Goal: Transaction & Acquisition: Book appointment/travel/reservation

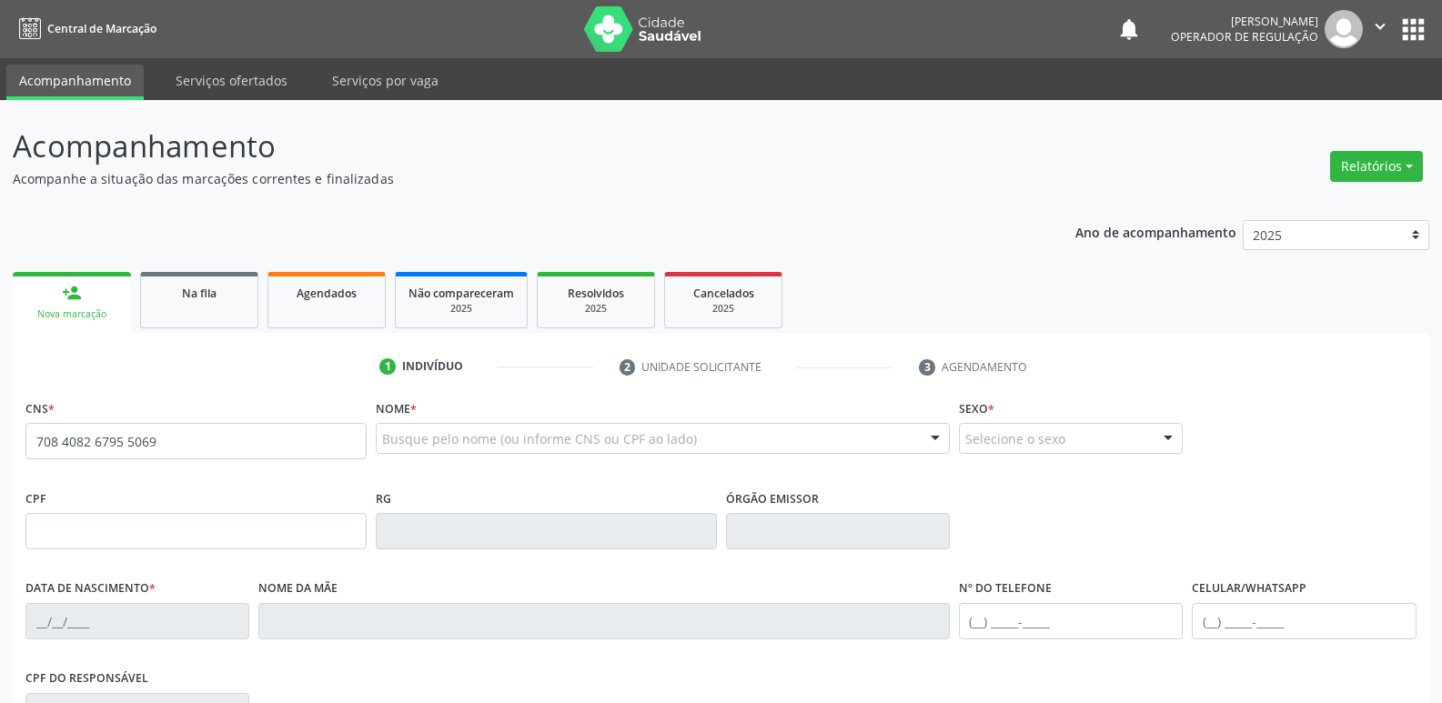
type input "708 4082 6795 5069"
type input "071.724.924-71"
type input "[DATE]"
type input "[PERSON_NAME]"
type input "[PHONE_NUMBER]"
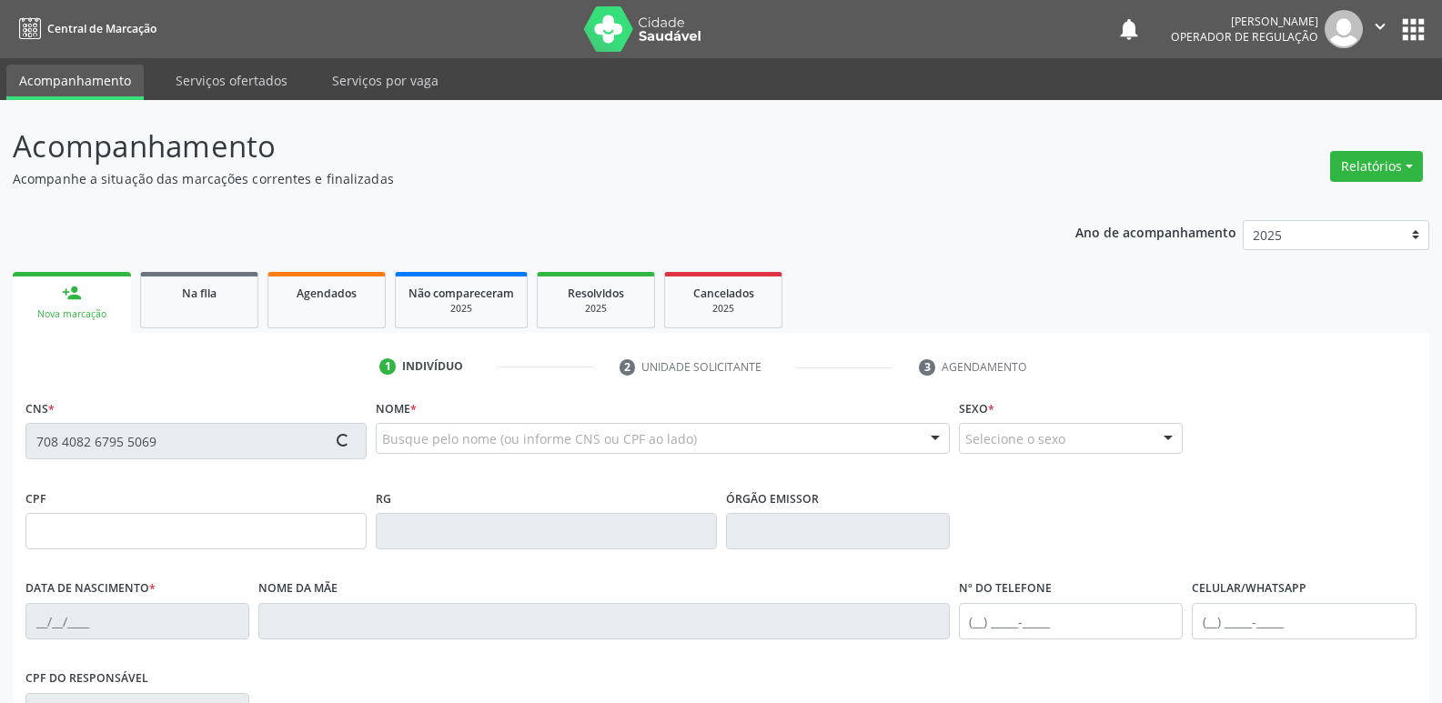
type input "[PHONE_NUMBER]"
type input "76"
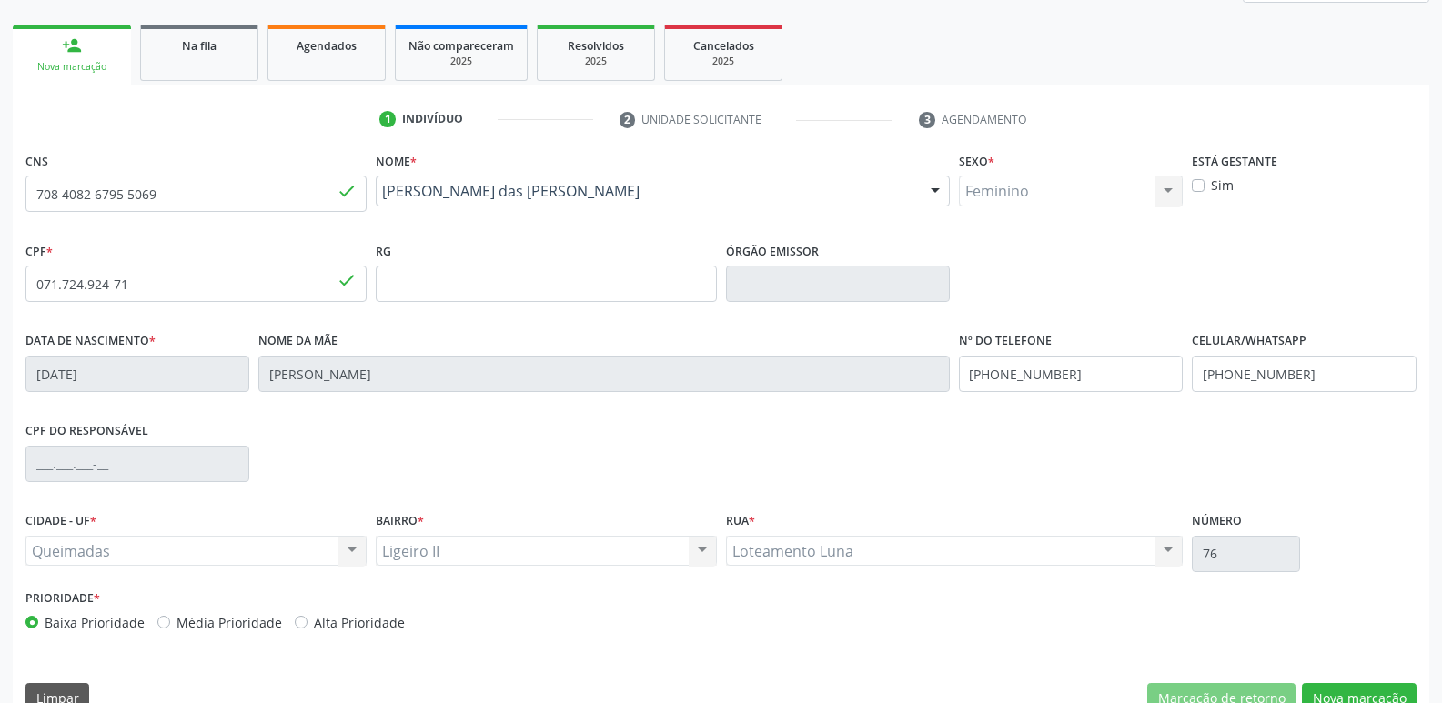
scroll to position [283, 0]
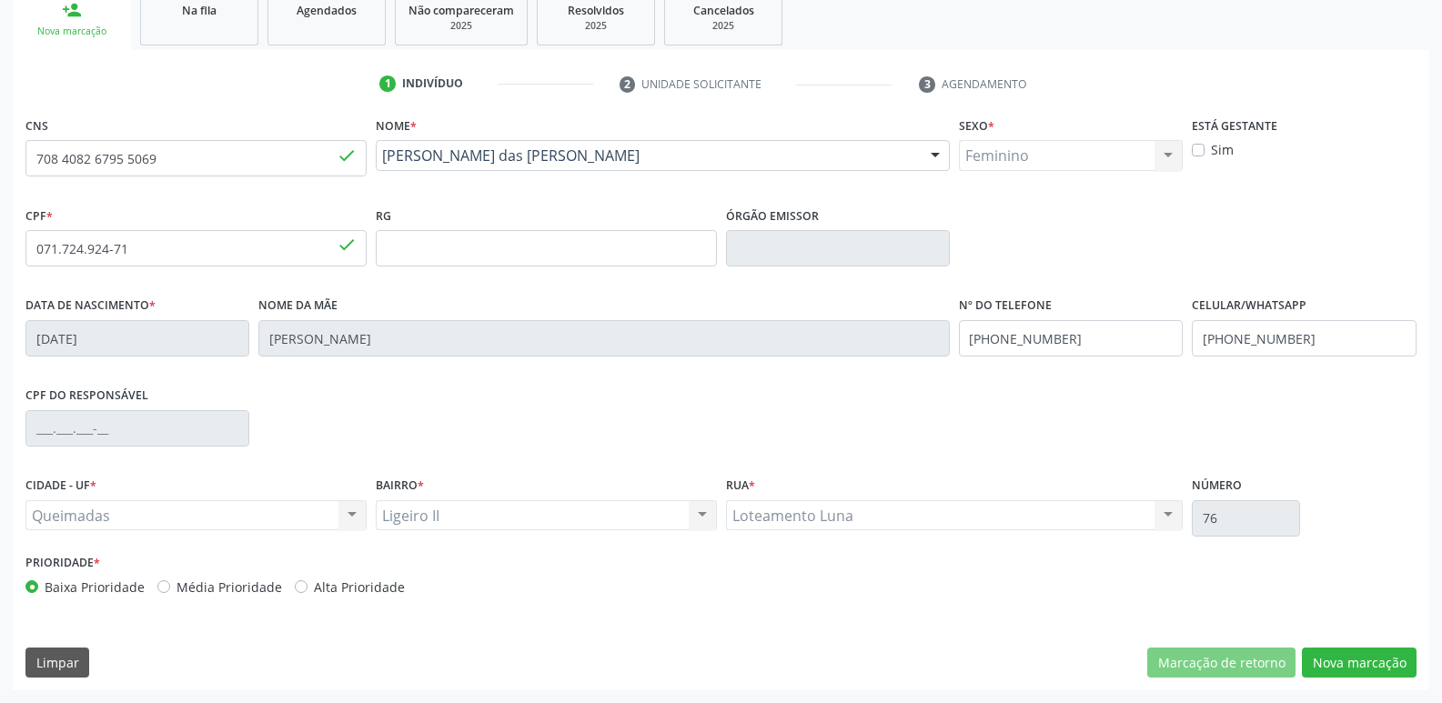
click at [1352, 641] on div "CNS 708 4082 6795 5069 done Nome * [PERSON_NAME] [PERSON_NAME] CNS: 708 4082 67…" at bounding box center [721, 401] width 1416 height 578
click at [1342, 658] on button "Nova marcação" at bounding box center [1359, 663] width 115 height 31
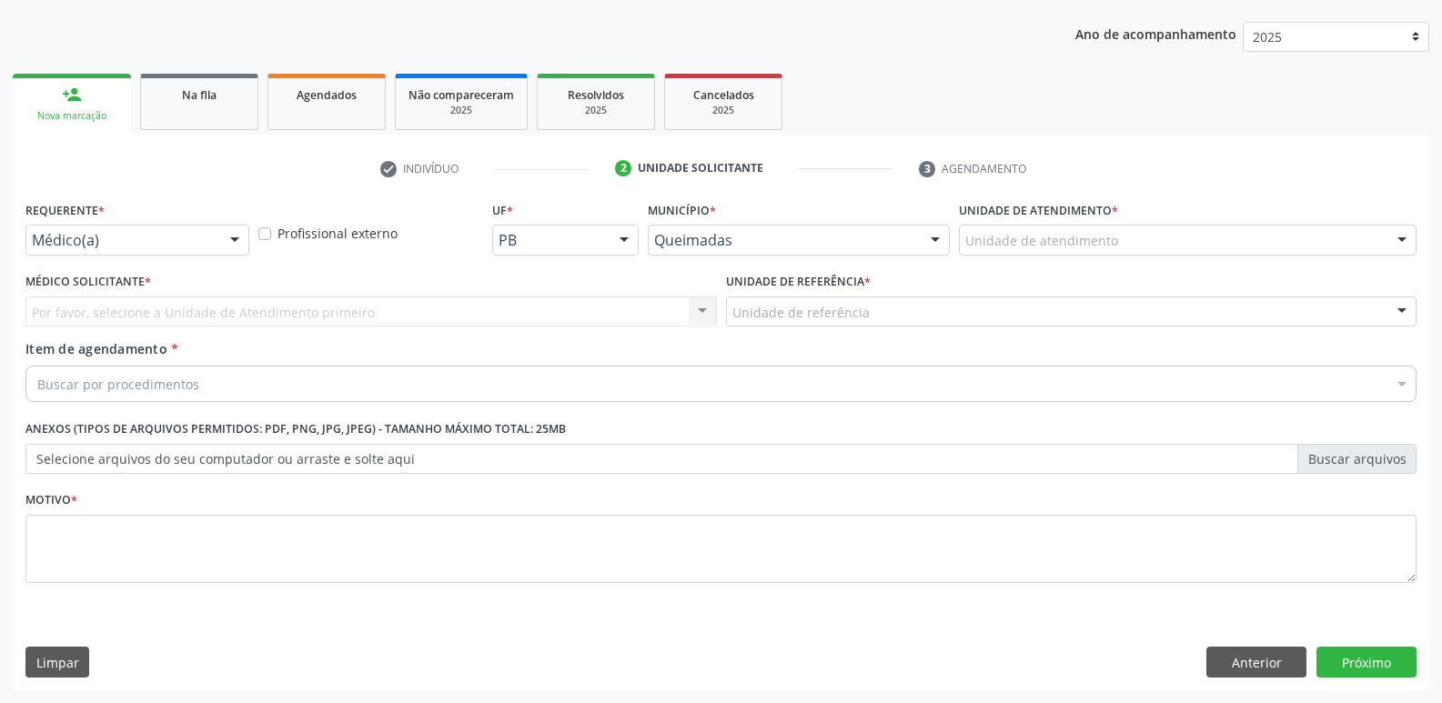
scroll to position [198, 0]
drag, startPoint x: 63, startPoint y: 228, endPoint x: 49, endPoint y: 284, distance: 57.1
click at [55, 236] on div at bounding box center [137, 240] width 224 height 31
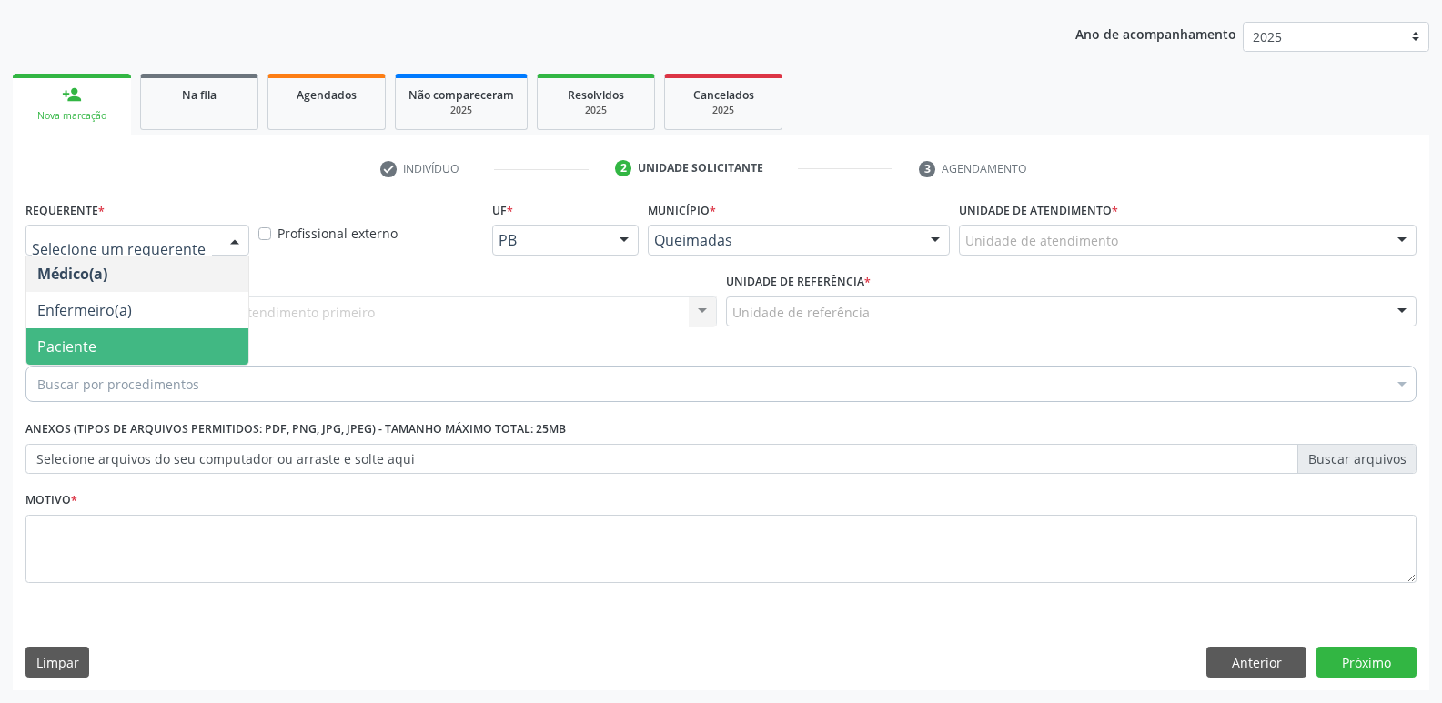
click at [65, 338] on span "Paciente" at bounding box center [66, 347] width 59 height 20
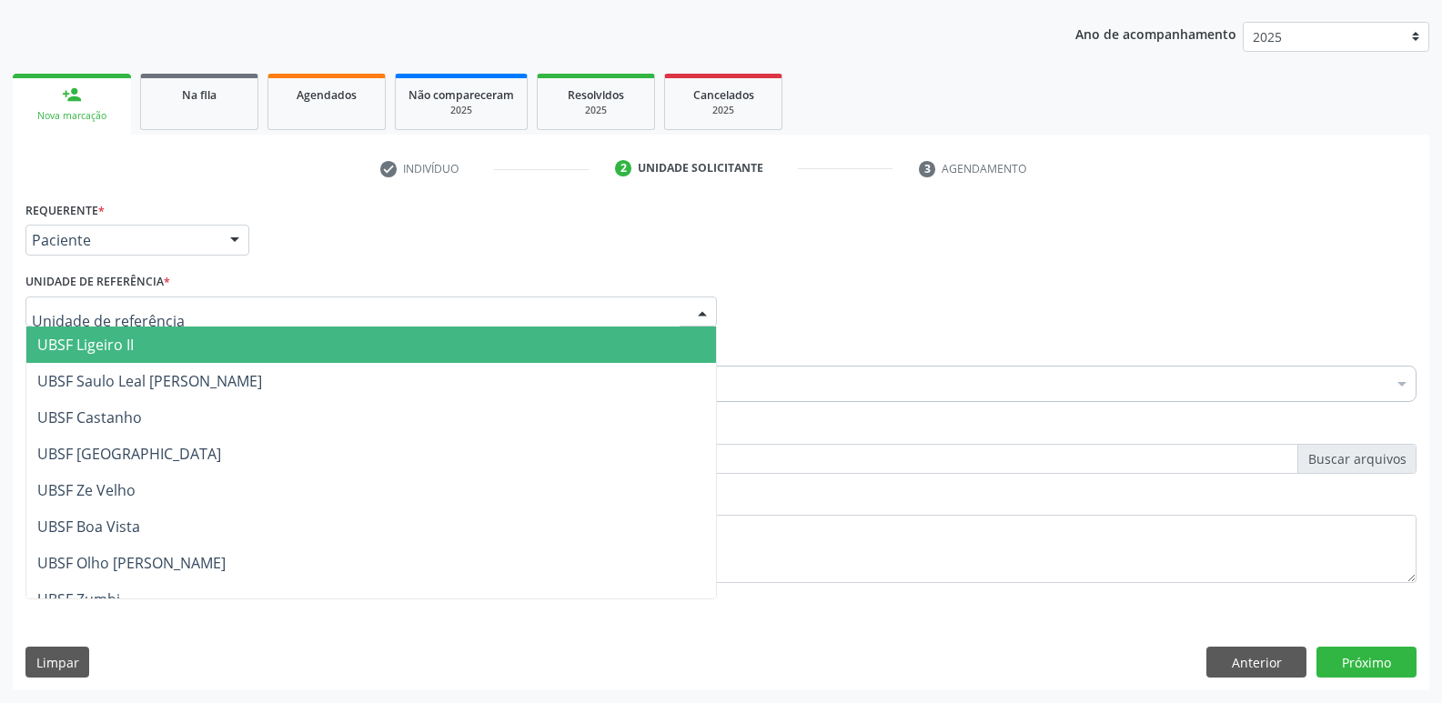
drag, startPoint x: 94, startPoint y: 347, endPoint x: 83, endPoint y: 379, distance: 33.7
click at [94, 348] on span "UBSF Ligeiro II" at bounding box center [85, 345] width 96 height 20
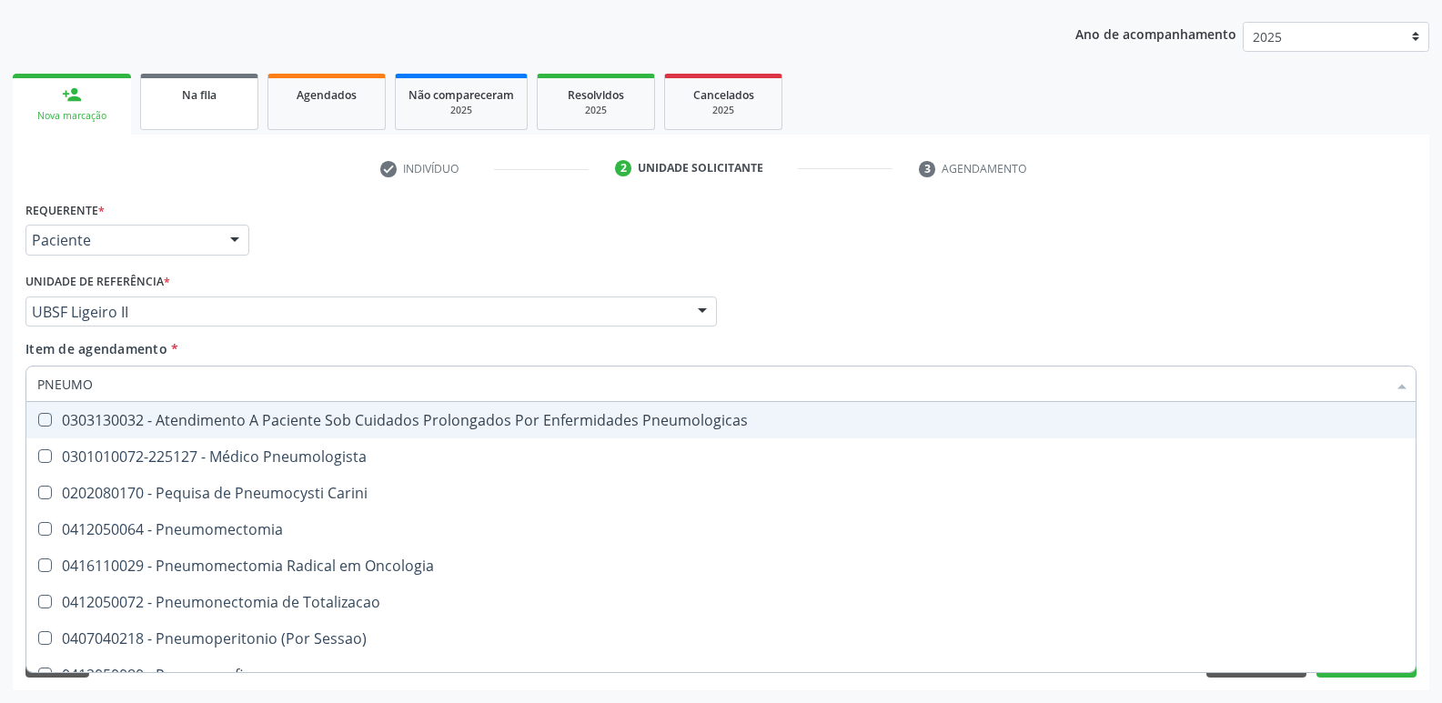
type input "PNEUMOL"
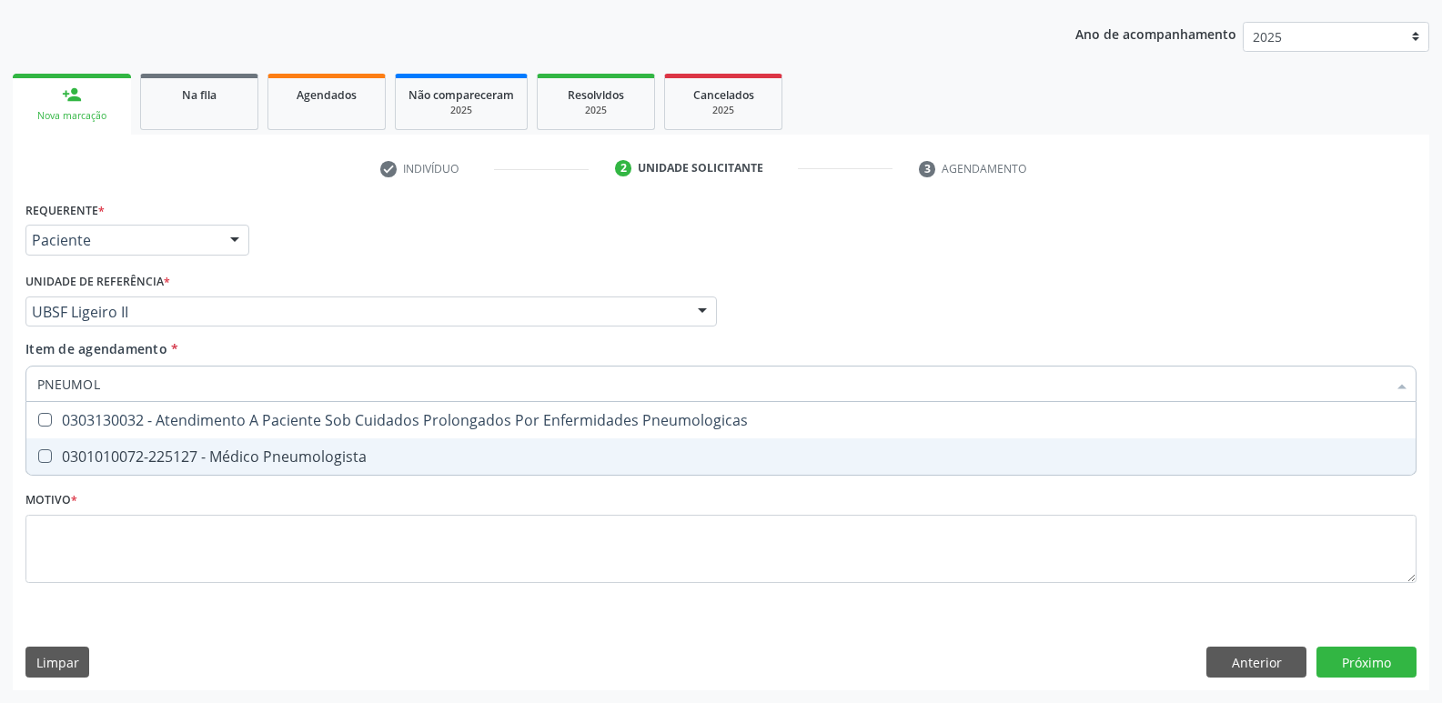
click at [246, 449] on div "0301010072-225127 - Médico Pneumologista" at bounding box center [720, 456] width 1367 height 15
checkbox Pneumologista "true"
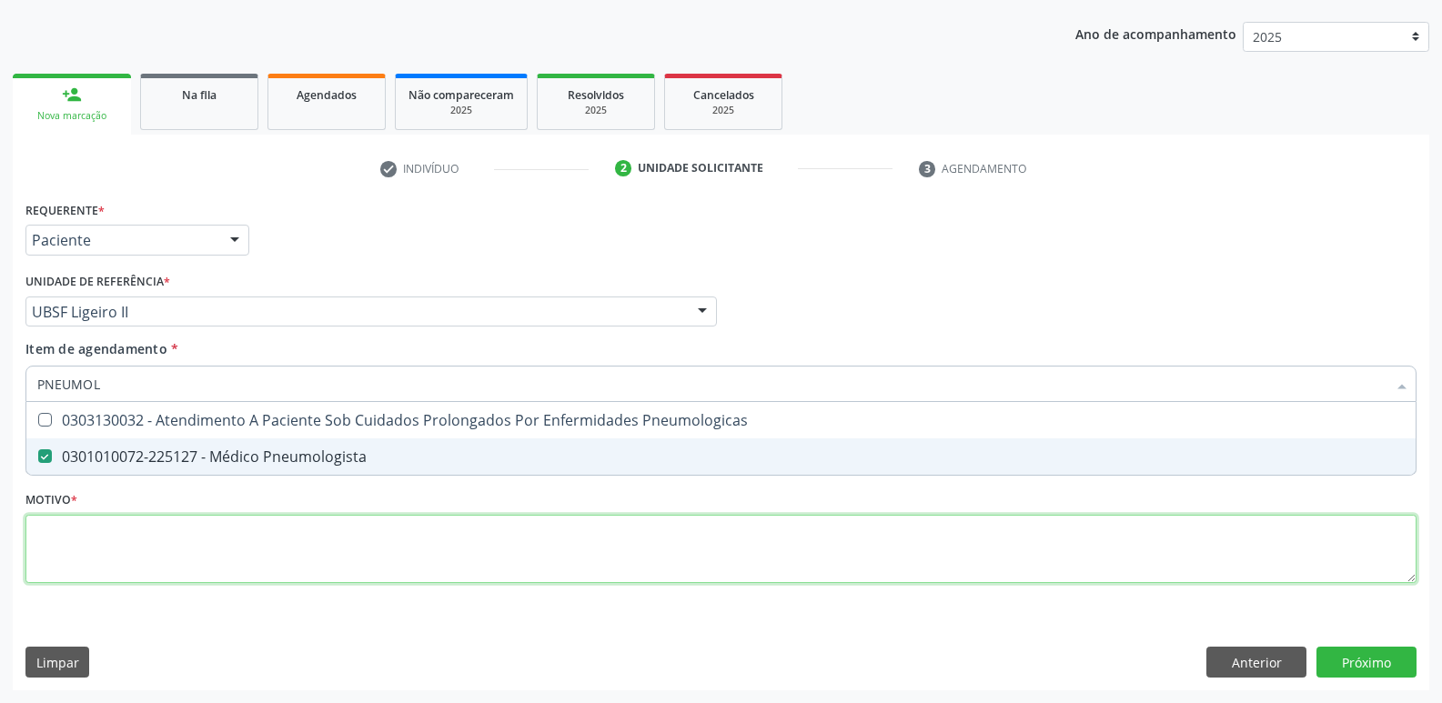
click at [176, 548] on div "Requerente * Paciente Médico(a) Enfermeiro(a) Paciente Nenhum resultado encontr…" at bounding box center [720, 402] width 1391 height 412
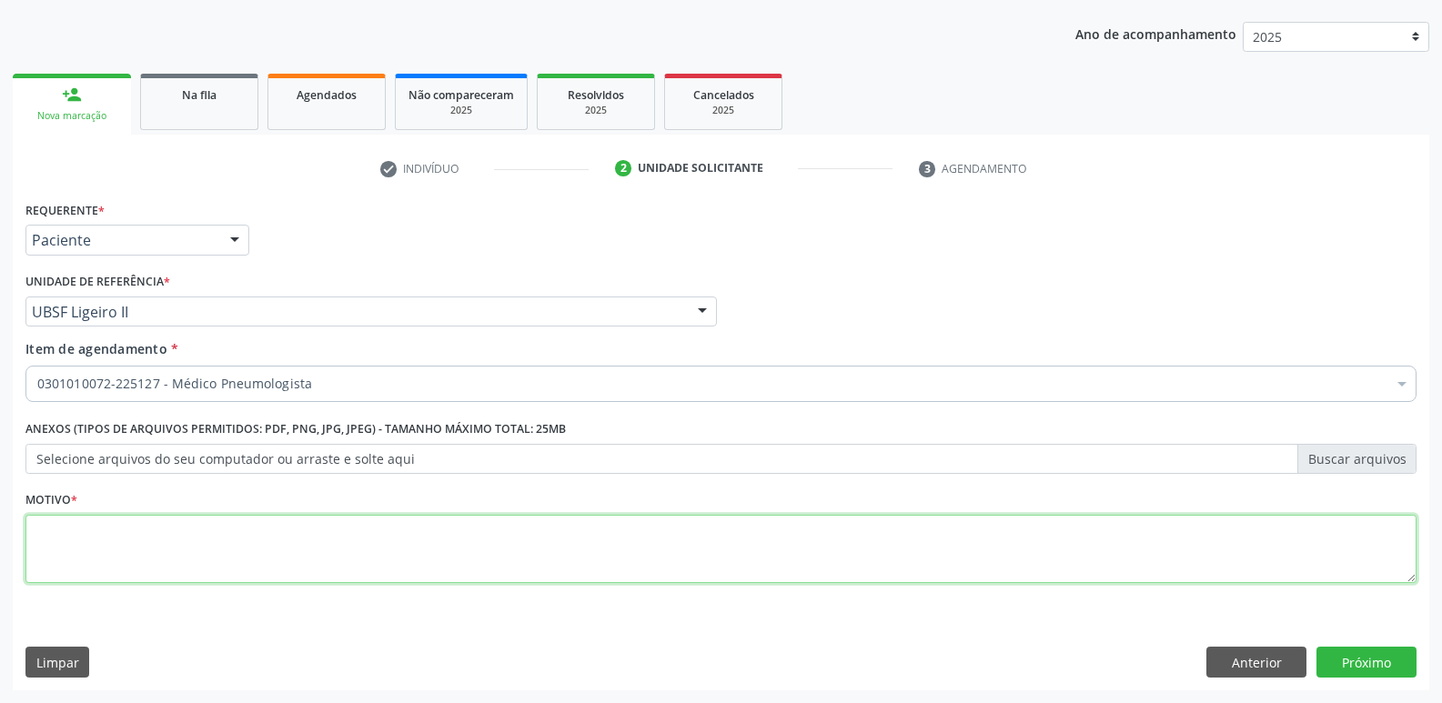
paste textarea "avaliação"
type textarea "avaliação"
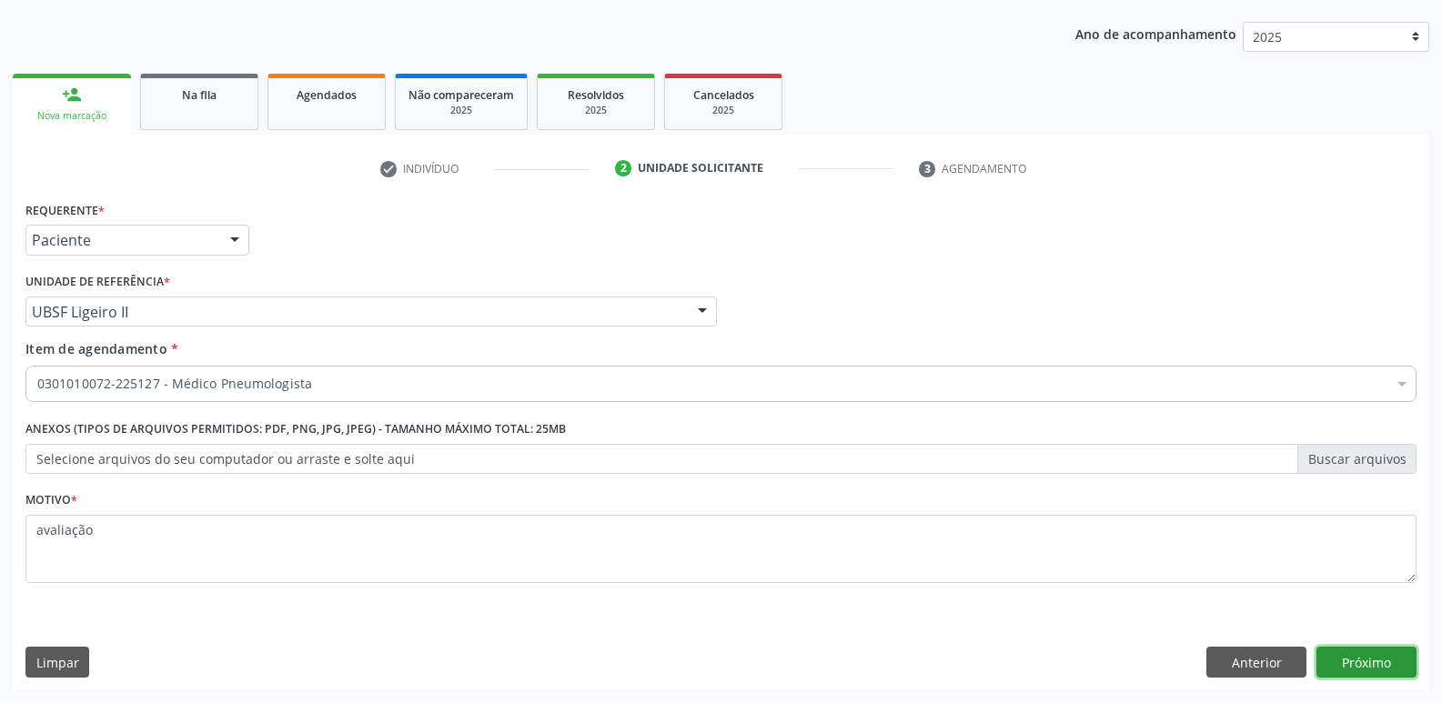
click at [1380, 654] on button "Próximo" at bounding box center [1366, 662] width 100 height 31
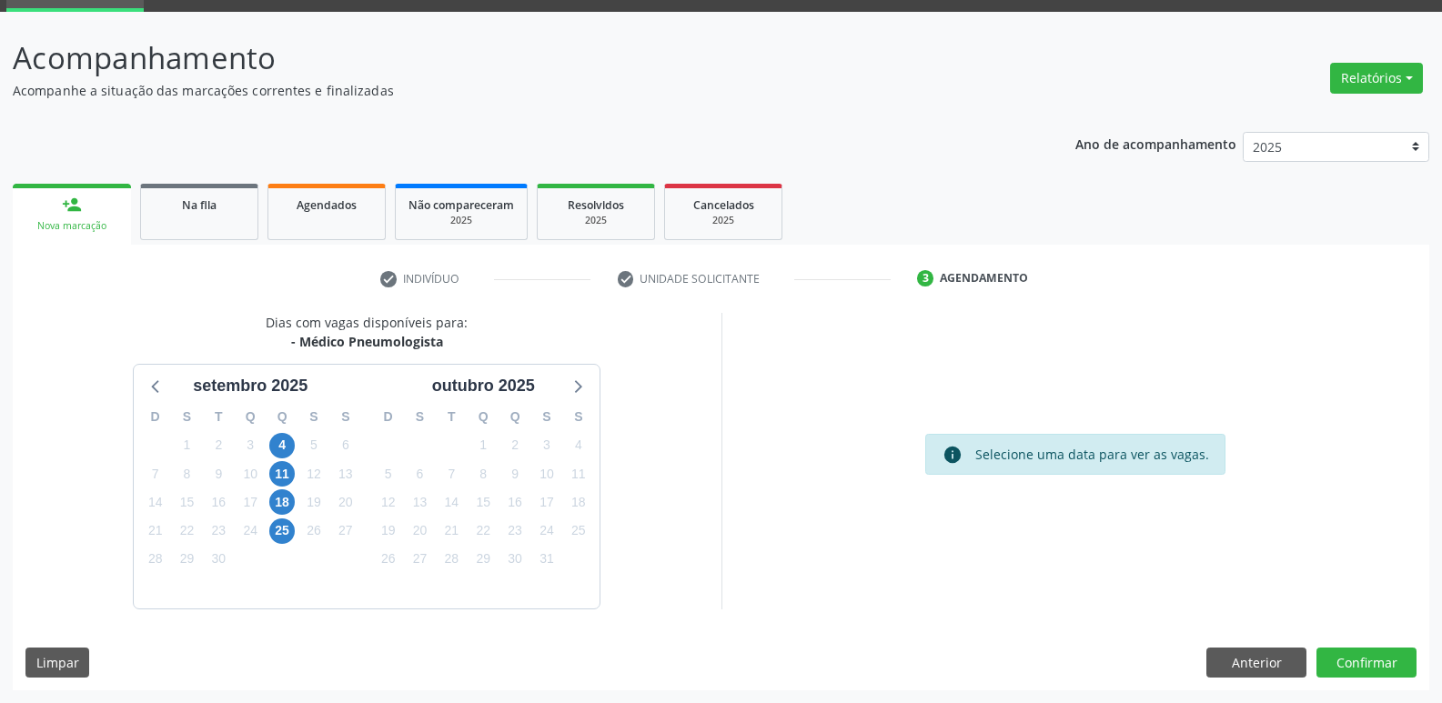
click at [266, 447] on div "4" at bounding box center [282, 445] width 32 height 28
click at [275, 450] on span "4" at bounding box center [281, 445] width 25 height 25
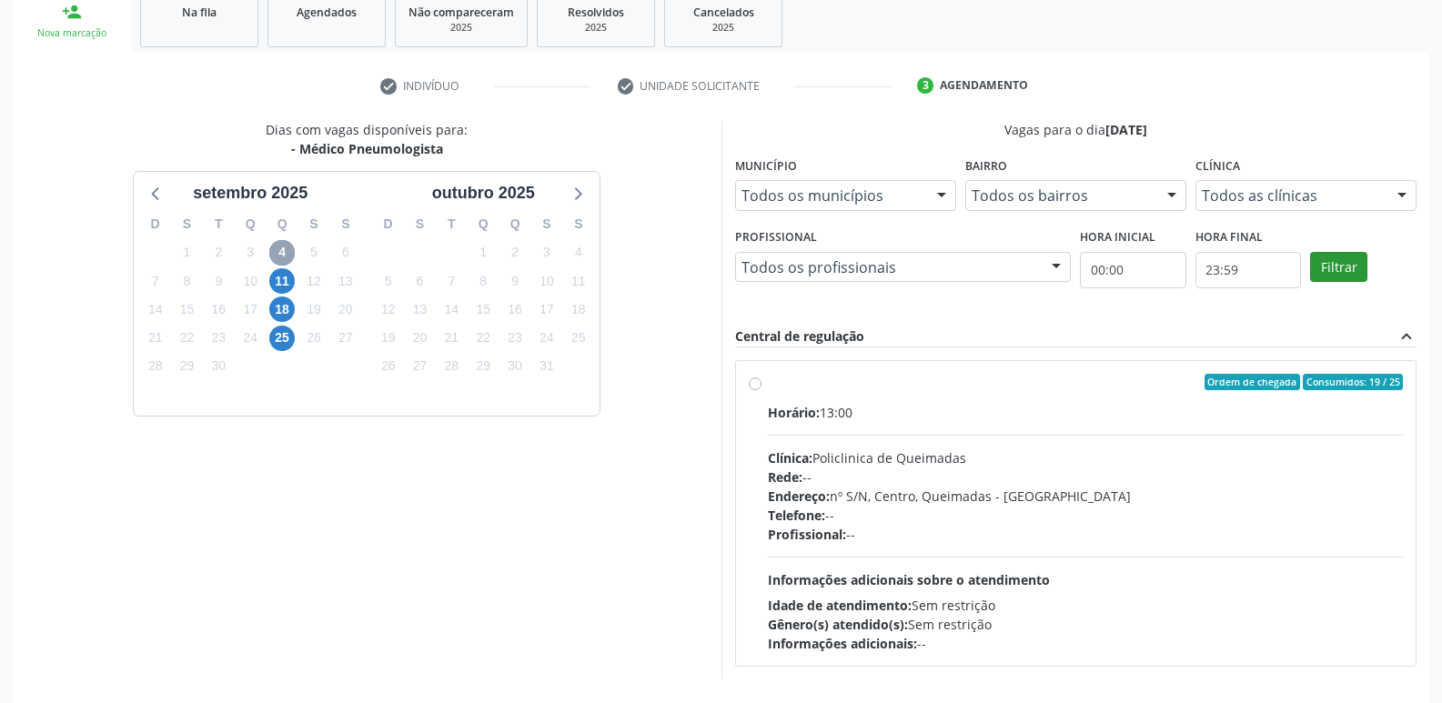
scroll to position [351, 0]
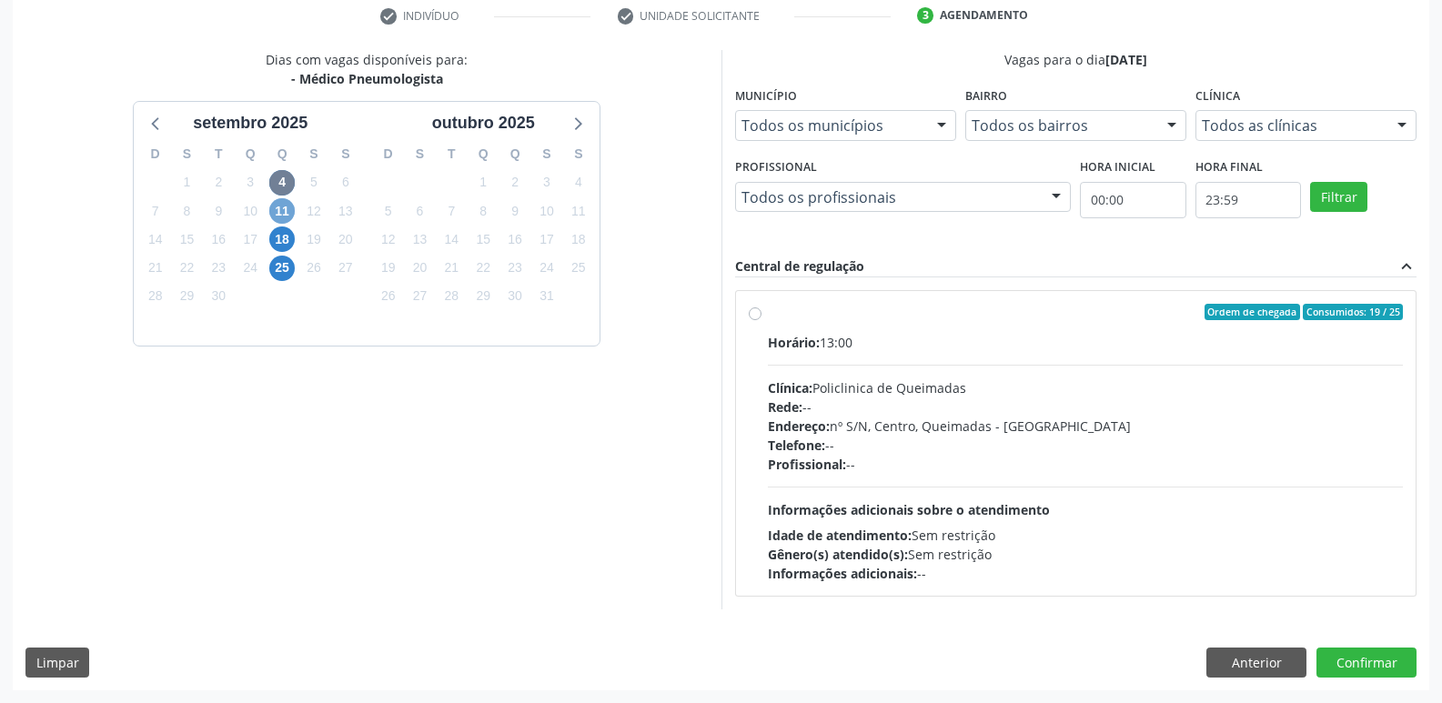
click at [283, 207] on span "11" at bounding box center [281, 210] width 25 height 25
click at [1180, 414] on div "Rede: --" at bounding box center [1086, 406] width 636 height 19
click at [761, 320] on input "Ordem de chegada Consumidos: 0 / 25 Horário: 13:00 Clínica: Policlinica de Quei…" at bounding box center [755, 312] width 13 height 16
radio input "true"
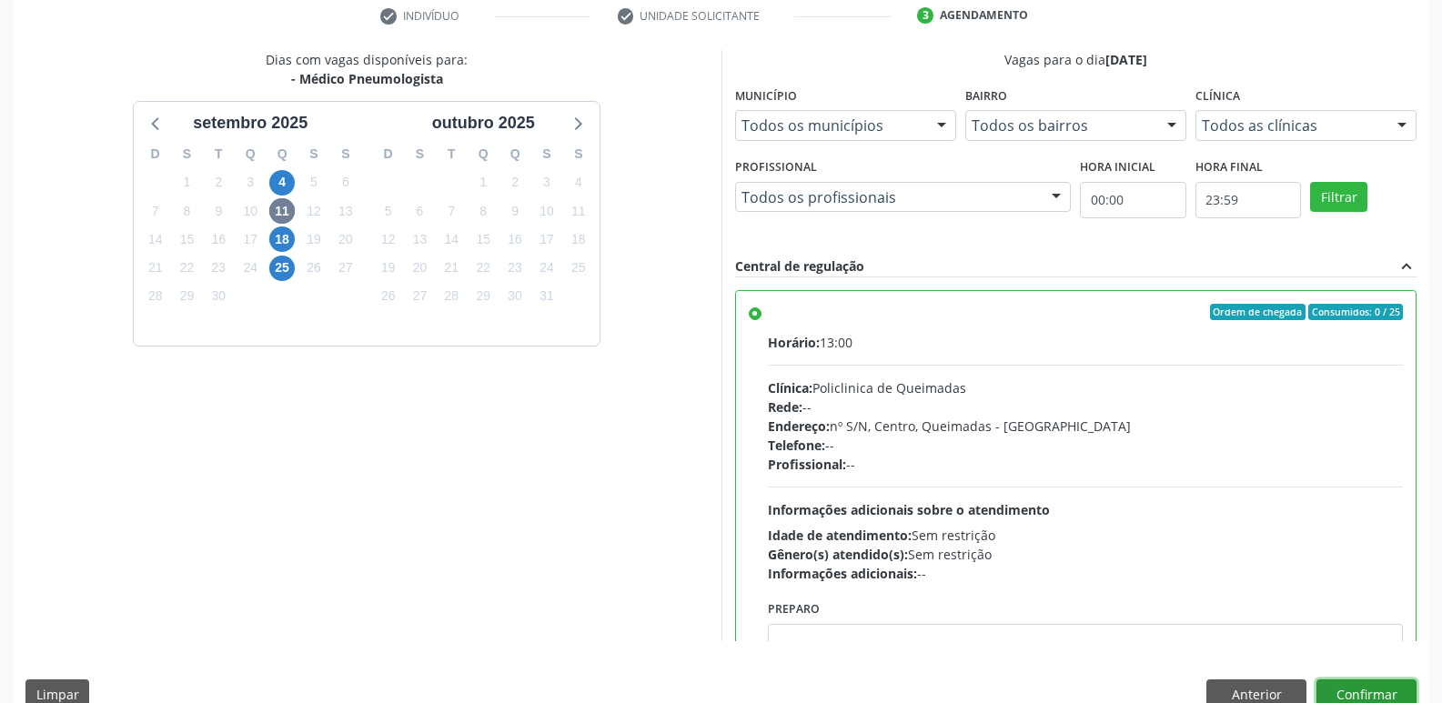
click at [1367, 689] on button "Confirmar" at bounding box center [1366, 694] width 100 height 31
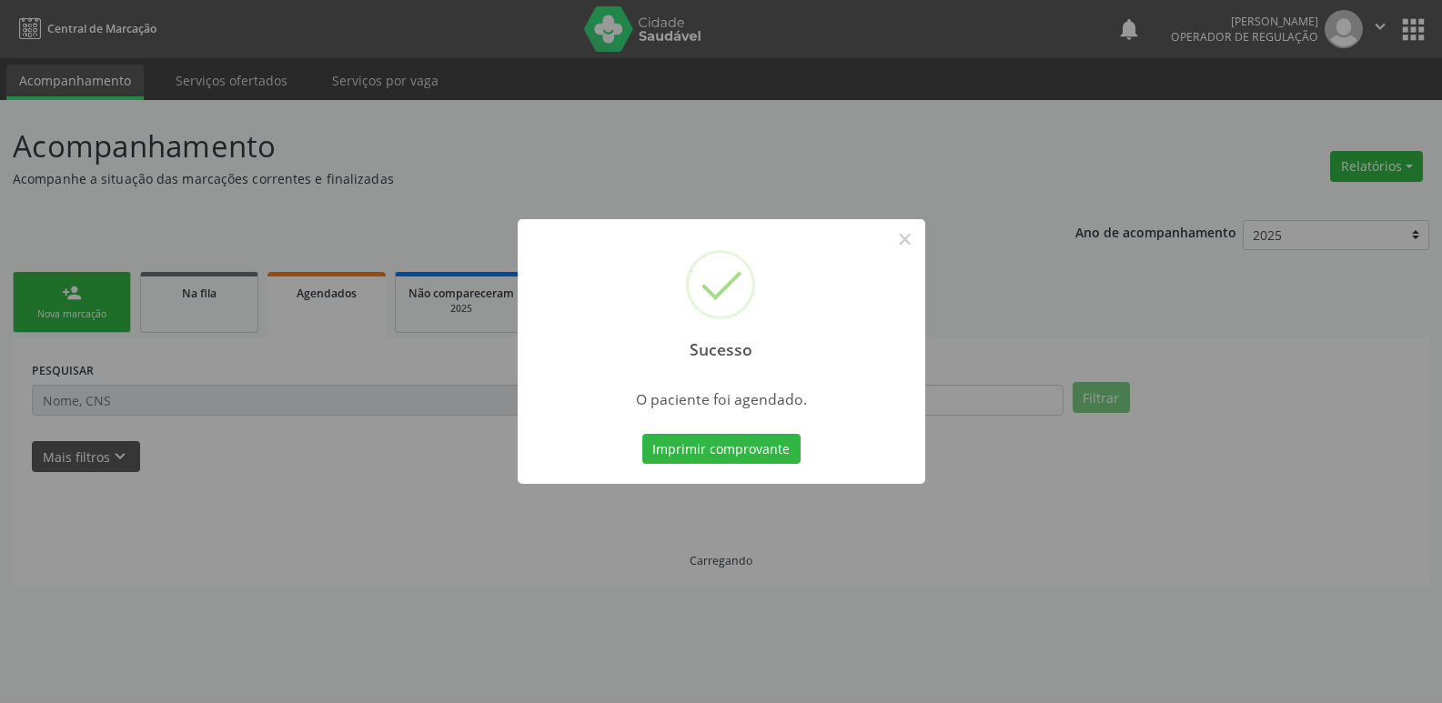
scroll to position [0, 0]
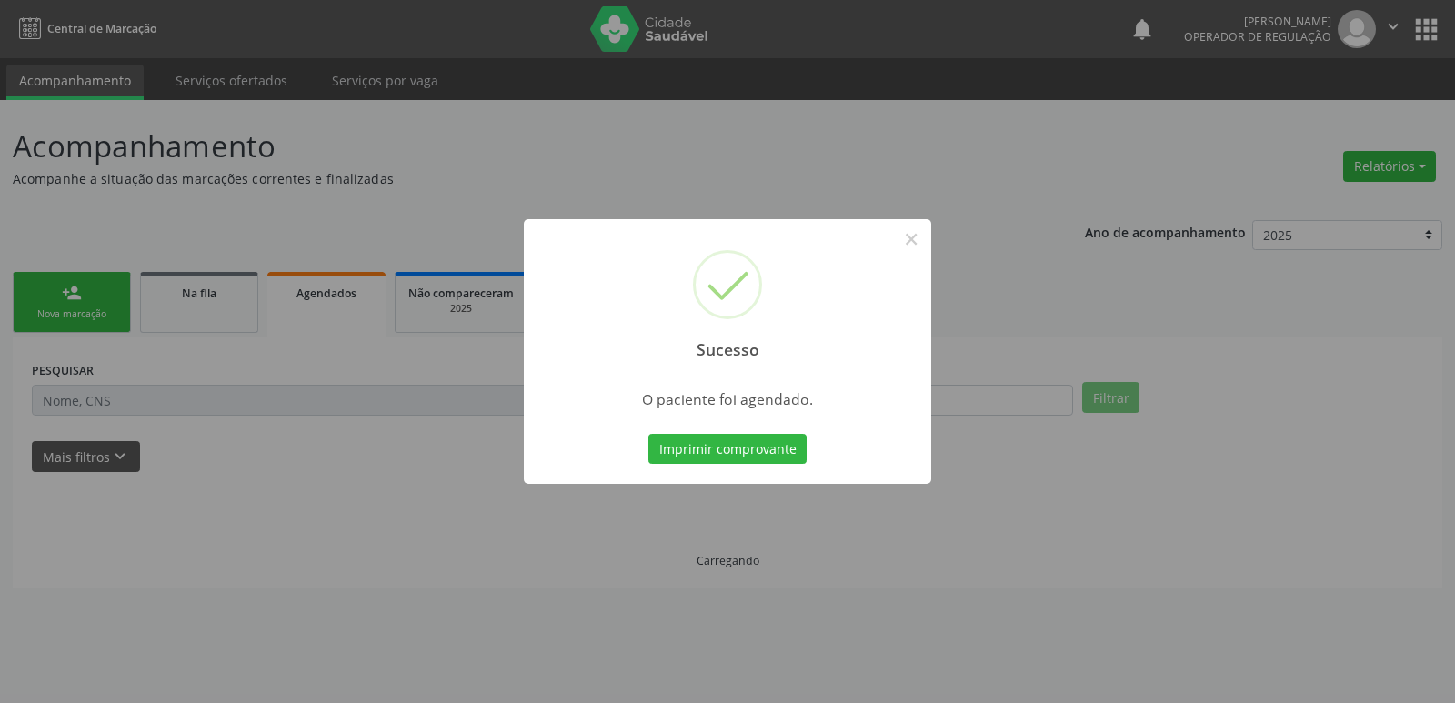
click at [649, 434] on button "Imprimir comprovante" at bounding box center [728, 449] width 158 height 31
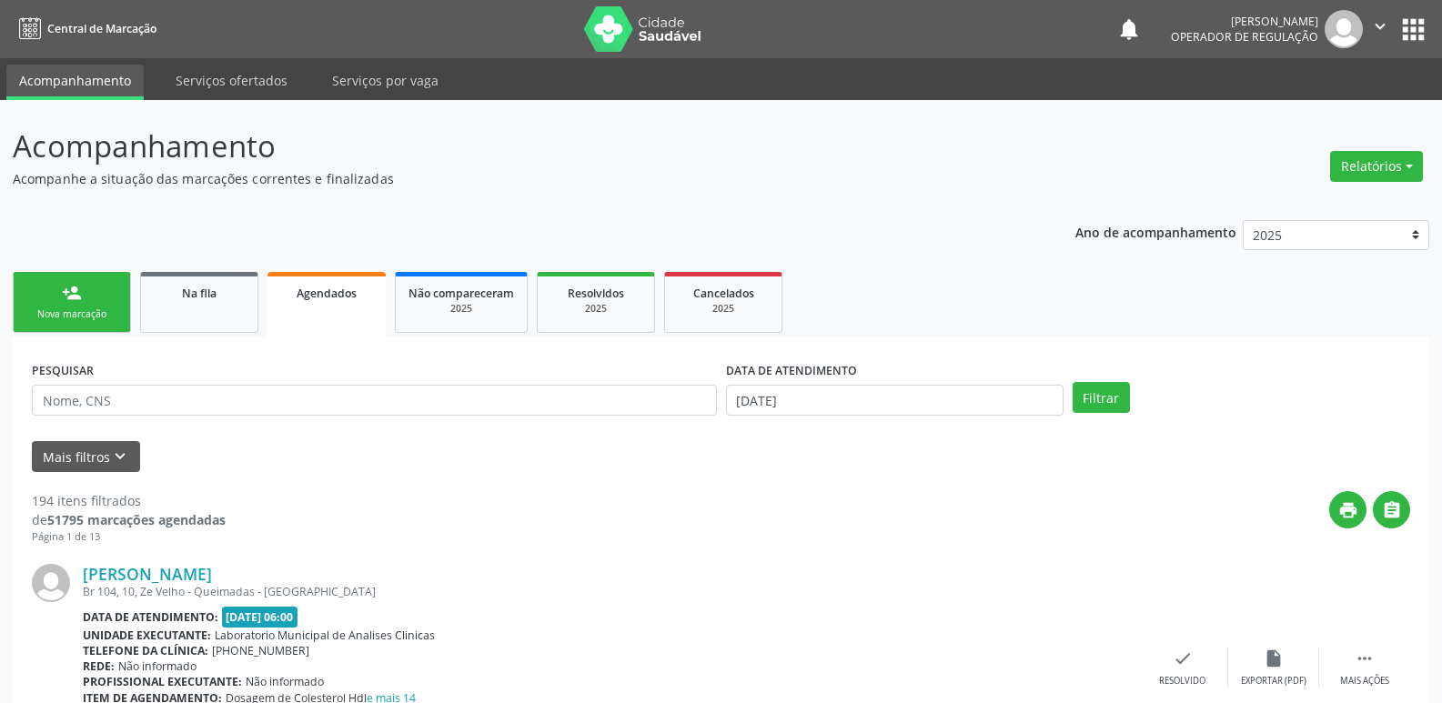
click at [64, 300] on div "person_add" at bounding box center [72, 293] width 20 height 20
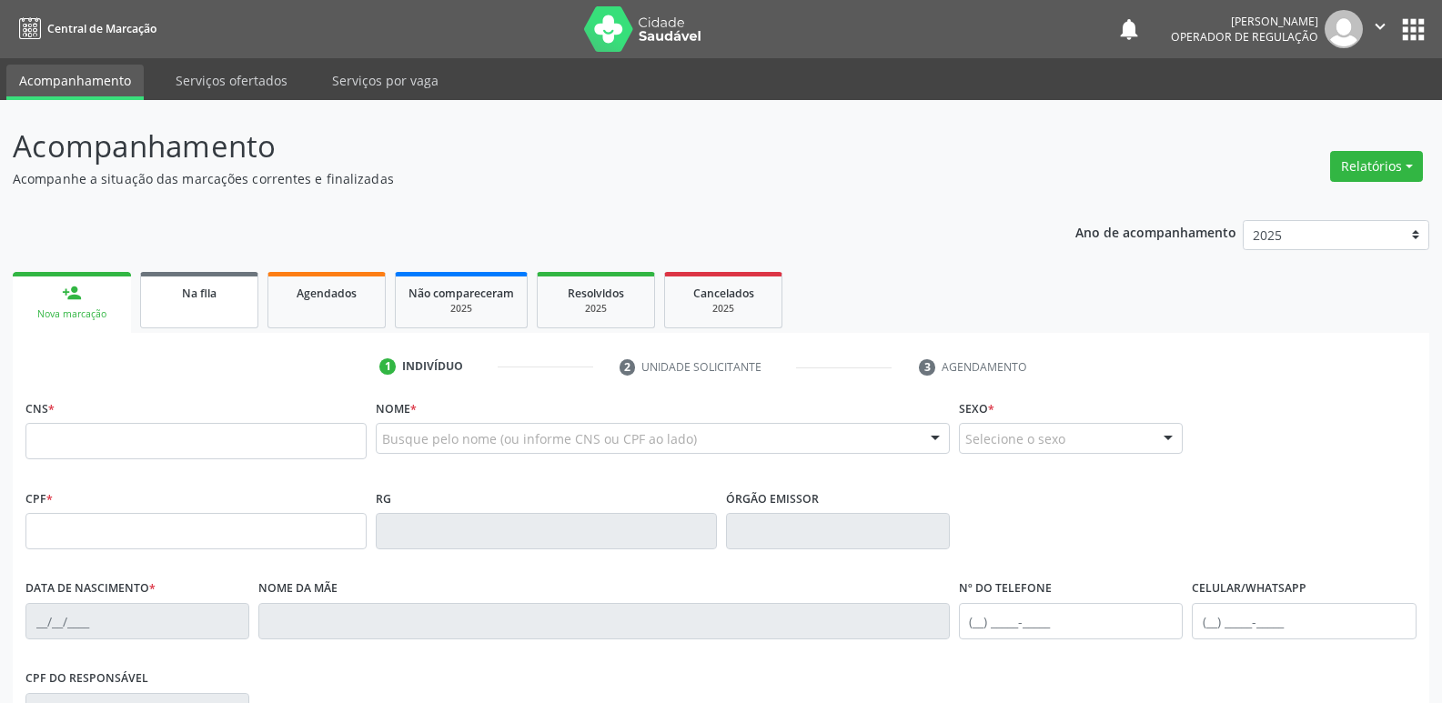
click at [220, 296] on div "Na fila" at bounding box center [199, 292] width 91 height 19
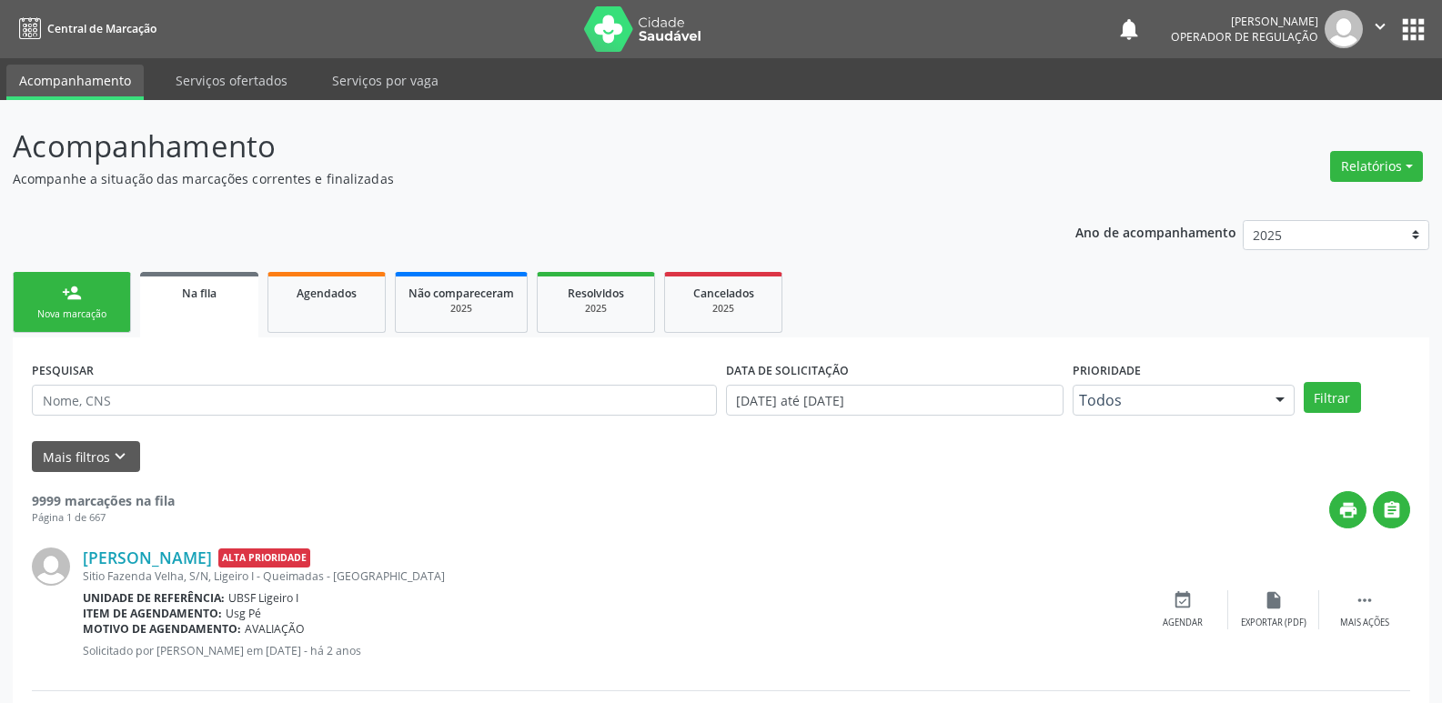
click at [249, 380] on div "PESQUISAR" at bounding box center [374, 392] width 694 height 71
click at [249, 393] on input "text" at bounding box center [374, 400] width 685 height 31
type input "[PERSON_NAME]"
click at [1303, 382] on button "Filtrar" at bounding box center [1331, 397] width 57 height 31
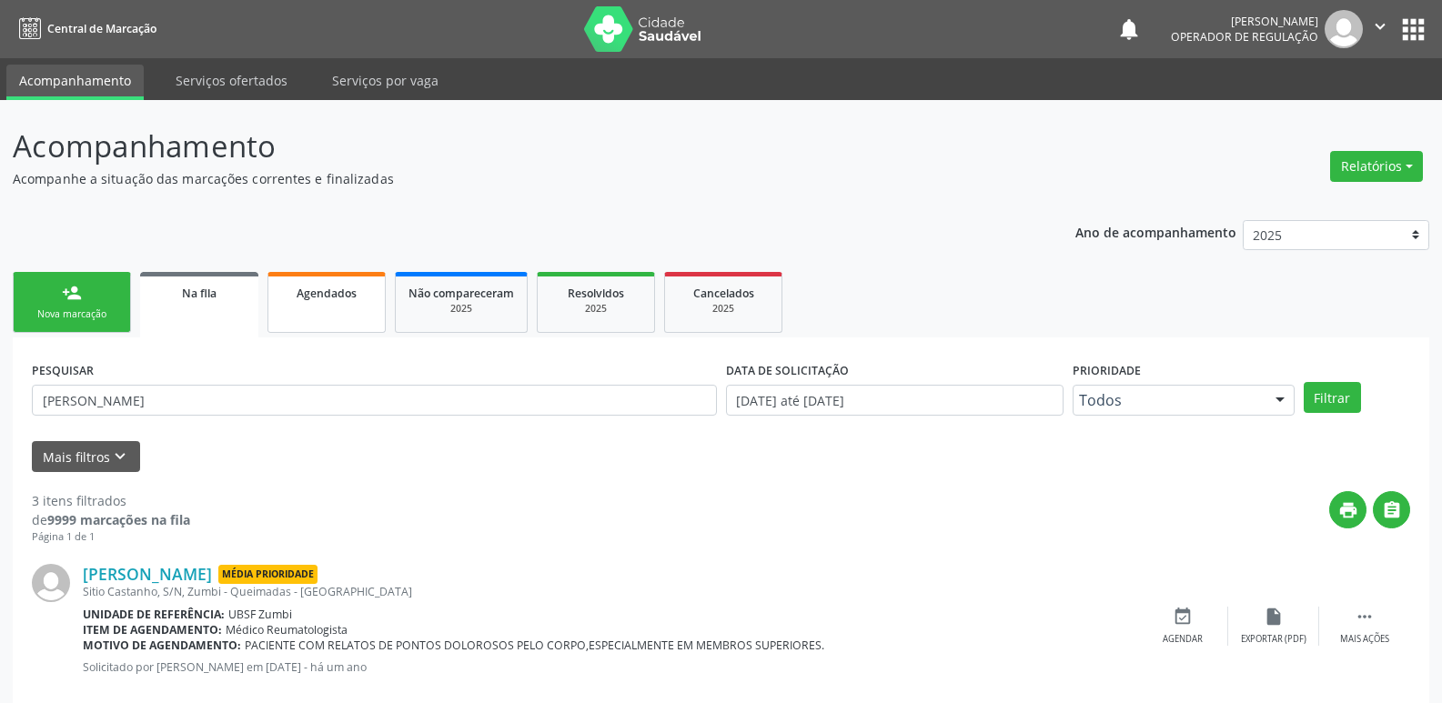
click at [335, 308] on link "Agendados" at bounding box center [326, 302] width 118 height 61
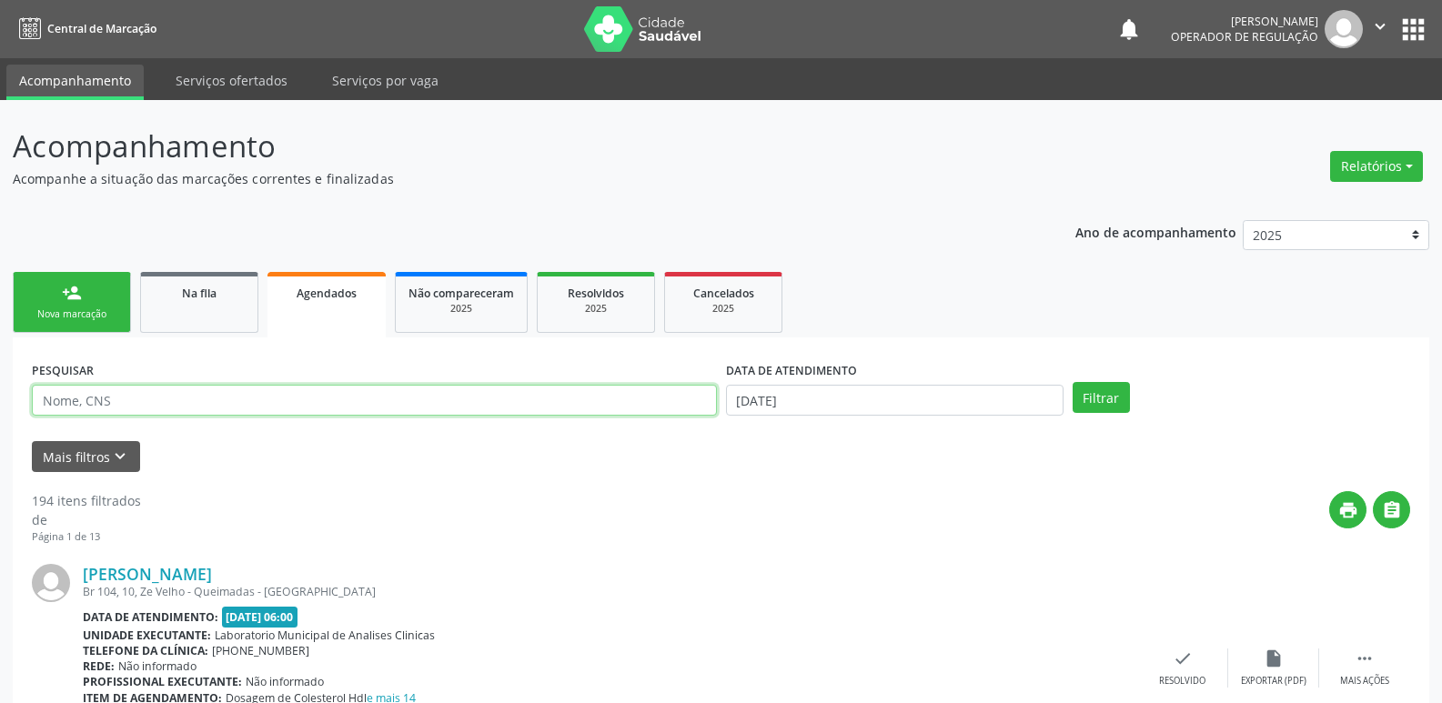
click at [275, 404] on input "text" at bounding box center [374, 400] width 685 height 31
type input "[PERSON_NAME]"
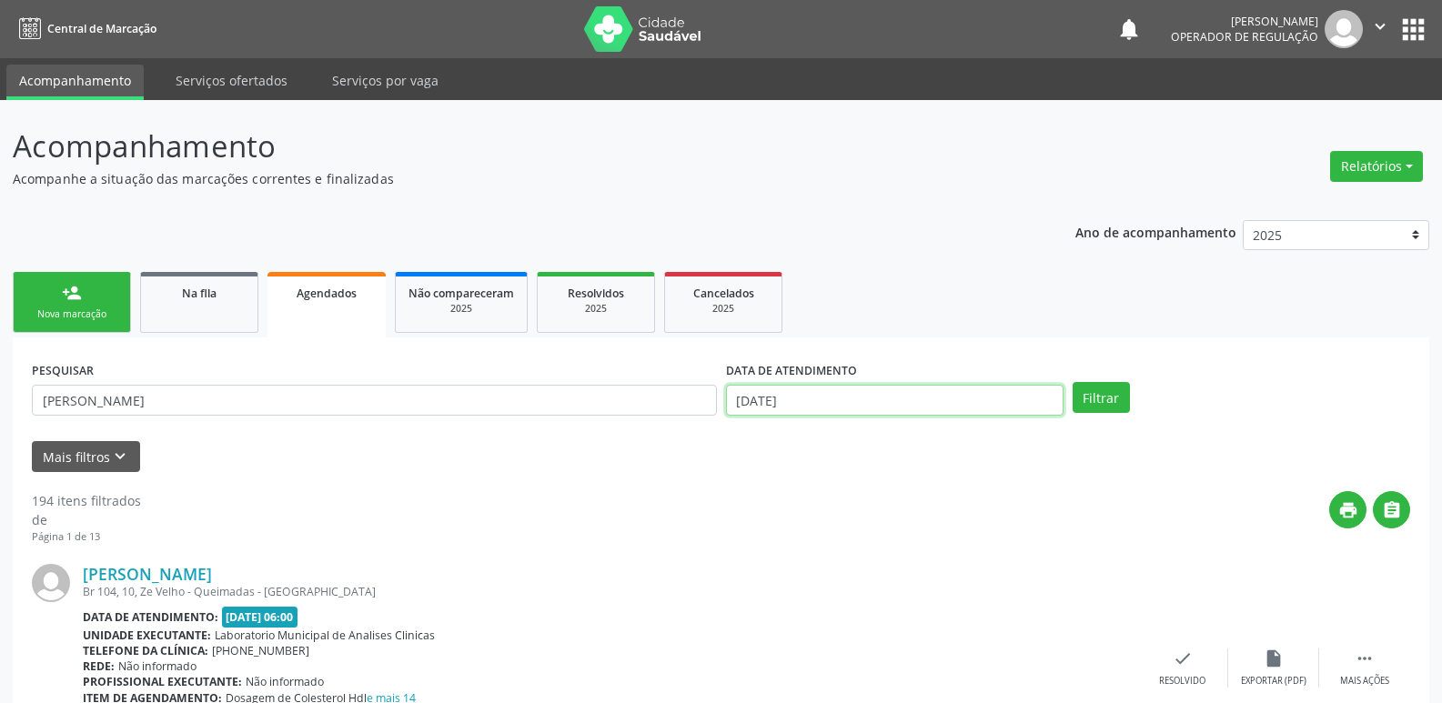
click at [977, 395] on input "[DATE]" at bounding box center [894, 400] width 337 height 31
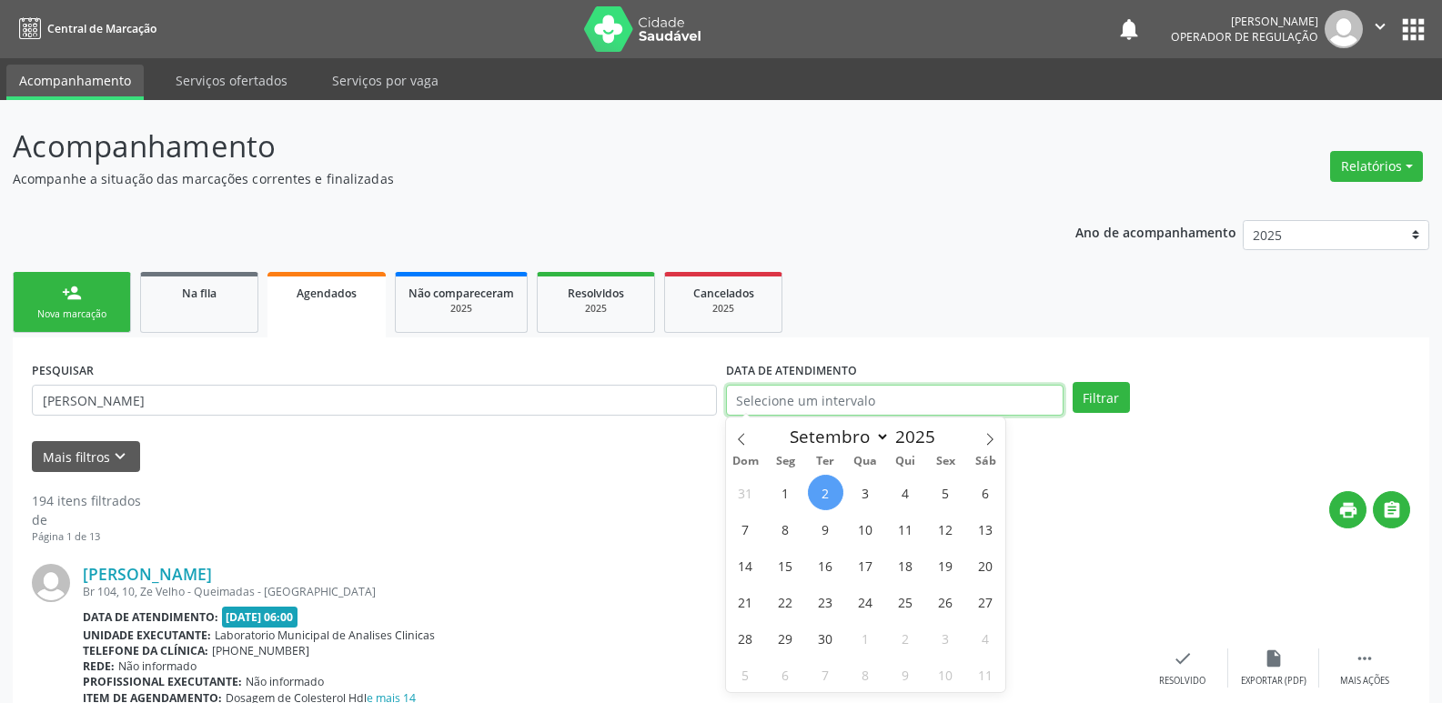
click at [1072, 382] on button "Filtrar" at bounding box center [1100, 397] width 57 height 31
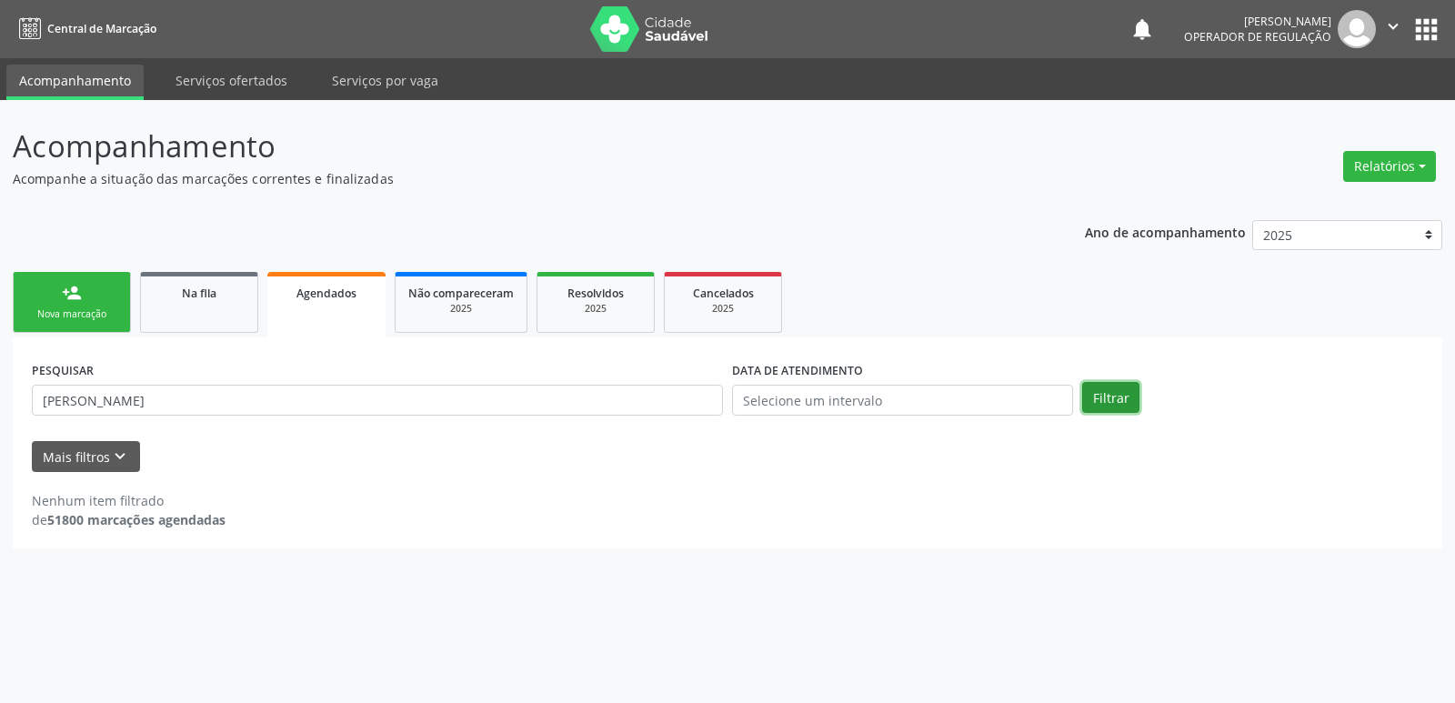
drag, startPoint x: 1112, startPoint y: 395, endPoint x: 1060, endPoint y: 407, distance: 54.3
click at [1096, 403] on button "Filtrar" at bounding box center [1110, 397] width 57 height 31
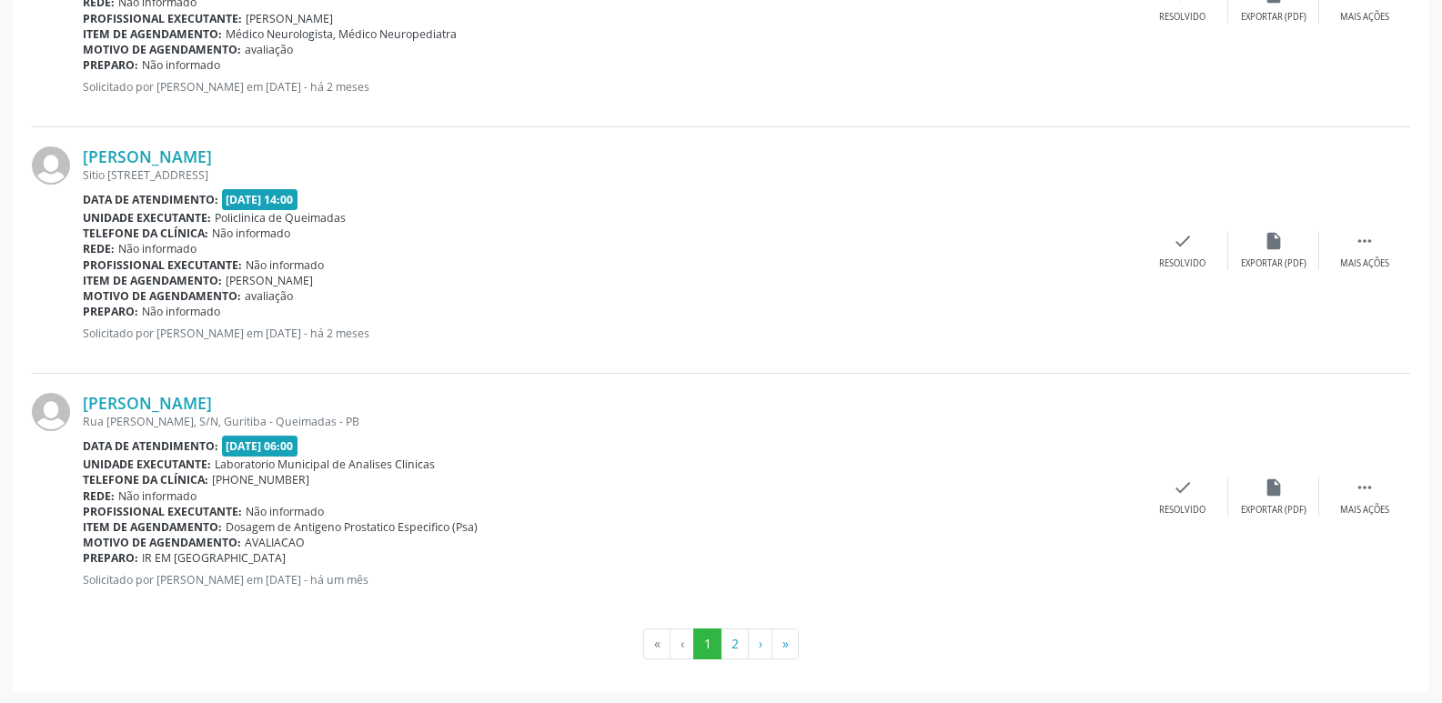
scroll to position [3624, 0]
click at [739, 637] on button "2" at bounding box center [734, 643] width 28 height 31
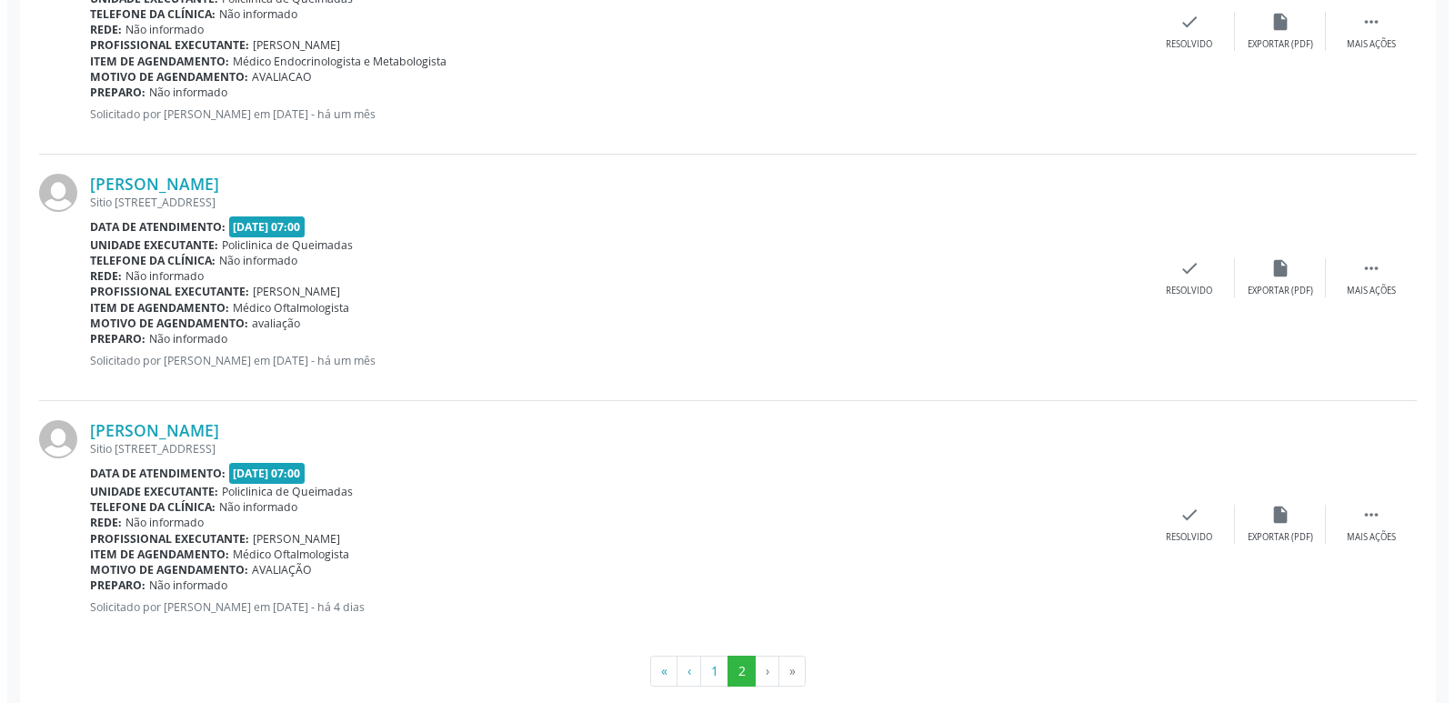
scroll to position [665, 0]
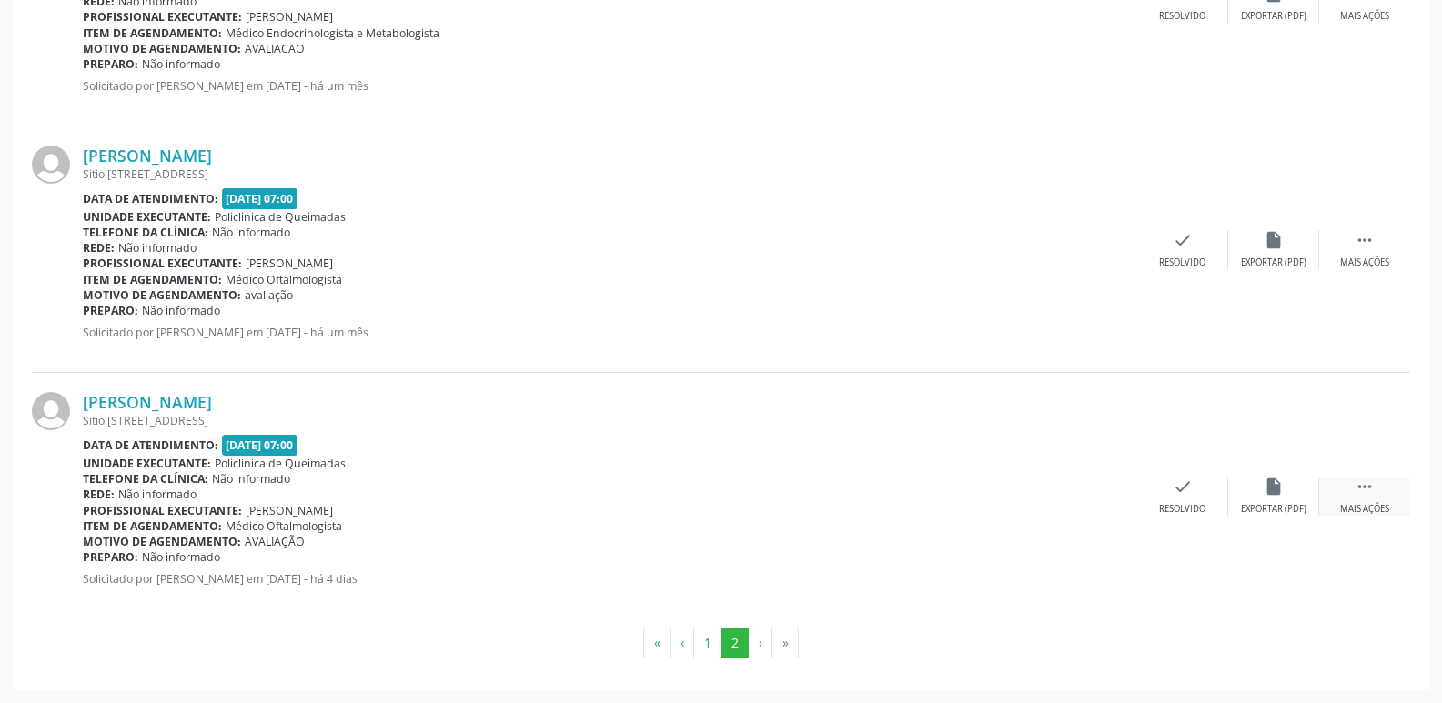
click at [1382, 491] on div " Mais ações" at bounding box center [1364, 496] width 91 height 39
click at [1110, 482] on div "cancel Cancelar" at bounding box center [1091, 496] width 91 height 39
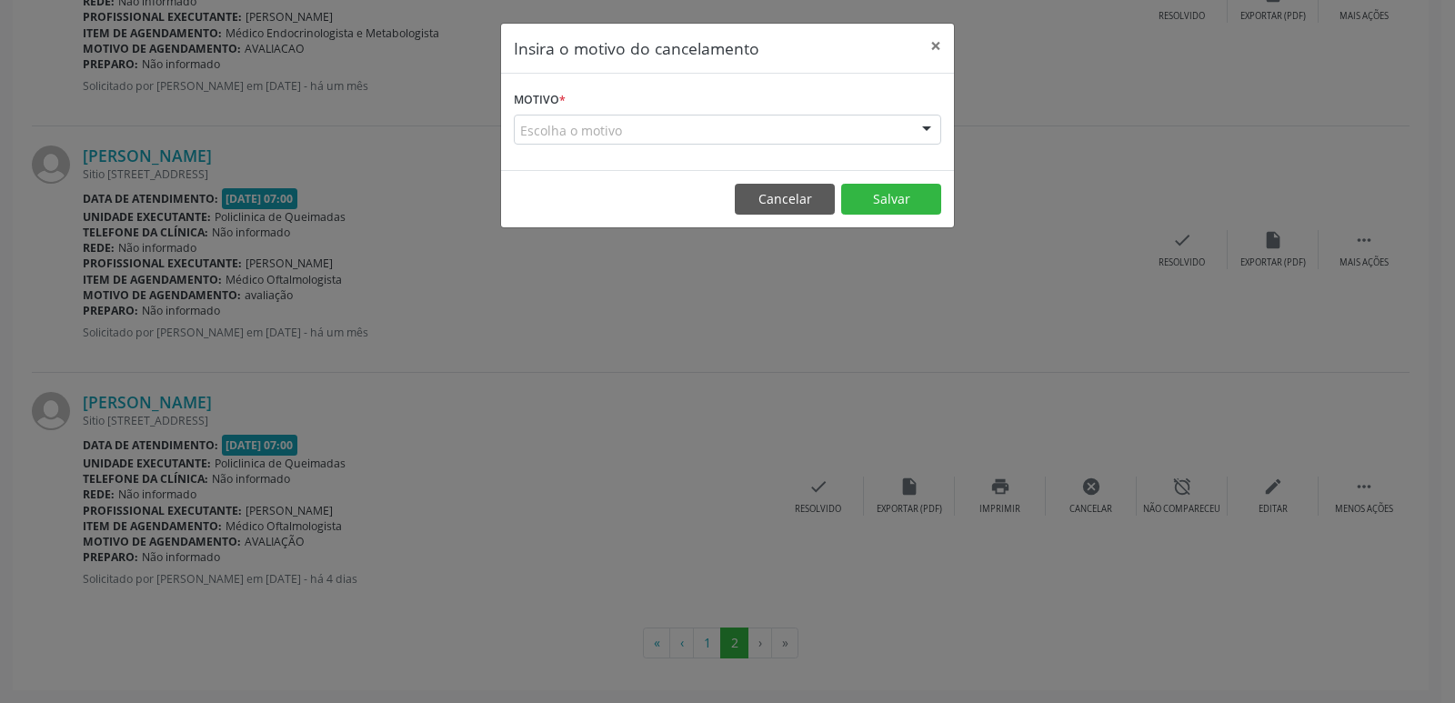
click at [674, 121] on div "Escolha o motivo" at bounding box center [727, 130] width 427 height 31
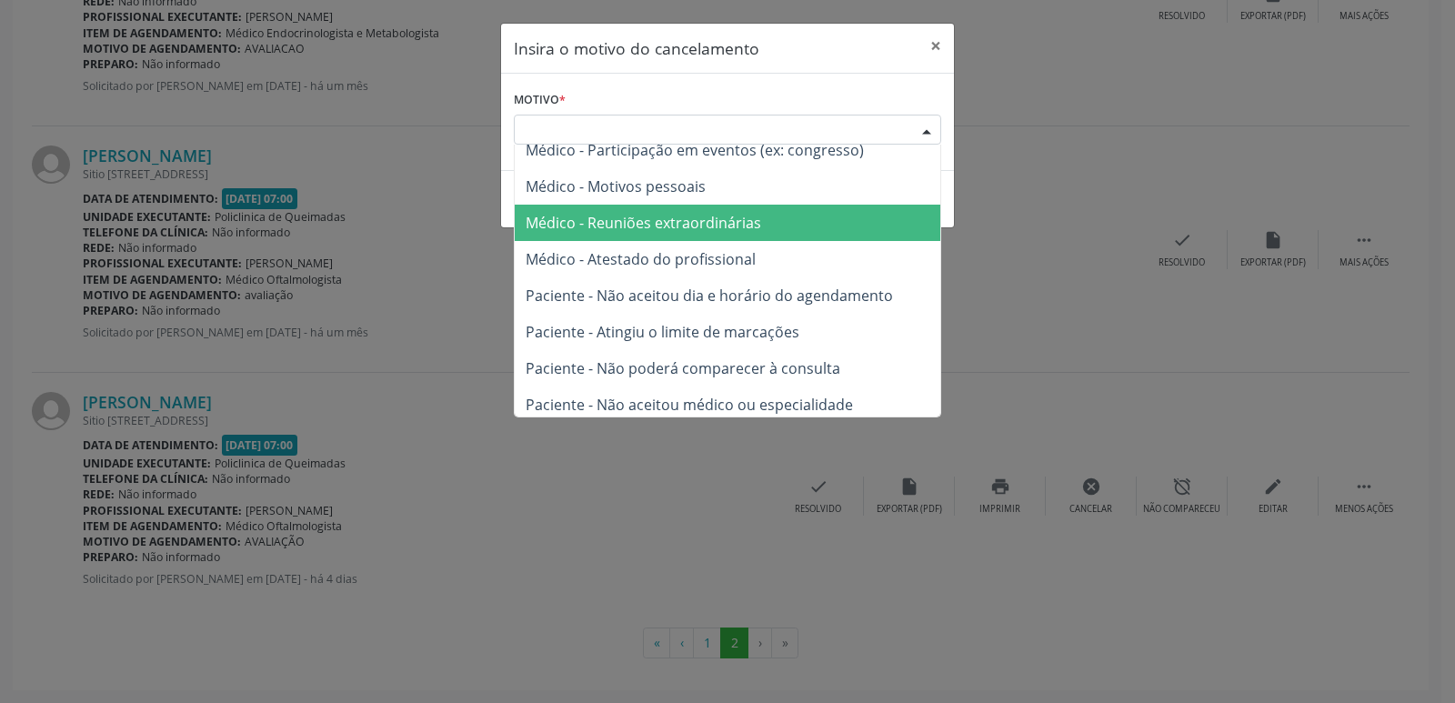
scroll to position [92, 0]
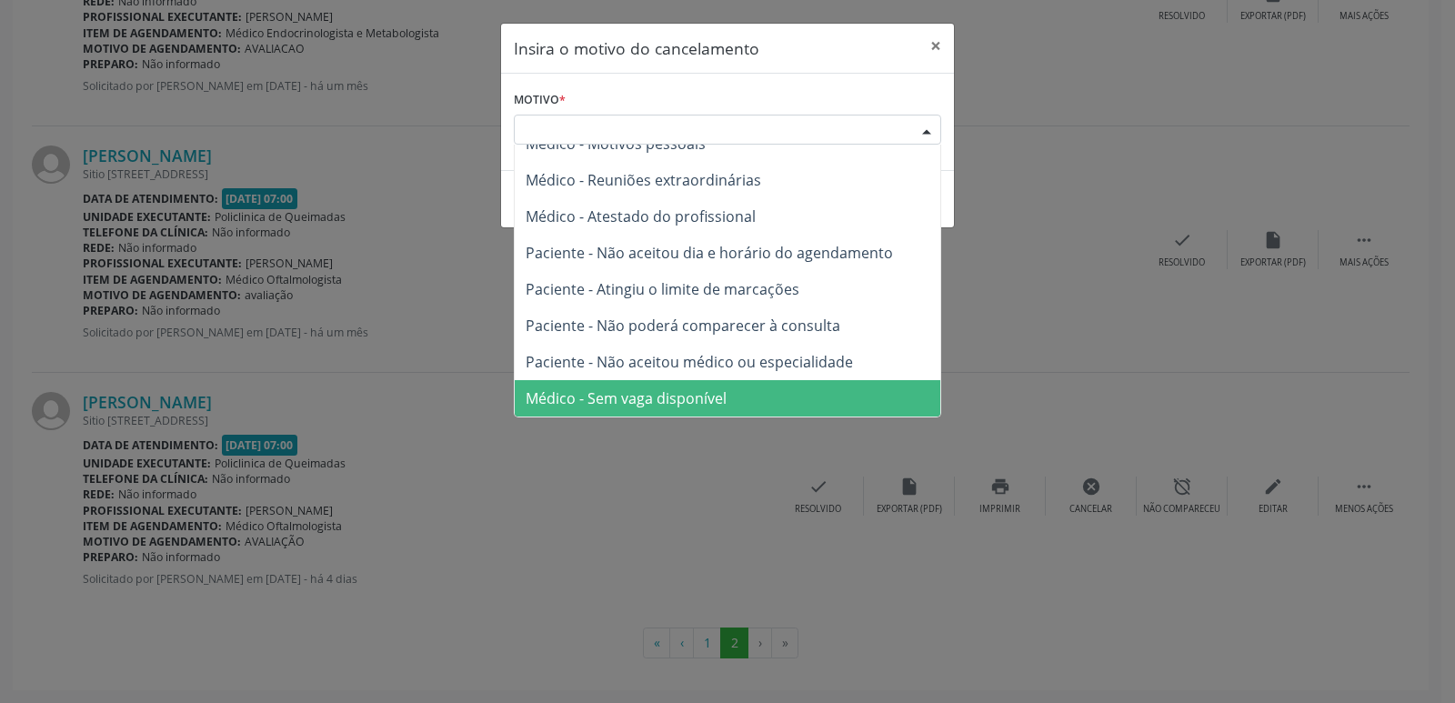
click at [699, 392] on span "Médico - Sem vaga disponível" at bounding box center [626, 398] width 201 height 20
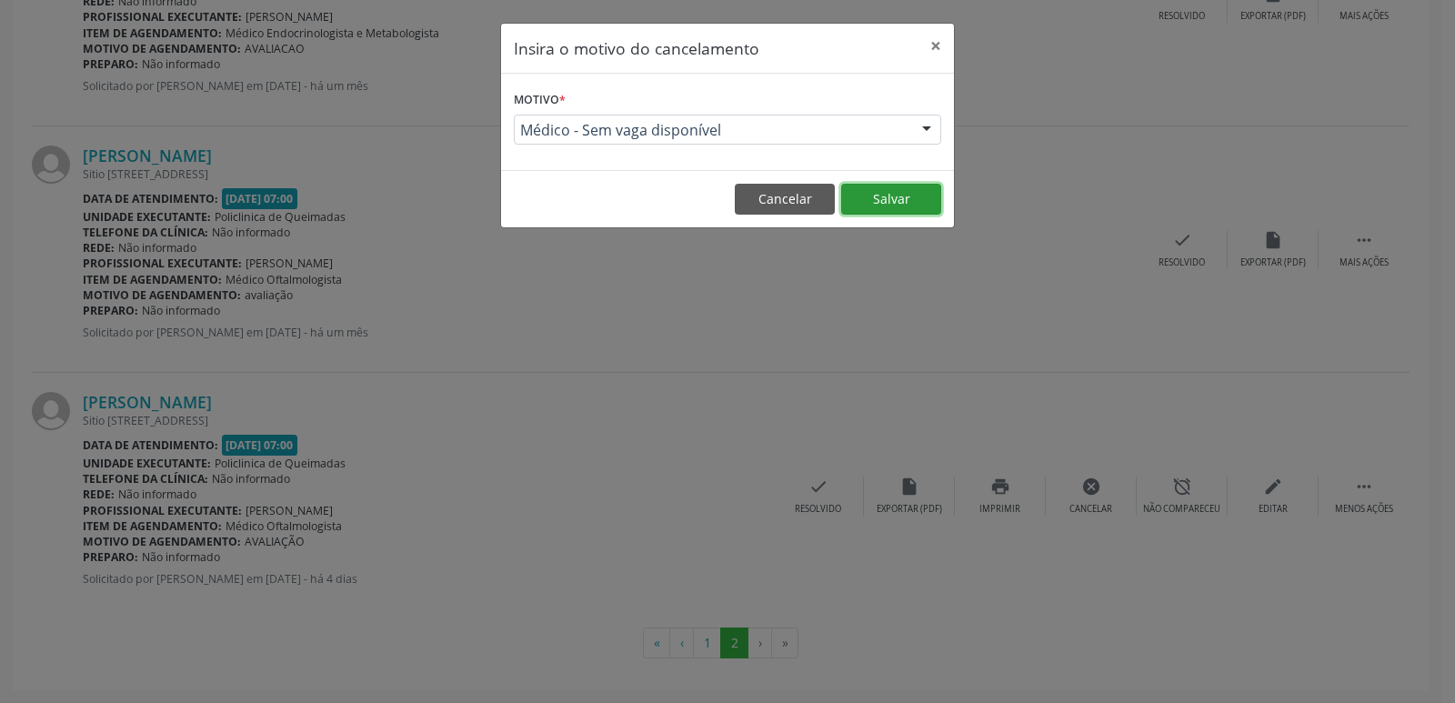
click at [927, 200] on button "Salvar" at bounding box center [891, 199] width 100 height 31
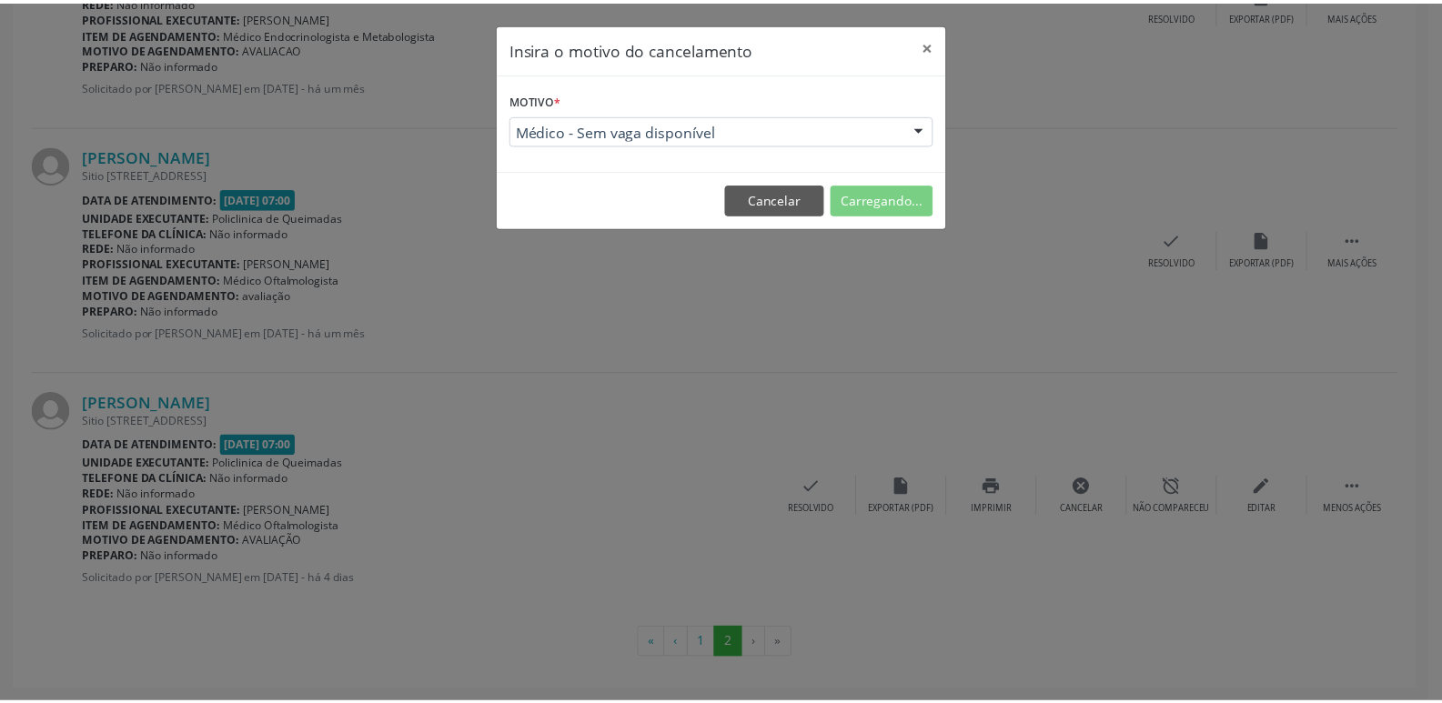
scroll to position [0, 0]
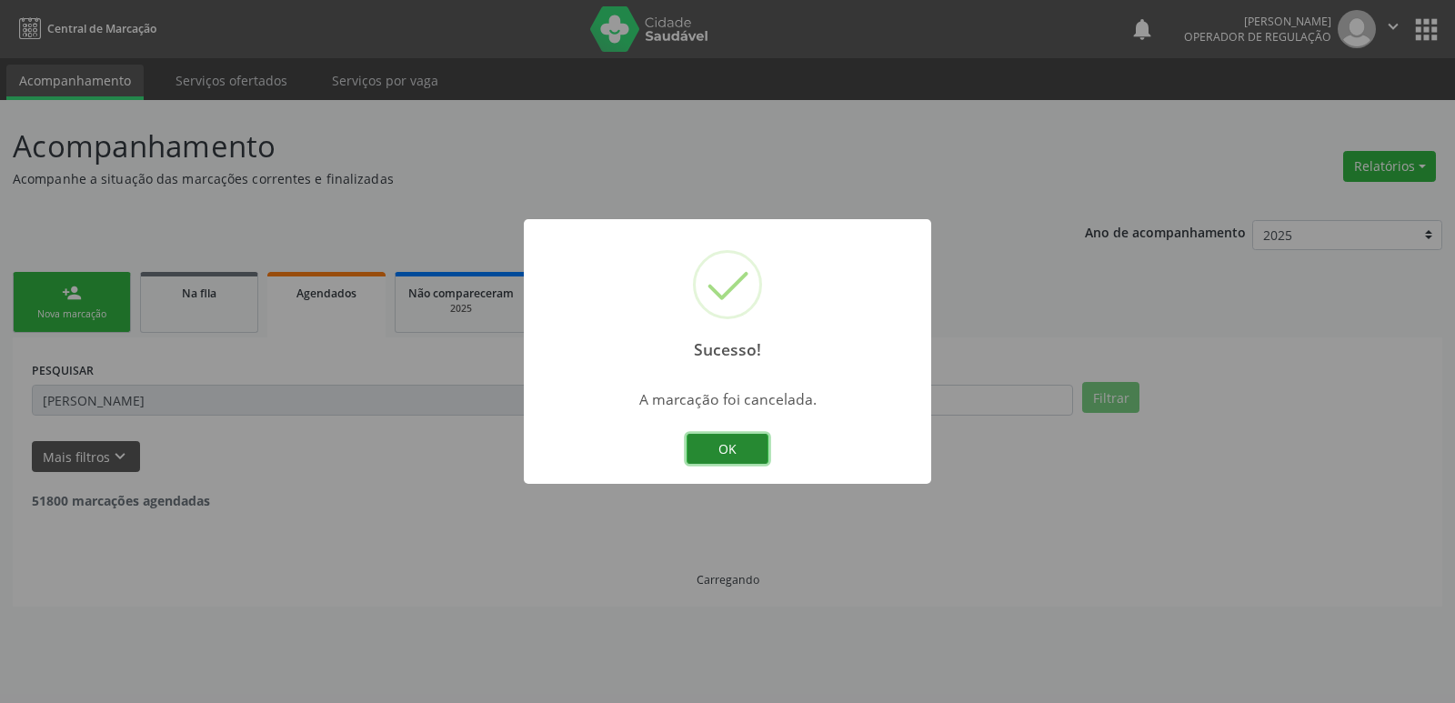
click at [725, 453] on button "OK" at bounding box center [728, 449] width 82 height 31
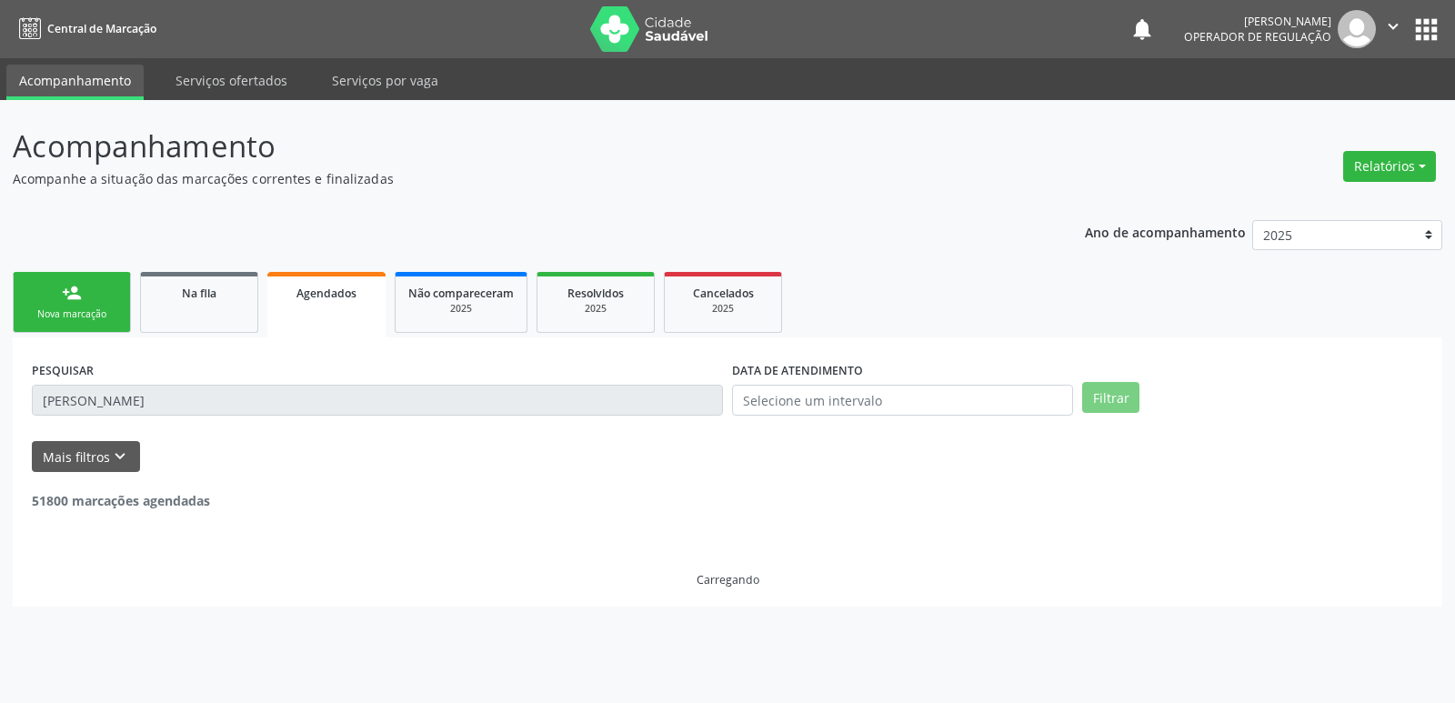
click at [108, 314] on div "Nova marcação" at bounding box center [71, 314] width 91 height 14
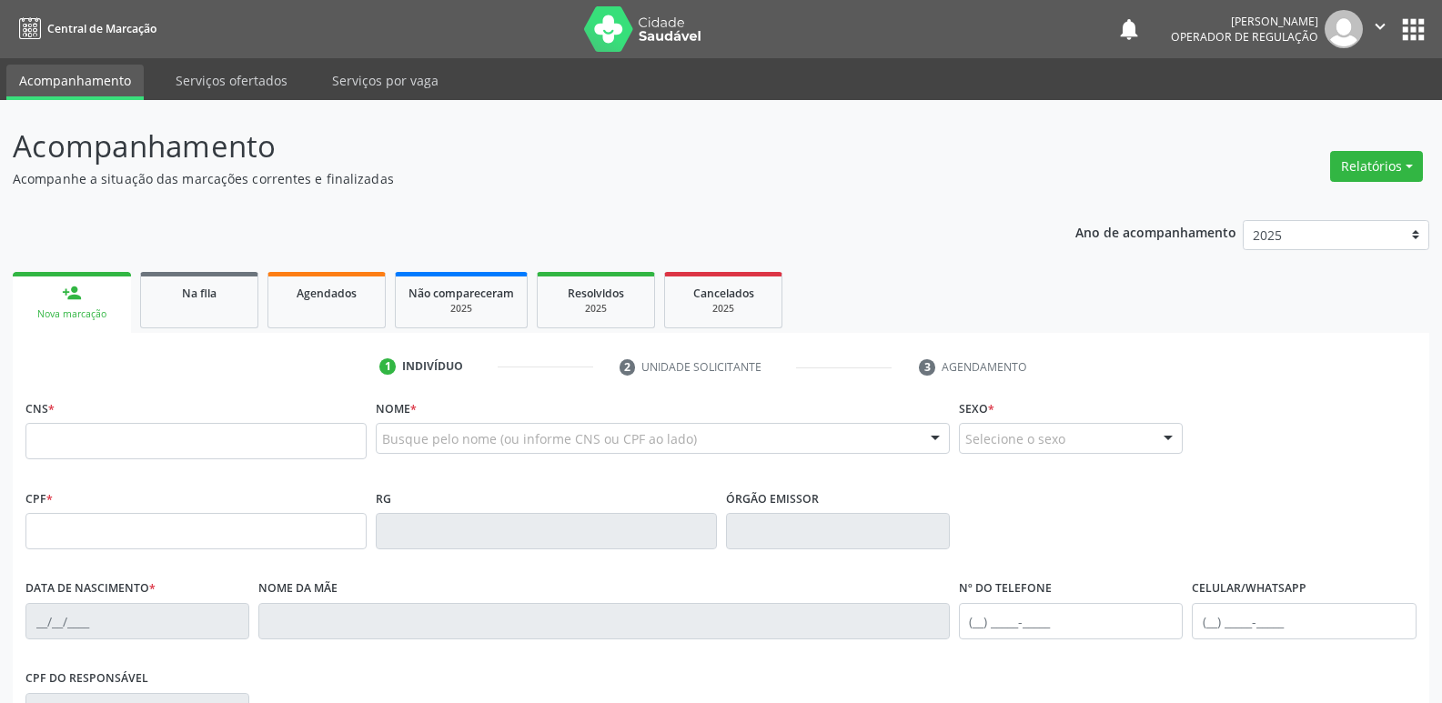
click at [263, 420] on div "CNS *" at bounding box center [195, 427] width 341 height 65
drag, startPoint x: 258, startPoint y: 427, endPoint x: 220, endPoint y: 271, distance: 161.0
click at [258, 427] on input "text" at bounding box center [195, 441] width 341 height 36
type input "700 4039 4539 0045"
type input "467.388.784-00"
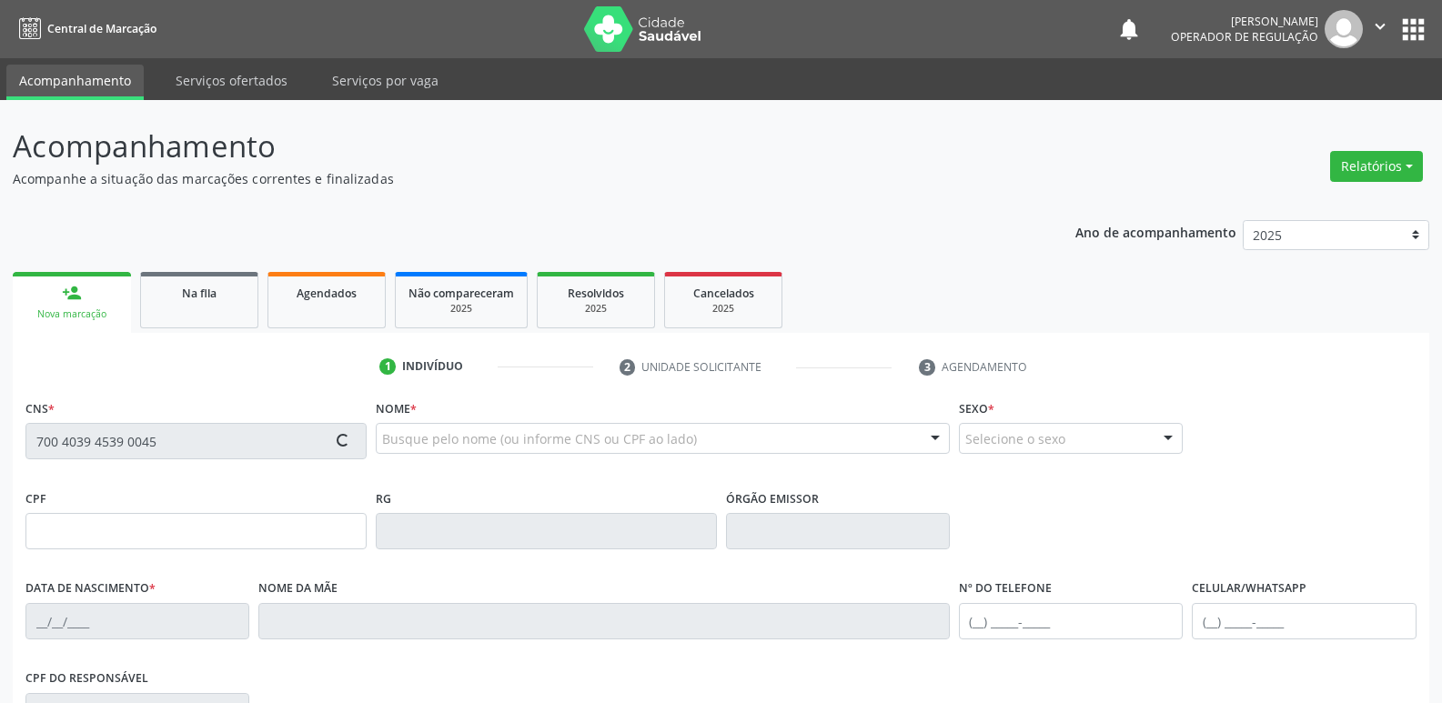
type input "[DATE]"
type input "[PERSON_NAME]"
type input "[PHONE_NUMBER]"
type input "S/N"
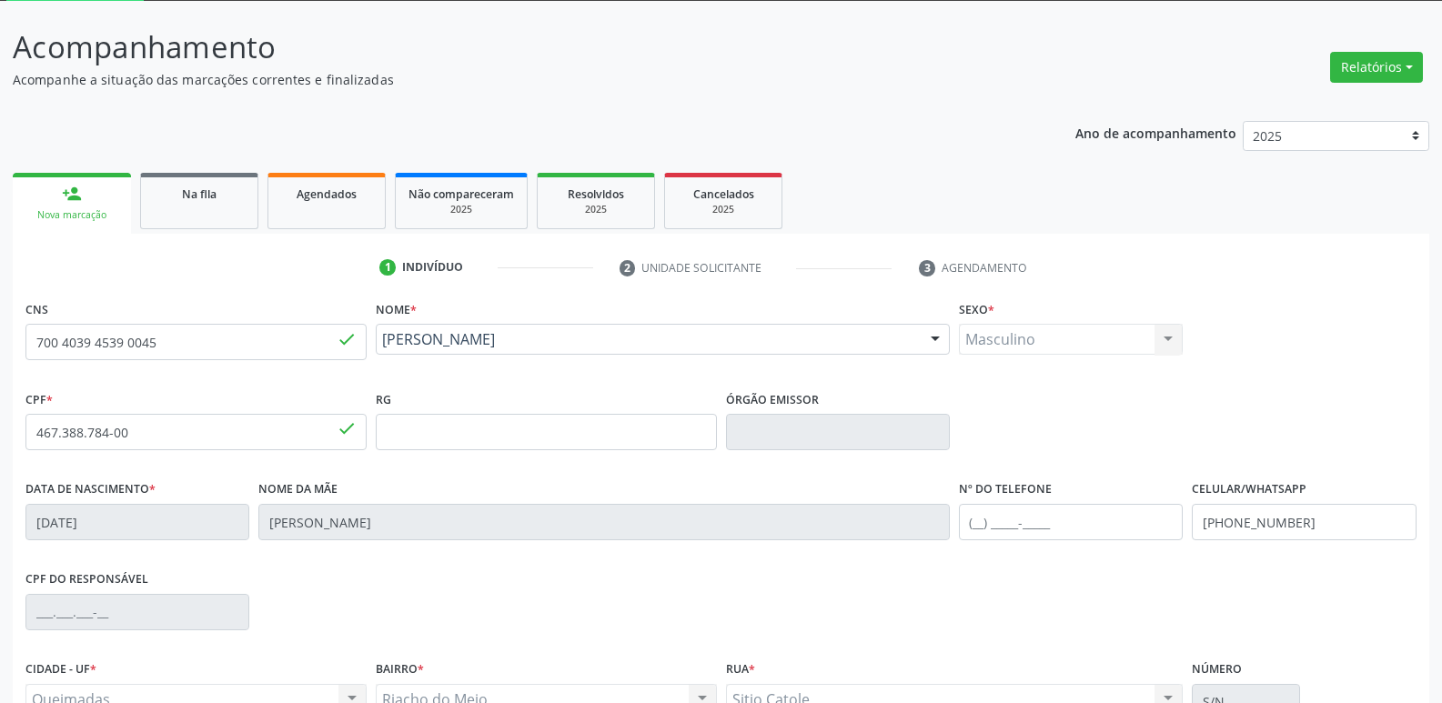
scroll to position [283, 0]
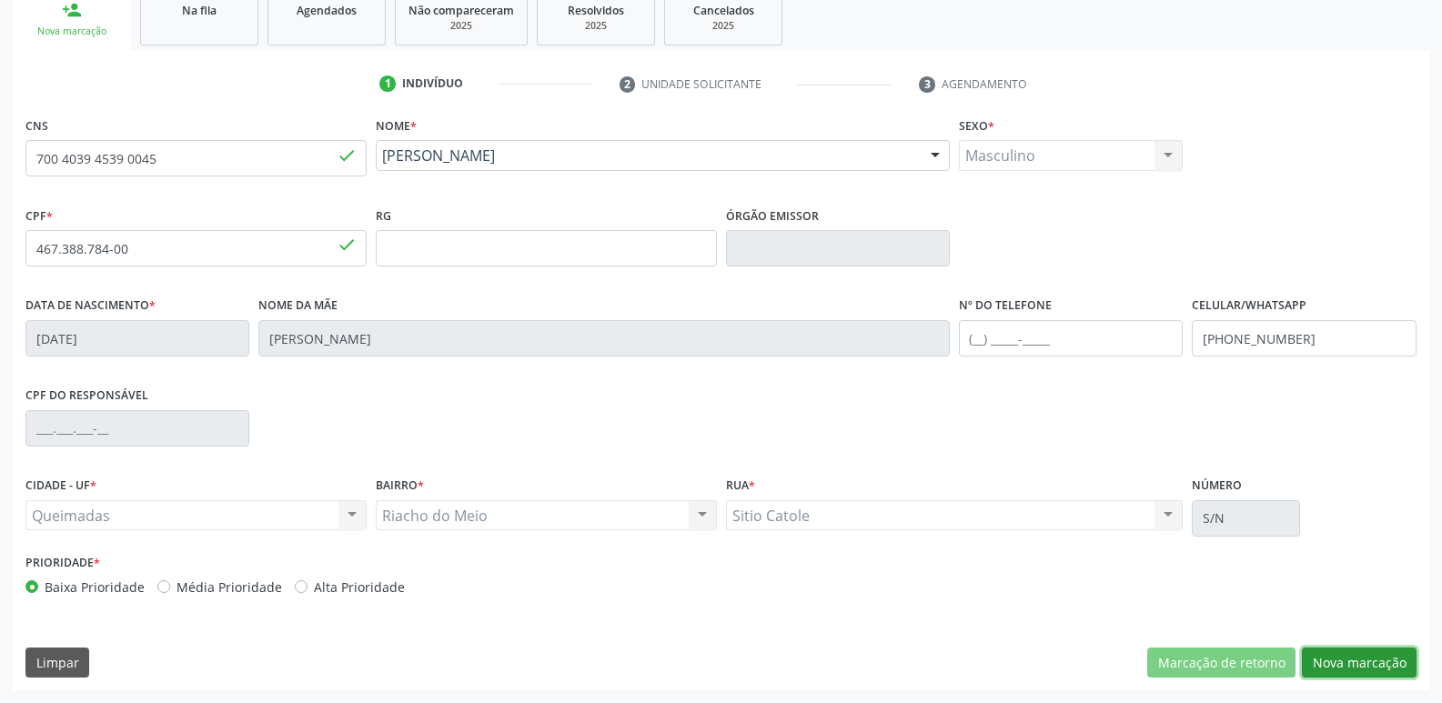
click at [1355, 648] on button "Nova marcação" at bounding box center [1359, 663] width 115 height 31
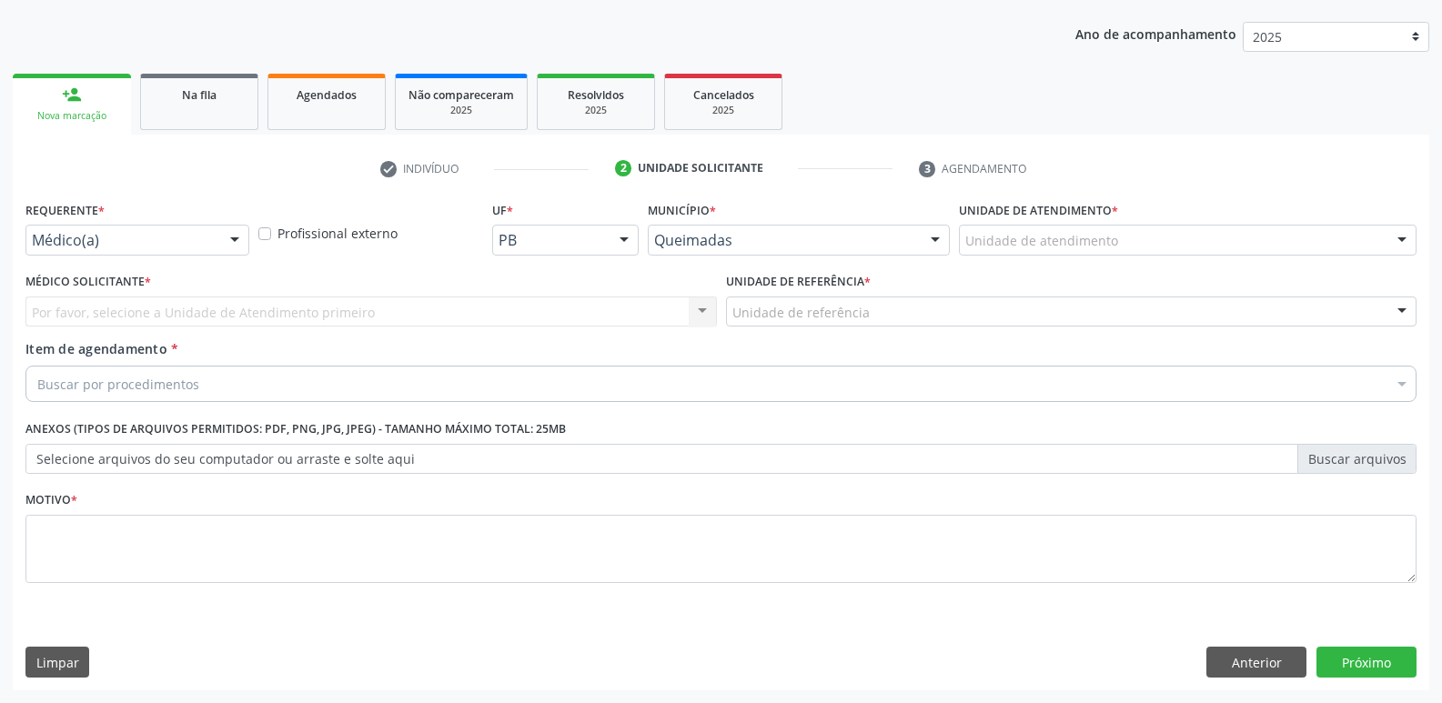
drag, startPoint x: 219, startPoint y: 240, endPoint x: 141, endPoint y: 297, distance: 97.0
click at [211, 246] on div "Médico(a)" at bounding box center [137, 240] width 224 height 31
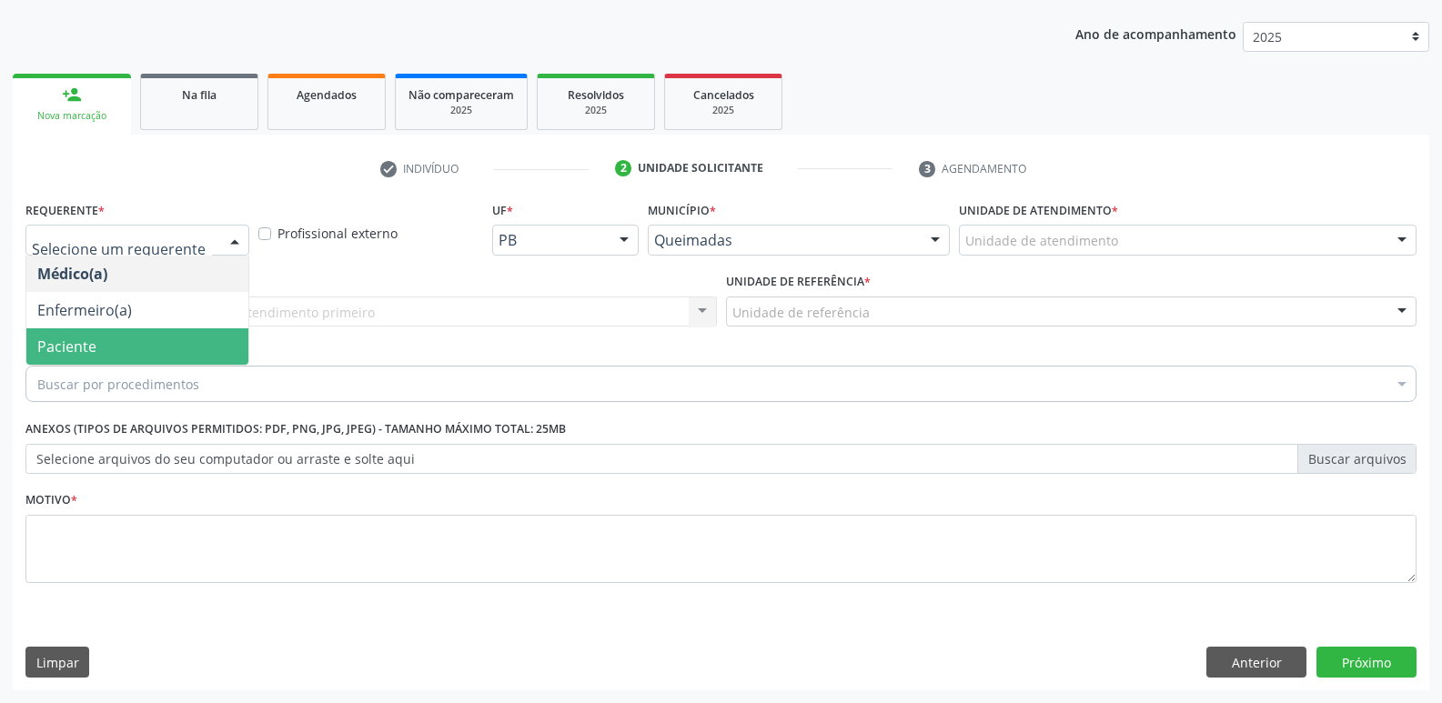
click at [84, 333] on span "Paciente" at bounding box center [137, 346] width 222 height 36
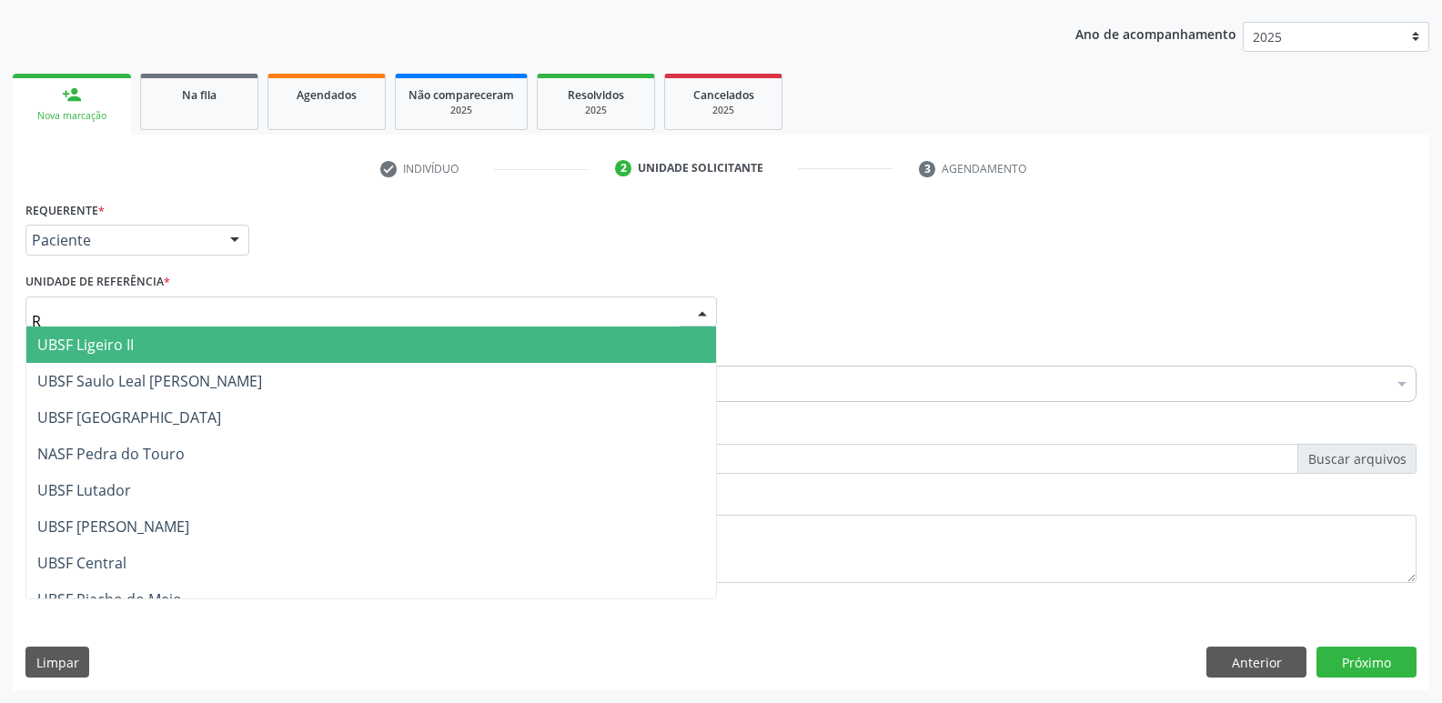
type input "RI"
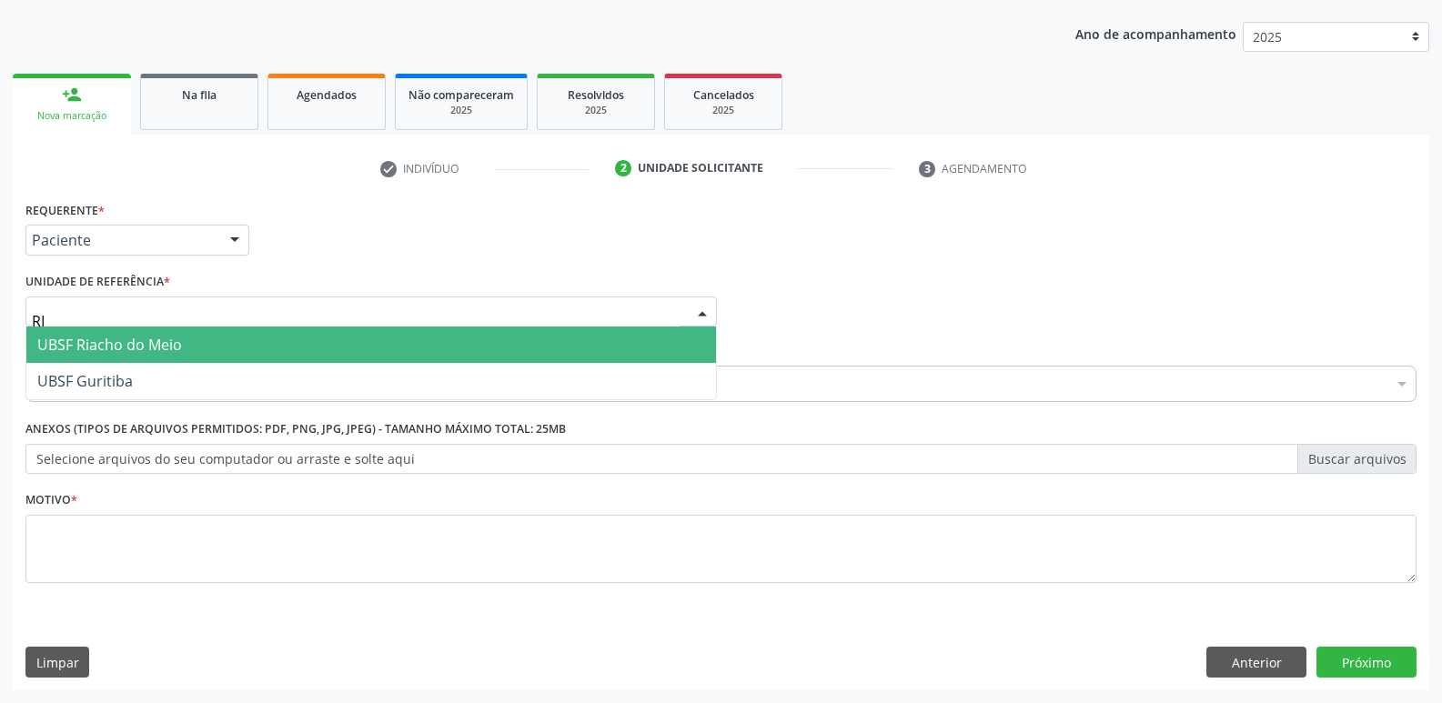
click at [121, 339] on span "UBSF Riacho do Meio" at bounding box center [109, 345] width 145 height 20
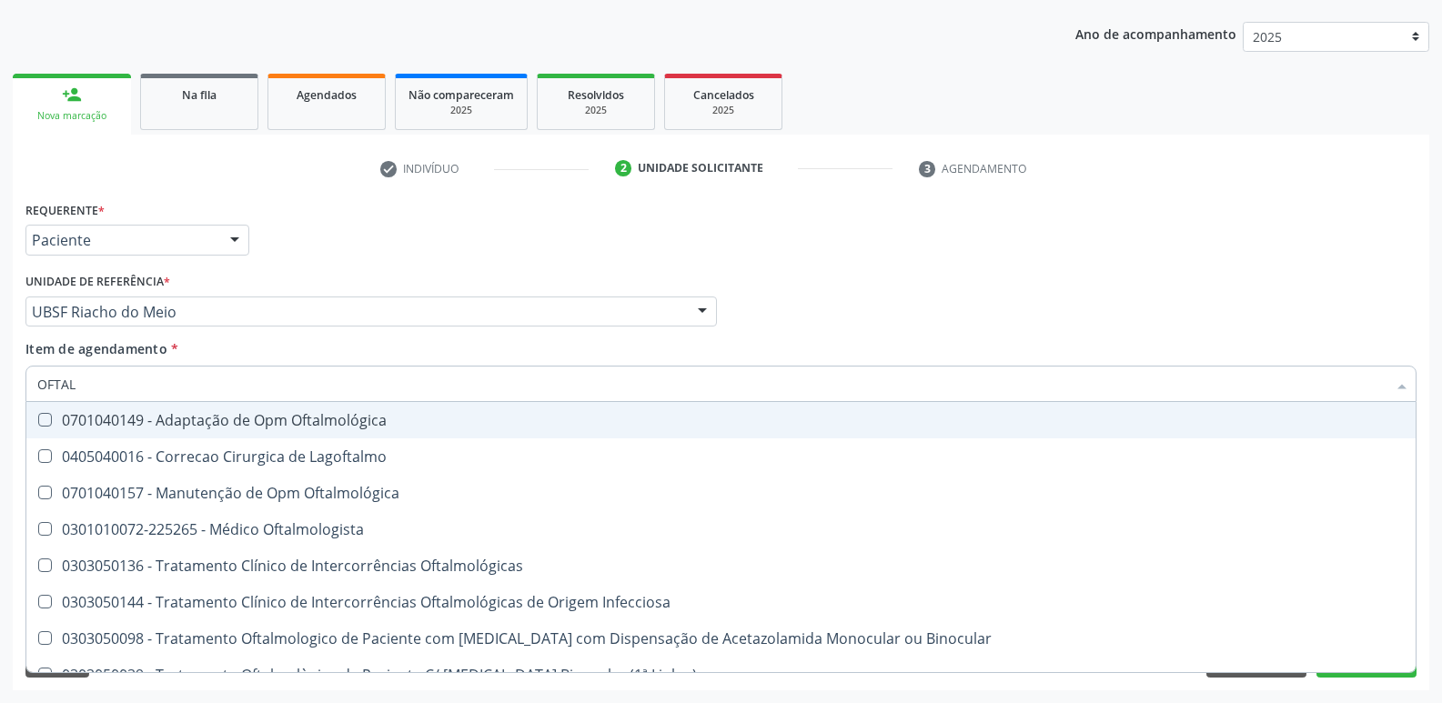
type input "OFTALM"
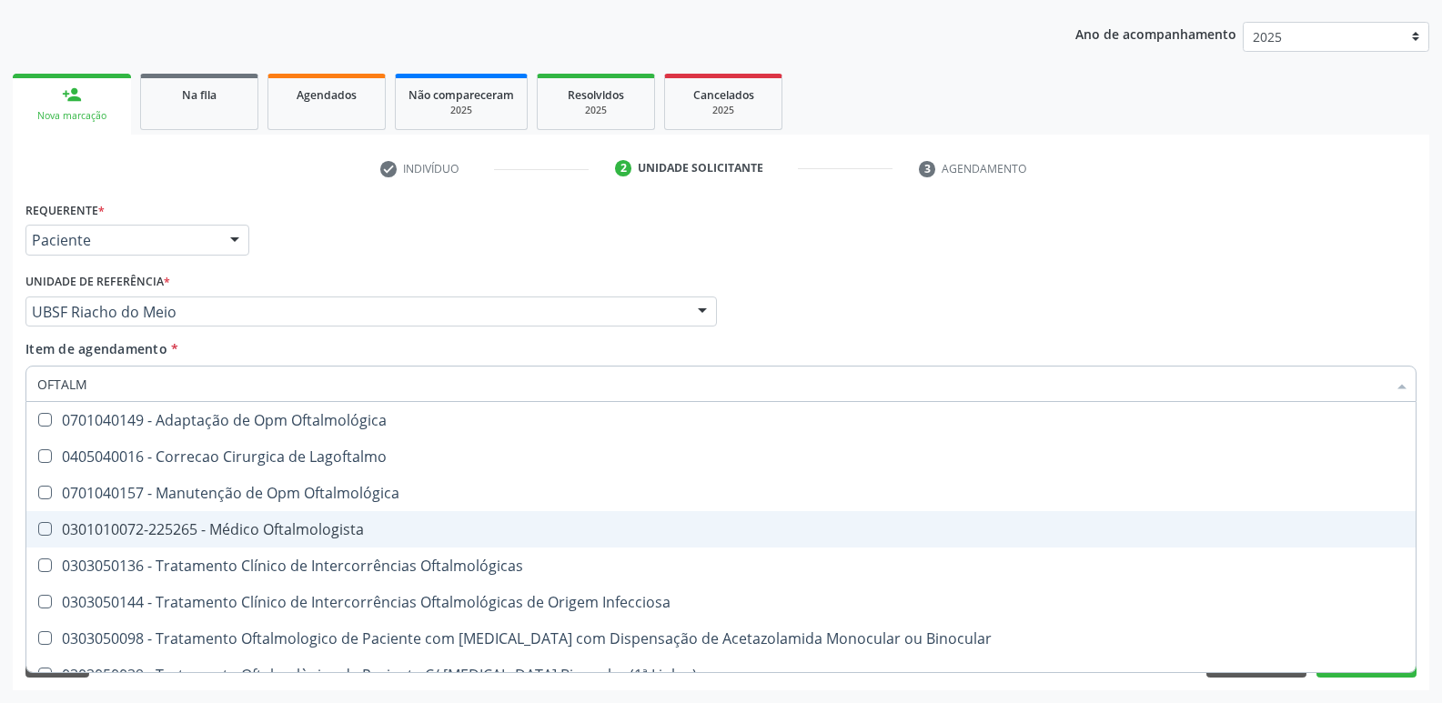
click at [377, 528] on div "0301010072-225265 - Médico Oftalmologista" at bounding box center [720, 529] width 1367 height 15
checkbox Oftalmologista "true"
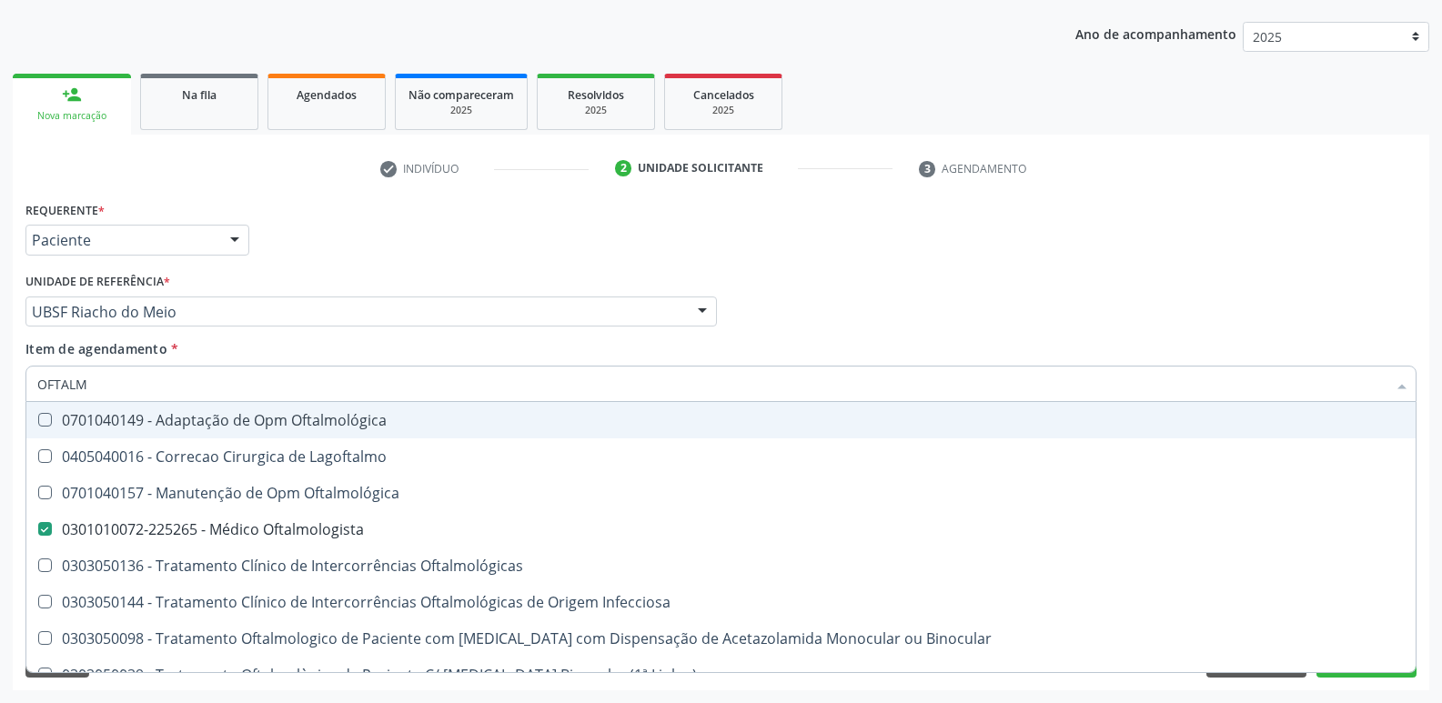
click at [941, 236] on div "Requerente * Paciente Médico(a) Enfermeiro(a) Paciente Nenhum resultado encontr…" at bounding box center [721, 231] width 1400 height 71
checkbox Lagoftalmo "true"
checkbox Oftalmologista "false"
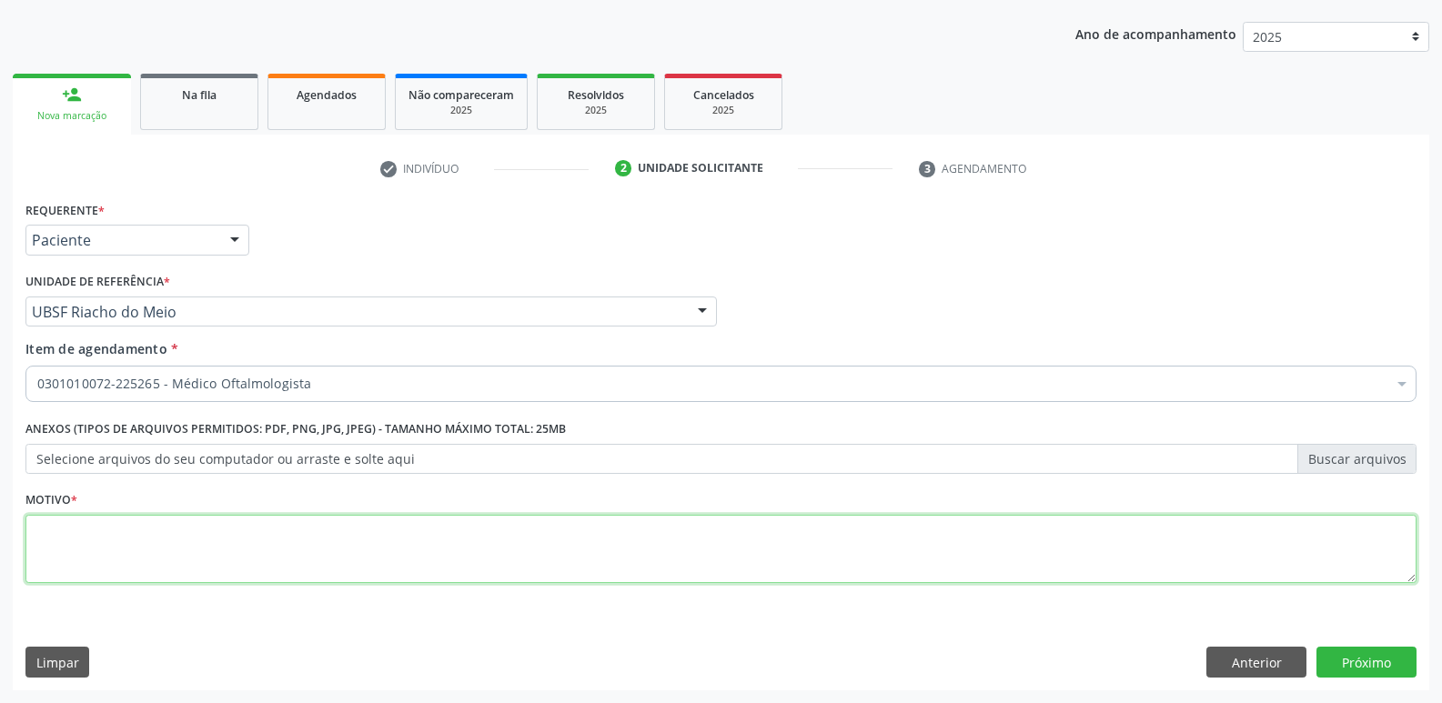
click at [401, 517] on textarea at bounding box center [720, 549] width 1391 height 69
paste textarea "avaliação"
type textarea "avaliação"
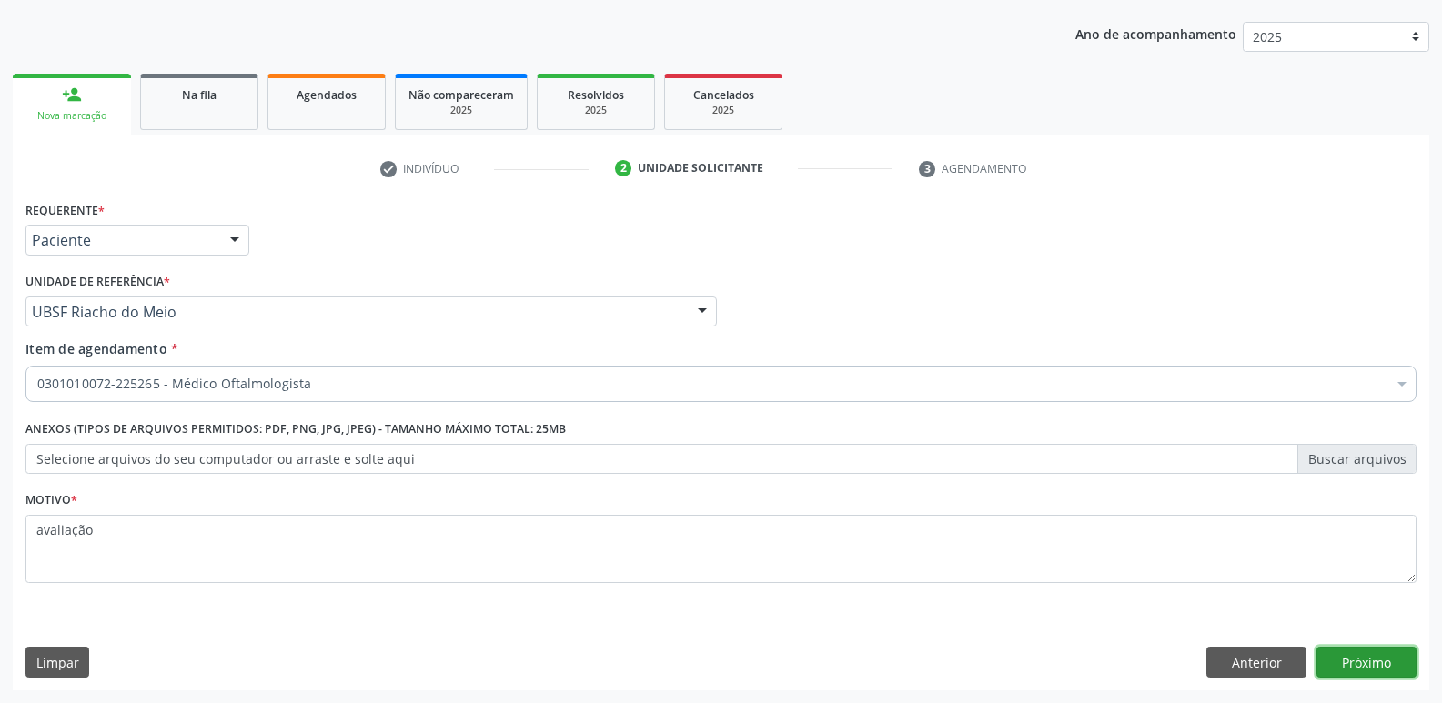
click at [1362, 664] on button "Próximo" at bounding box center [1366, 662] width 100 height 31
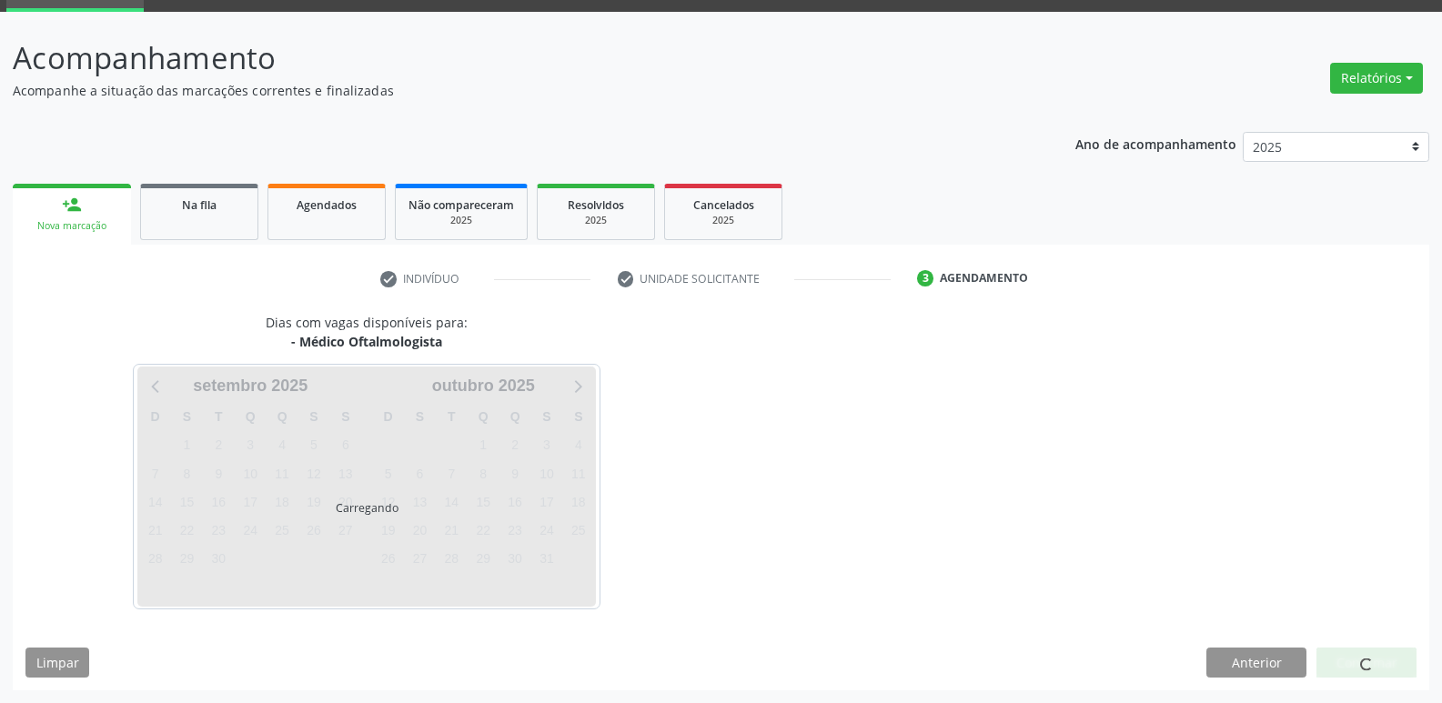
scroll to position [88, 0]
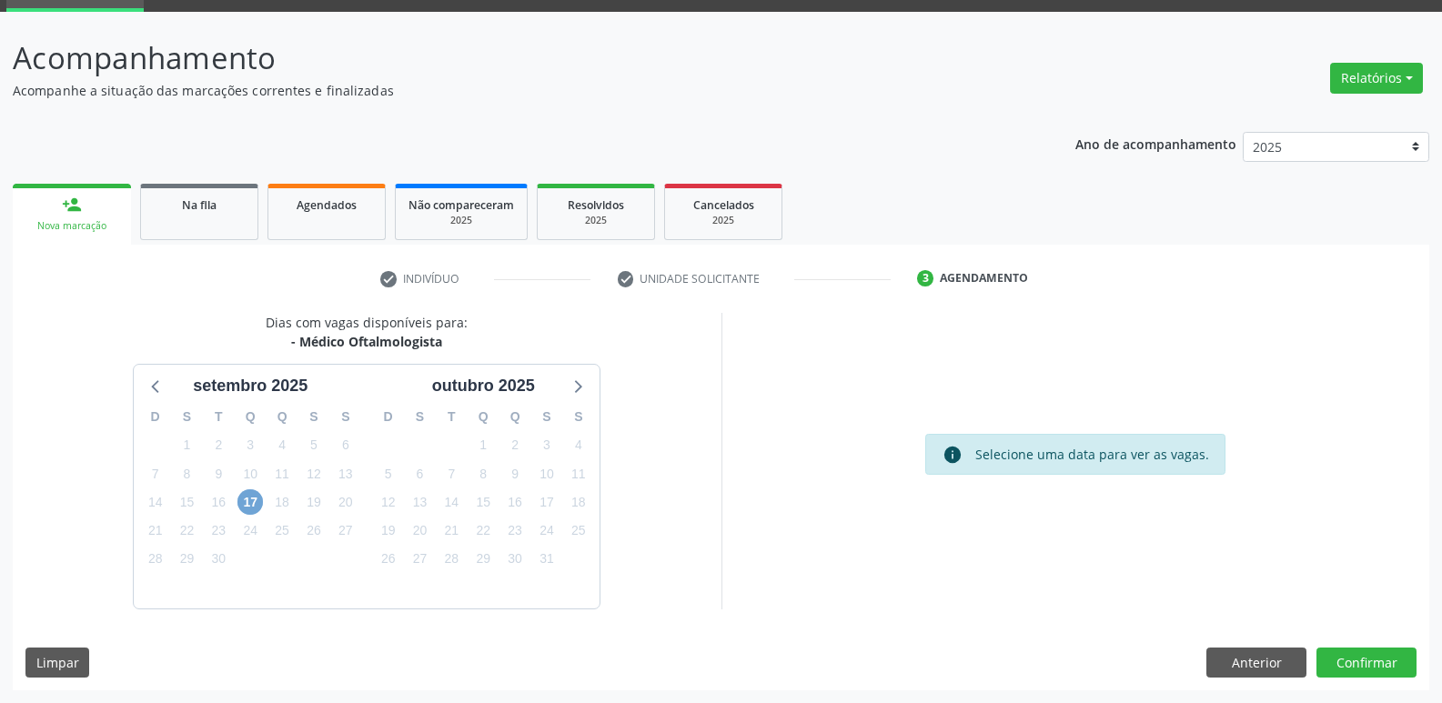
click at [256, 498] on span "17" at bounding box center [249, 501] width 25 height 25
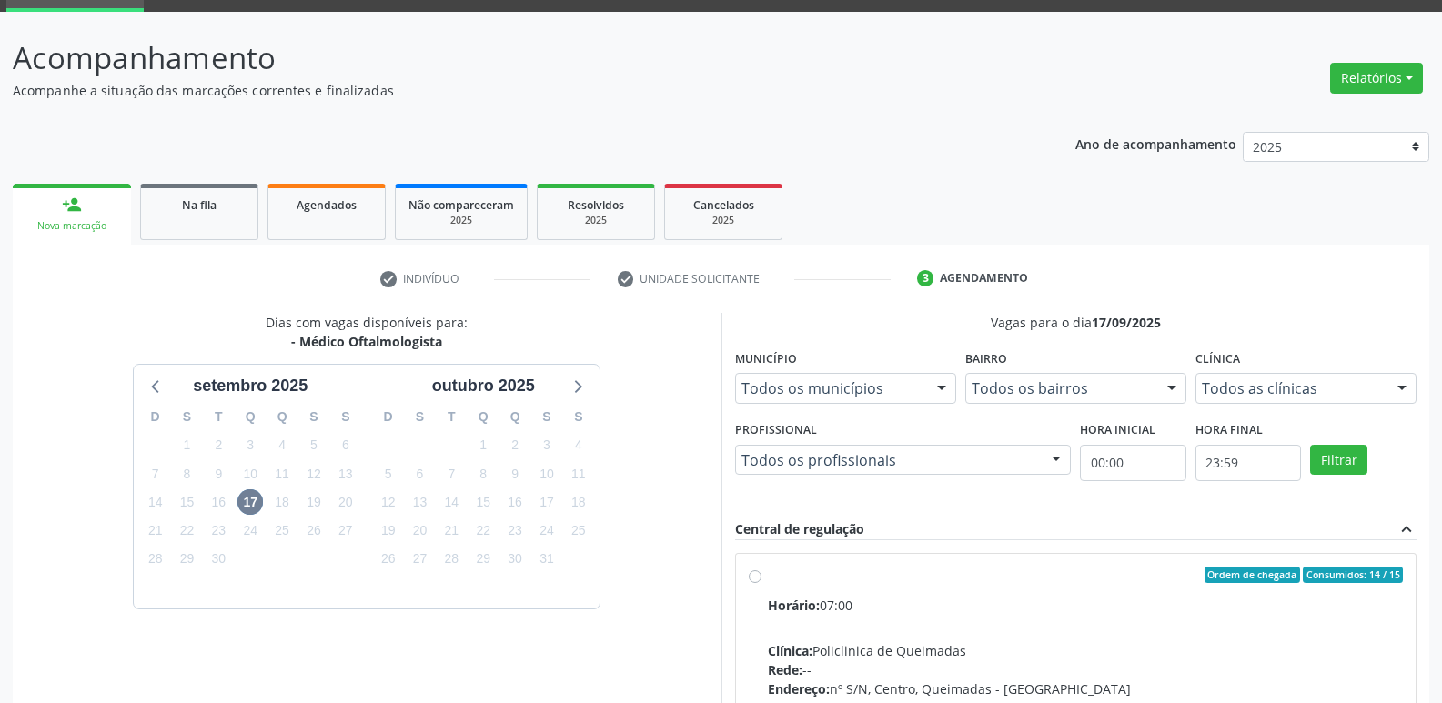
drag, startPoint x: 1156, startPoint y: 602, endPoint x: 1165, endPoint y: 598, distance: 10.2
click at [1165, 598] on div "Horário: 07:00" at bounding box center [1086, 605] width 636 height 19
click at [761, 583] on input "Ordem de chegada Consumidos: 14 / 15 Horário: 07:00 Clínica: Policlinica de Que…" at bounding box center [755, 575] width 13 height 16
radio input "true"
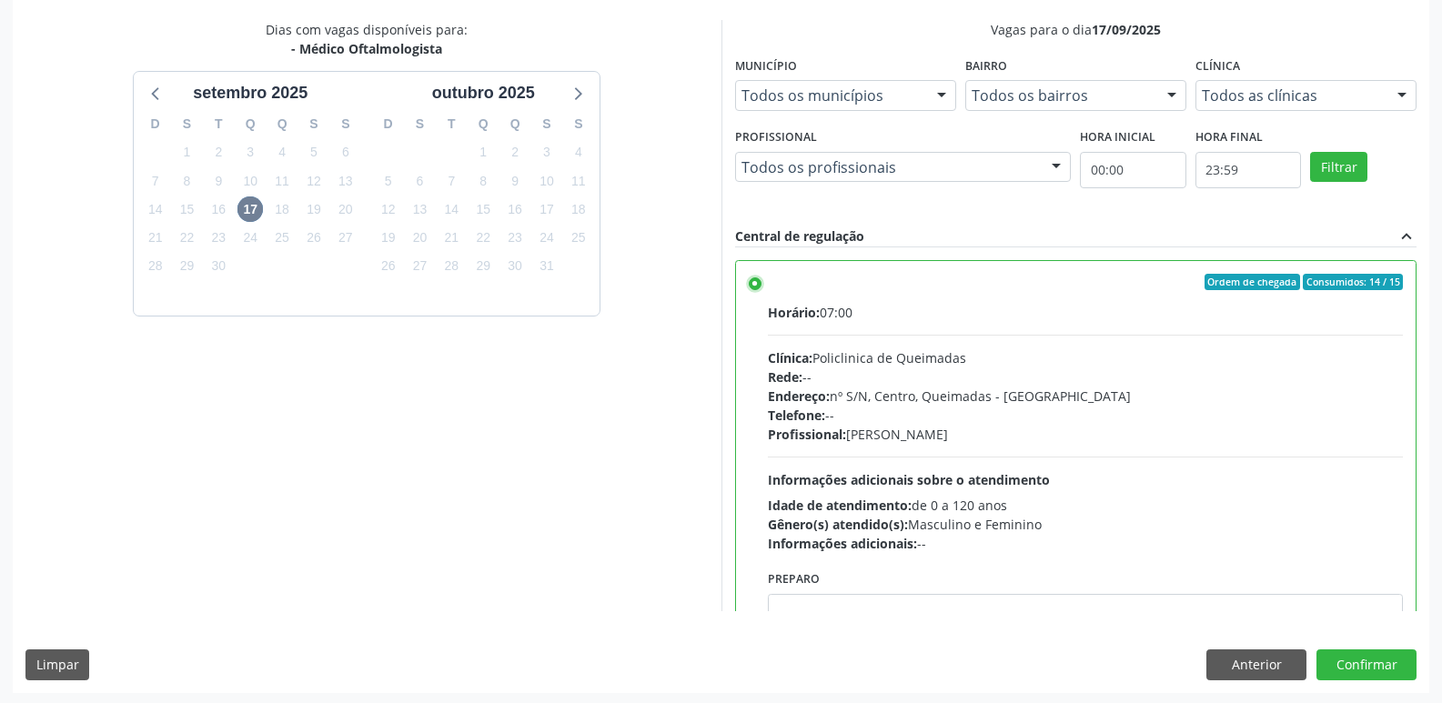
scroll to position [384, 0]
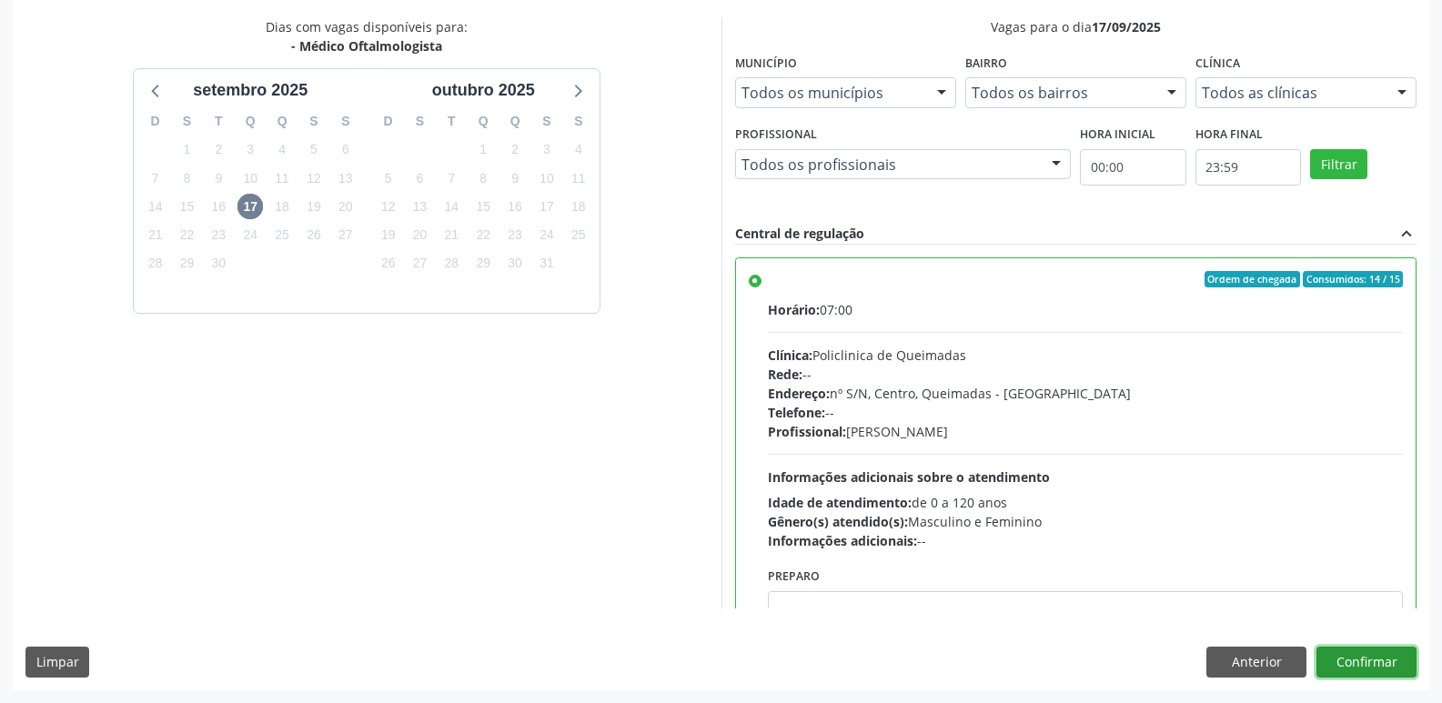
click at [1372, 656] on button "Confirmar" at bounding box center [1366, 662] width 100 height 31
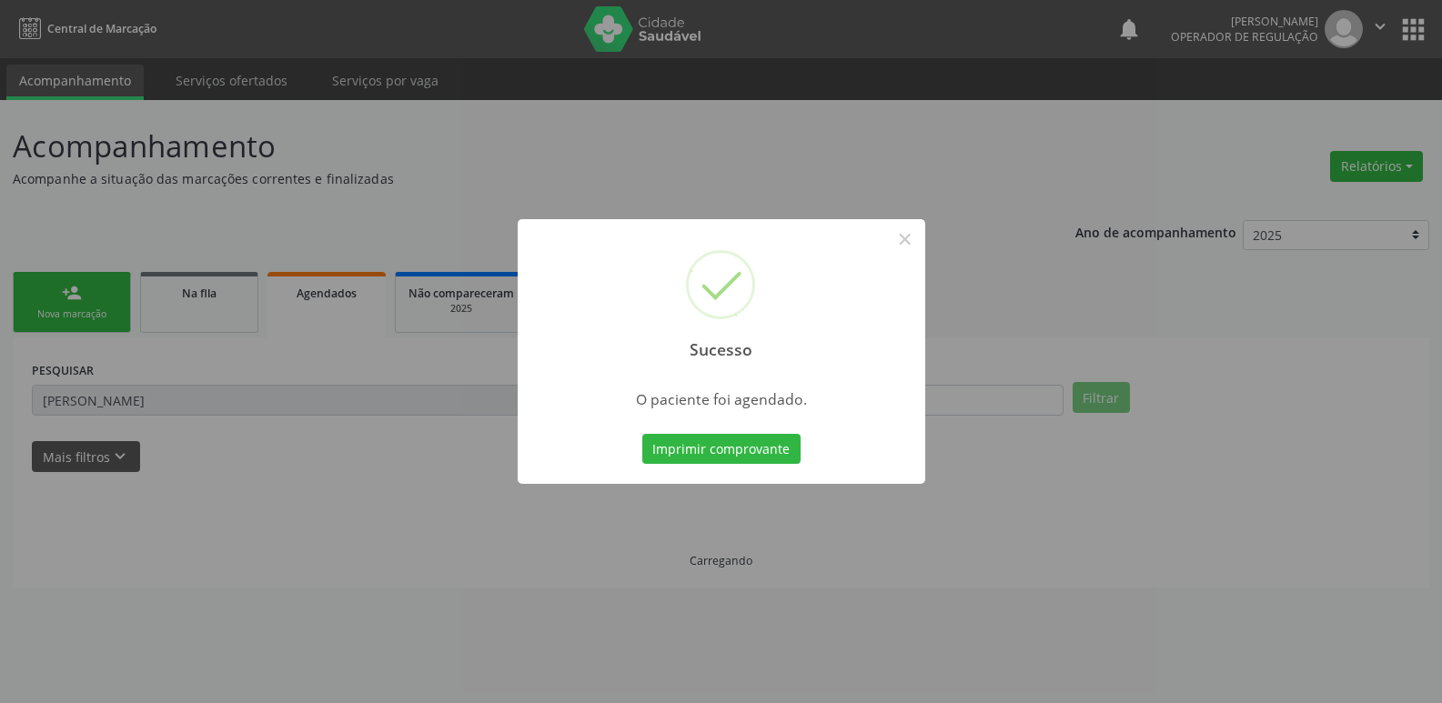
scroll to position [0, 0]
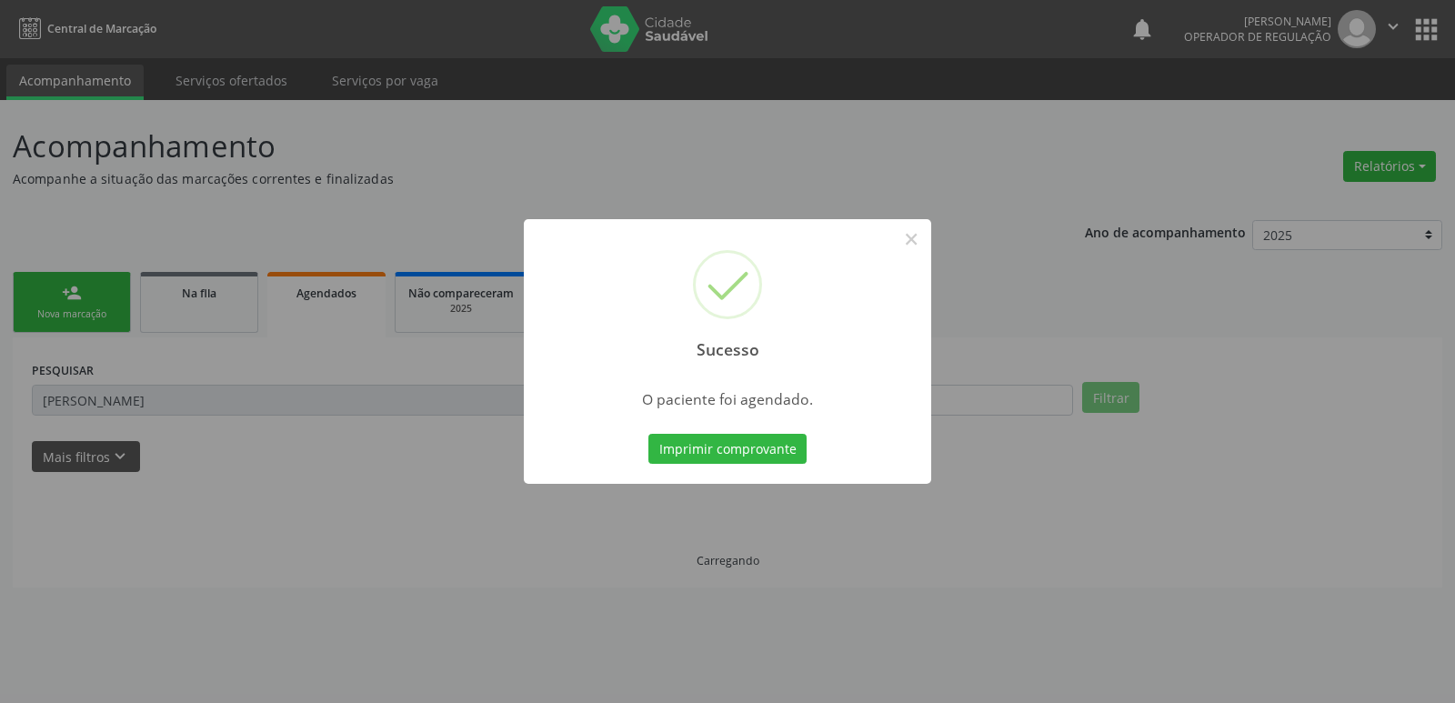
click at [649, 434] on button "Imprimir comprovante" at bounding box center [728, 449] width 158 height 31
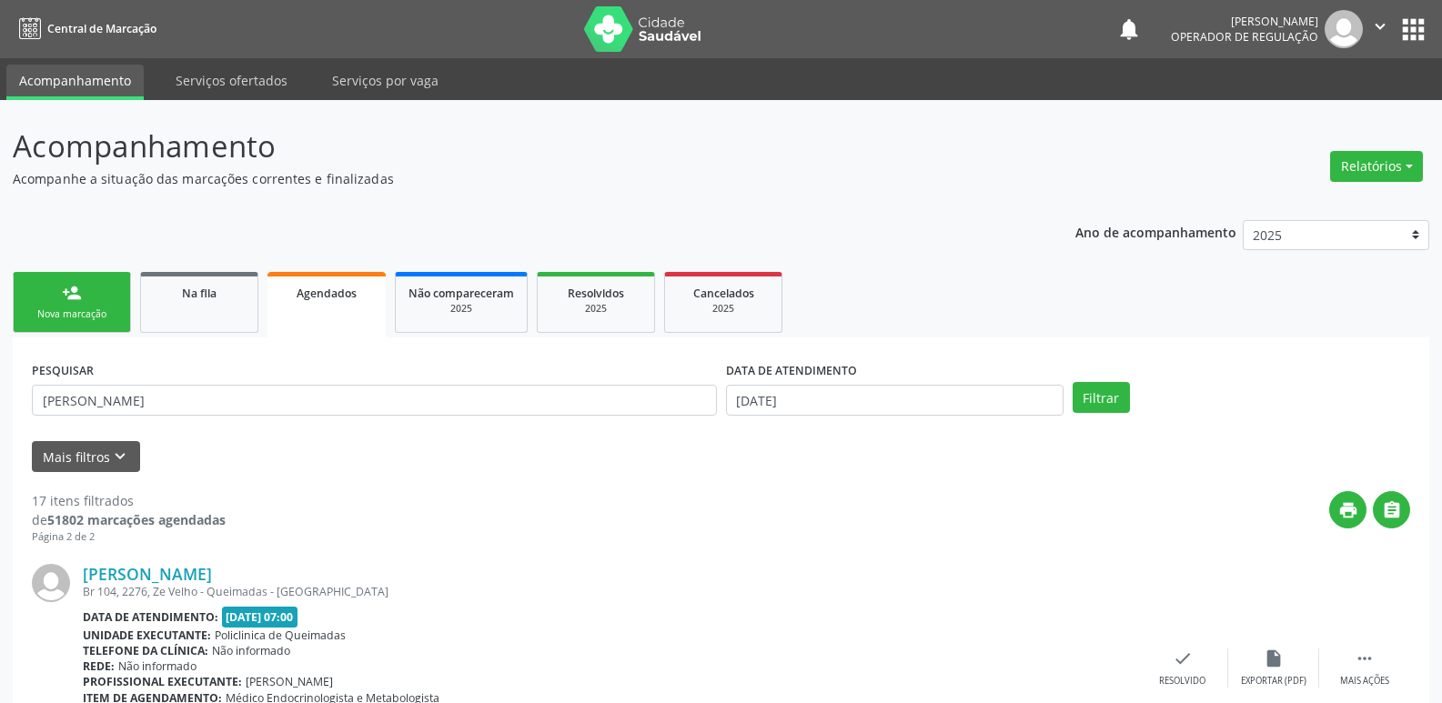
click at [68, 310] on div "Nova marcação" at bounding box center [71, 314] width 91 height 14
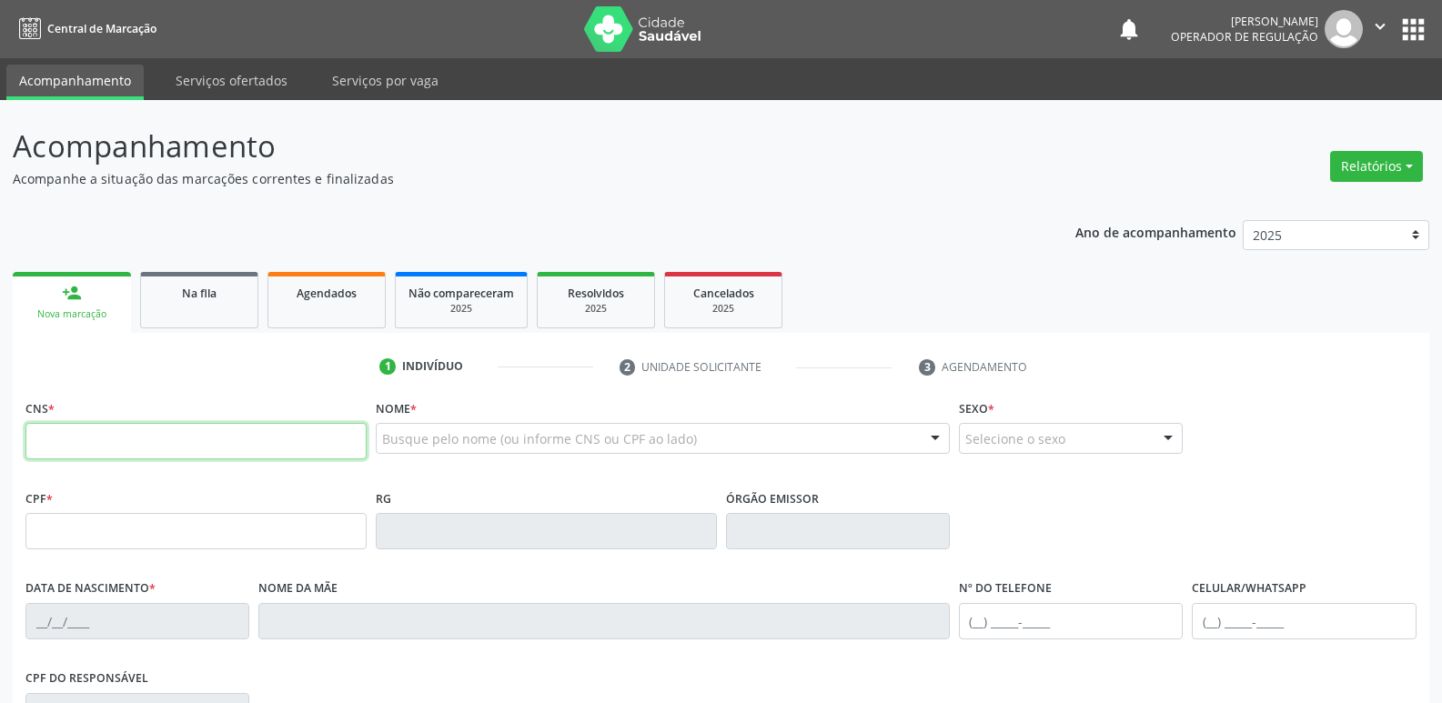
drag, startPoint x: 161, startPoint y: 450, endPoint x: 206, endPoint y: 392, distance: 73.3
click at [161, 450] on input "text" at bounding box center [195, 441] width 341 height 36
type input "703 1033 9052 9460"
type input "041.928.674-86"
type input "[DATE]"
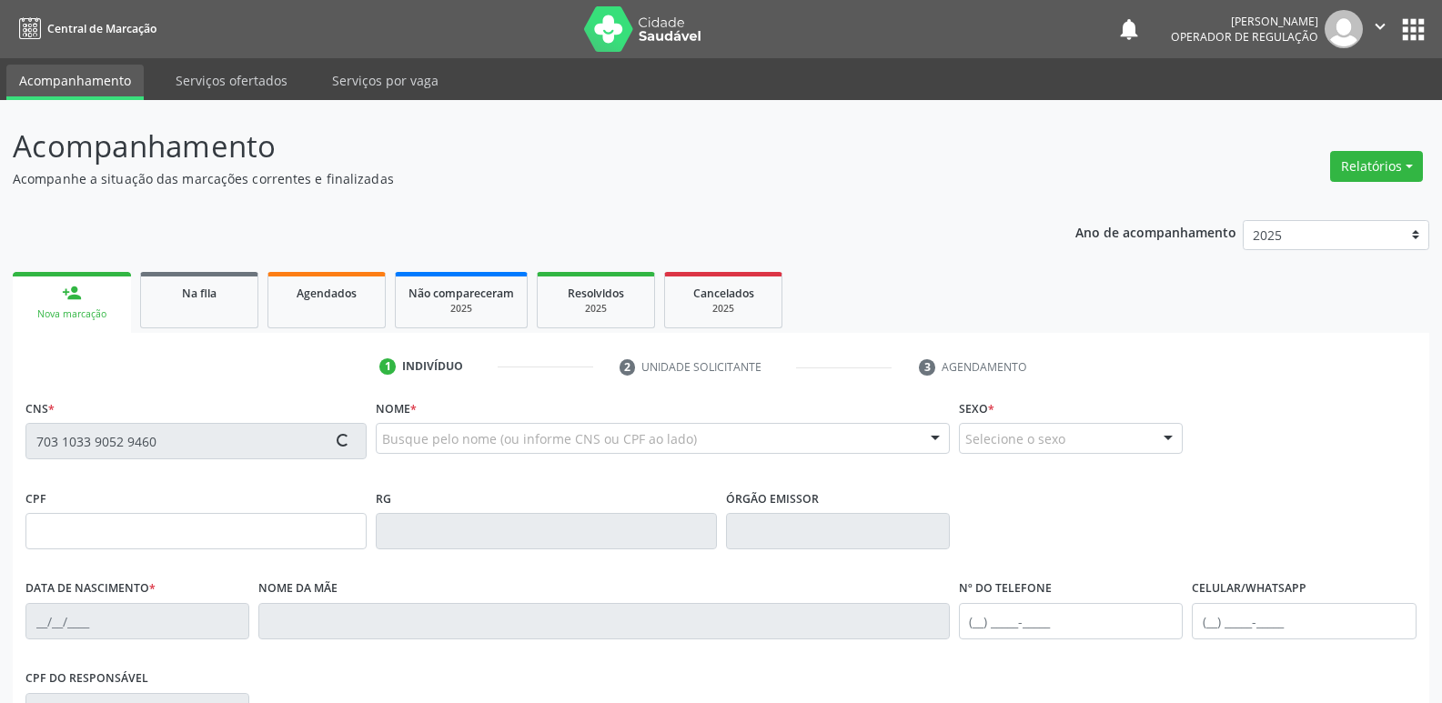
type input "[PERSON_NAME]"
type input "[PHONE_NUMBER]"
type input "59"
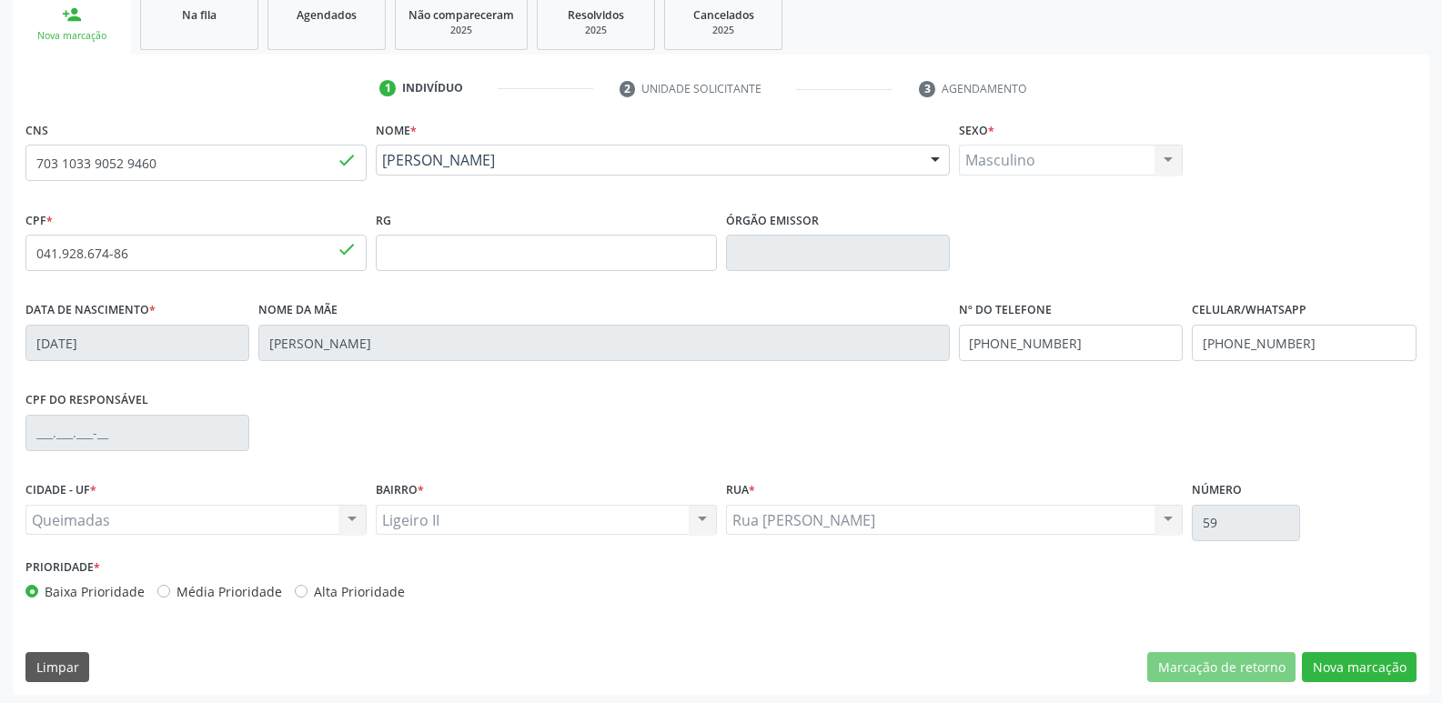
scroll to position [283, 0]
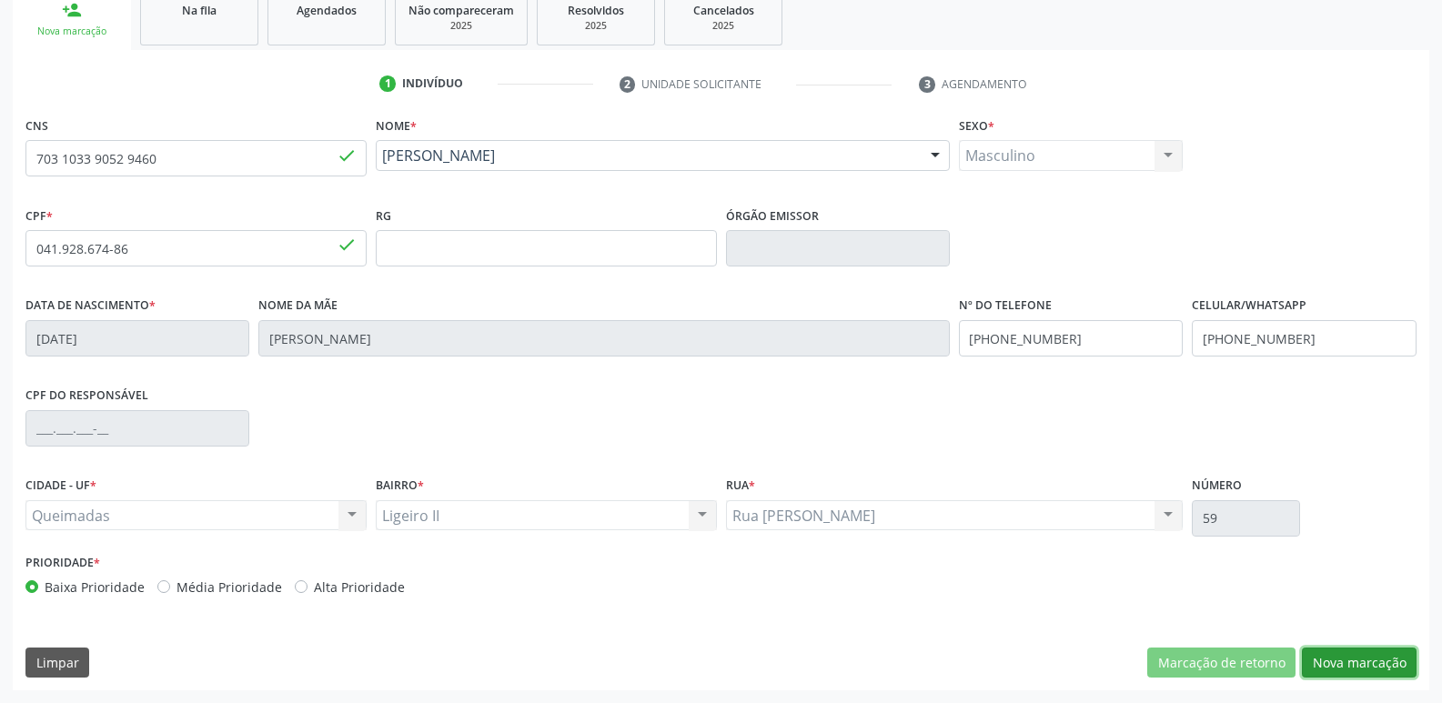
click at [1350, 660] on button "Nova marcação" at bounding box center [1359, 663] width 115 height 31
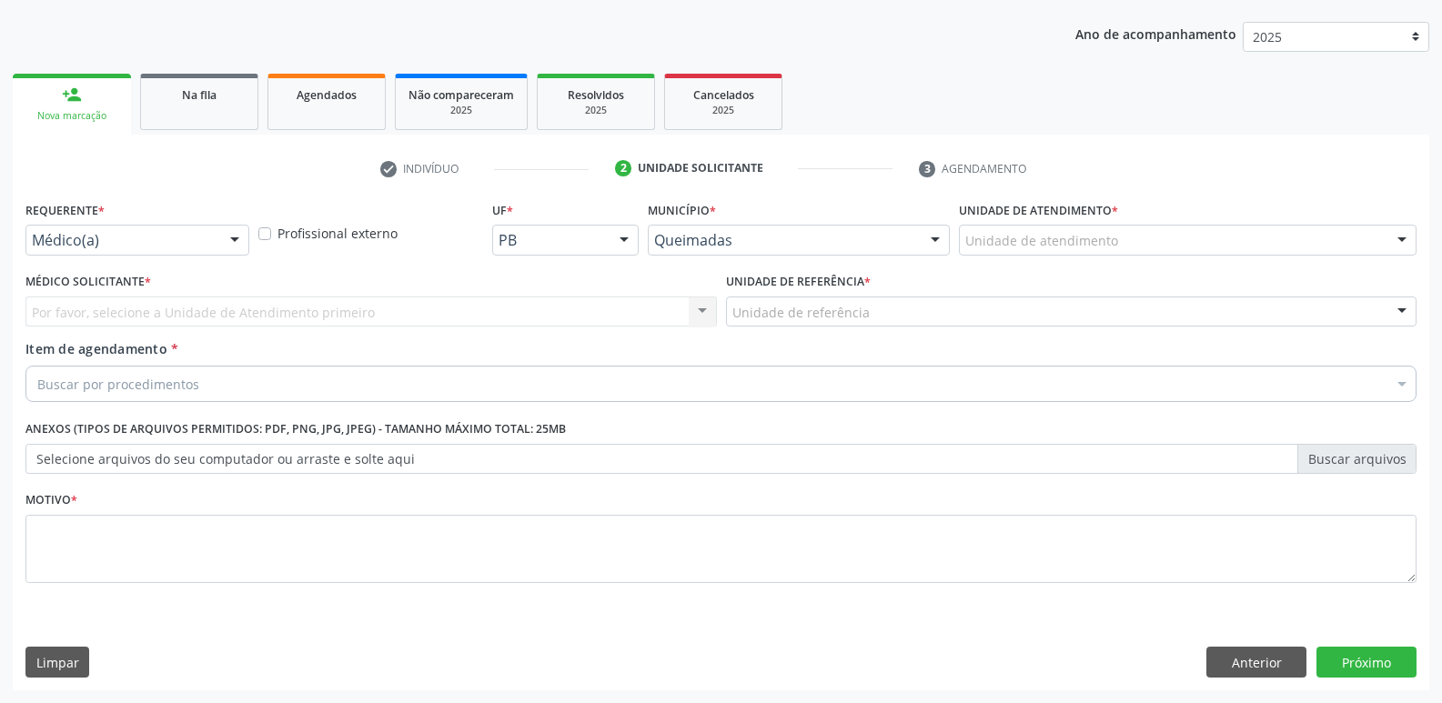
click at [169, 253] on div "Médico(a)" at bounding box center [137, 240] width 224 height 31
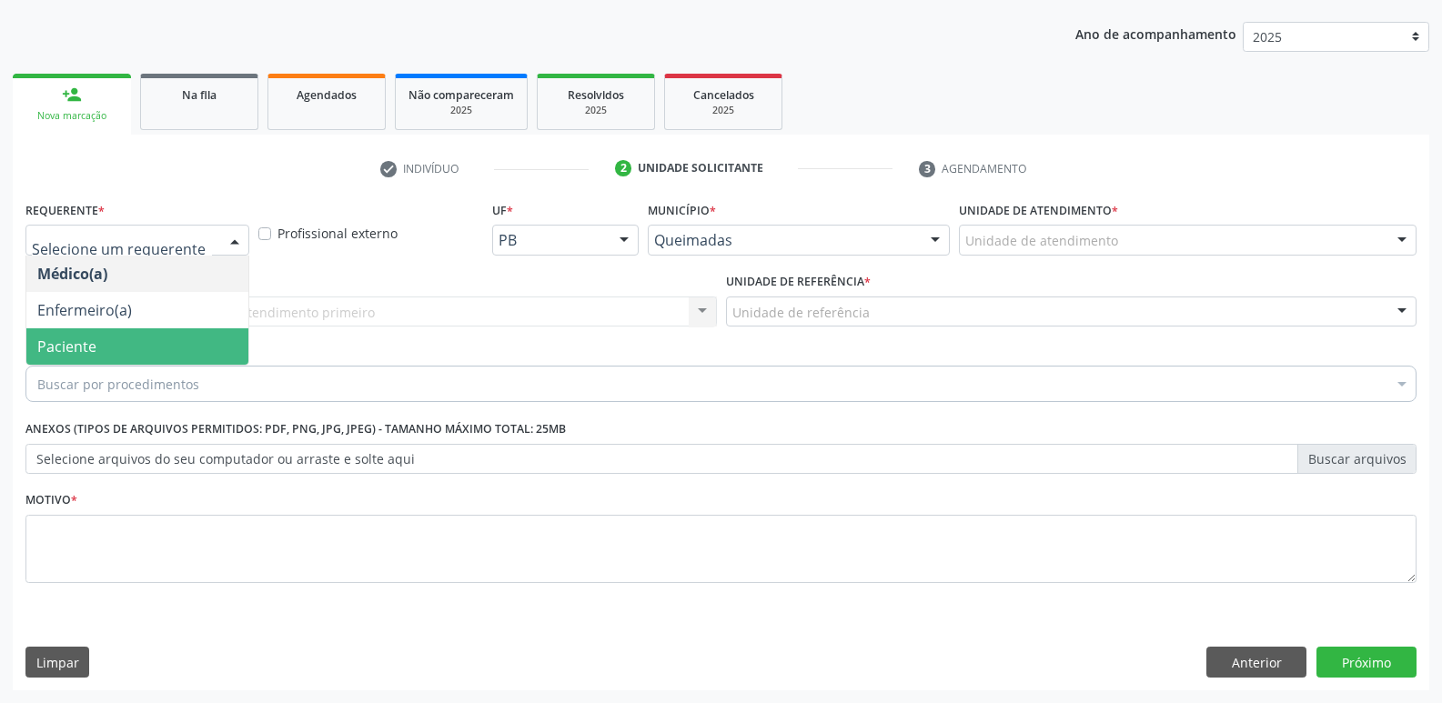
drag, startPoint x: 130, startPoint y: 350, endPoint x: 162, endPoint y: 337, distance: 34.6
click at [136, 348] on span "Paciente" at bounding box center [137, 346] width 222 height 36
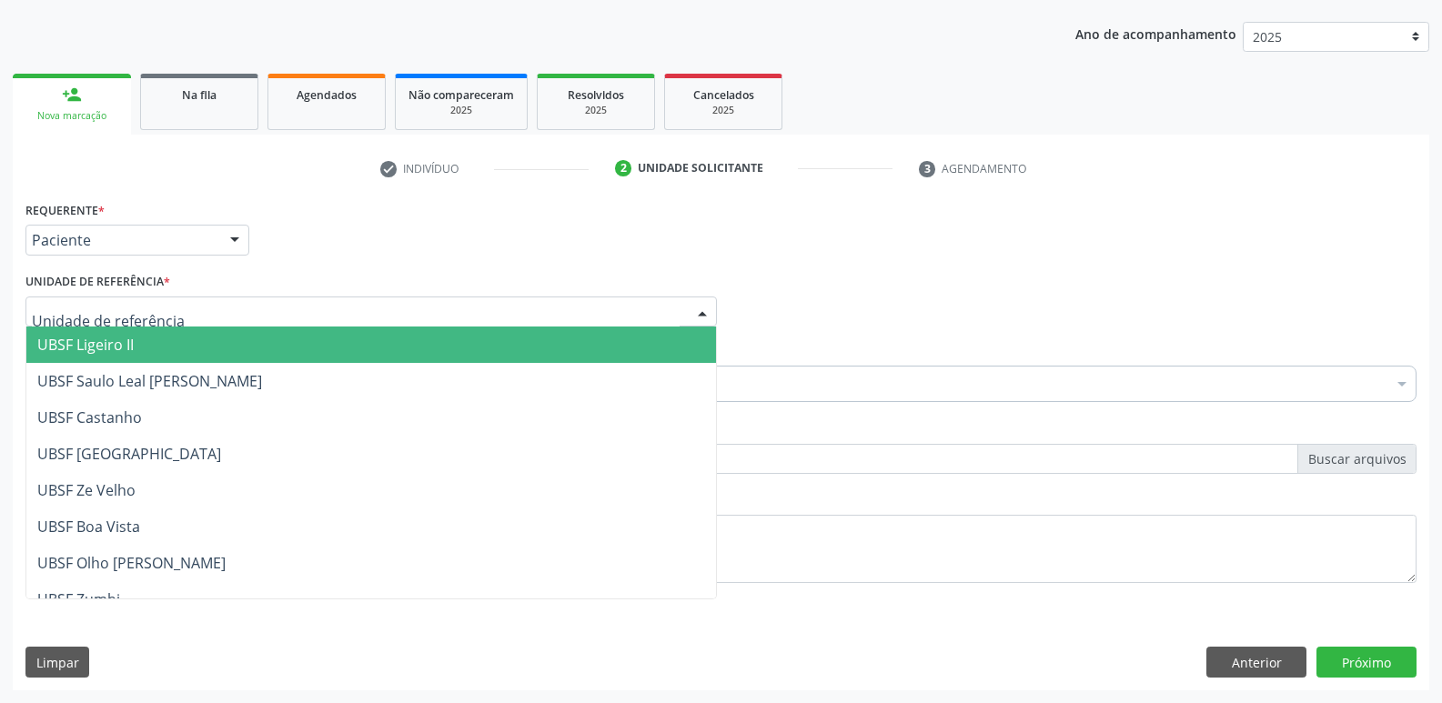
click at [176, 321] on div at bounding box center [370, 312] width 691 height 31
click at [156, 343] on span "UBSF Ligeiro II" at bounding box center [370, 345] width 689 height 36
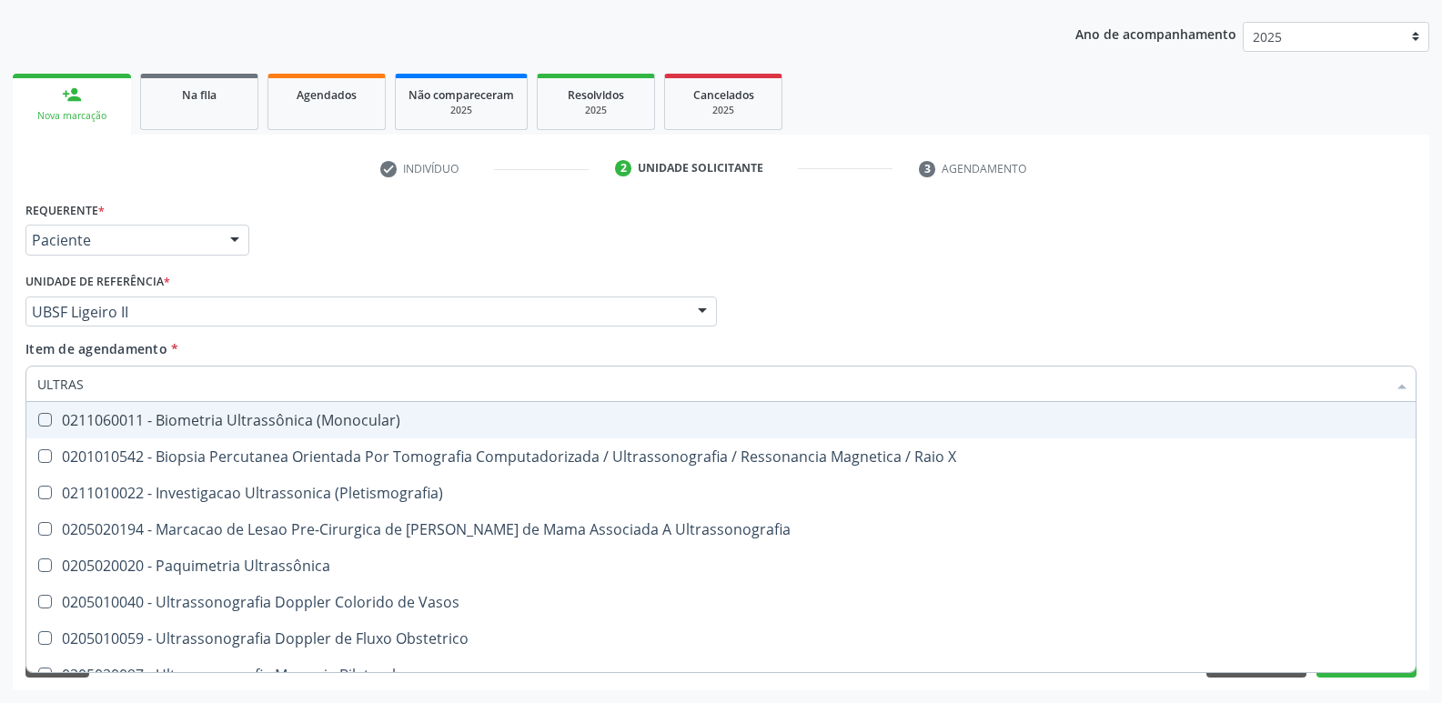
type input "ULTRASS"
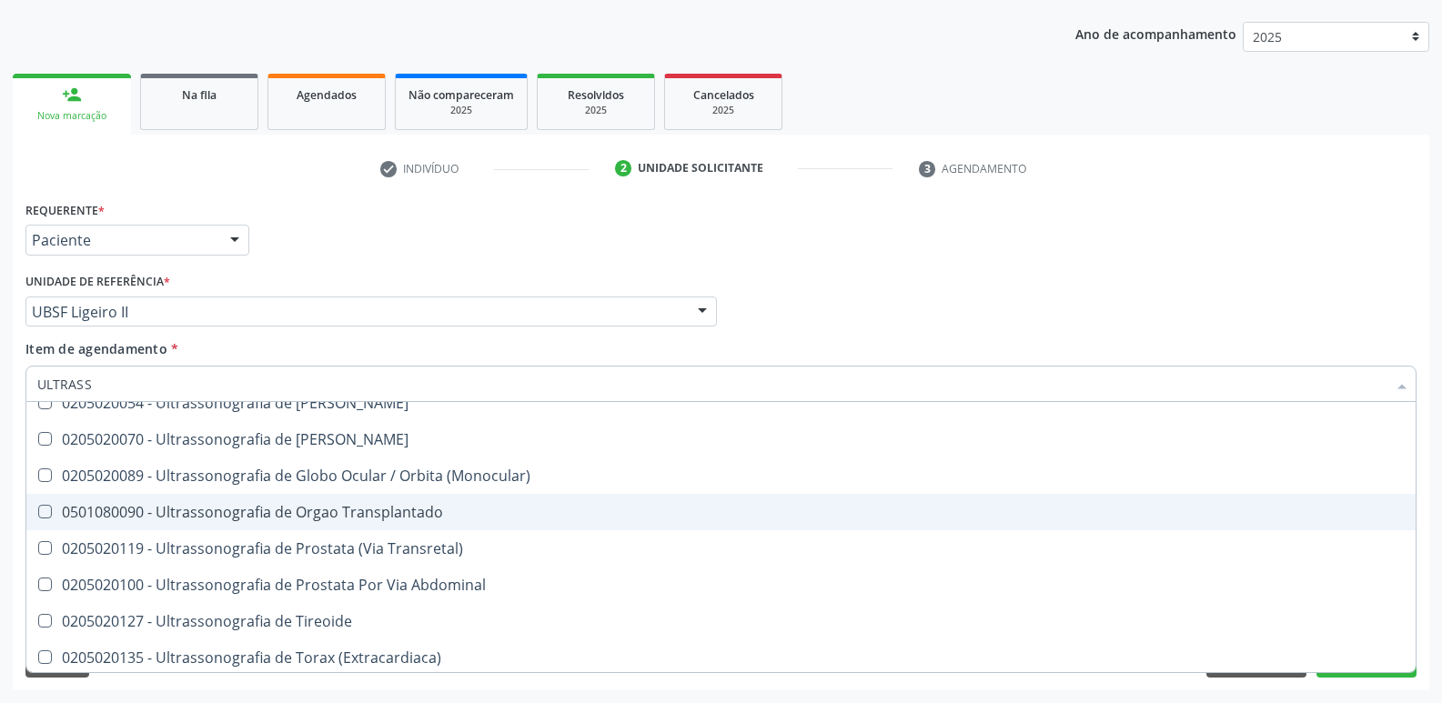
scroll to position [567, 0]
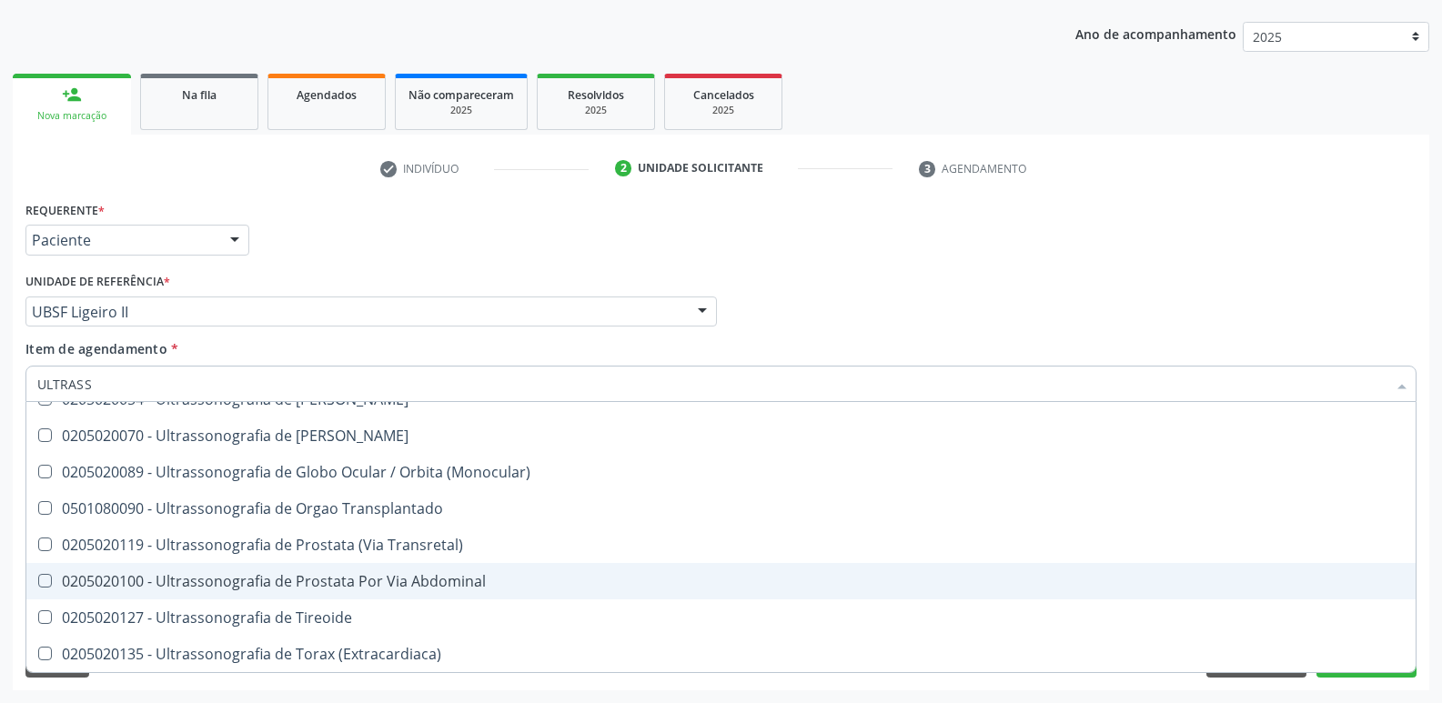
click at [416, 578] on div "0205020100 - Ultrassonografia de Prostata Por Via Abdominal" at bounding box center [720, 581] width 1367 height 15
checkbox Abdominal "true"
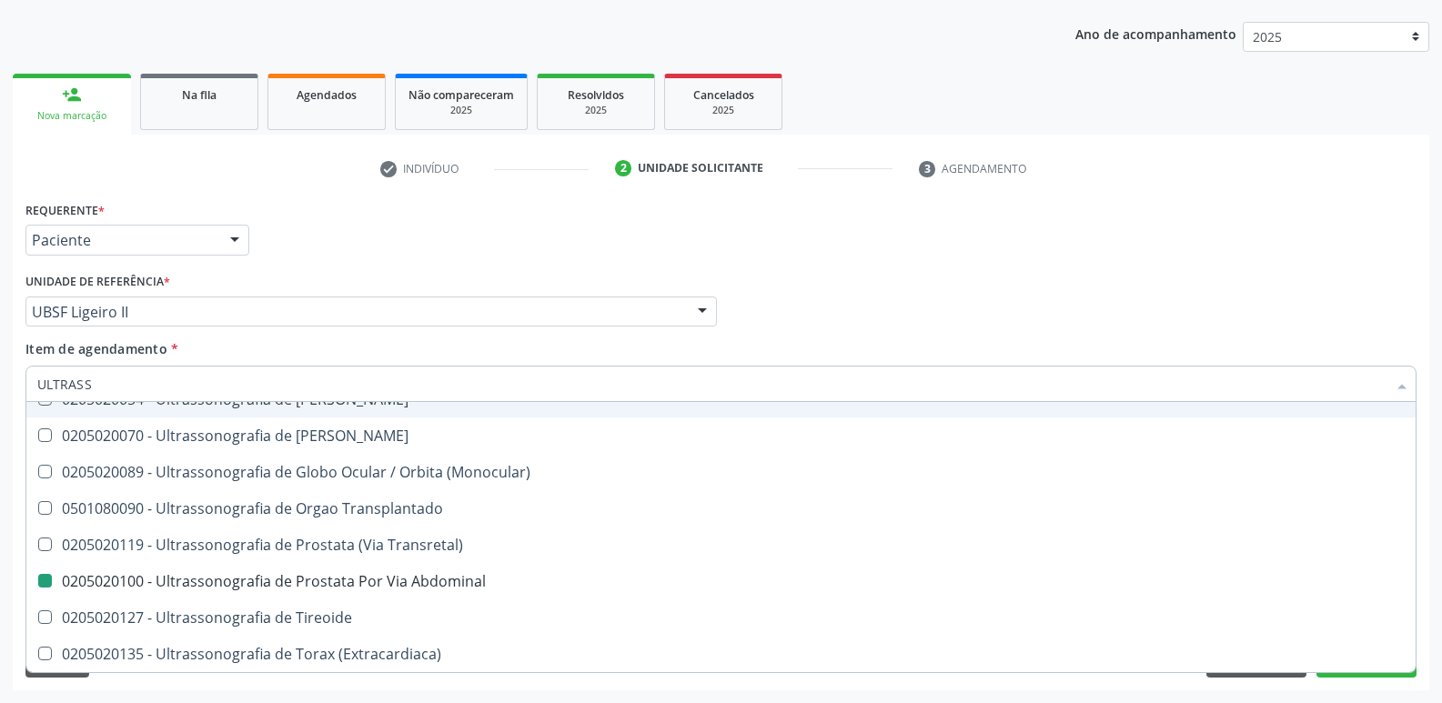
click at [1142, 219] on div "Requerente * Paciente Médico(a) Enfermeiro(a) Paciente Nenhum resultado encontr…" at bounding box center [721, 231] width 1400 height 71
checkbox X "true"
checkbox Abdominal "false"
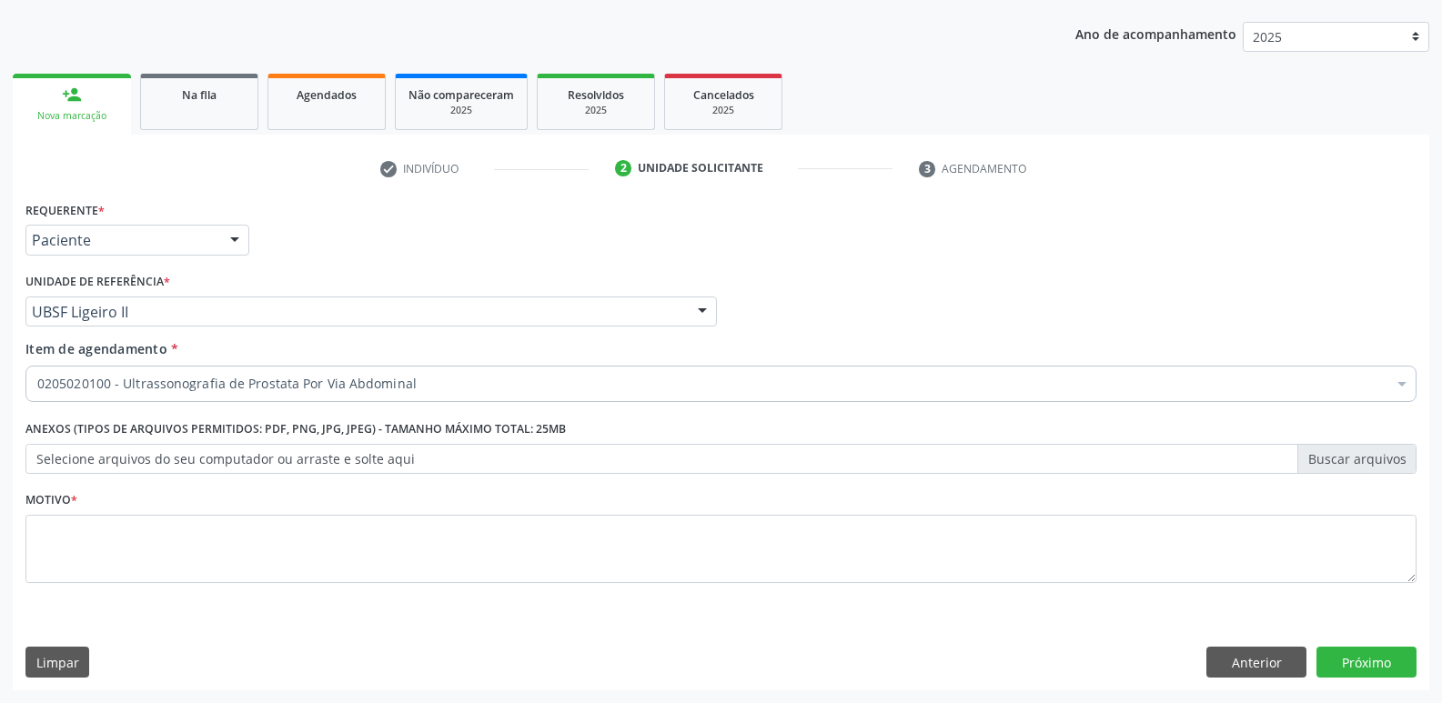
scroll to position [0, 0]
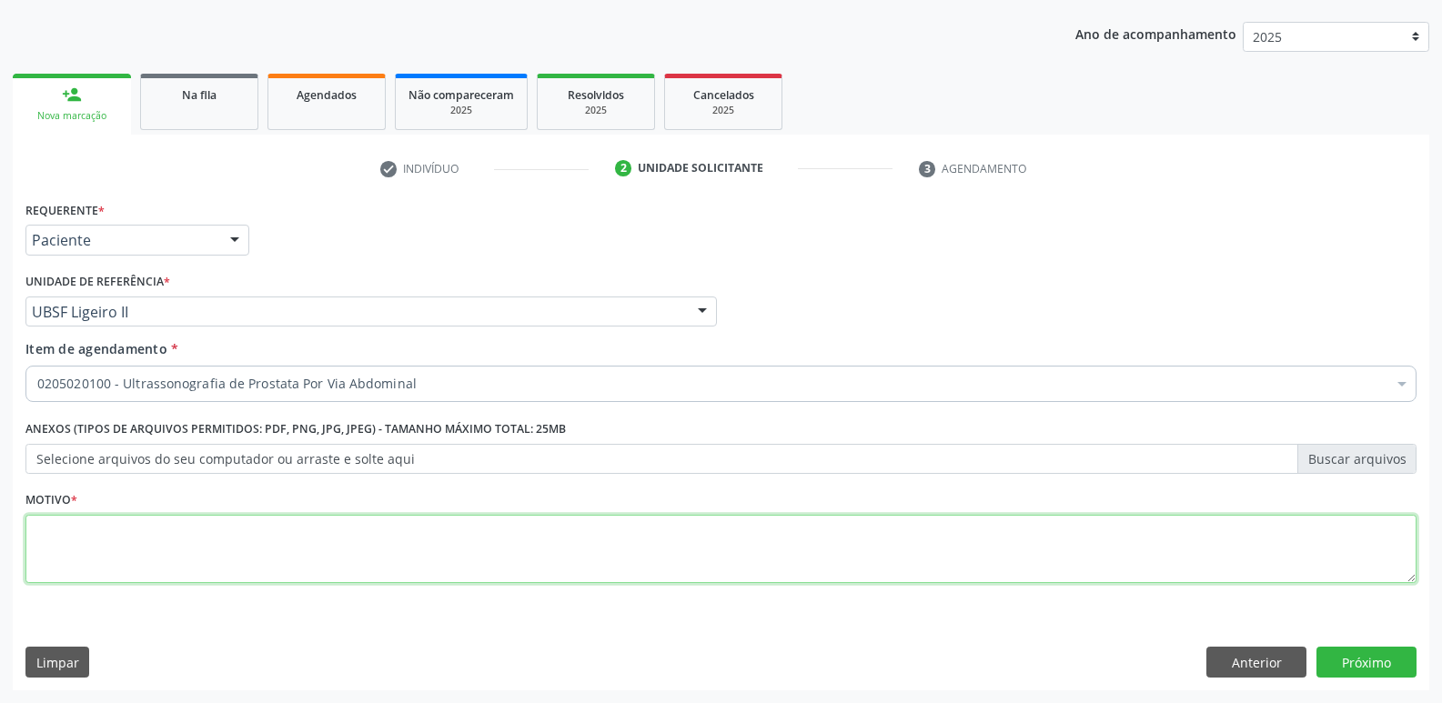
drag, startPoint x: 160, startPoint y: 542, endPoint x: 131, endPoint y: 543, distance: 29.1
click at [141, 543] on textarea at bounding box center [720, 549] width 1391 height 69
paste textarea "avaliação"
type textarea "avaliação"
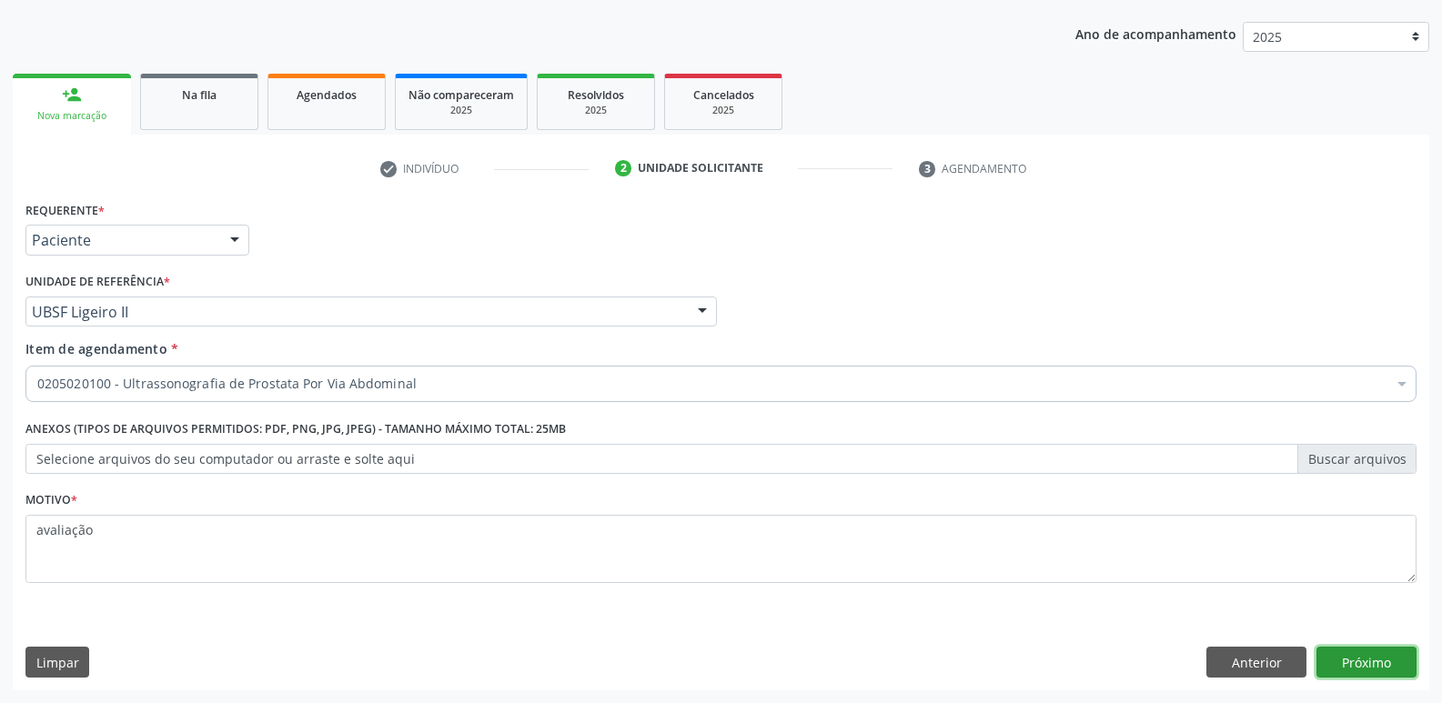
click at [1363, 651] on button "Próximo" at bounding box center [1366, 662] width 100 height 31
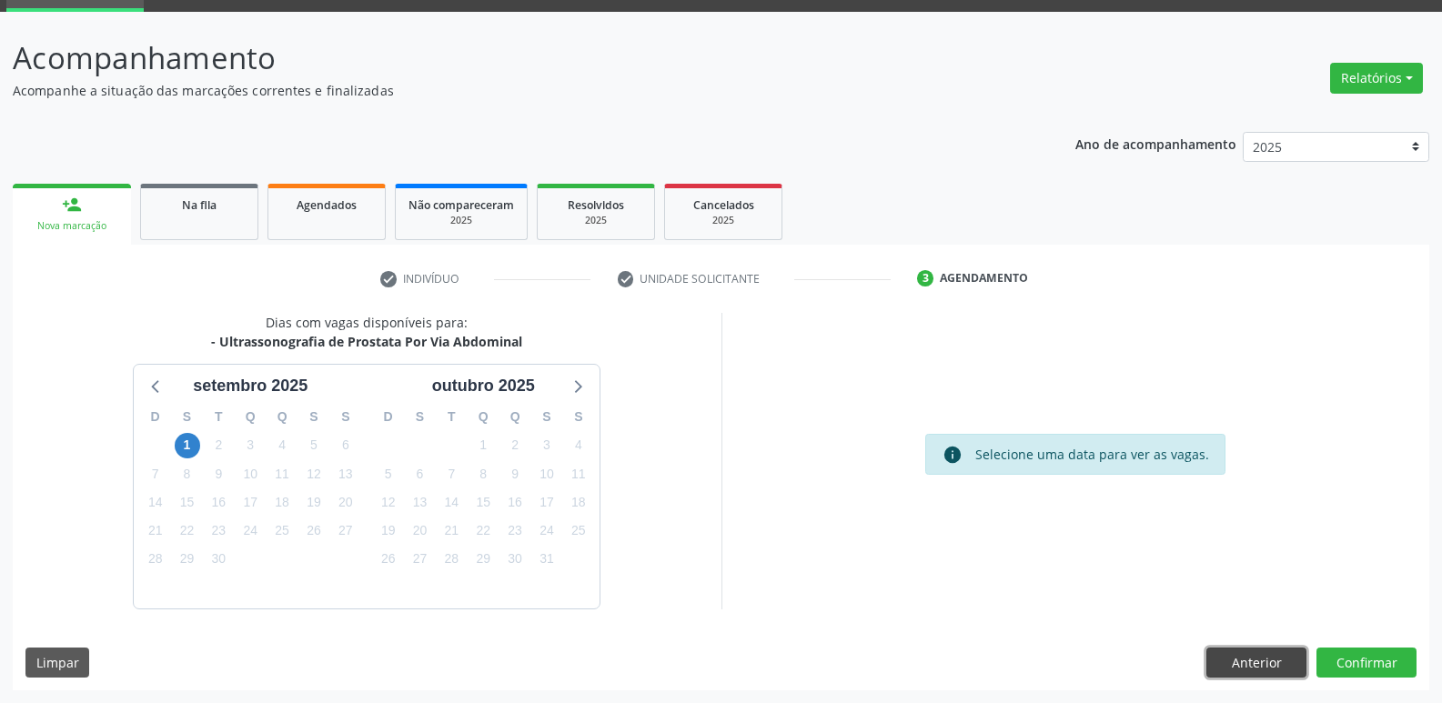
click at [1214, 659] on button "Anterior" at bounding box center [1256, 663] width 100 height 31
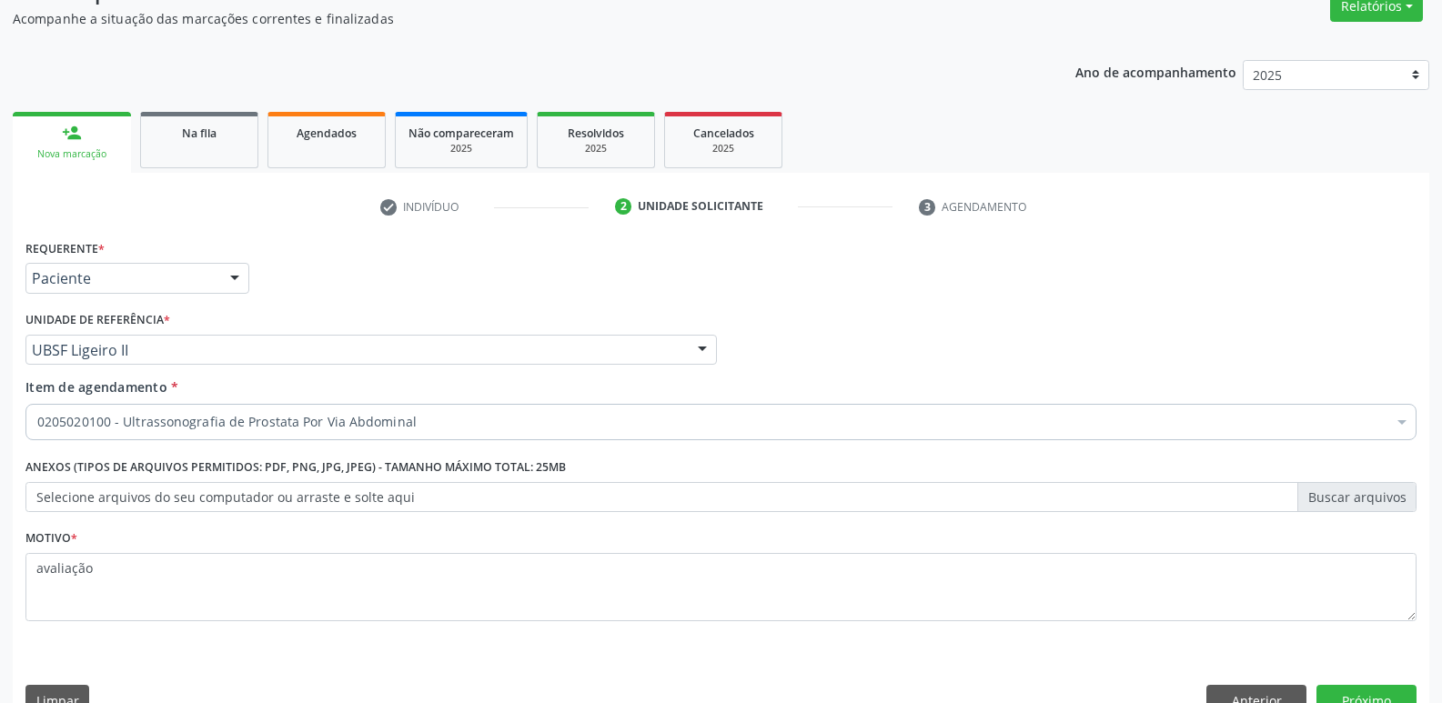
scroll to position [198, 0]
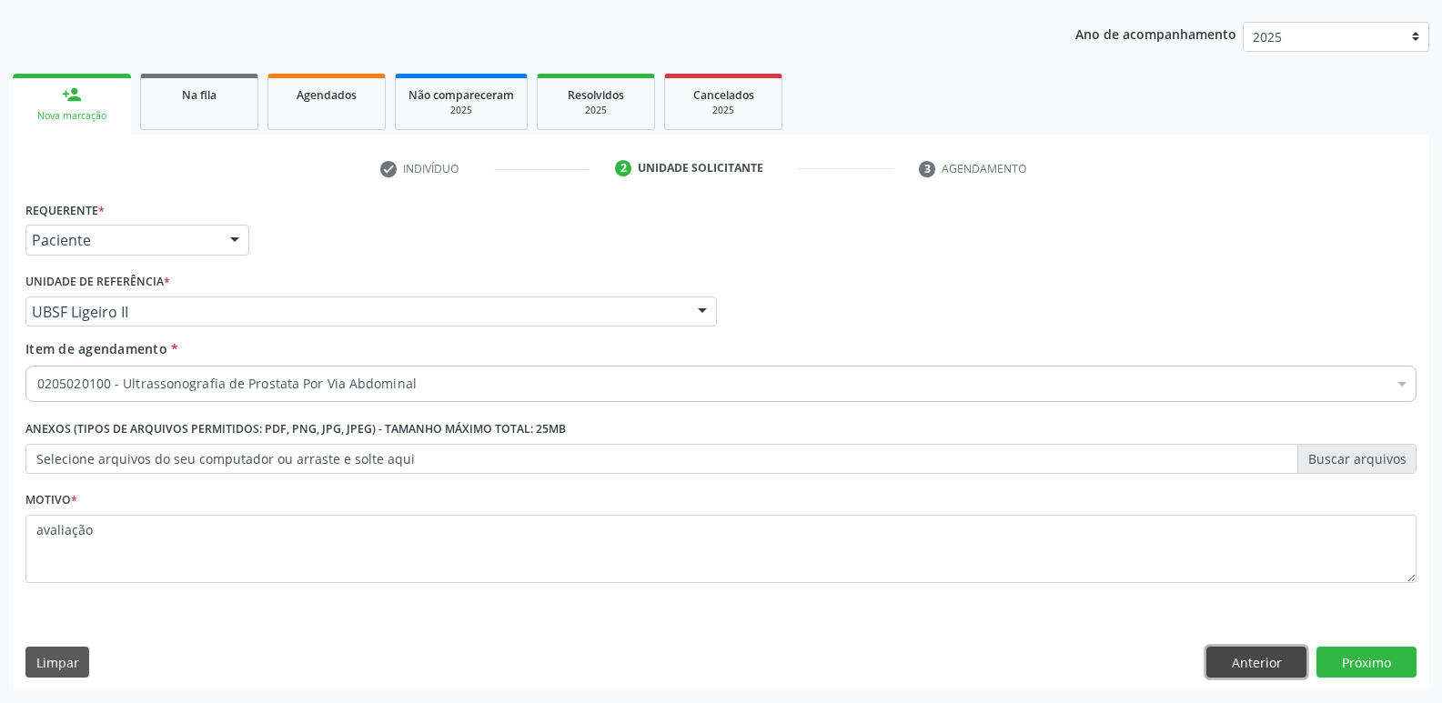
click at [1278, 660] on button "Anterior" at bounding box center [1256, 662] width 100 height 31
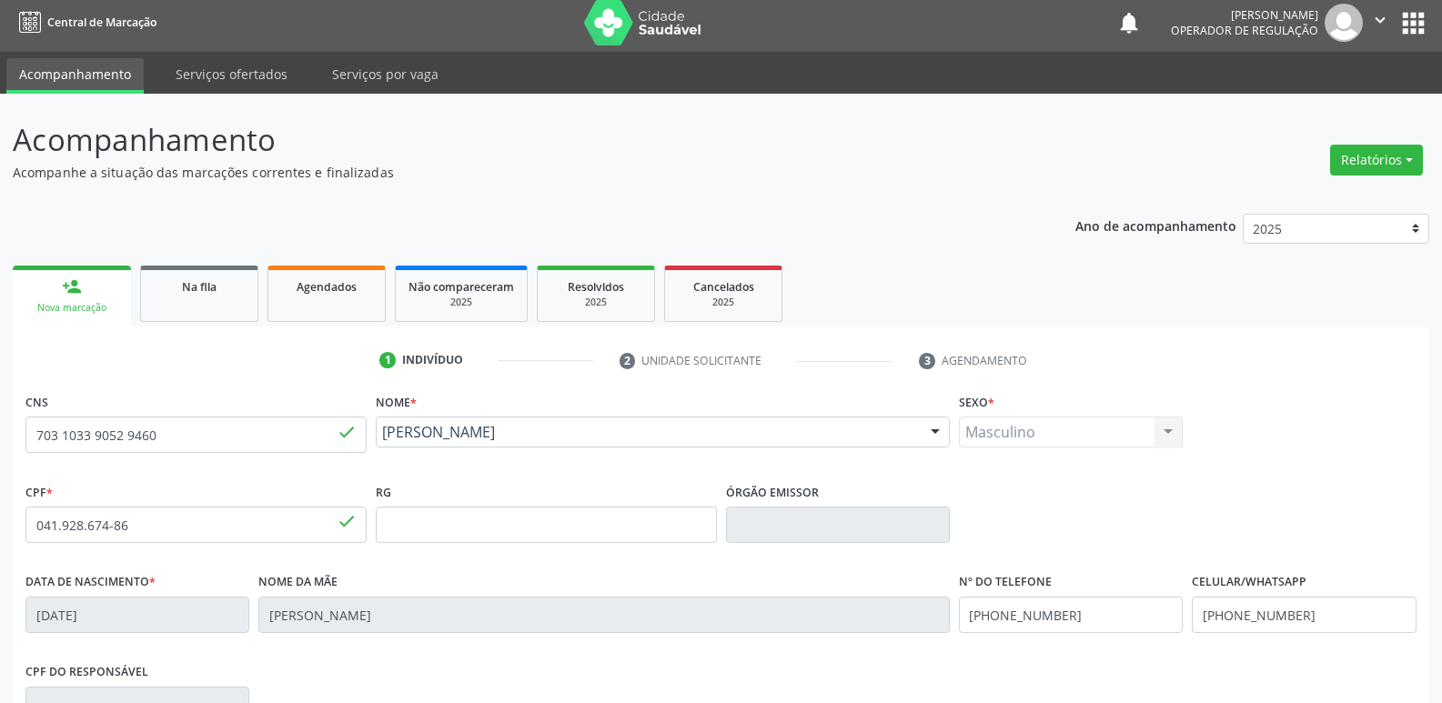
scroll to position [0, 0]
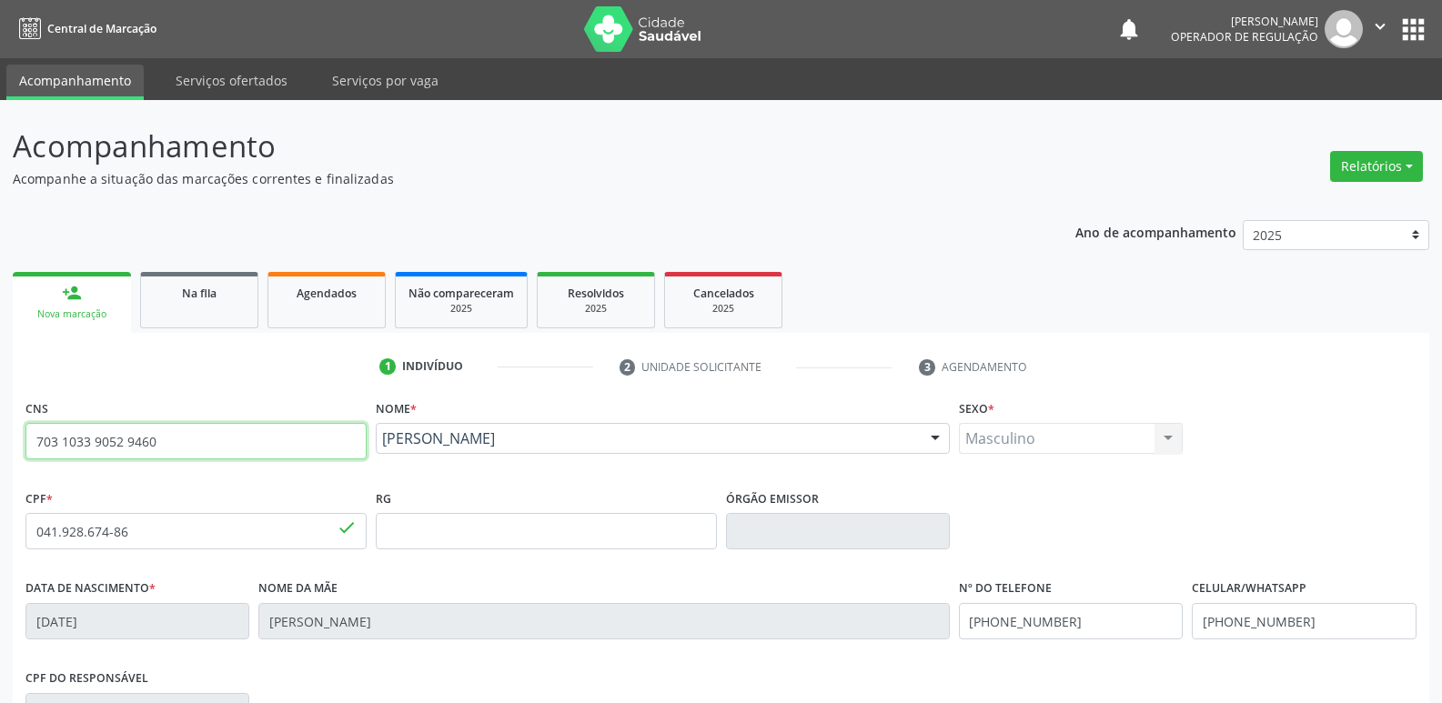
drag, startPoint x: 183, startPoint y: 444, endPoint x: 0, endPoint y: 316, distance: 223.3
click at [0, 317] on div "Acompanhamento Acompanhe a situação das marcações correntes e finalizadas Relat…" at bounding box center [721, 543] width 1442 height 886
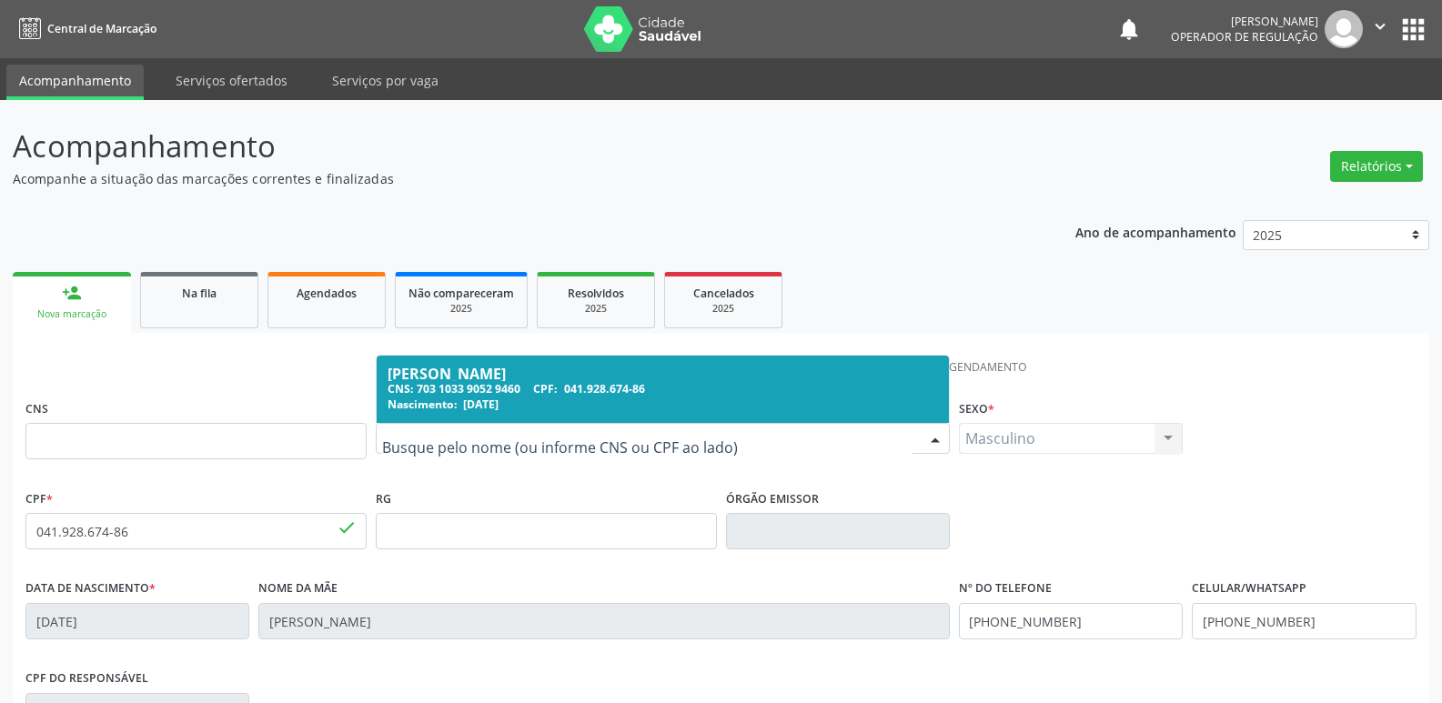
drag, startPoint x: 695, startPoint y: 437, endPoint x: 277, endPoint y: 387, distance: 421.4
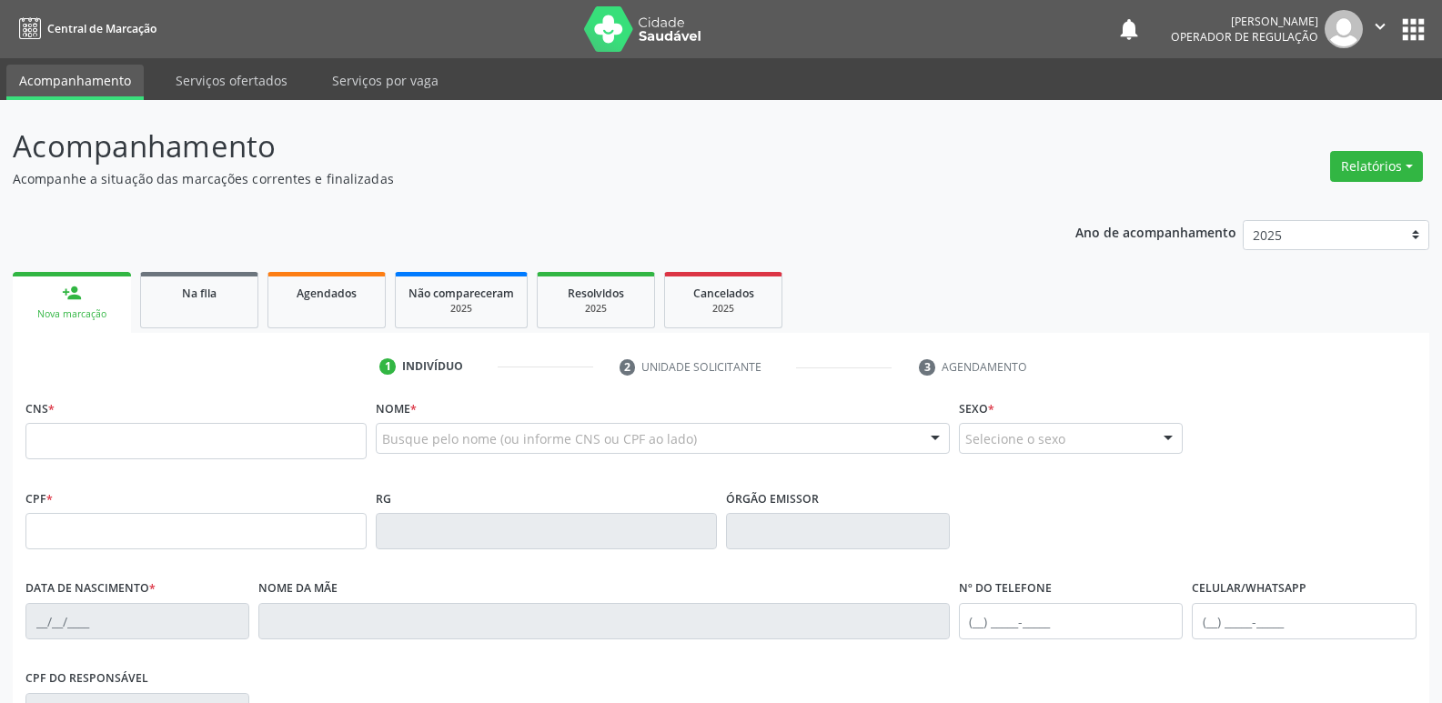
click at [153, 447] on input "text" at bounding box center [195, 441] width 341 height 36
drag, startPoint x: 508, startPoint y: 443, endPoint x: 472, endPoint y: 432, distance: 38.0
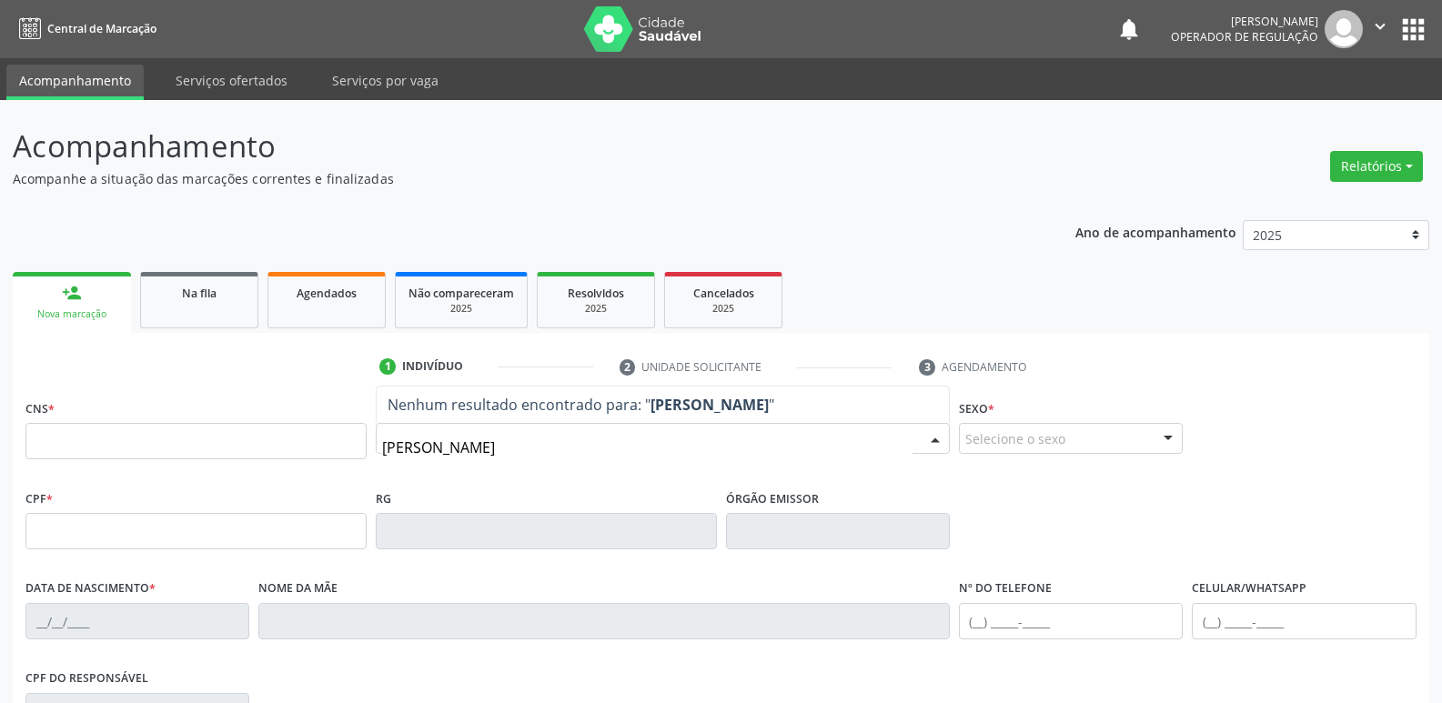
type input "MARIA JOSE ALVES V"
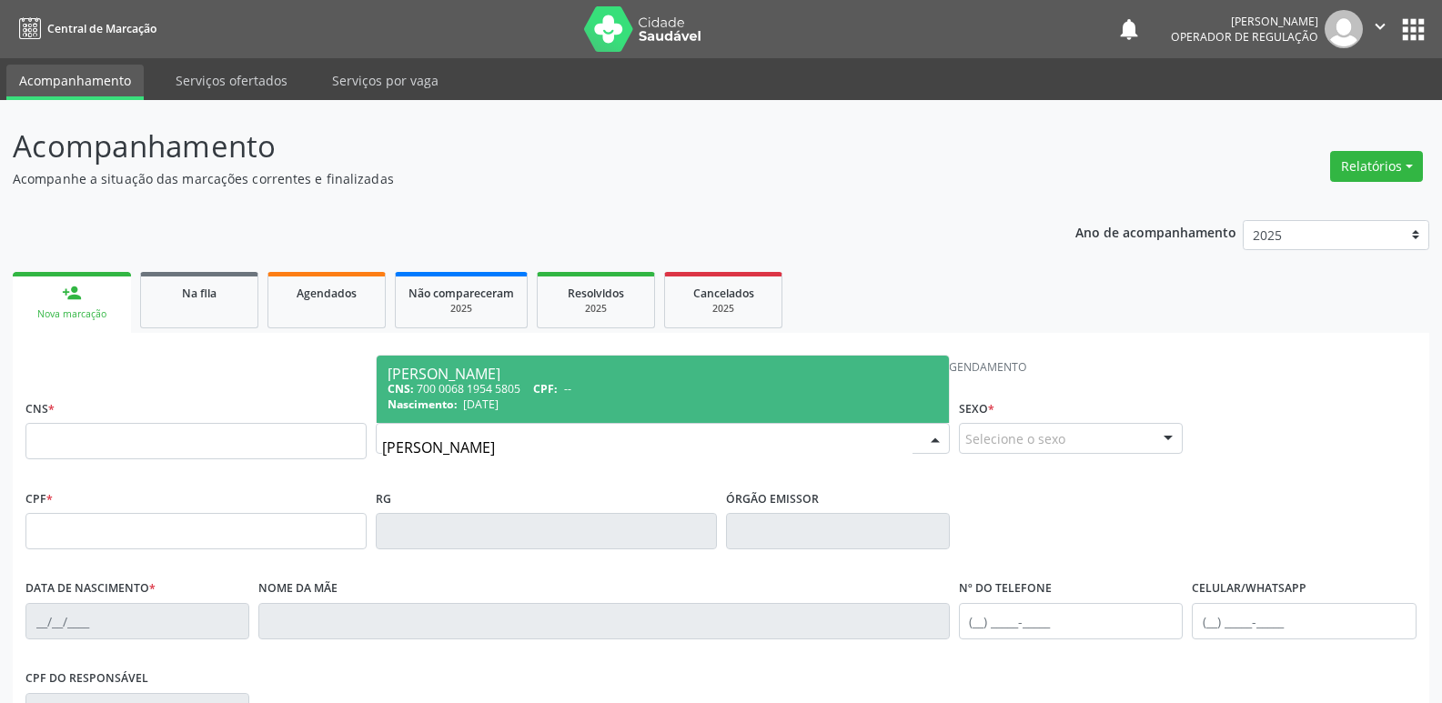
click at [503, 367] on div "Maria Jose Alves Virginio" at bounding box center [662, 374] width 550 height 15
type input "700 0068 1954 5805"
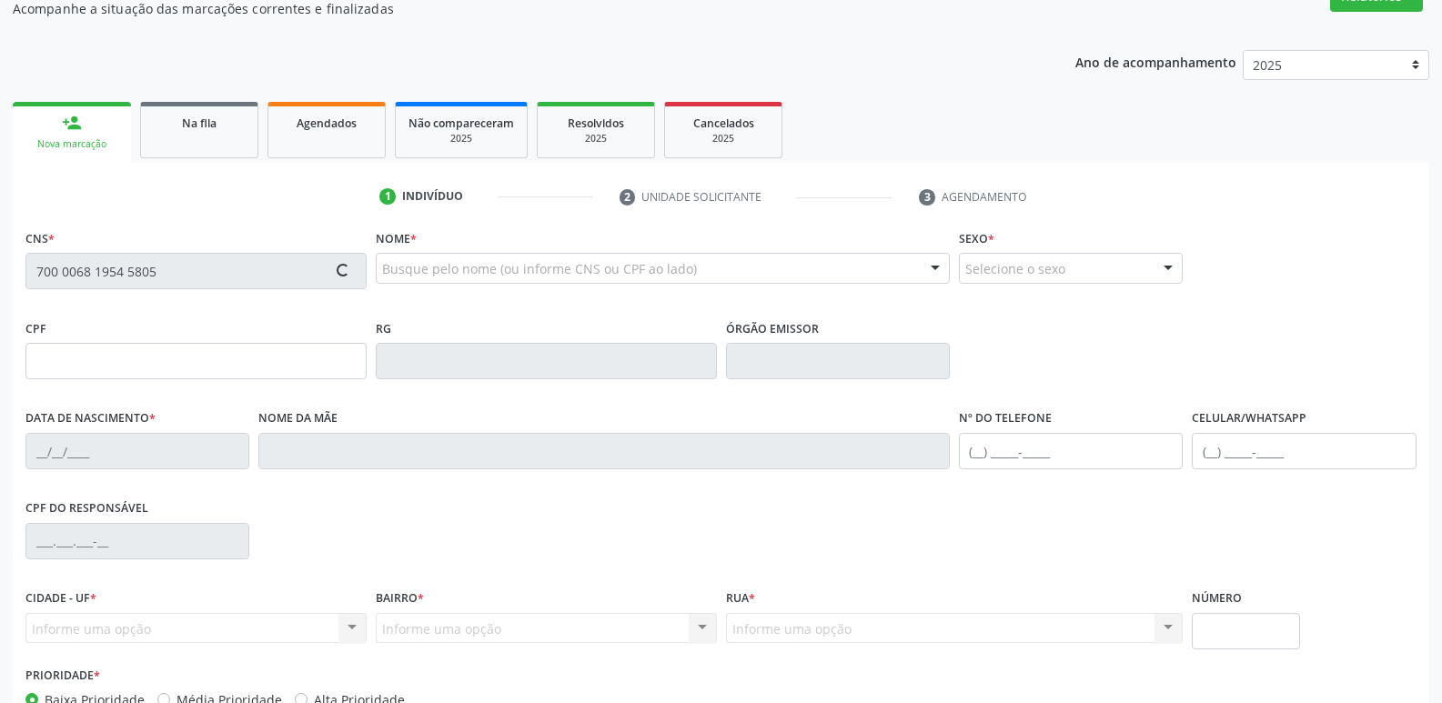
scroll to position [283, 0]
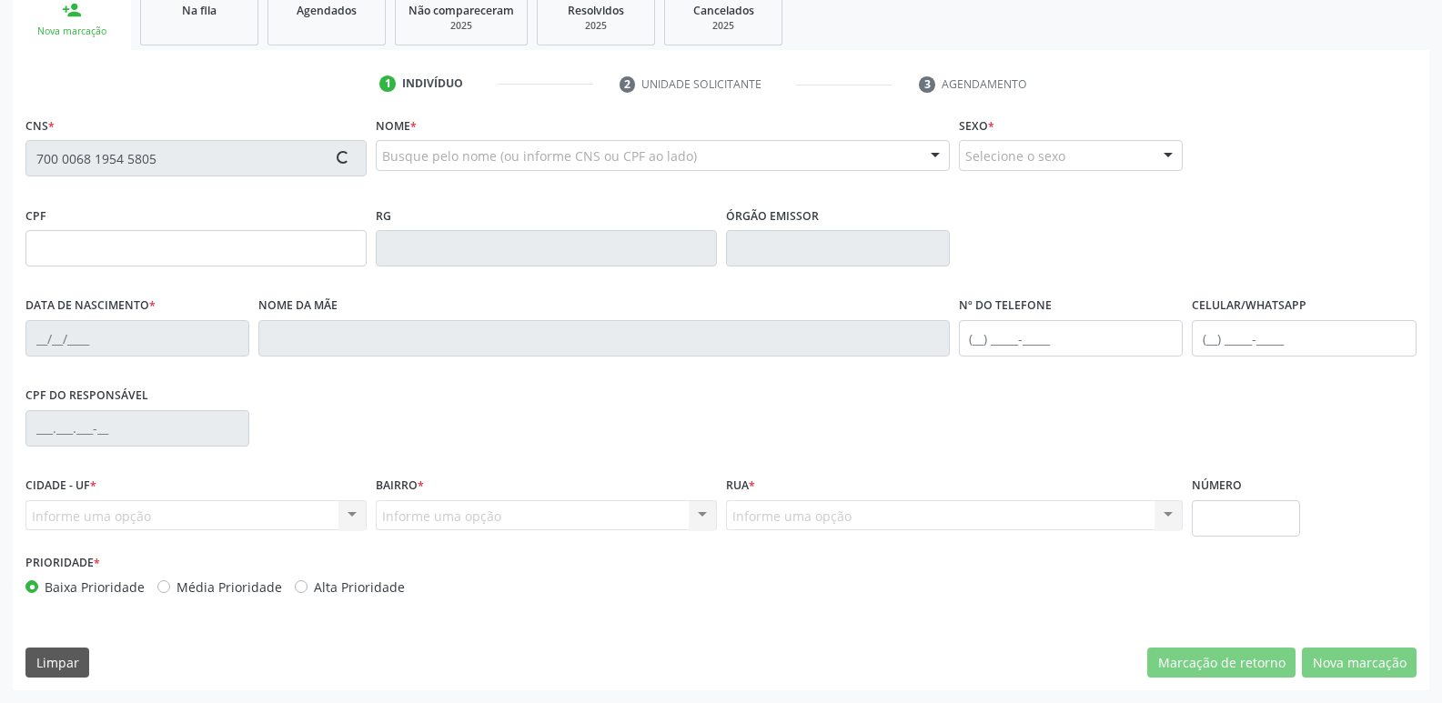
type input "02/10/1966"
type input "(00) 00000-0000"
type input "161"
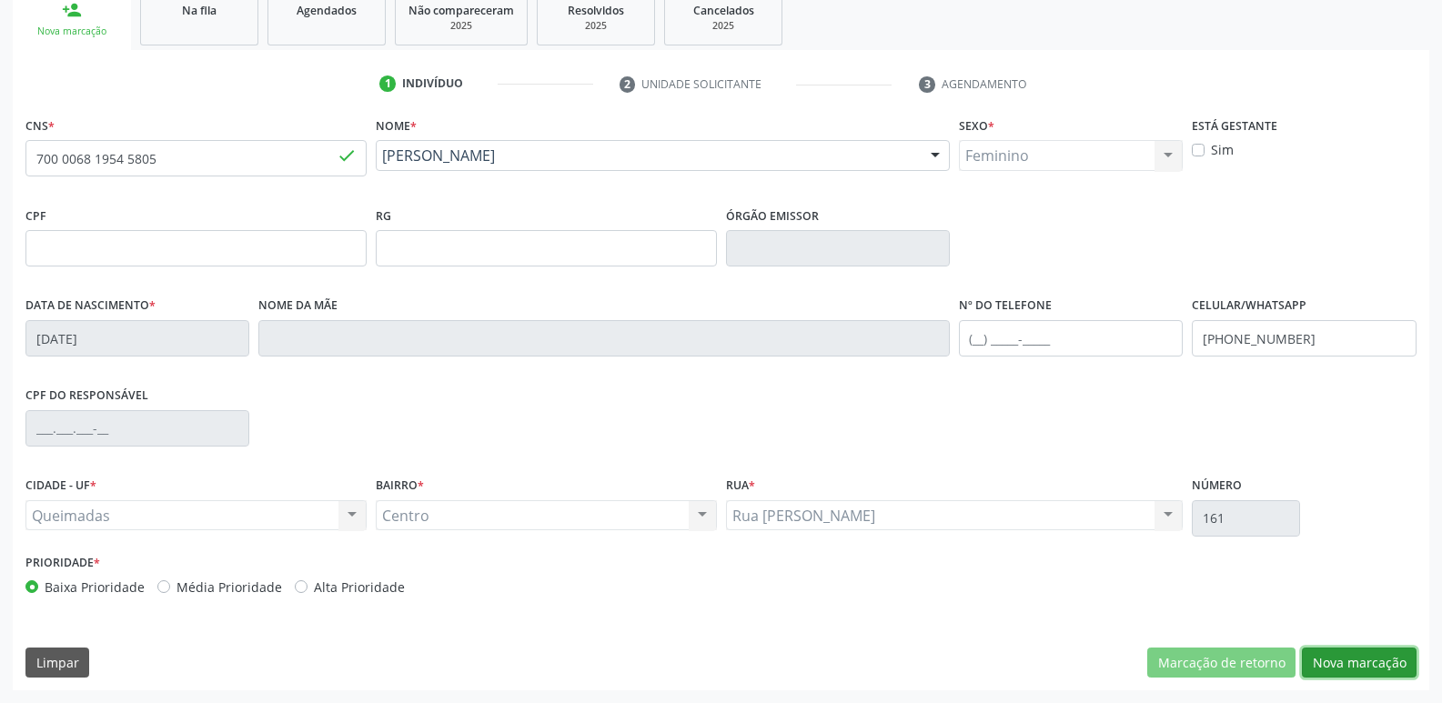
click at [1349, 657] on button "Nova marcação" at bounding box center [1359, 663] width 115 height 31
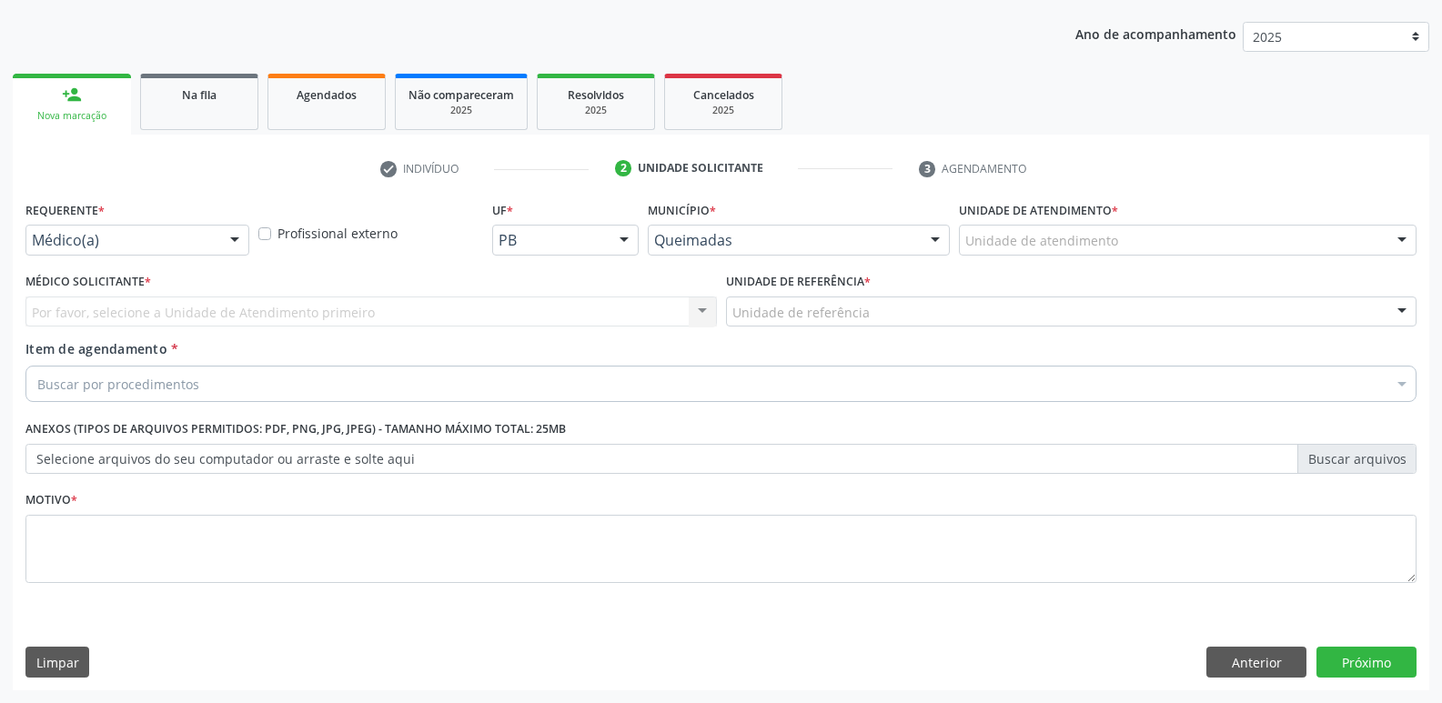
scroll to position [198, 0]
drag, startPoint x: 160, startPoint y: 234, endPoint x: 156, endPoint y: 243, distance: 10.2
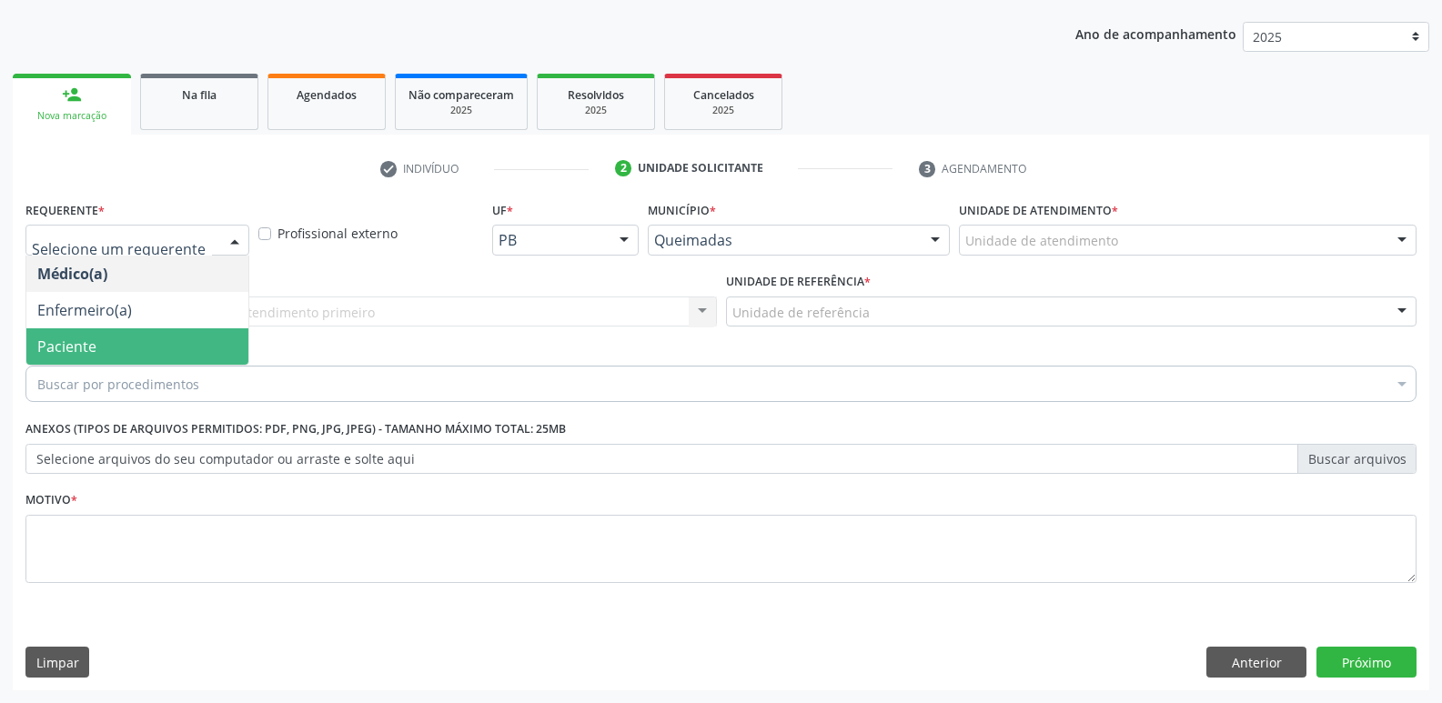
drag, startPoint x: 81, startPoint y: 362, endPoint x: 94, endPoint y: 345, distance: 21.5
click at [81, 360] on span "Paciente" at bounding box center [137, 346] width 222 height 36
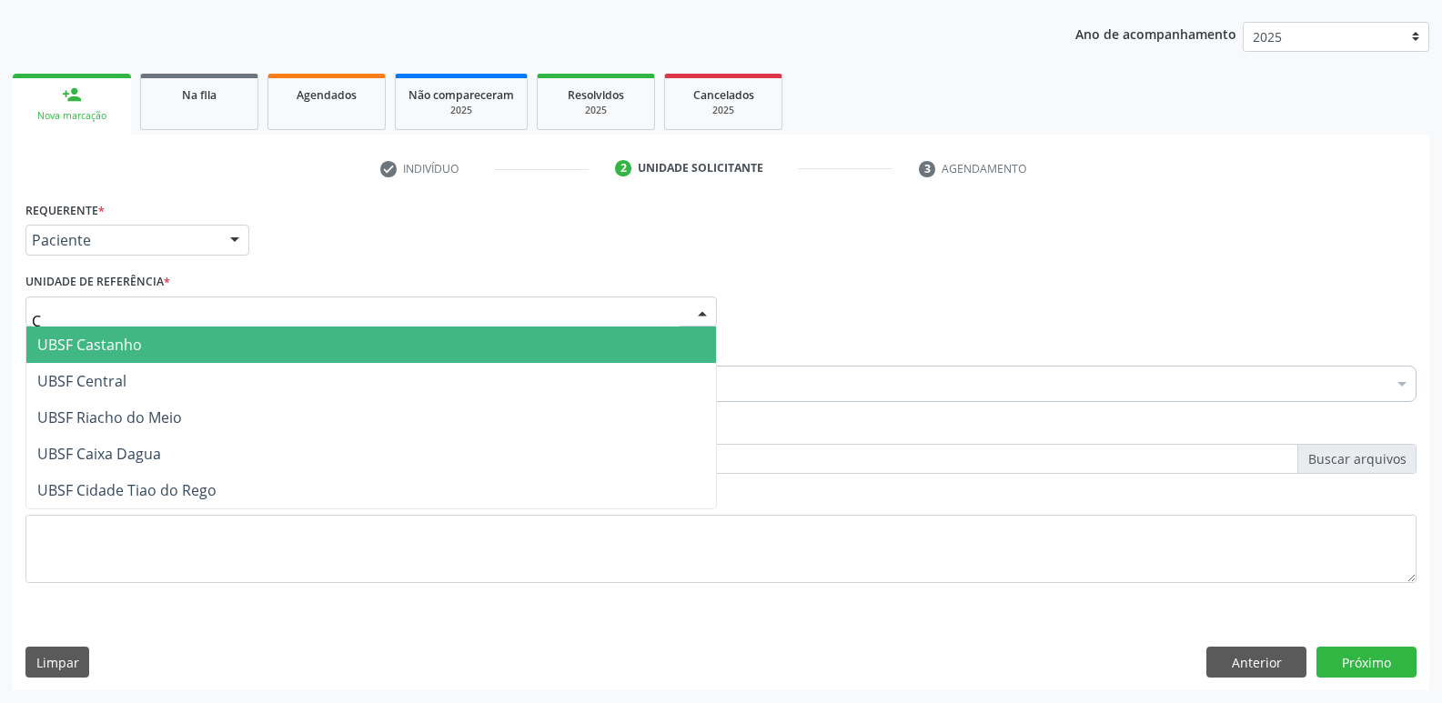
type input "CE"
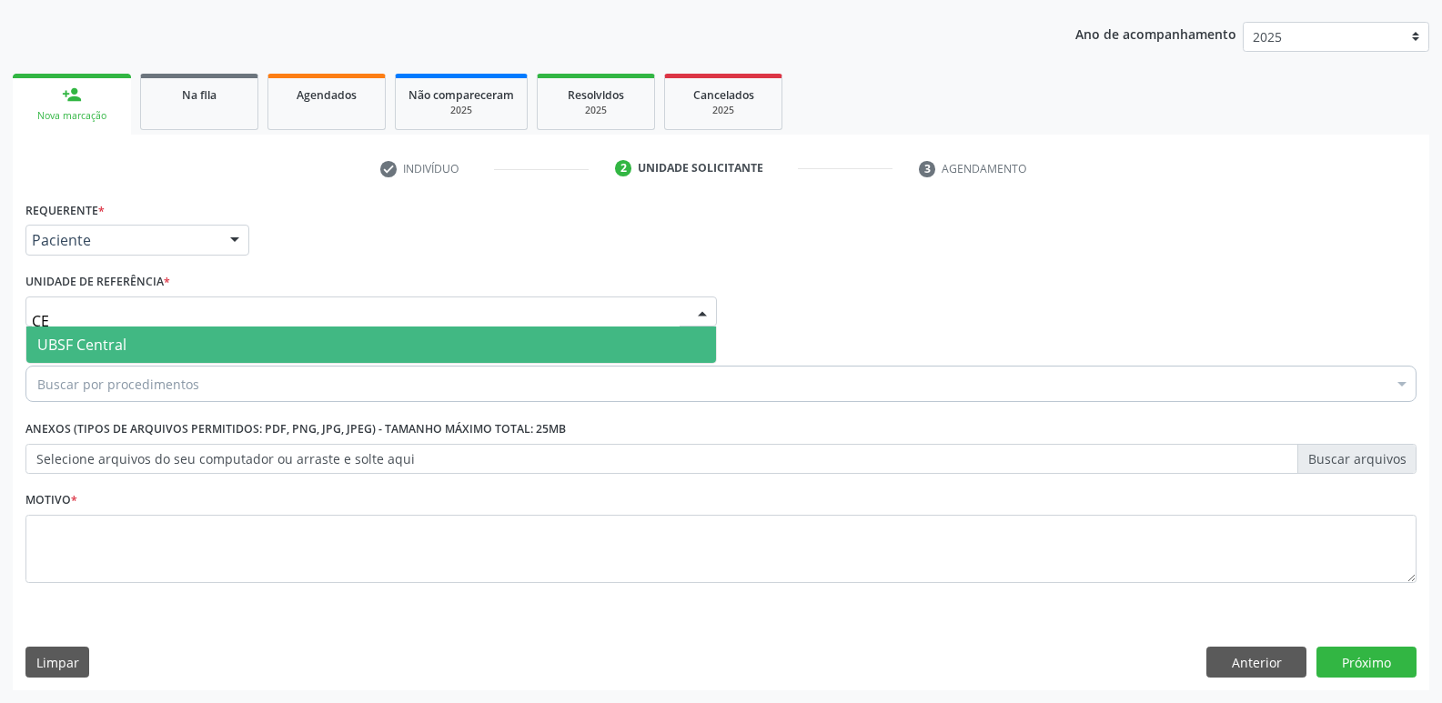
click at [93, 341] on span "UBSF Central" at bounding box center [81, 345] width 89 height 20
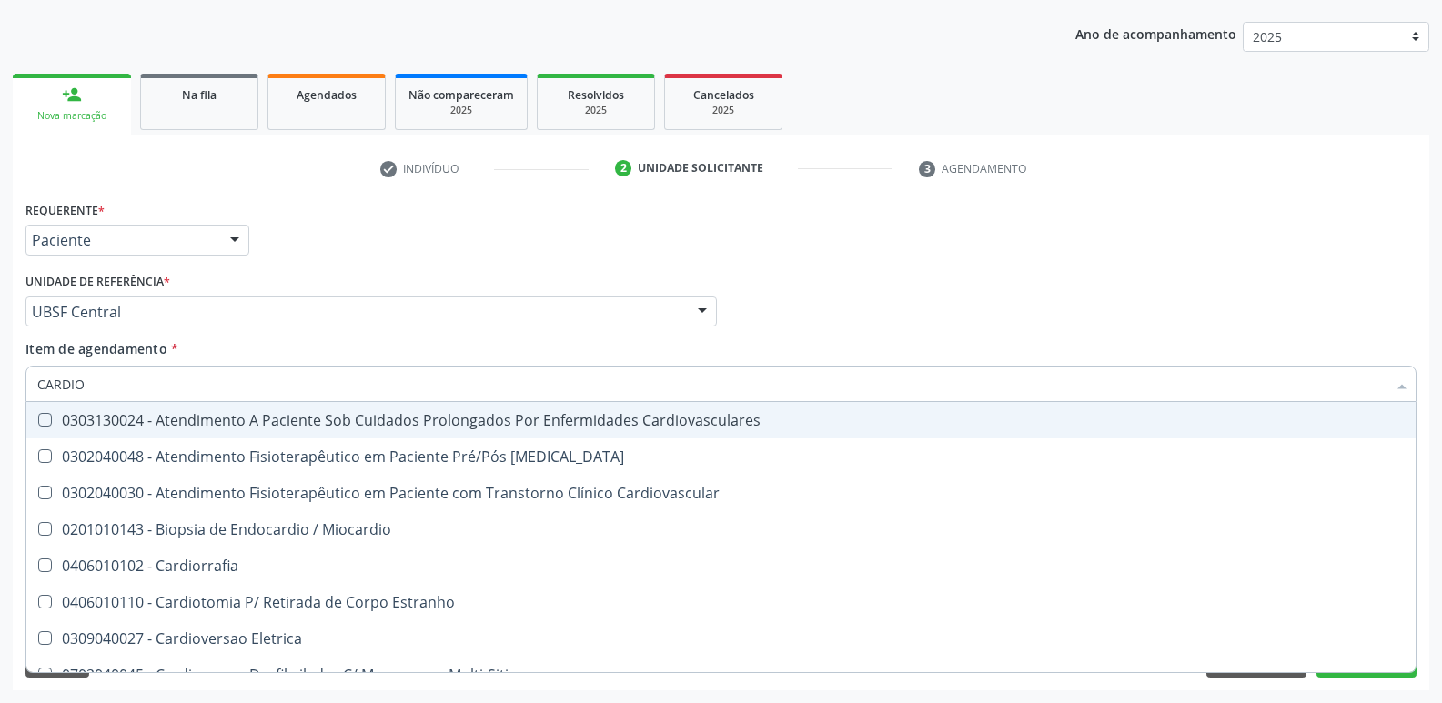
type input "CARDIOL"
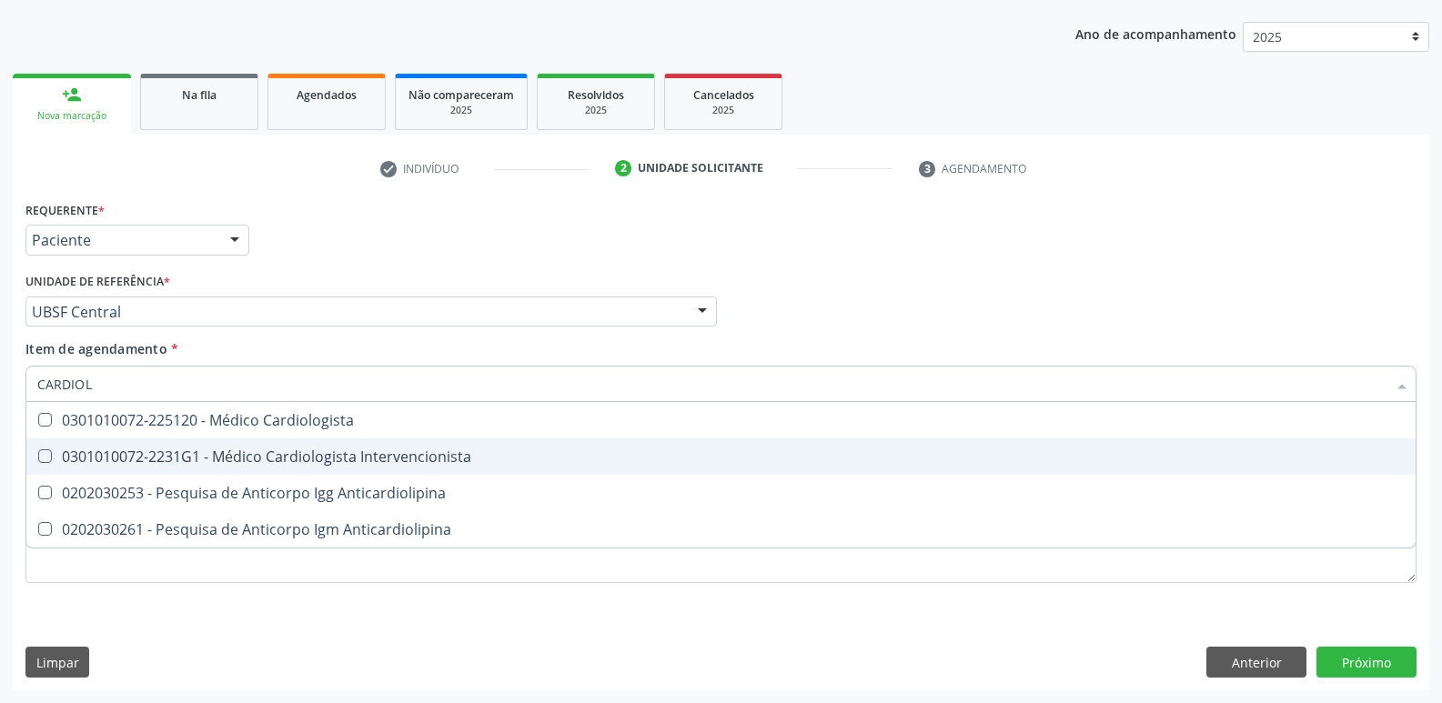
click at [404, 454] on div "0301010072-2231G1 - Médico Cardiologista Intervencionista" at bounding box center [720, 456] width 1367 height 15
checkbox Intervencionista "true"
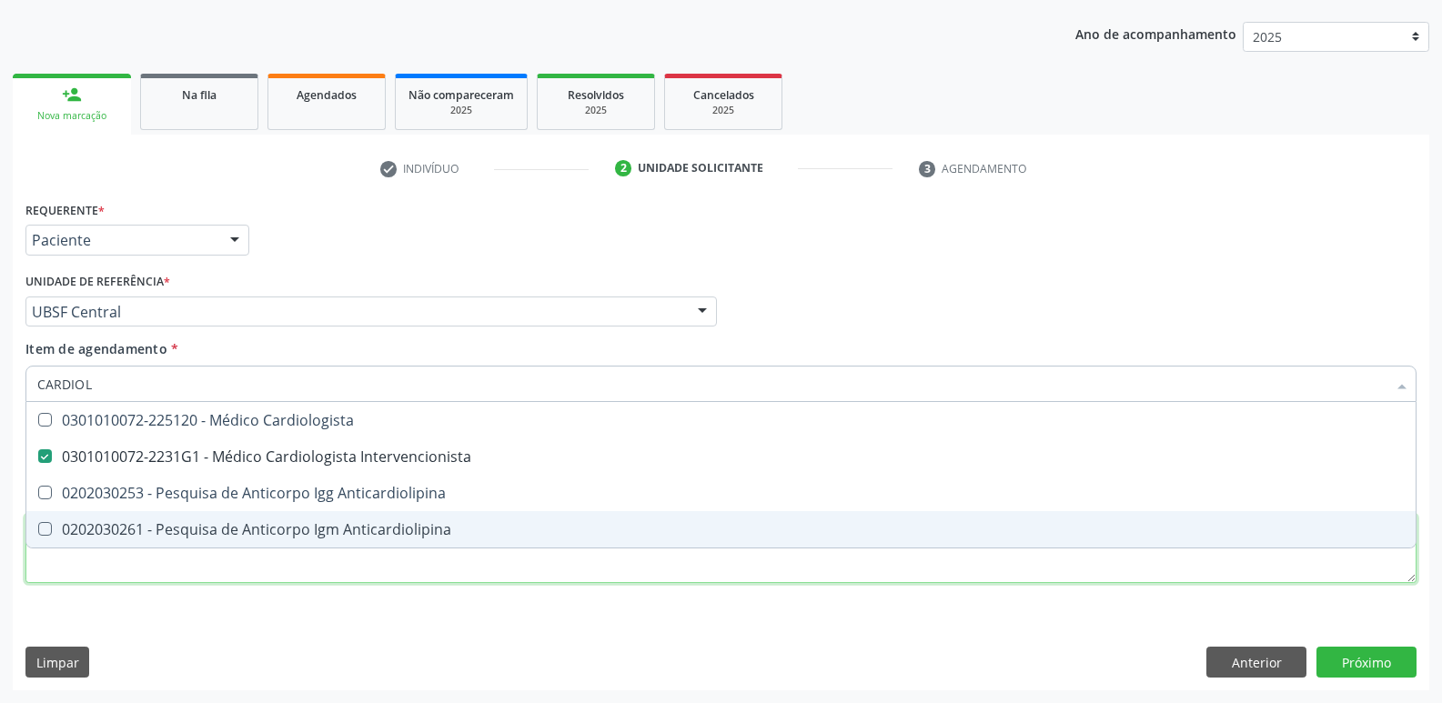
click at [287, 578] on div "Requerente * Paciente Médico(a) Enfermeiro(a) Paciente Nenhum resultado encontr…" at bounding box center [720, 402] width 1391 height 412
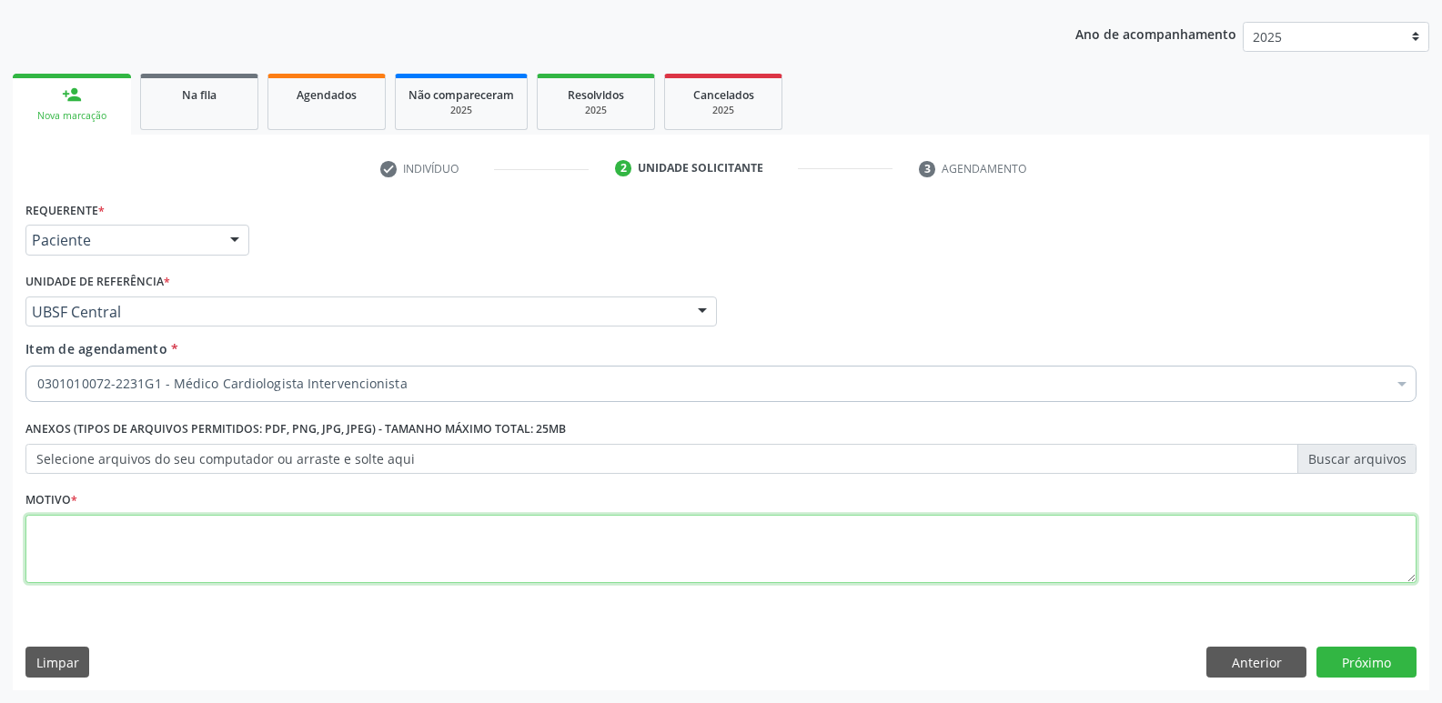
paste textarea "avaliação"
type textarea "avaliação"
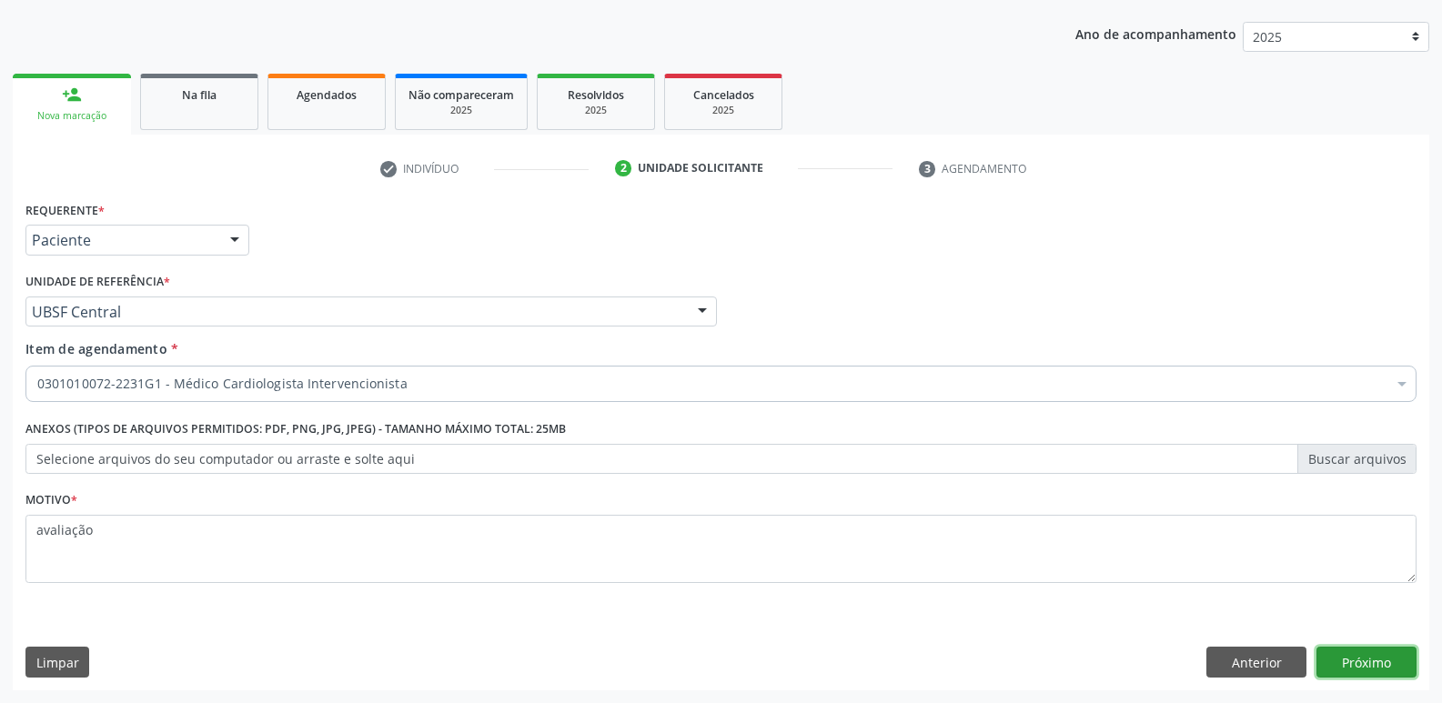
click at [1352, 670] on button "Próximo" at bounding box center [1366, 662] width 100 height 31
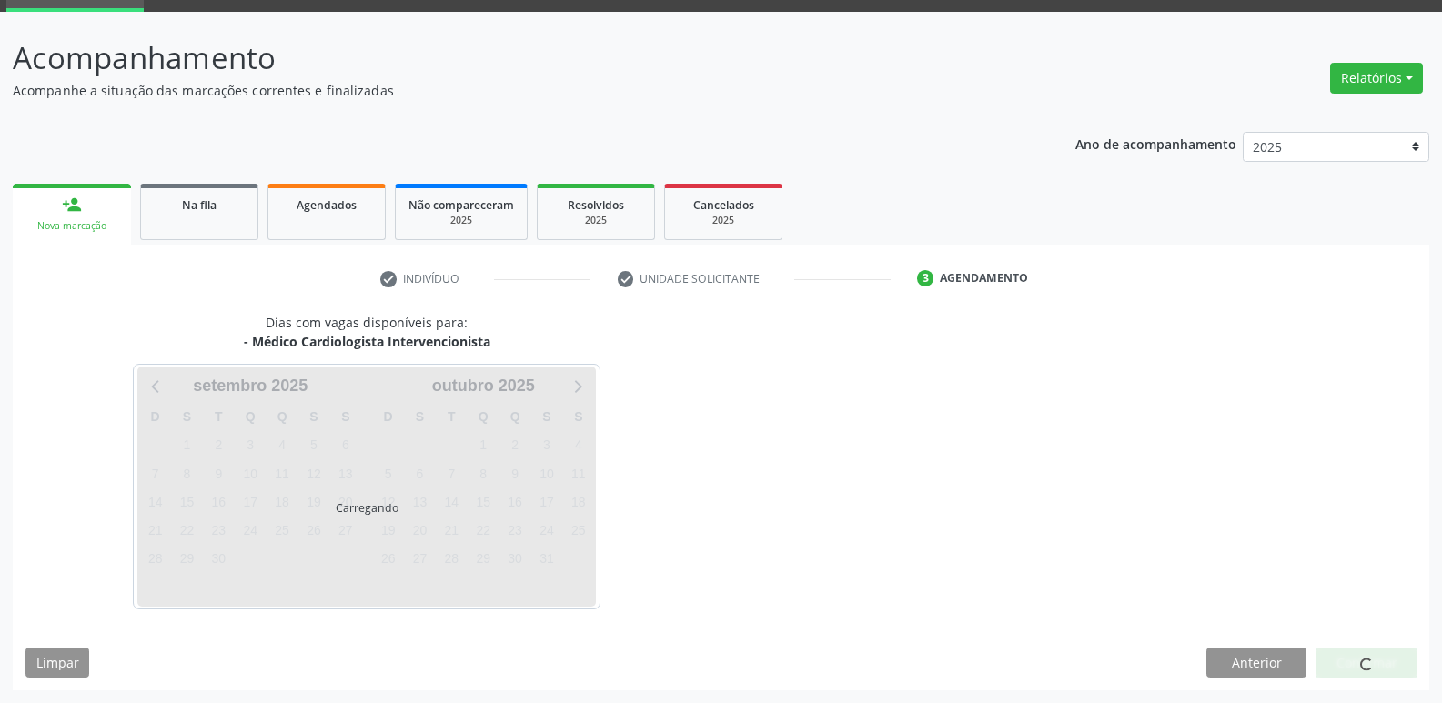
scroll to position [88, 0]
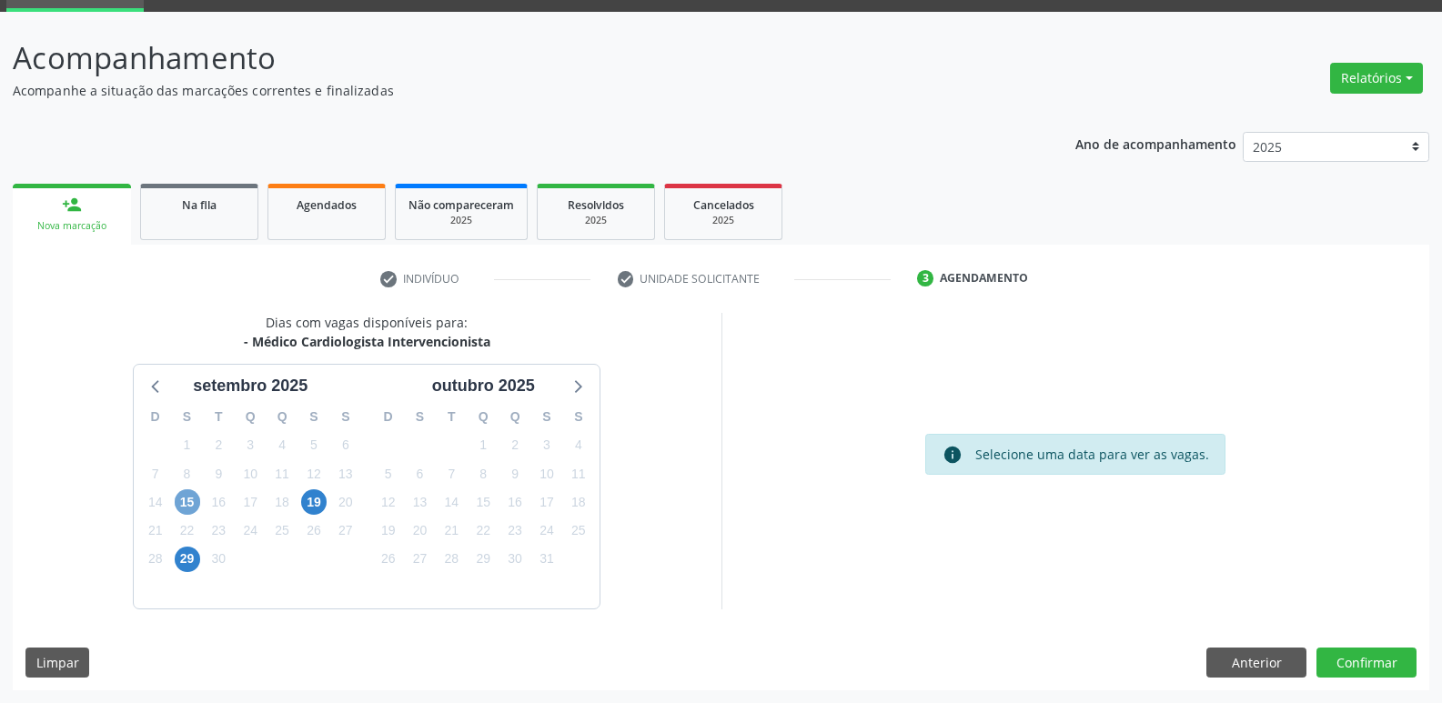
click at [192, 502] on span "15" at bounding box center [187, 501] width 25 height 25
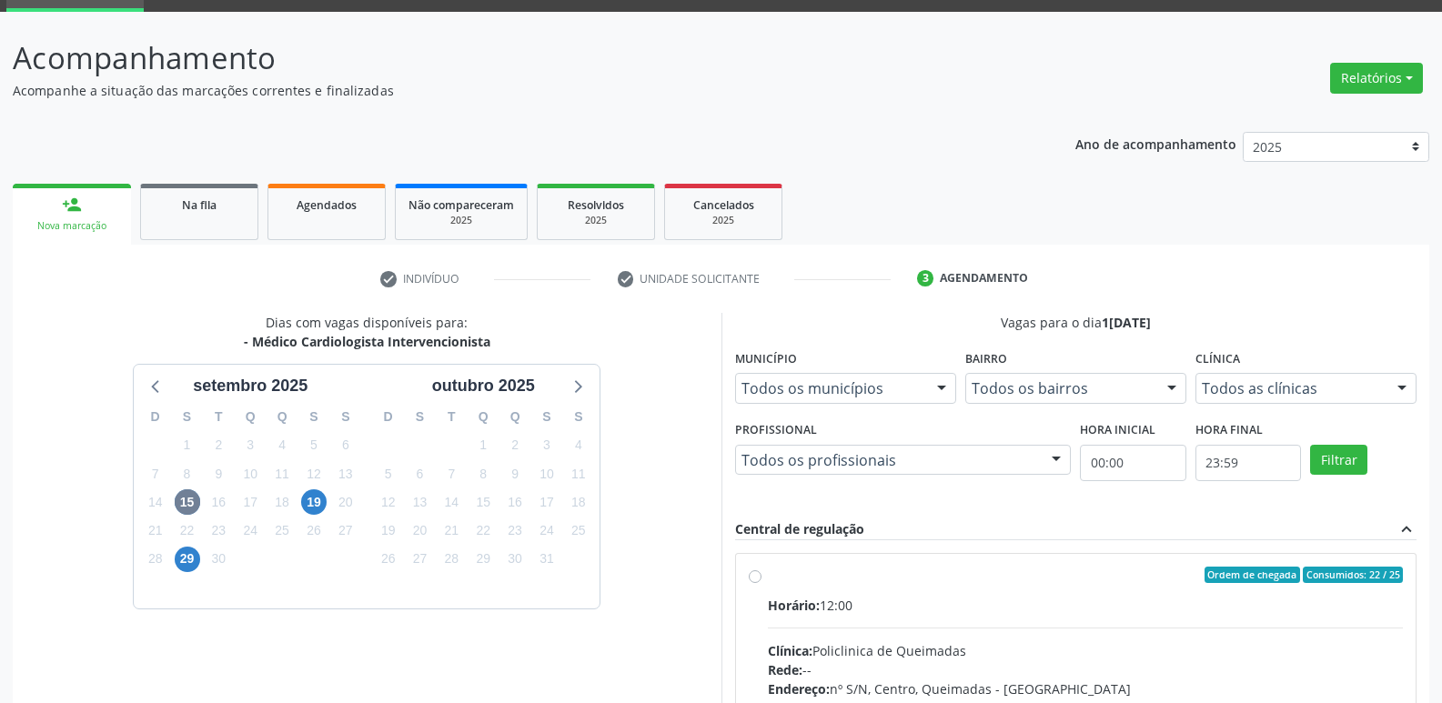
drag, startPoint x: 1170, startPoint y: 564, endPoint x: 1192, endPoint y: 558, distance: 23.4
click at [1186, 559] on div "Ordem de chegada Consumidos: 22 / 25 Horário: 12:00 Clínica: Policlinica de Que…" at bounding box center [1076, 706] width 680 height 305
radio input "true"
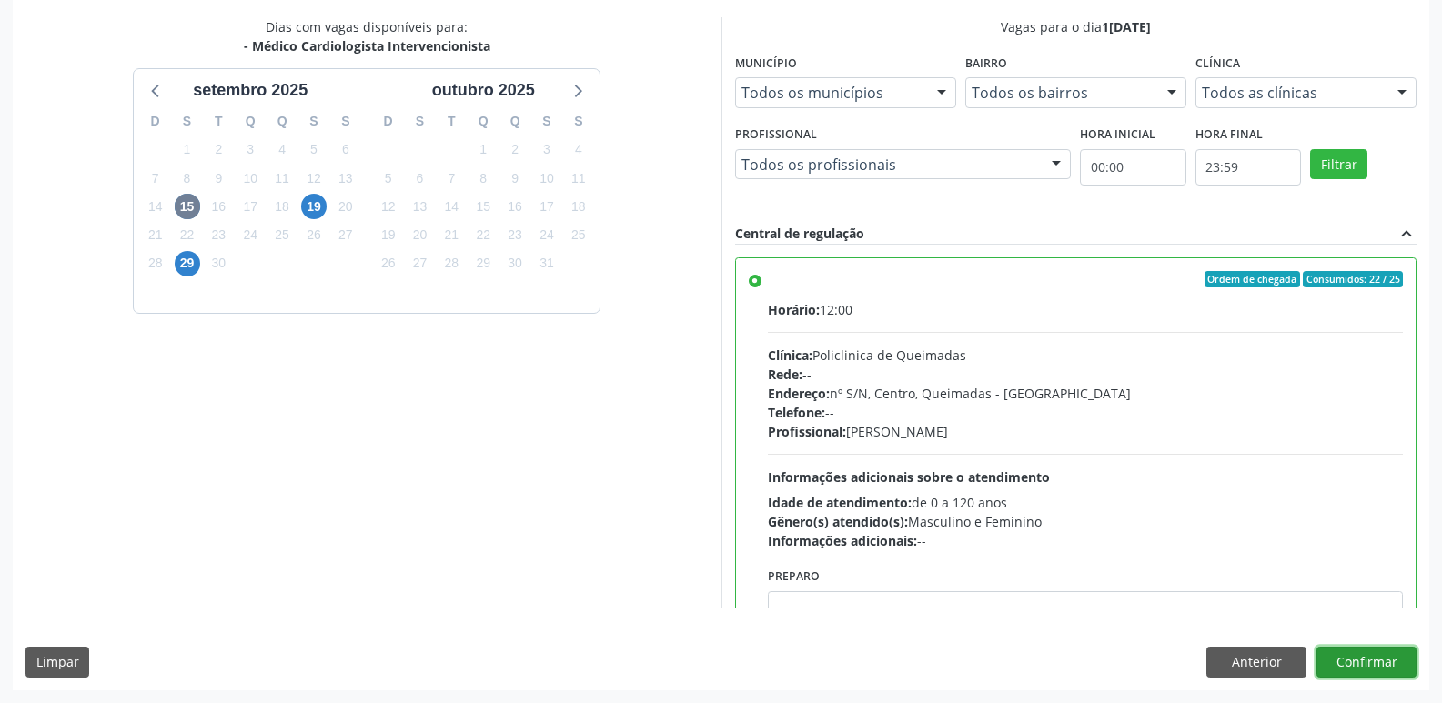
click at [1353, 656] on button "Confirmar" at bounding box center [1366, 662] width 100 height 31
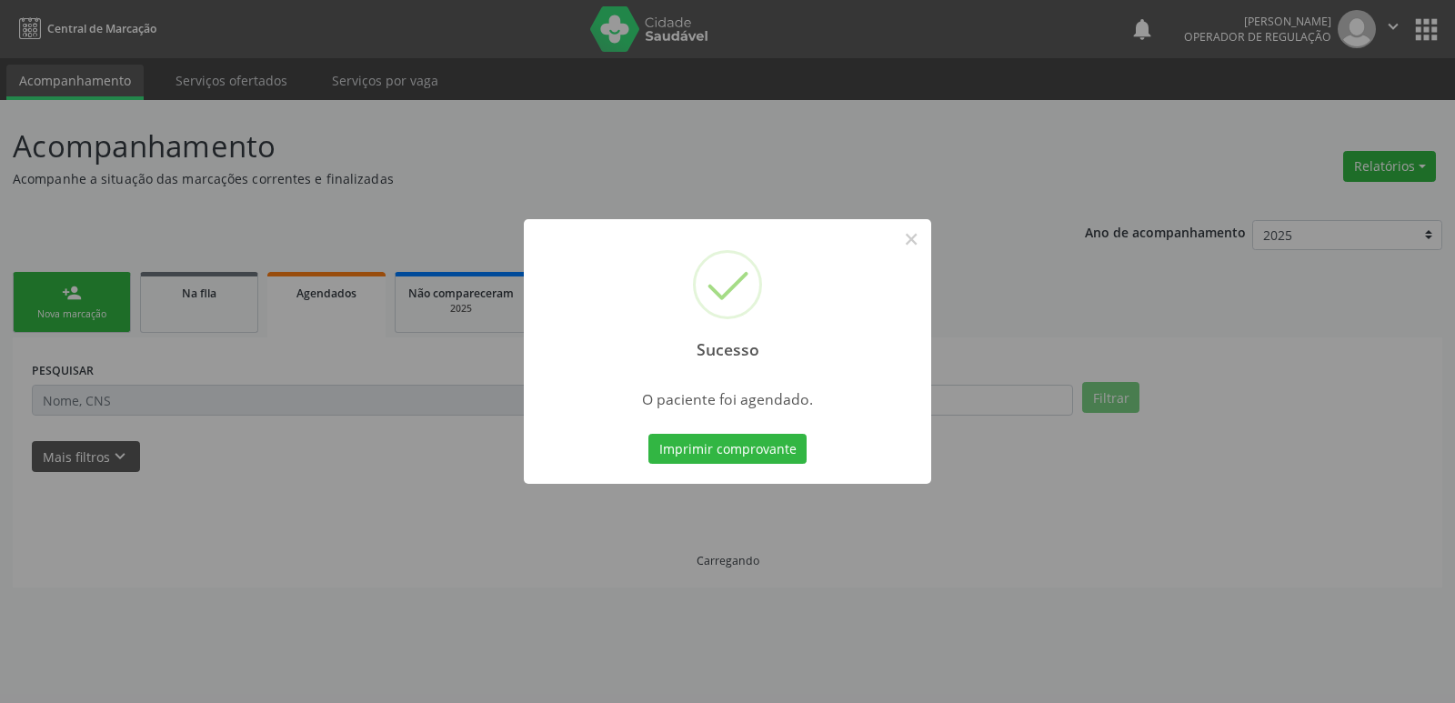
click at [649, 434] on button "Imprimir comprovante" at bounding box center [728, 449] width 158 height 31
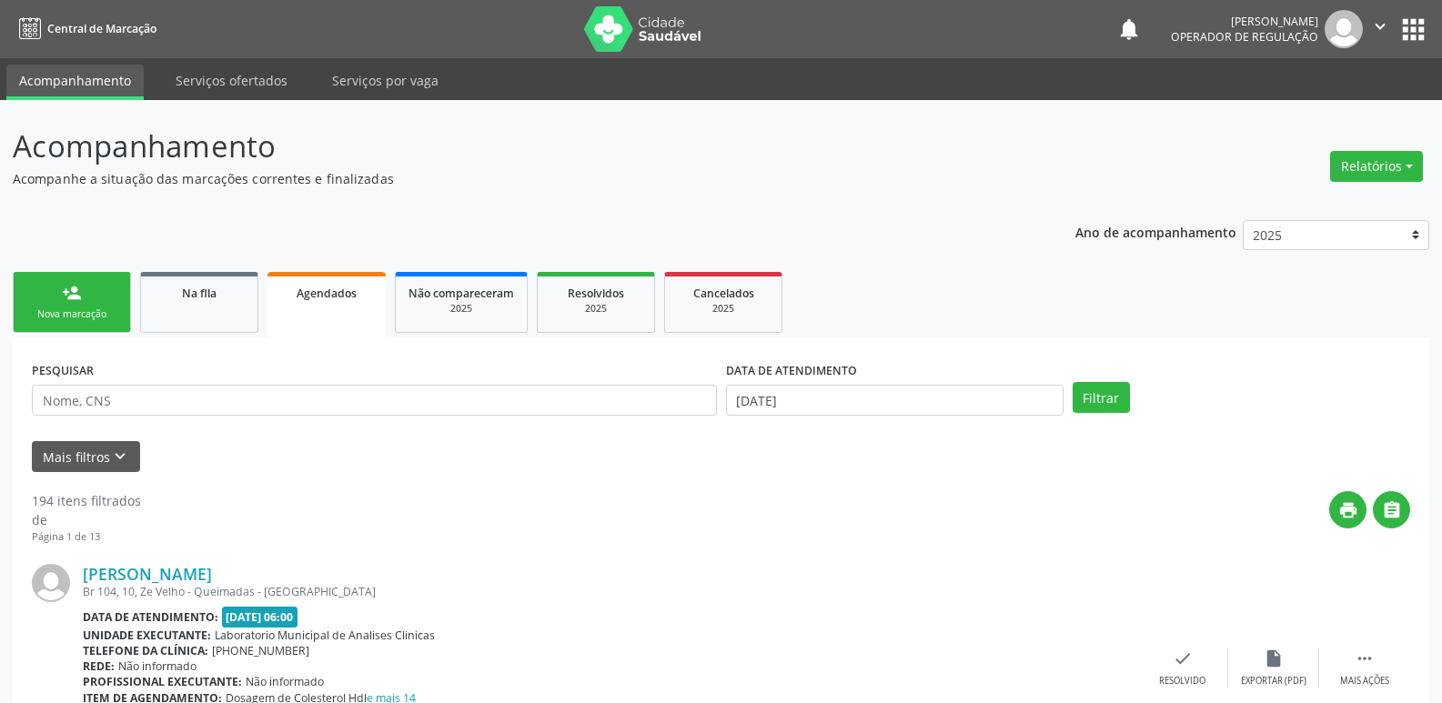
click at [64, 287] on div "person_add" at bounding box center [72, 293] width 20 height 20
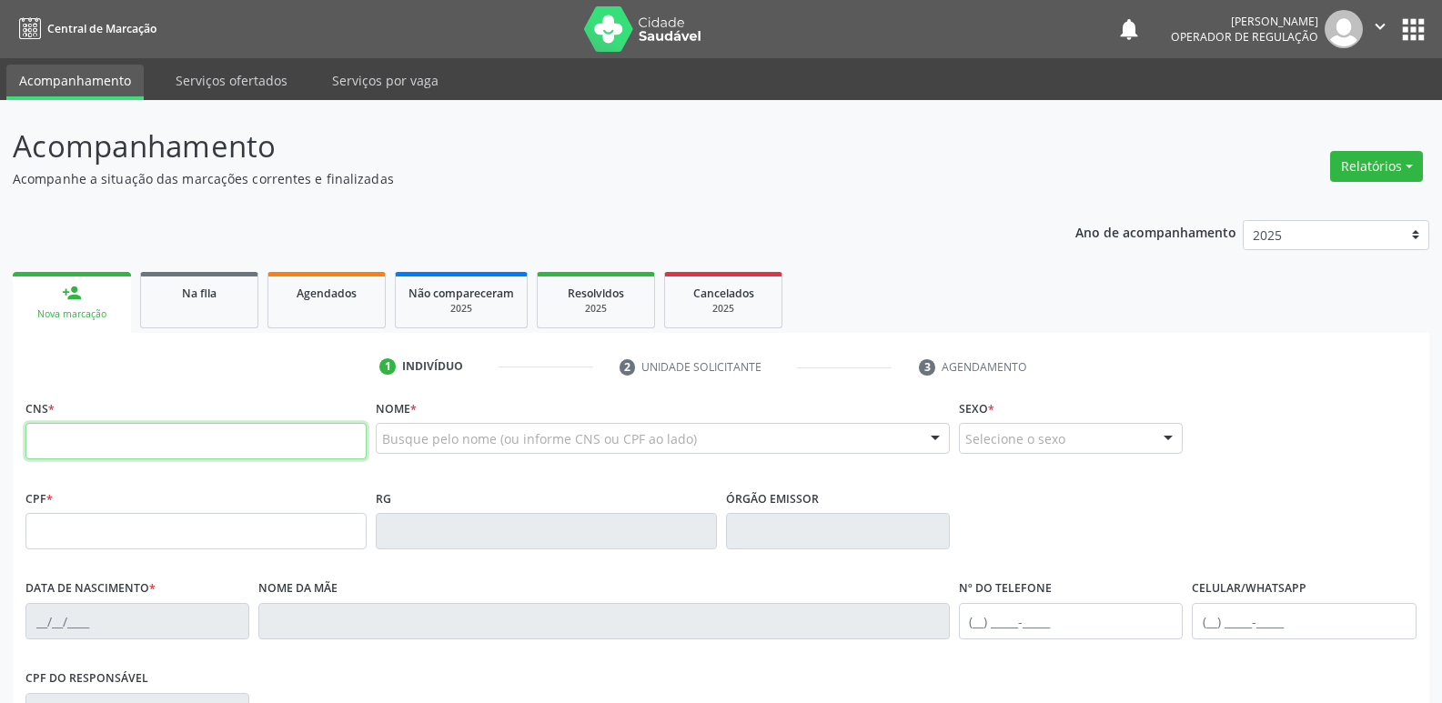
click at [139, 430] on input "text" at bounding box center [195, 441] width 341 height 36
type input "700 5059 1263 0250"
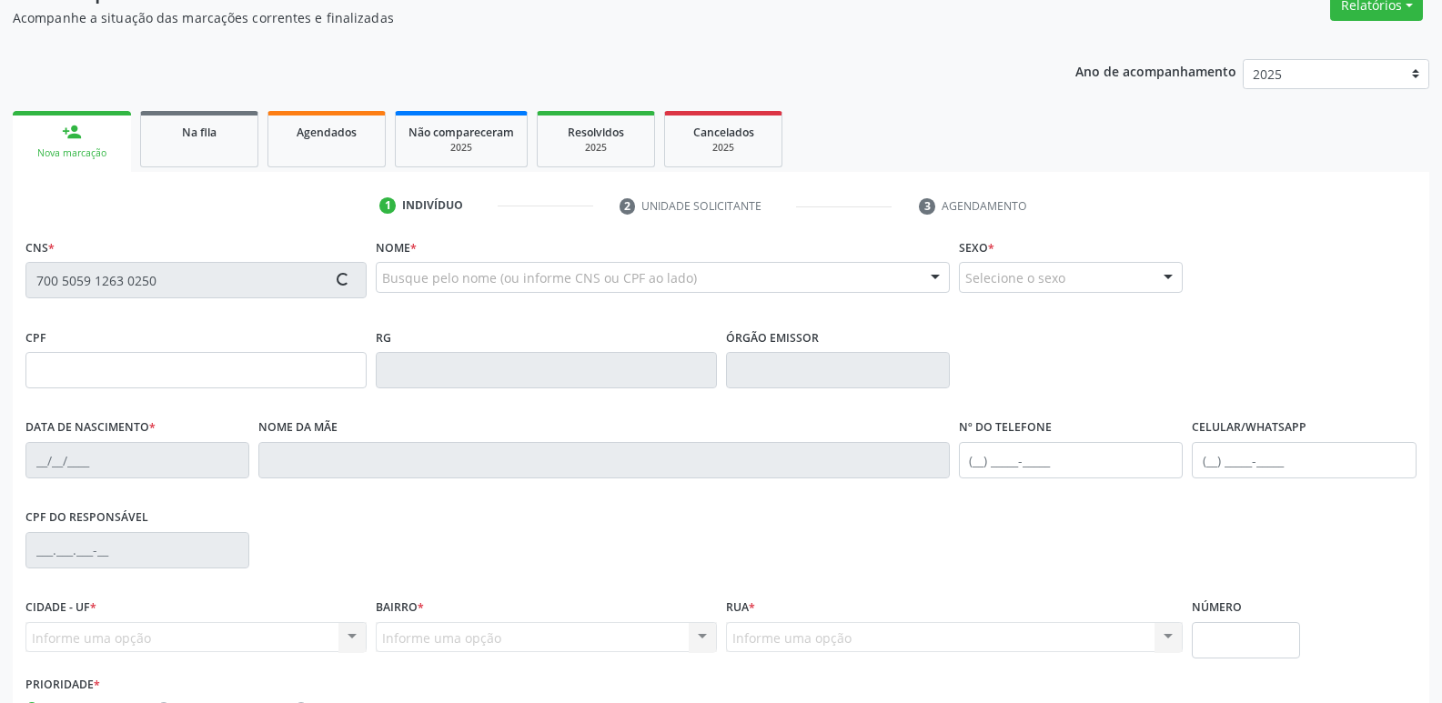
scroll to position [283, 0]
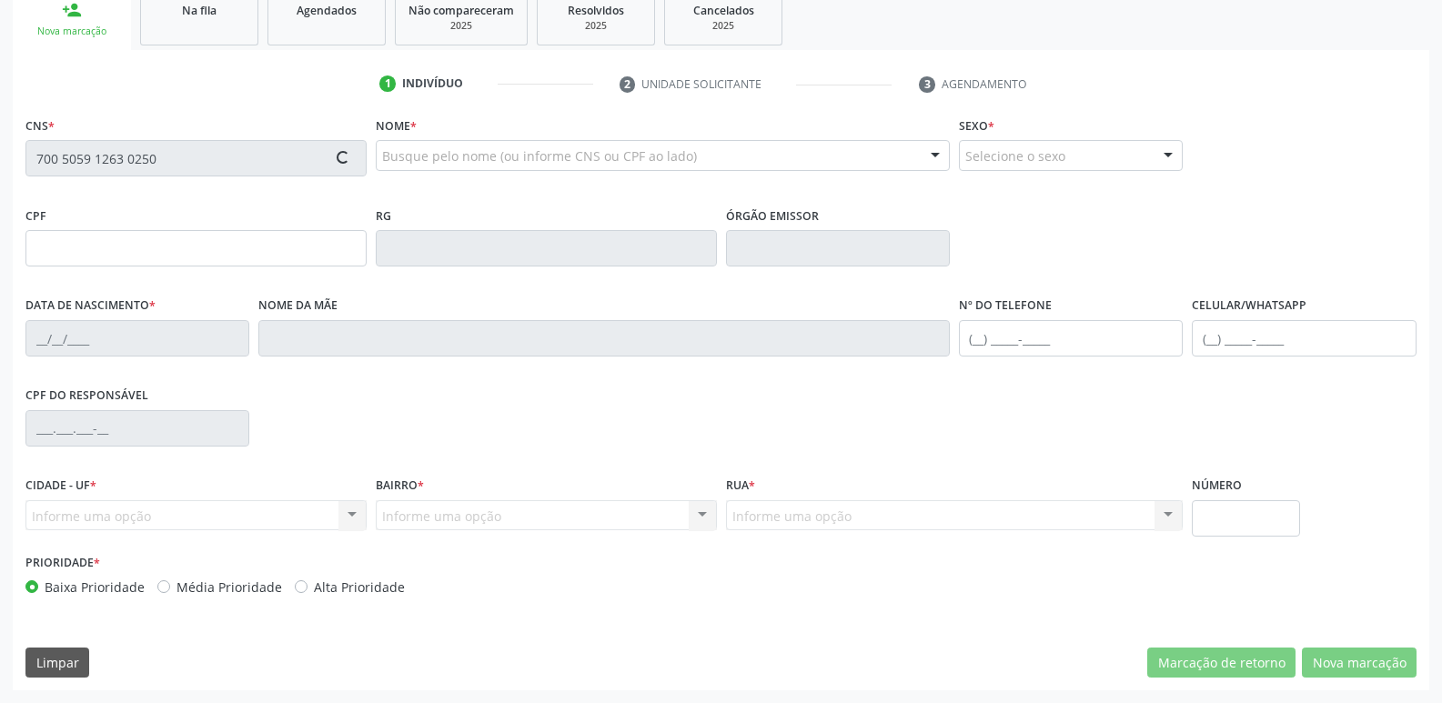
type input "068.627.754-64"
type input "14/01/1953"
type input "Maria de Lourdes Melo Pereira"
type input "(83) 99103-2577"
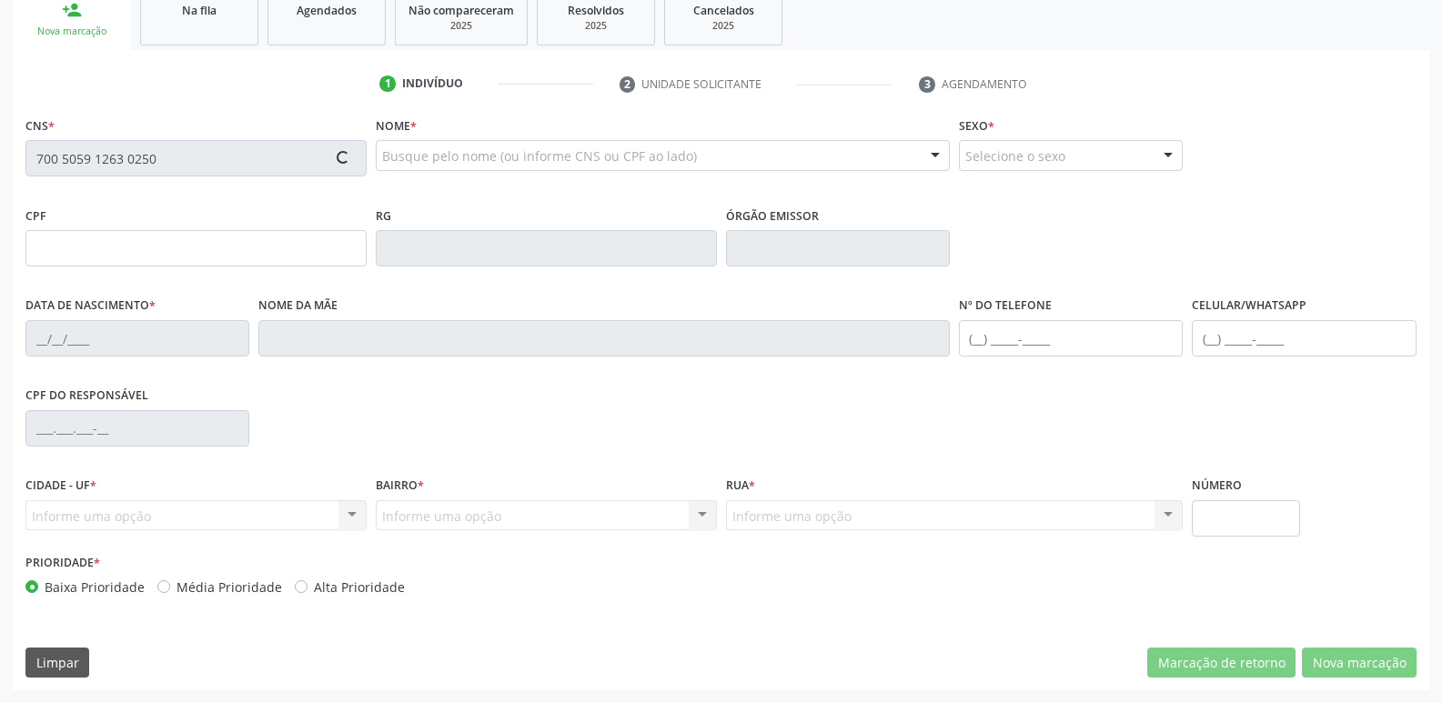
type input "81"
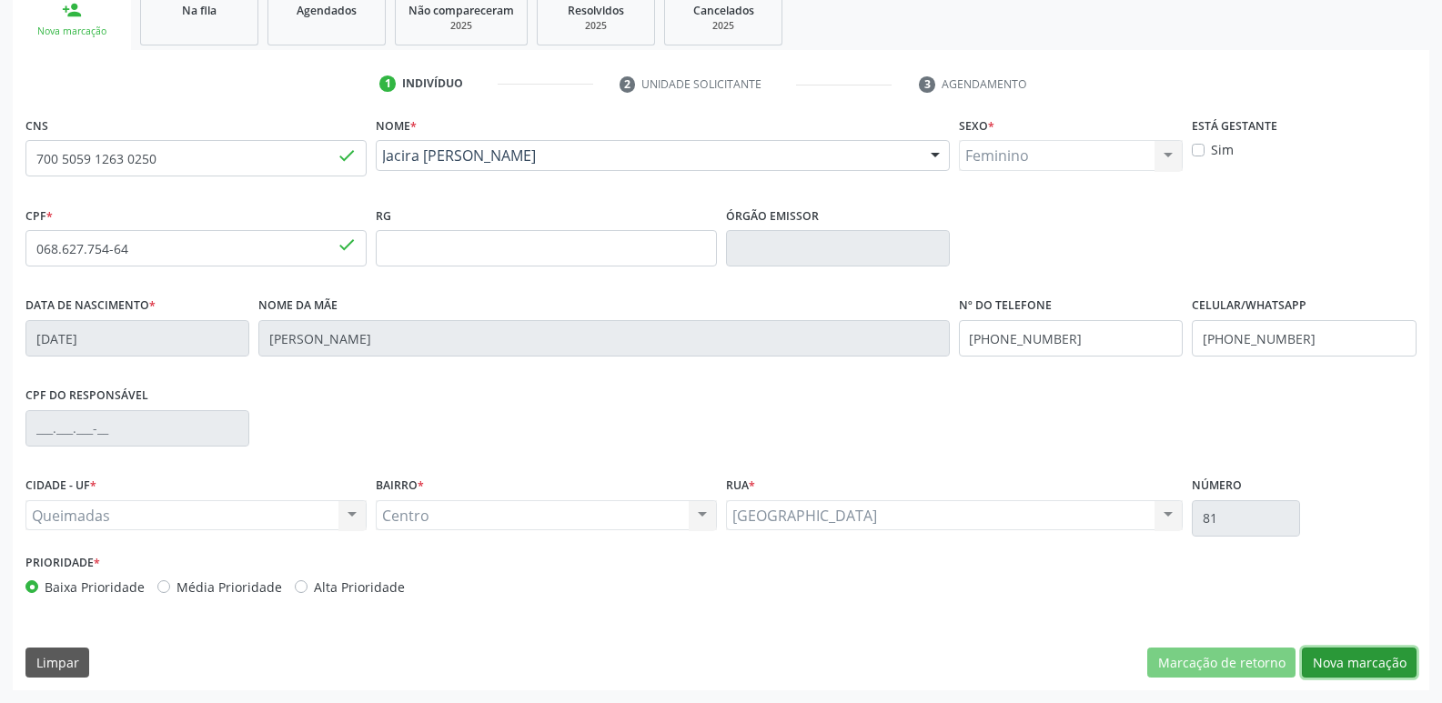
drag, startPoint x: 1397, startPoint y: 653, endPoint x: 1107, endPoint y: 585, distance: 298.1
click at [1394, 652] on button "Nova marcação" at bounding box center [1359, 663] width 115 height 31
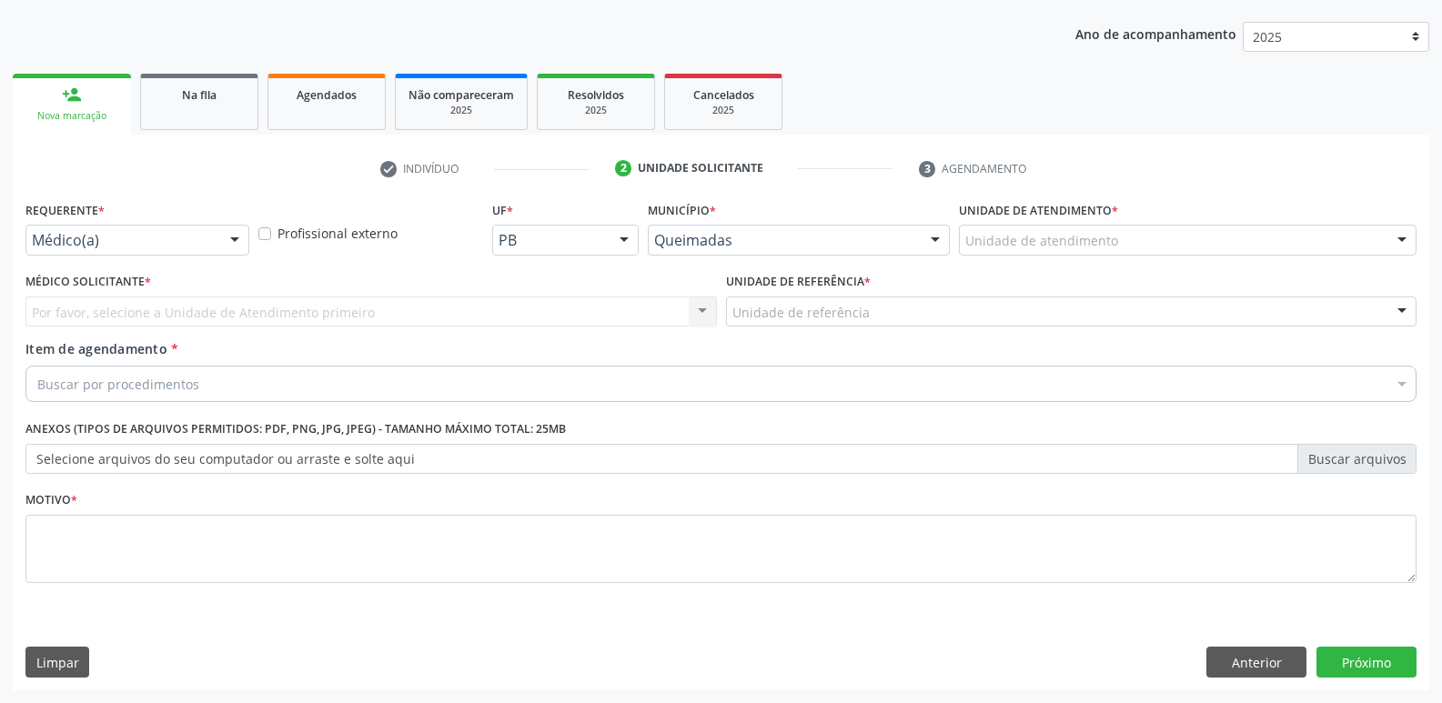
scroll to position [198, 0]
click at [154, 220] on div "Requerente * Médico(a) Médico(a) Enfermeiro(a) Paciente Nenhum resultado encont…" at bounding box center [137, 225] width 224 height 58
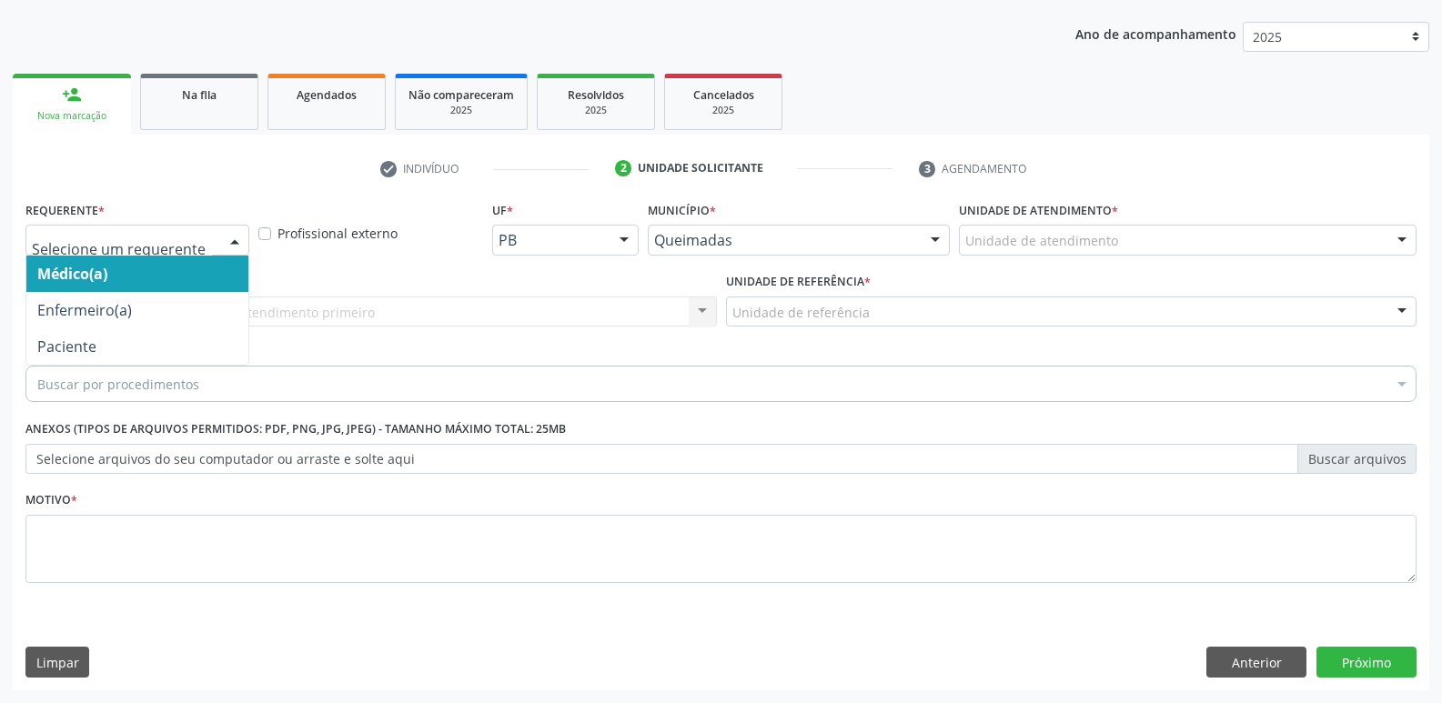
drag, startPoint x: 156, startPoint y: 229, endPoint x: 153, endPoint y: 250, distance: 21.1
click at [151, 238] on div at bounding box center [137, 240] width 224 height 31
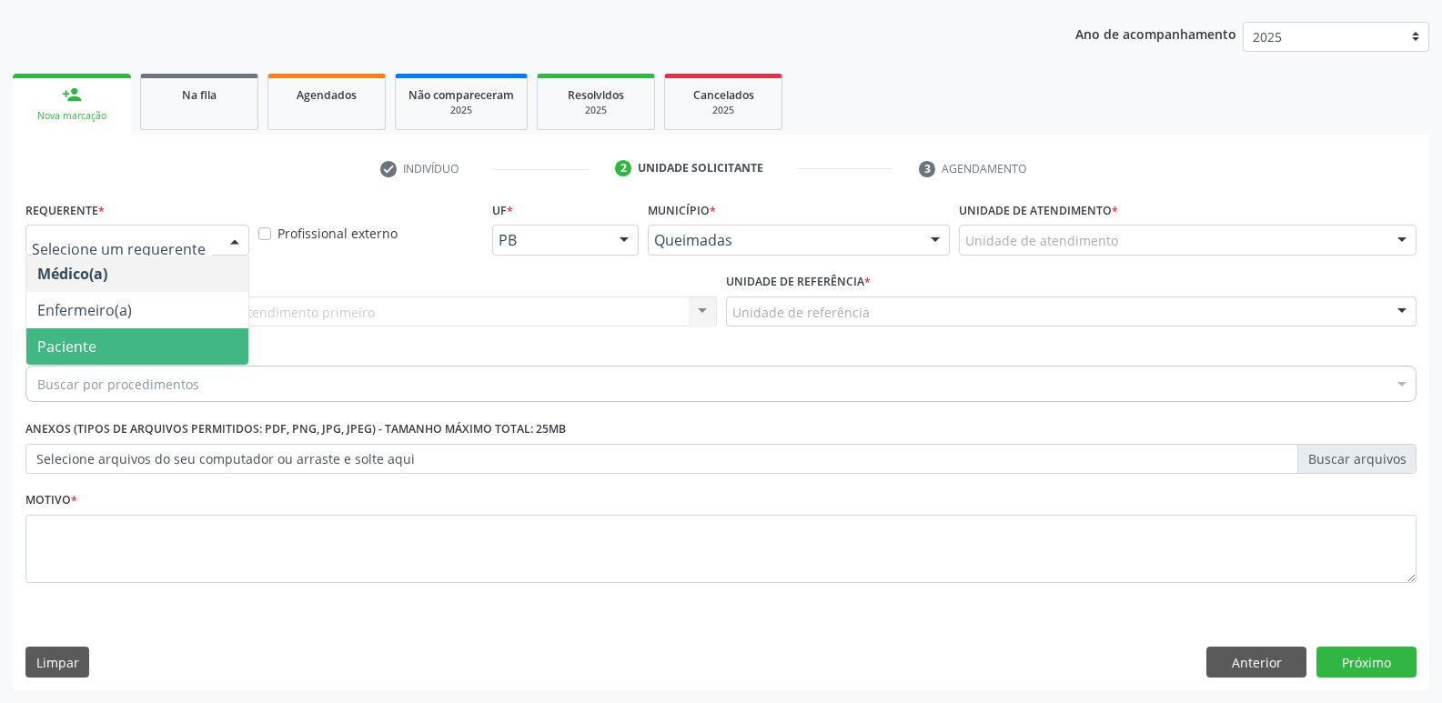
drag, startPoint x: 121, startPoint y: 345, endPoint x: 161, endPoint y: 316, distance: 49.5
click at [121, 341] on span "Paciente" at bounding box center [137, 346] width 222 height 36
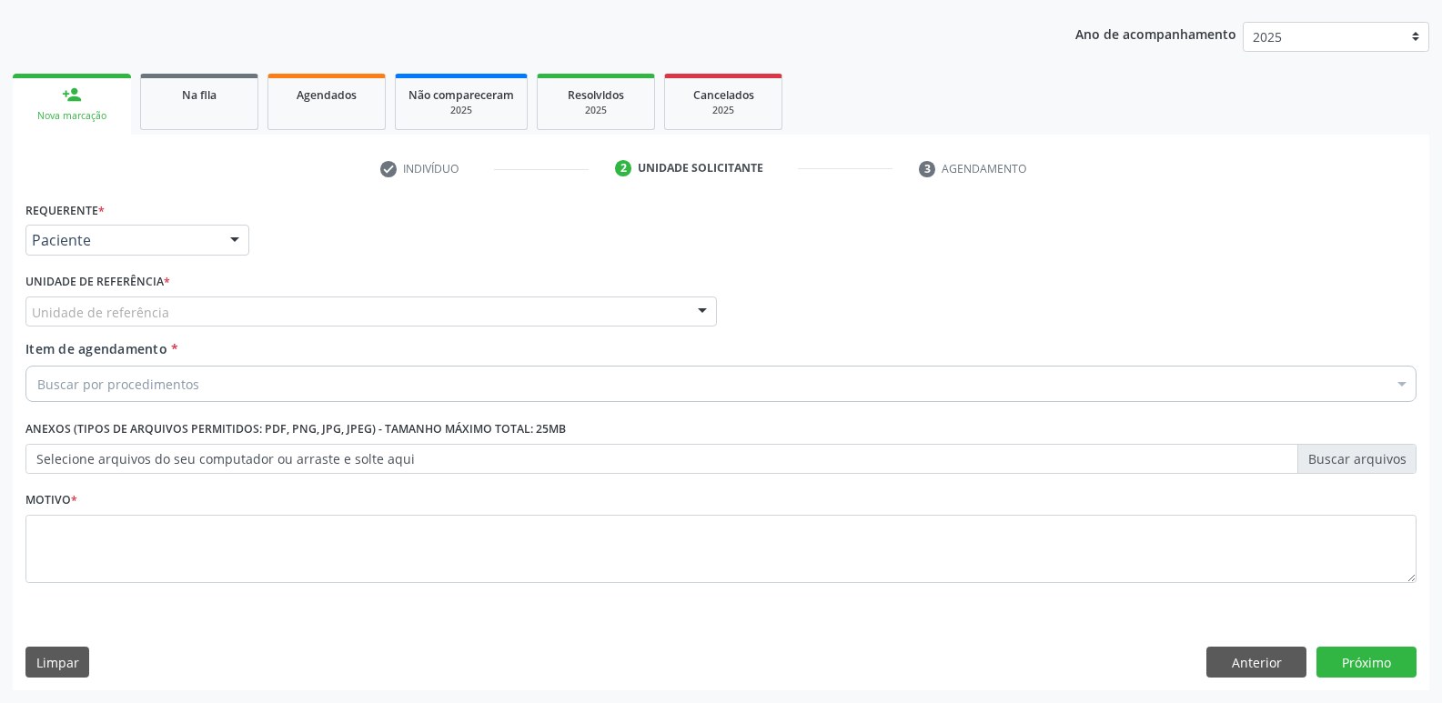
click at [179, 305] on div "Unidade de referência" at bounding box center [370, 312] width 691 height 31
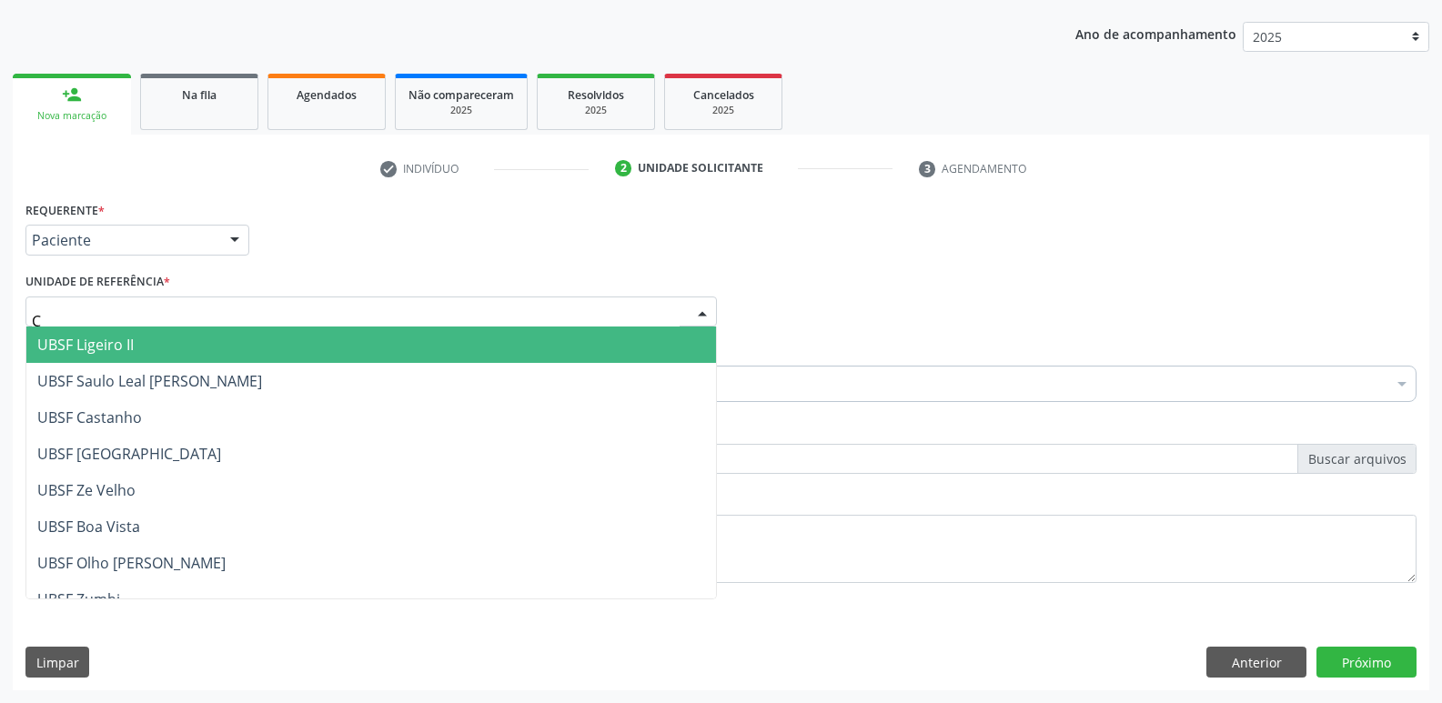
type input "CE"
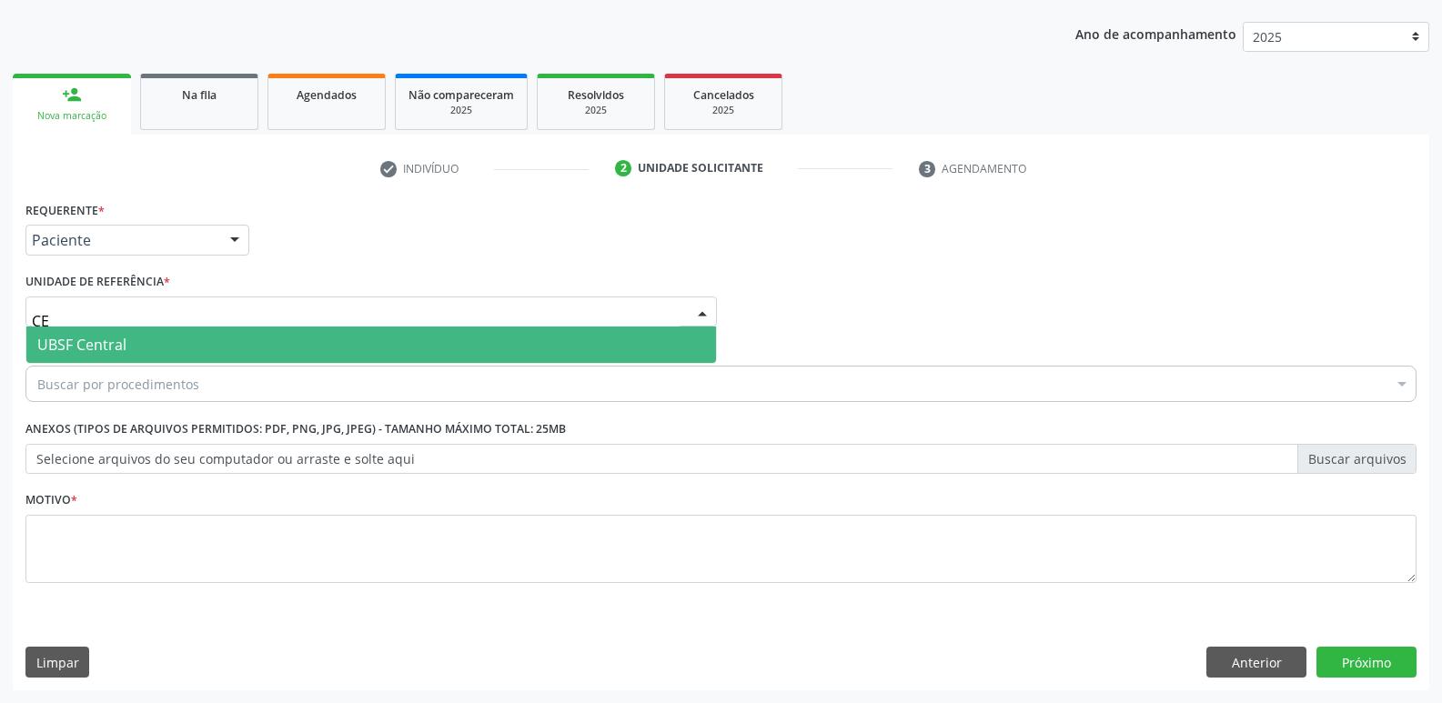
click at [163, 329] on span "UBSF Central" at bounding box center [370, 345] width 689 height 36
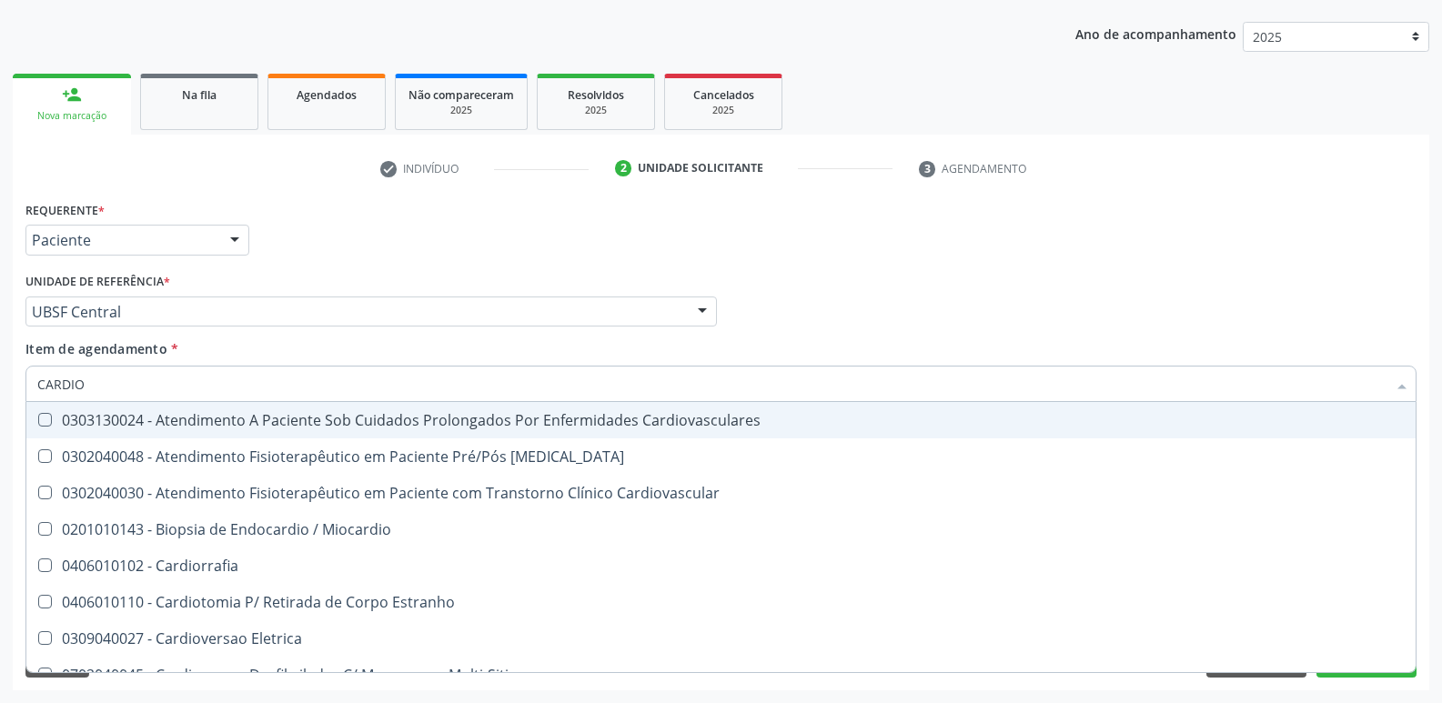
type input "CARDIOL"
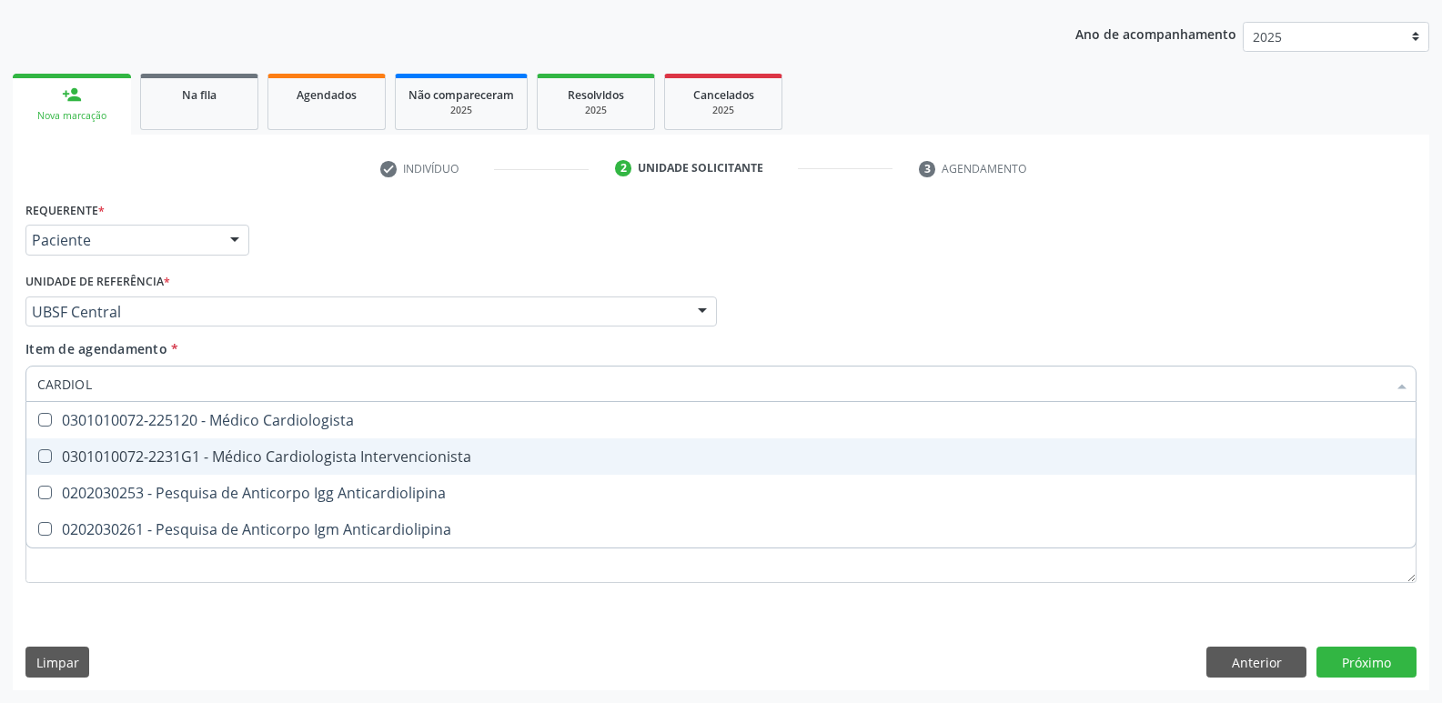
click at [240, 451] on div "0301010072-2231G1 - Médico Cardiologista Intervencionista" at bounding box center [720, 456] width 1367 height 15
checkbox Intervencionista "true"
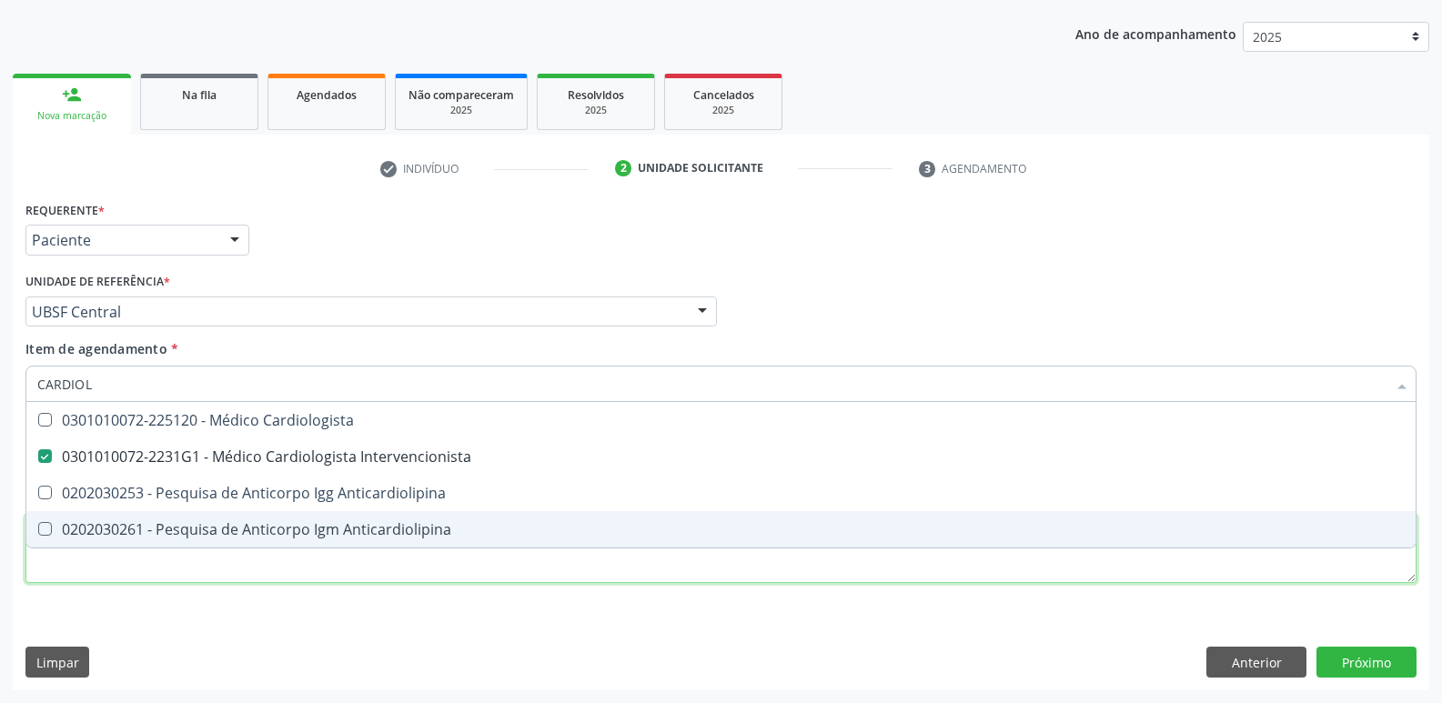
drag, startPoint x: 160, startPoint y: 575, endPoint x: 160, endPoint y: 540, distance: 34.6
click at [158, 563] on div "Requerente * Paciente Médico(a) Enfermeiro(a) Paciente Nenhum resultado encontr…" at bounding box center [720, 402] width 1391 height 412
paste textarea "avaliação"
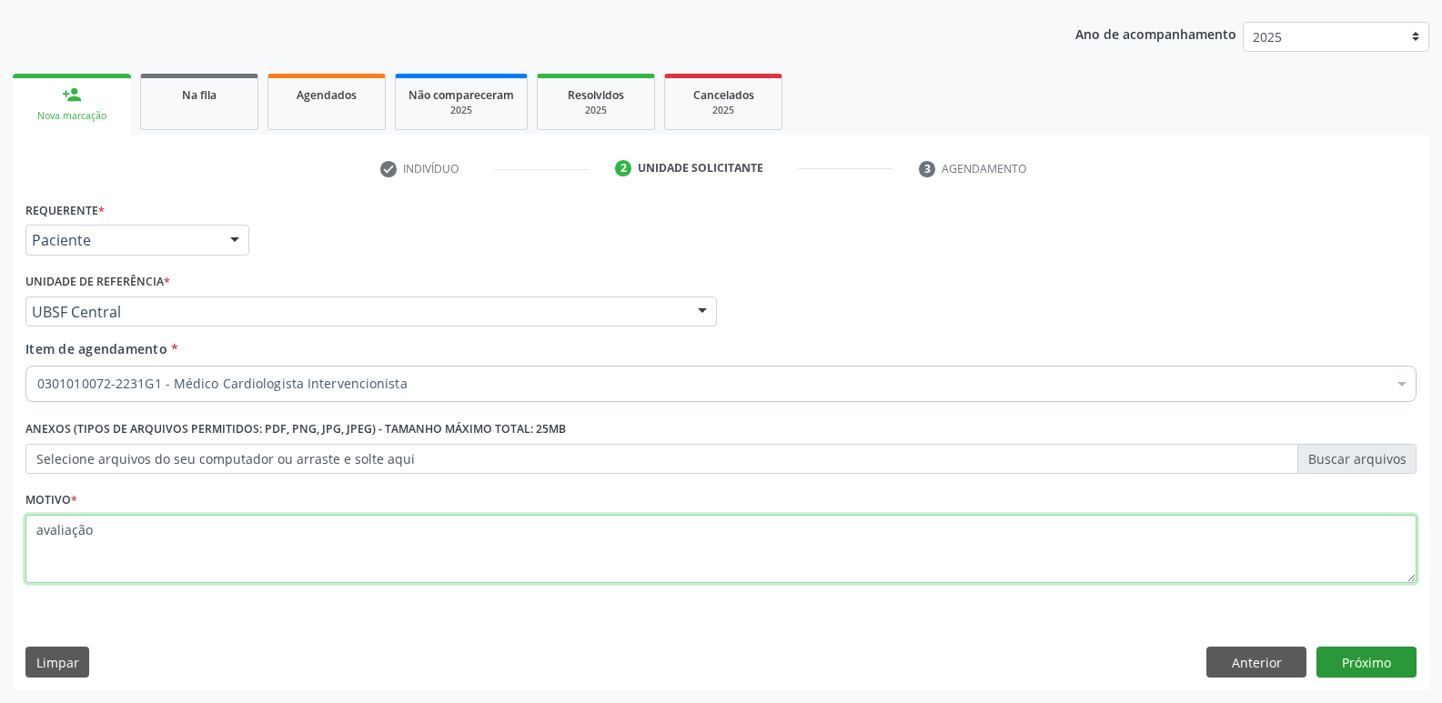
type textarea "avaliação"
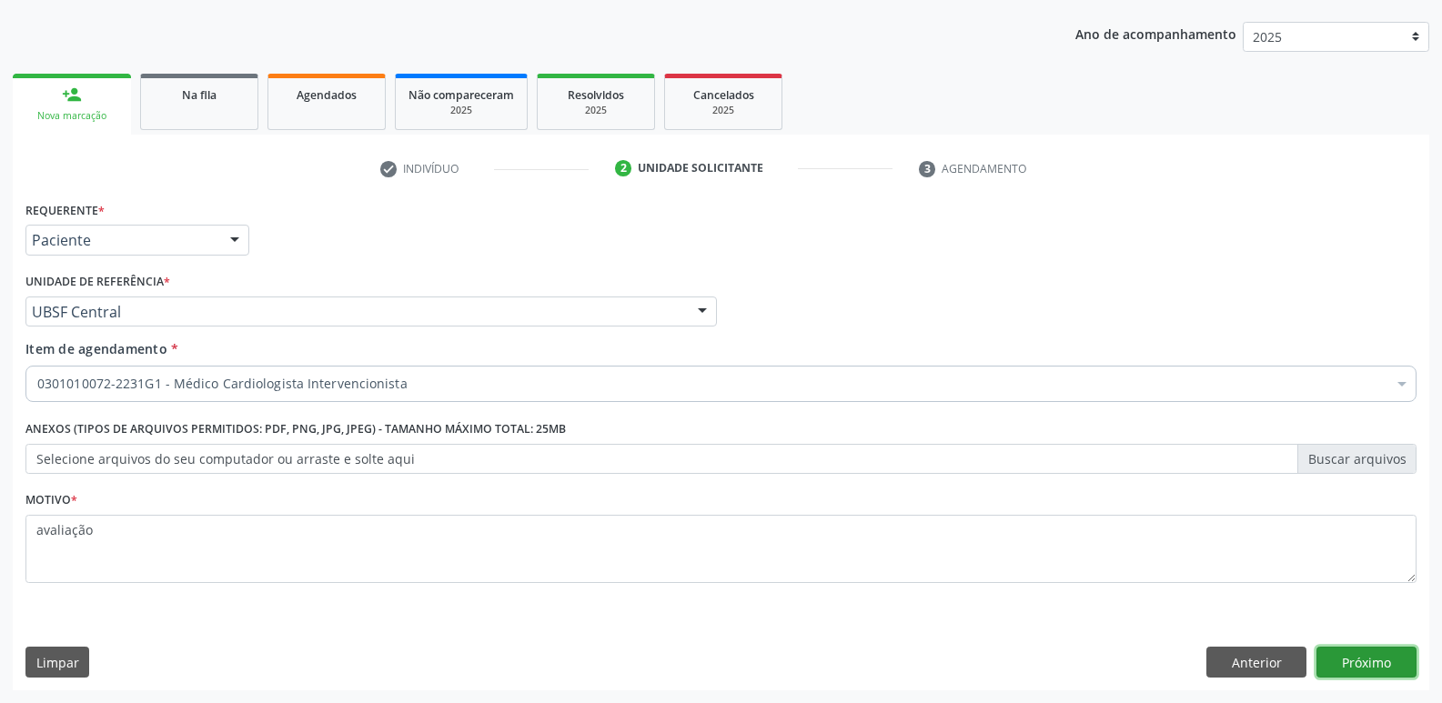
click at [1368, 650] on button "Próximo" at bounding box center [1366, 662] width 100 height 31
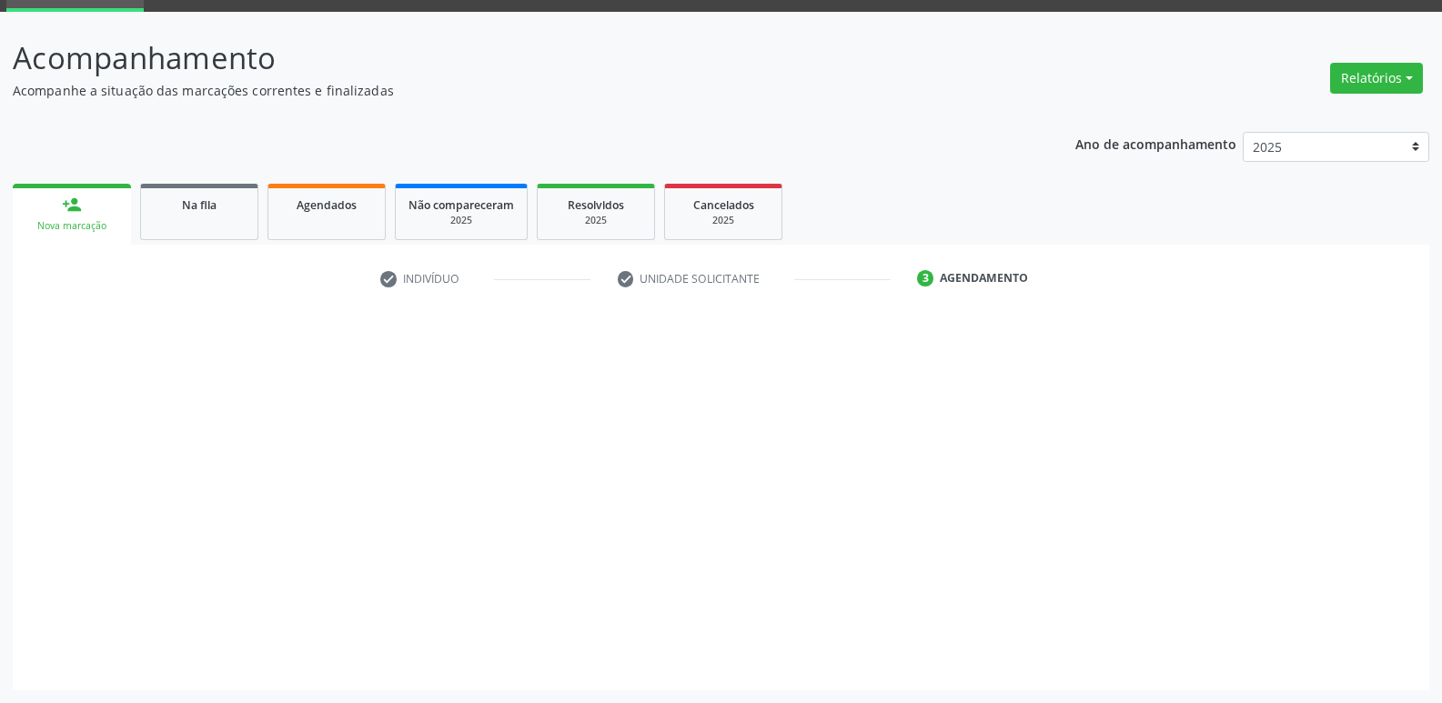
scroll to position [88, 0]
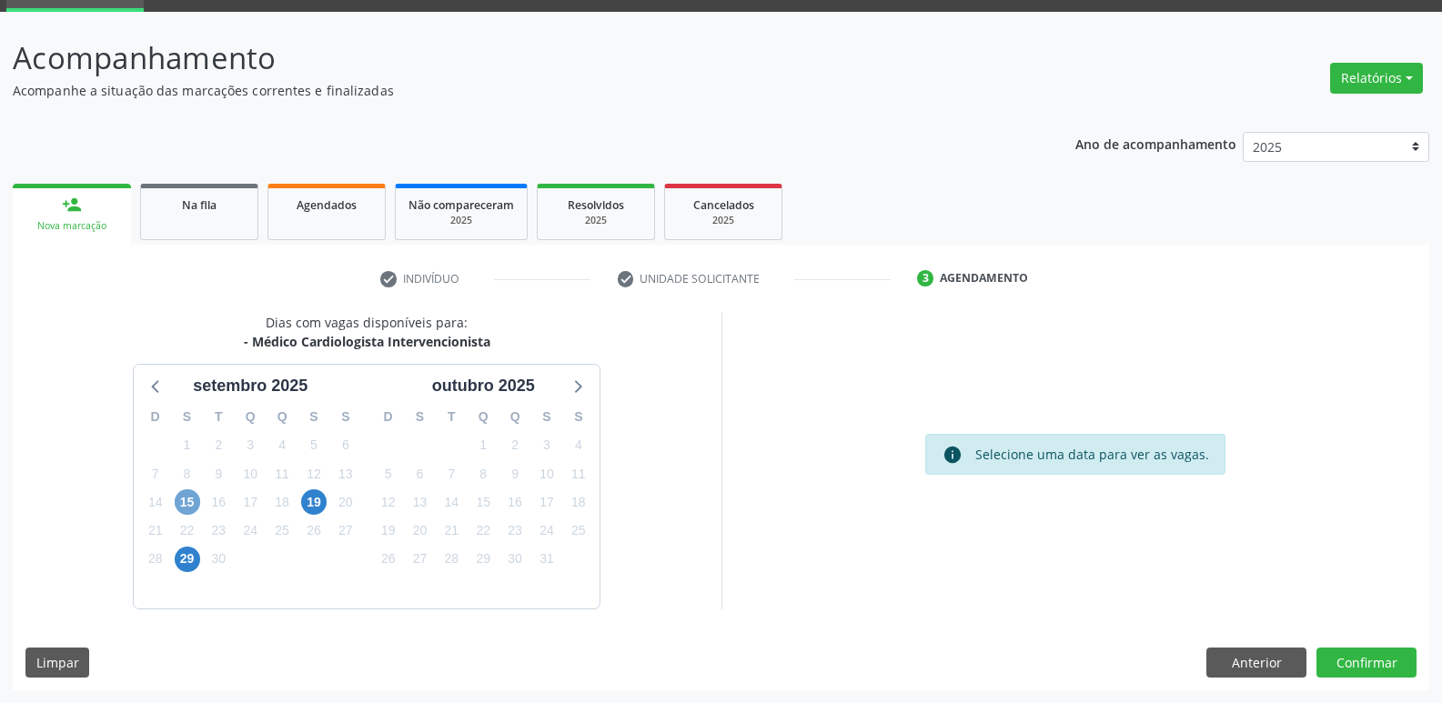
click at [186, 500] on span "15" at bounding box center [187, 501] width 25 height 25
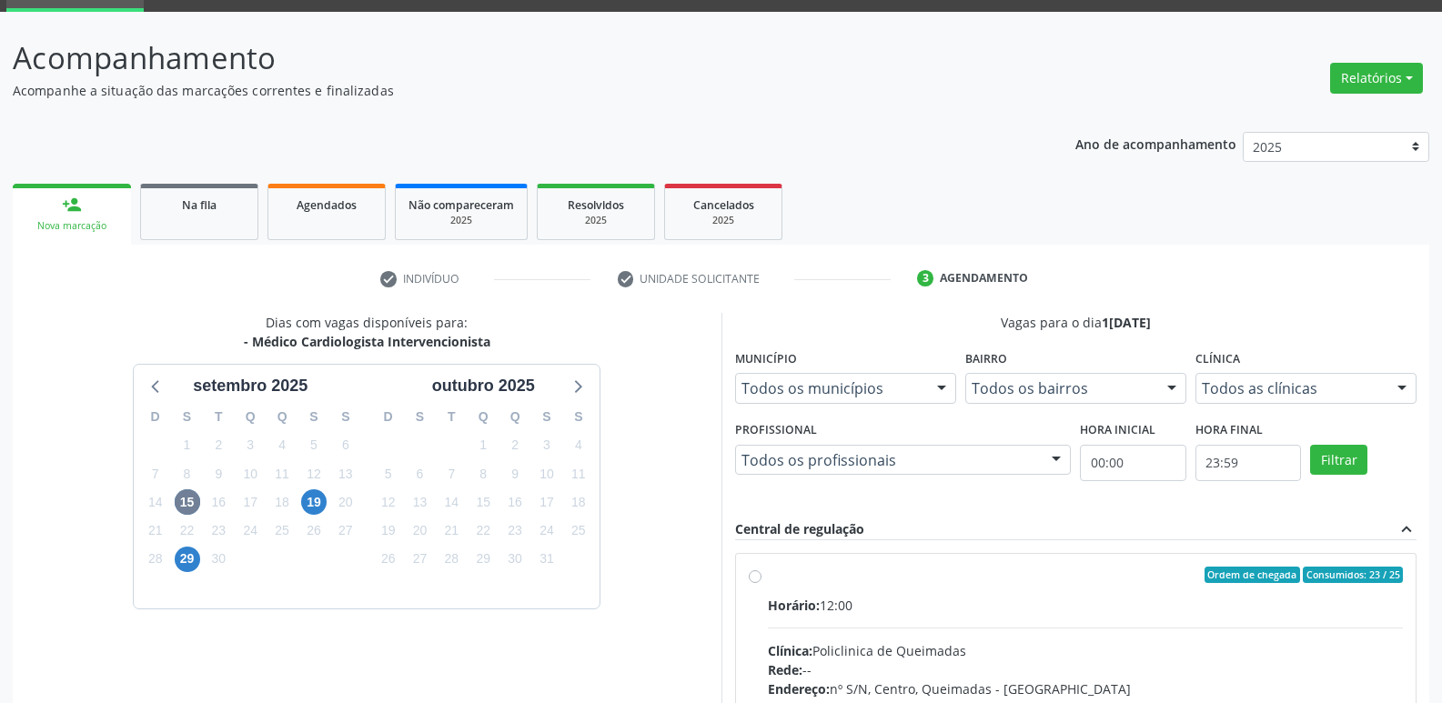
click at [1262, 566] on div "Ordem de chegada Consumidos: 23 / 25 Horário: 12:00 Clínica: Policlinica de Que…" at bounding box center [1076, 706] width 680 height 305
radio input "true"
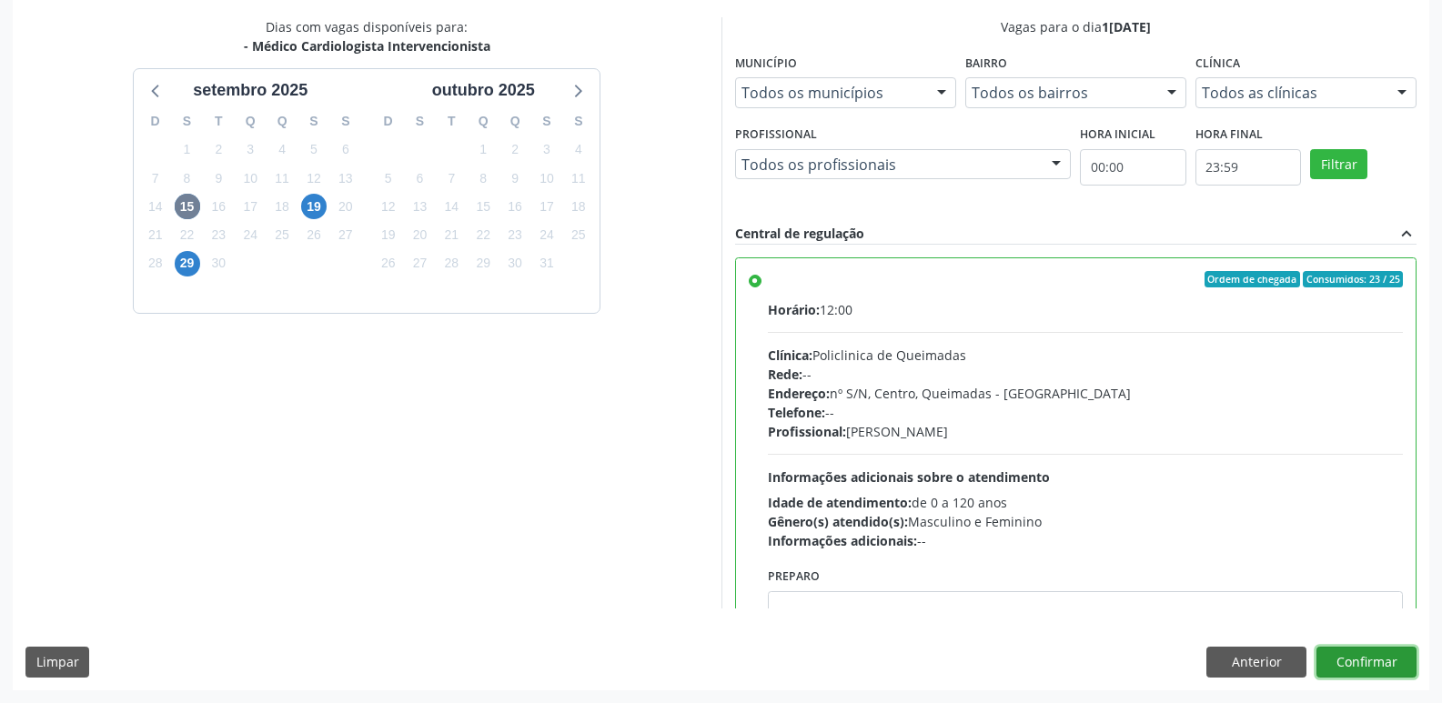
click at [1378, 665] on button "Confirmar" at bounding box center [1366, 662] width 100 height 31
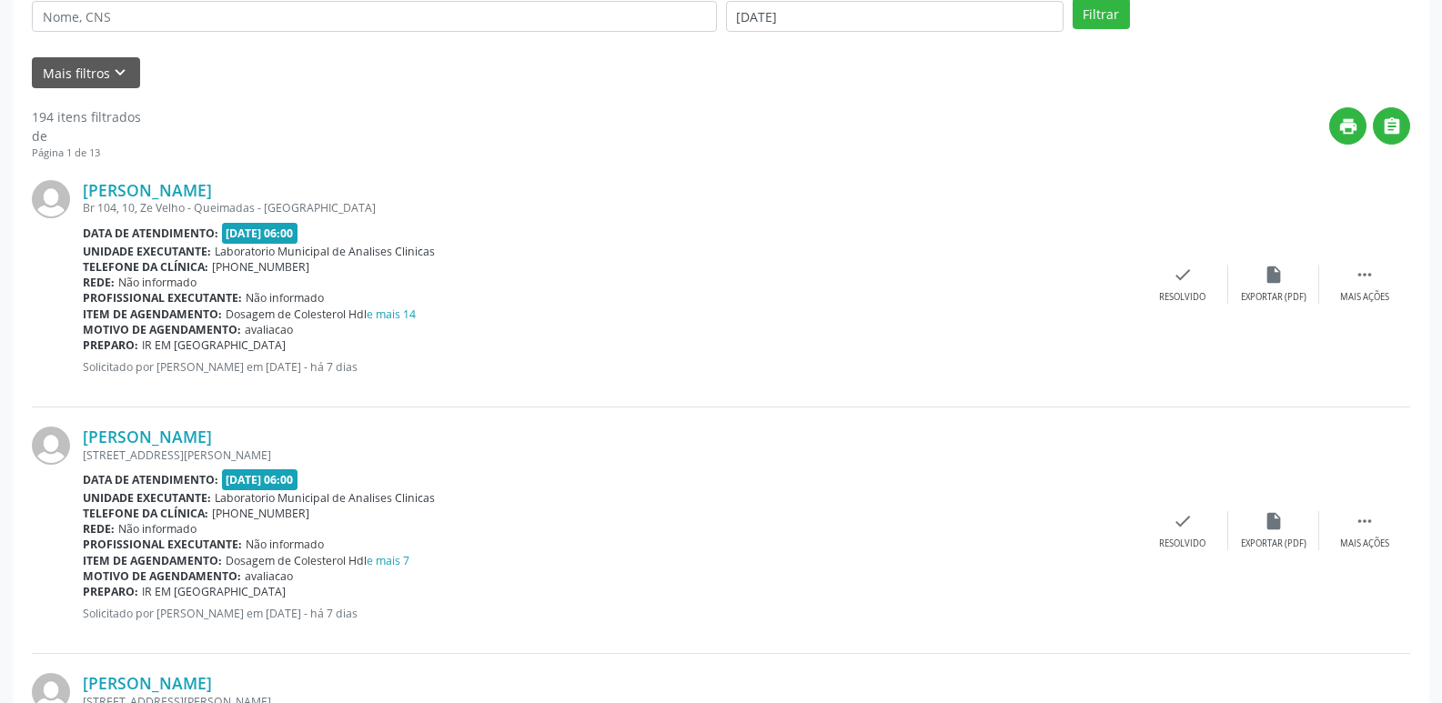
scroll to position [0, 0]
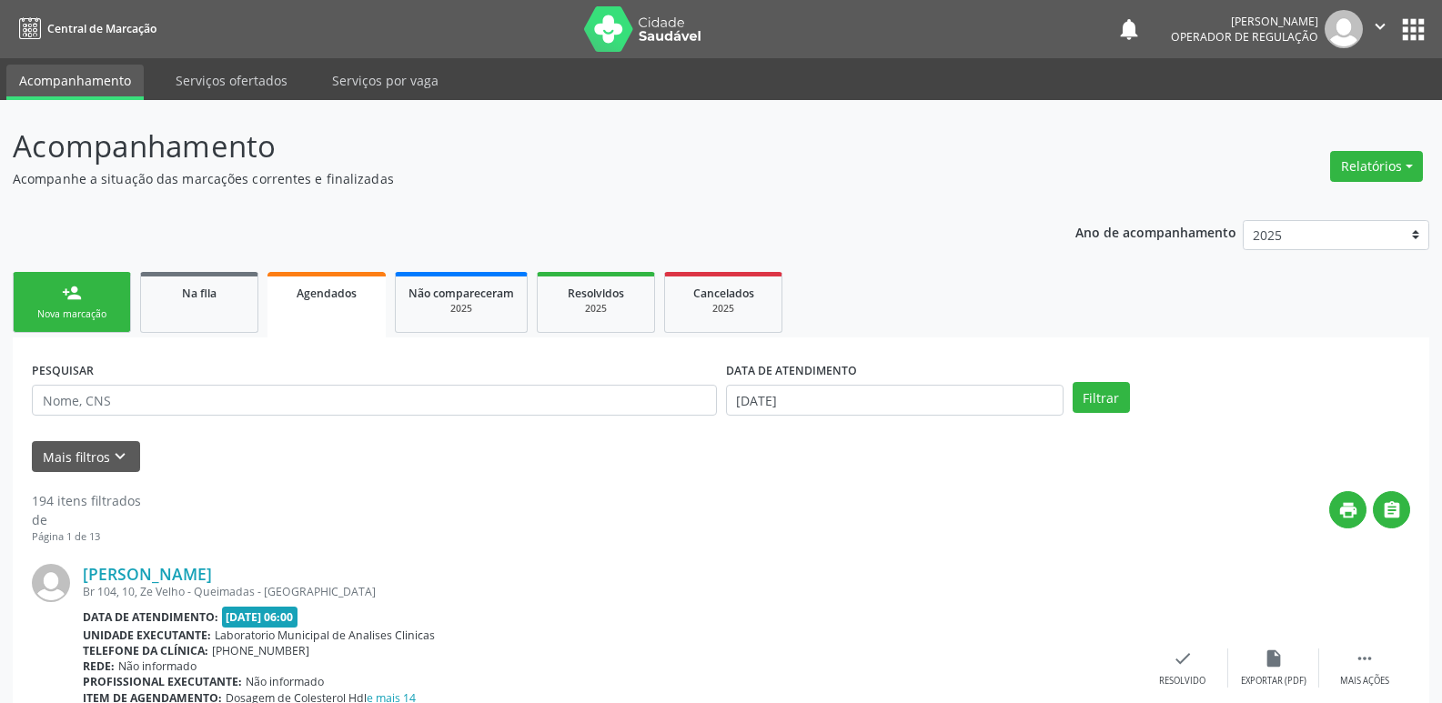
click at [61, 291] on link "person_add Nova marcação" at bounding box center [72, 302] width 118 height 61
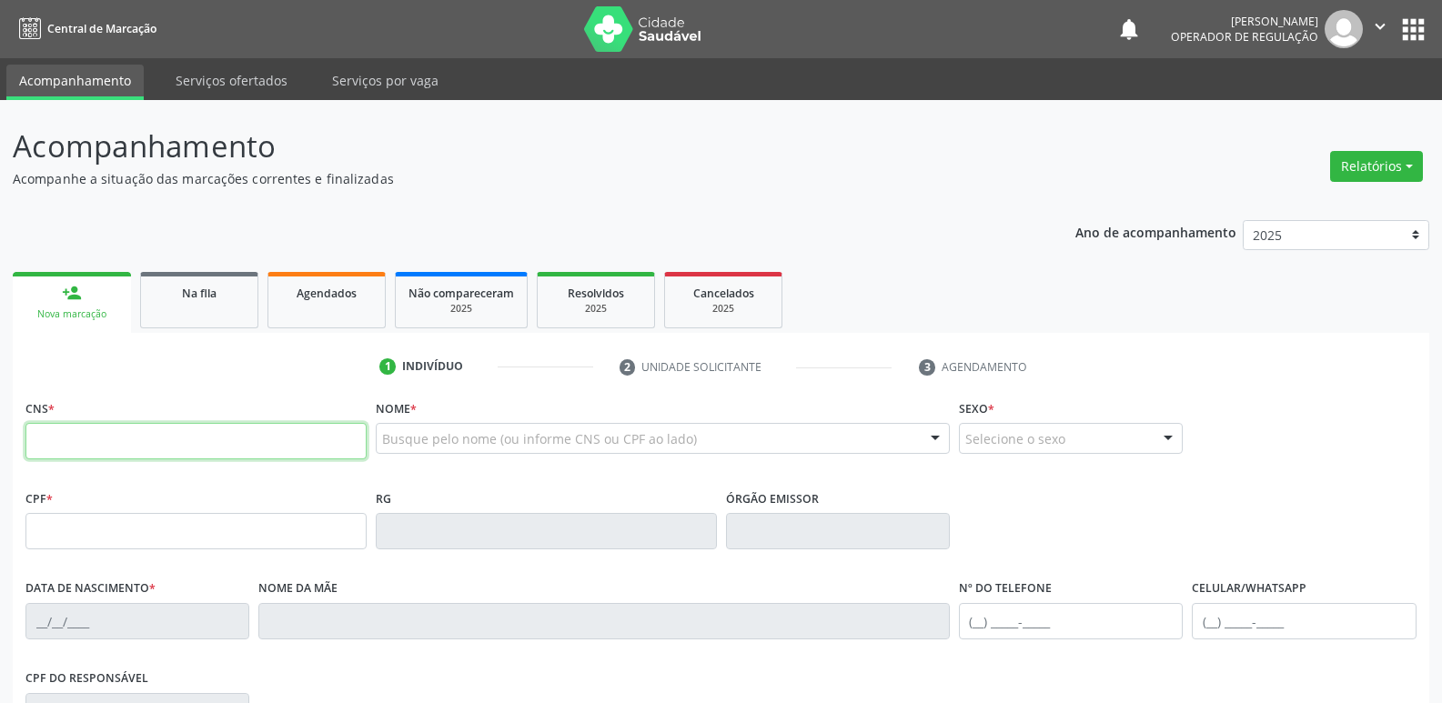
click at [144, 435] on input "text" at bounding box center [195, 441] width 341 height 36
type input "700 5033 2986 1657"
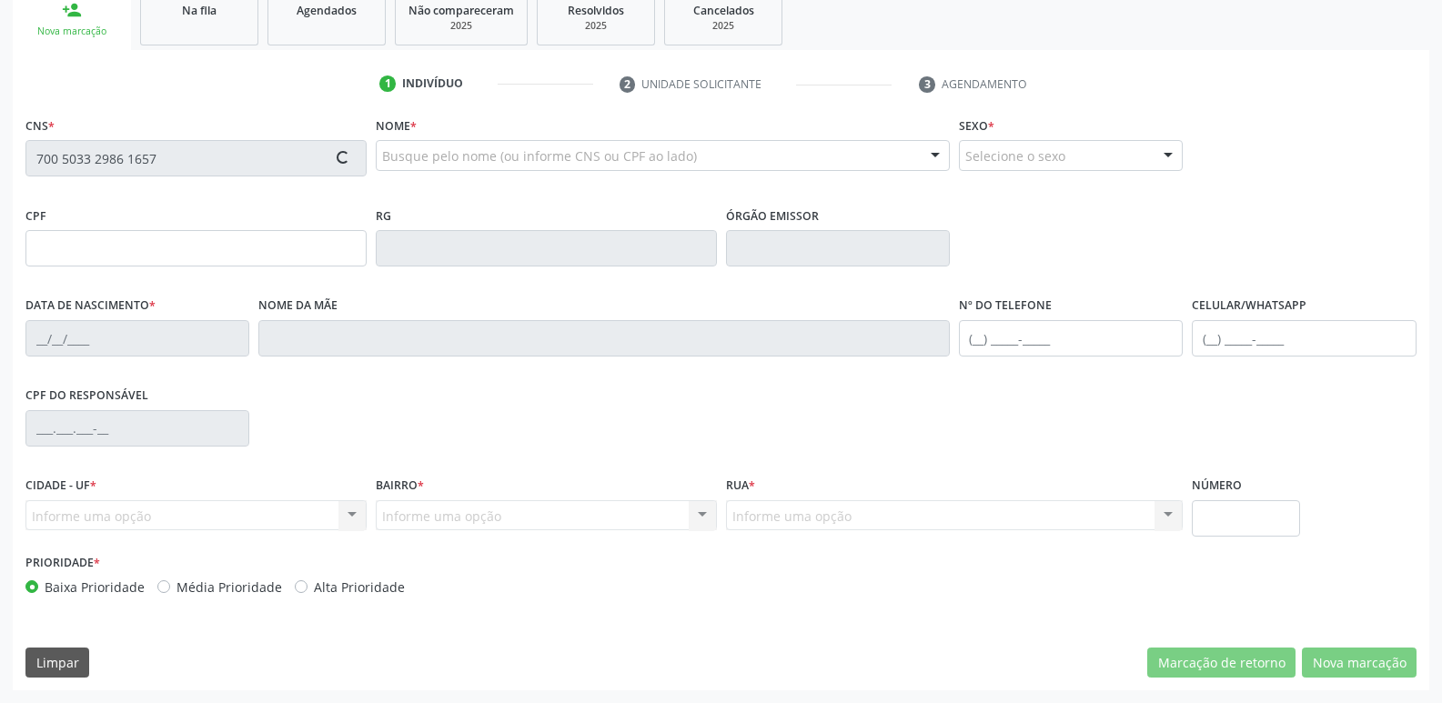
type input "127.392.834-23"
type input "29/04/2009"
type input "Edvania da Silva"
type input "(83) 99306-2878"
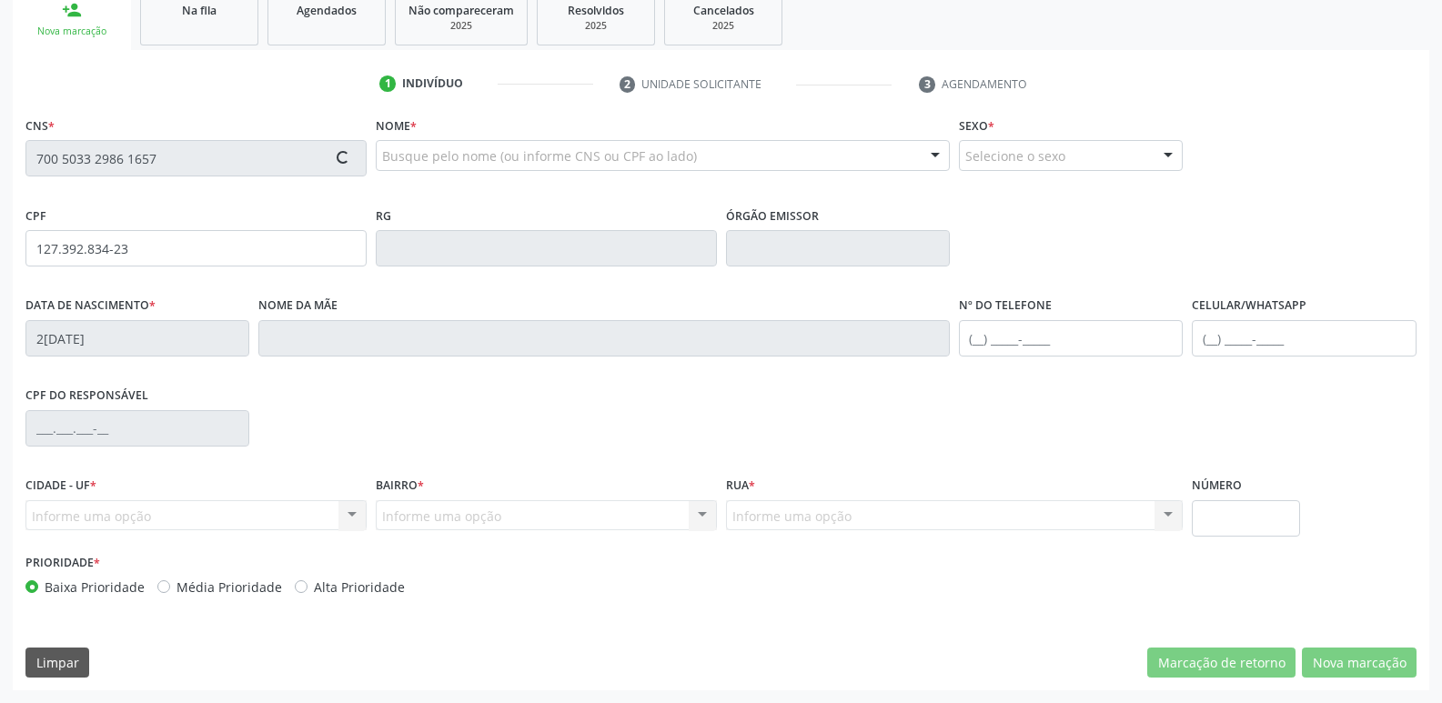
type input "057.447.514-16"
type input "122"
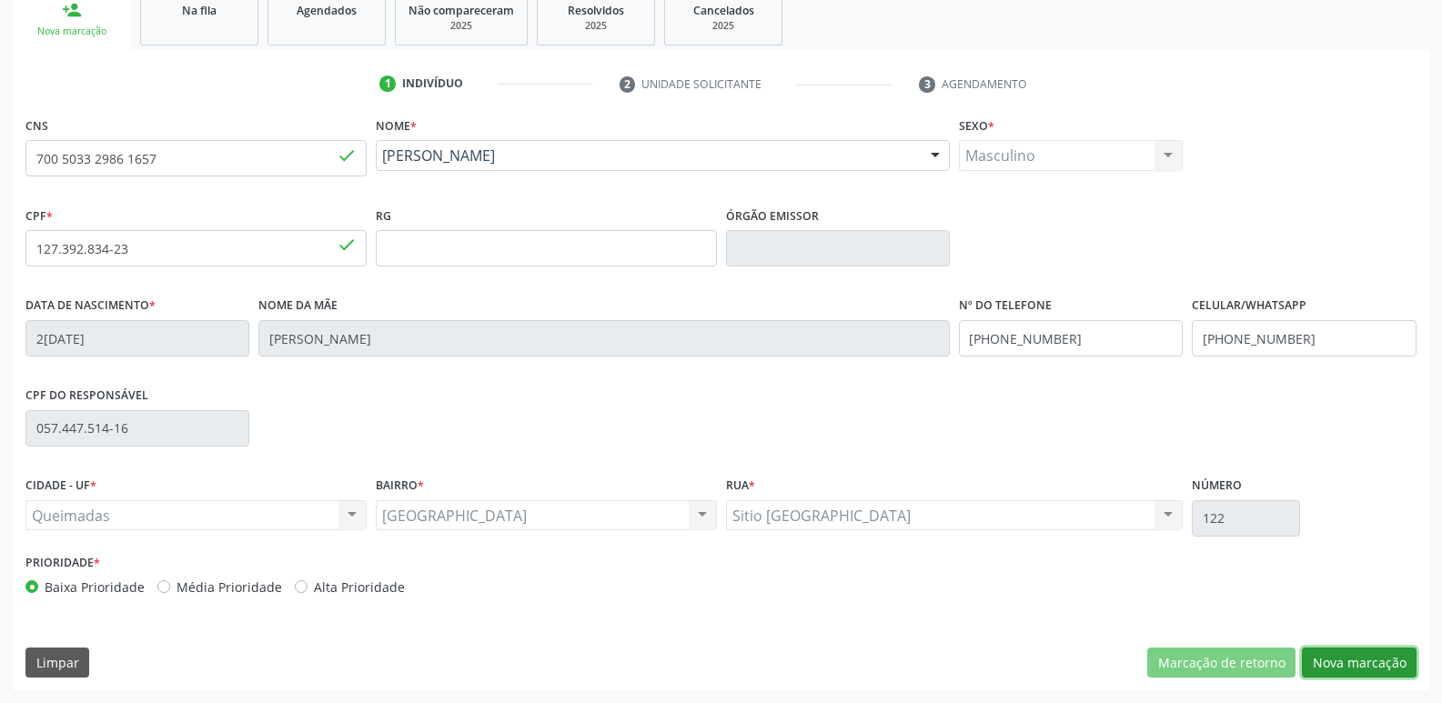
click at [1349, 674] on button "Nova marcação" at bounding box center [1359, 663] width 115 height 31
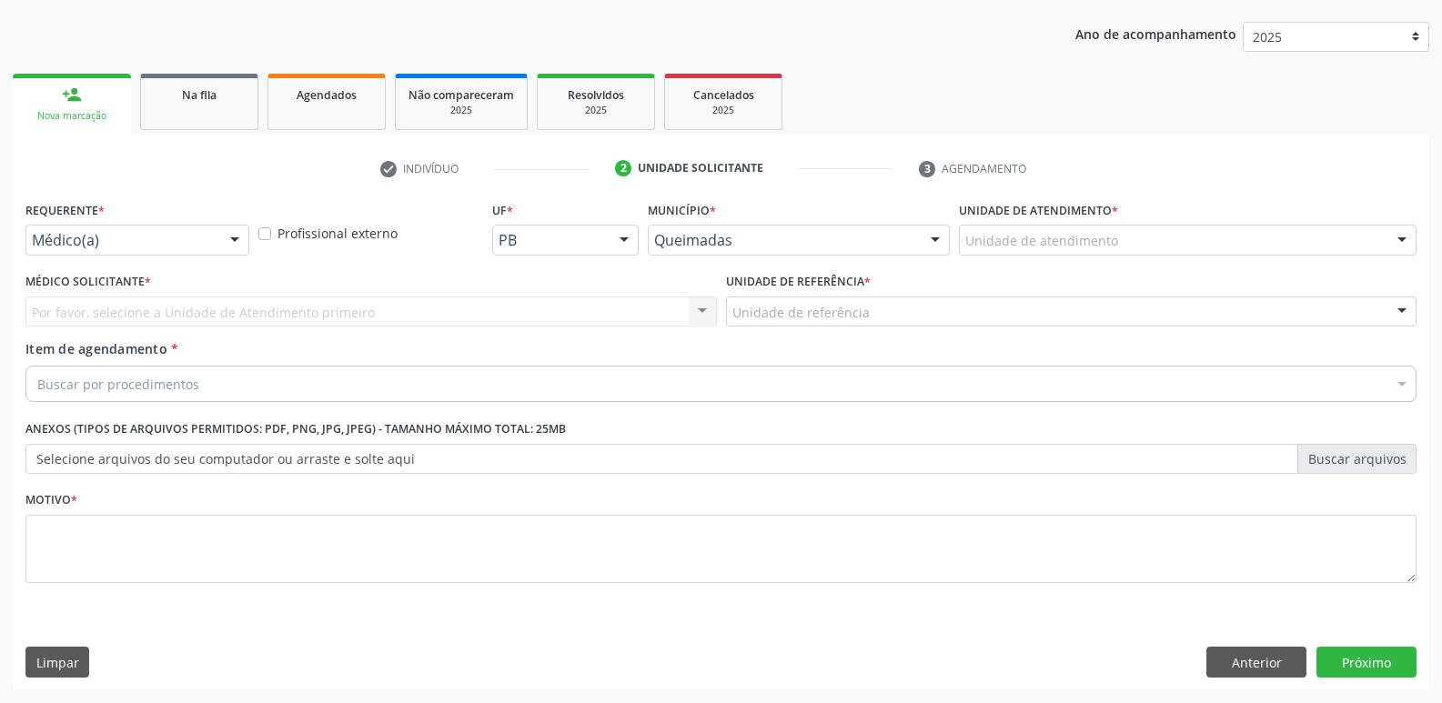
drag, startPoint x: 127, startPoint y: 231, endPoint x: 96, endPoint y: 283, distance: 60.8
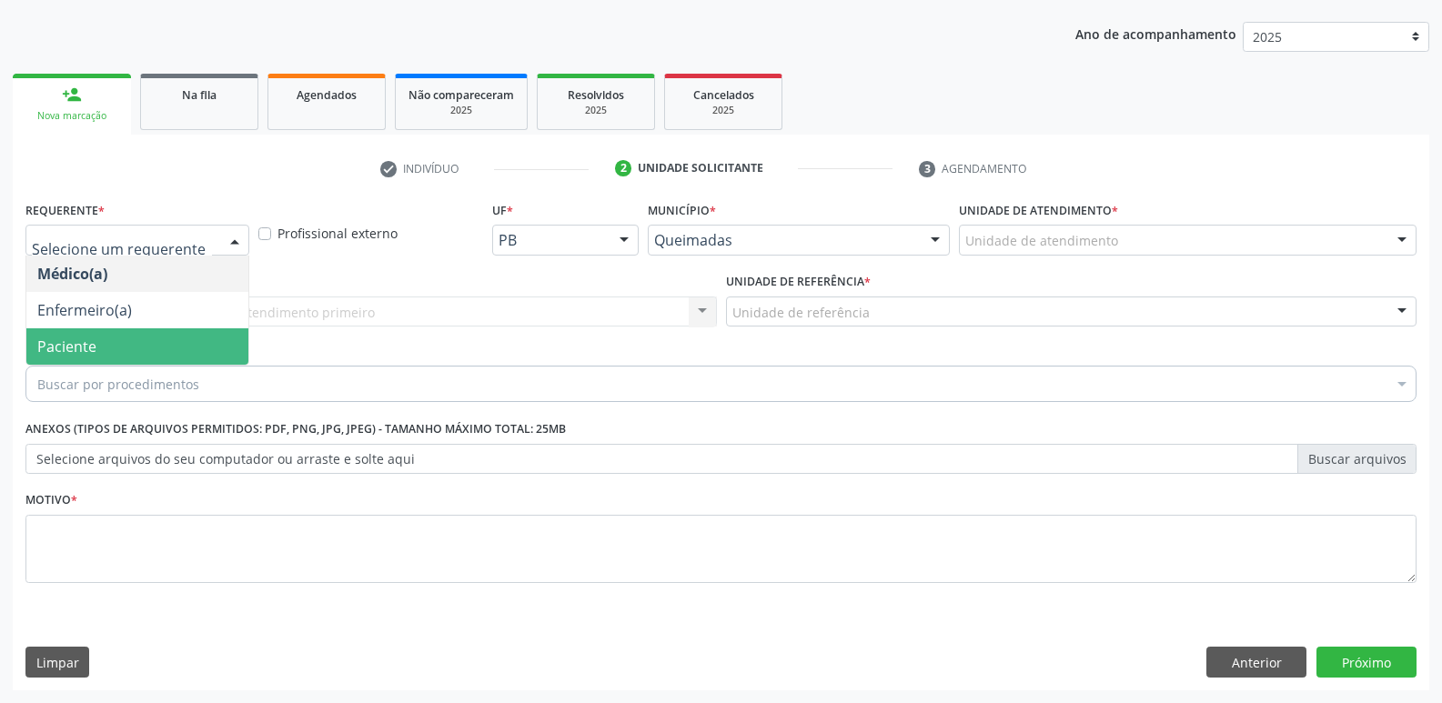
drag, startPoint x: 71, startPoint y: 350, endPoint x: 128, endPoint y: 321, distance: 64.3
click at [90, 342] on span "Paciente" at bounding box center [66, 347] width 59 height 20
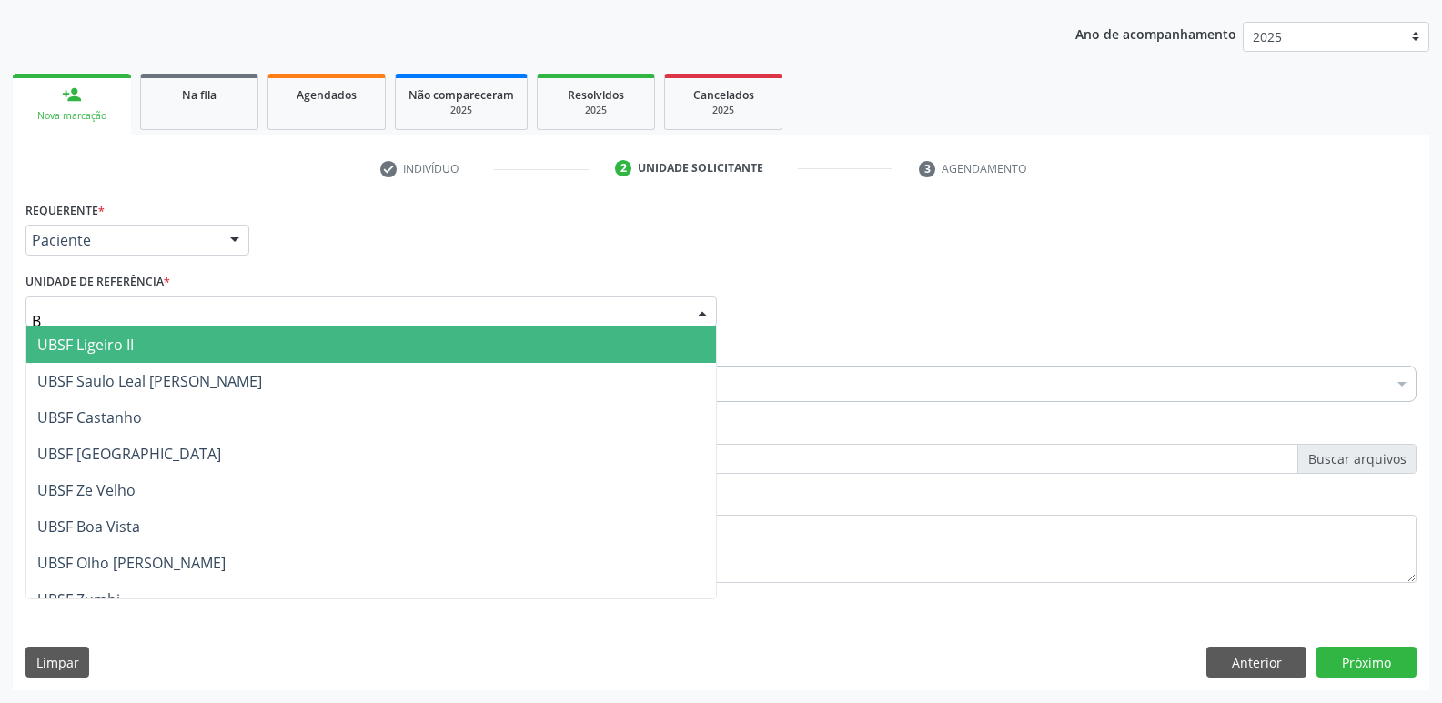
type input "BA"
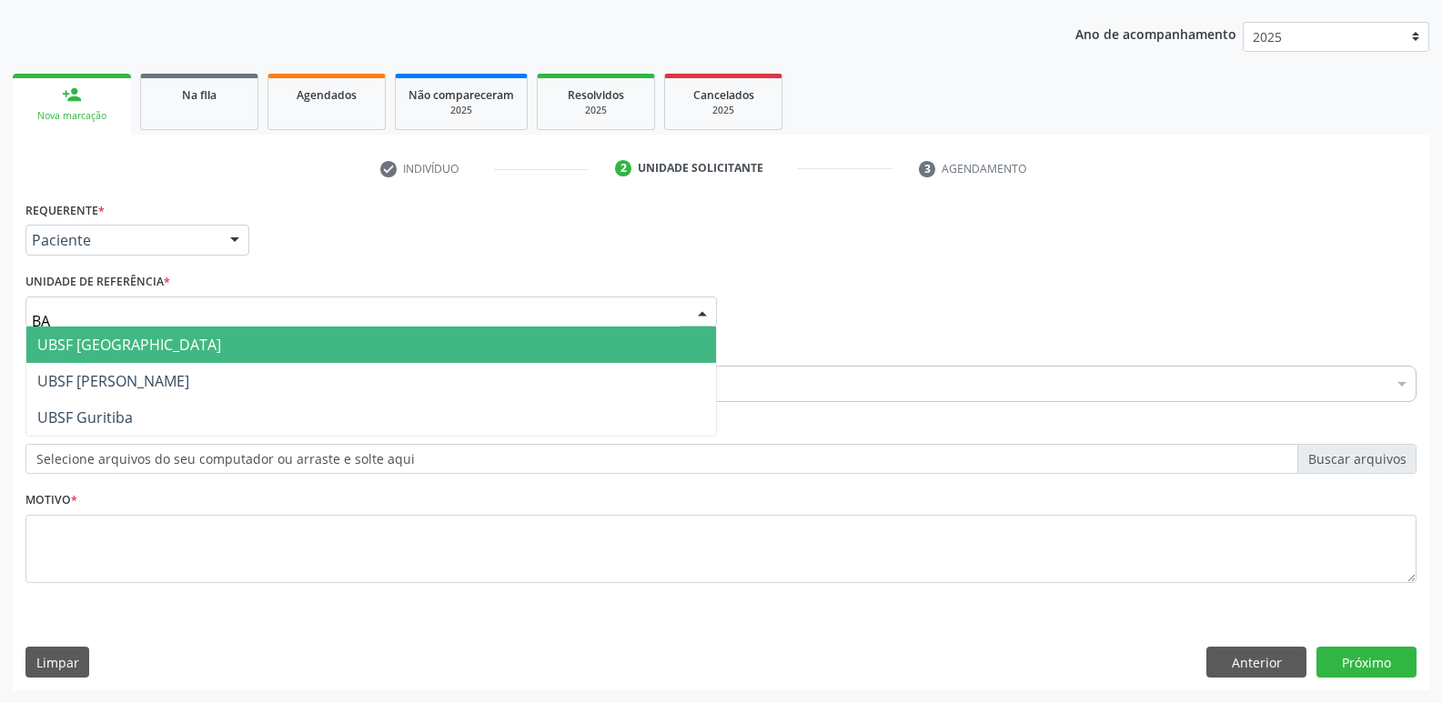
click at [126, 347] on span "UBSF [GEOGRAPHIC_DATA]" at bounding box center [129, 345] width 184 height 20
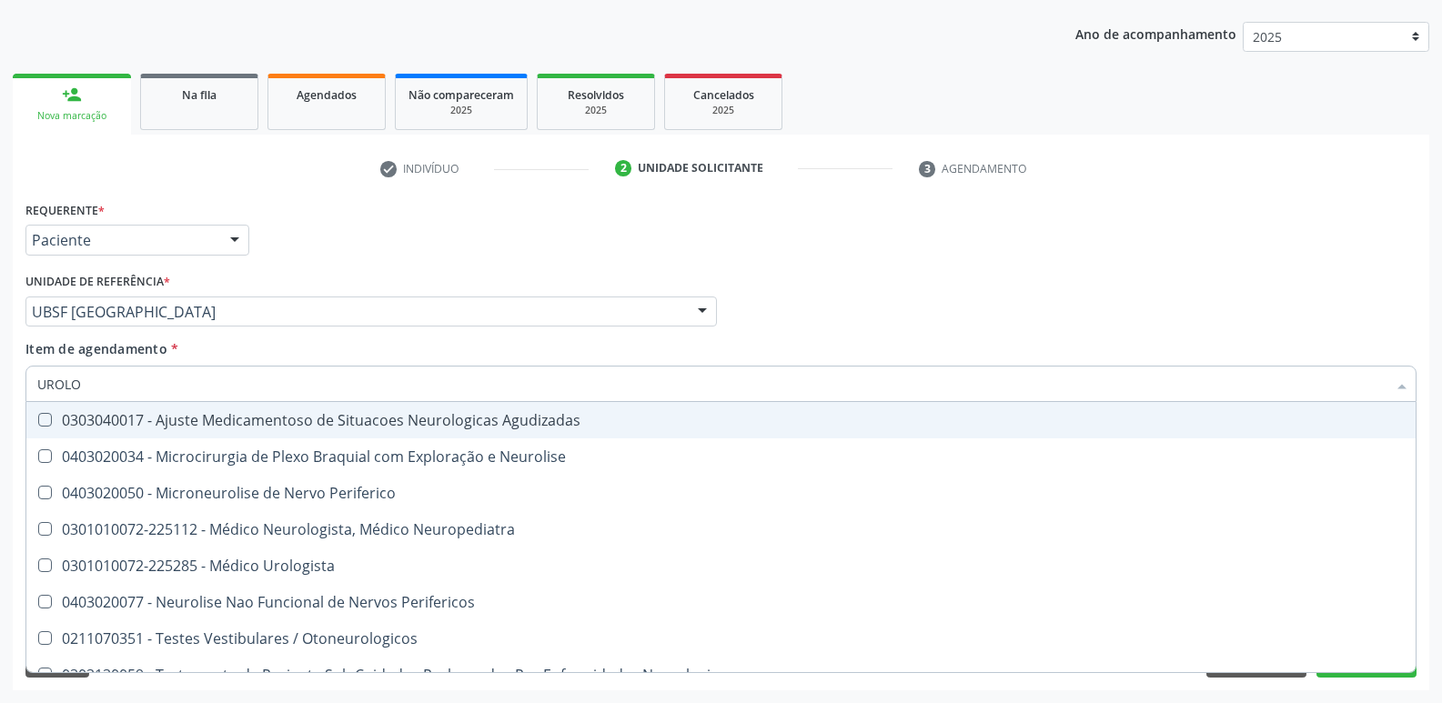
type input "UROLOG"
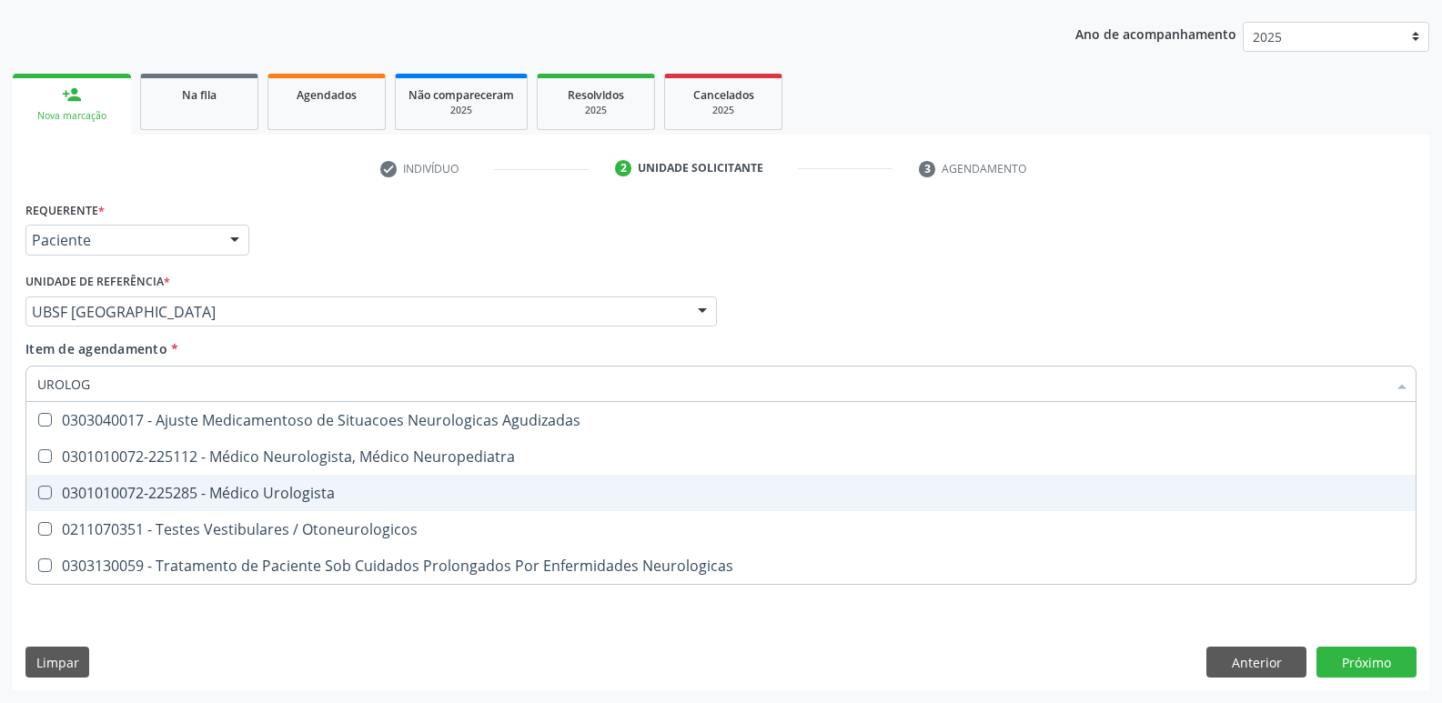
click at [201, 481] on span "0301010072-225285 - Médico Urologista" at bounding box center [720, 493] width 1389 height 36
checkbox Urologista "true"
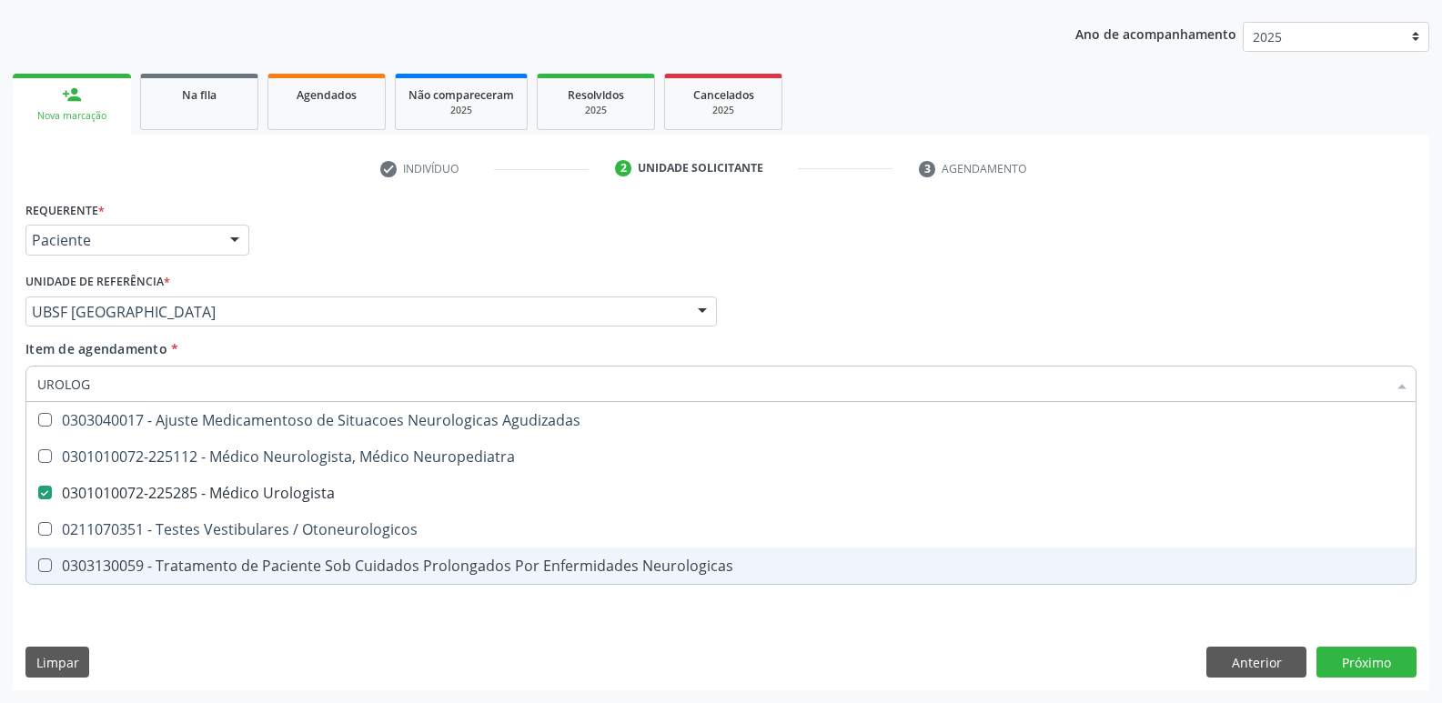
click at [345, 625] on div "Requerente * Paciente Médico(a) Enfermeiro(a) Paciente Nenhum resultado encontr…" at bounding box center [721, 443] width 1416 height 494
checkbox Neuropediatra "true"
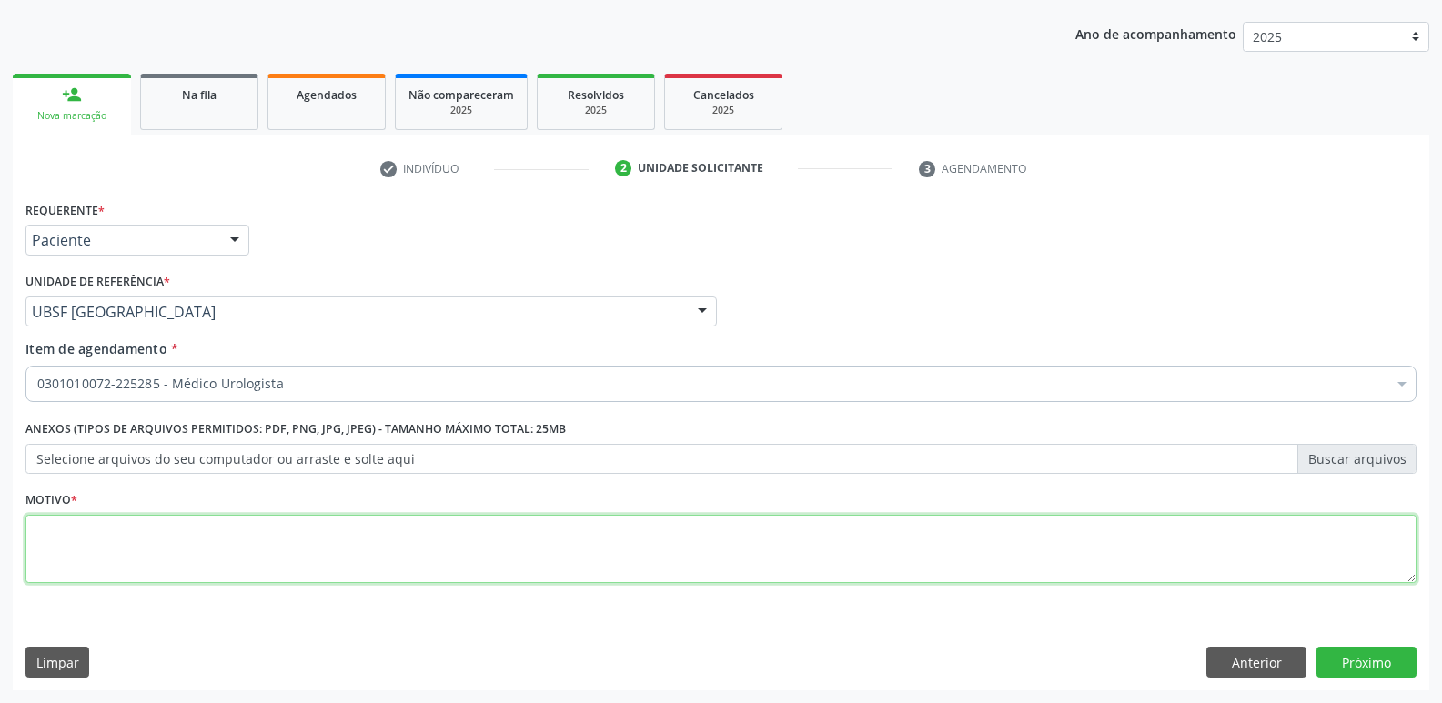
click at [339, 554] on textarea at bounding box center [720, 549] width 1391 height 69
paste textarea "avaliação"
type textarea "avaliação"
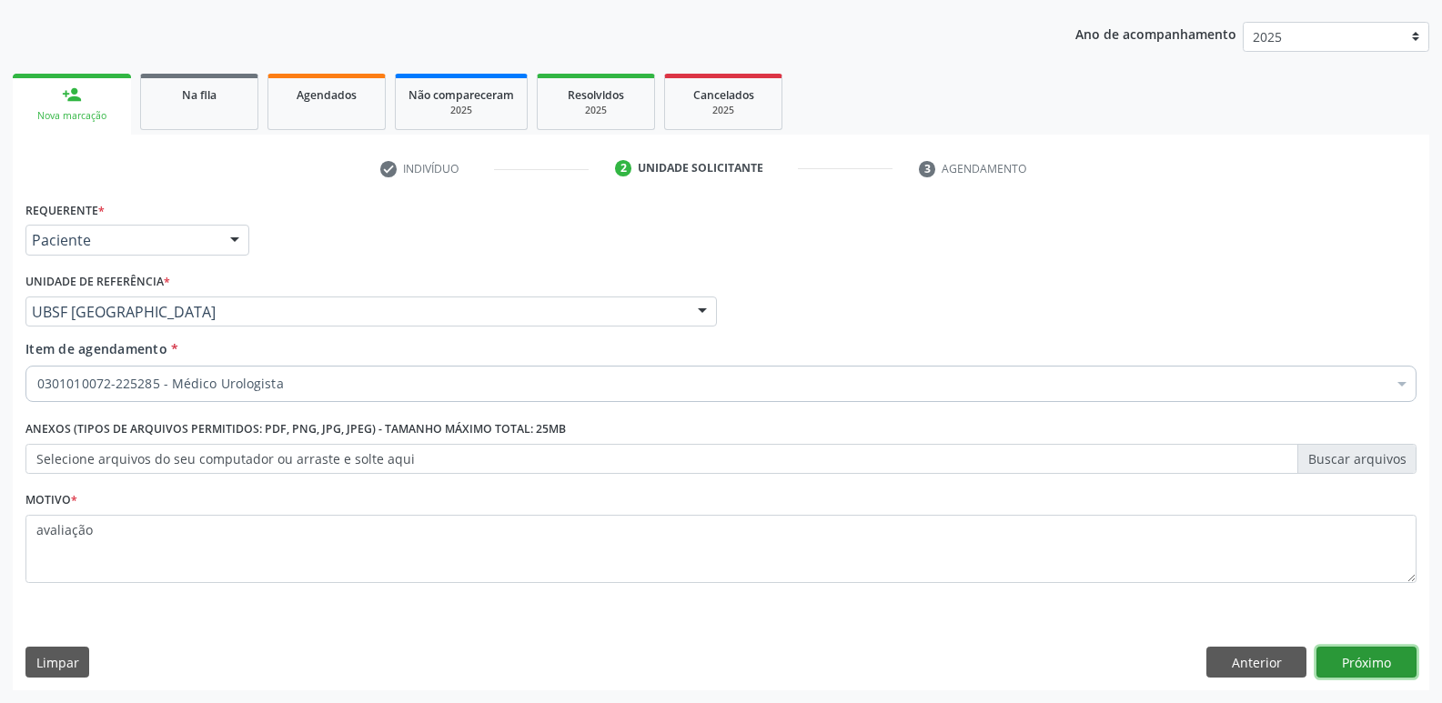
click at [1383, 657] on button "Próximo" at bounding box center [1366, 662] width 100 height 31
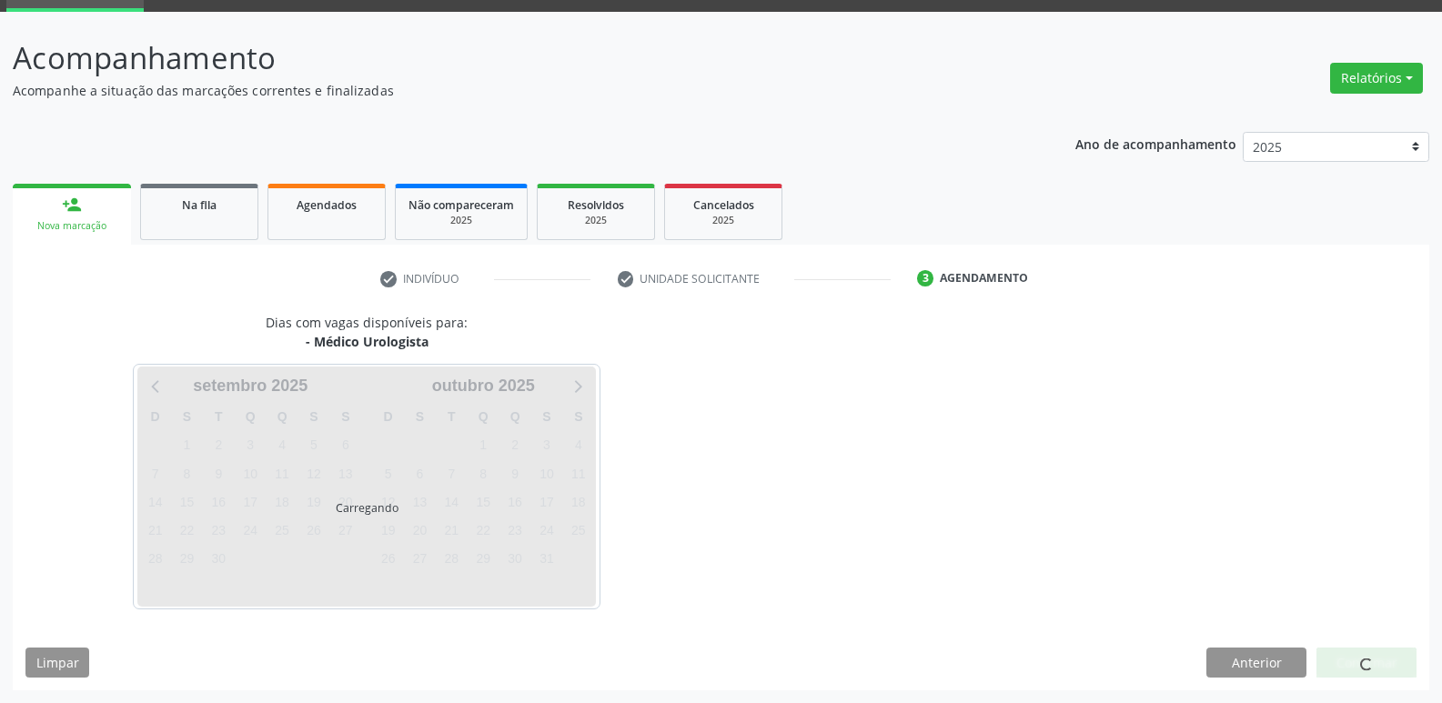
scroll to position [88, 0]
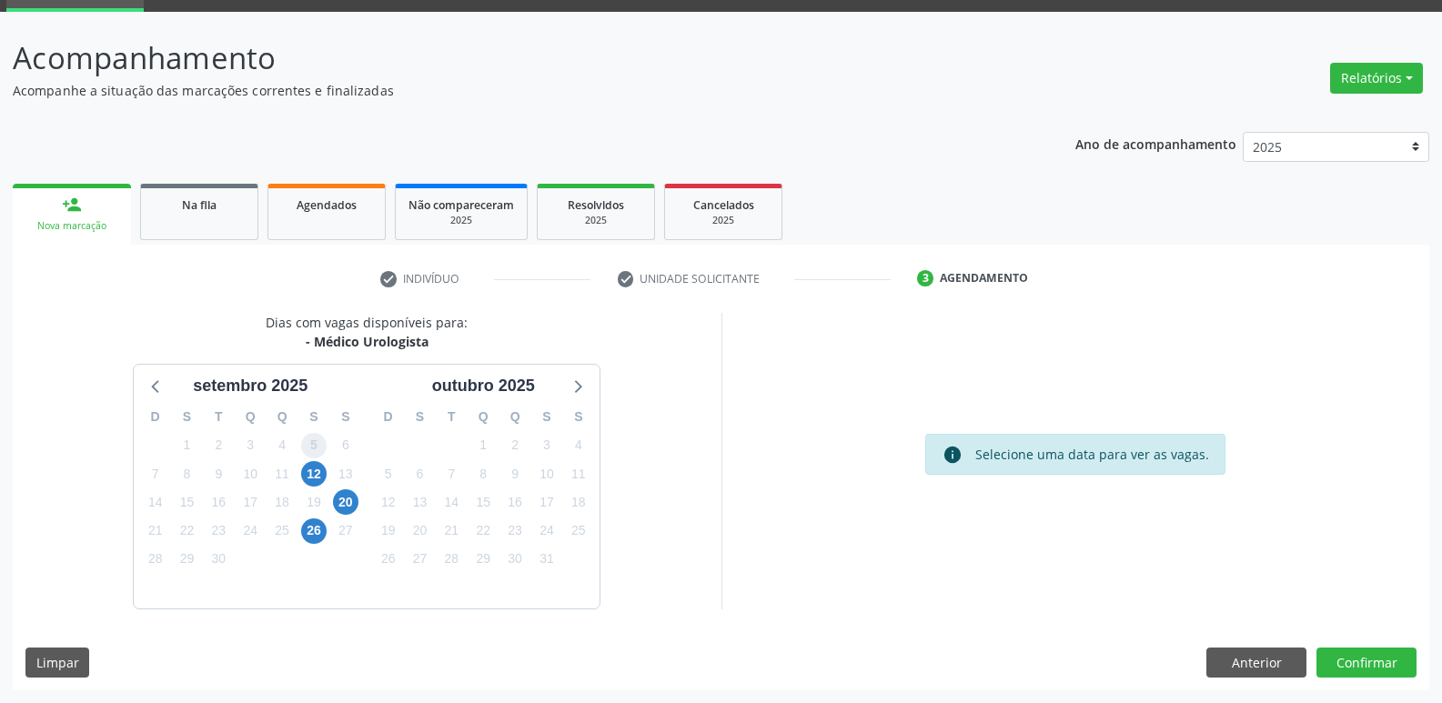
click at [307, 456] on span "5" at bounding box center [313, 445] width 25 height 25
click at [313, 479] on span "12" at bounding box center [313, 473] width 25 height 25
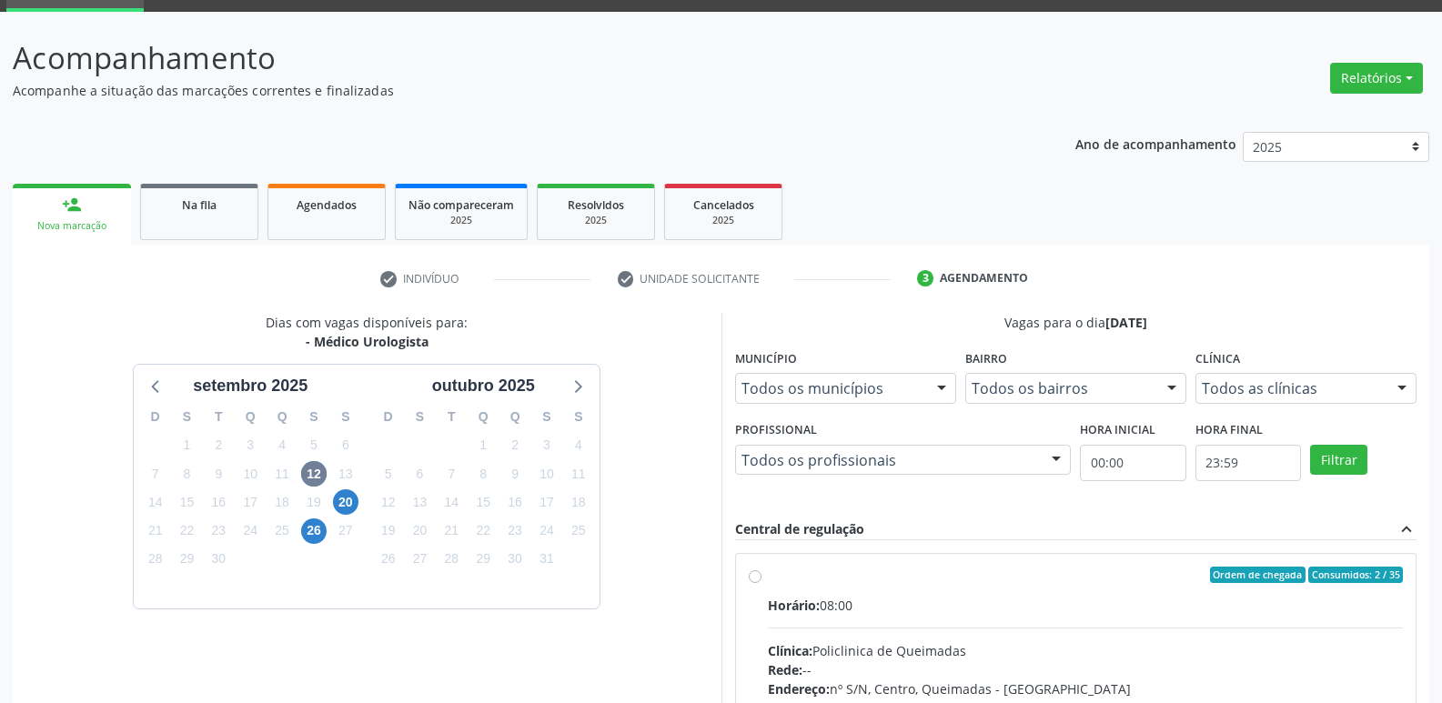
click at [860, 607] on div "Horário: 08:00" at bounding box center [1086, 605] width 636 height 19
click at [761, 583] on input "Ordem de chegada Consumidos: 2 / 35 Horário: 08:00 Clínica: Policlinica de Quei…" at bounding box center [755, 575] width 13 height 16
radio input "true"
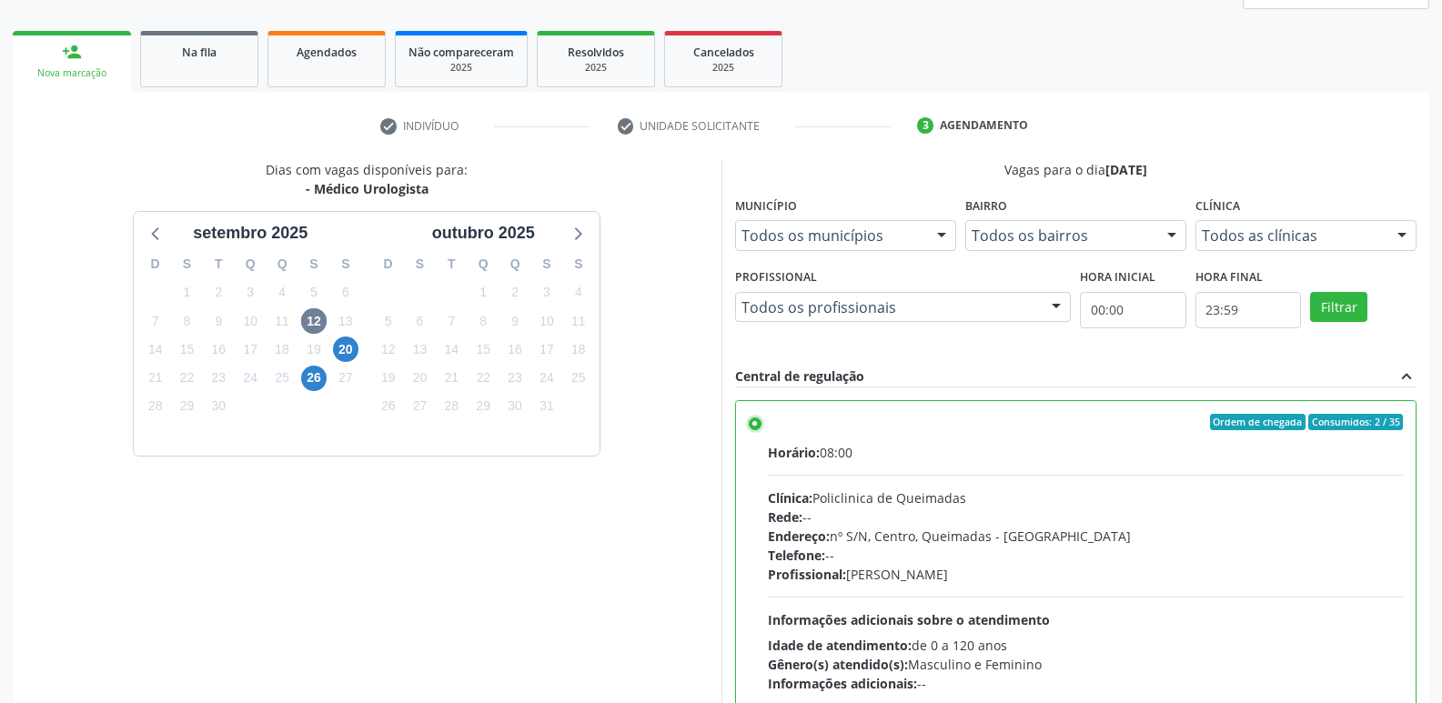
scroll to position [384, 0]
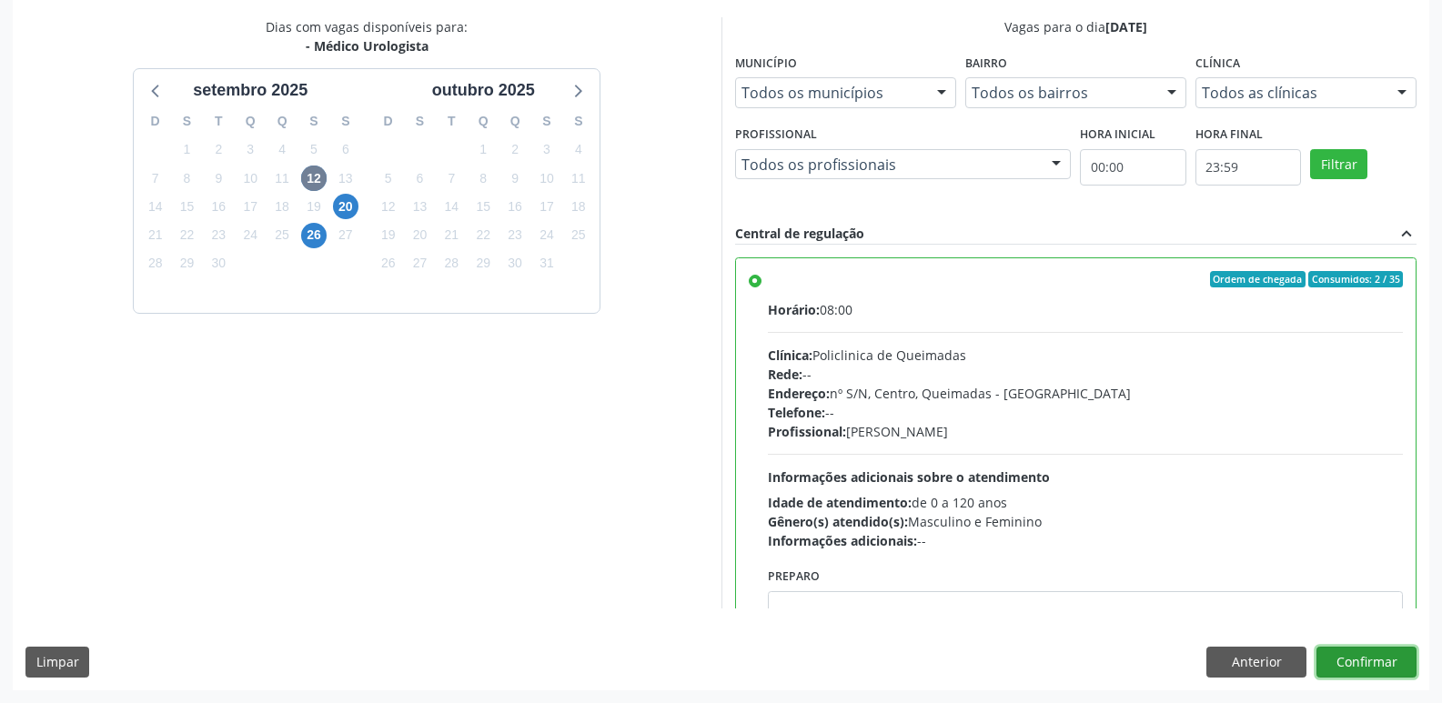
click at [1375, 653] on button "Confirmar" at bounding box center [1366, 662] width 100 height 31
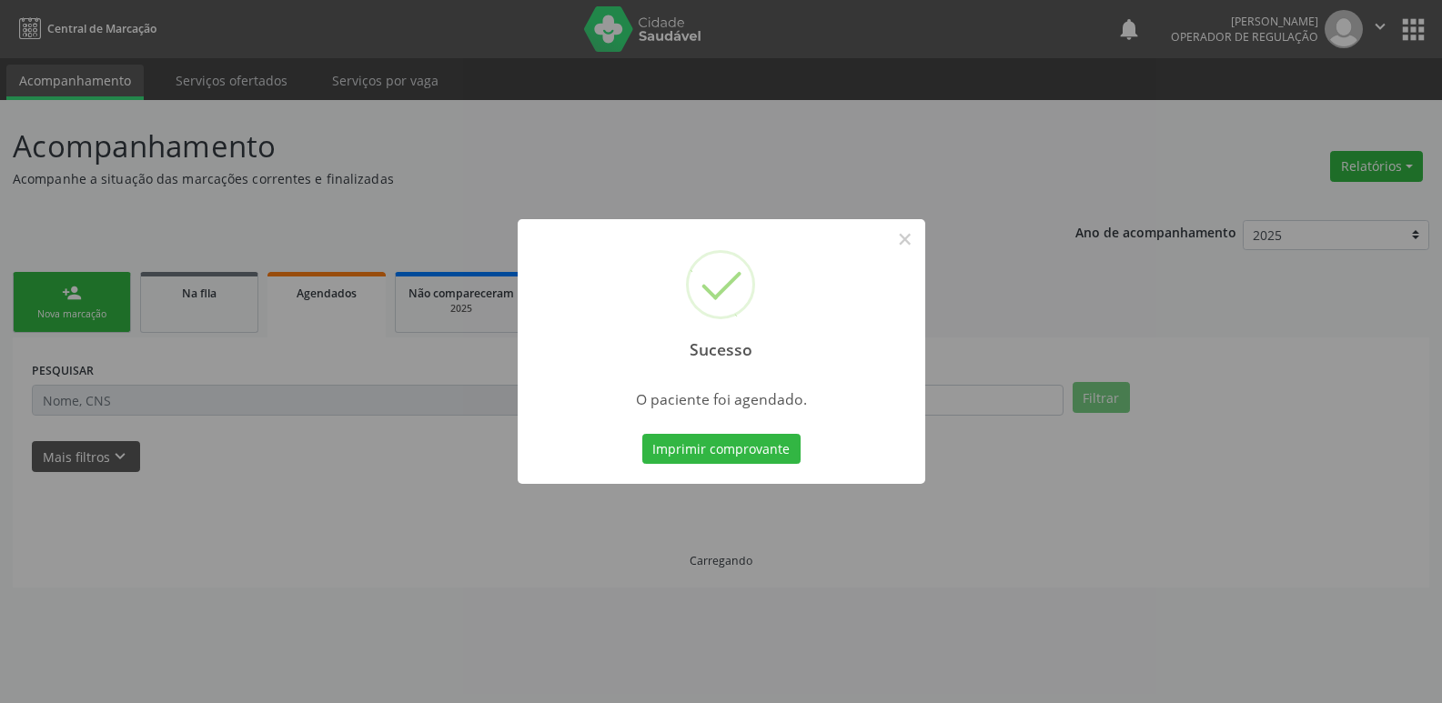
scroll to position [0, 0]
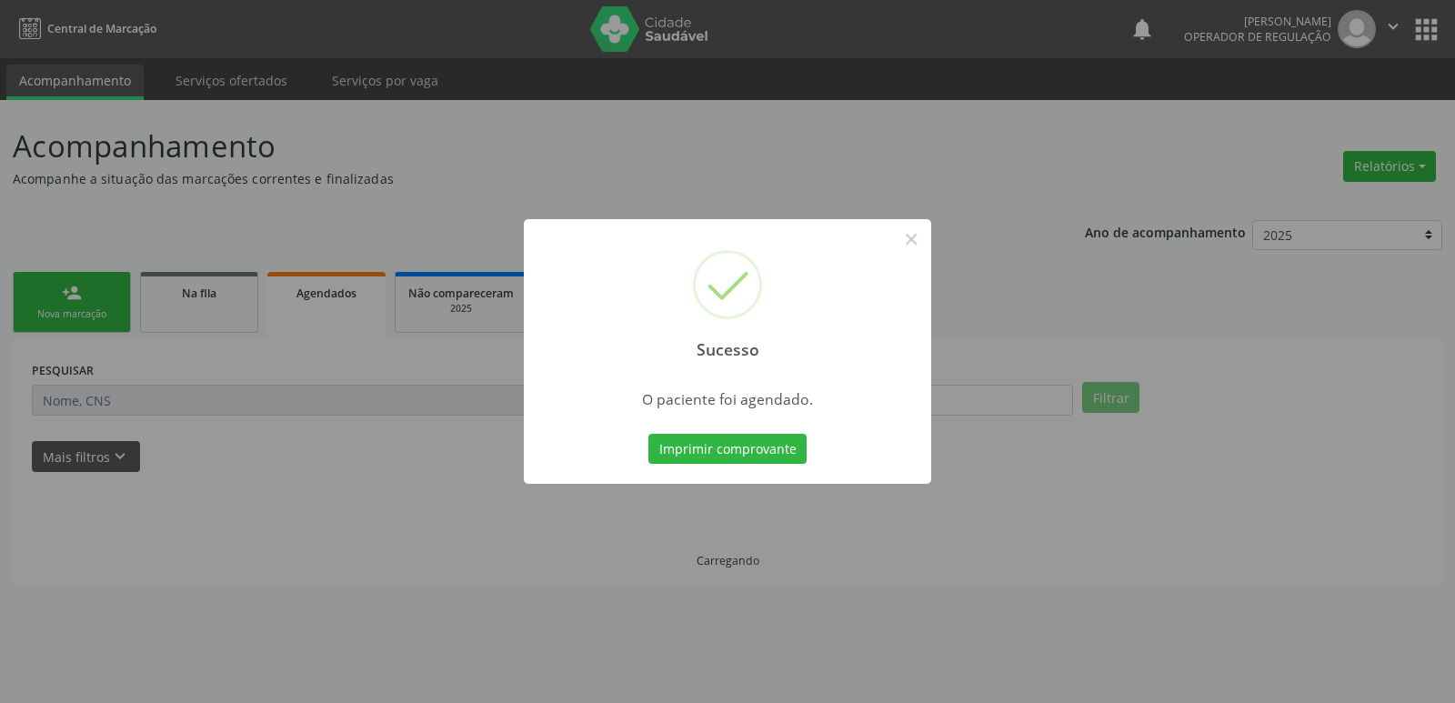
click at [649, 434] on button "Imprimir comprovante" at bounding box center [728, 449] width 158 height 31
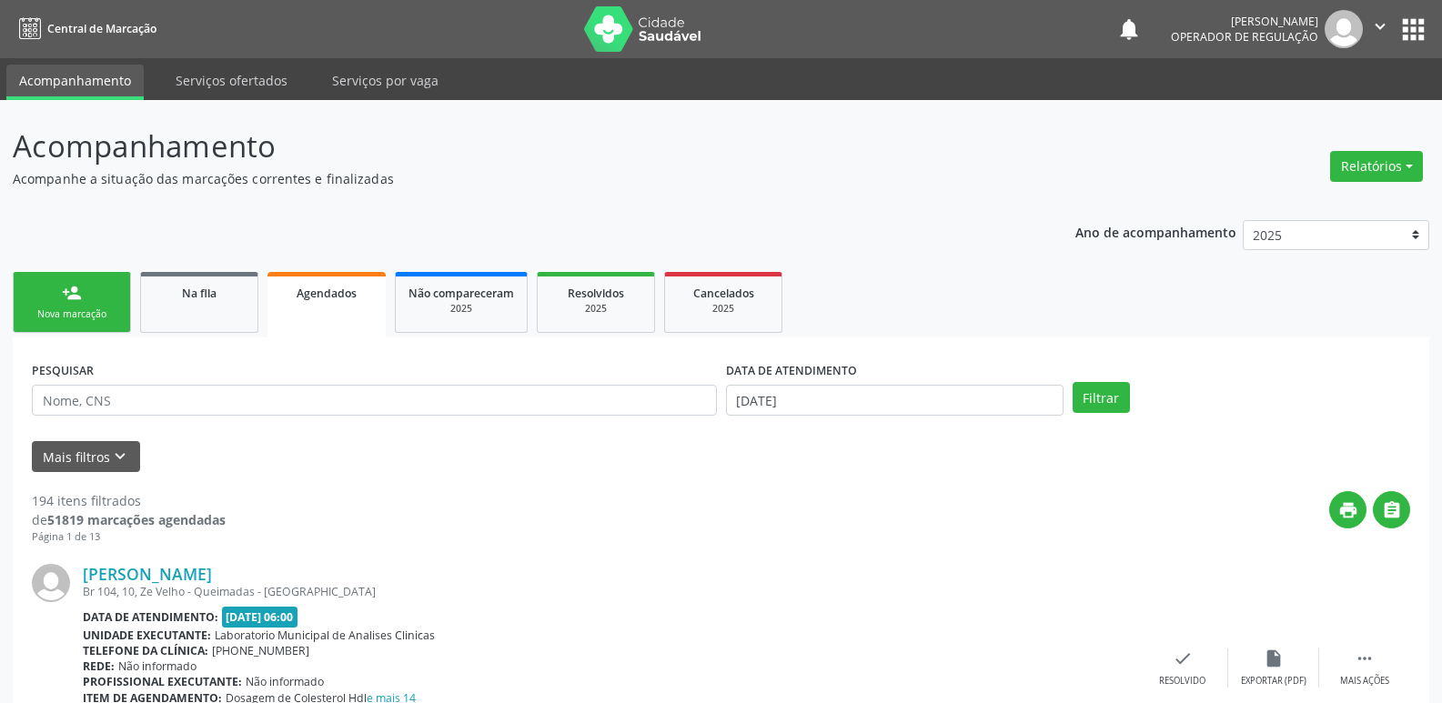
click at [75, 323] on link "person_add Nova marcação" at bounding box center [72, 302] width 118 height 61
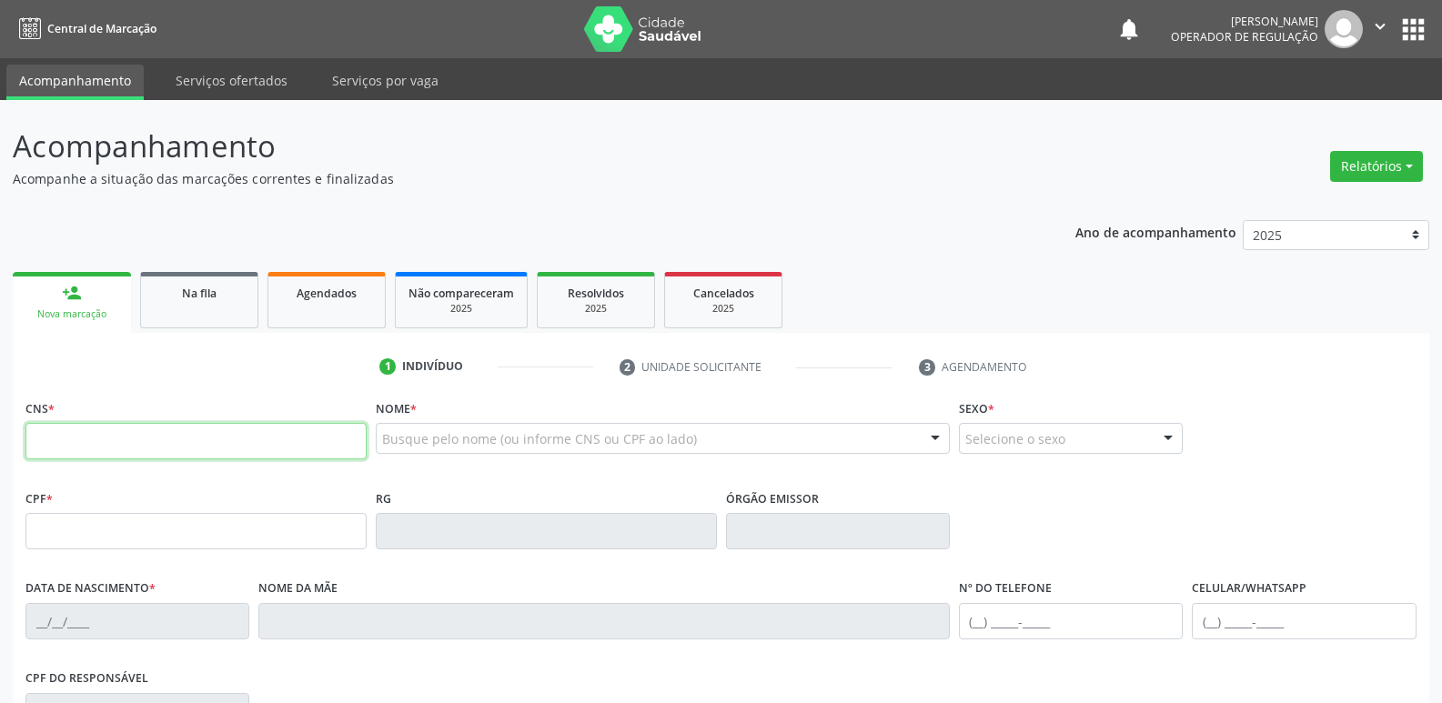
click at [216, 432] on input "text" at bounding box center [195, 441] width 341 height 36
type input "705 0044 3178 8358"
type input "16/09/2009"
type input "Olindina dos Santos Barbosa"
type input "(83) 99165-7128"
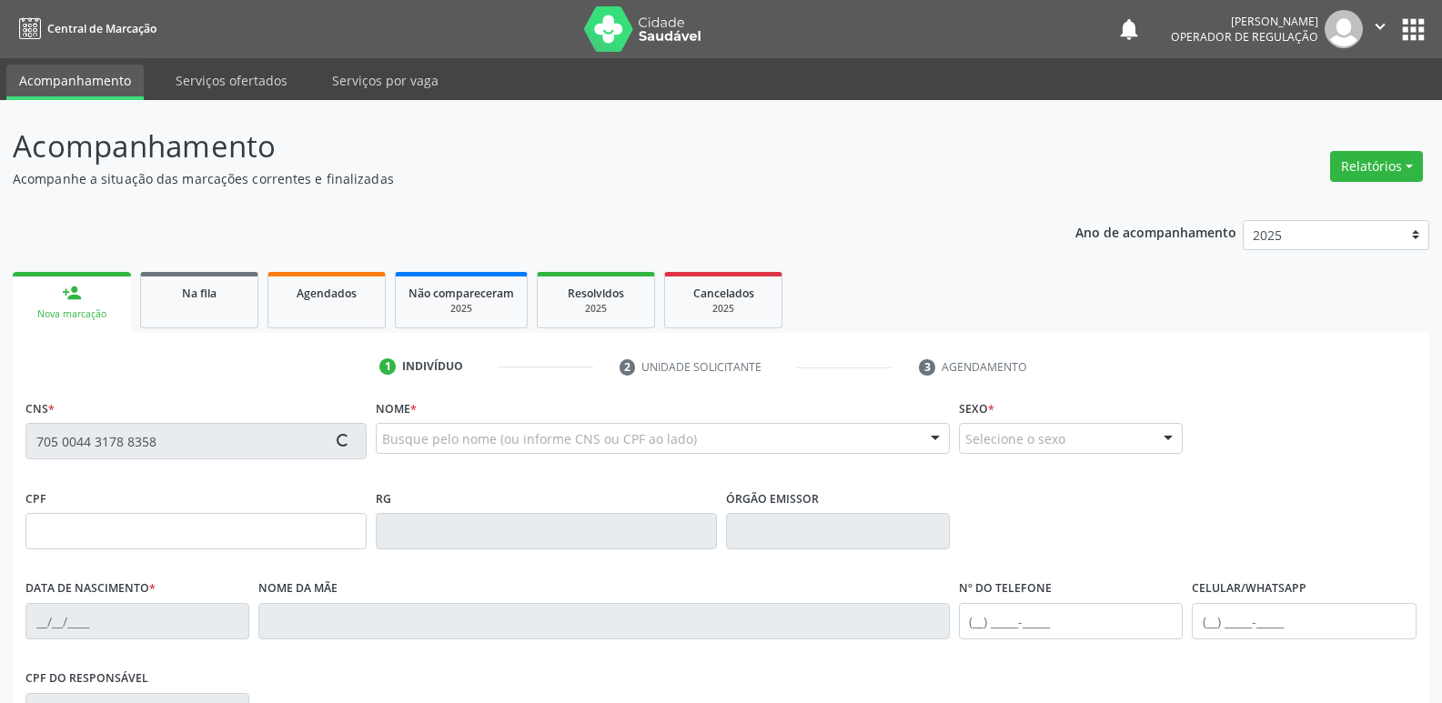
type input "(83) 99165-7128"
type input "112.304.164-47"
type input "43"
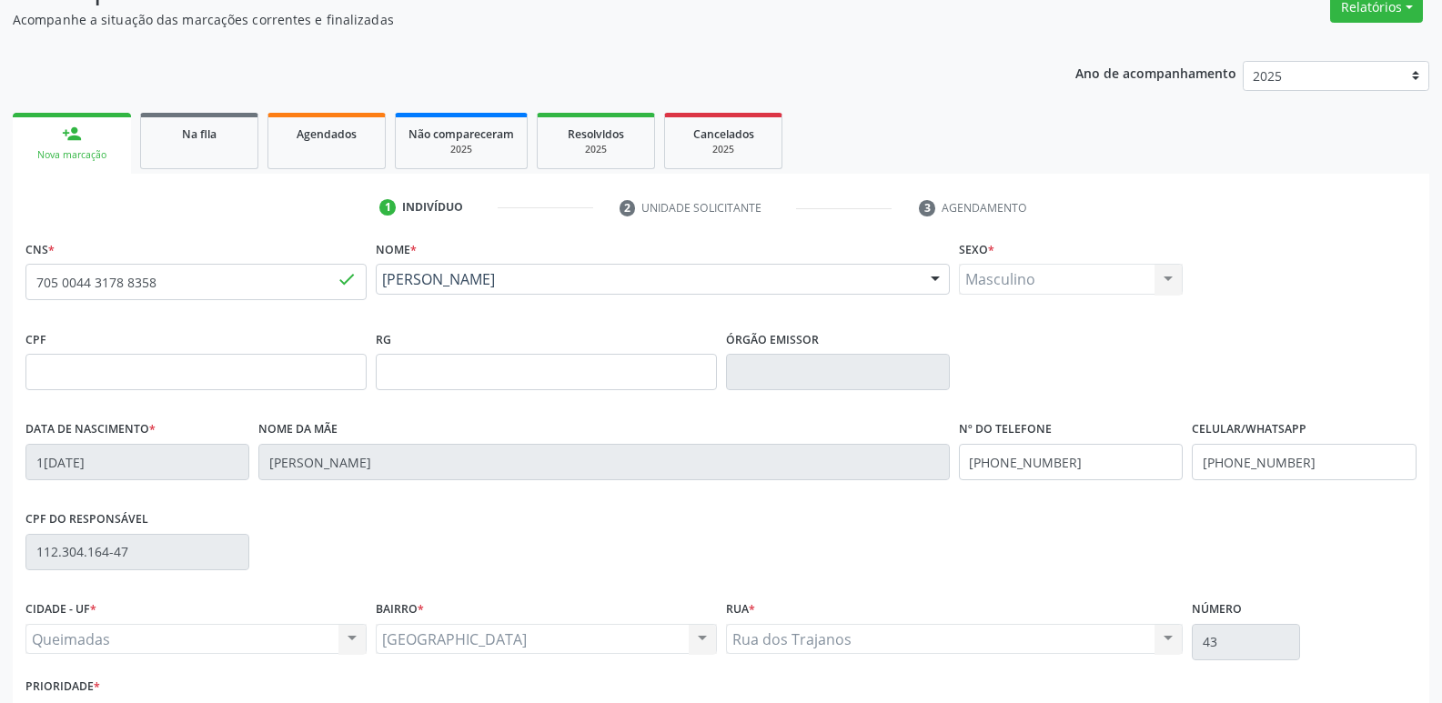
scroll to position [283, 0]
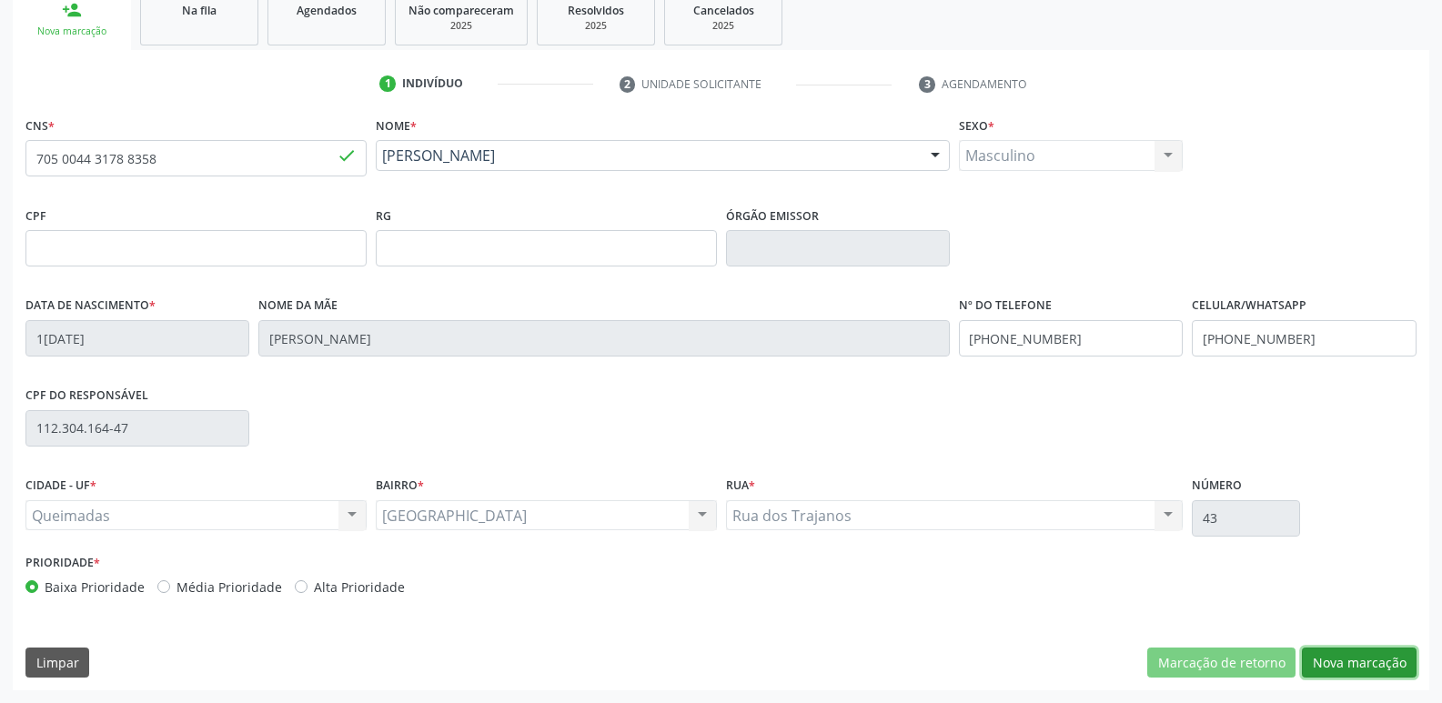
click at [1352, 669] on button "Nova marcação" at bounding box center [1359, 663] width 115 height 31
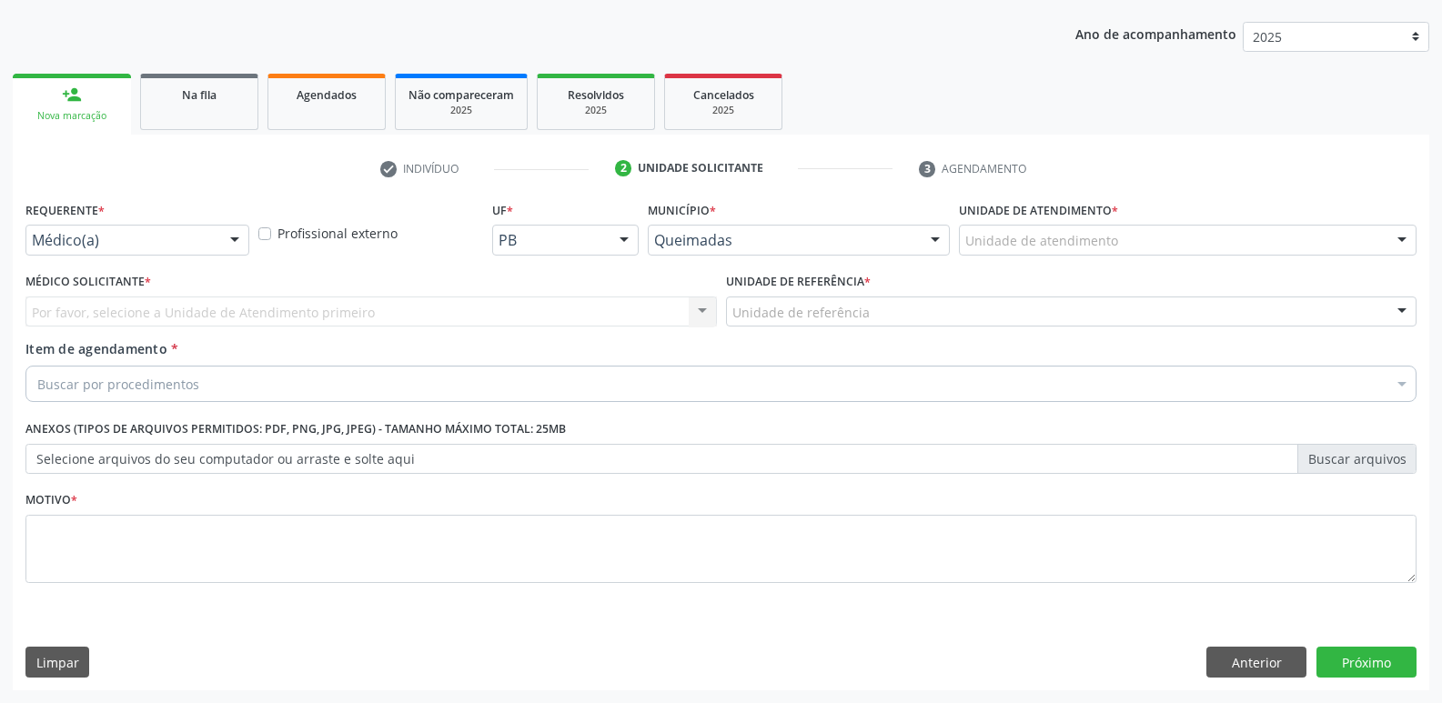
scroll to position [198, 0]
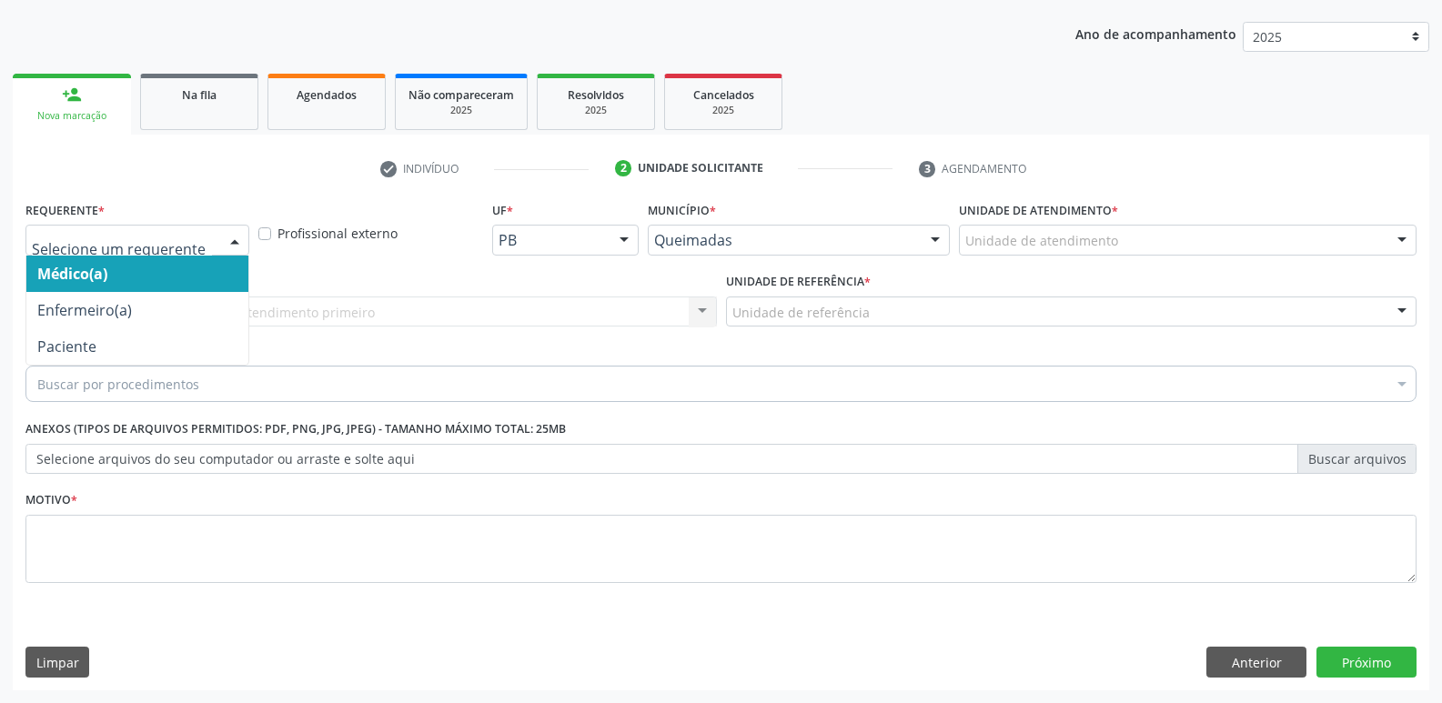
click at [211, 227] on div at bounding box center [137, 240] width 224 height 31
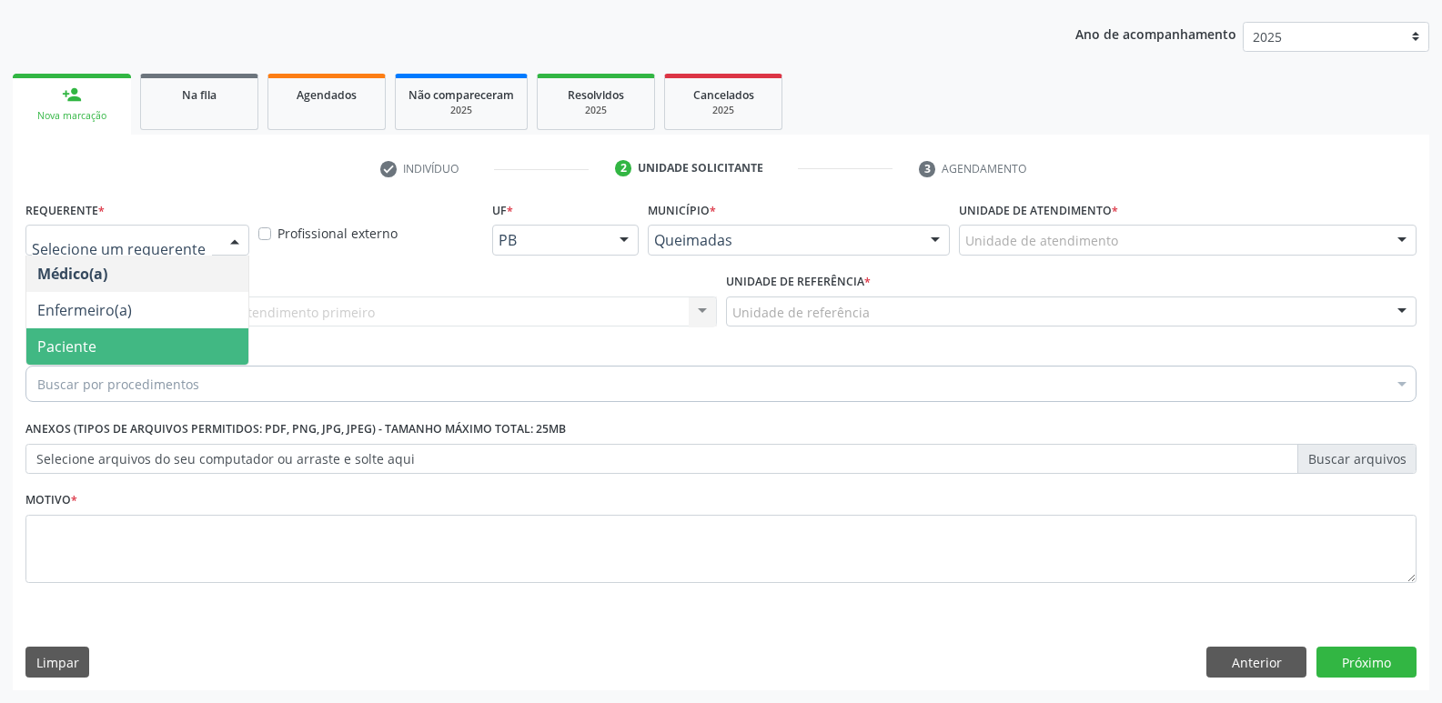
click at [130, 355] on span "Paciente" at bounding box center [137, 346] width 222 height 36
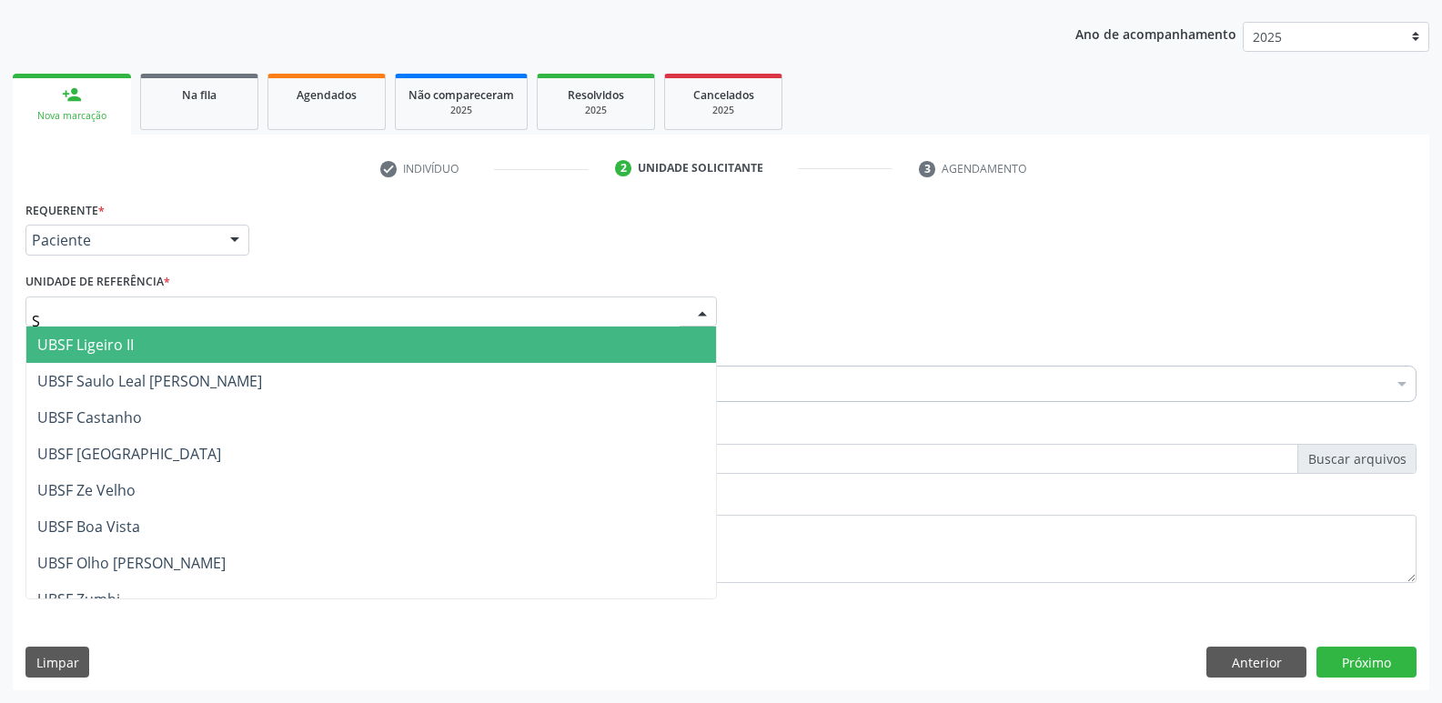
type input "SA"
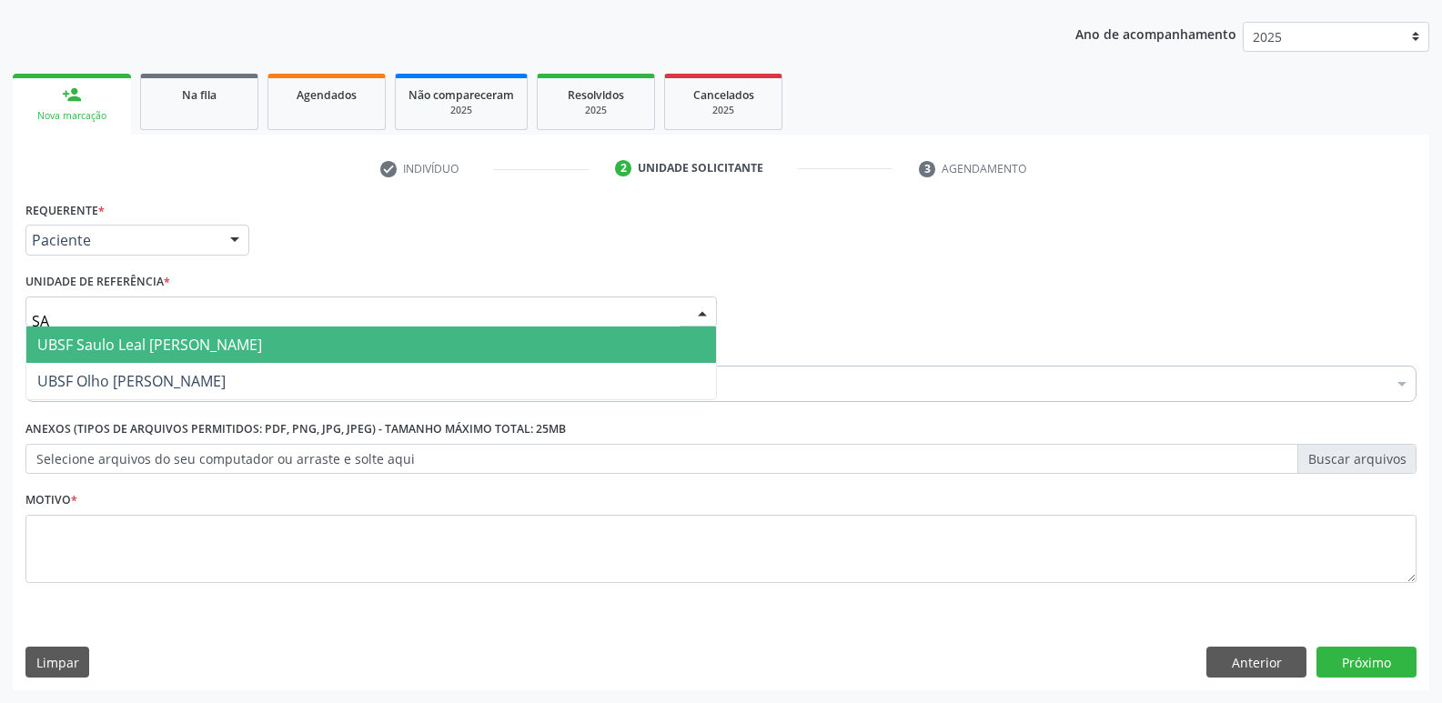
click at [182, 333] on span "UBSF Saulo Leal [PERSON_NAME]" at bounding box center [370, 345] width 689 height 36
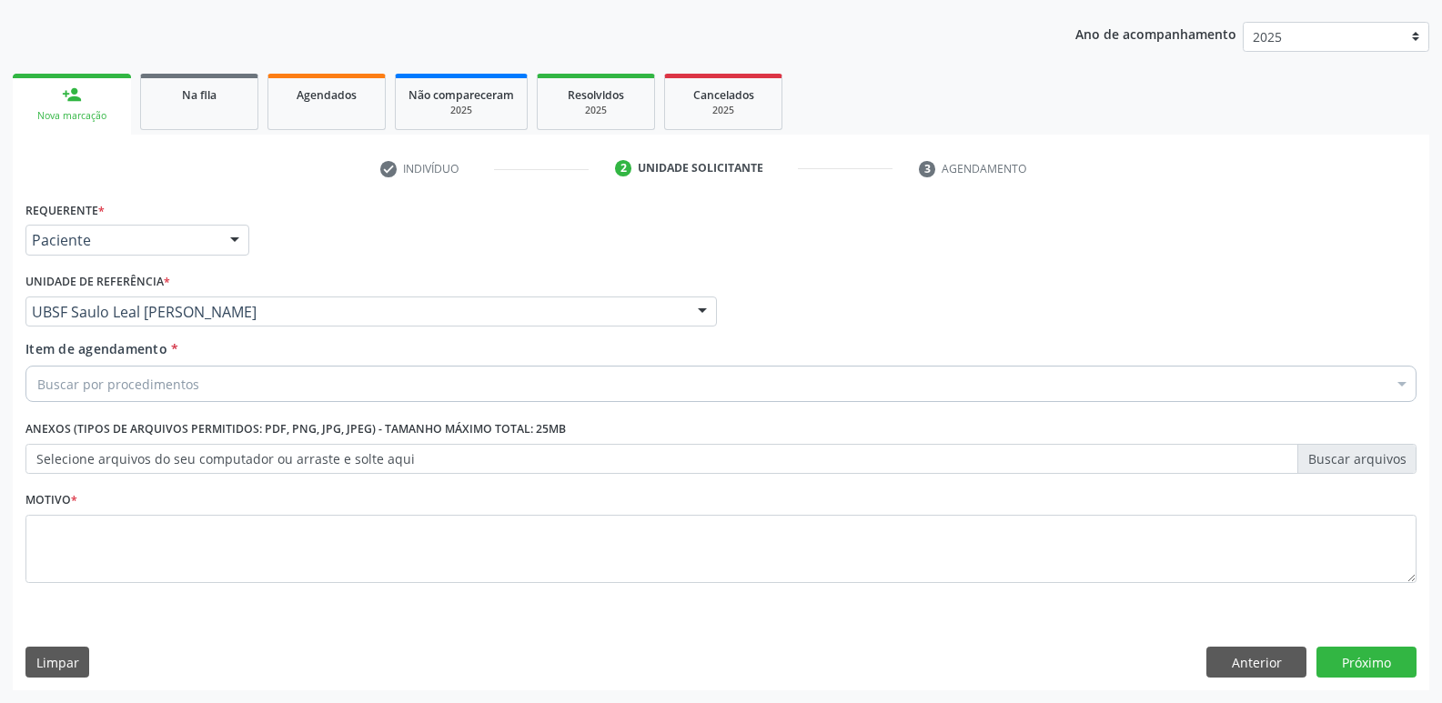
click at [197, 384] on div "Buscar por procedimentos" at bounding box center [720, 384] width 1391 height 36
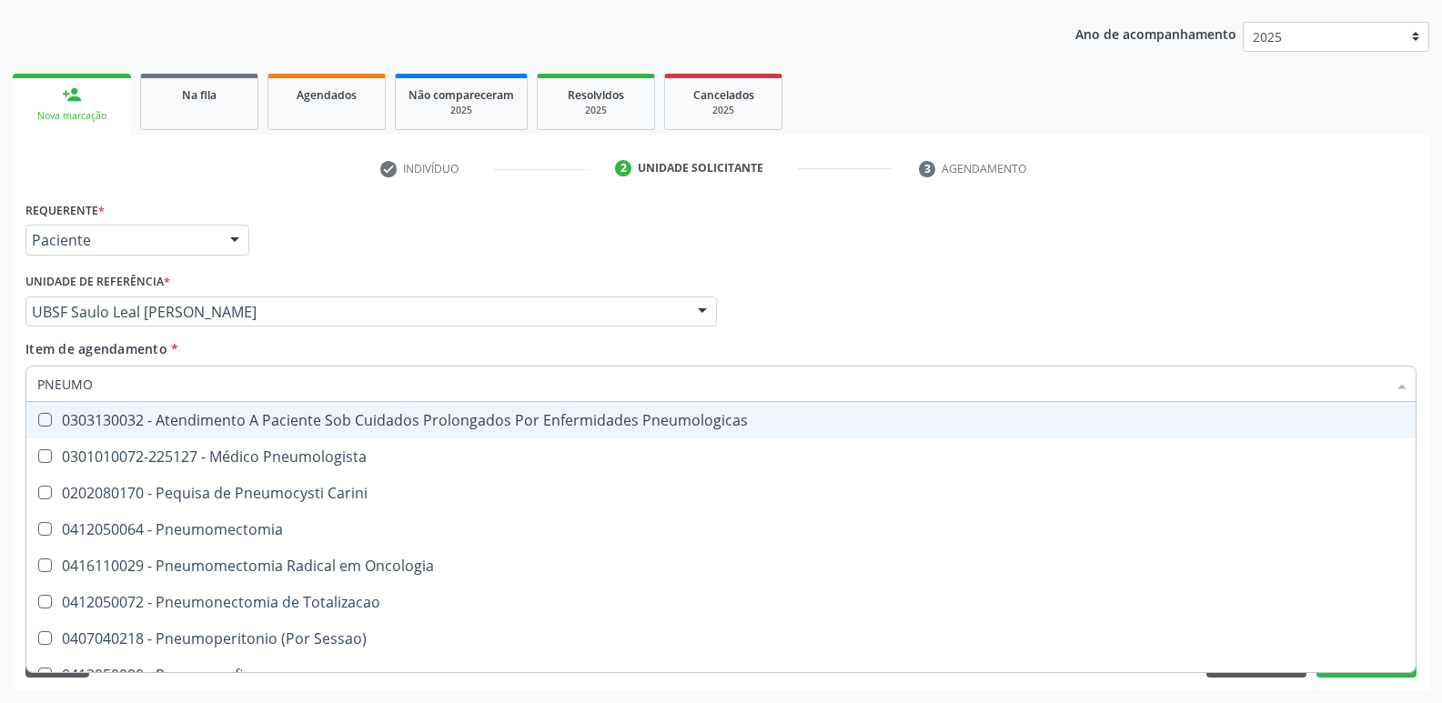
type input "PNEUMOL"
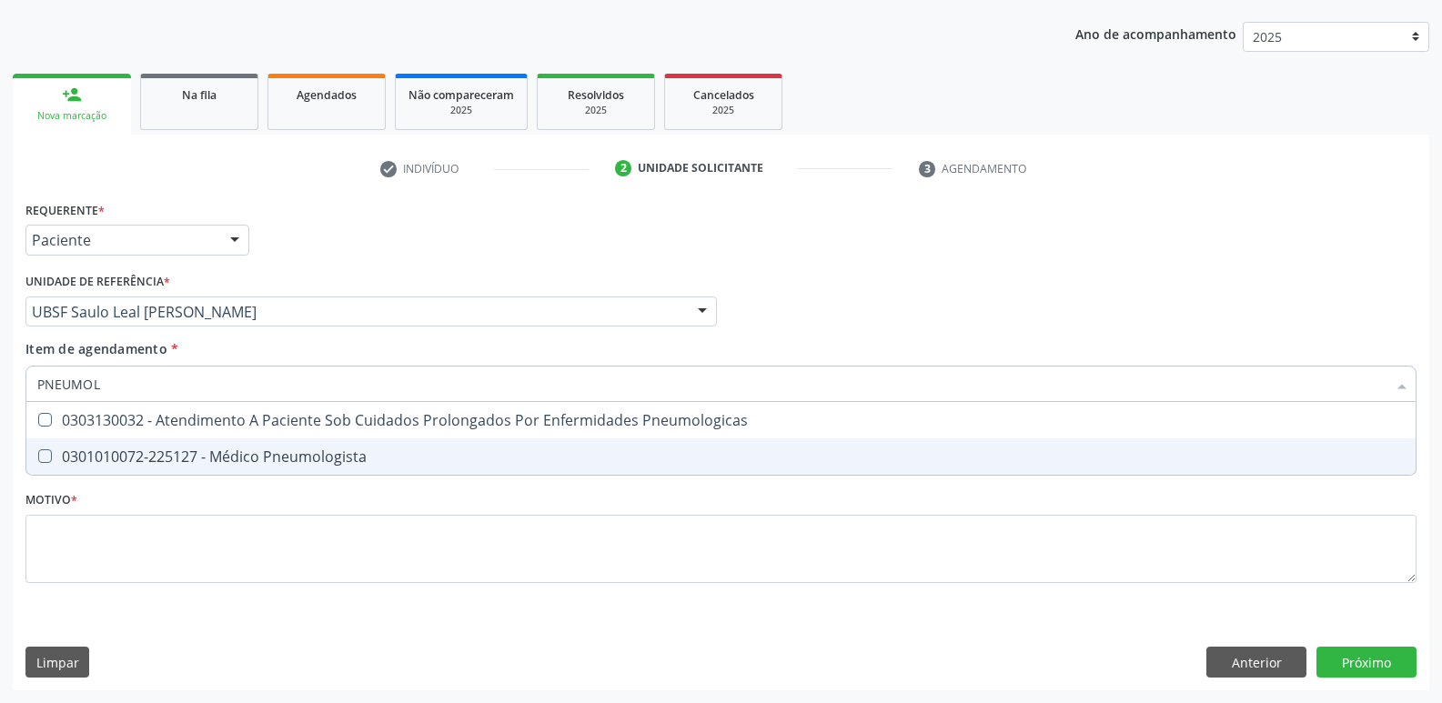
click at [223, 452] on div "0301010072-225127 - Médico Pneumologista" at bounding box center [720, 456] width 1367 height 15
checkbox Pneumologista "true"
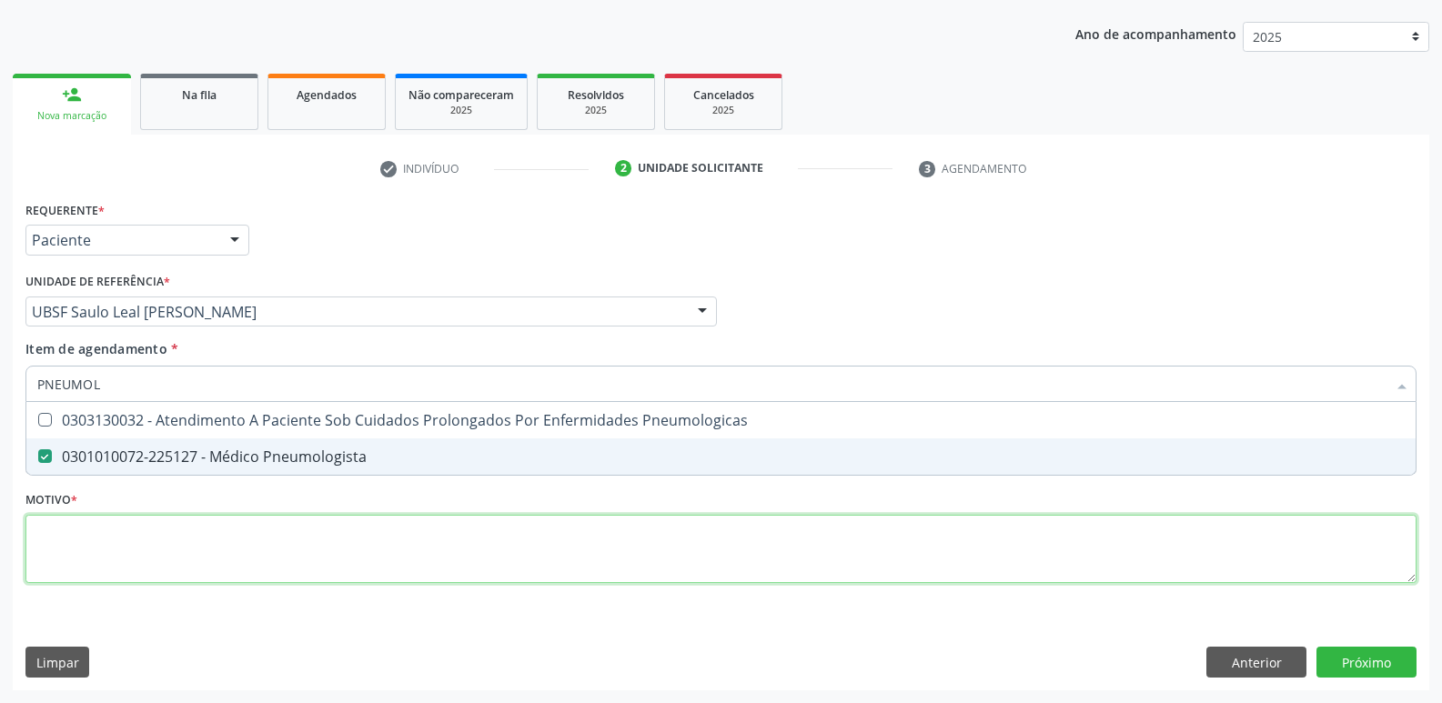
click at [120, 553] on div "Requerente * Paciente Médico(a) Enfermeiro(a) Paciente Nenhum resultado encontr…" at bounding box center [720, 402] width 1391 height 412
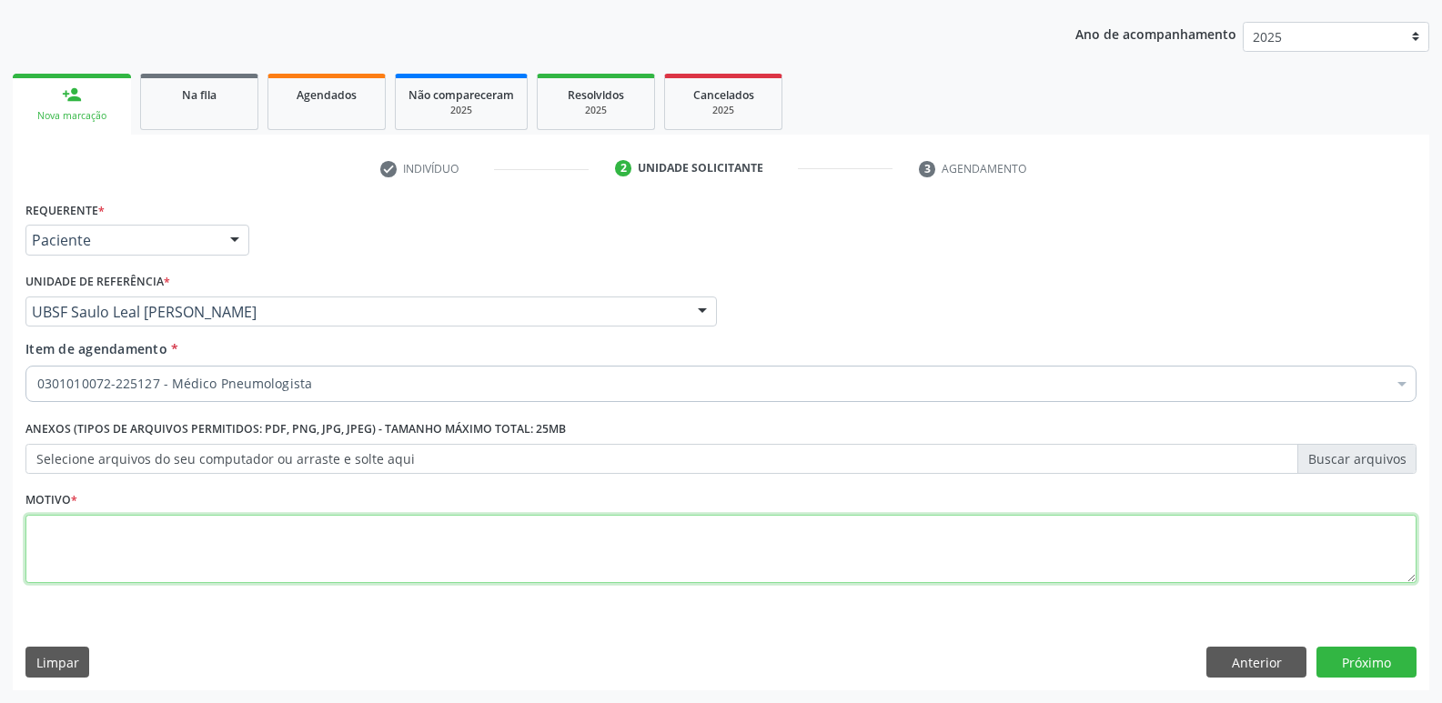
paste textarea "avaliação"
type textarea "avaliação"
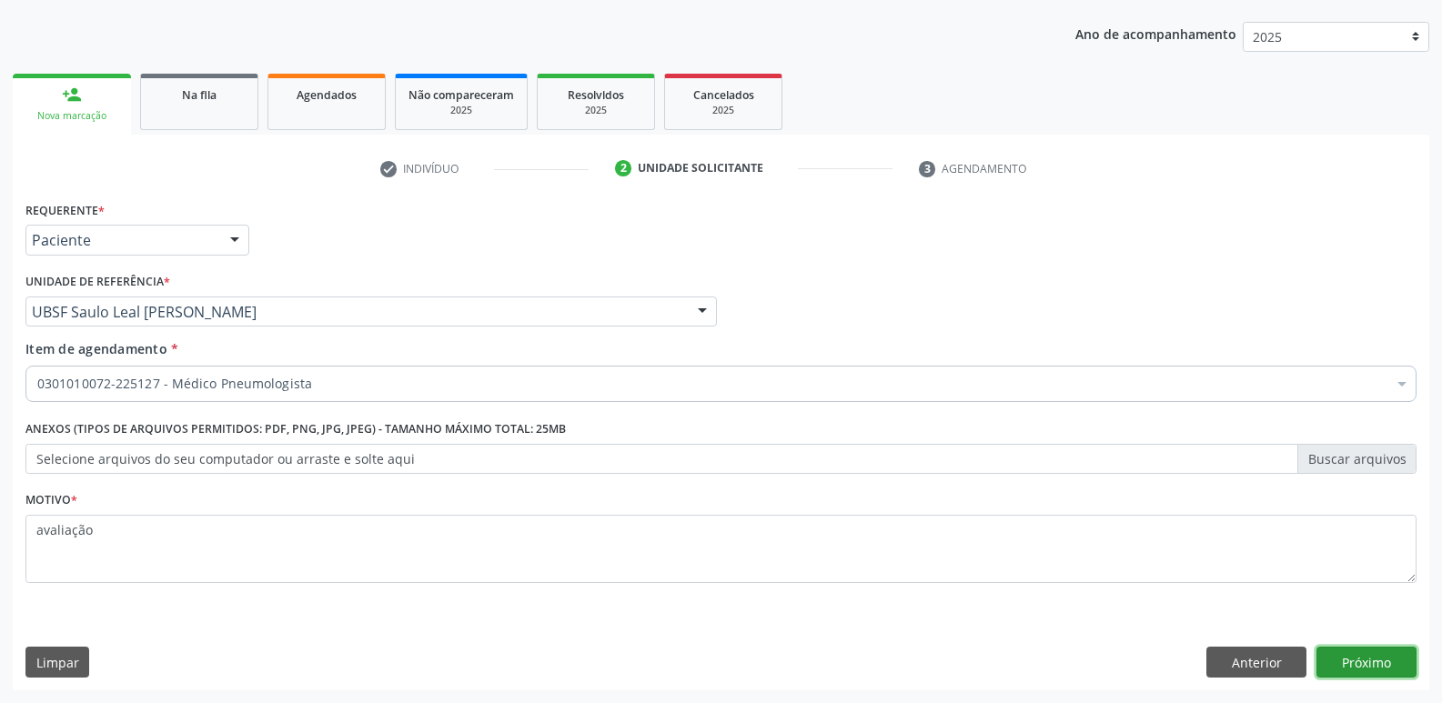
click at [1365, 658] on button "Próximo" at bounding box center [1366, 662] width 100 height 31
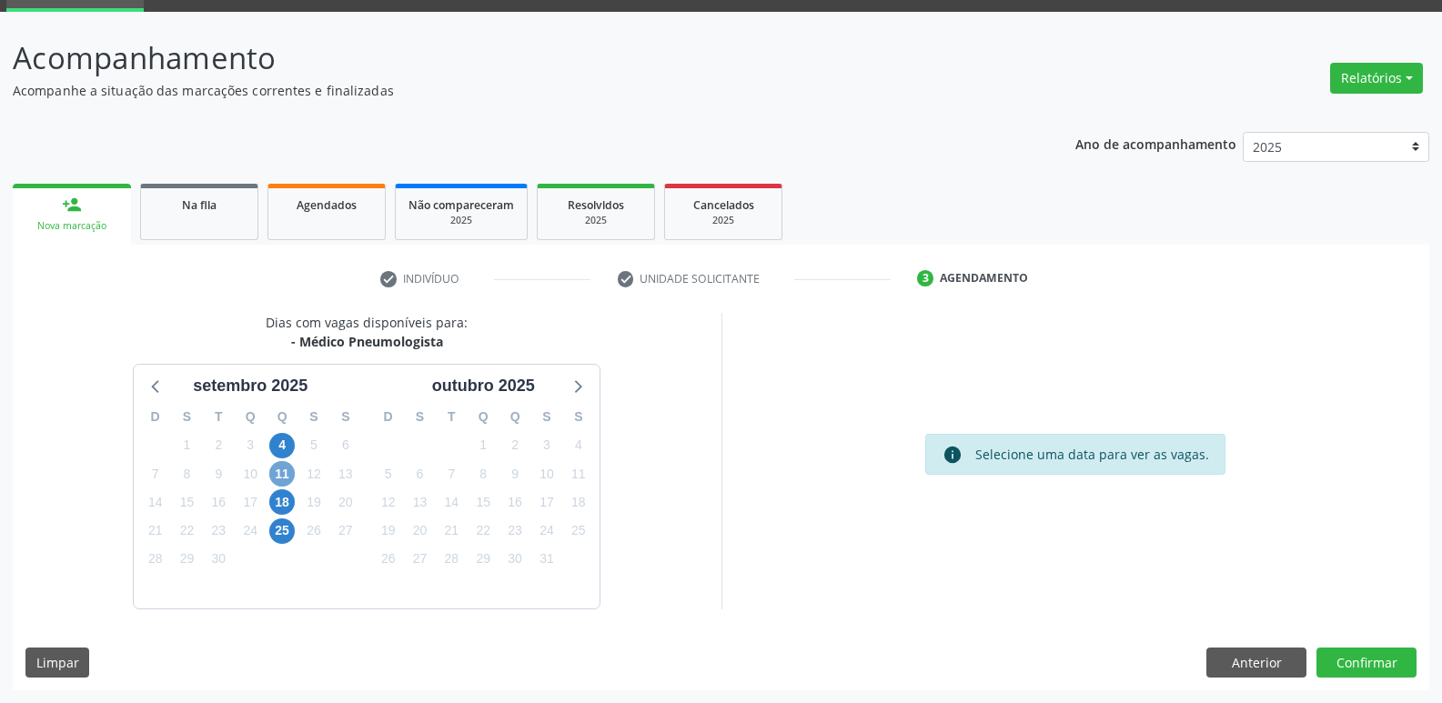
click at [287, 469] on span "11" at bounding box center [281, 473] width 25 height 25
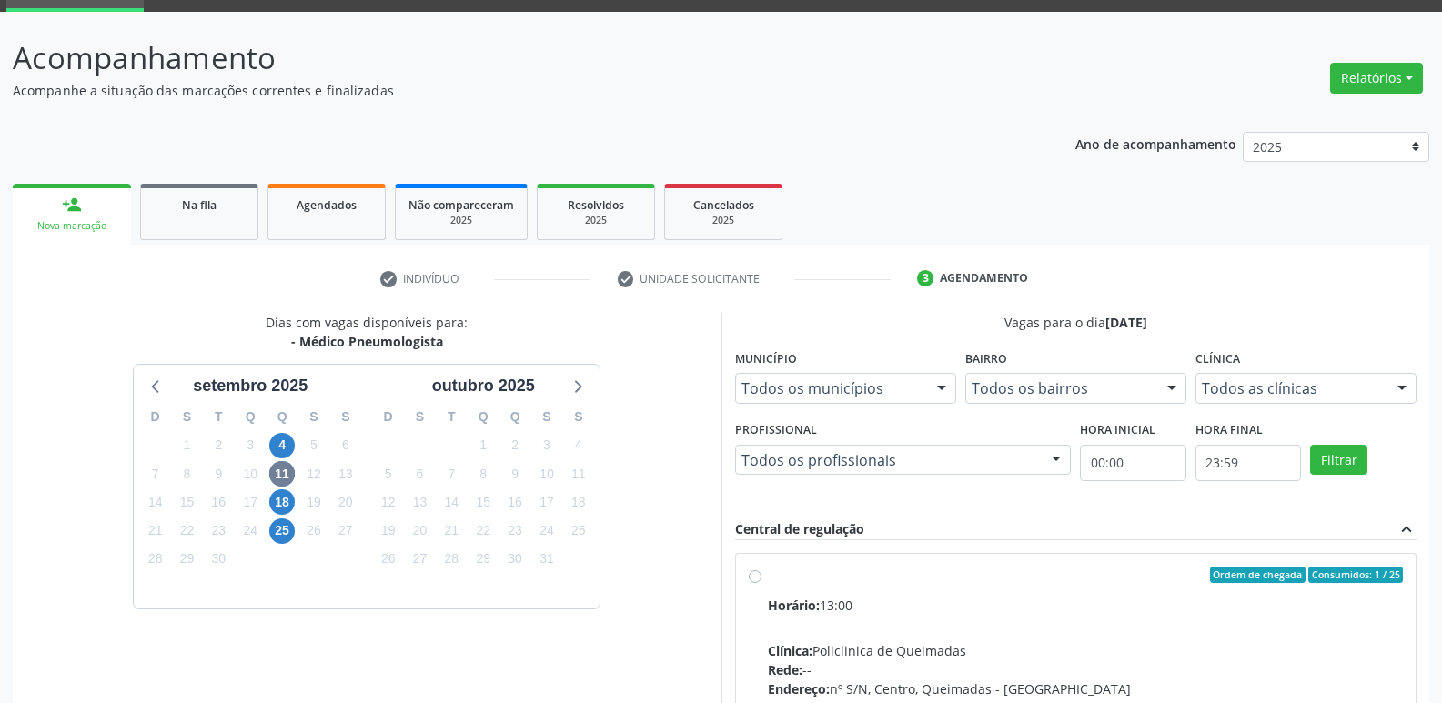
drag, startPoint x: 1004, startPoint y: 594, endPoint x: 1134, endPoint y: 393, distance: 239.4
click at [1010, 587] on label "Ordem de chegada Consumidos: 1 / 25 Horário: 13:00 Clínica: Policlinica de Quei…" at bounding box center [1086, 706] width 636 height 279
click at [761, 583] on input "Ordem de chegada Consumidos: 1 / 25 Horário: 13:00 Clínica: Policlinica de Quei…" at bounding box center [755, 575] width 13 height 16
radio input "true"
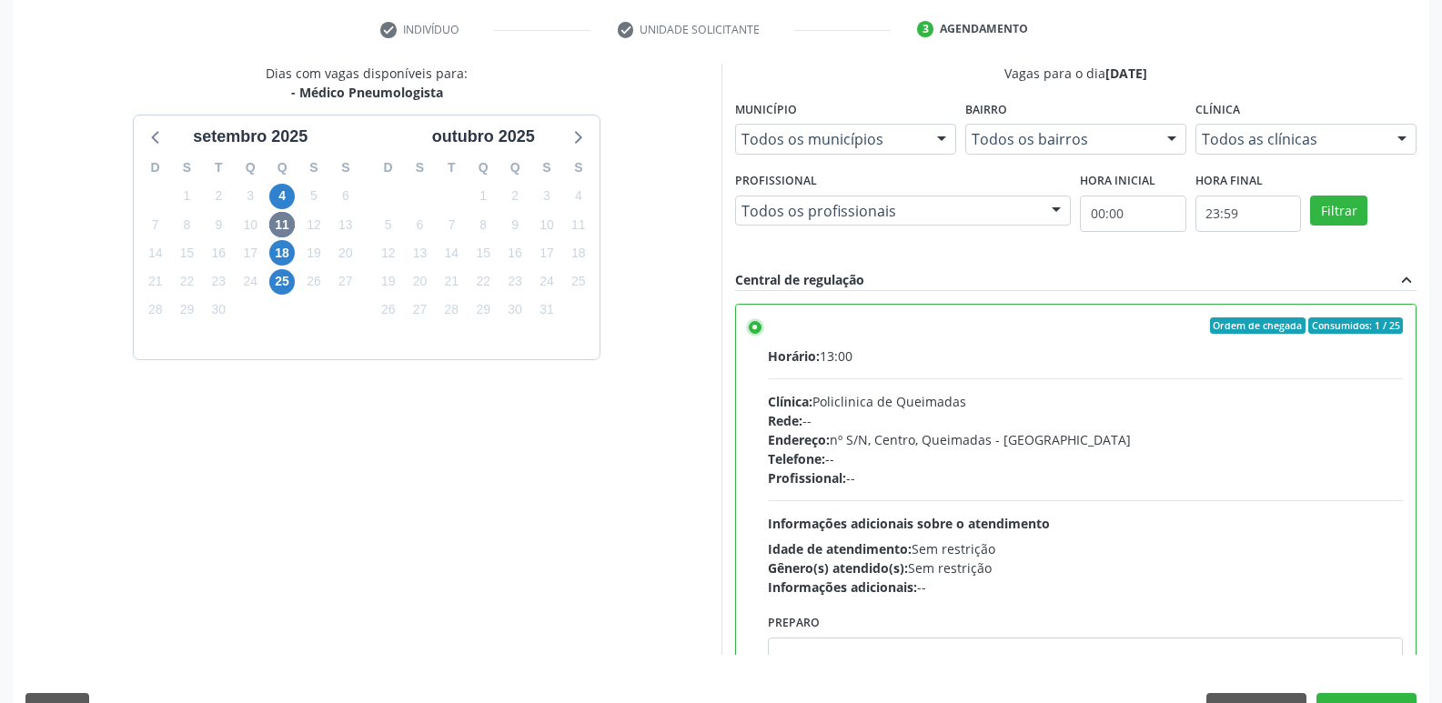
scroll to position [361, 0]
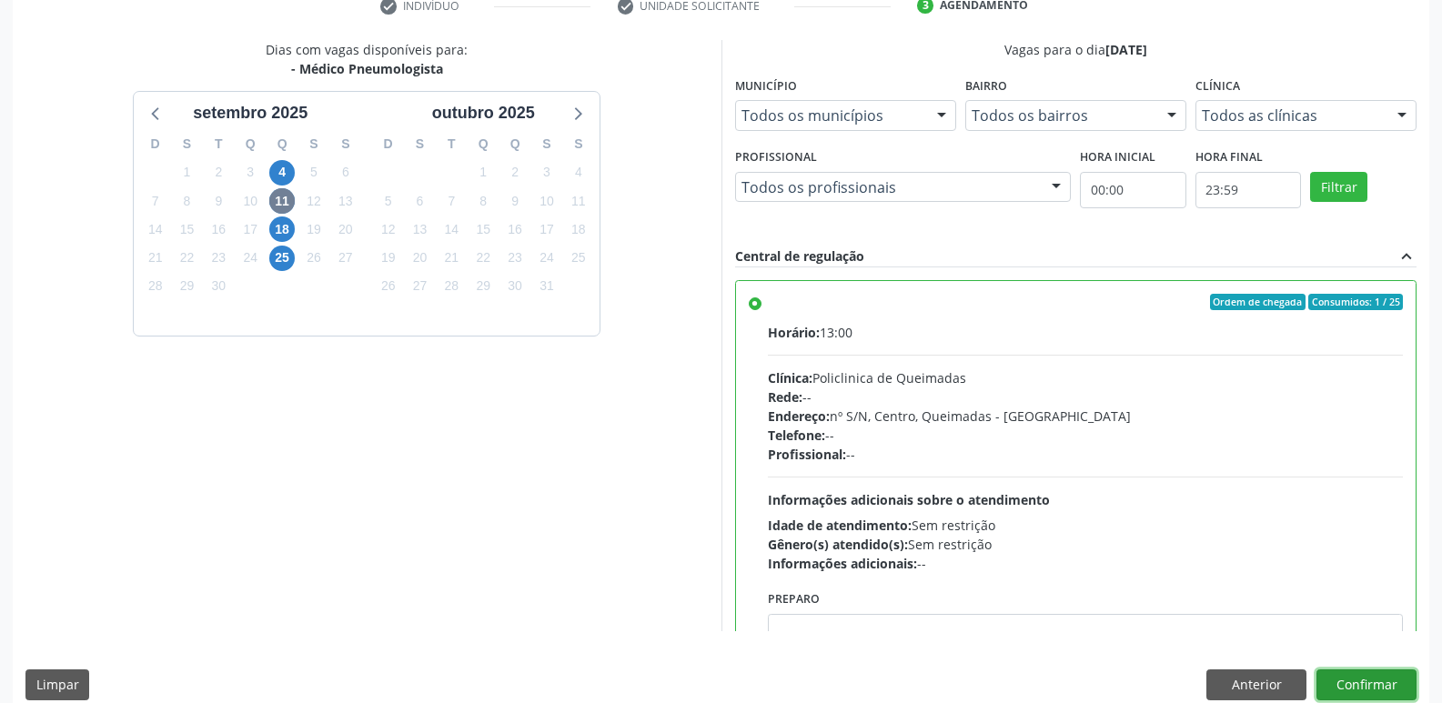
click at [1379, 677] on button "Confirmar" at bounding box center [1366, 684] width 100 height 31
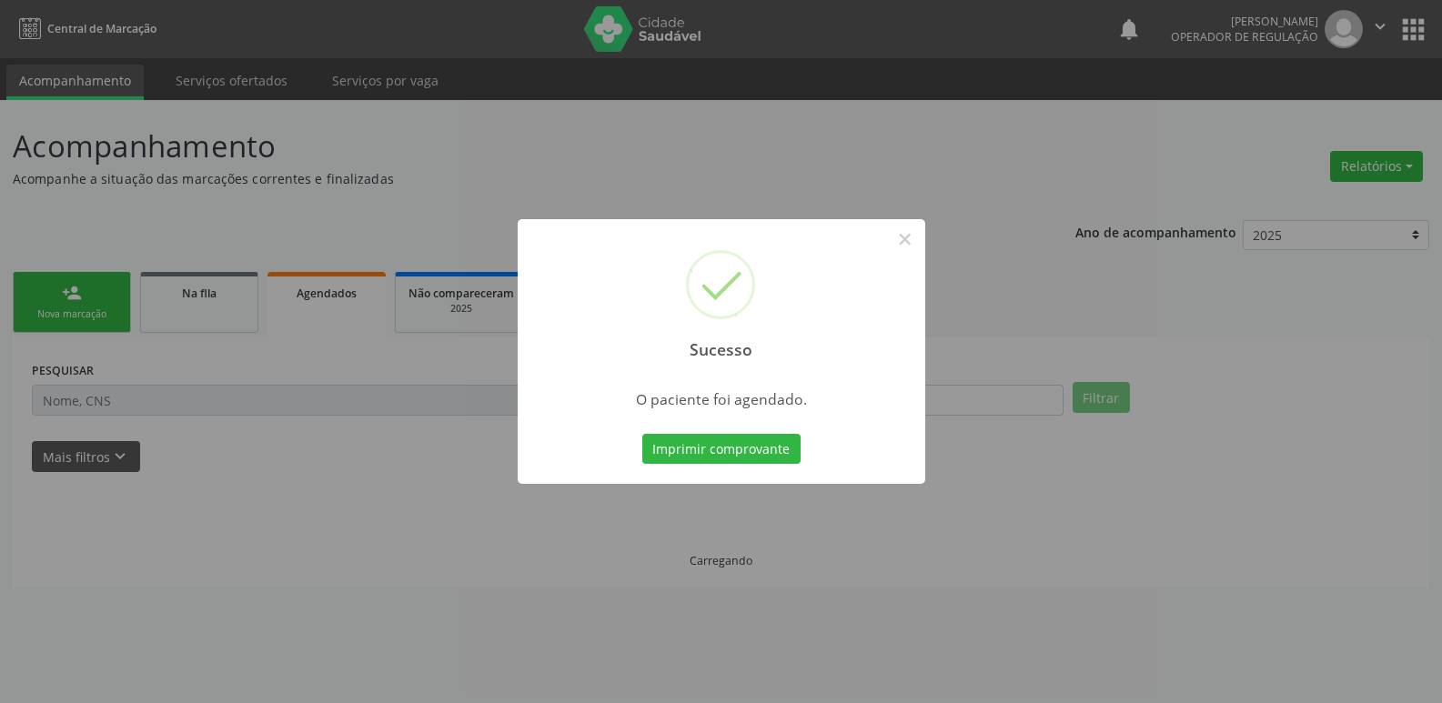
scroll to position [0, 0]
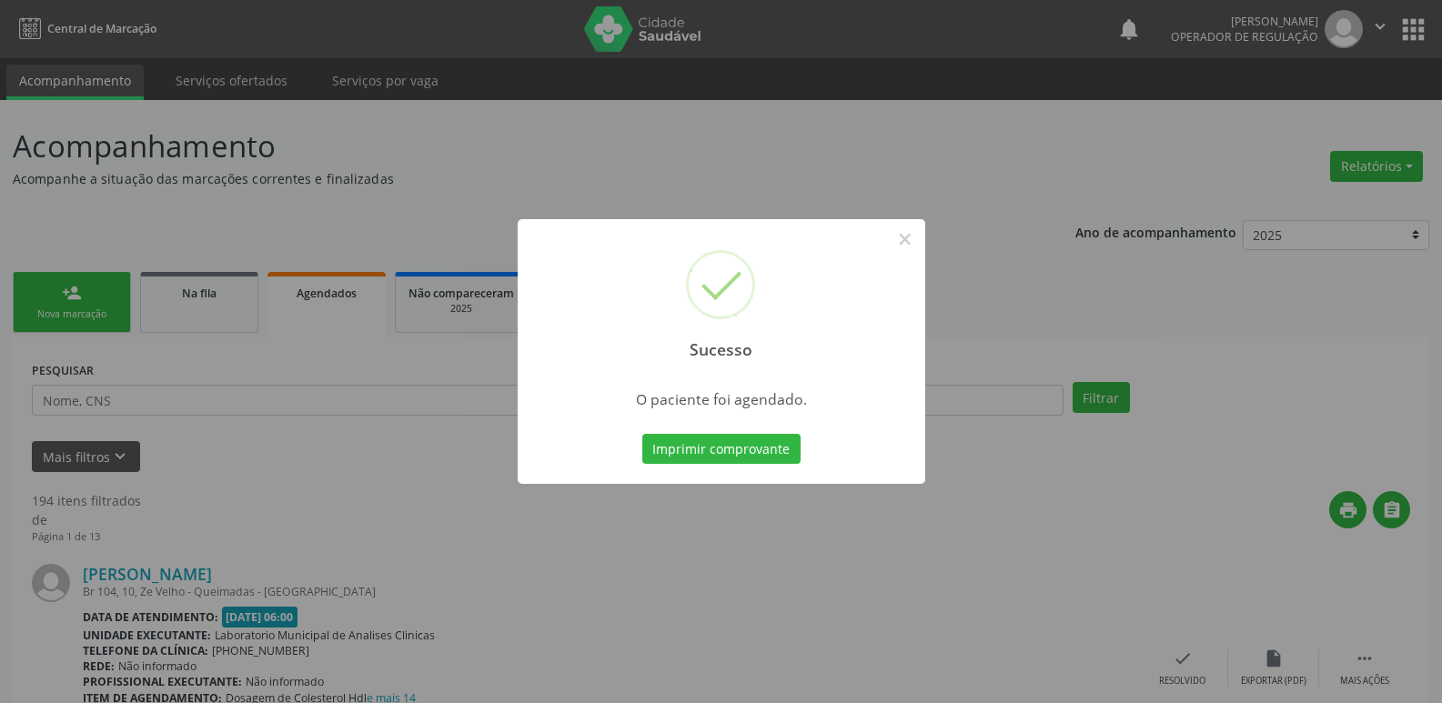
click at [642, 434] on button "Imprimir comprovante" at bounding box center [721, 449] width 158 height 31
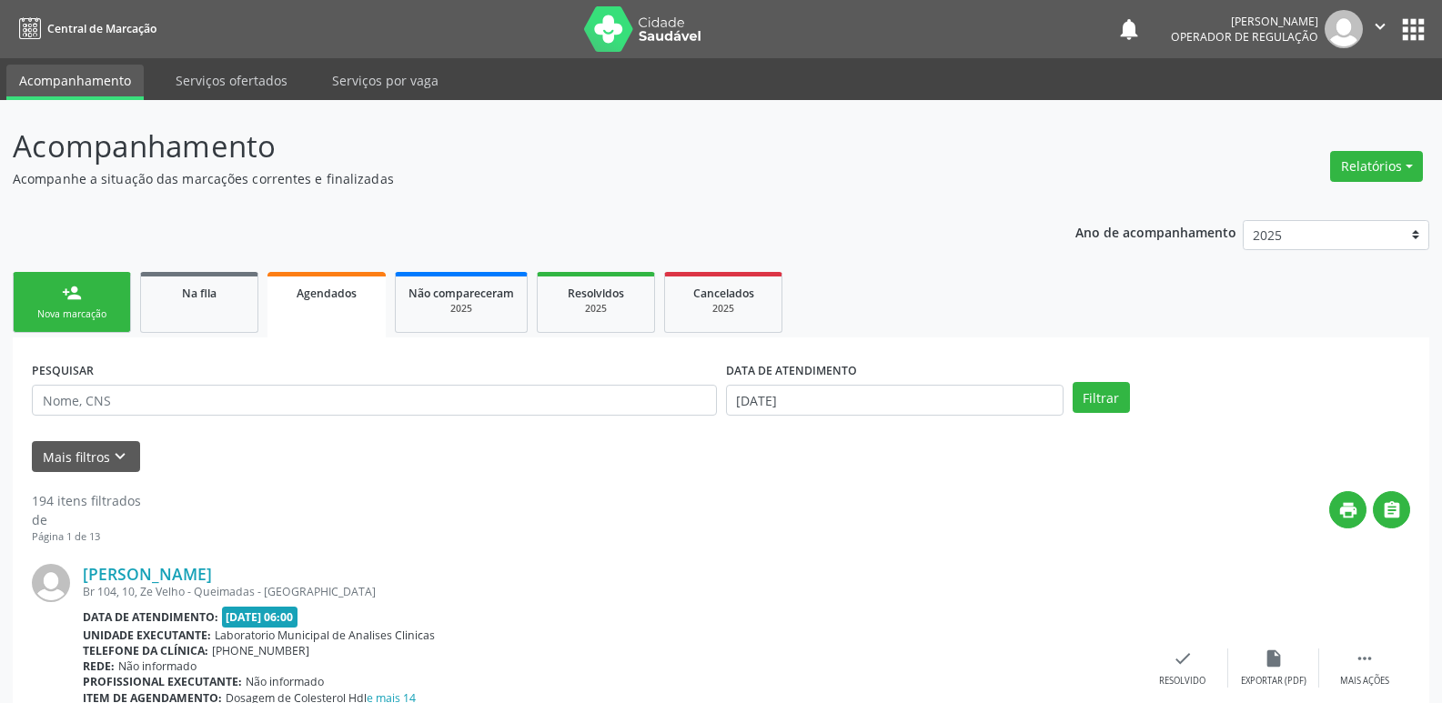
click at [63, 299] on div "person_add" at bounding box center [72, 293] width 20 height 20
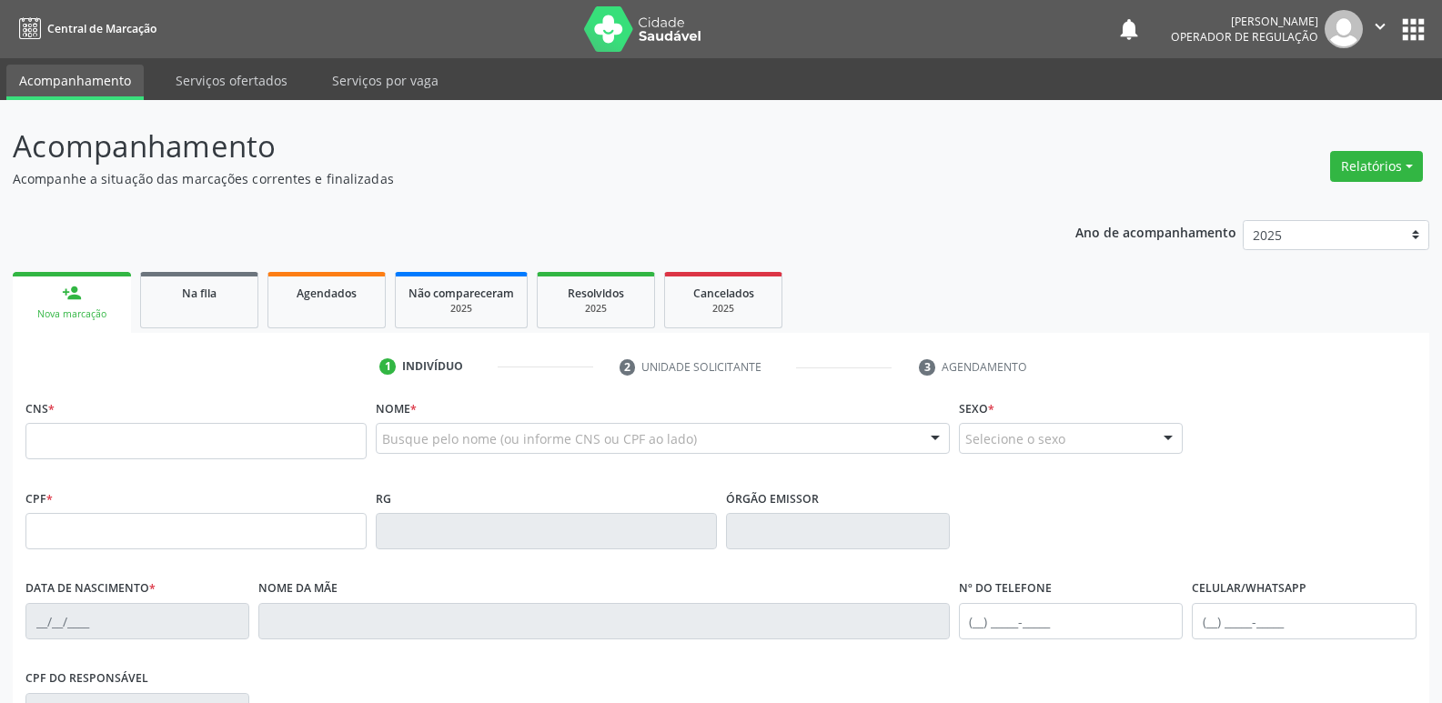
drag, startPoint x: 145, startPoint y: 421, endPoint x: 134, endPoint y: 437, distance: 19.7
click at [146, 420] on div "CNS *" at bounding box center [195, 427] width 341 height 65
click at [134, 437] on input "text" at bounding box center [195, 441] width 341 height 36
type input "705 4094 8209 3390"
type input "032.890.587-94"
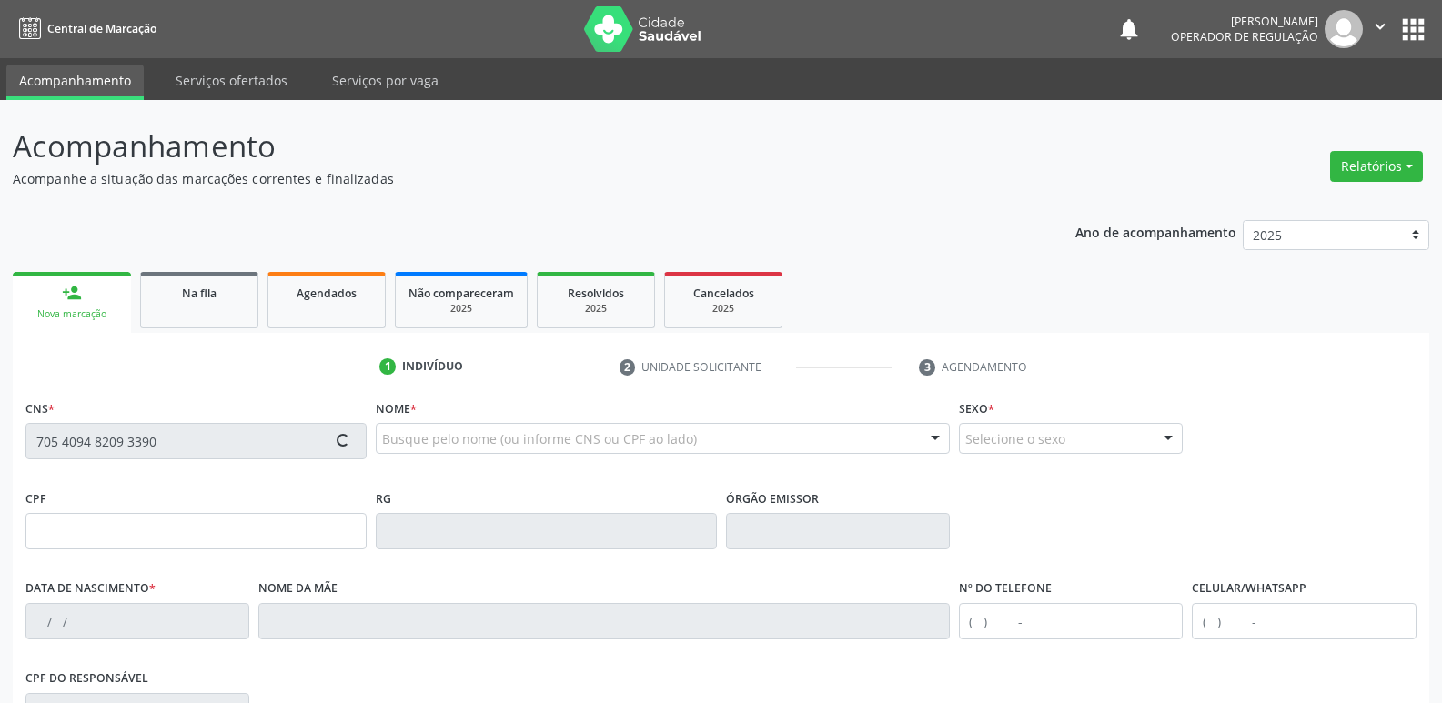
type input "07/03/1955"
type input "Esmerina Constantino Camilo"
type input "(83) 99821-3754"
type input "S/N"
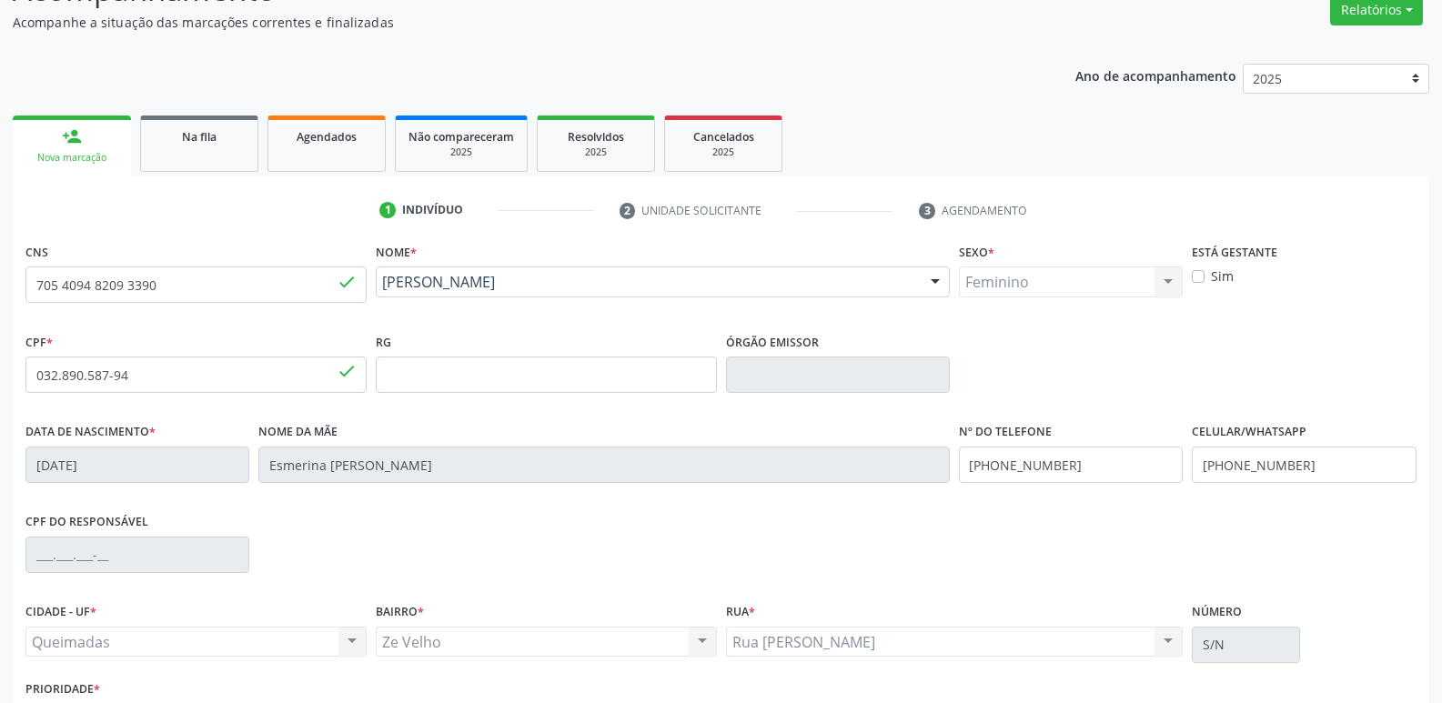
scroll to position [283, 0]
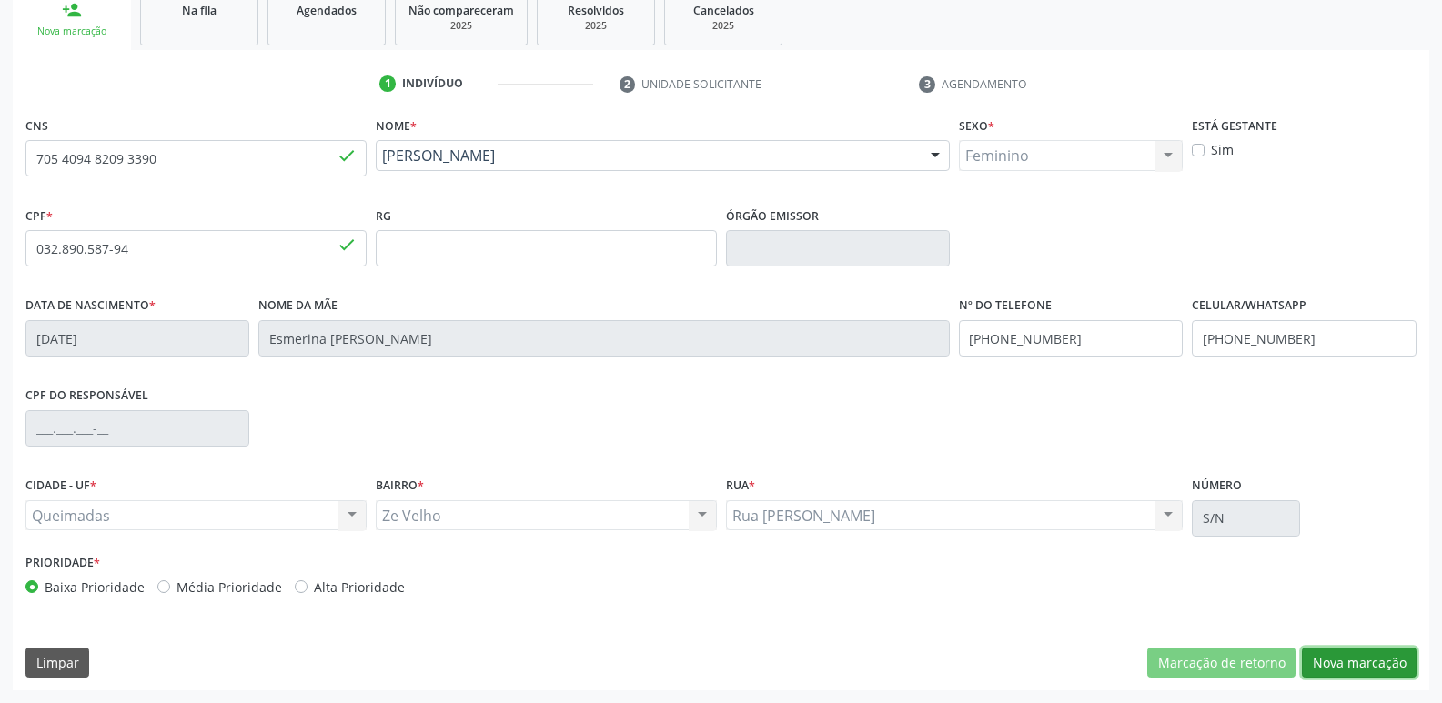
click at [1330, 655] on button "Nova marcação" at bounding box center [1359, 663] width 115 height 31
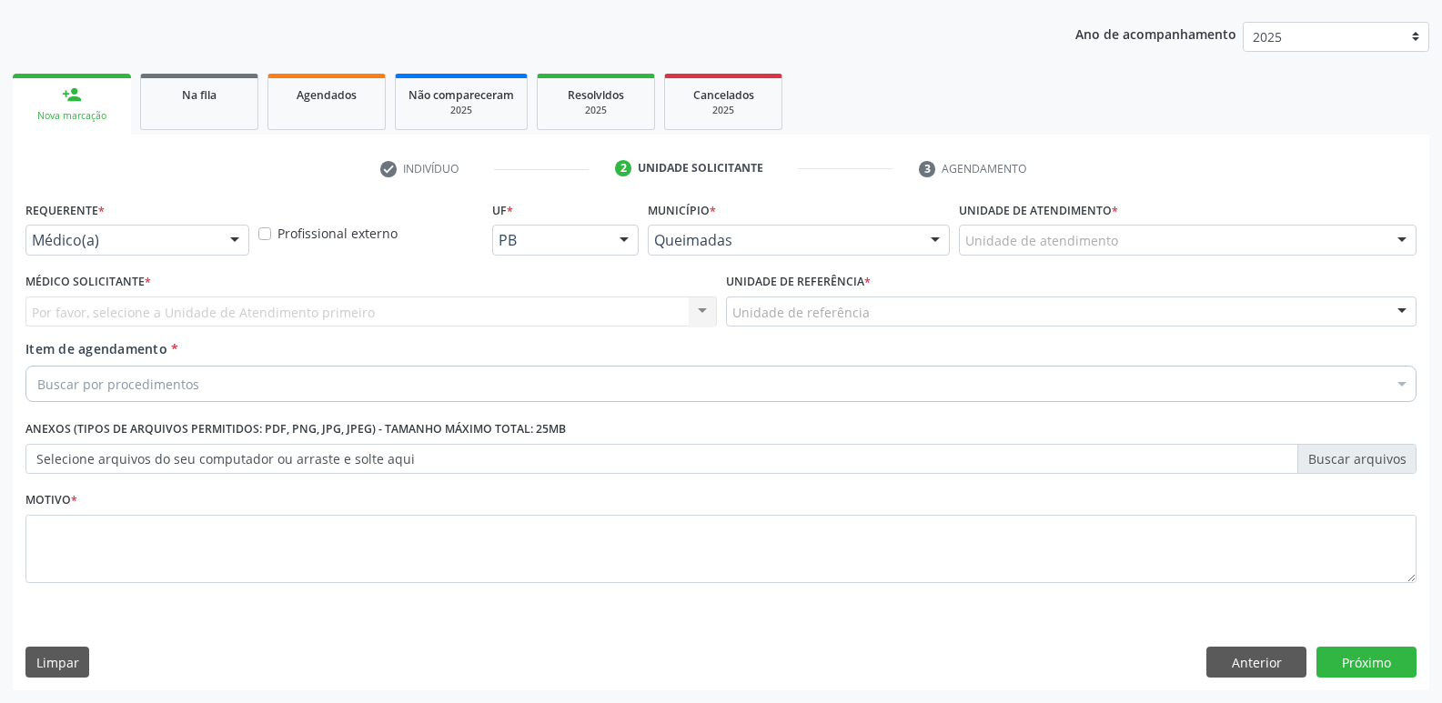
scroll to position [198, 0]
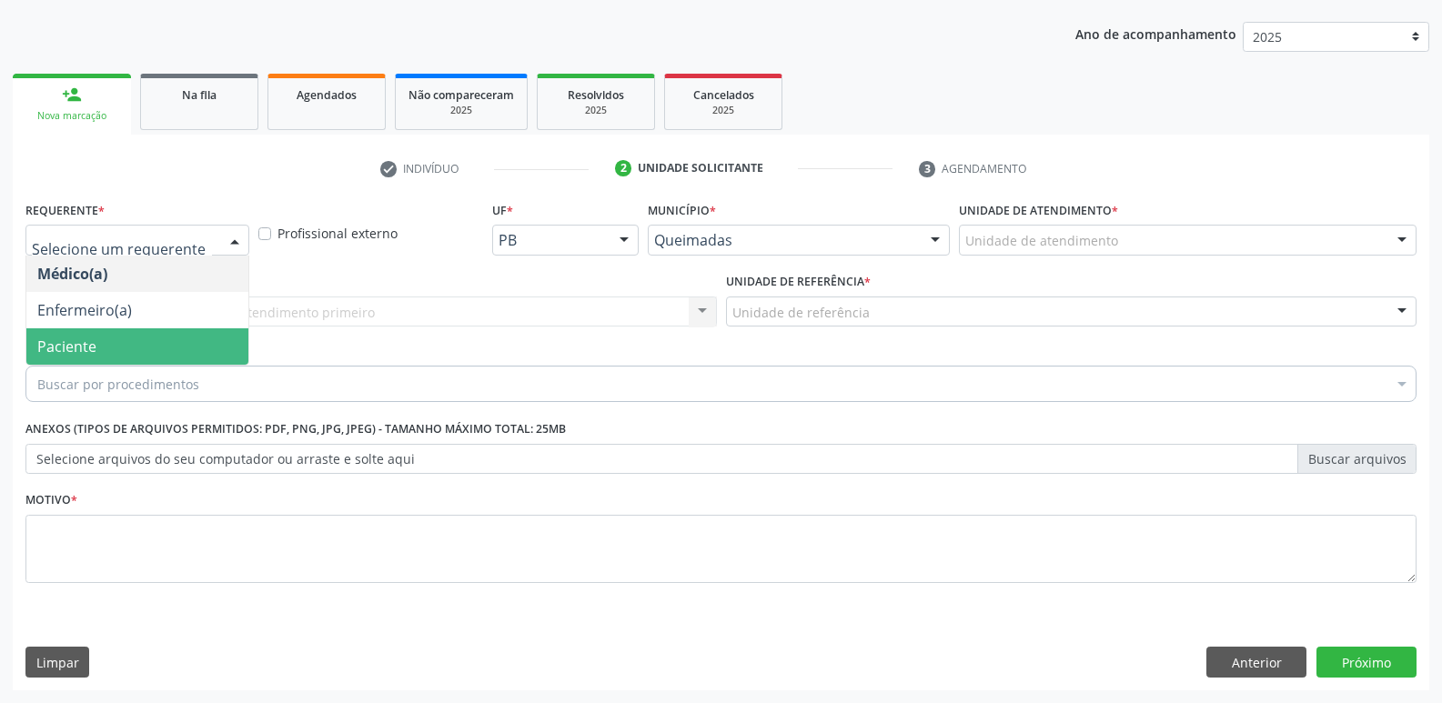
click at [46, 350] on span "Paciente" at bounding box center [66, 347] width 59 height 20
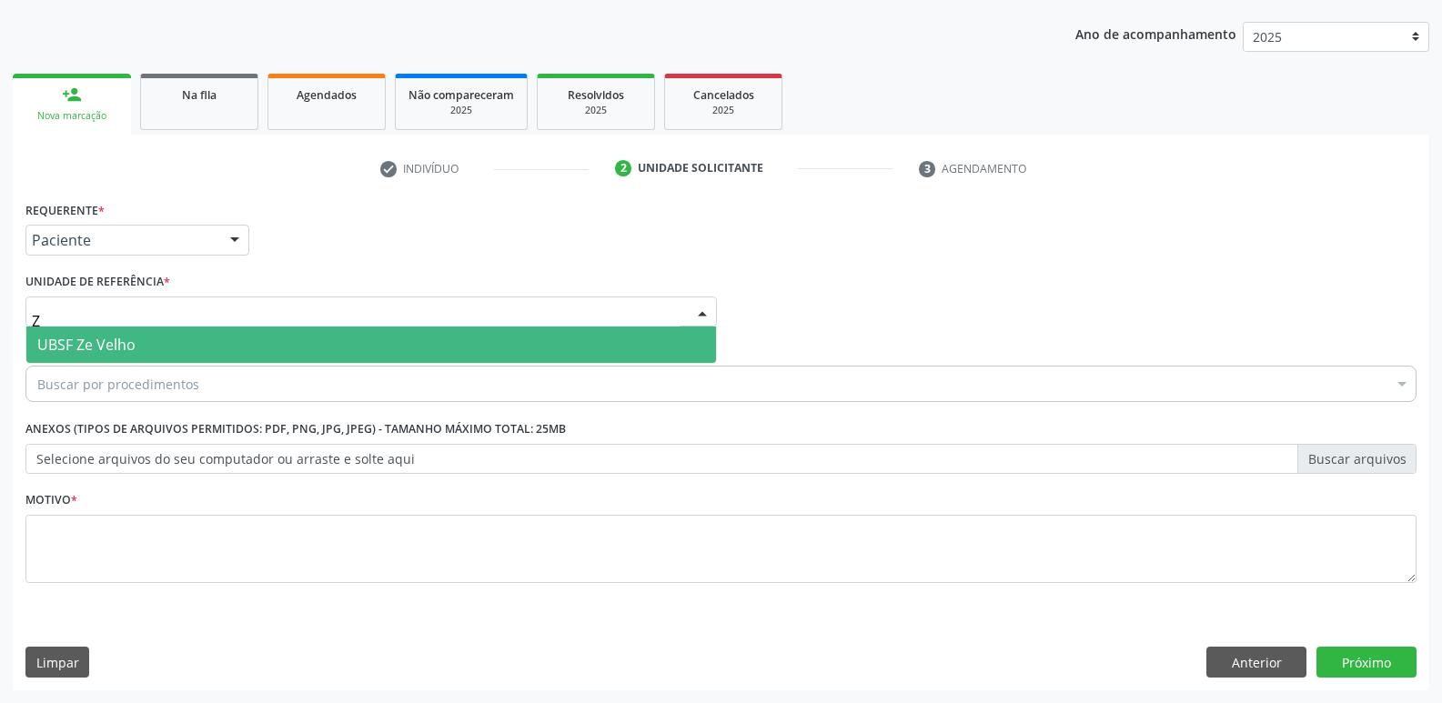
type input "ZE"
drag, startPoint x: 111, startPoint y: 335, endPoint x: 803, endPoint y: 586, distance: 736.3
click at [112, 334] on span "UBSF Ze Velho" at bounding box center [370, 345] width 689 height 36
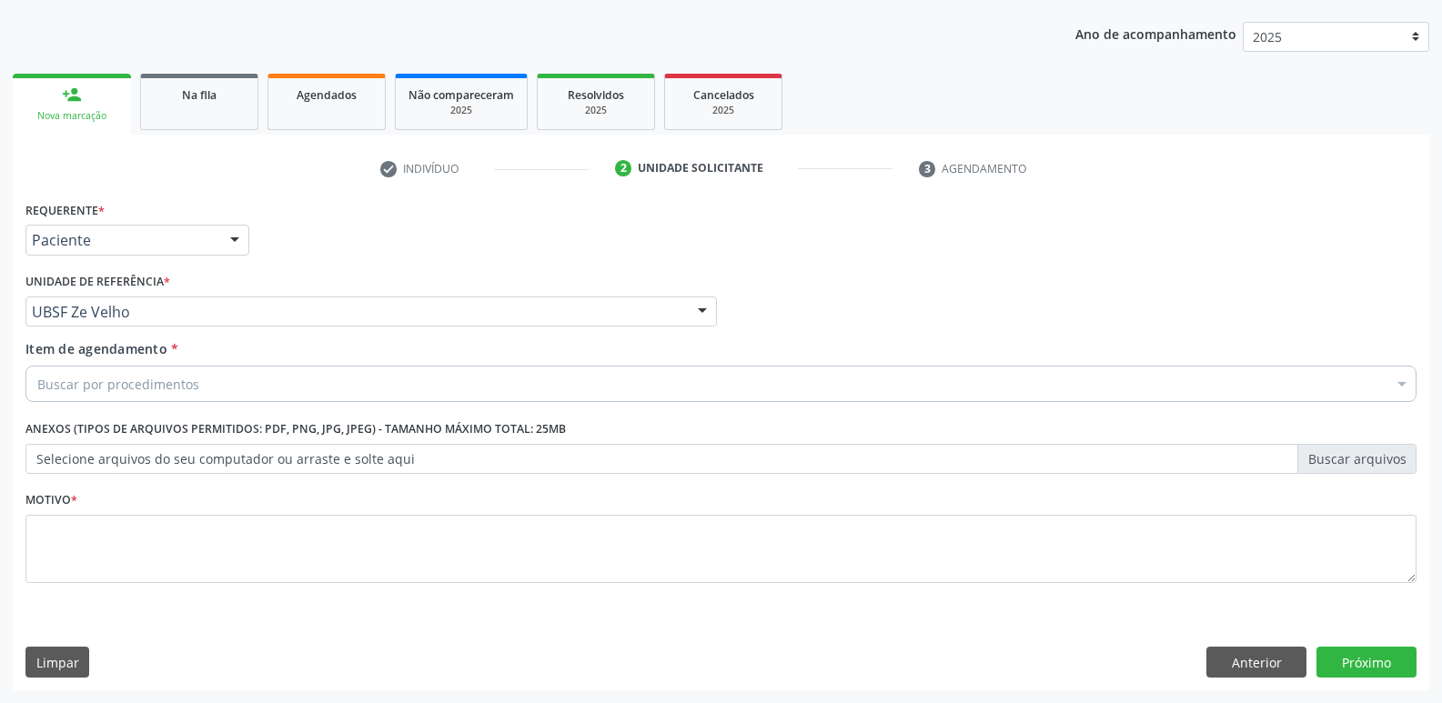
drag, startPoint x: 966, startPoint y: 627, endPoint x: 956, endPoint y: 625, distance: 10.2
click at [966, 627] on div "Requerente * Paciente Médico(a) Enfermeiro(a) Paciente Nenhum resultado encontr…" at bounding box center [721, 443] width 1416 height 494
click at [197, 382] on div "Buscar por procedimentos" at bounding box center [720, 384] width 1391 height 36
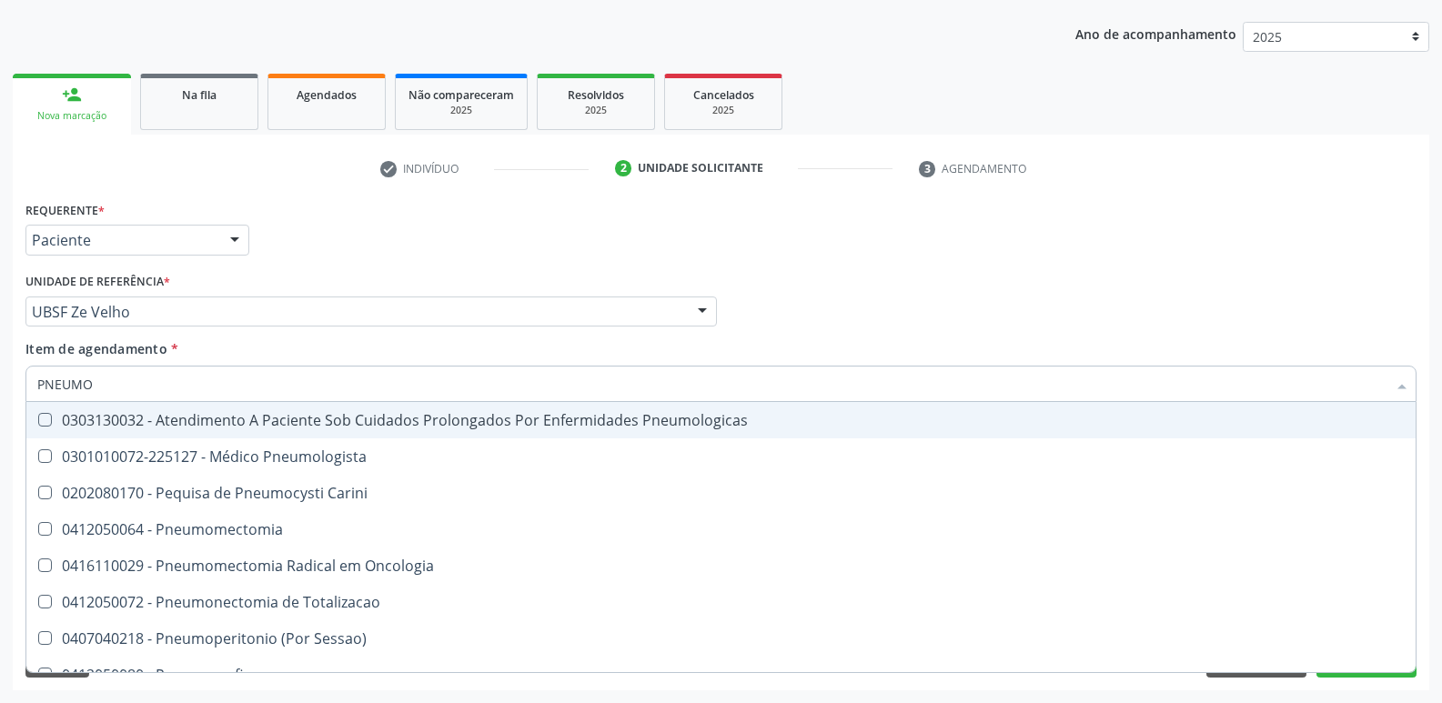
type input "PNEUMOL"
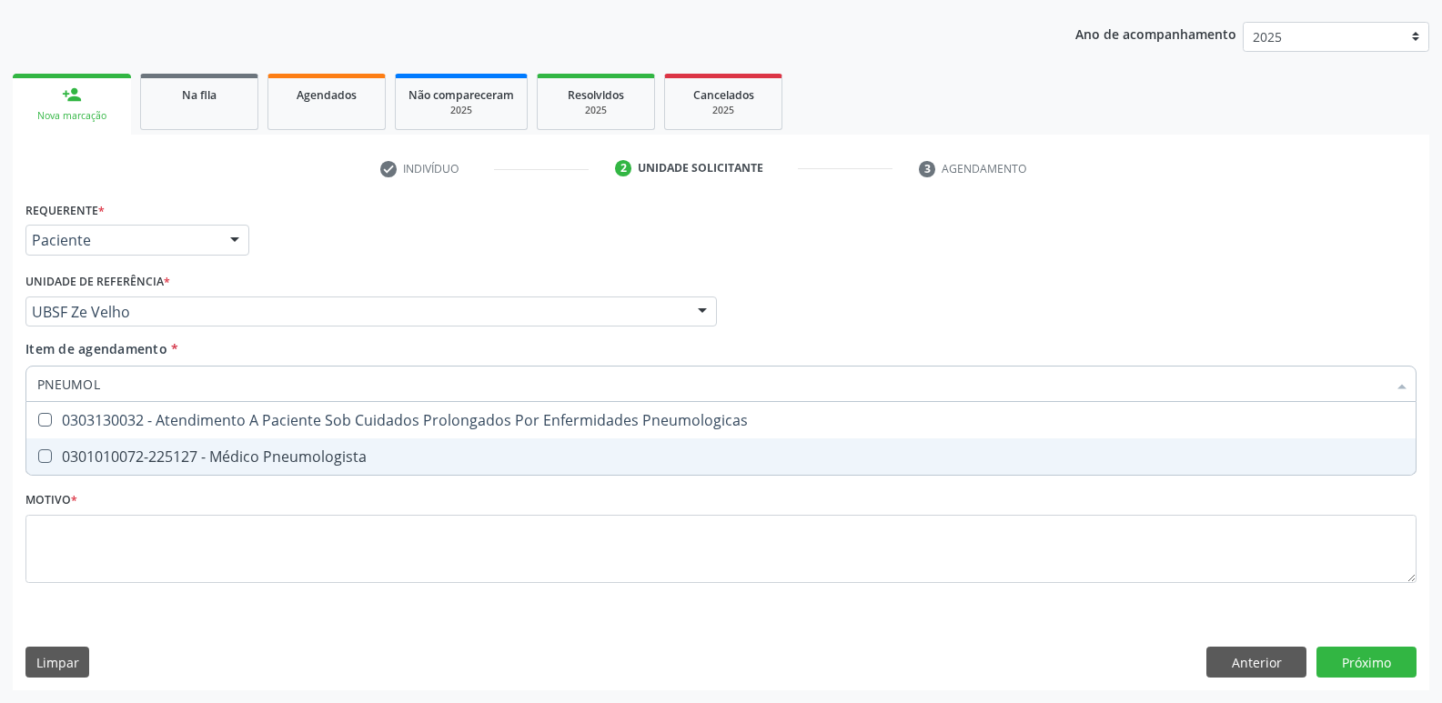
drag, startPoint x: 404, startPoint y: 458, endPoint x: 304, endPoint y: 545, distance: 132.2
click at [399, 458] on div "0301010072-225127 - Médico Pneumologista" at bounding box center [720, 456] width 1367 height 15
checkbox Pneumologista "true"
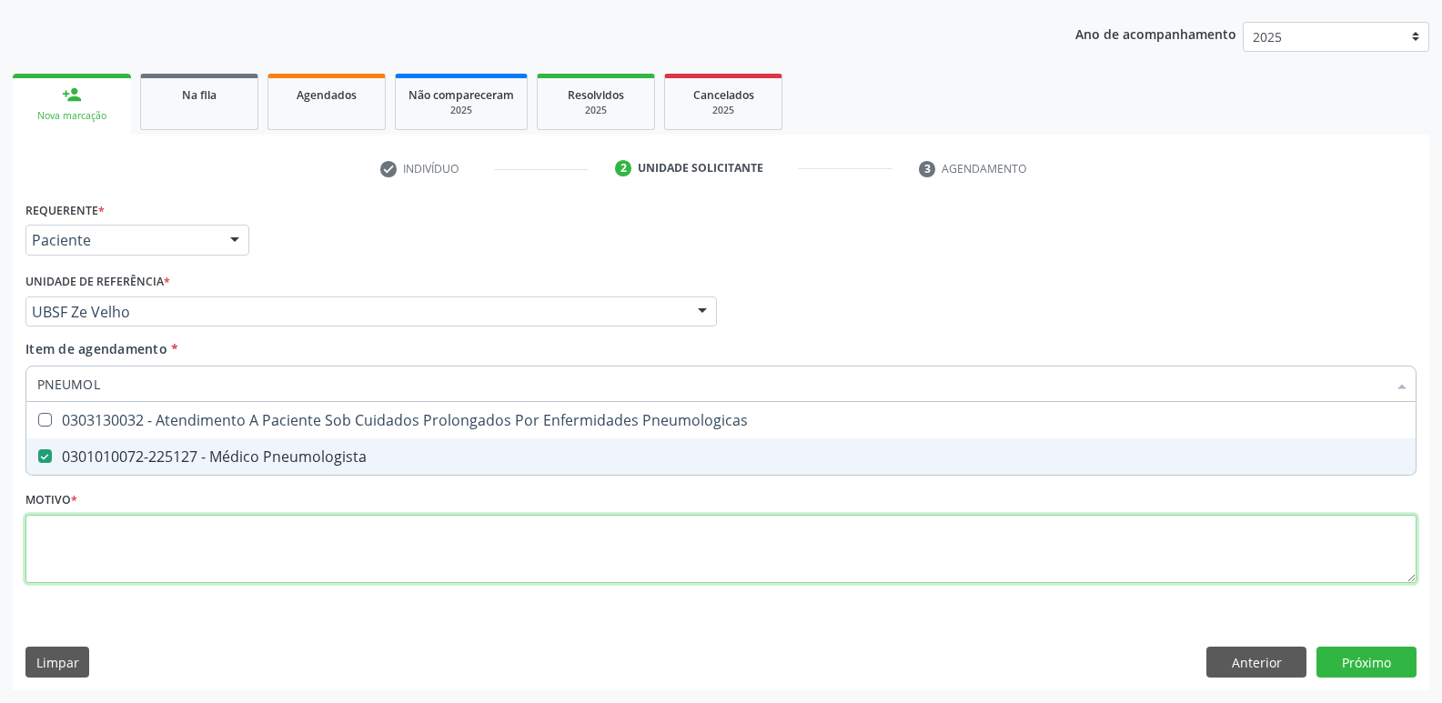
click at [305, 545] on div "Requerente * Paciente Médico(a) Enfermeiro(a) Paciente Nenhum resultado encontr…" at bounding box center [720, 402] width 1391 height 412
paste textarea "avaliação"
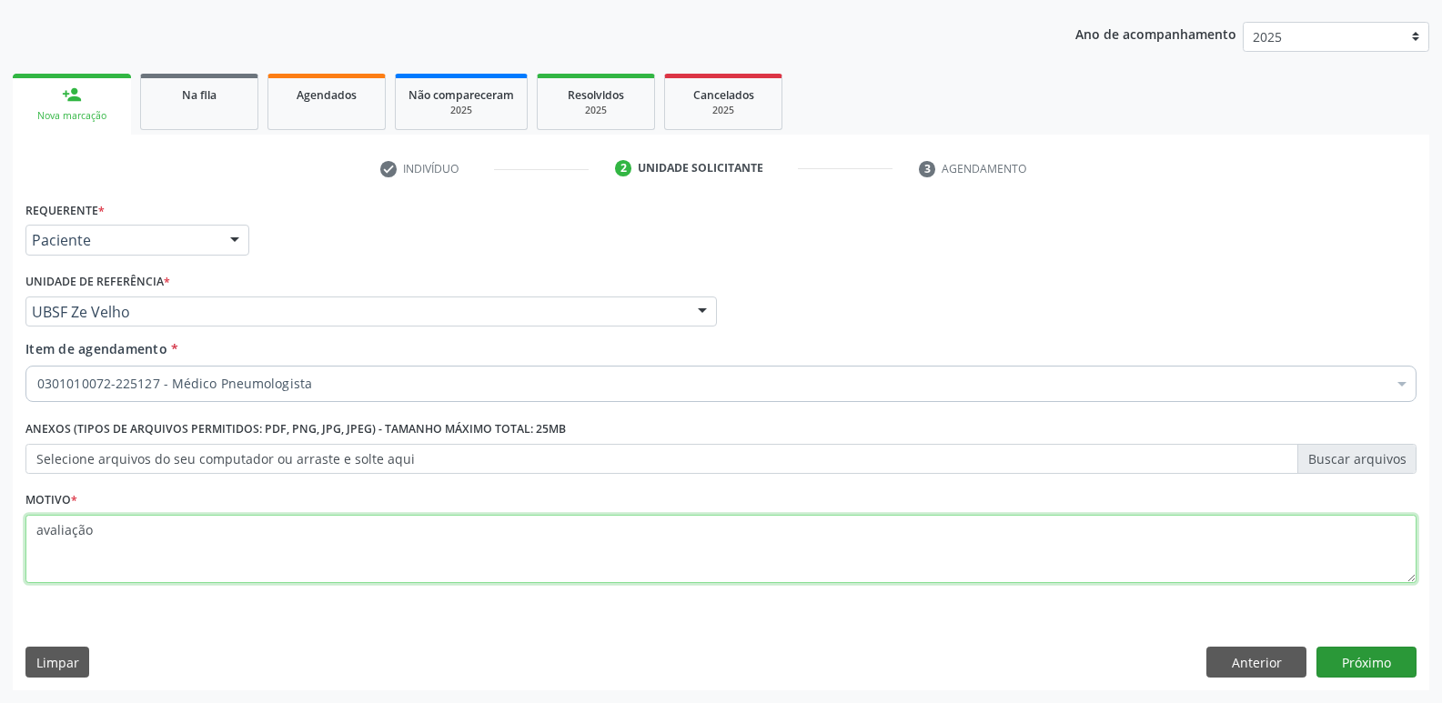
type textarea "avaliação"
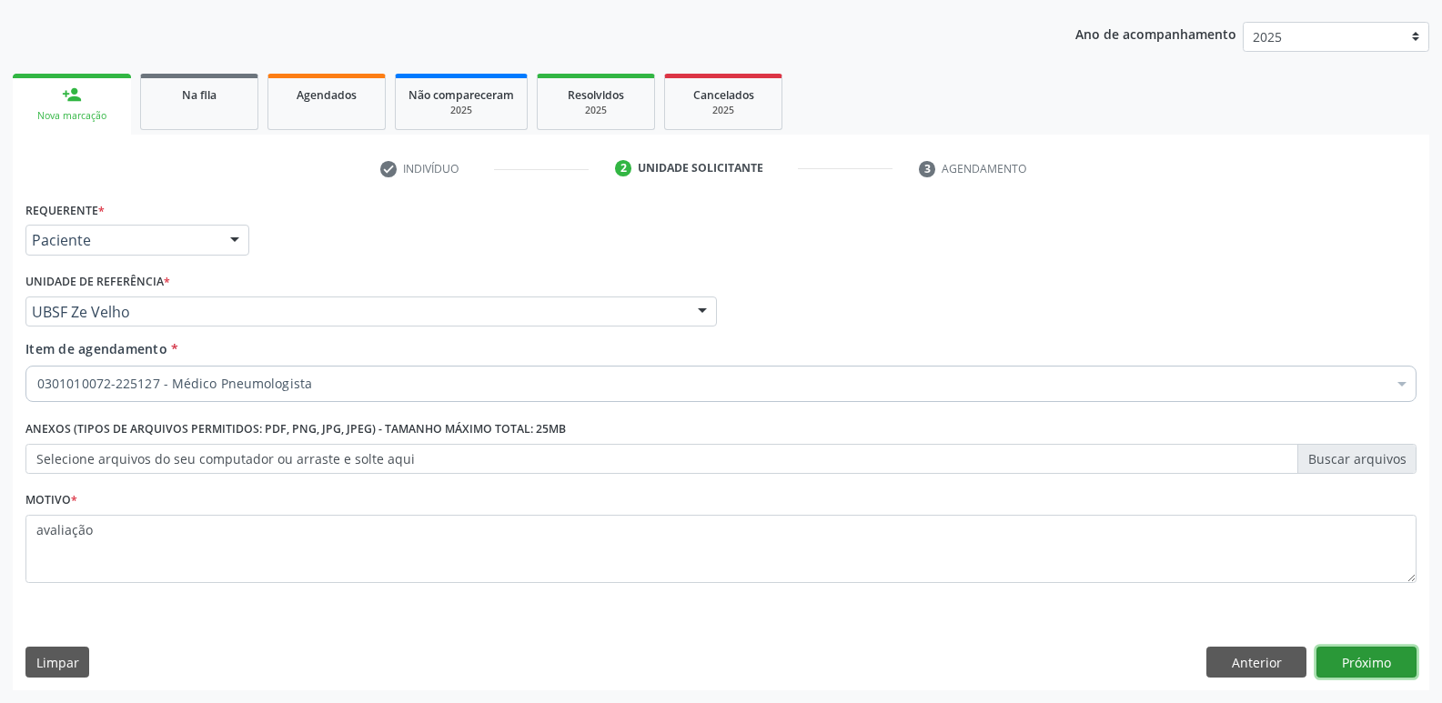
click at [1356, 663] on button "Próximo" at bounding box center [1366, 662] width 100 height 31
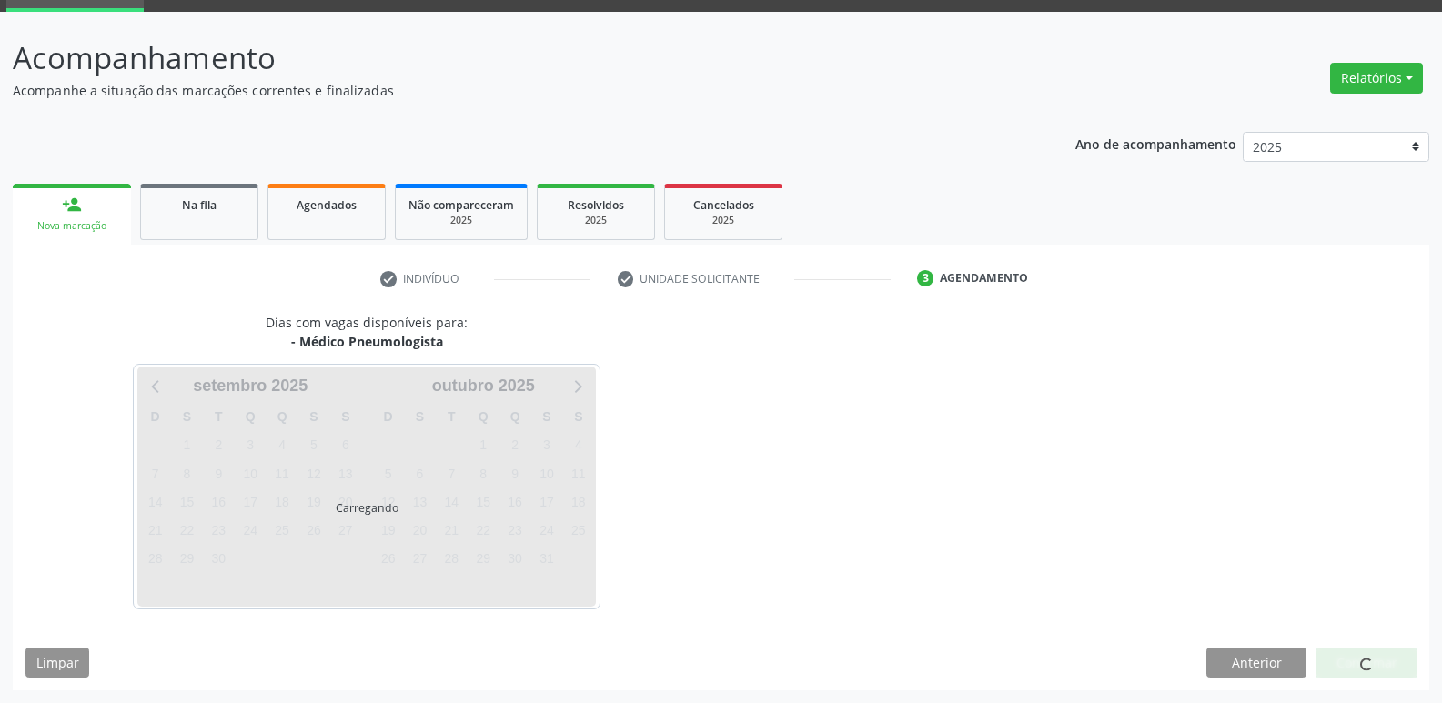
scroll to position [88, 0]
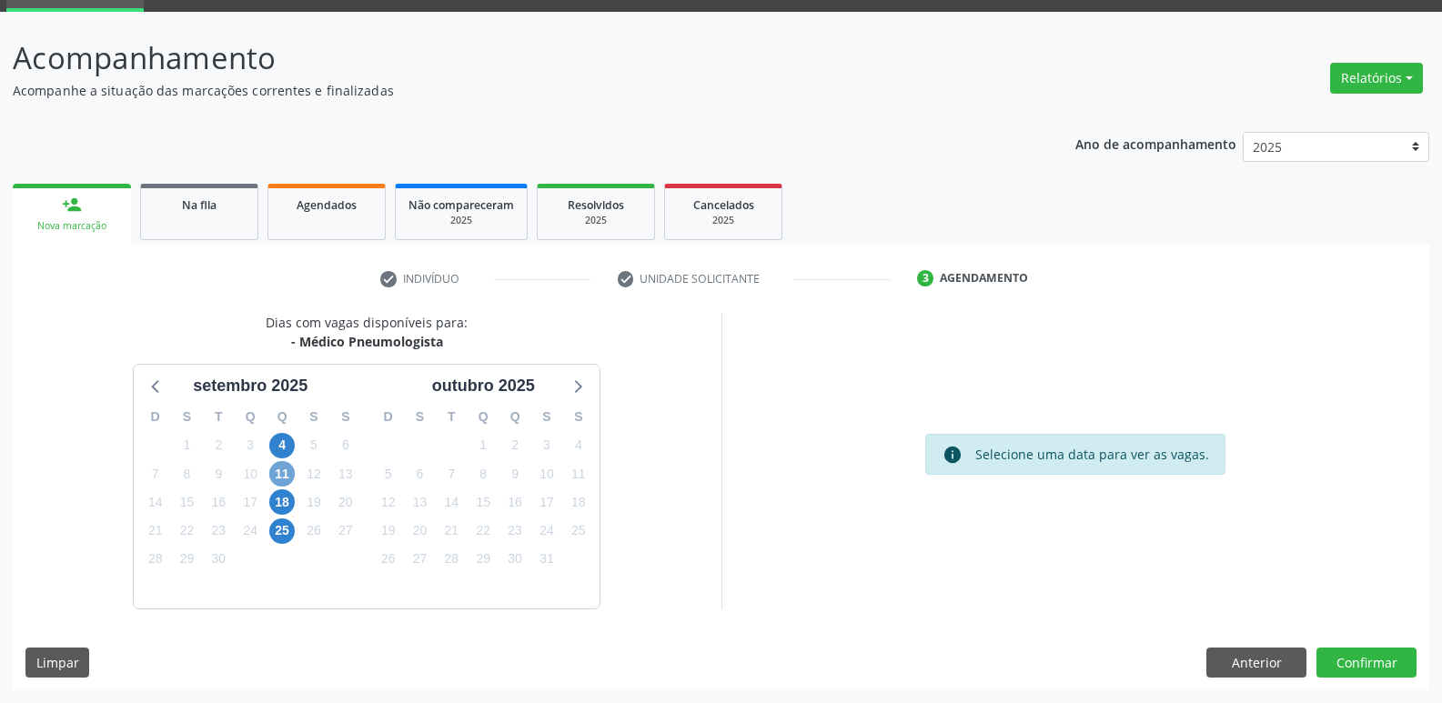
click at [281, 475] on span "11" at bounding box center [281, 473] width 25 height 25
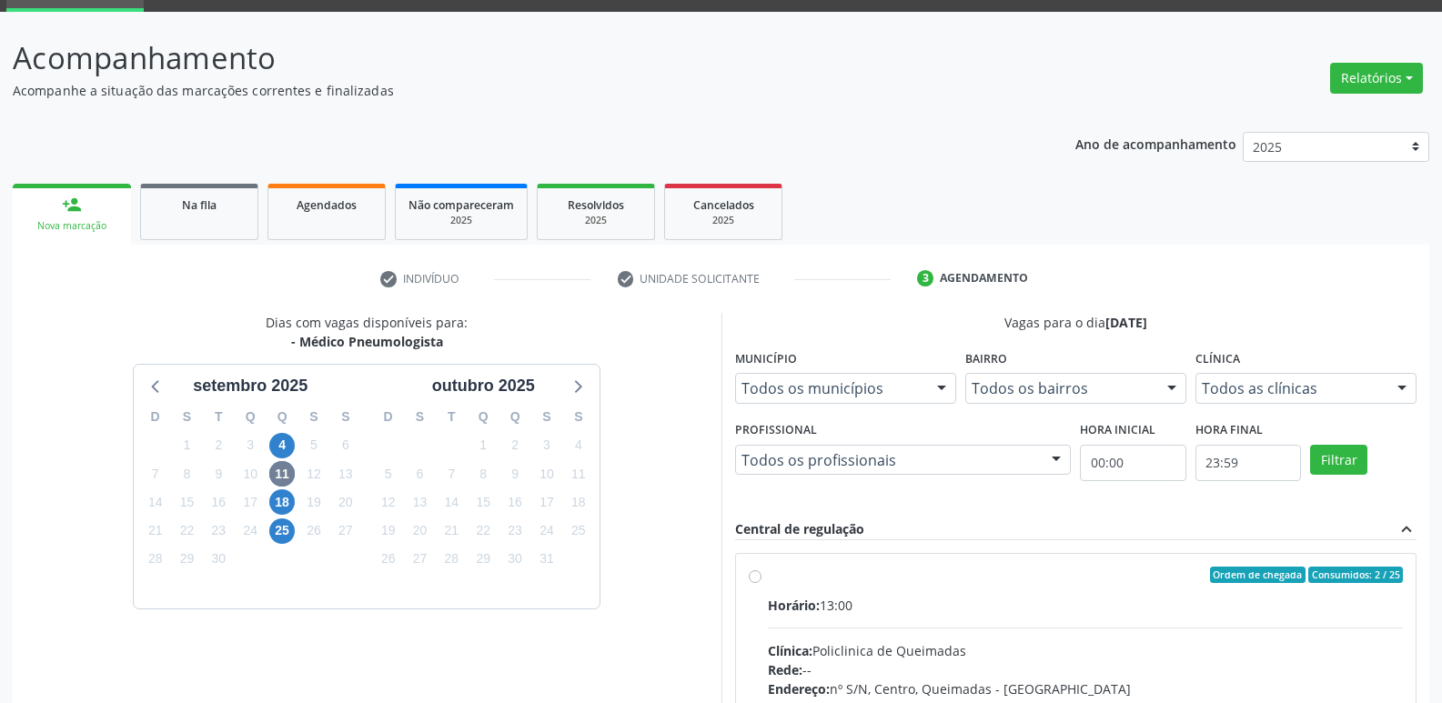
drag, startPoint x: 1155, startPoint y: 634, endPoint x: 1192, endPoint y: 578, distance: 66.9
radio input "true"
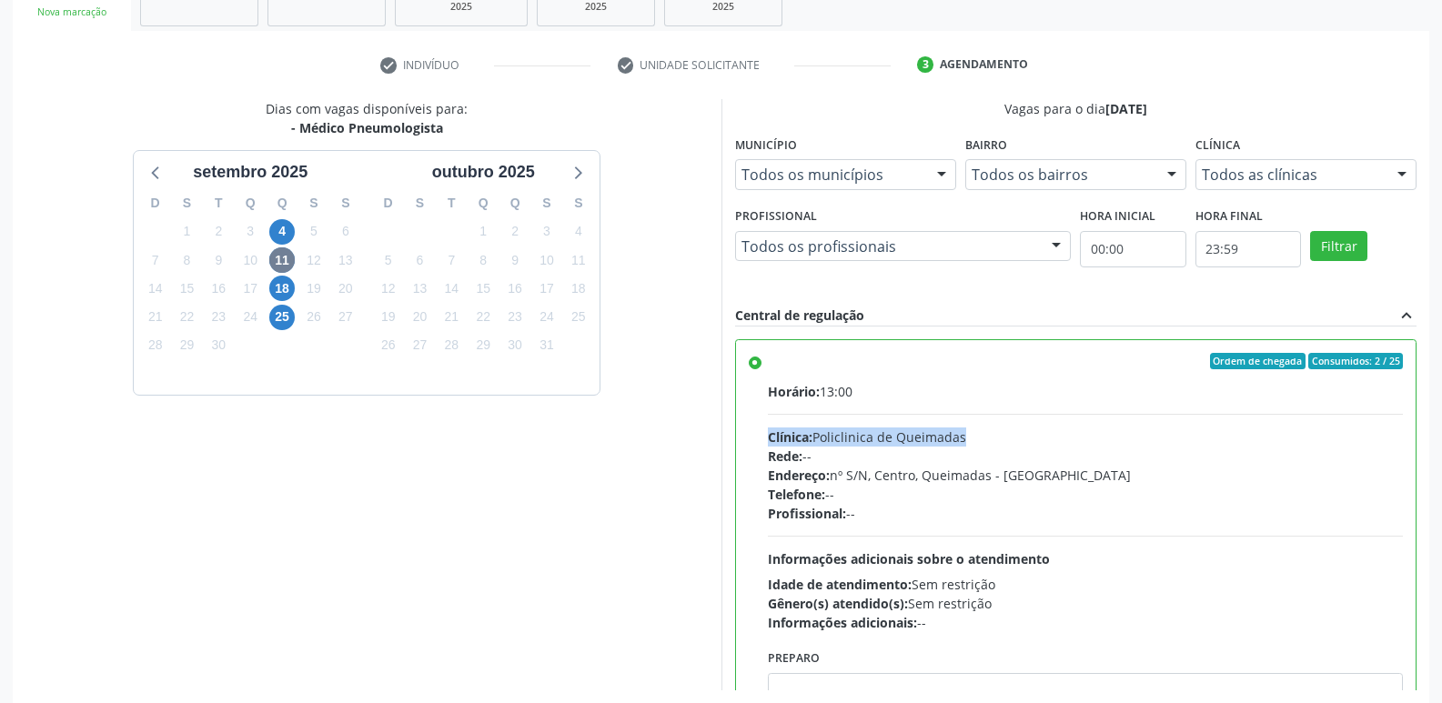
scroll to position [384, 0]
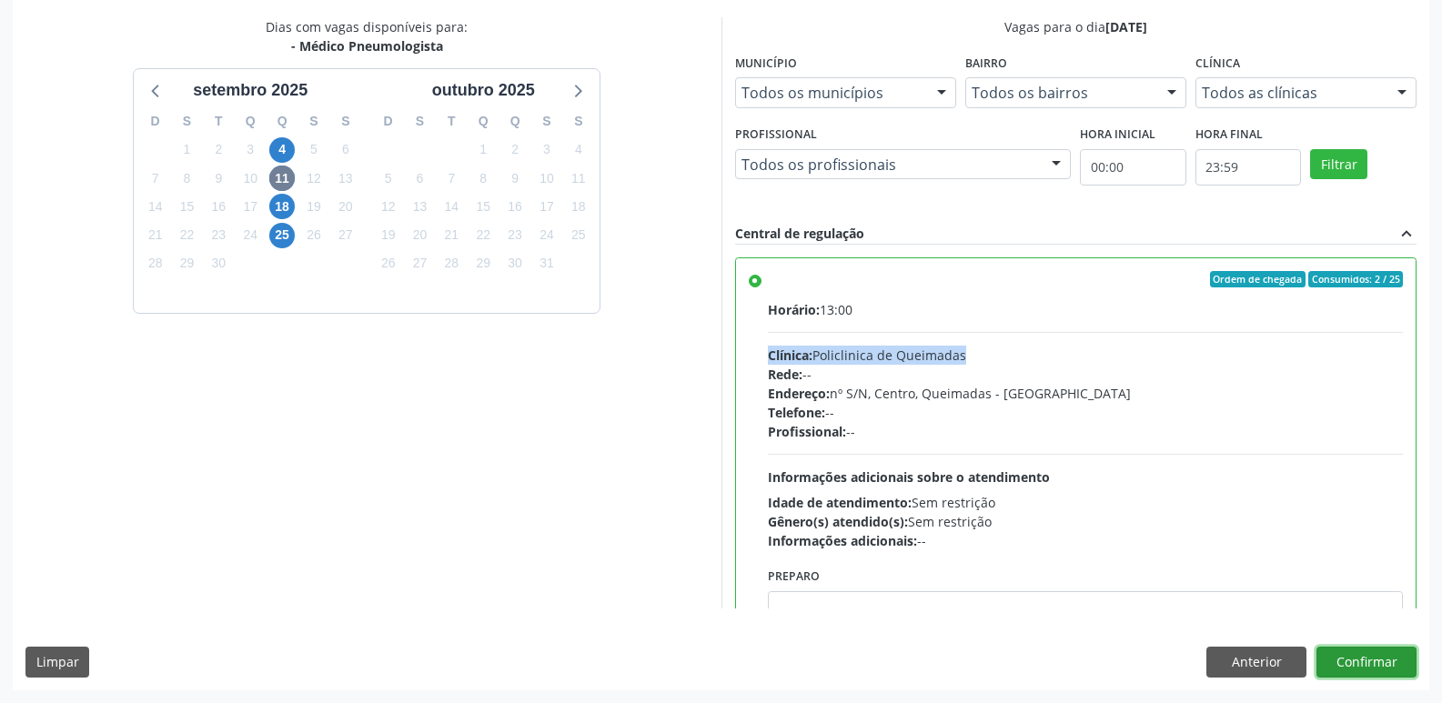
click at [1367, 659] on button "Confirmar" at bounding box center [1366, 662] width 100 height 31
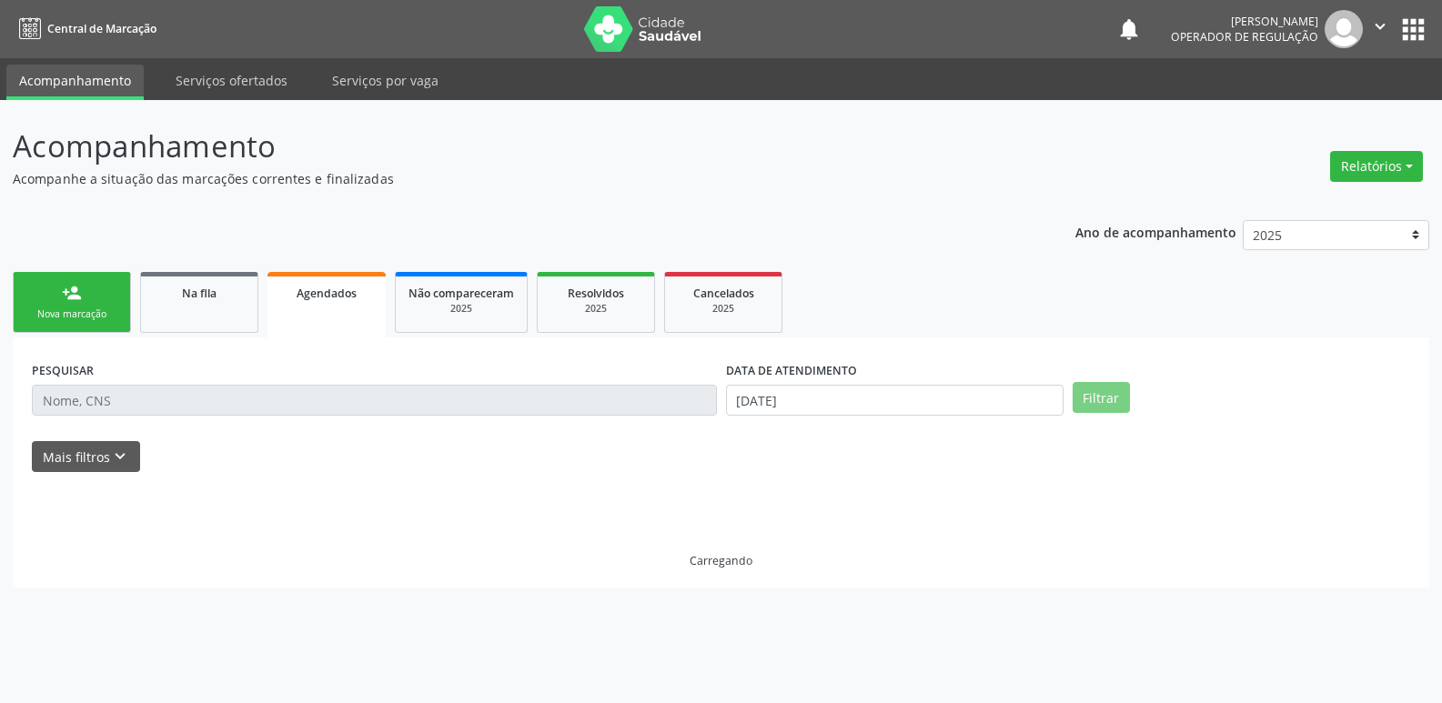
scroll to position [0, 0]
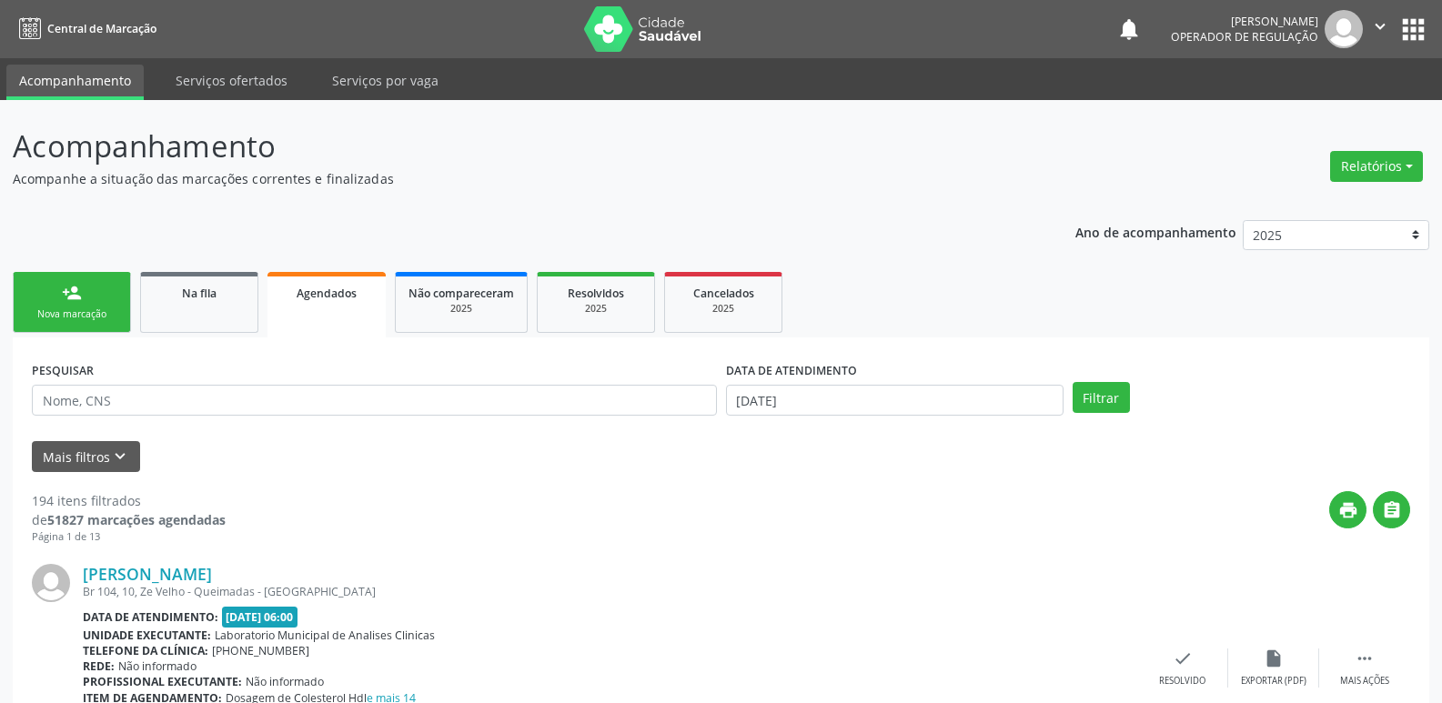
click at [104, 295] on link "person_add Nova marcação" at bounding box center [72, 302] width 118 height 61
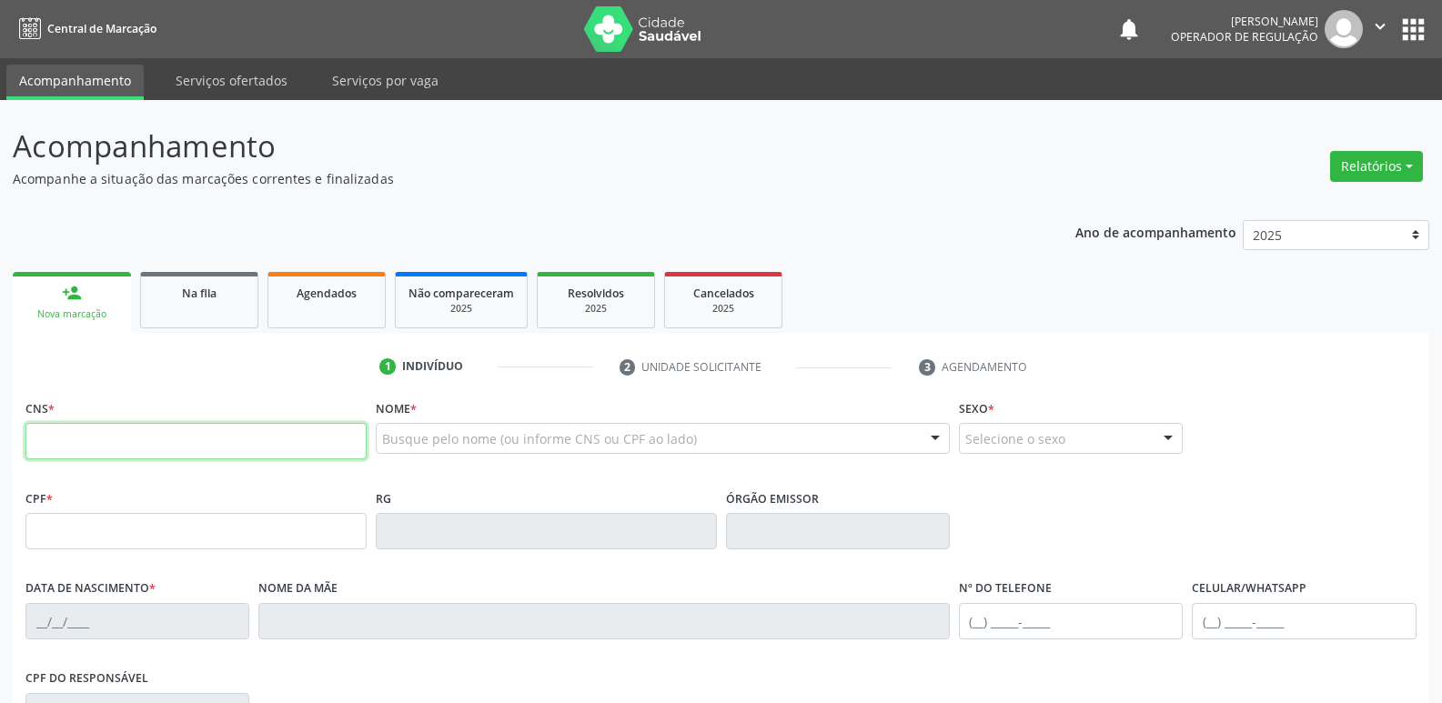
click at [58, 452] on input "text" at bounding box center [195, 441] width 341 height 36
type input "700 0063 8001 1506"
type input "011.559.514-76"
type input "22/10/1975"
type input "Maria Eiiza Andrade"
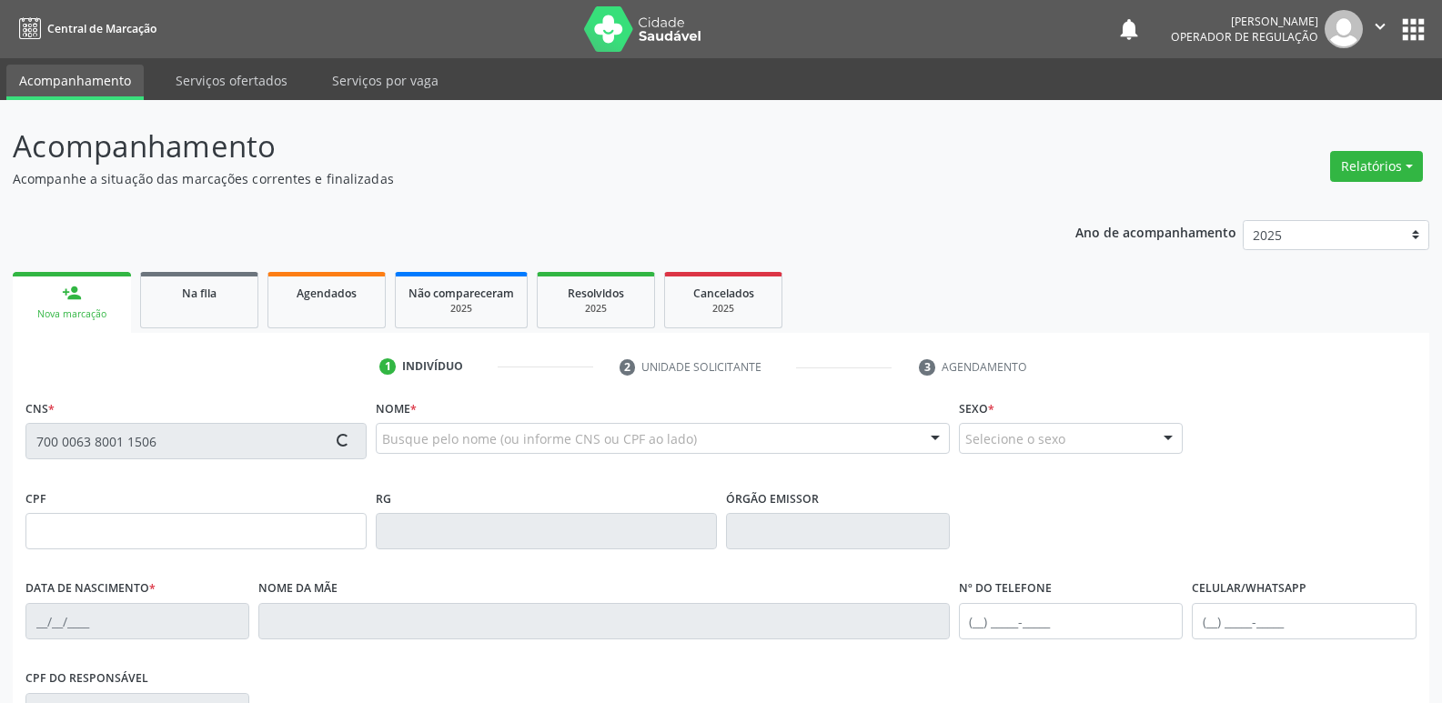
type input "(83) 99352-2150"
type input "S/N"
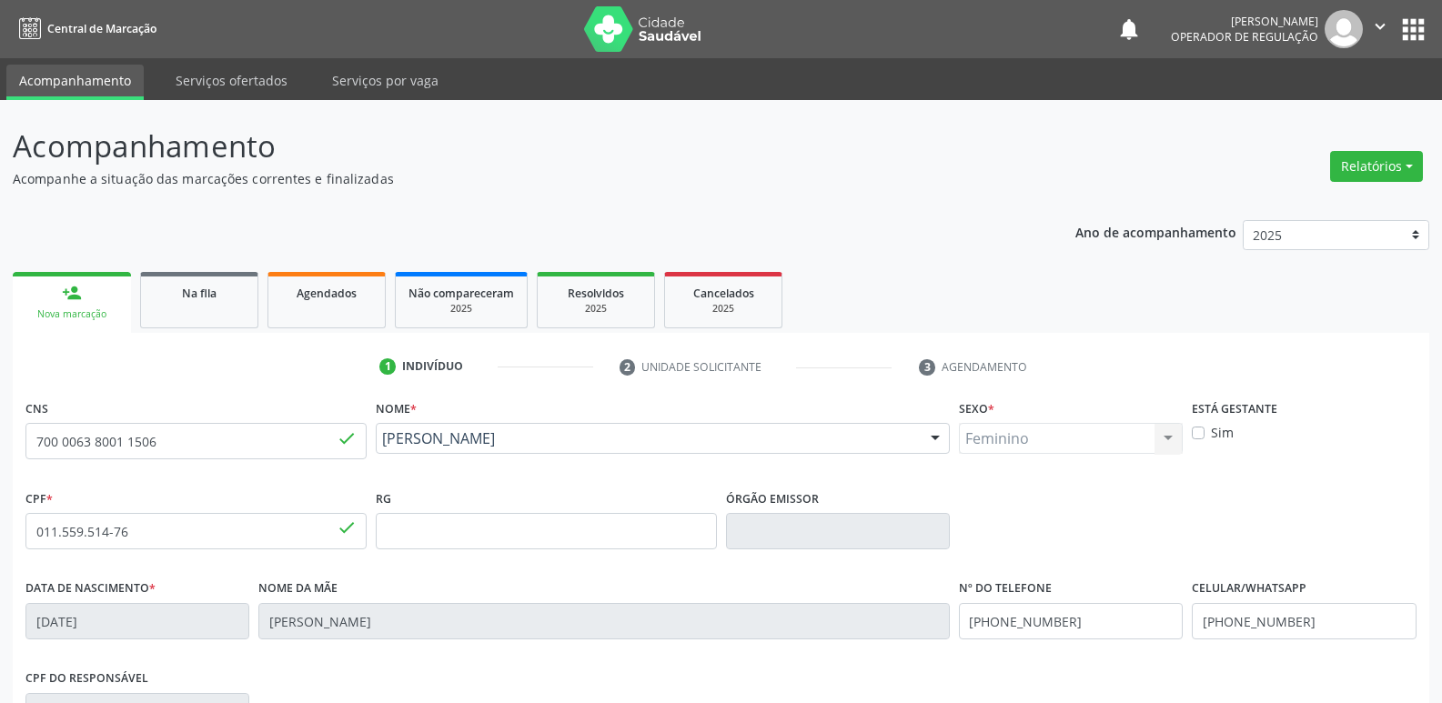
scroll to position [283, 0]
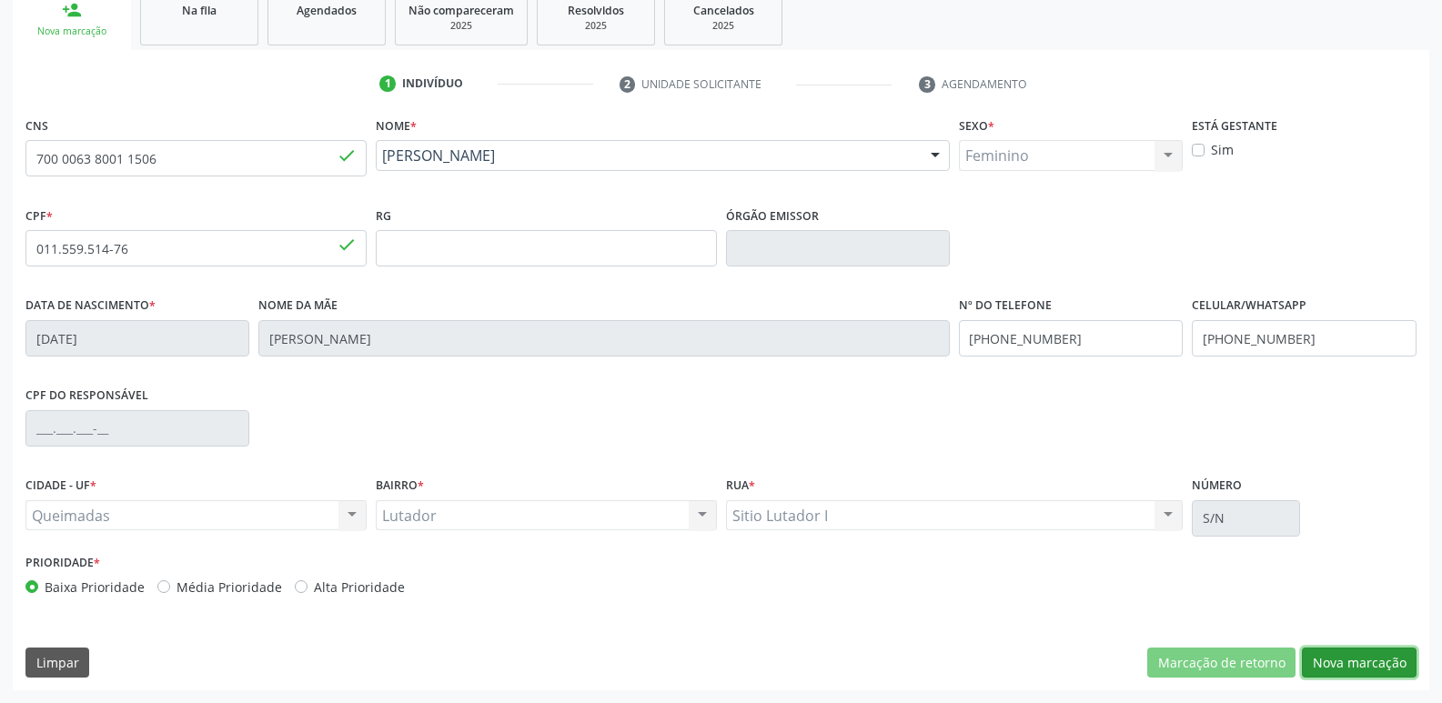
click at [1332, 653] on button "Nova marcação" at bounding box center [1359, 663] width 115 height 31
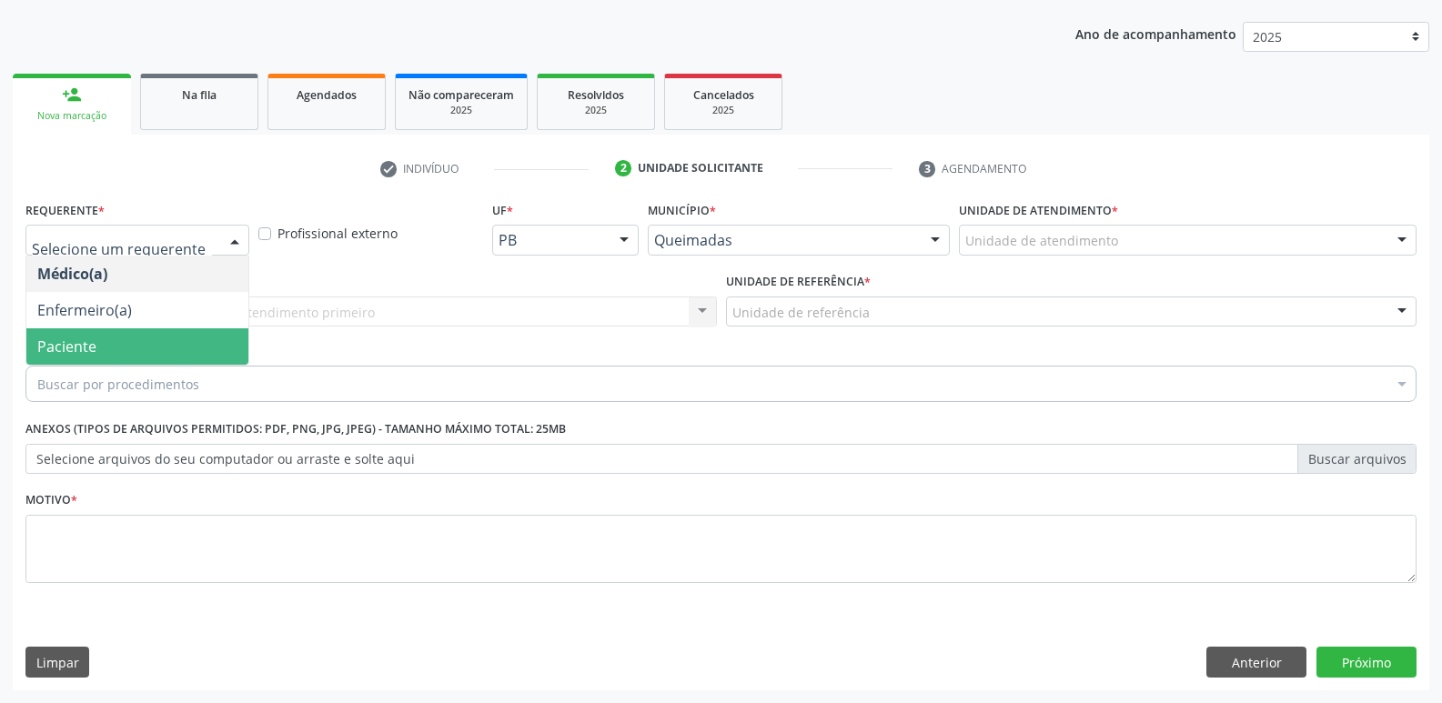
click at [130, 359] on span "Paciente" at bounding box center [137, 346] width 222 height 36
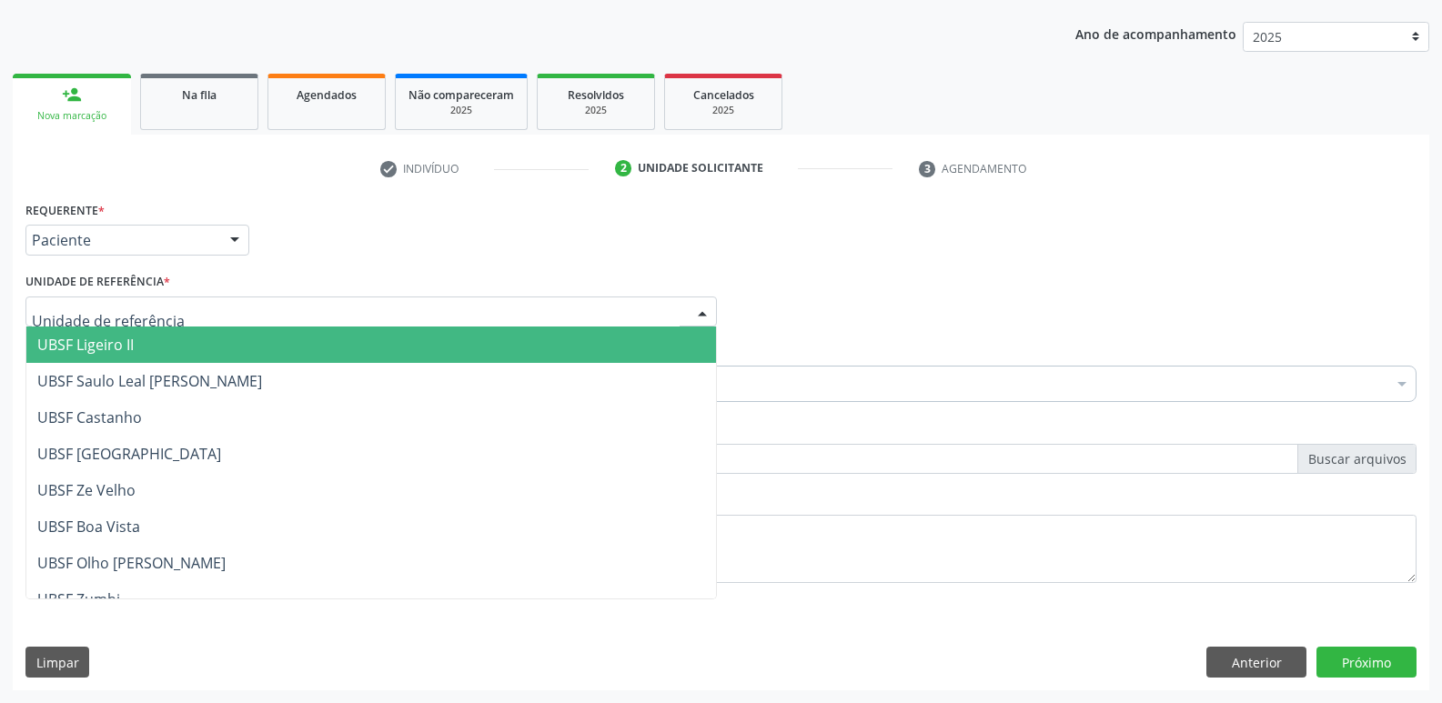
click at [184, 320] on div at bounding box center [370, 312] width 691 height 31
type input "LU"
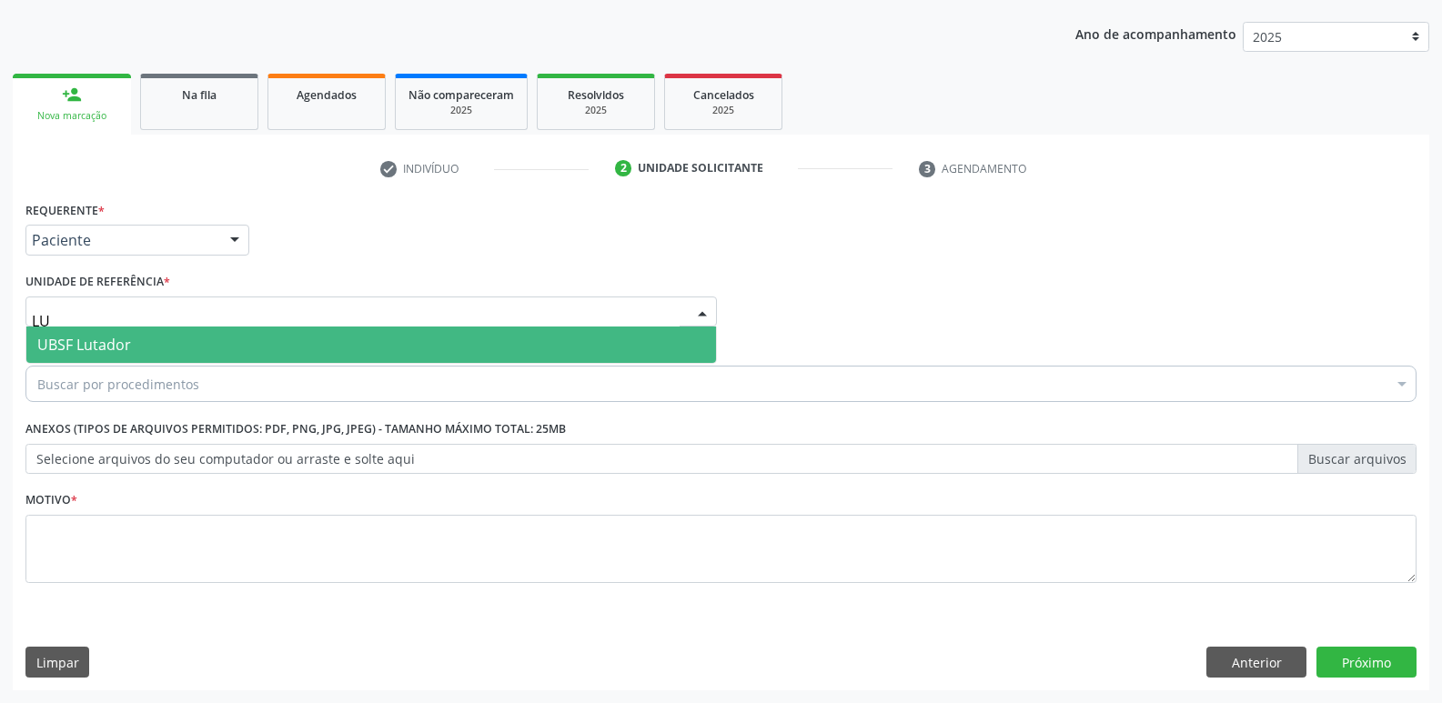
click at [139, 353] on span "UBSF Lutador" at bounding box center [370, 345] width 689 height 36
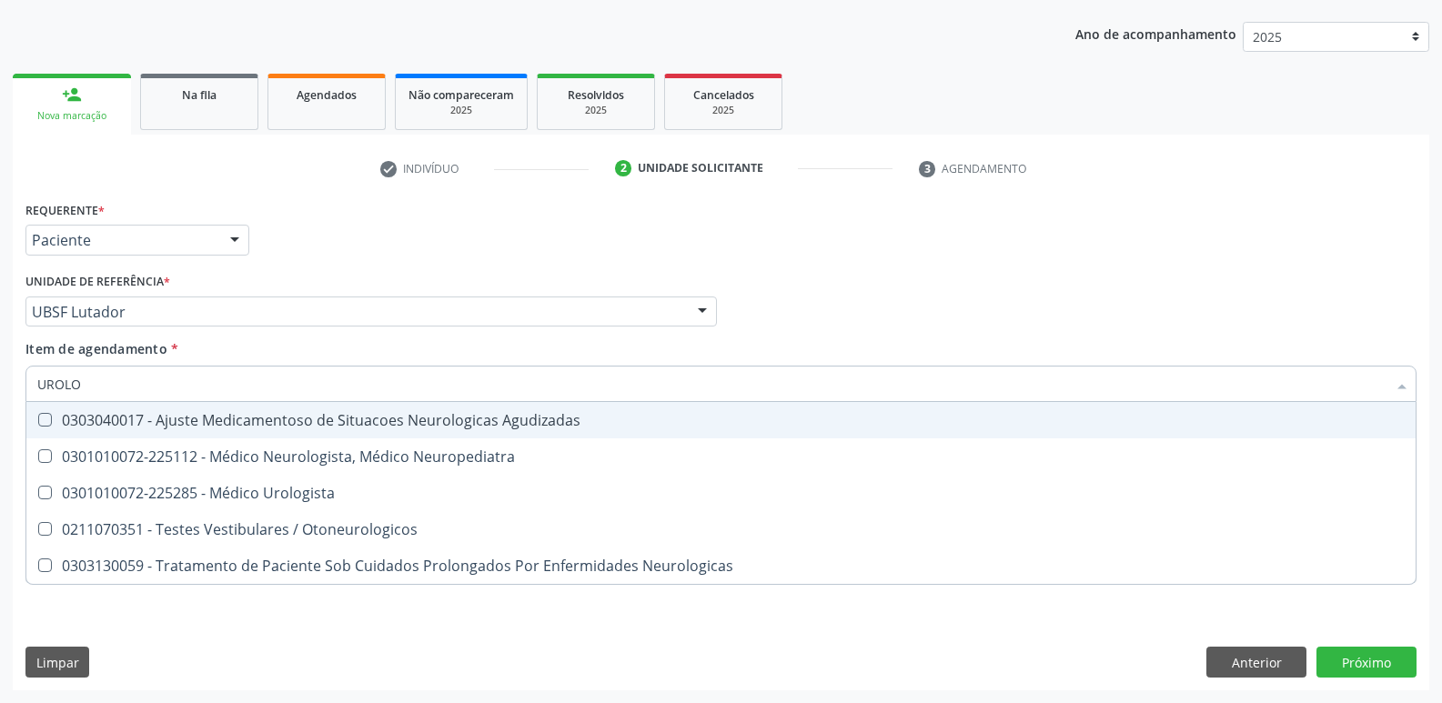
type input "UROLOG"
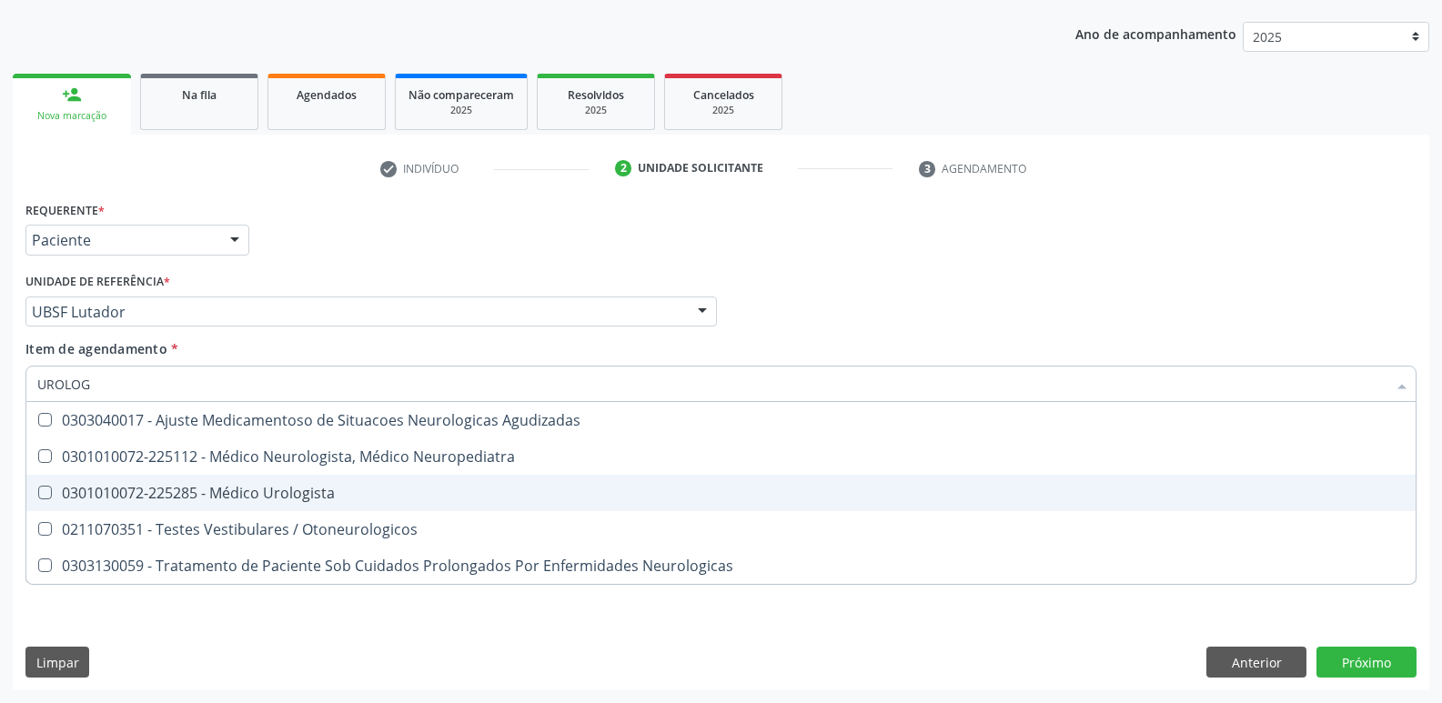
click at [239, 488] on div "0301010072-225285 - Médico Urologista" at bounding box center [720, 493] width 1367 height 15
checkbox Urologista "true"
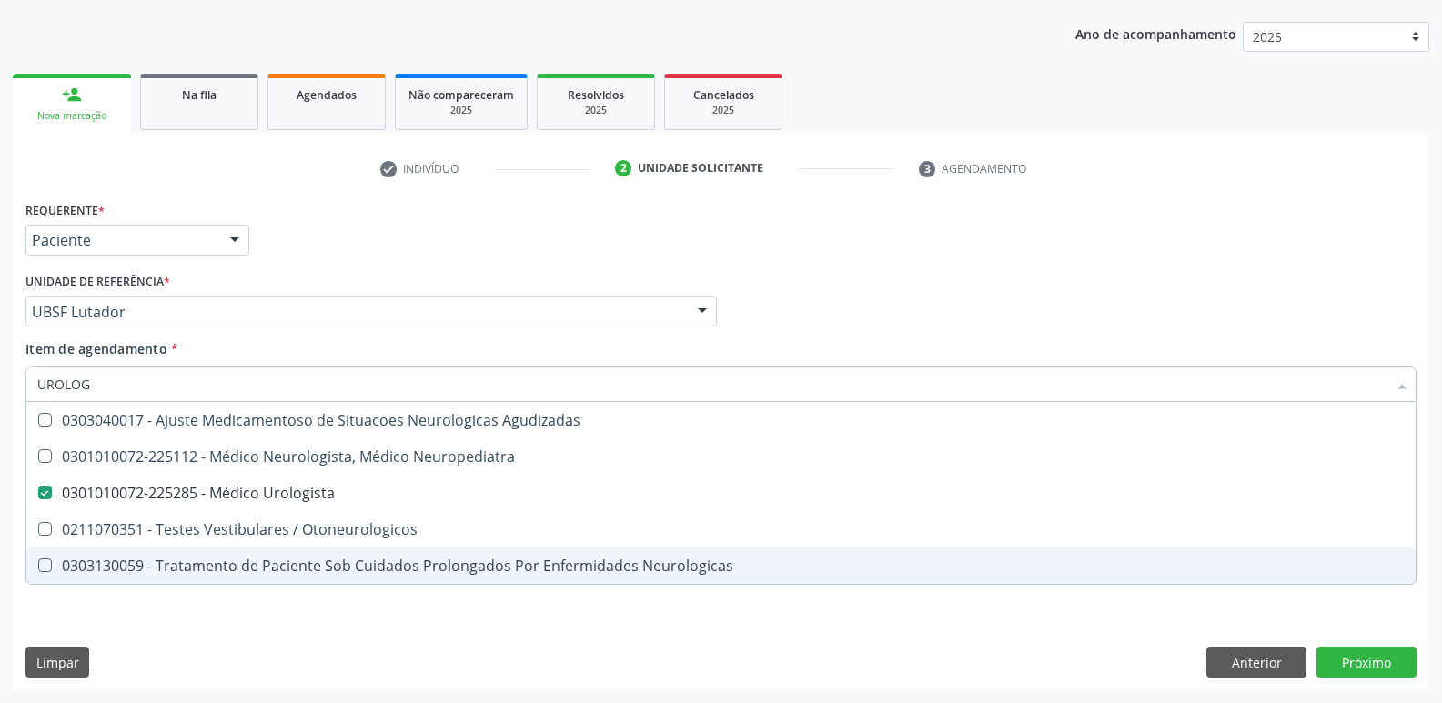
drag, startPoint x: 198, startPoint y: 639, endPoint x: 218, endPoint y: 577, distance: 65.9
click at [199, 634] on div "Requerente * Paciente Médico(a) Enfermeiro(a) Paciente Nenhum resultado encontr…" at bounding box center [721, 443] width 1416 height 494
checkbox Neuropediatra "true"
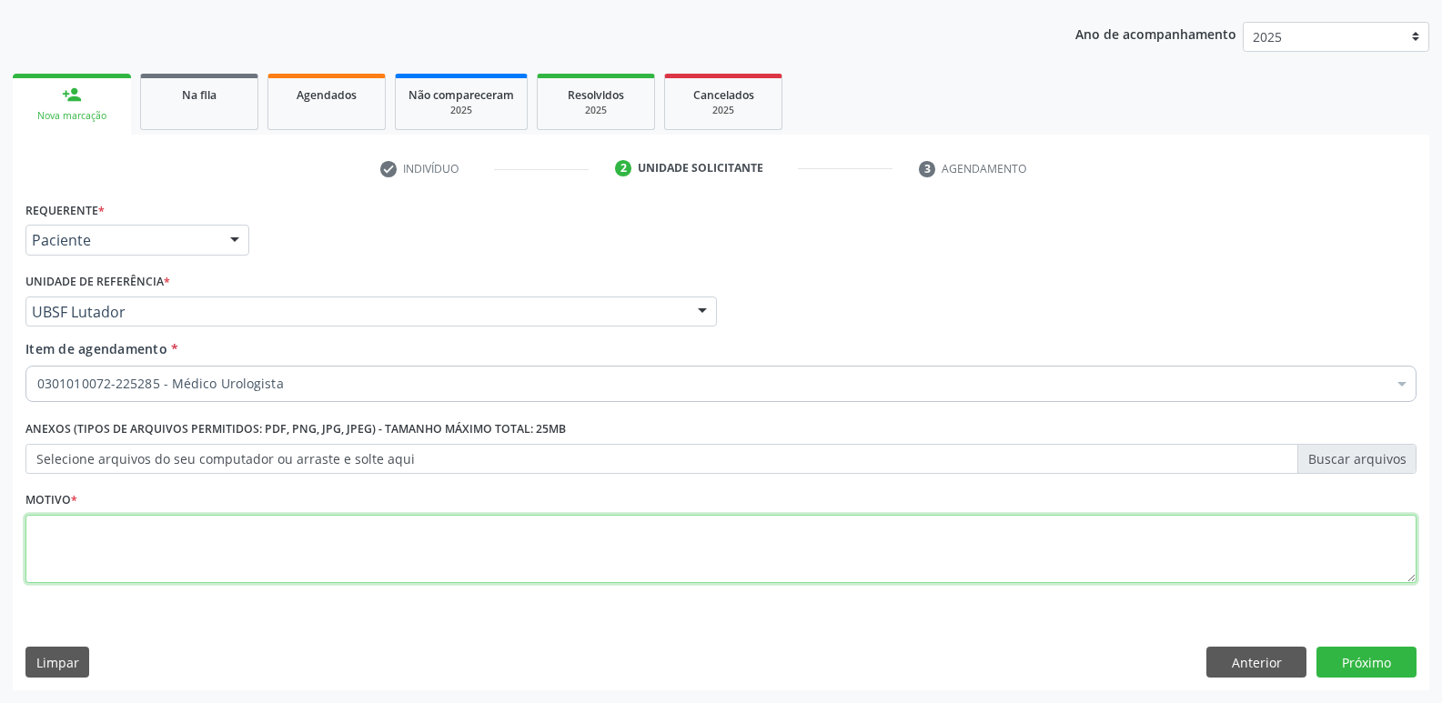
click at [221, 548] on textarea at bounding box center [720, 549] width 1391 height 69
paste textarea "avaliação"
type textarea "avaliação"
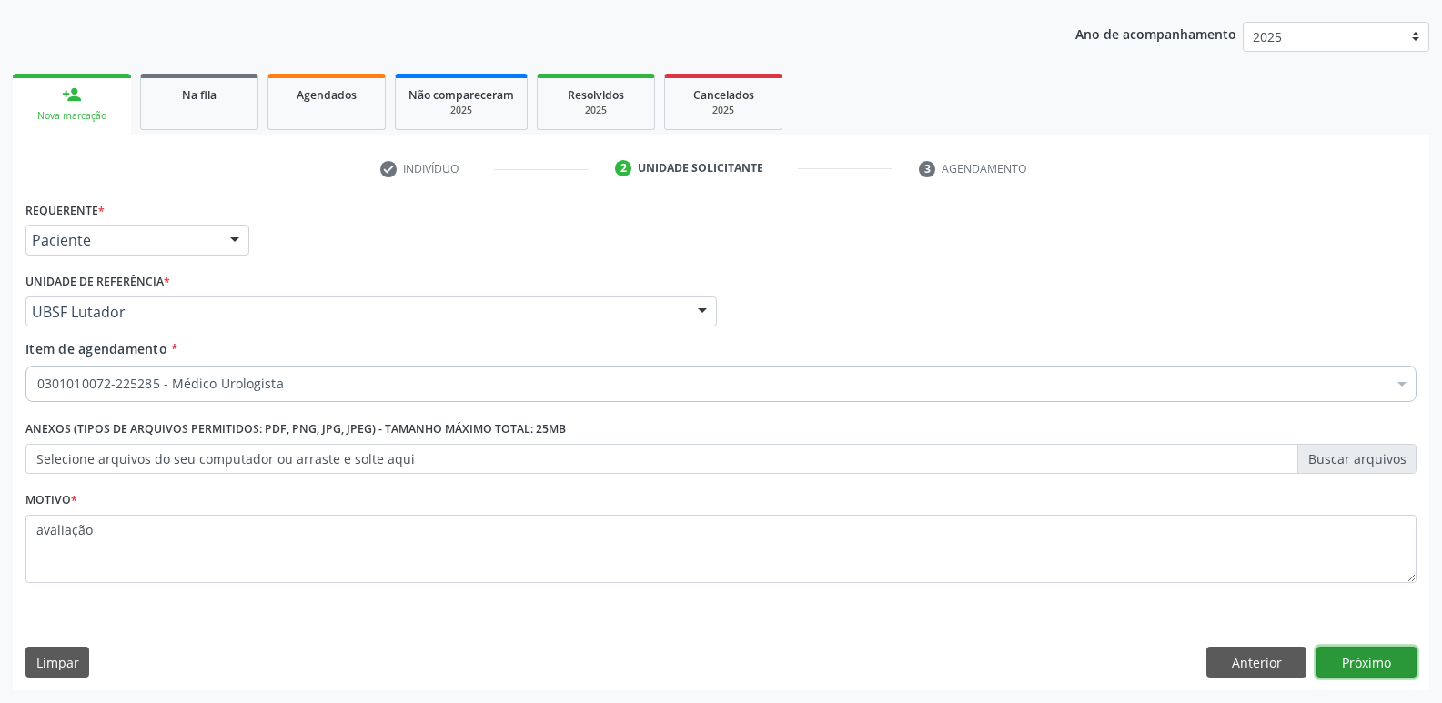
click at [1350, 670] on button "Próximo" at bounding box center [1366, 662] width 100 height 31
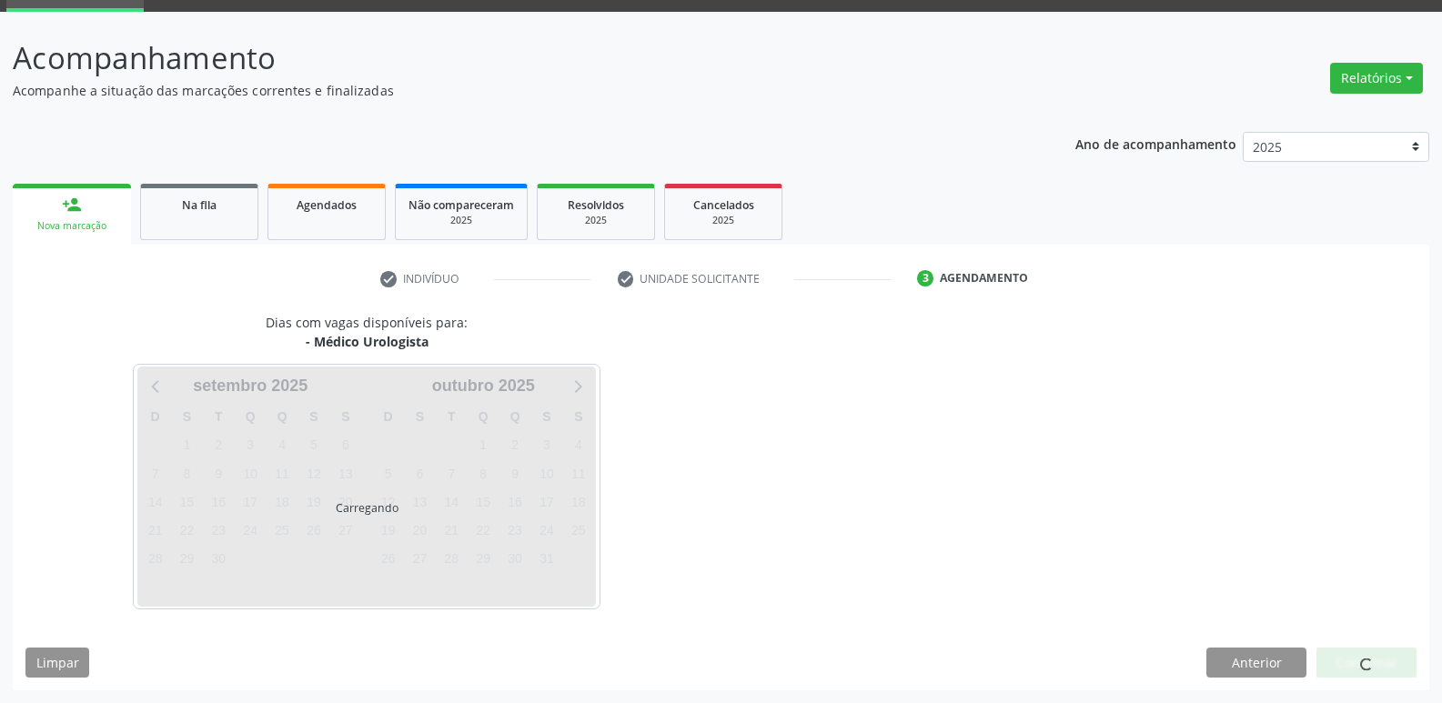
scroll to position [88, 0]
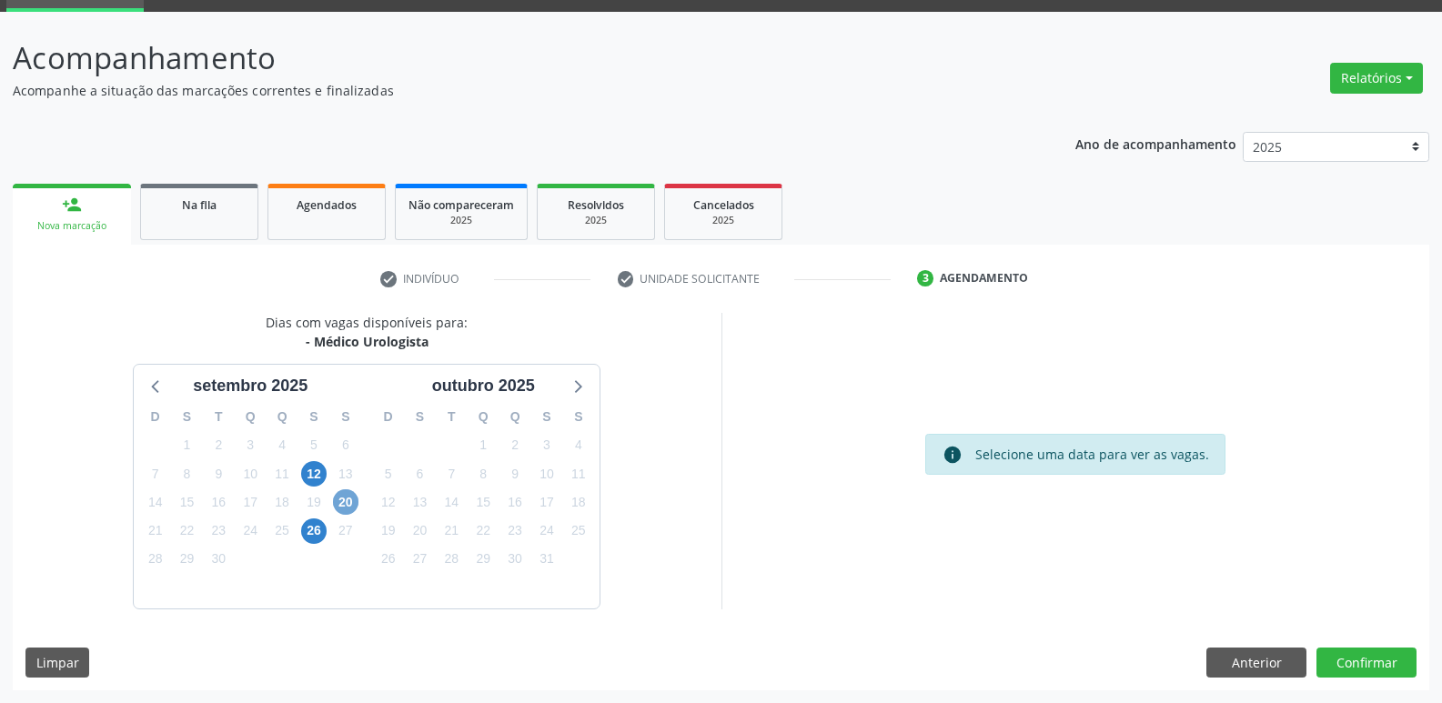
click at [351, 496] on span "20" at bounding box center [345, 501] width 25 height 25
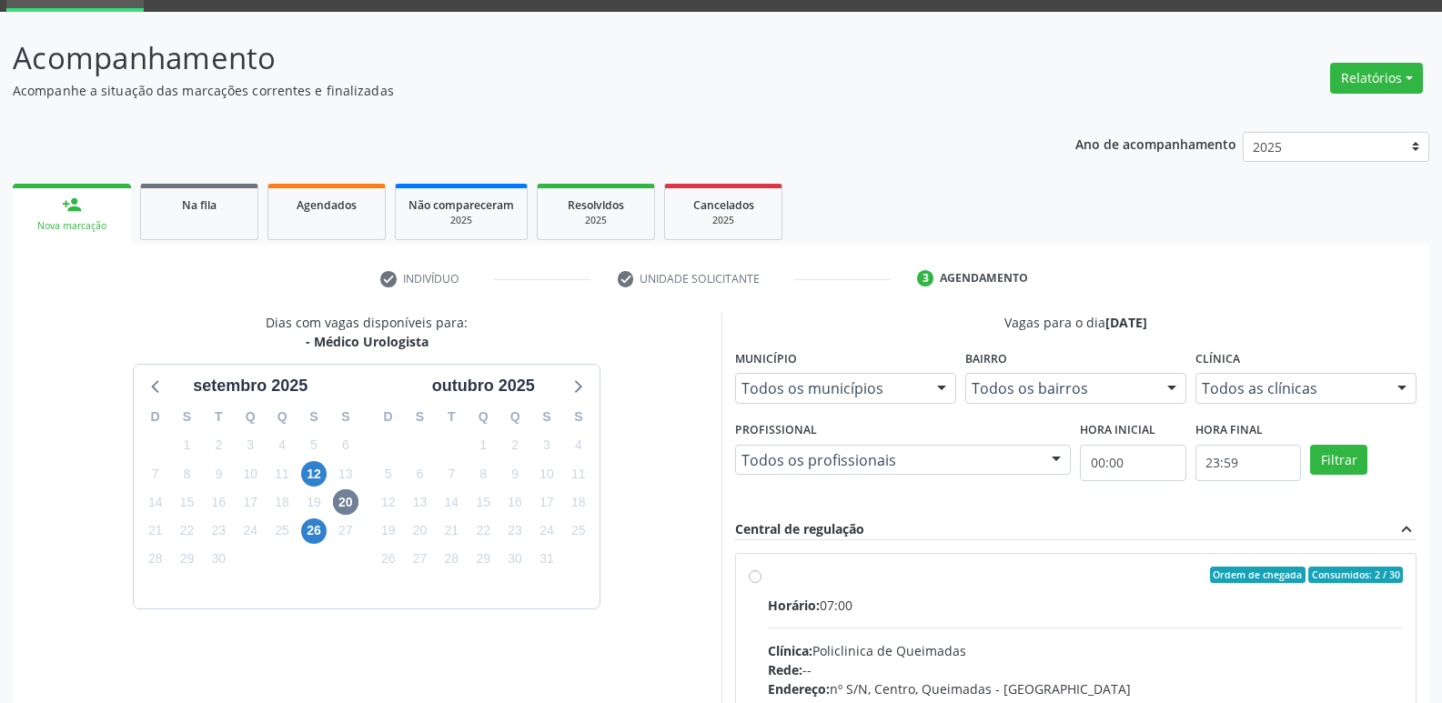
drag, startPoint x: 1106, startPoint y: 646, endPoint x: 1106, endPoint y: 633, distance: 12.7
click at [761, 583] on input "Ordem de chegada Consumidos: 2 / 30 Horário: 07:00 Clínica: Policlinica de Quei…" at bounding box center [755, 575] width 13 height 16
radio input "true"
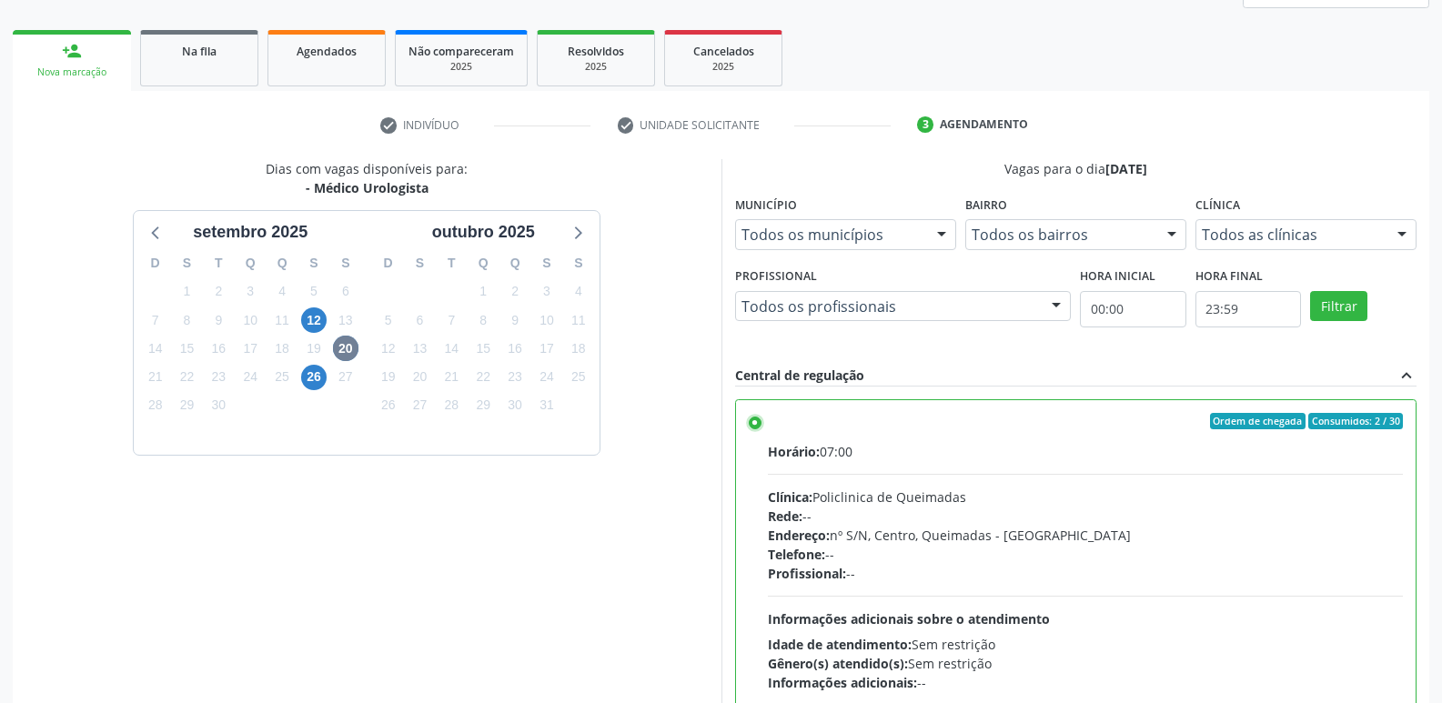
scroll to position [384, 0]
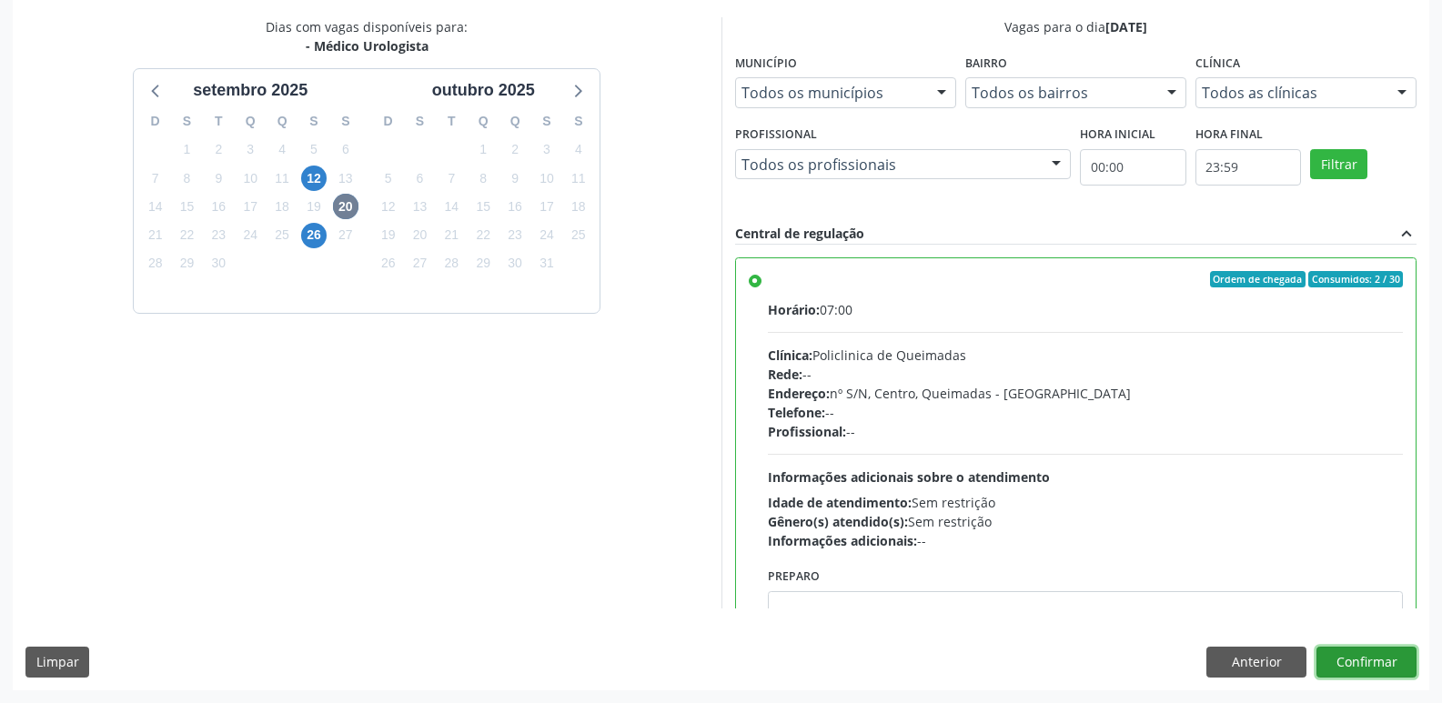
click at [1364, 663] on button "Confirmar" at bounding box center [1366, 662] width 100 height 31
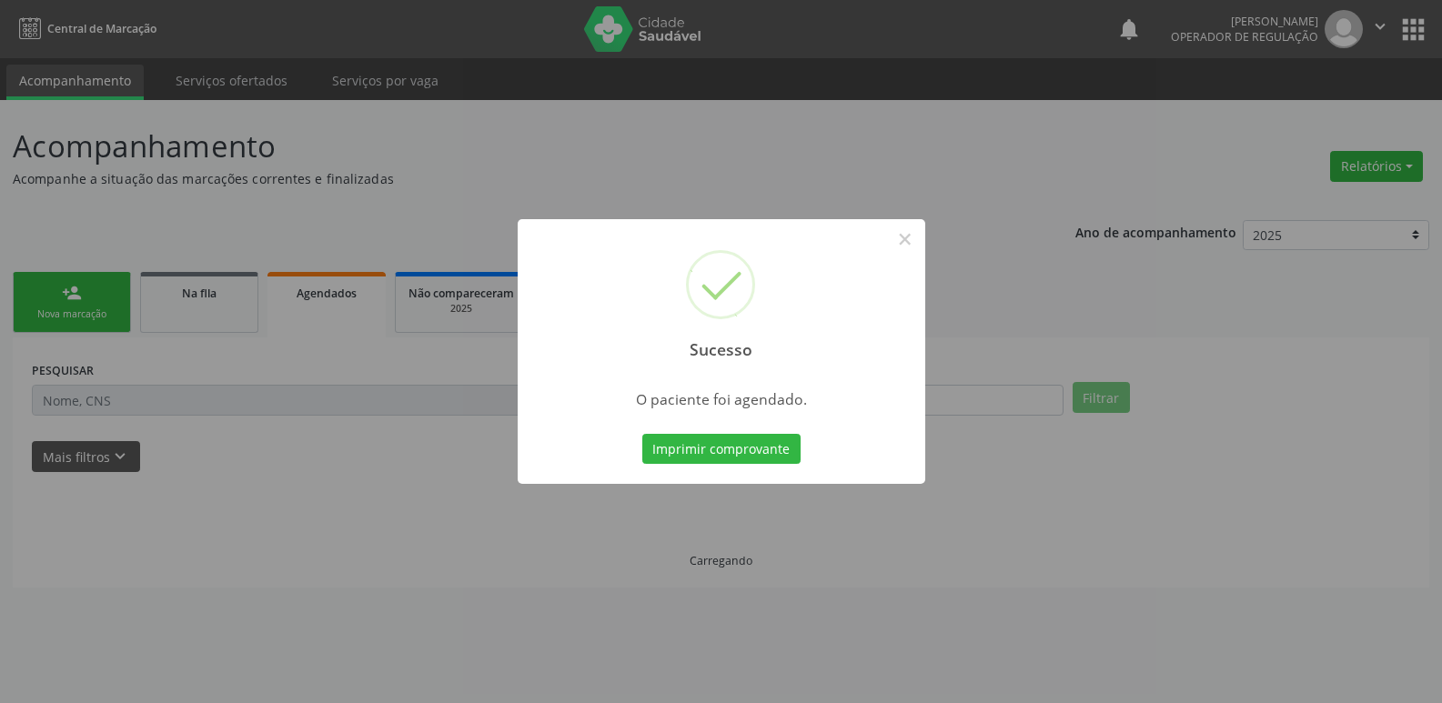
scroll to position [0, 0]
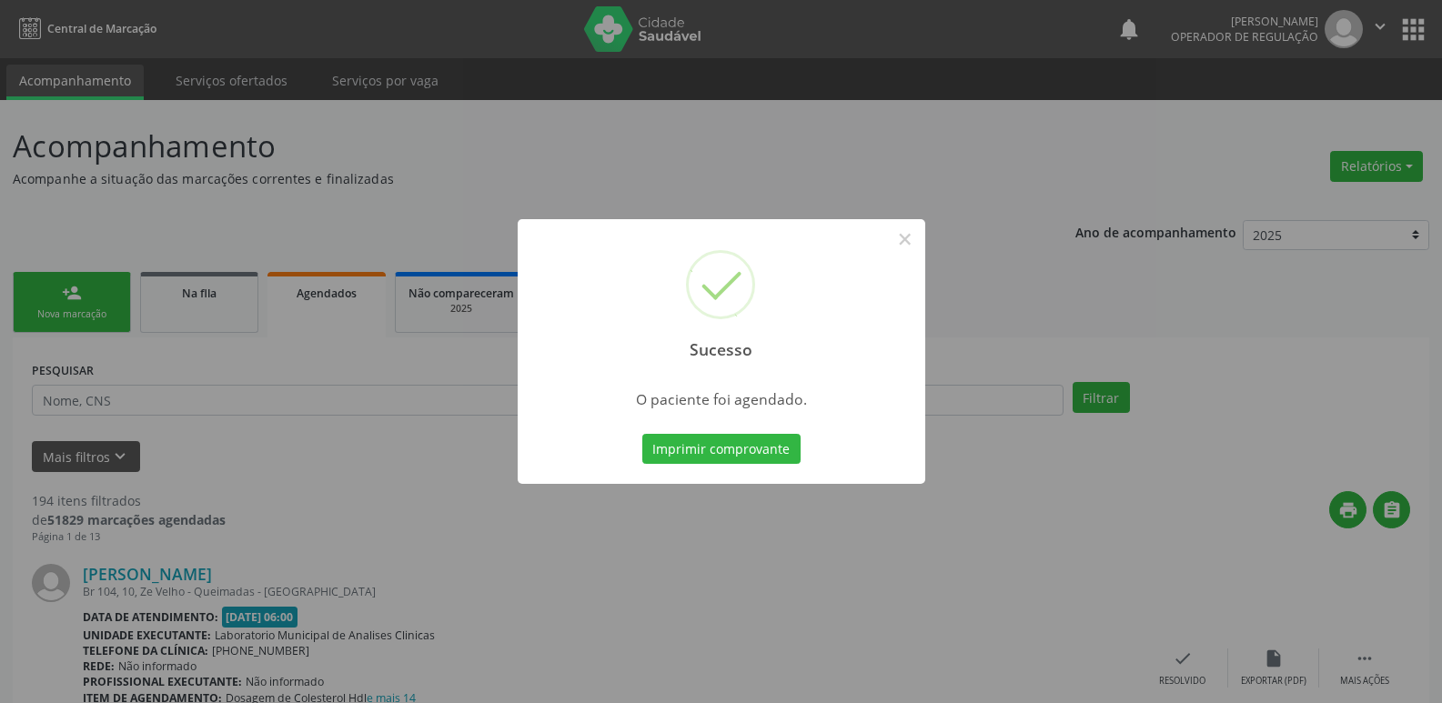
click at [642, 434] on button "Imprimir comprovante" at bounding box center [721, 449] width 158 height 31
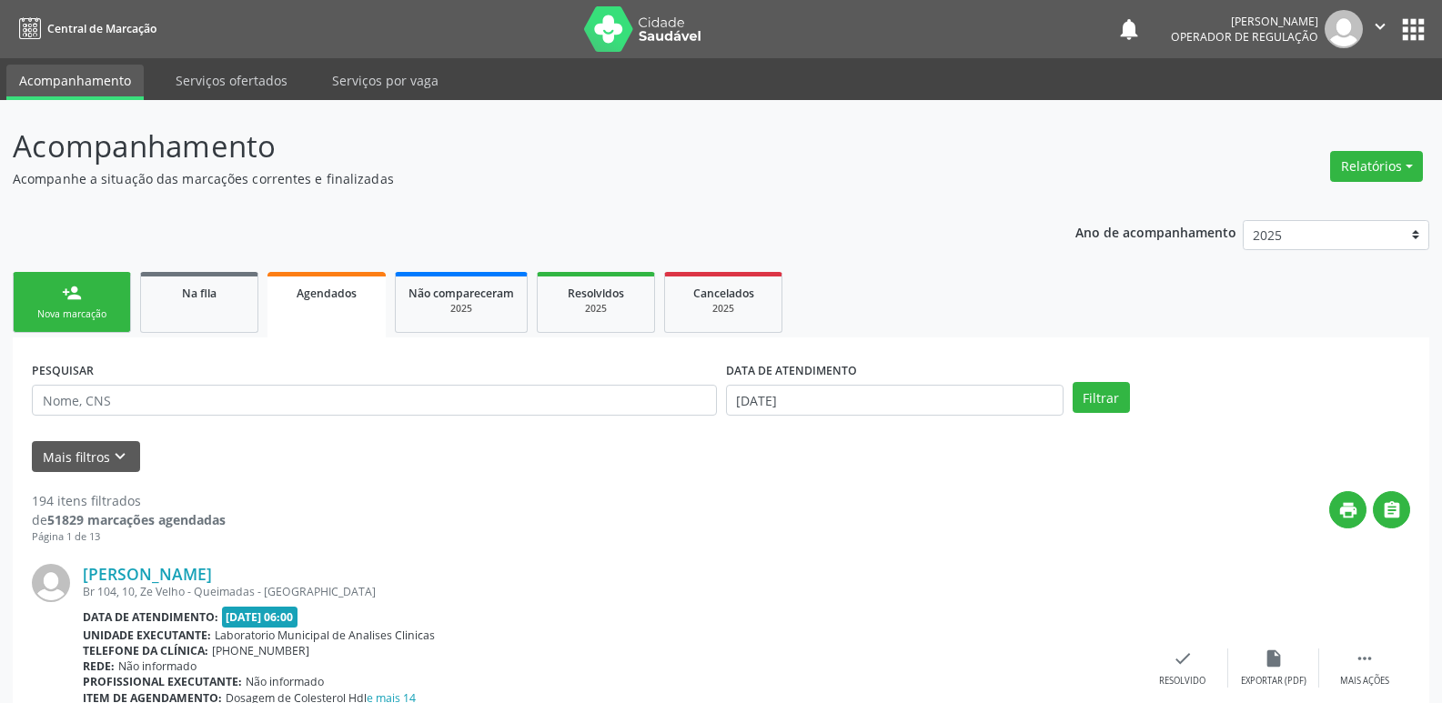
click at [82, 283] on link "person_add Nova marcação" at bounding box center [72, 302] width 118 height 61
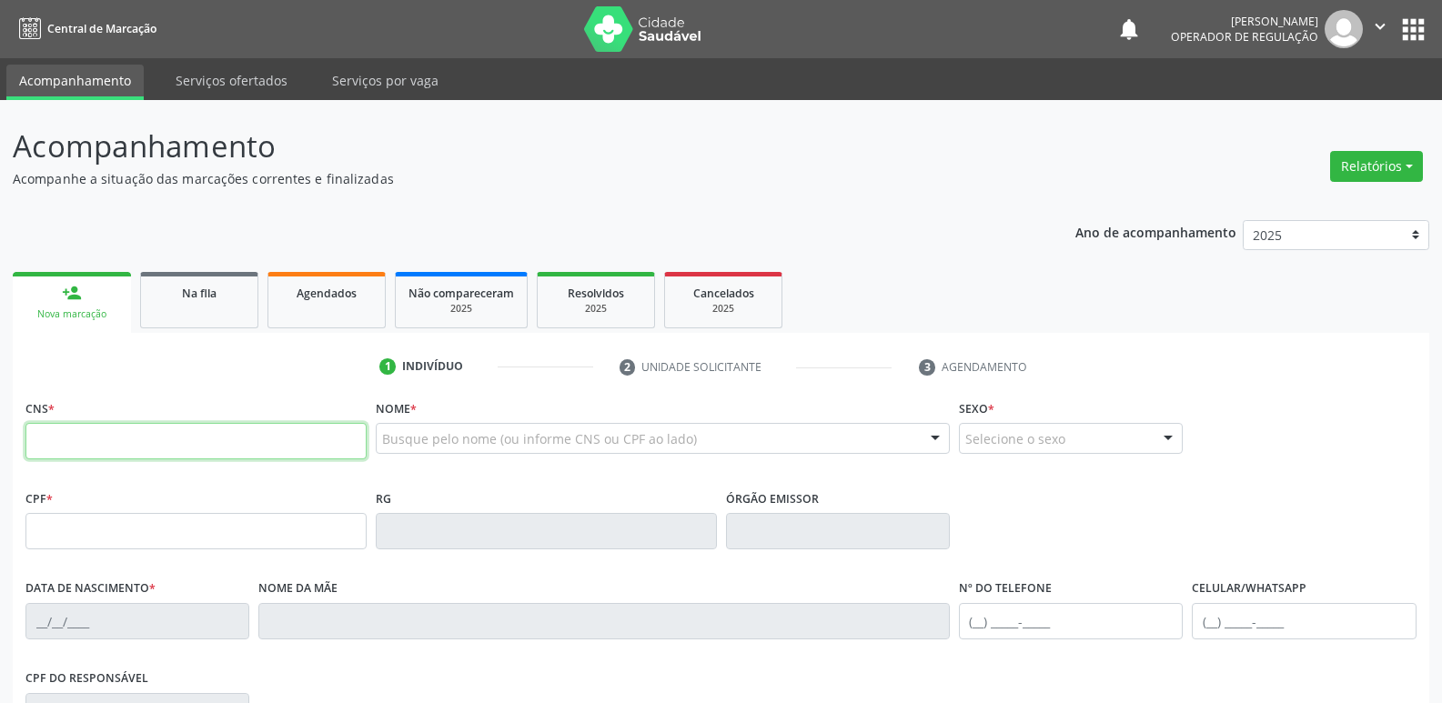
click at [107, 435] on input "text" at bounding box center [195, 441] width 341 height 36
type input "704 1031 9749 6678"
type input "839.298.274-68"
type input "24/04/1972"
type input "Maria de Lourdes Silva"
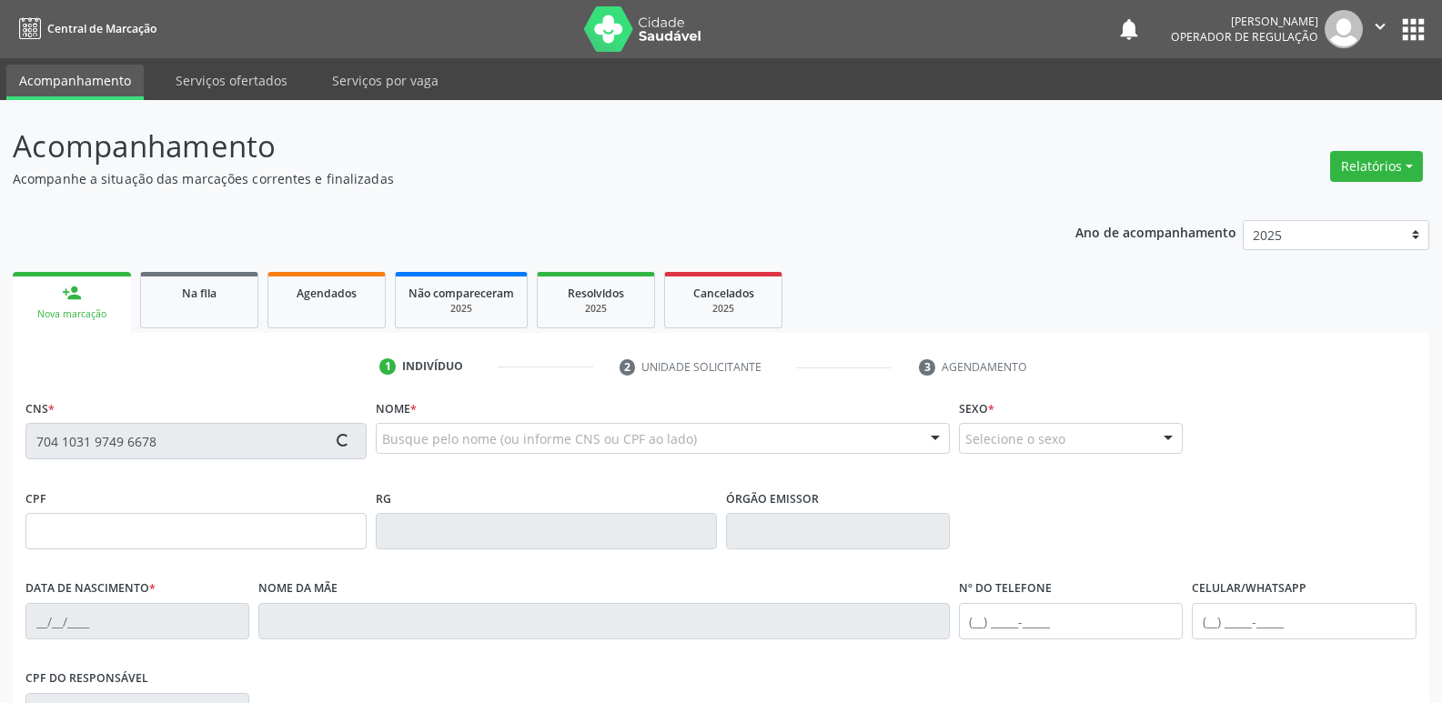
type input "(83) 99151-8263"
type input "(83) 99193-3324"
type input "S/N"
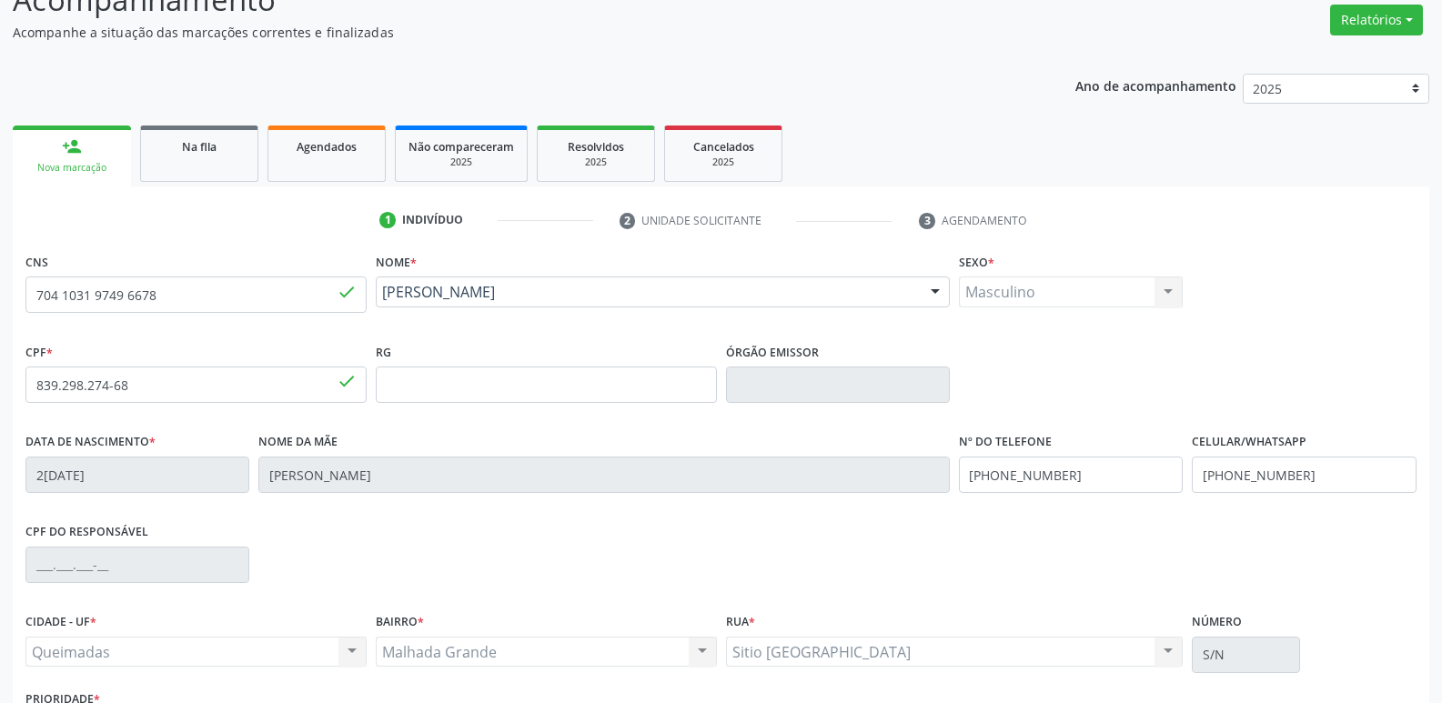
scroll to position [283, 0]
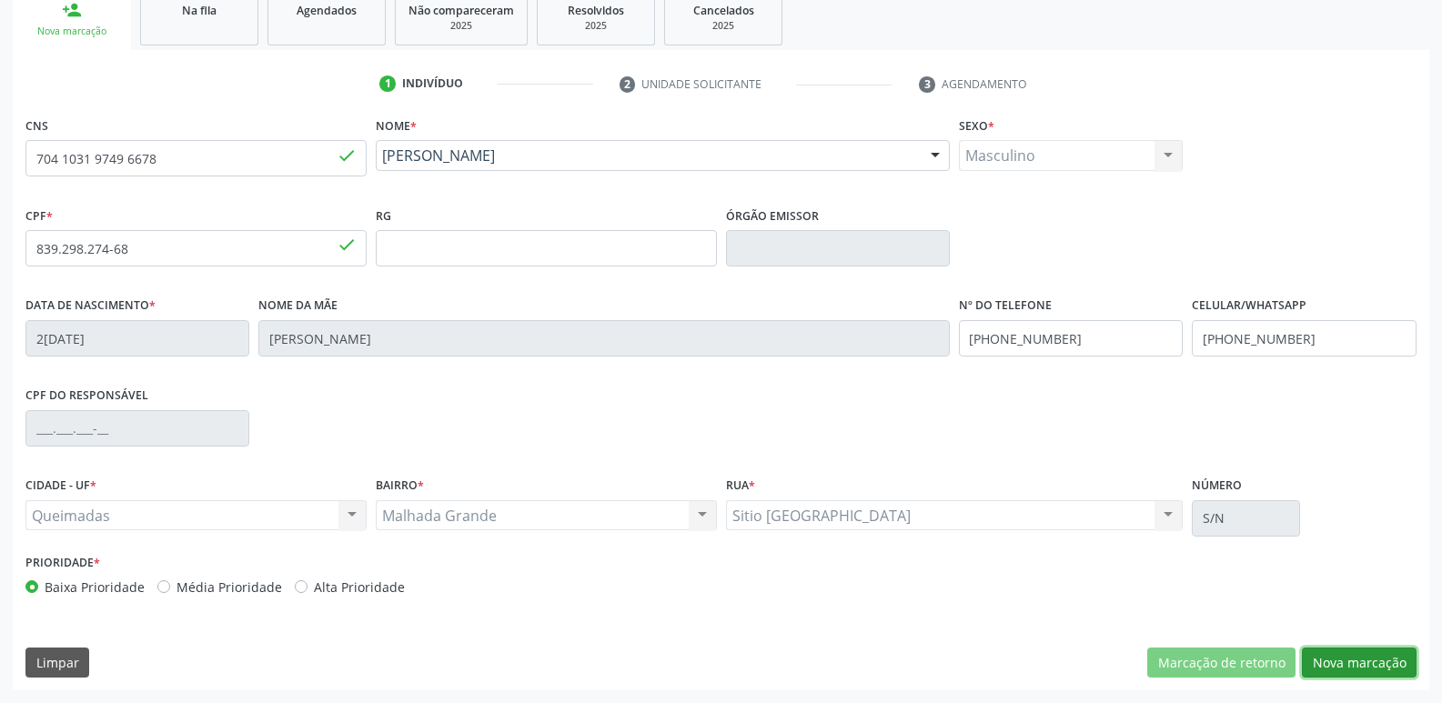
click at [1413, 661] on button "Nova marcação" at bounding box center [1359, 663] width 115 height 31
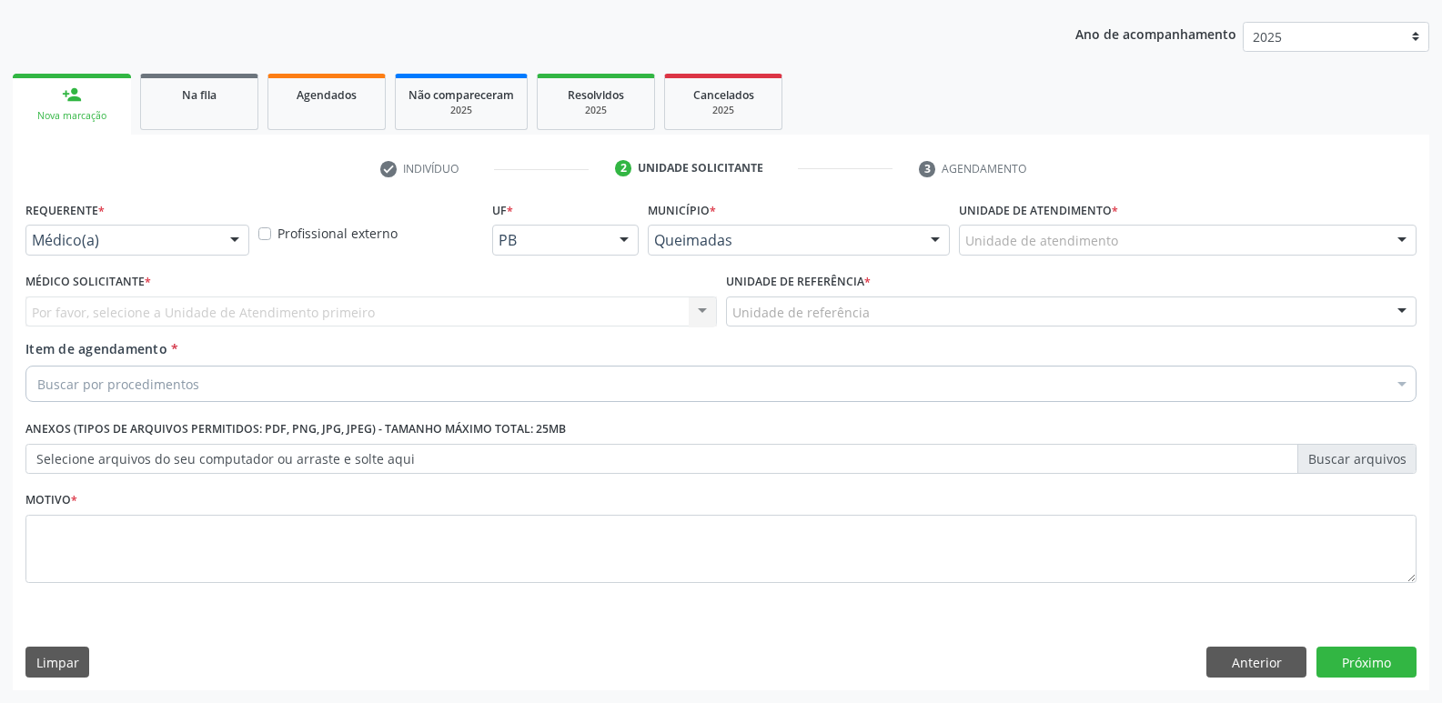
click at [216, 239] on div "Médico(a)" at bounding box center [137, 240] width 224 height 31
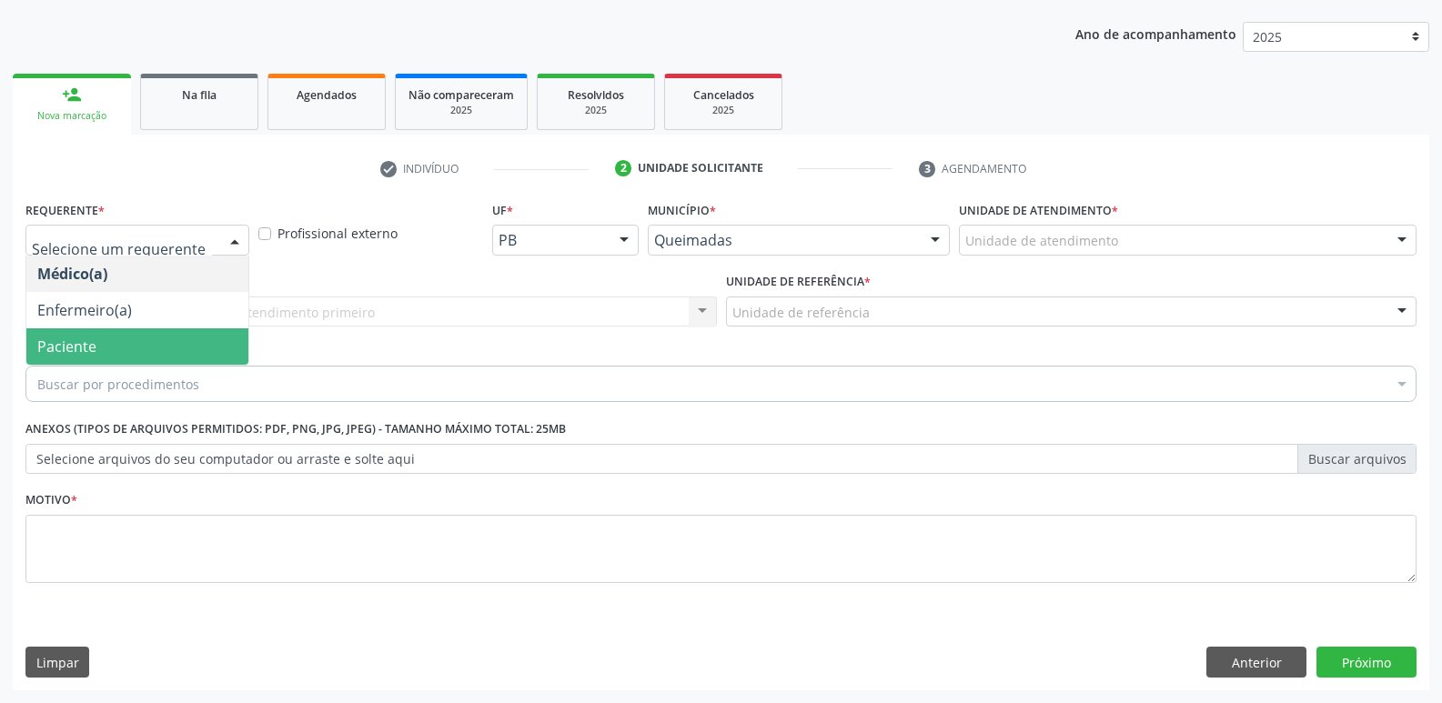
drag, startPoint x: 116, startPoint y: 346, endPoint x: 170, endPoint y: 317, distance: 60.6
click at [117, 345] on span "Paciente" at bounding box center [137, 346] width 222 height 36
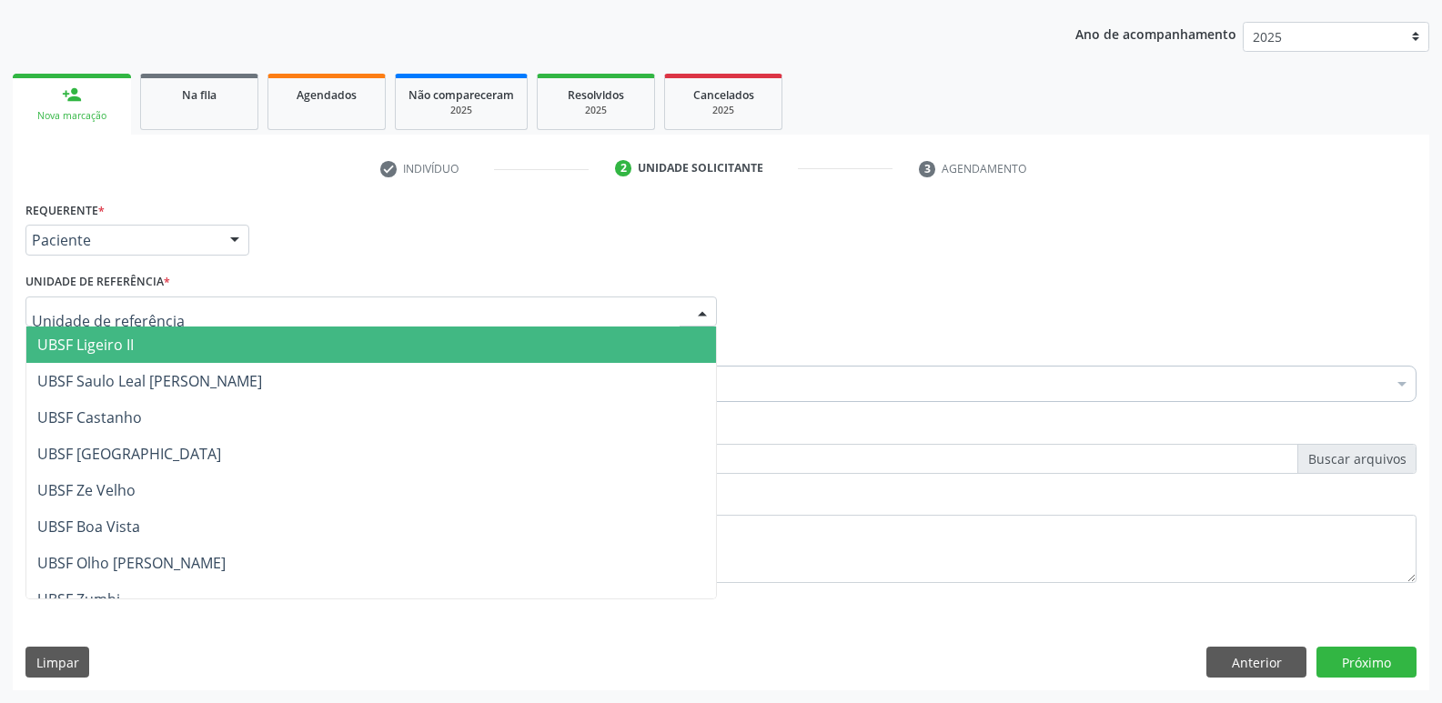
click at [187, 311] on div at bounding box center [370, 312] width 691 height 31
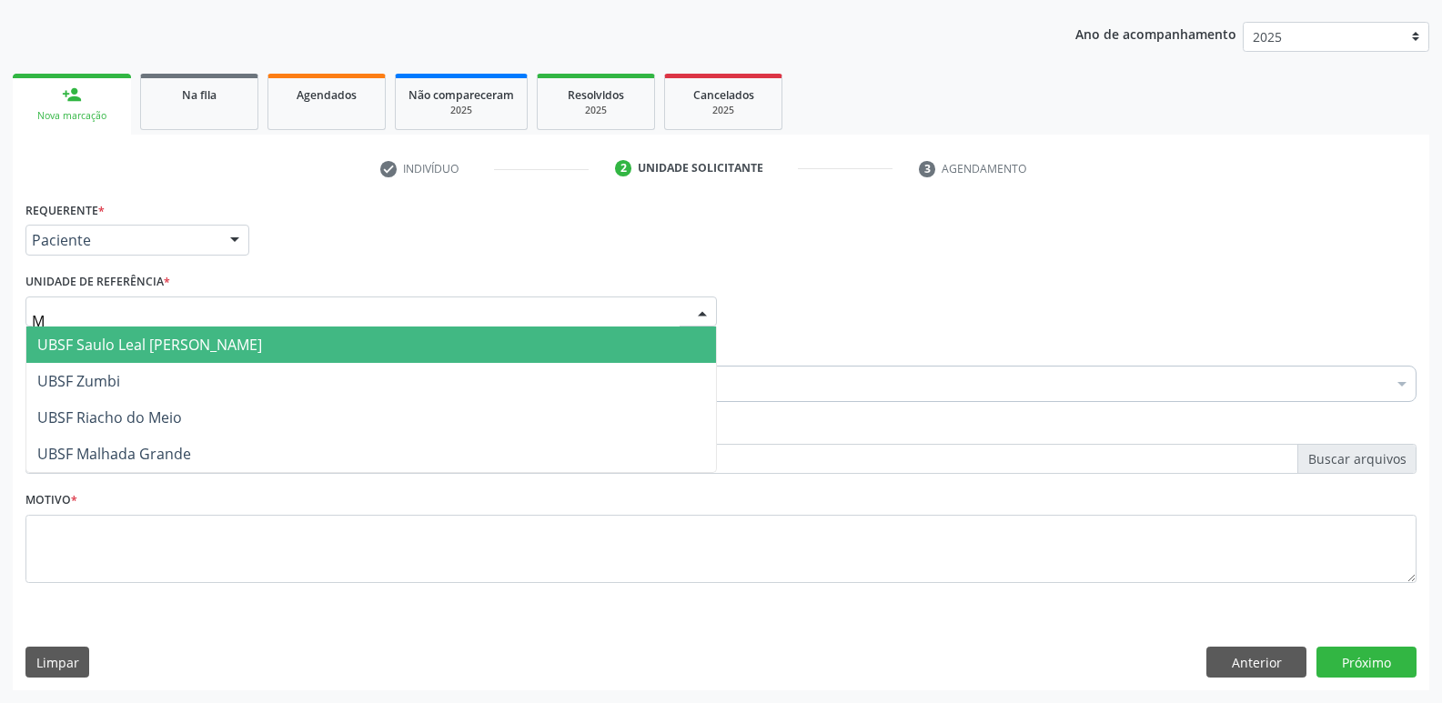
type input "MA"
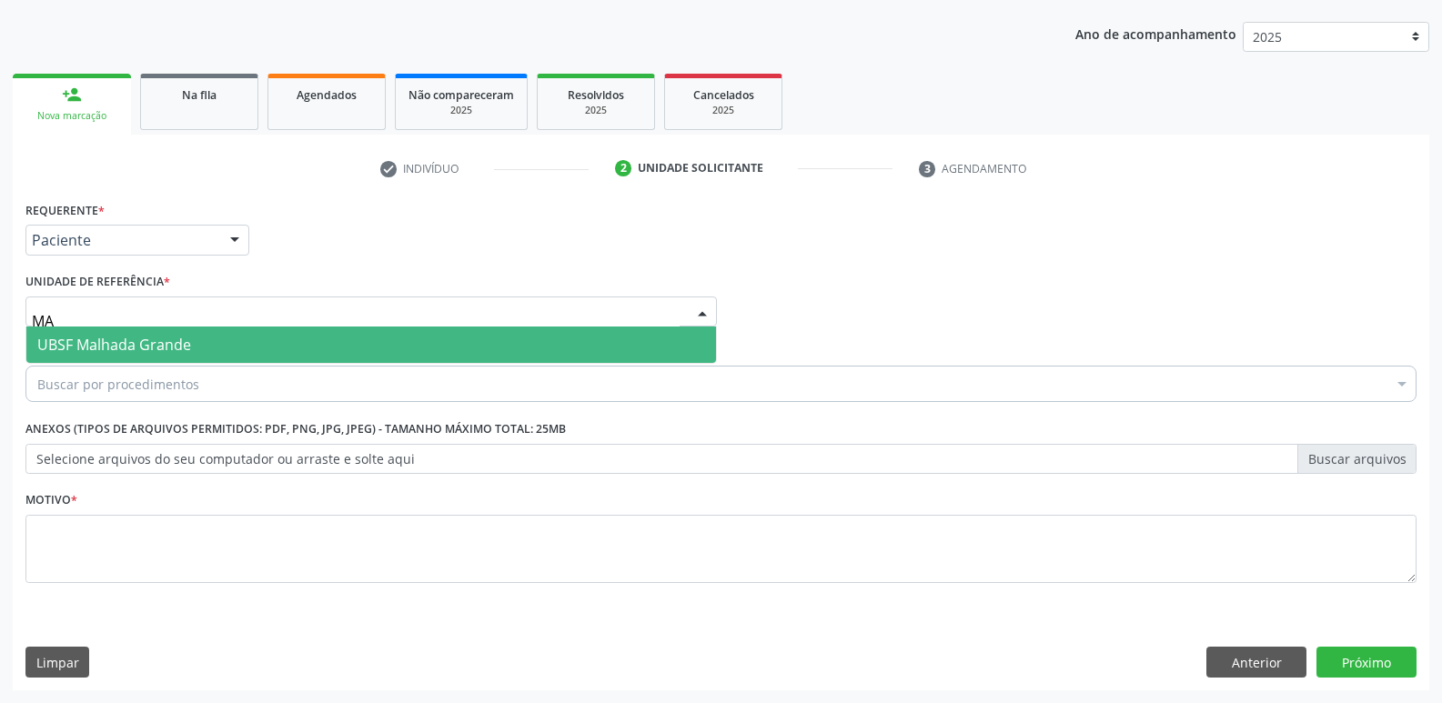
click at [155, 341] on span "UBSF Malhada Grande" at bounding box center [114, 345] width 154 height 20
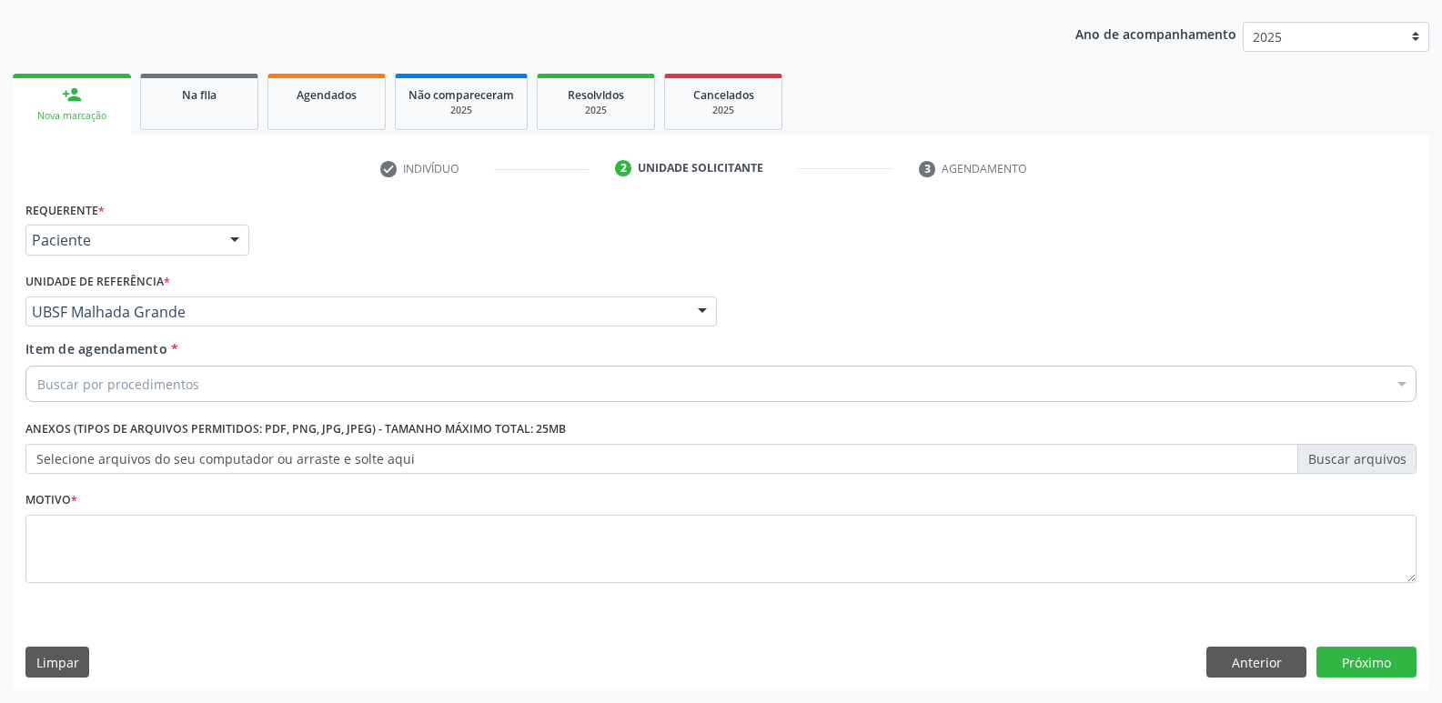
click at [190, 395] on div "Buscar por procedimentos" at bounding box center [720, 384] width 1391 height 36
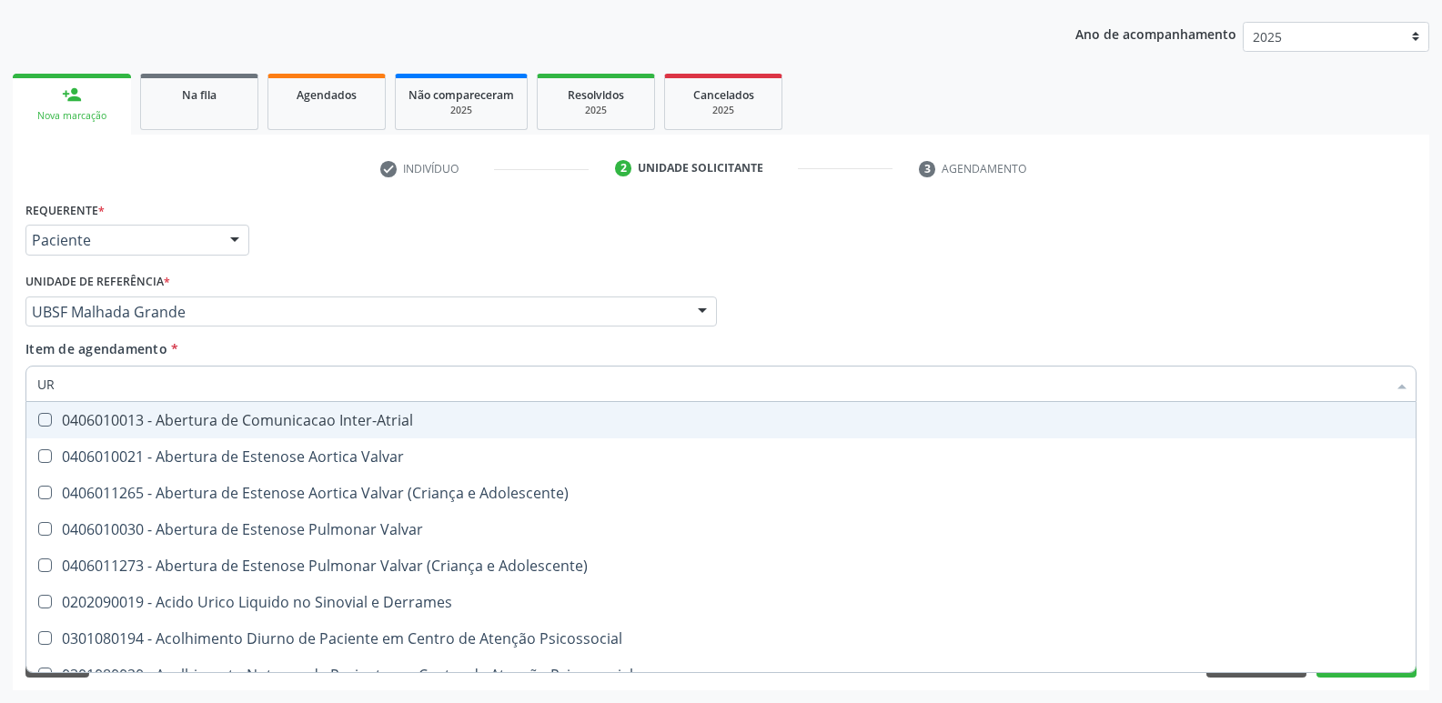
type input "URO"
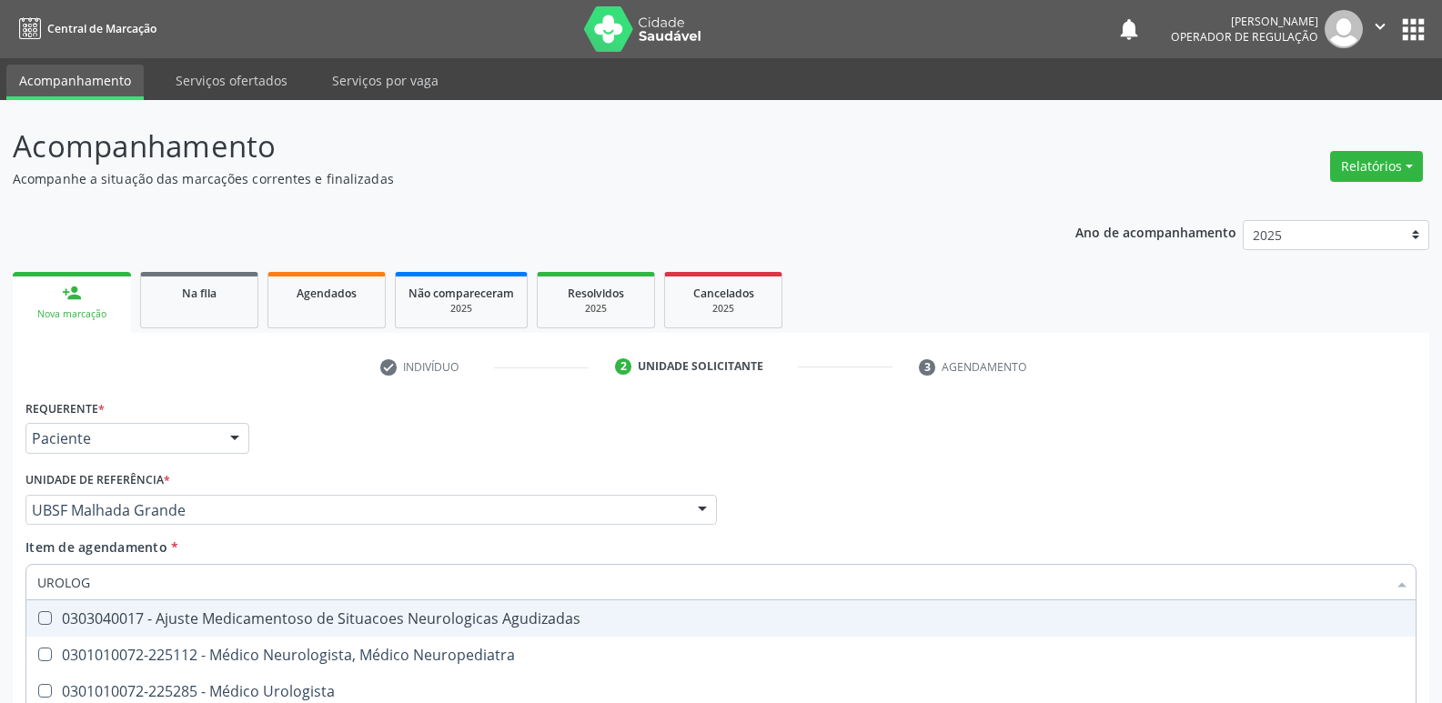
scroll to position [198, 0]
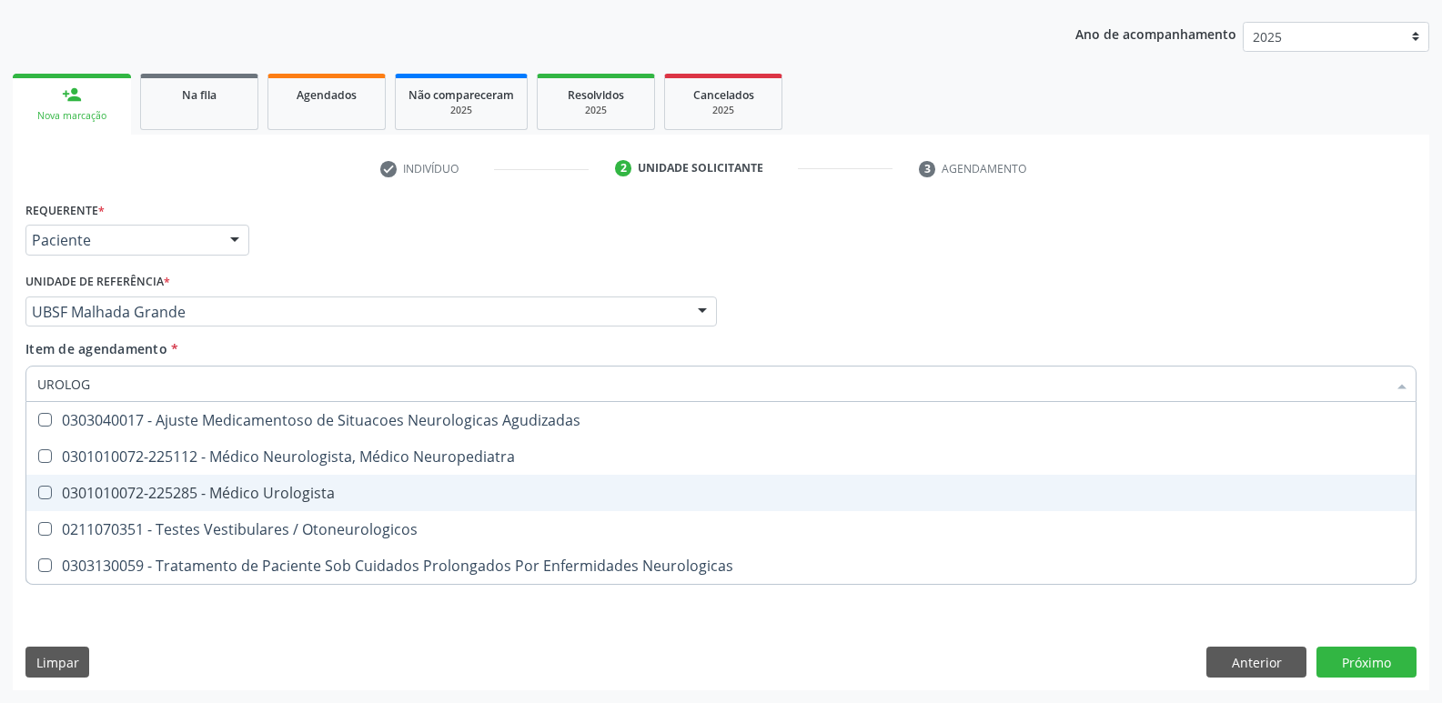
click at [252, 504] on span "0301010072-225285 - Médico Urologista" at bounding box center [720, 493] width 1389 height 36
checkbox Urologista "true"
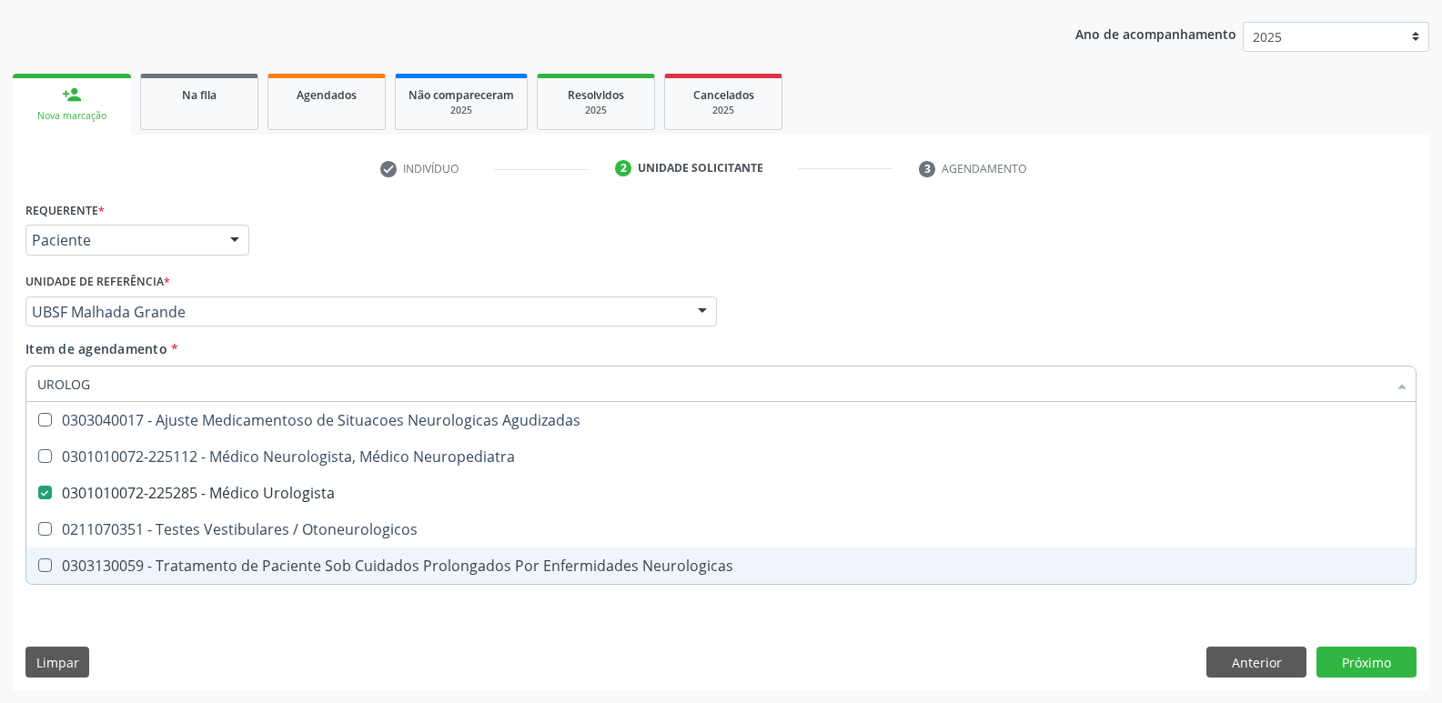
click at [201, 568] on div "0303130059 - Tratamento de Paciente Sob Cuidados Prolongados Por Enfermidades N…" at bounding box center [720, 565] width 1367 height 15
click at [206, 563] on div "0303130059 - Tratamento de Paciente Sob Cuidados Prolongados Por Enfermidades N…" at bounding box center [720, 565] width 1367 height 15
checkbox Neurologicas "false"
click at [190, 632] on div "Requerente * Paciente Médico(a) Enfermeiro(a) Paciente Nenhum resultado encontr…" at bounding box center [721, 443] width 1416 height 494
checkbox Neuropediatra "true"
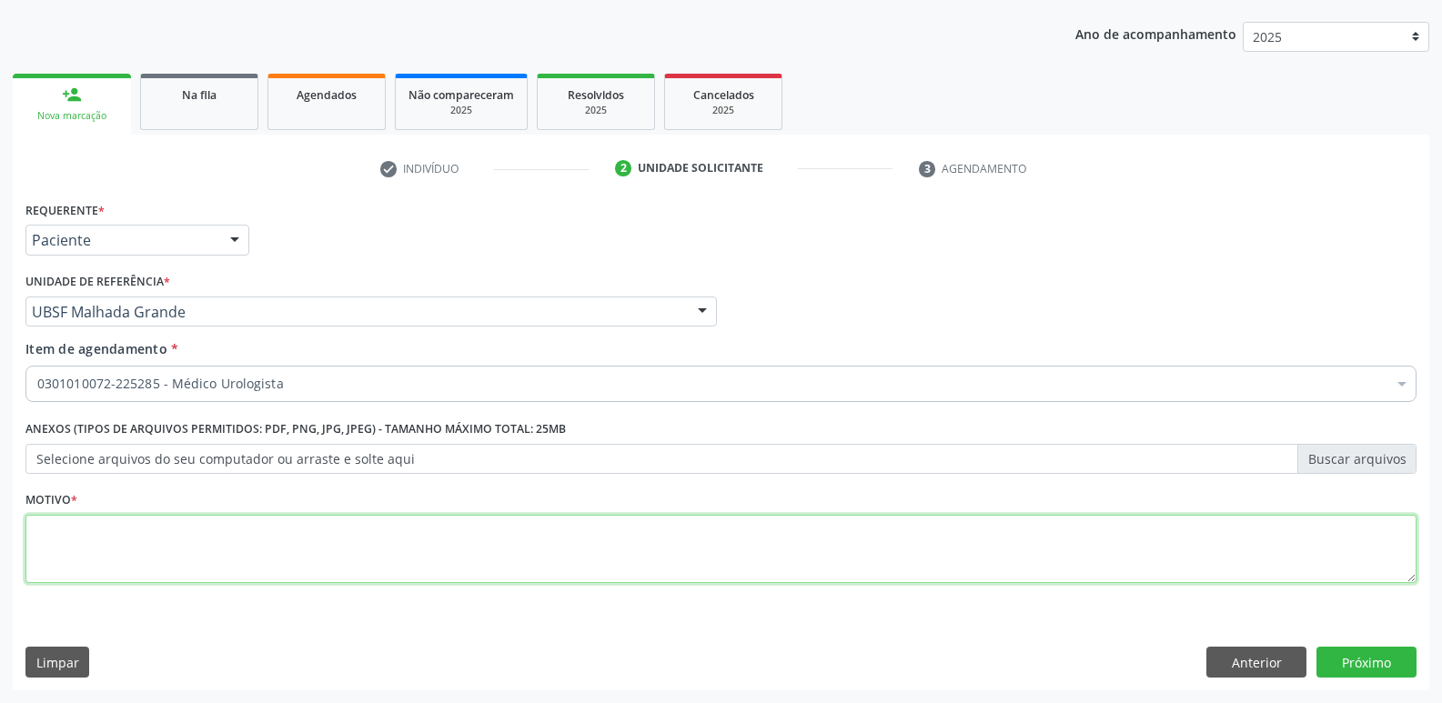
click at [213, 538] on textarea at bounding box center [720, 549] width 1391 height 69
paste textarea "avaliação"
type textarea "avaliação"
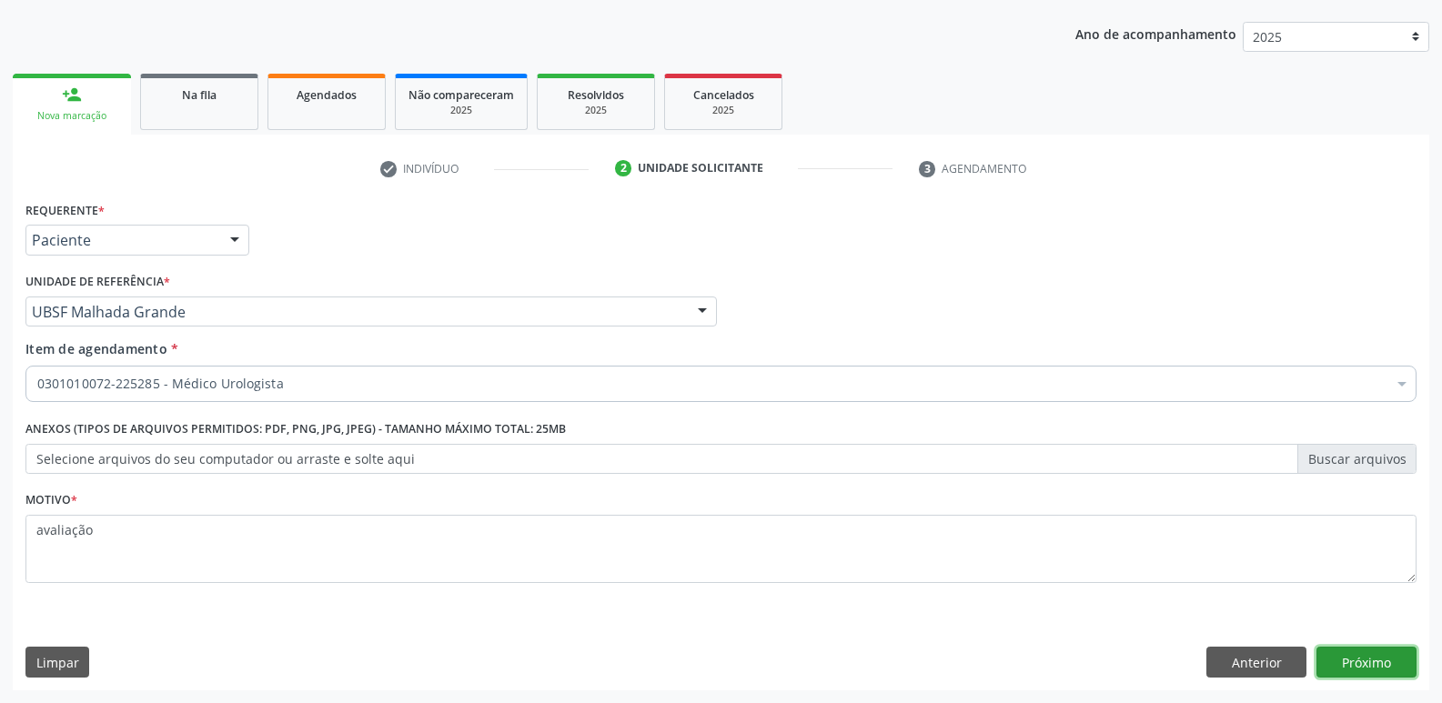
click at [1407, 661] on button "Próximo" at bounding box center [1366, 662] width 100 height 31
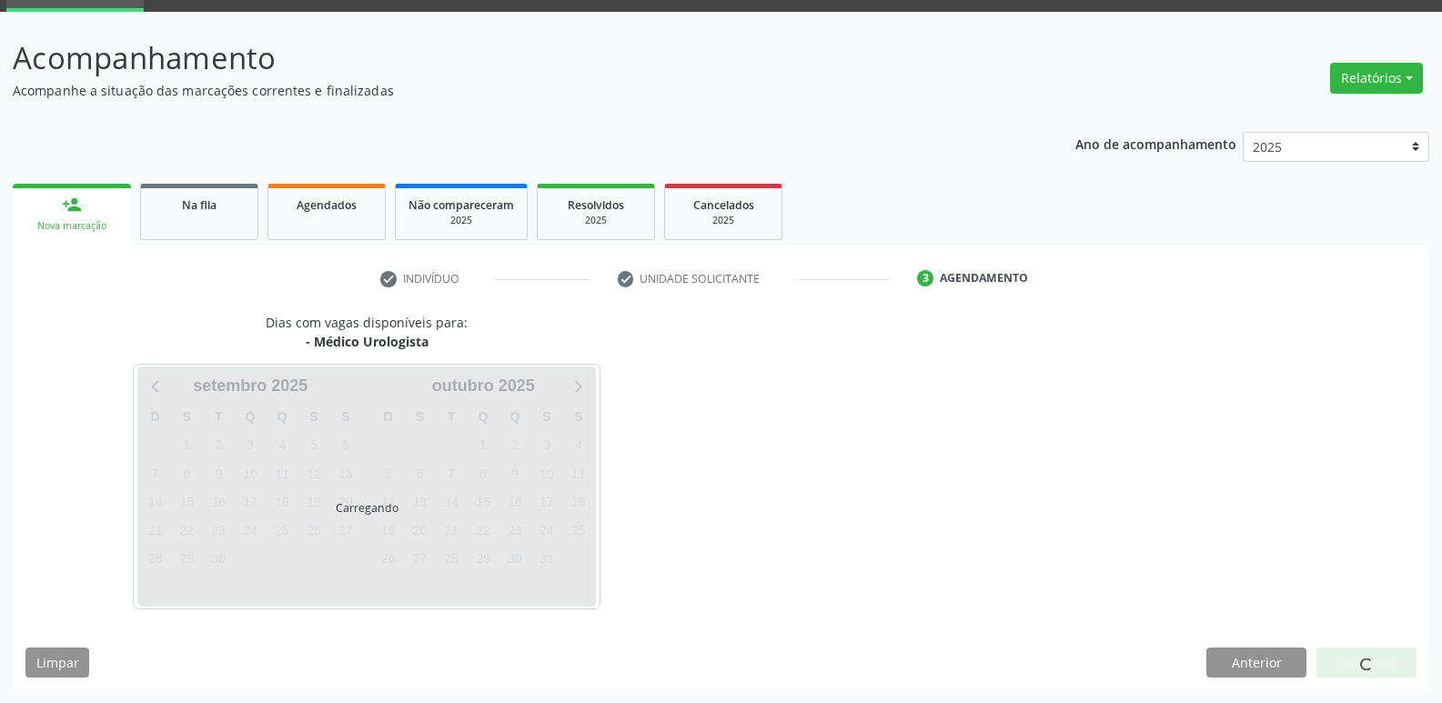
scroll to position [88, 0]
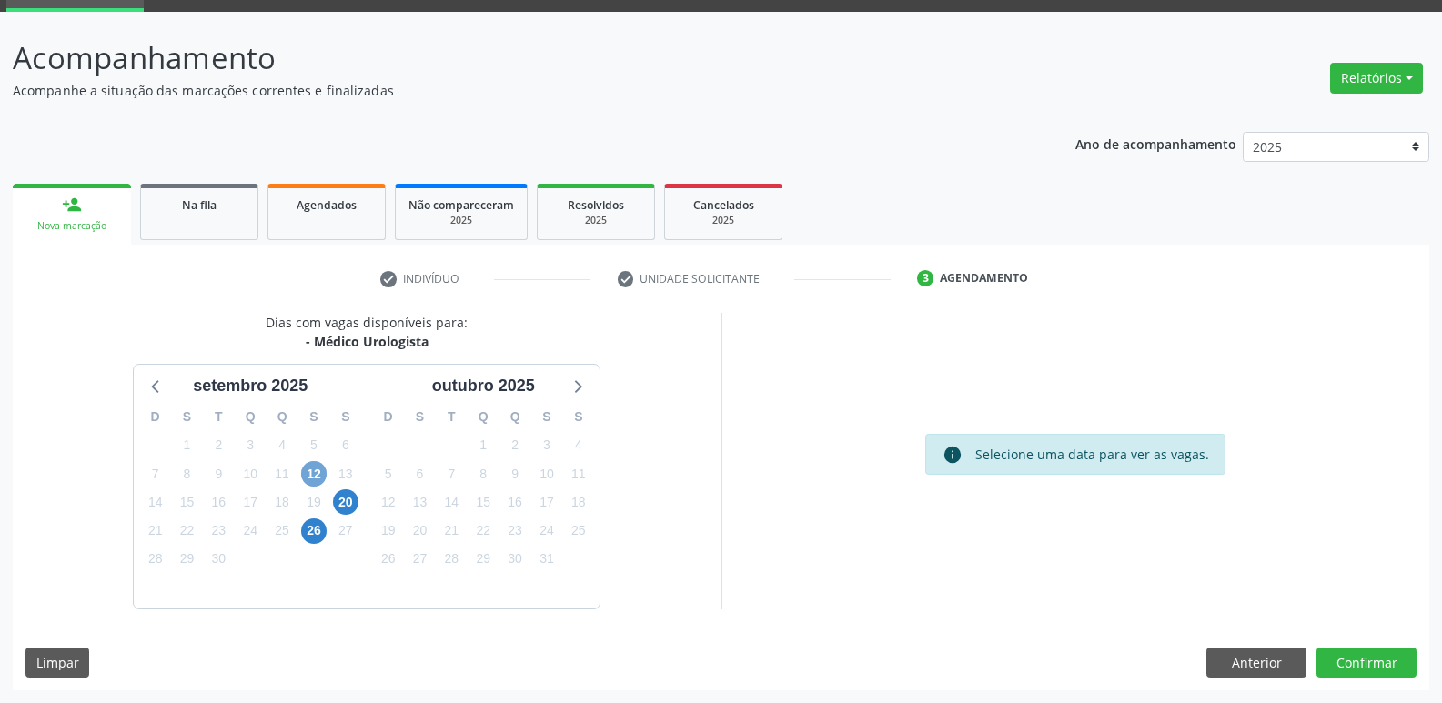
click at [316, 467] on span "12" at bounding box center [313, 473] width 25 height 25
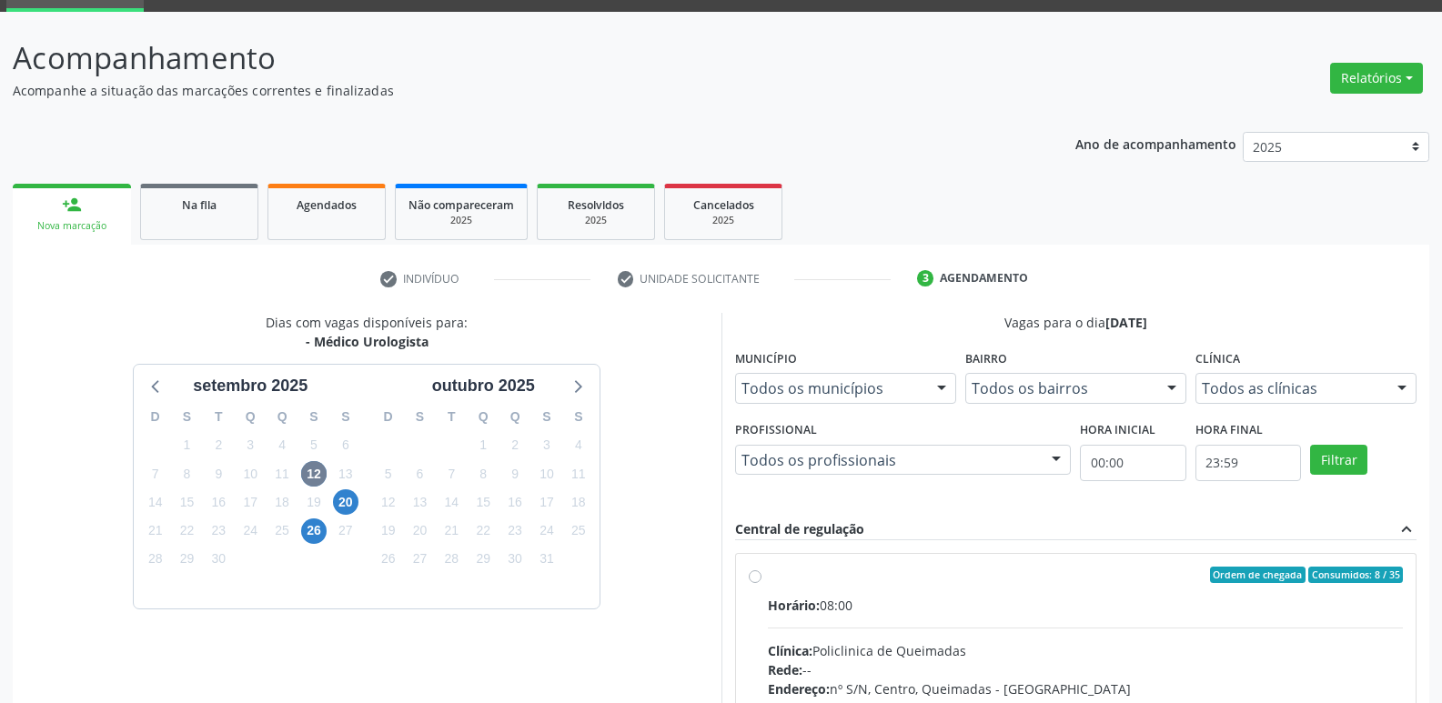
click at [1329, 581] on label "Ordem de chegada Consumidos: 8 / 35 Horário: 08:00 Clínica: Policlinica de Quei…" at bounding box center [1086, 706] width 636 height 279
radio input "true"
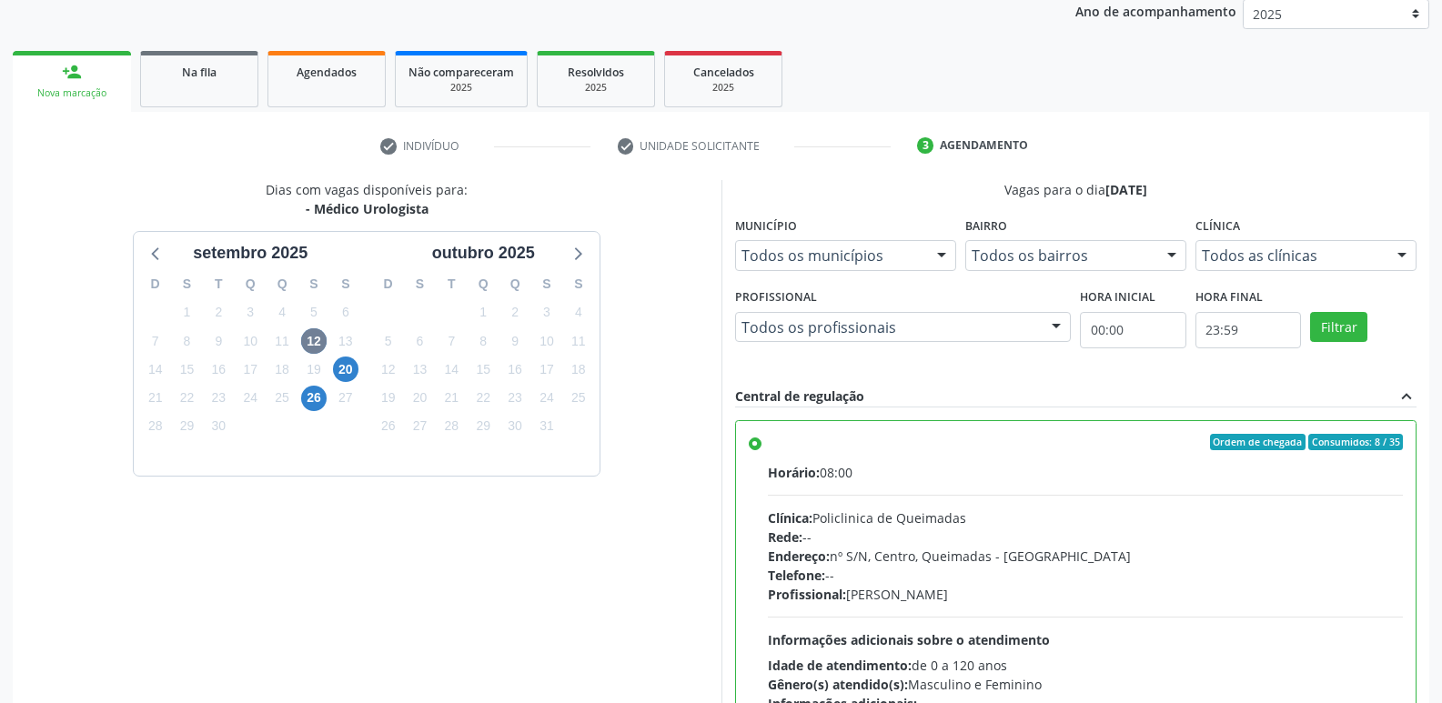
scroll to position [384, 0]
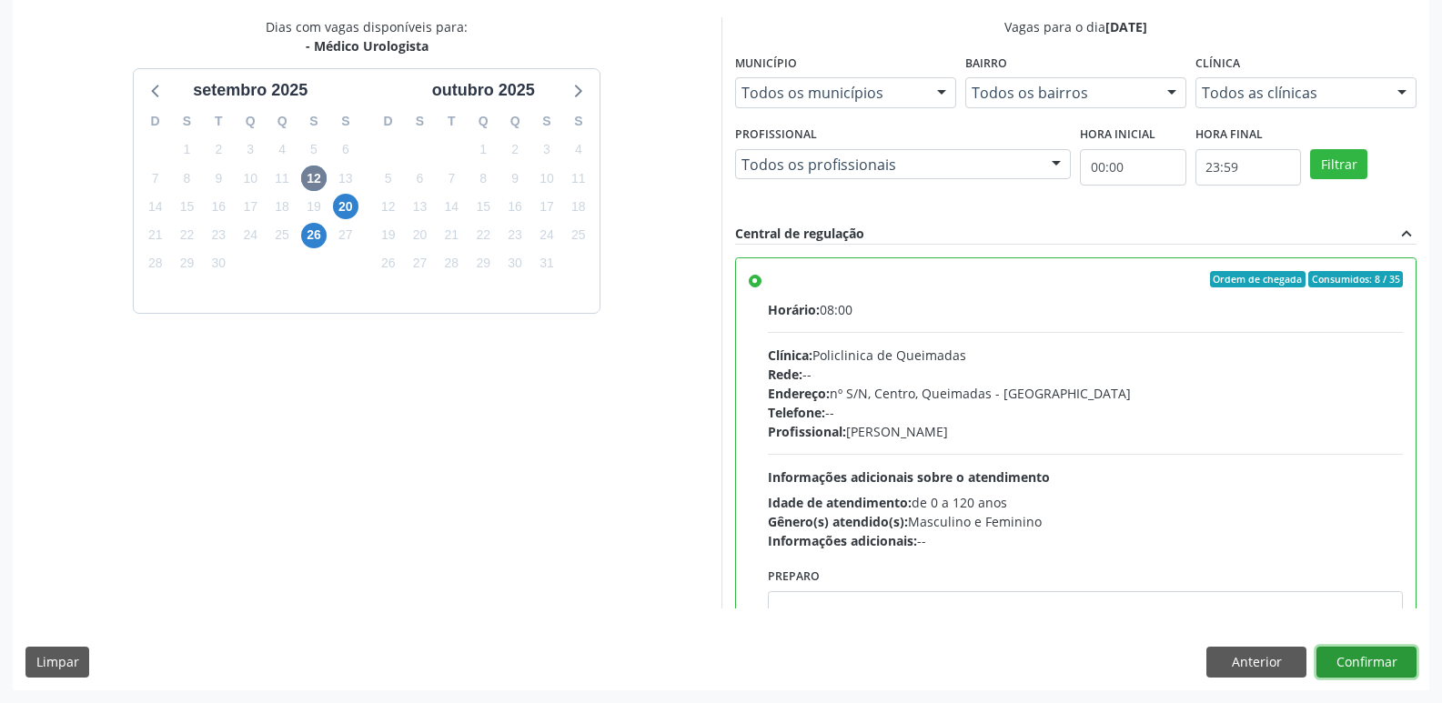
click at [1372, 664] on button "Confirmar" at bounding box center [1366, 662] width 100 height 31
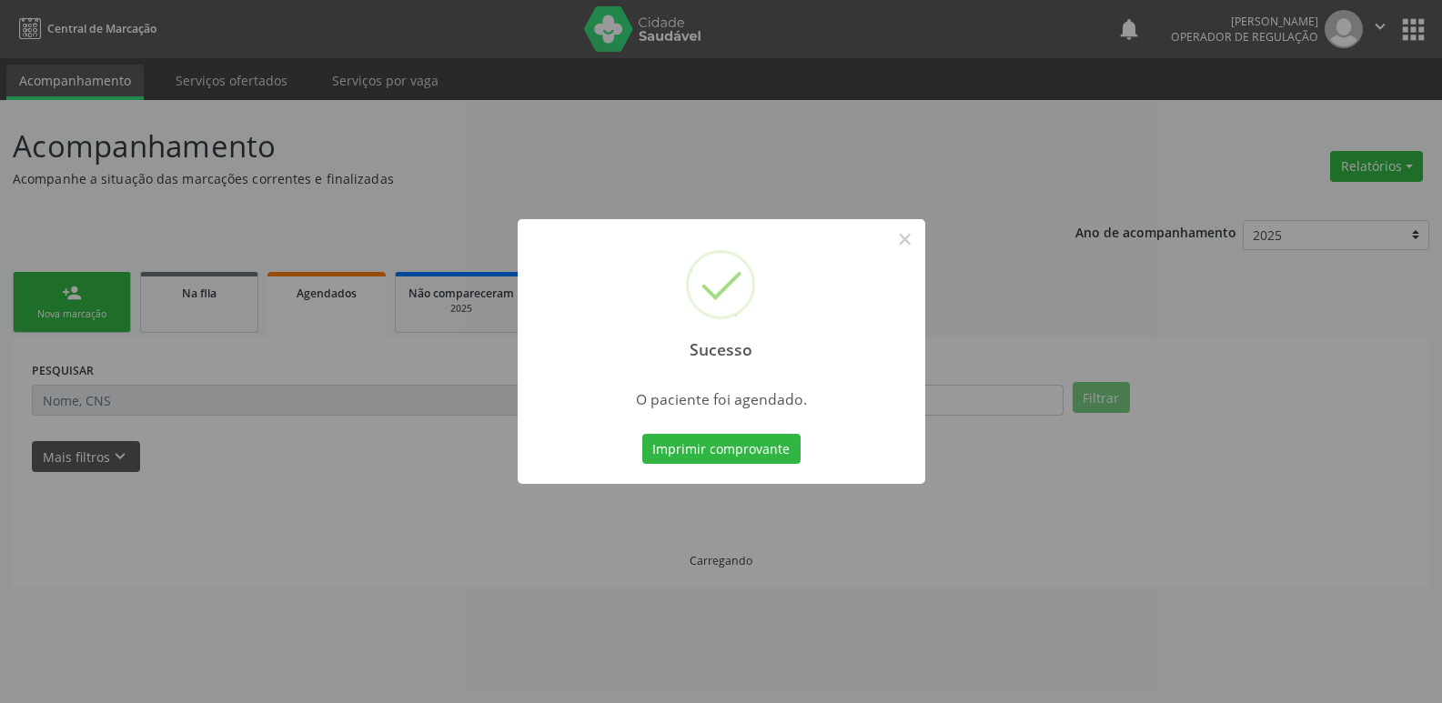
scroll to position [0, 0]
click at [917, 232] on button "×" at bounding box center [905, 239] width 31 height 31
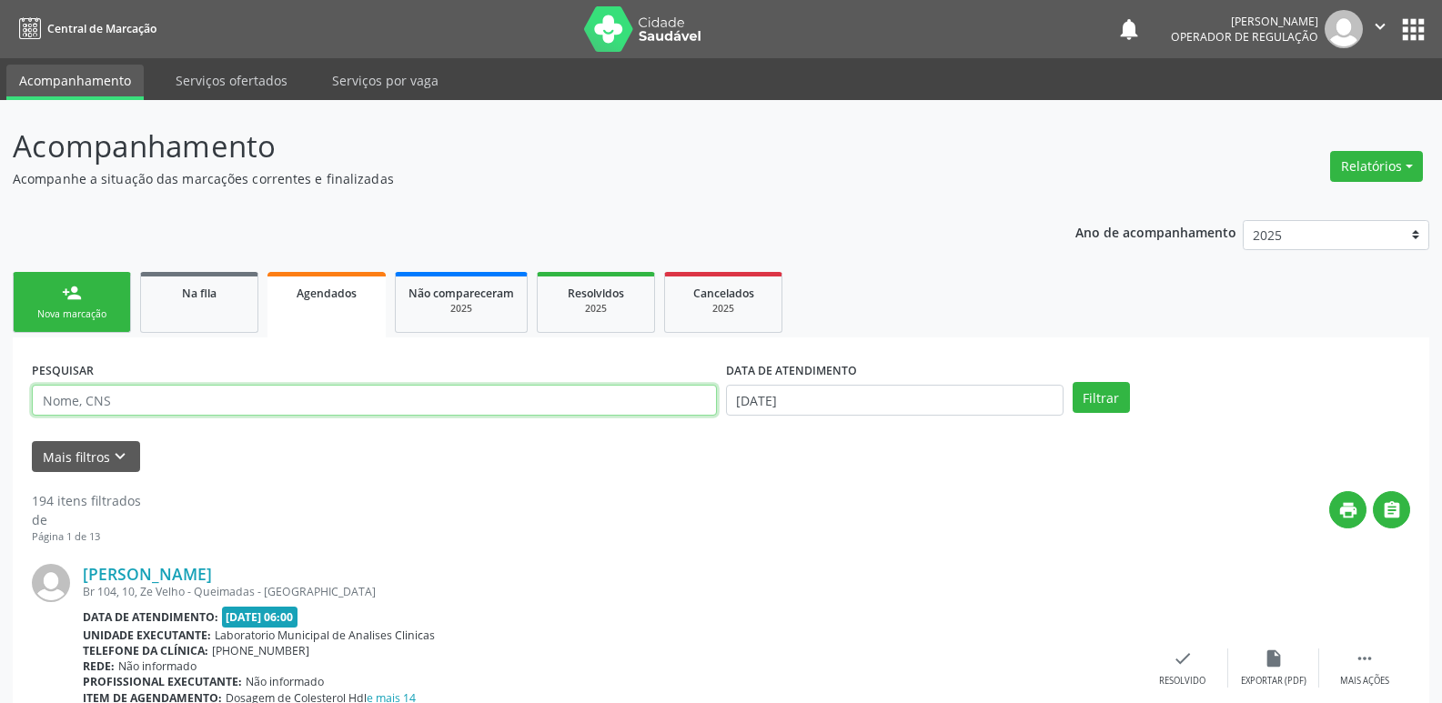
click at [185, 390] on input "text" at bounding box center [374, 400] width 685 height 31
type input "H"
type input "JOSE ROBERT"
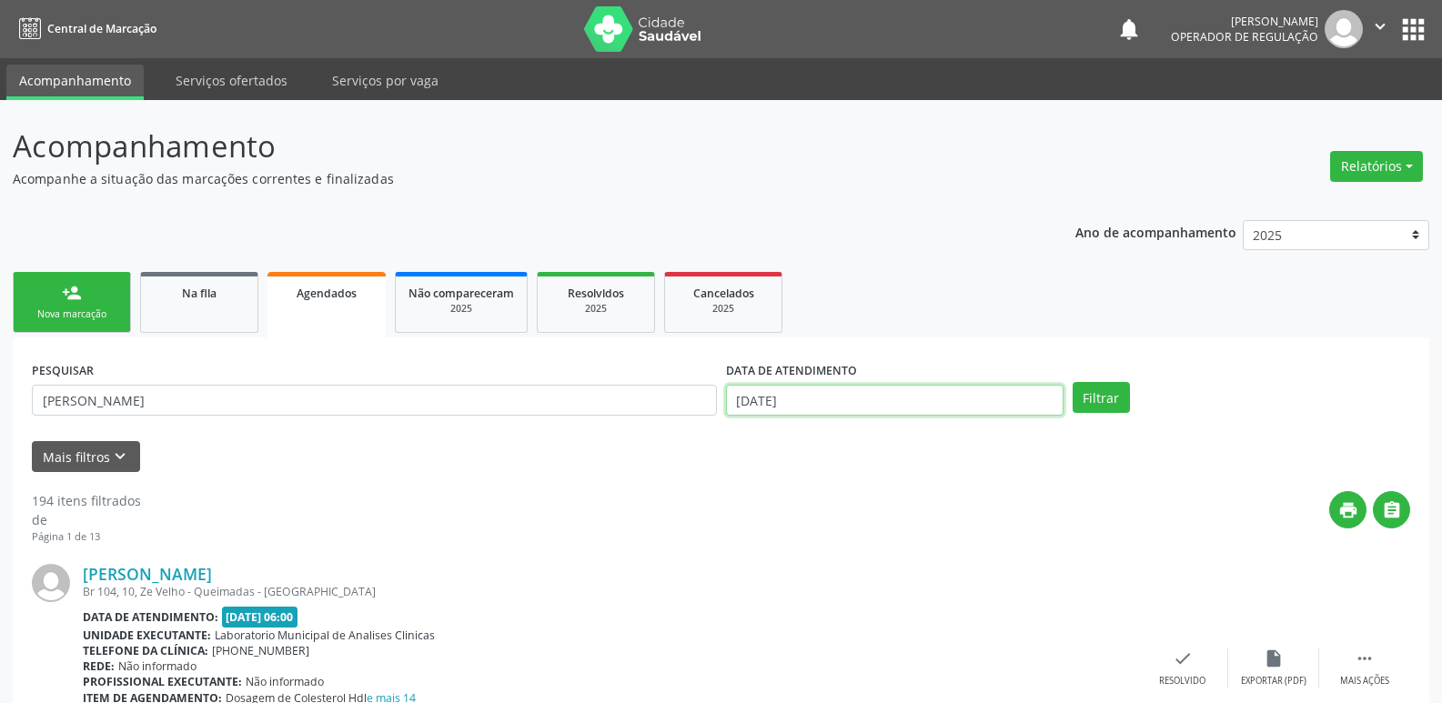
click at [876, 401] on input "[DATE]" at bounding box center [894, 400] width 337 height 31
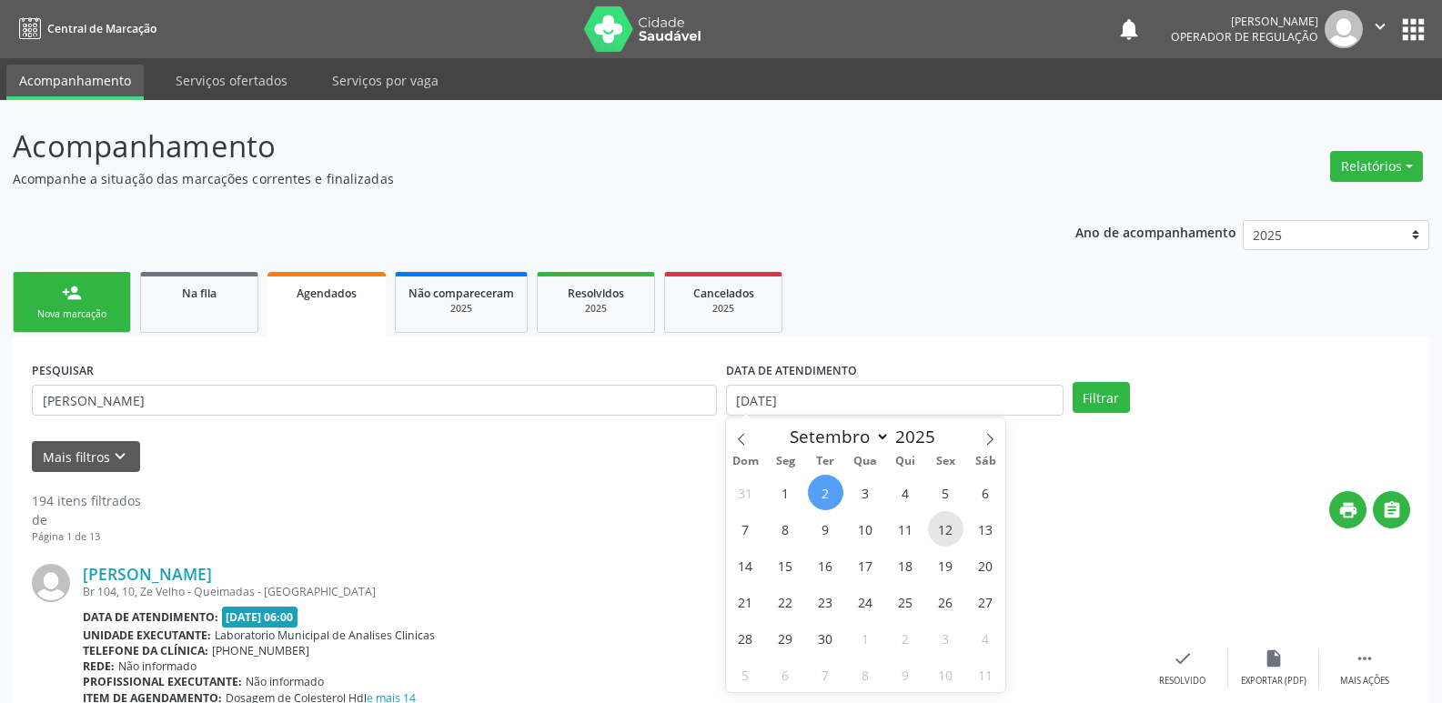
click at [935, 527] on span "12" at bounding box center [945, 528] width 35 height 35
type input "12/09/2025"
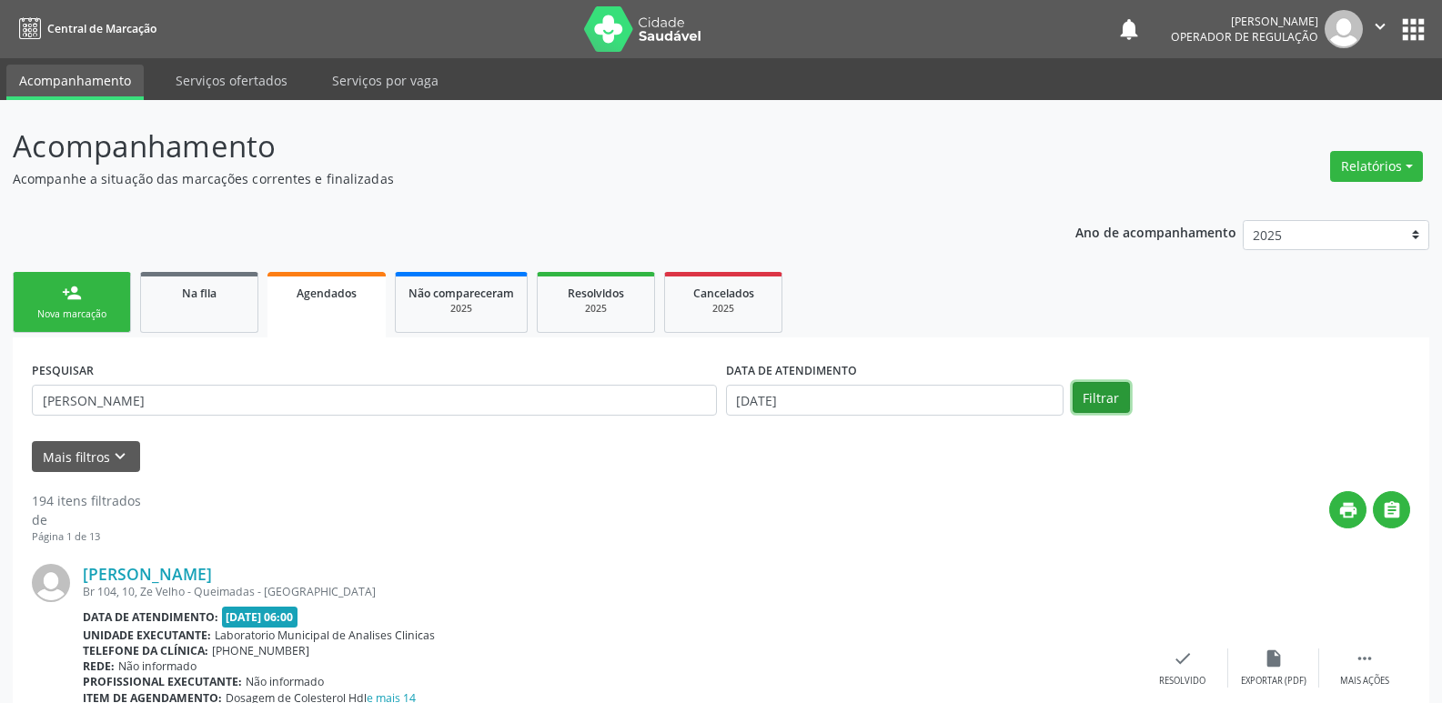
click at [1111, 390] on button "Filtrar" at bounding box center [1100, 397] width 57 height 31
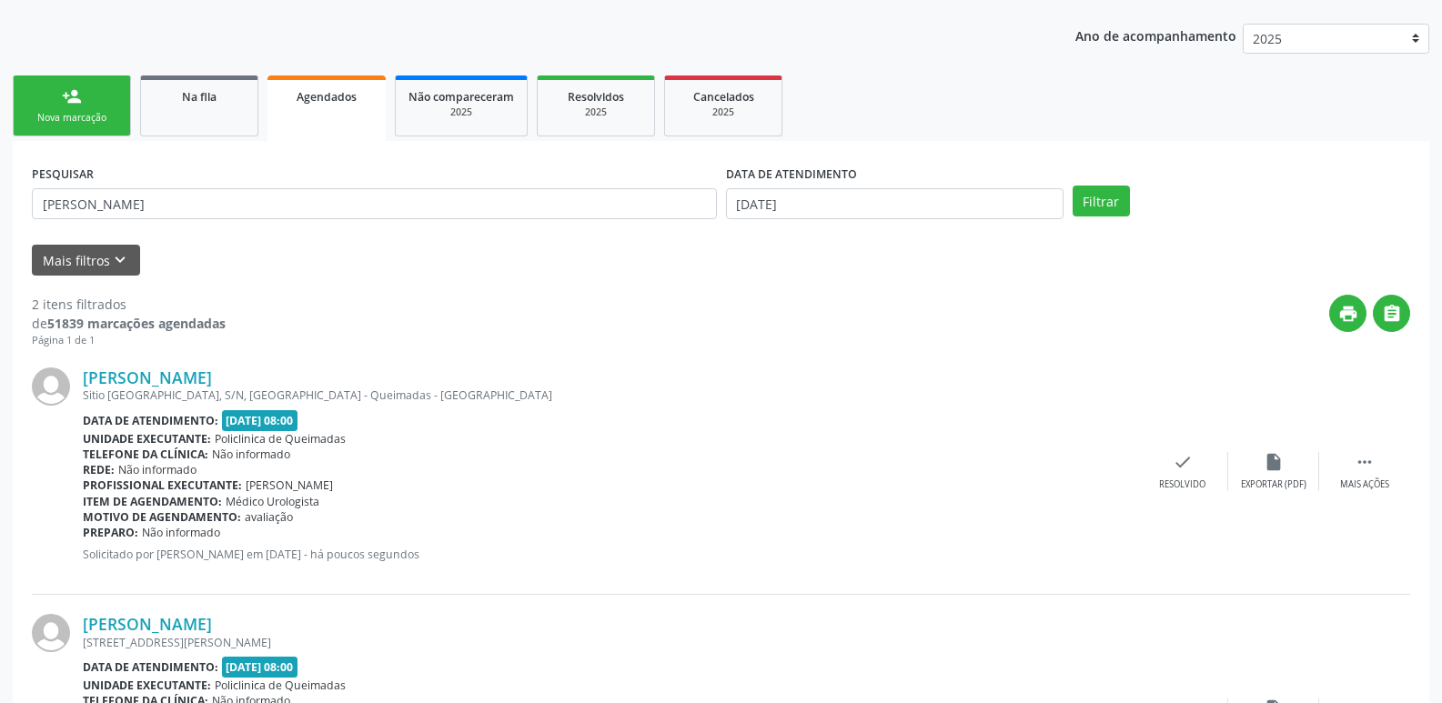
scroll to position [366, 0]
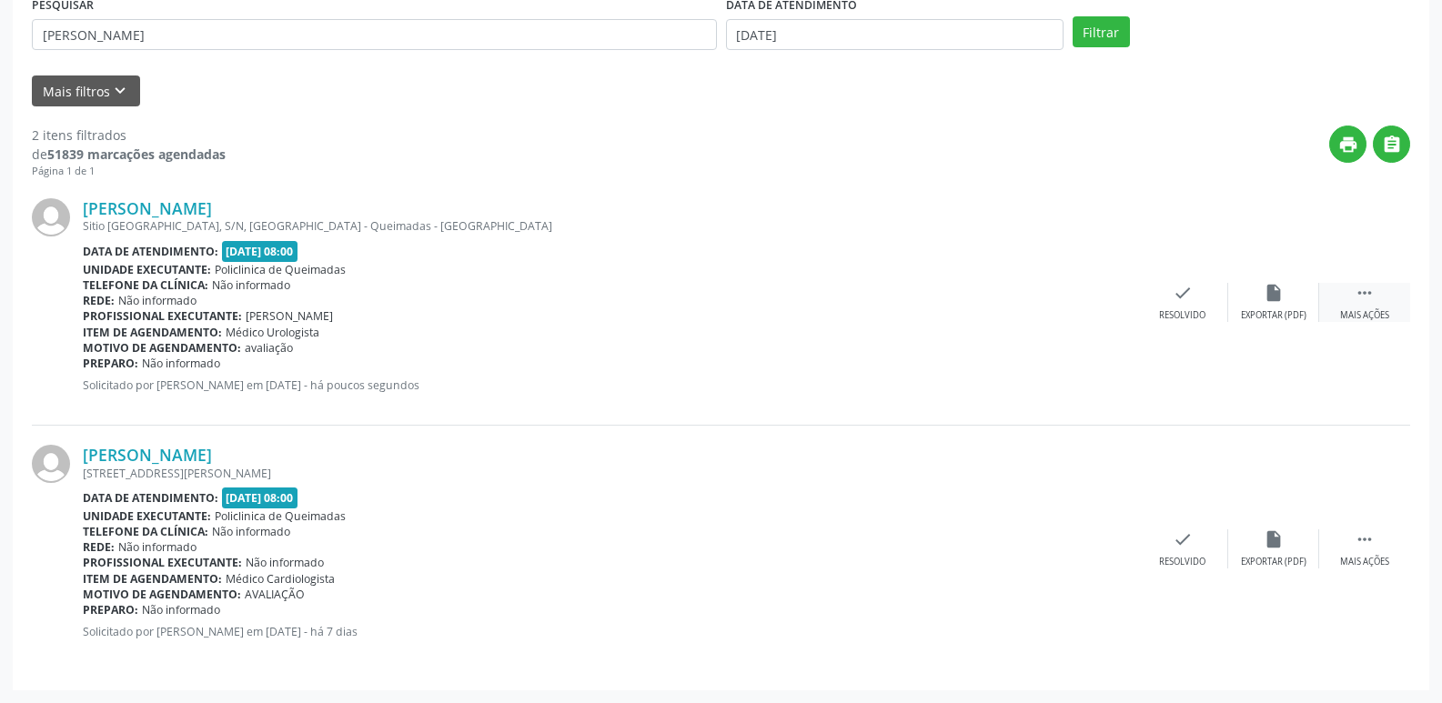
click at [1354, 309] on div "Mais ações" at bounding box center [1364, 315] width 49 height 13
click at [1276, 315] on div "Editar" at bounding box center [1273, 315] width 29 height 13
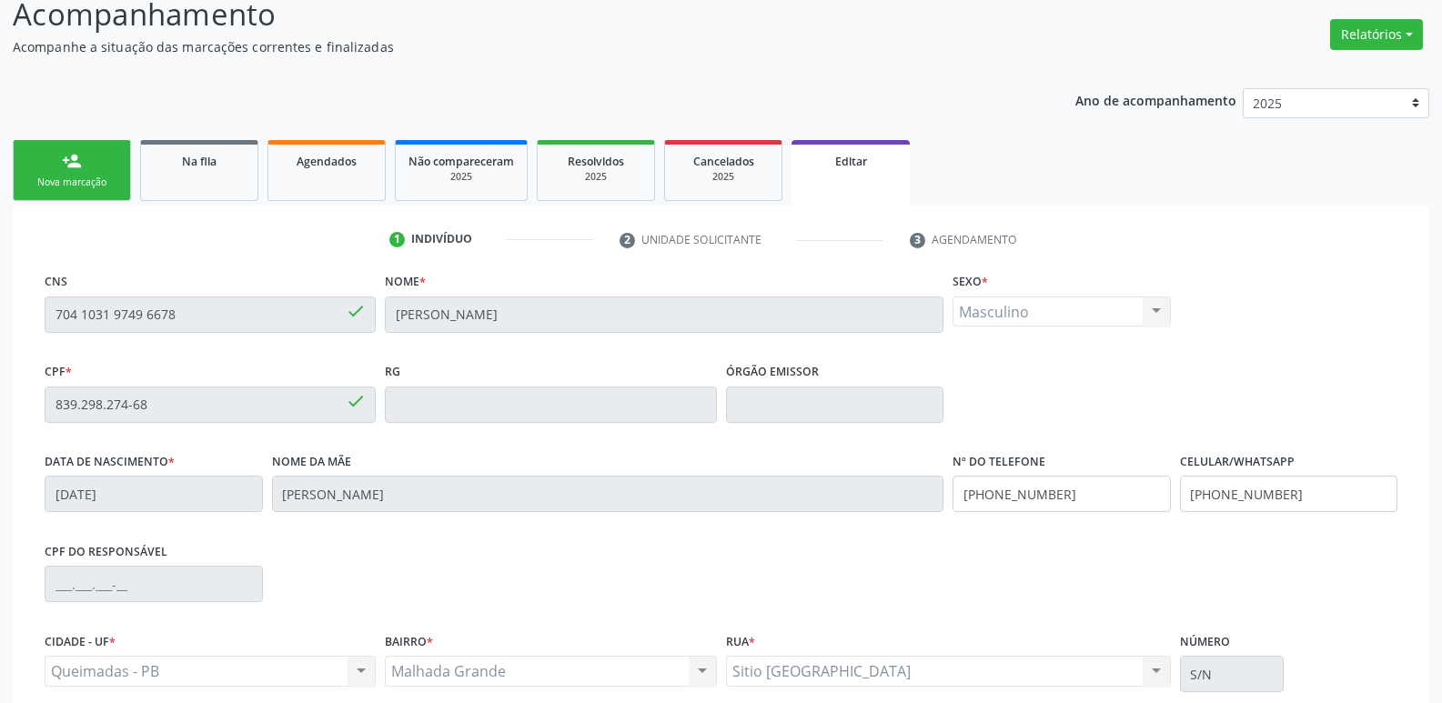
scroll to position [307, 0]
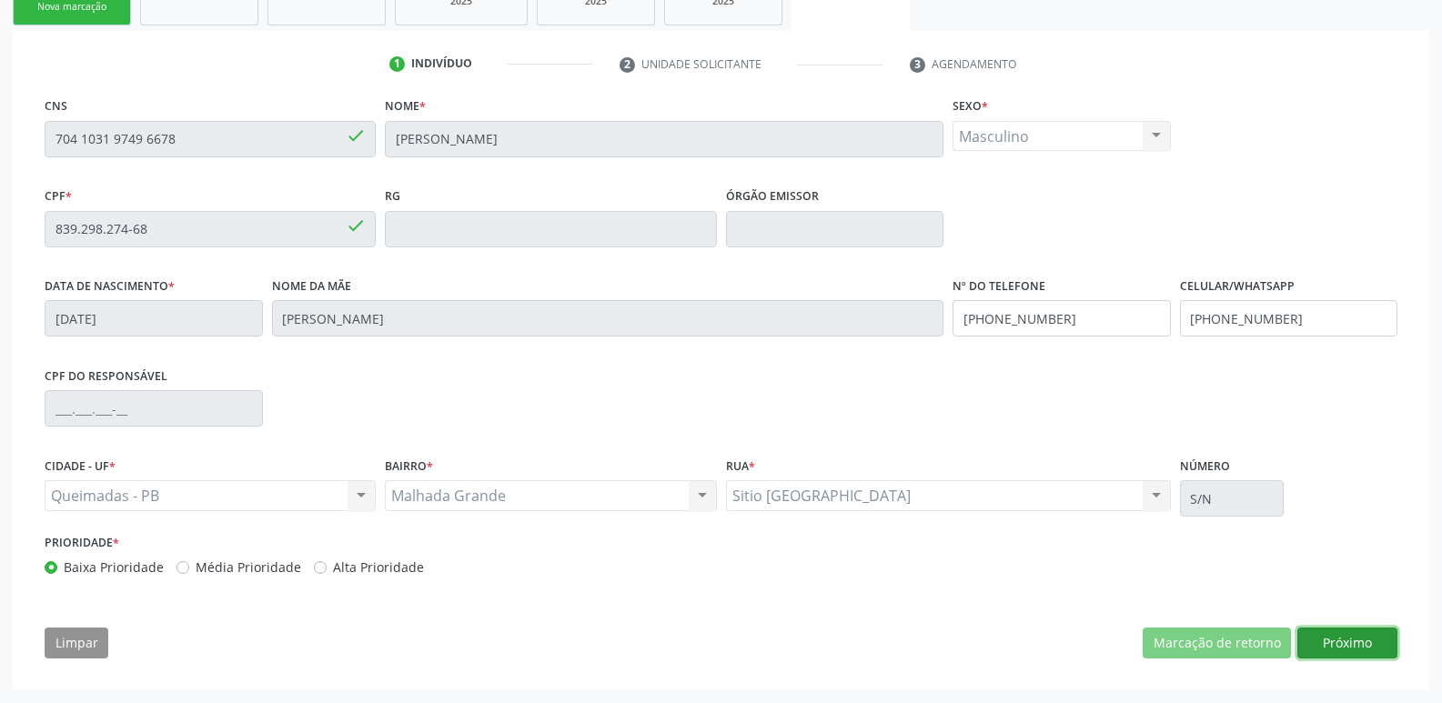
click at [1332, 642] on button "Próximo" at bounding box center [1347, 643] width 100 height 31
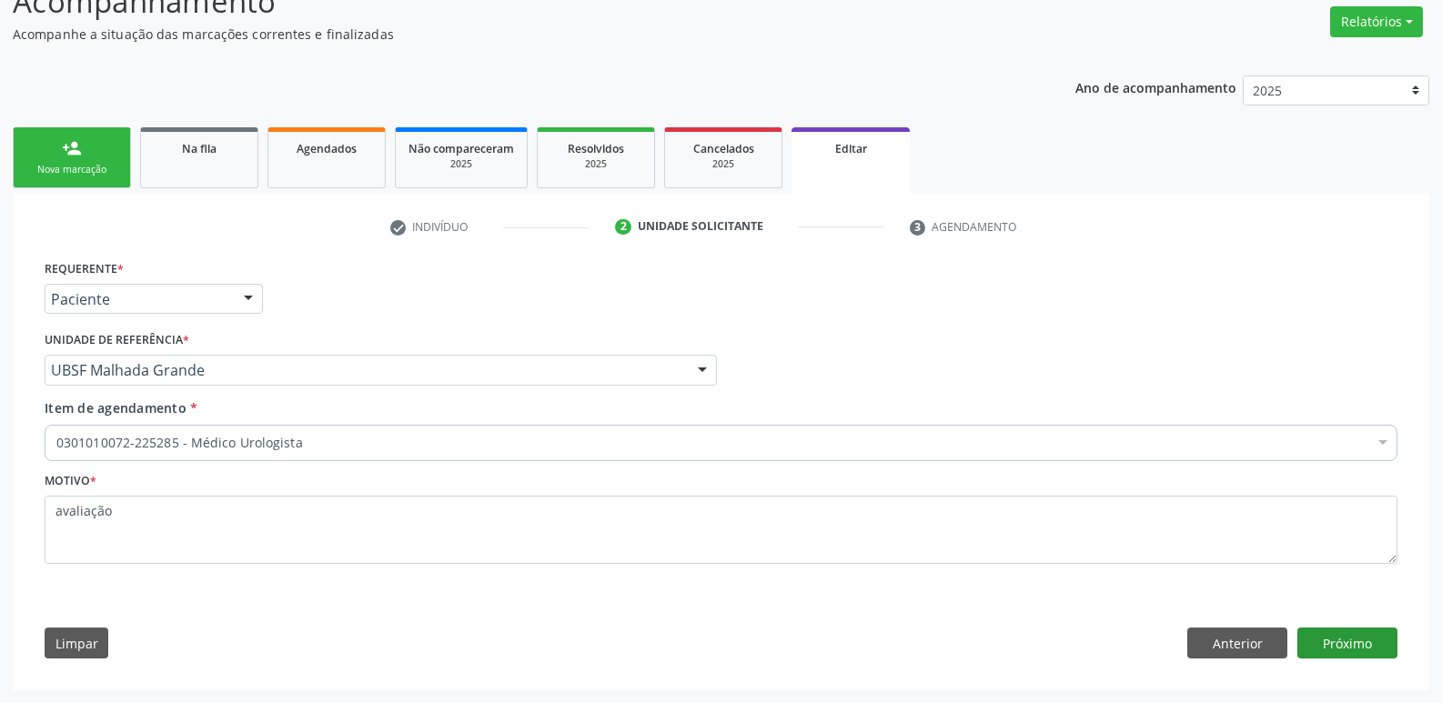
scroll to position [145, 0]
click at [314, 425] on div "0301010072-225285 - Médico Urologista Desfazer seleção Selecionados 0301010072-…" at bounding box center [721, 440] width 1352 height 31
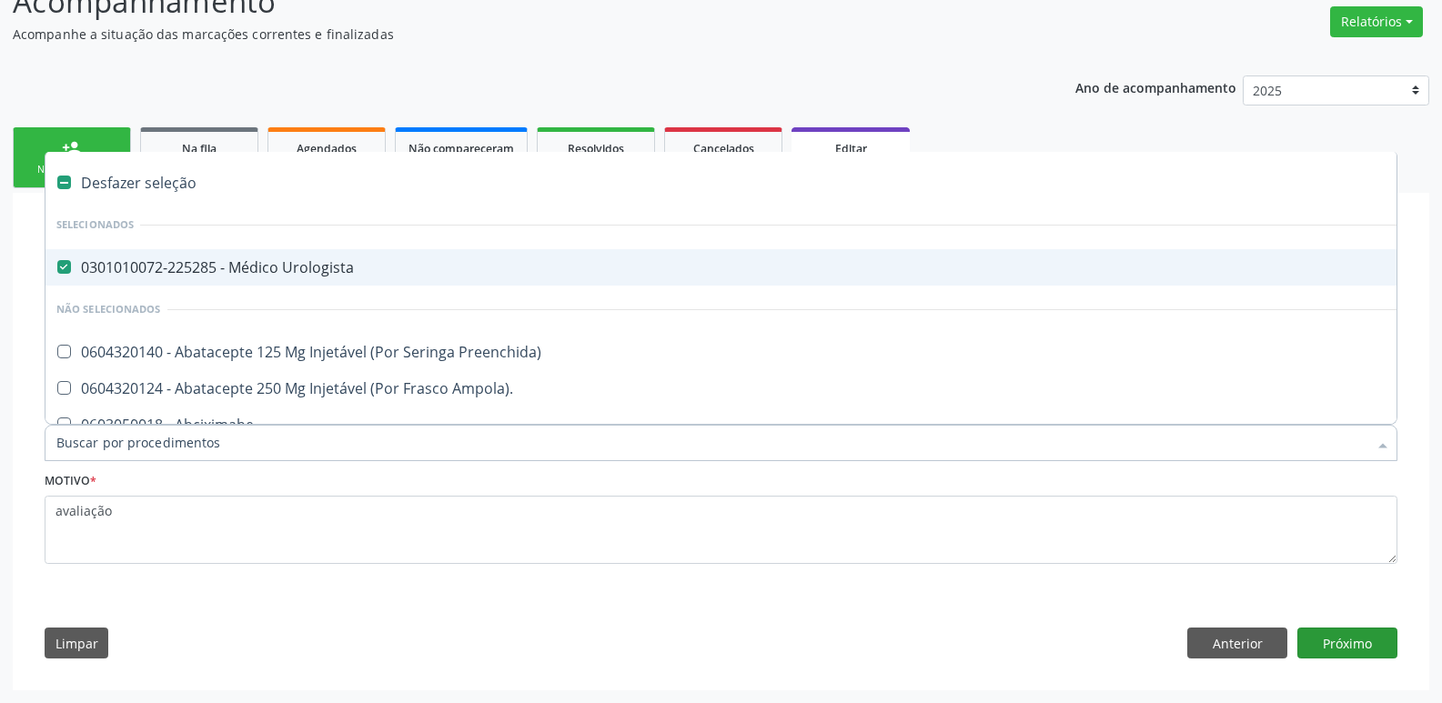
drag, startPoint x: 1361, startPoint y: 622, endPoint x: 1362, endPoint y: 639, distance: 17.3
click at [1360, 623] on div "Requerente * Paciente Médico(a) Enfermeiro(a) Paciente Nenhum resultado encontr…" at bounding box center [721, 464] width 1378 height 416
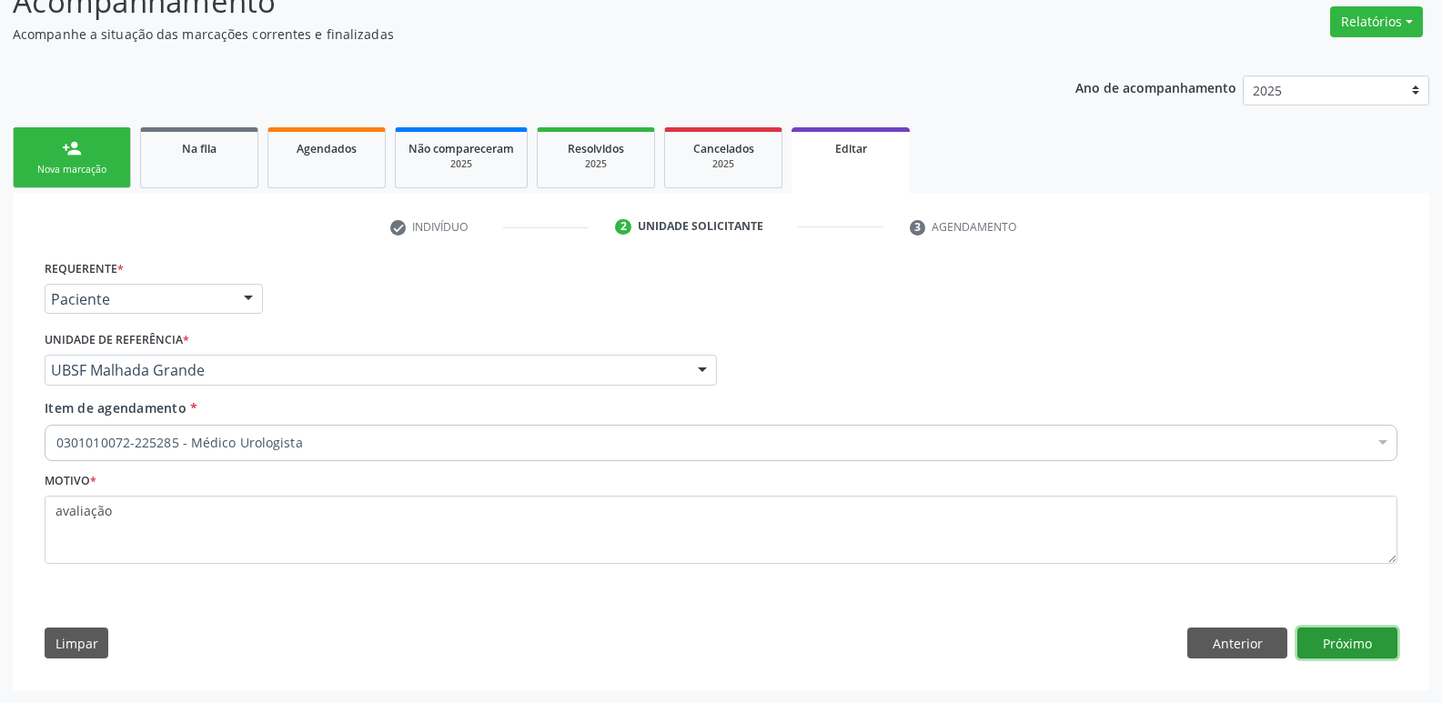
click at [1362, 641] on button "Próximo" at bounding box center [1347, 643] width 100 height 31
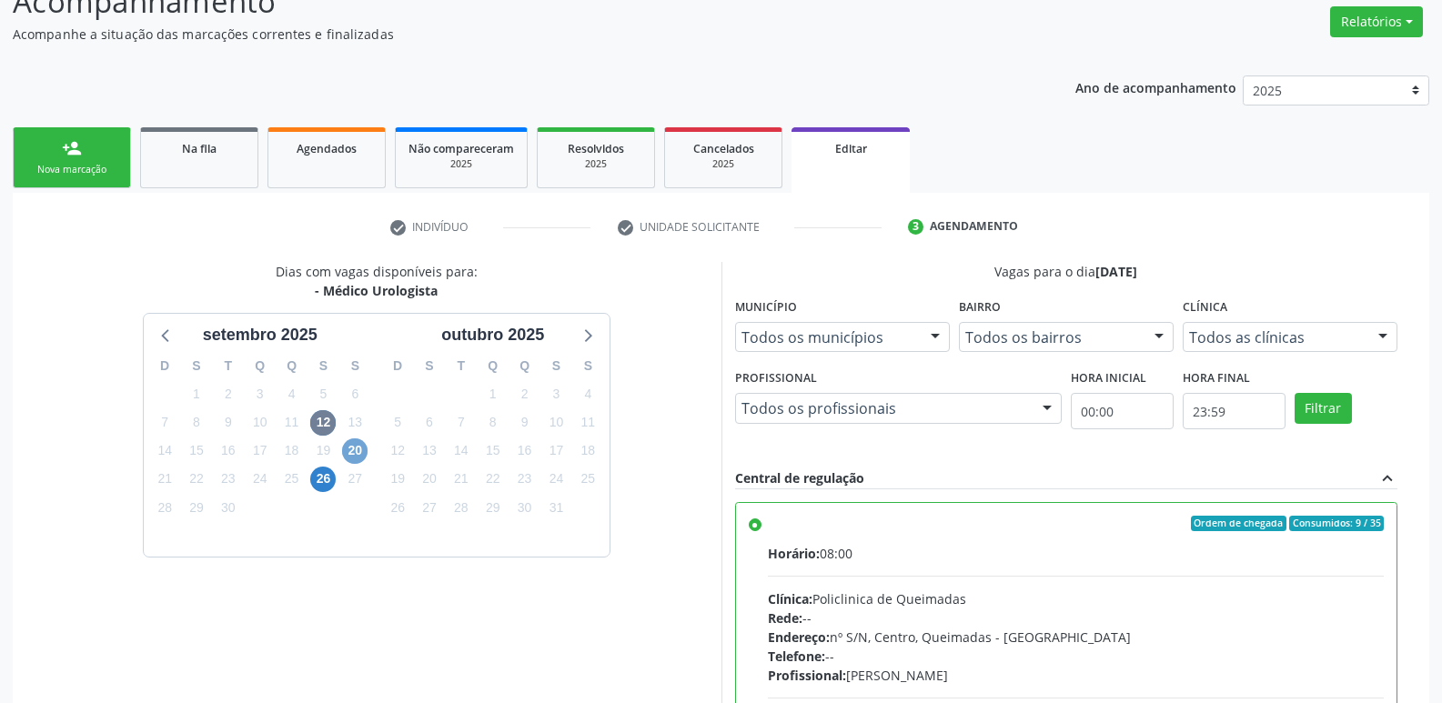
click at [357, 450] on span "20" at bounding box center [354, 450] width 25 height 25
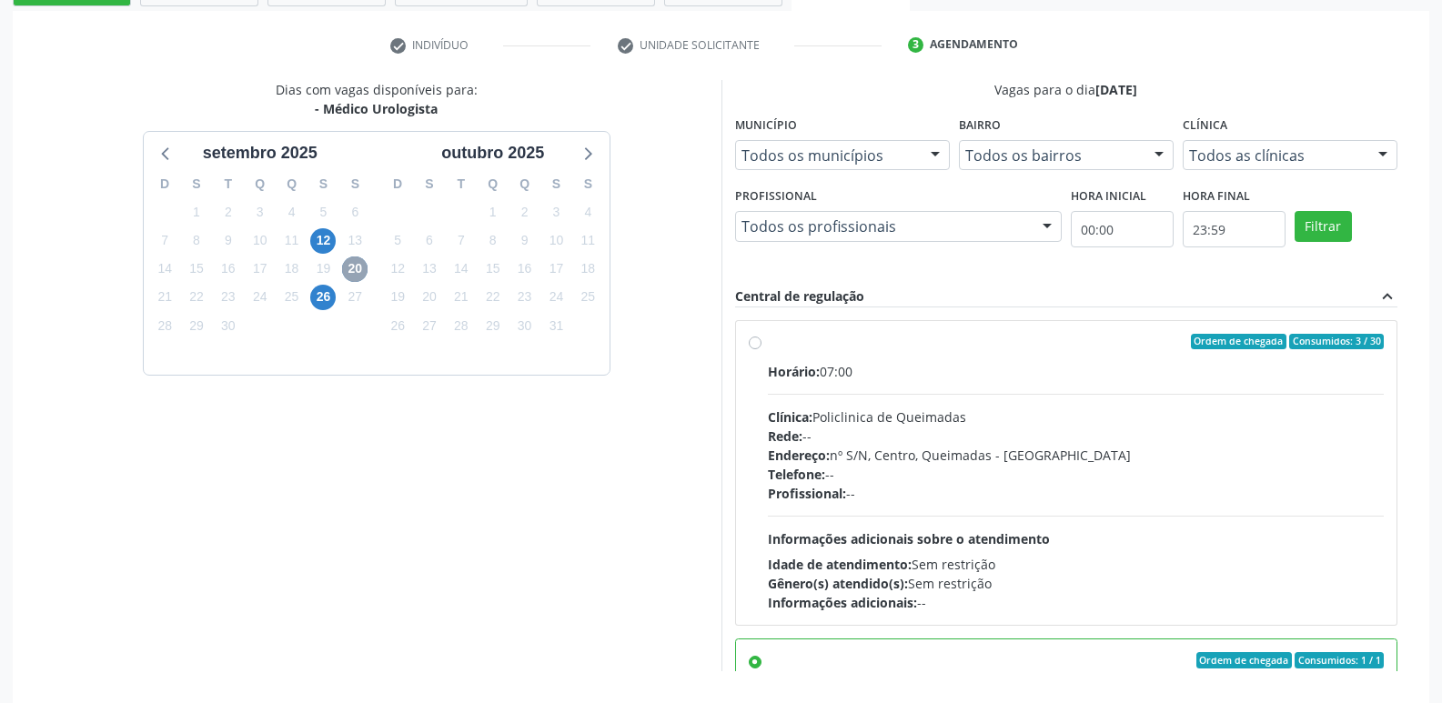
scroll to position [407, 0]
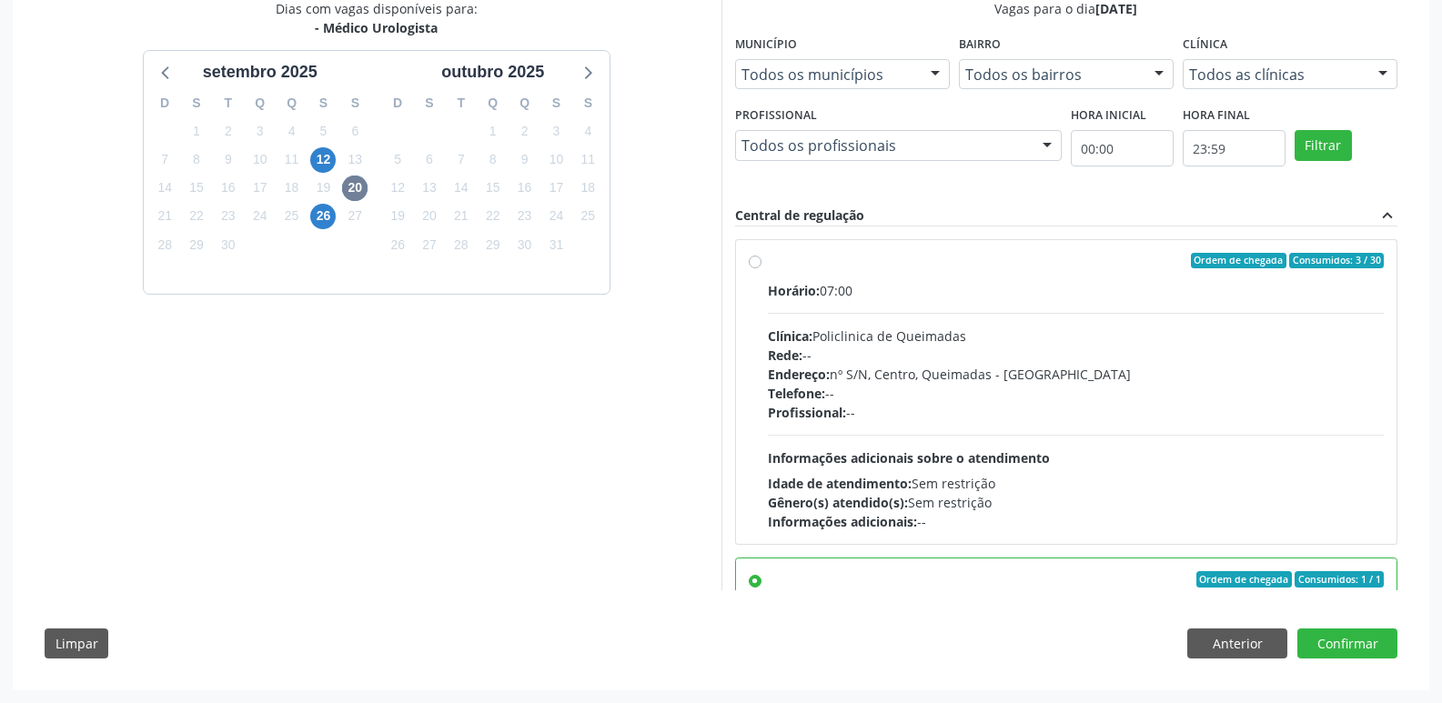
click at [1277, 441] on div "Horário: 07:00 Clínica: Policlinica de Queimadas Rede: -- Endereço: nº S/N, Cen…" at bounding box center [1076, 406] width 617 height 250
click at [761, 269] on input "Ordem de chegada Consumidos: 3 / 30 Horário: 07:00 Clínica: Policlinica de Quei…" at bounding box center [755, 261] width 13 height 16
radio input "true"
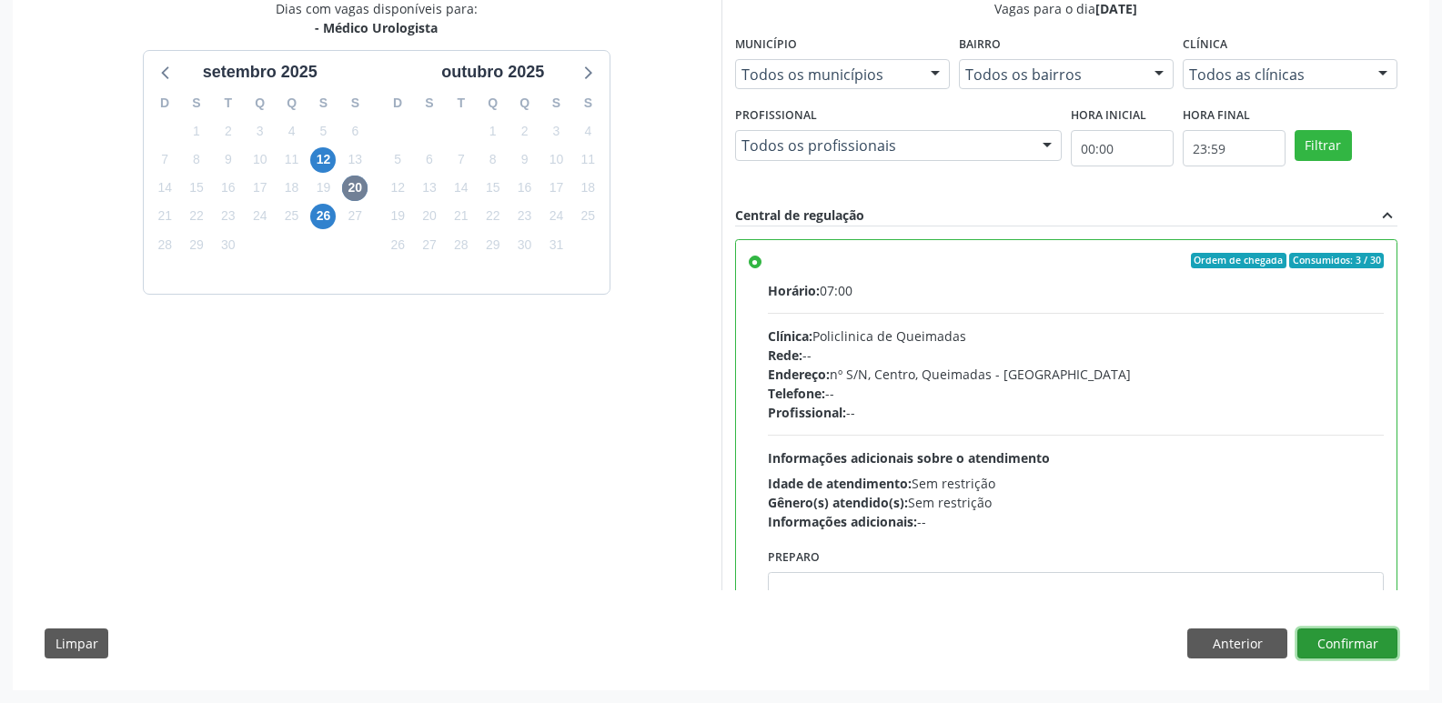
click at [1342, 635] on button "Confirmar" at bounding box center [1347, 643] width 100 height 31
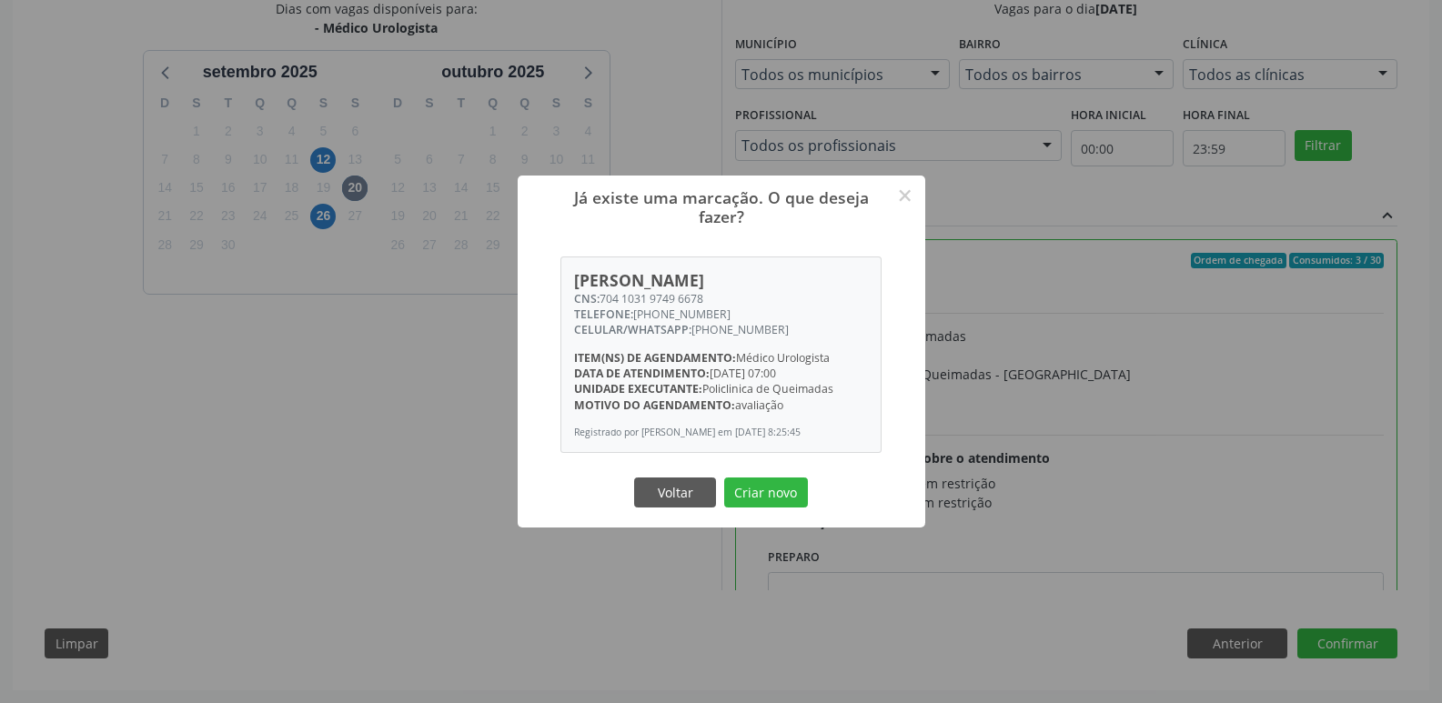
click at [724, 478] on button "Criar novo" at bounding box center [766, 493] width 84 height 31
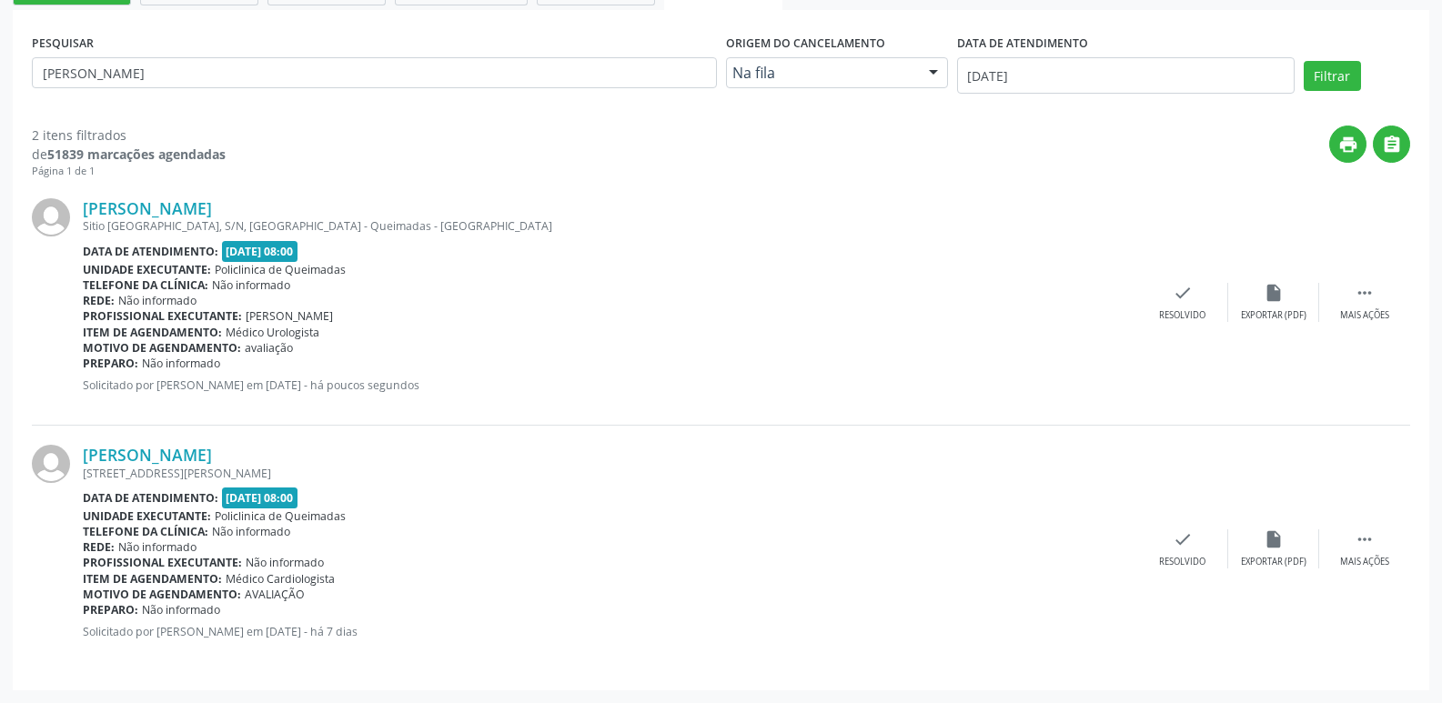
scroll to position [0, 0]
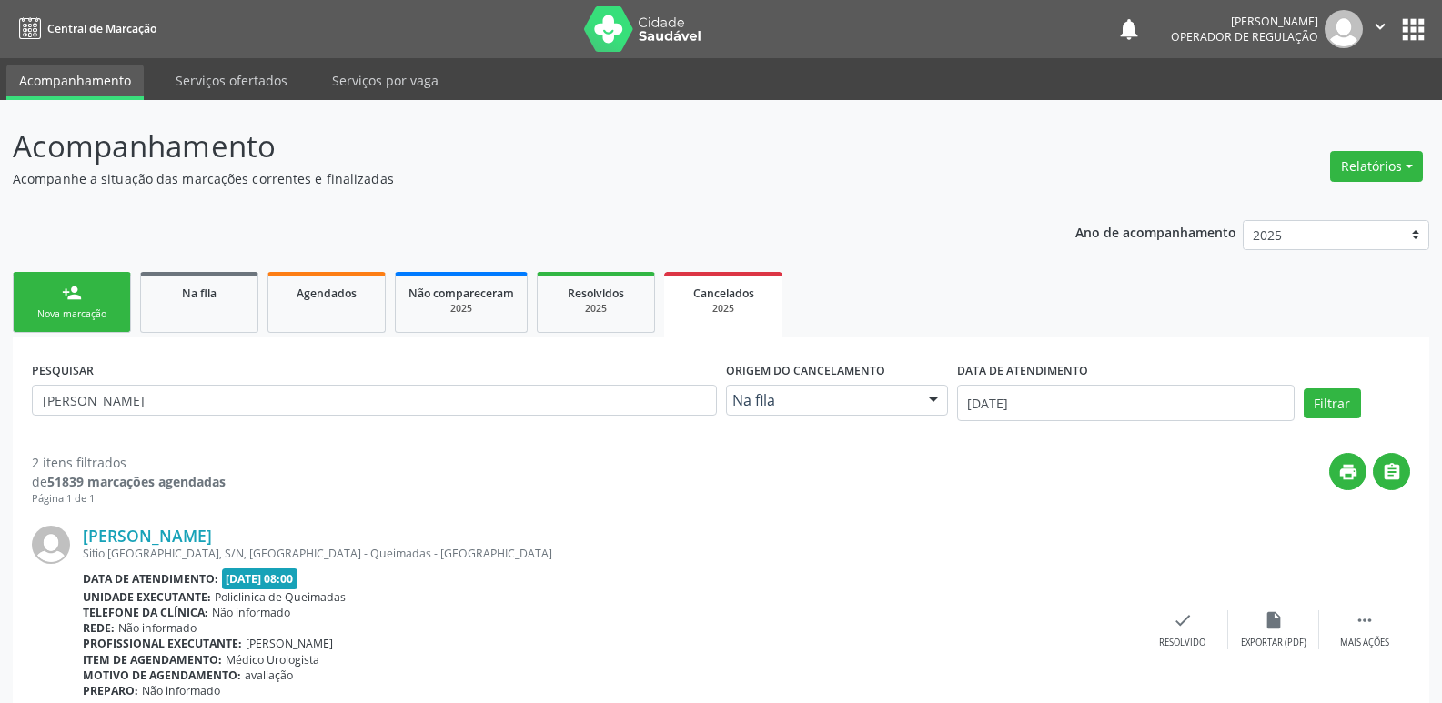
drag, startPoint x: 46, startPoint y: 270, endPoint x: 79, endPoint y: 329, distance: 67.6
click at [50, 283] on ul "person_add Nova marcação Na fila Agendados Não compareceram 2025 Resolvidos 202…" at bounding box center [721, 302] width 1416 height 70
click at [79, 329] on link "person_add Nova marcação" at bounding box center [72, 302] width 118 height 61
click at [97, 310] on div "Nova marcação" at bounding box center [71, 314] width 91 height 14
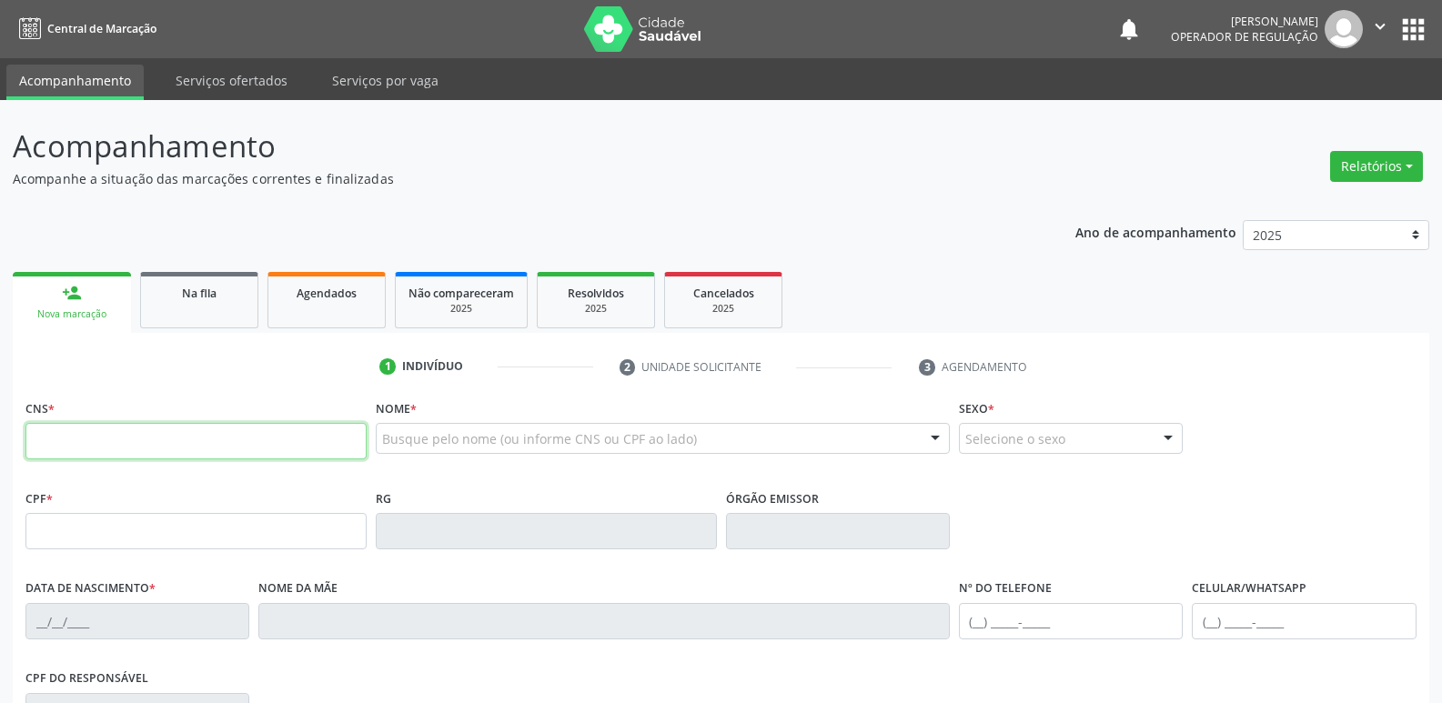
drag, startPoint x: 131, startPoint y: 437, endPoint x: 119, endPoint y: 427, distance: 15.5
click at [131, 437] on input "text" at bounding box center [195, 441] width 341 height 36
type input "708 4067 0166 1463"
type input "274.540.294-34"
type input "18/11/1959"
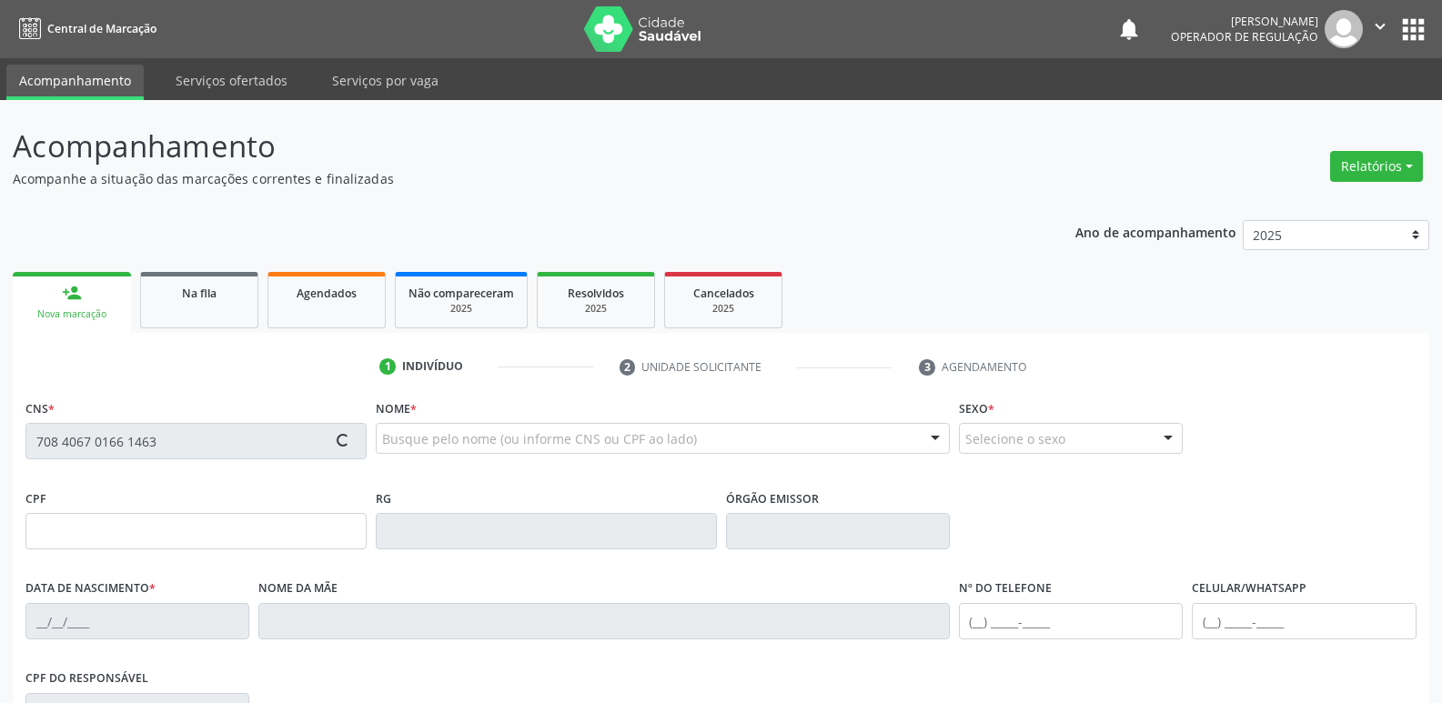
type input "Otavia Maria Valentim"
type input "(83) 99063-9135"
type input "17"
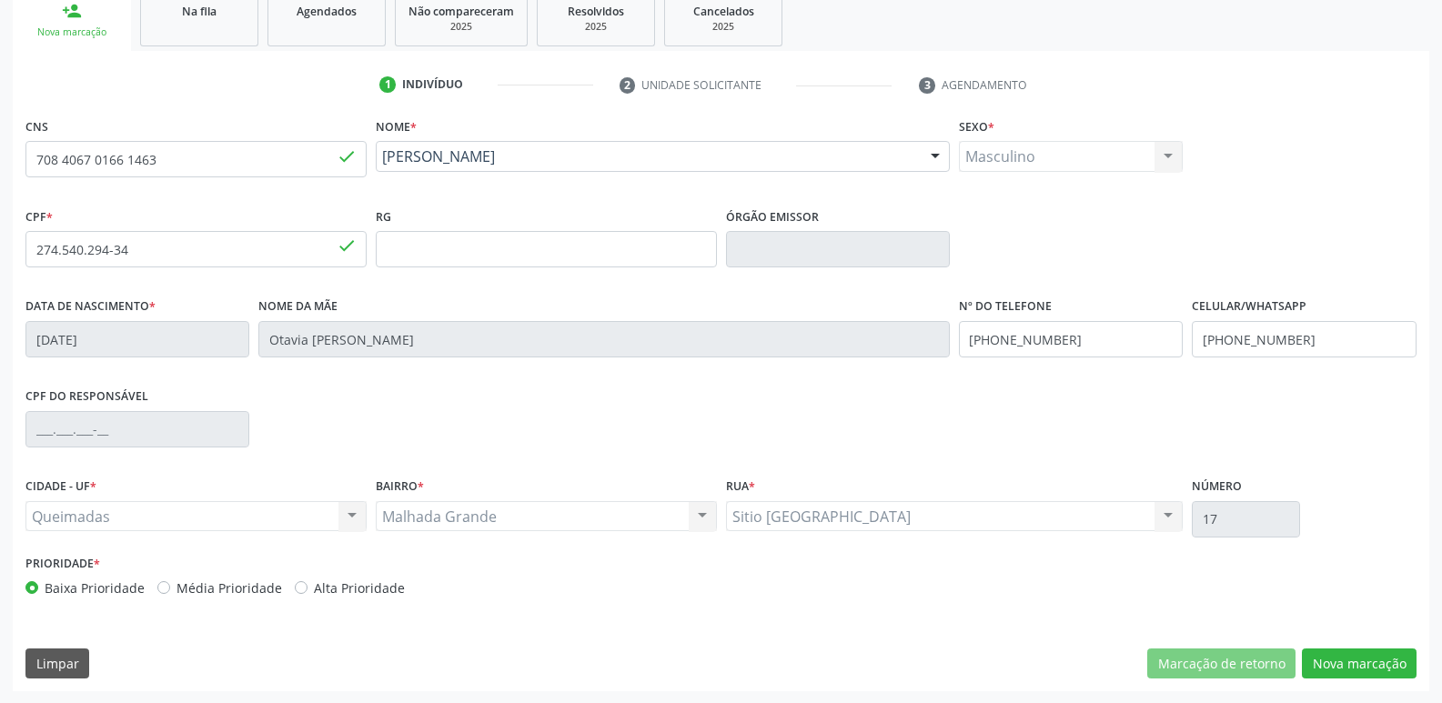
scroll to position [283, 0]
click at [1407, 663] on button "Nova marcação" at bounding box center [1359, 663] width 115 height 31
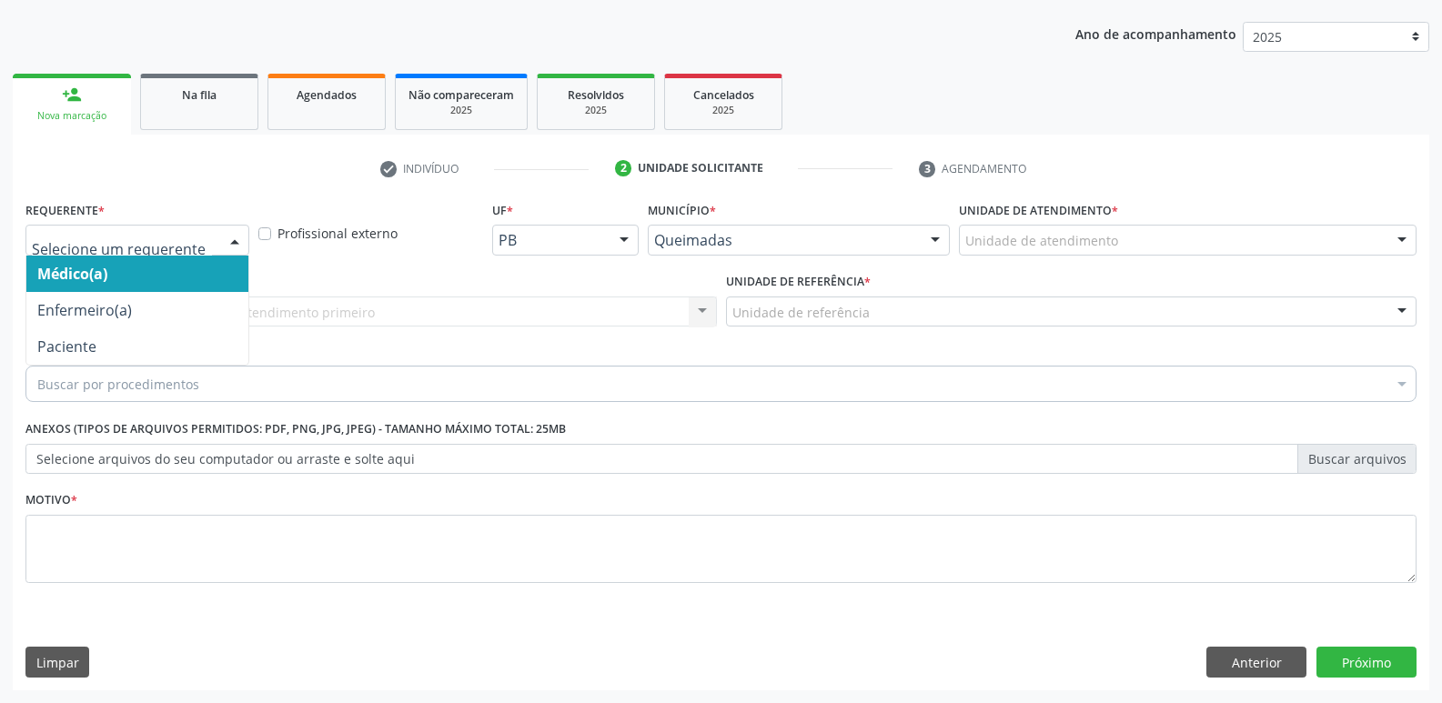
drag, startPoint x: 156, startPoint y: 243, endPoint x: 122, endPoint y: 332, distance: 95.6
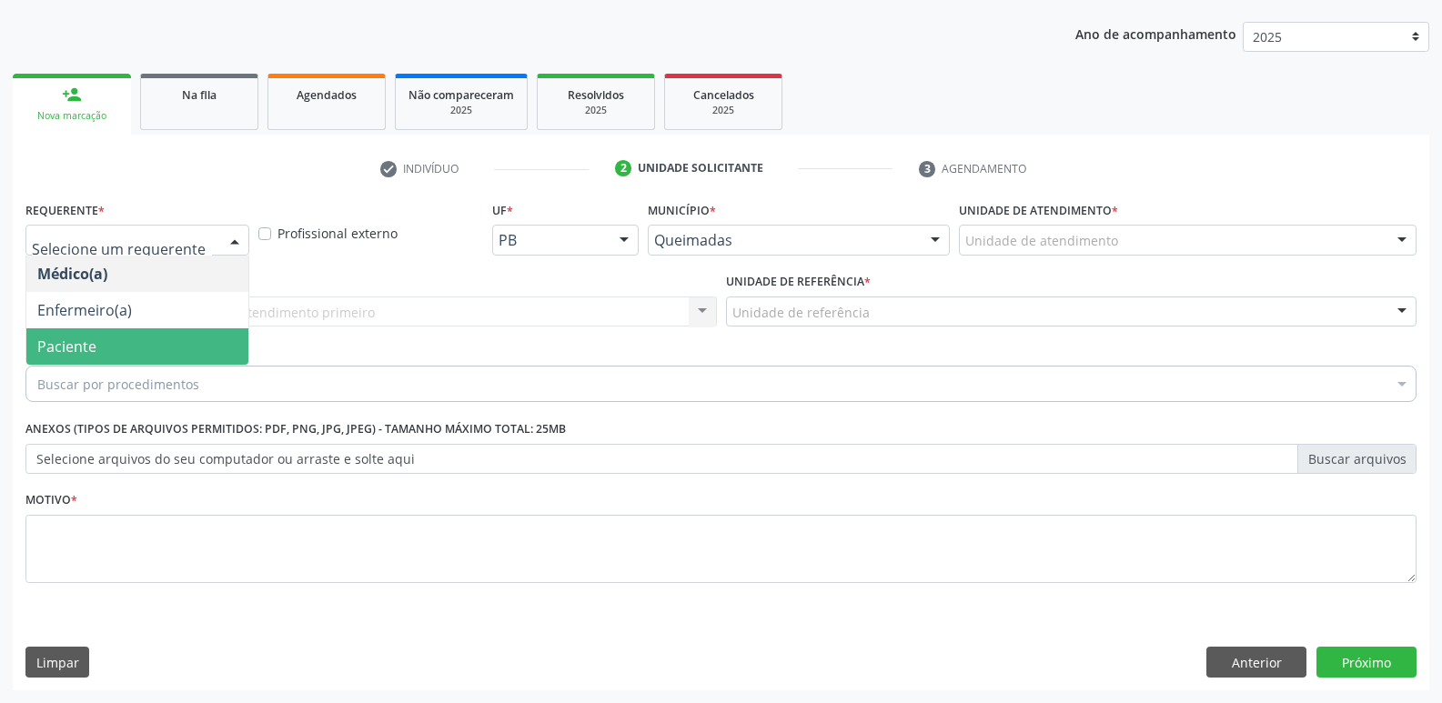
drag, startPoint x: 121, startPoint y: 334, endPoint x: 147, endPoint y: 322, distance: 28.9
click at [121, 333] on span "Paciente" at bounding box center [137, 346] width 222 height 36
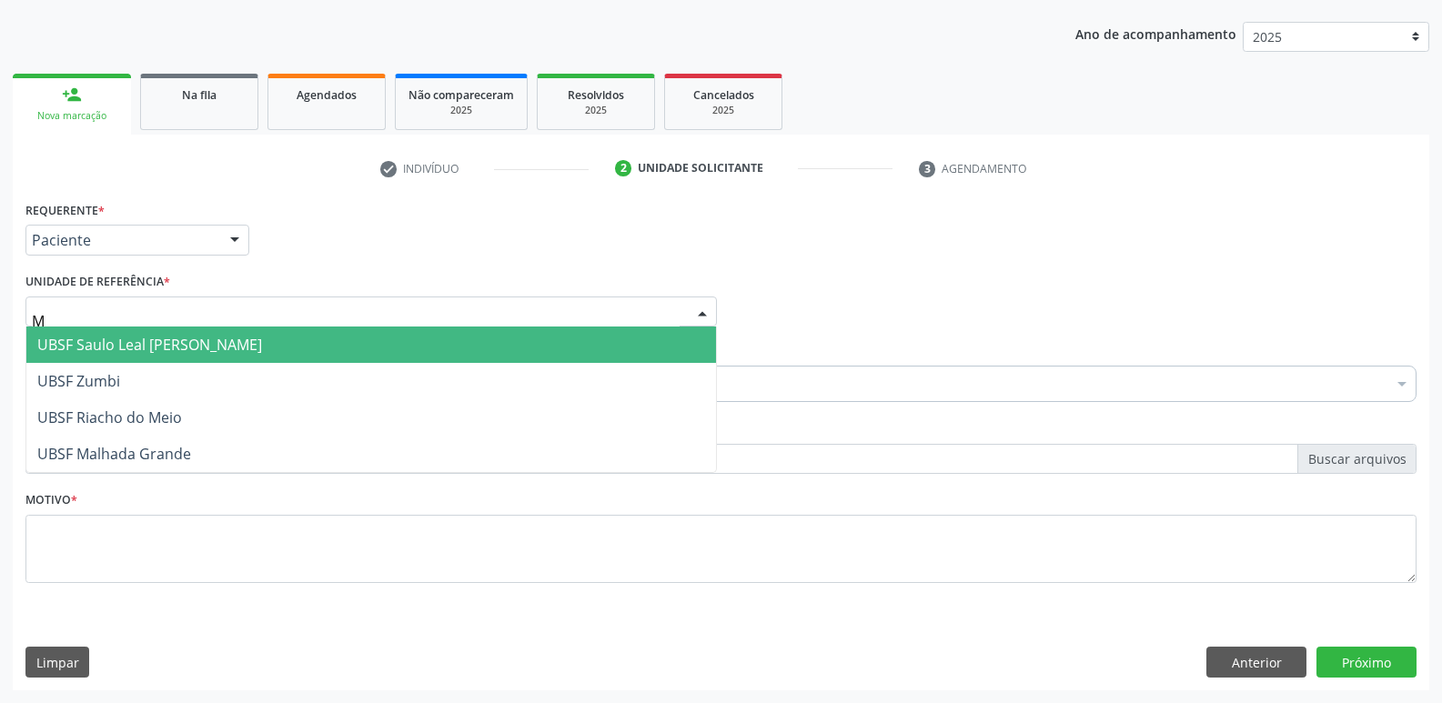
type input "MA"
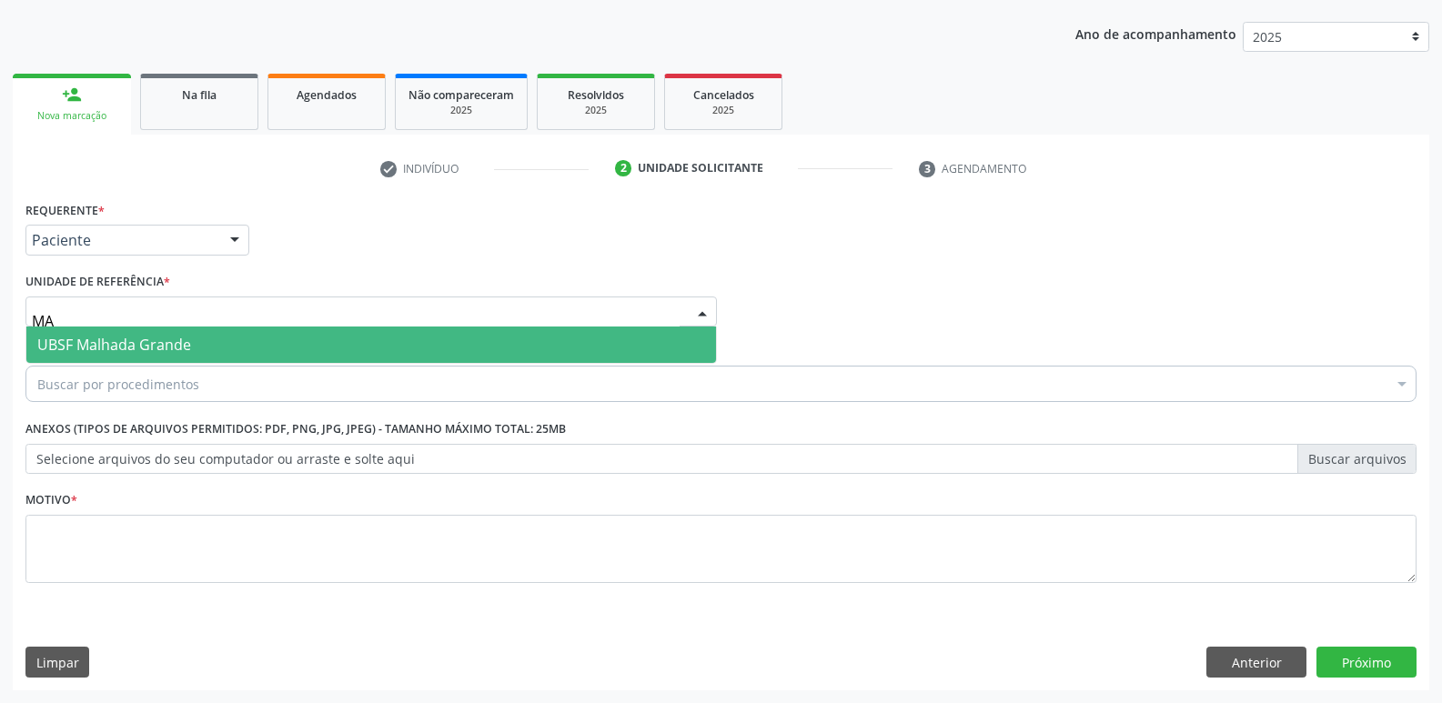
click at [126, 347] on span "UBSF Malhada Grande" at bounding box center [114, 345] width 154 height 20
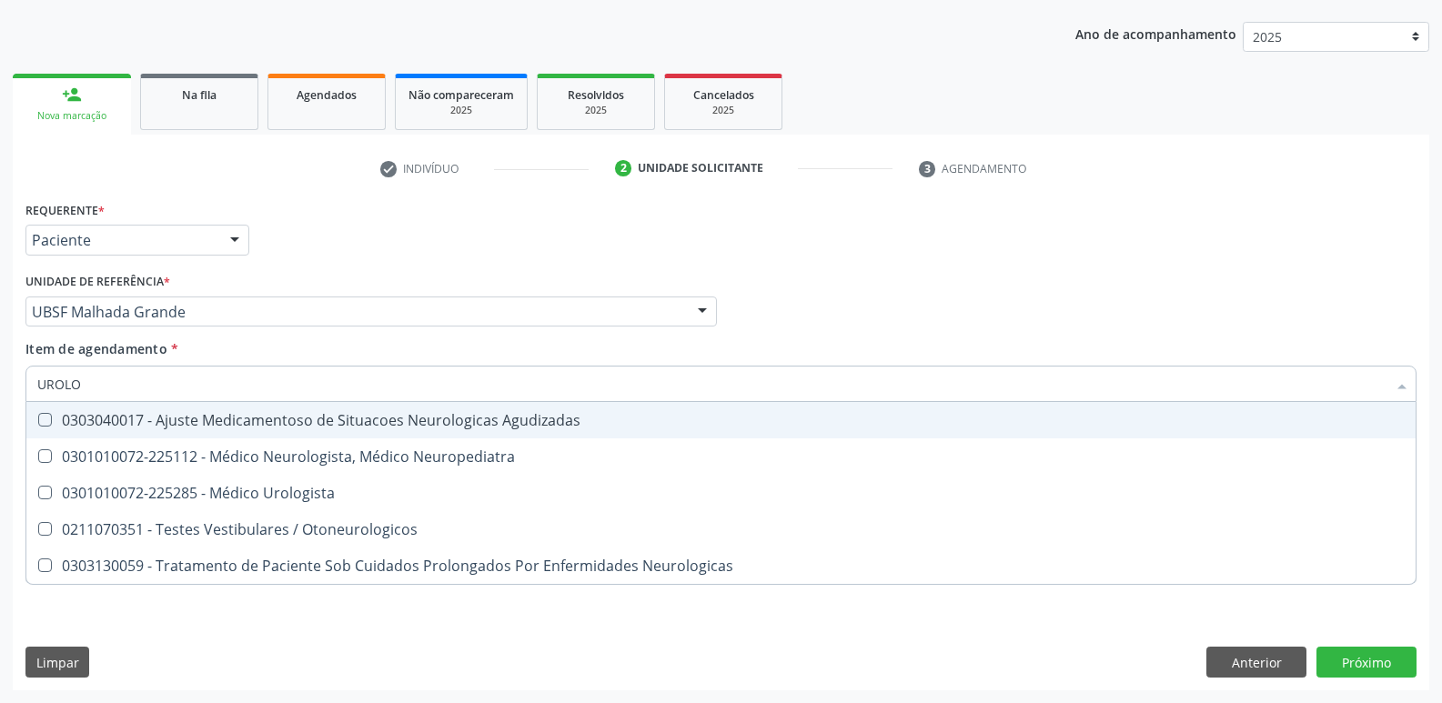
type input "UROLOG"
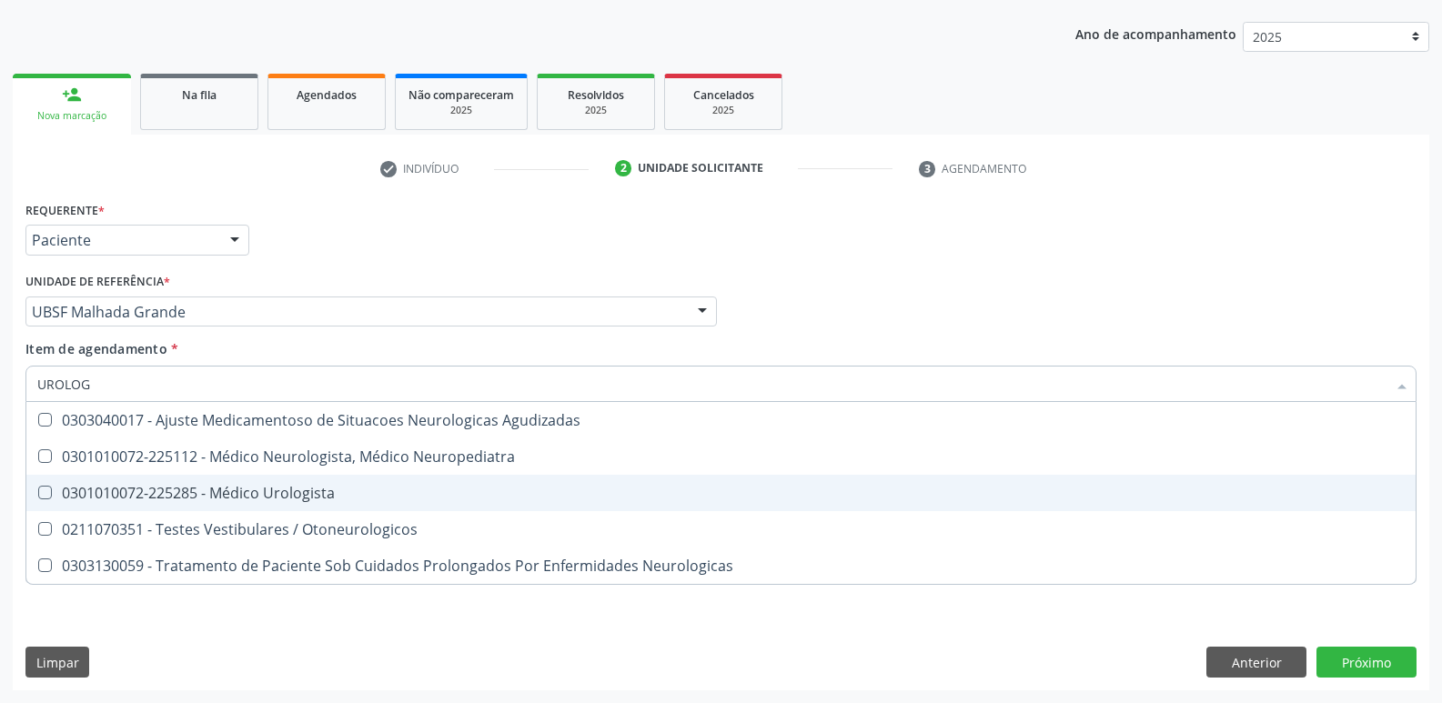
click at [206, 490] on div "0301010072-225285 - Médico Urologista" at bounding box center [720, 493] width 1367 height 15
checkbox Urologista "true"
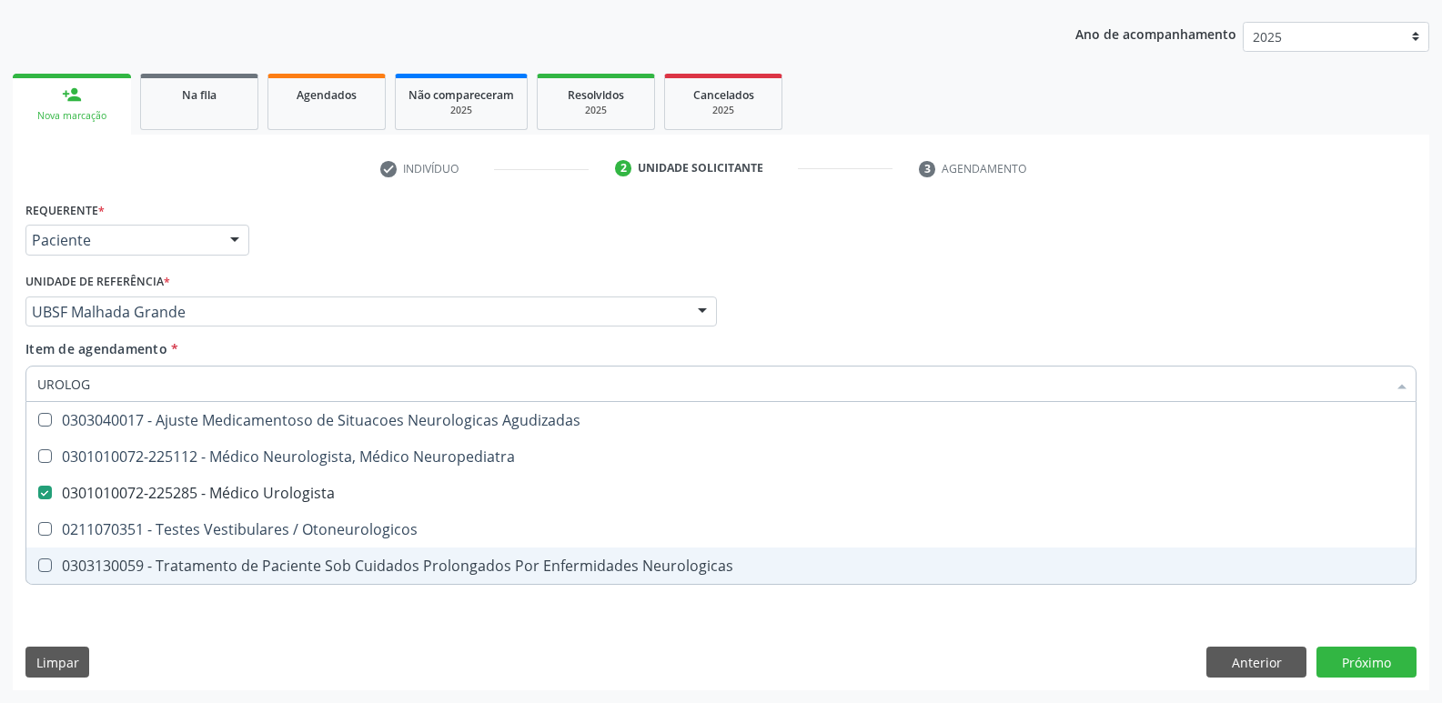
drag, startPoint x: 186, startPoint y: 662, endPoint x: 212, endPoint y: 620, distance: 49.5
click at [188, 652] on div "Requerente * Paciente Médico(a) Enfermeiro(a) Paciente Nenhum resultado encontr…" at bounding box center [721, 443] width 1416 height 494
checkbox Neuropediatra "true"
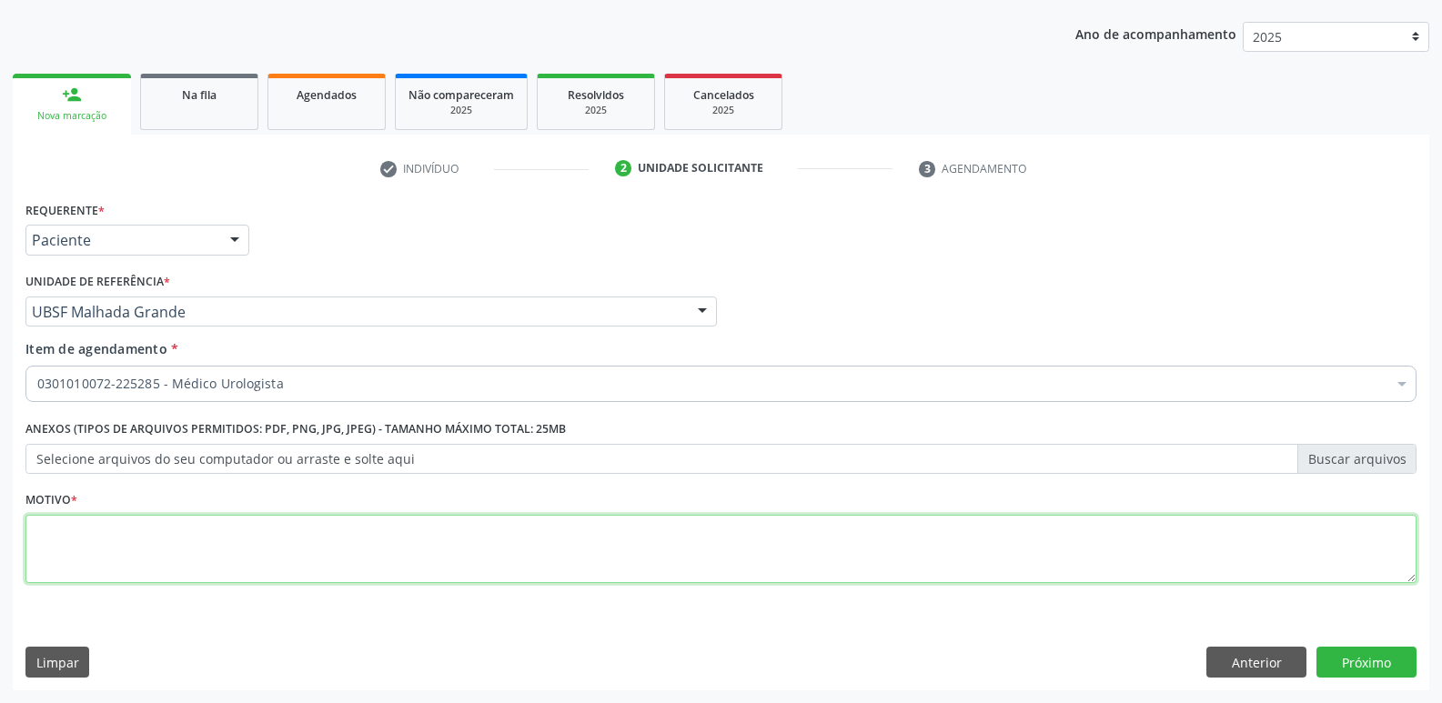
click at [246, 546] on textarea at bounding box center [720, 549] width 1391 height 69
paste textarea "avaliação"
type textarea "avaliação"
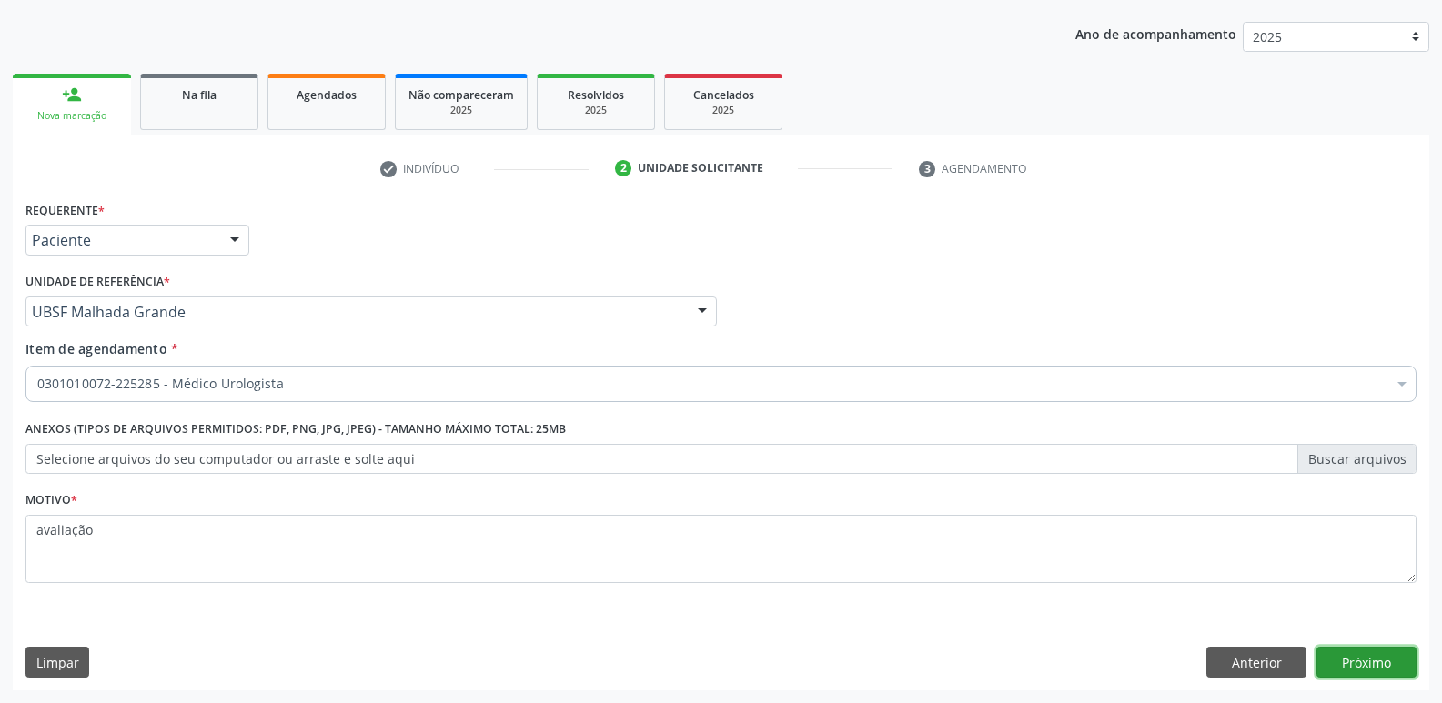
click at [1371, 670] on button "Próximo" at bounding box center [1366, 662] width 100 height 31
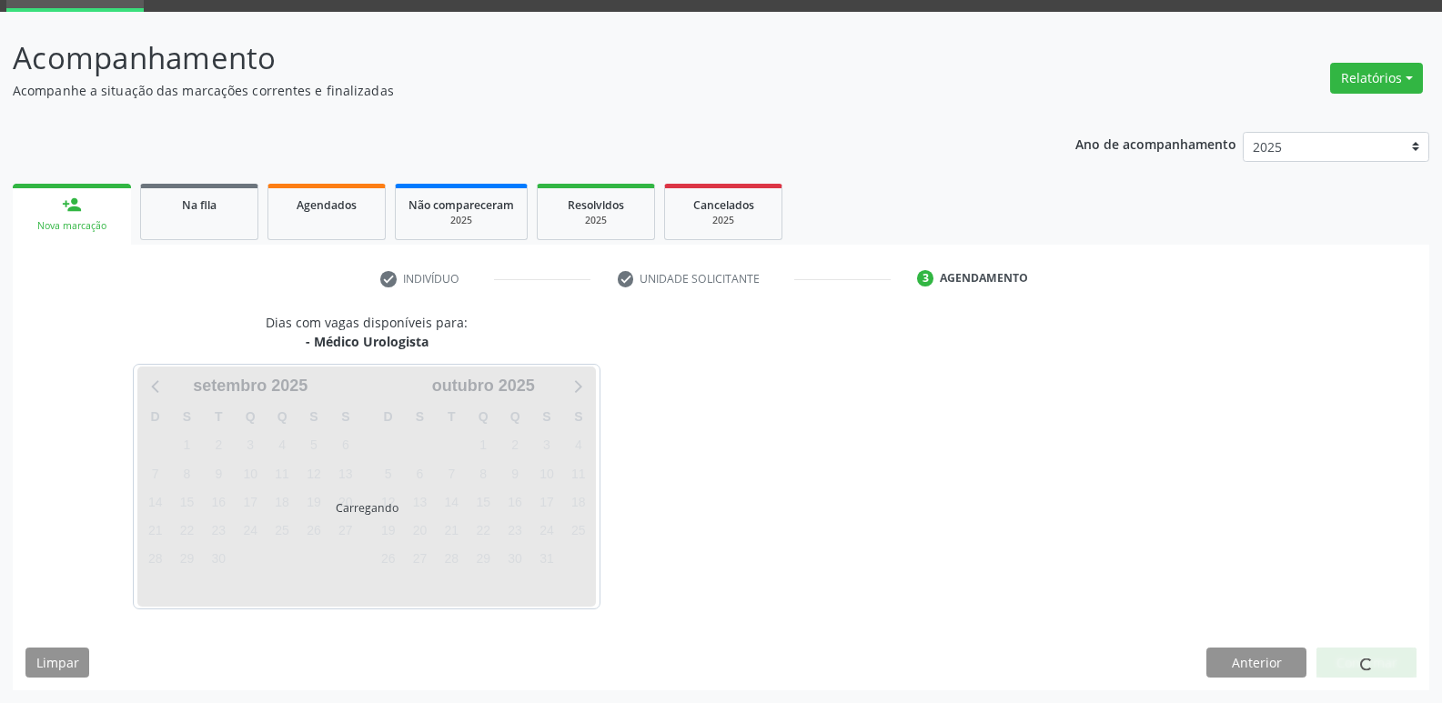
scroll to position [88, 0]
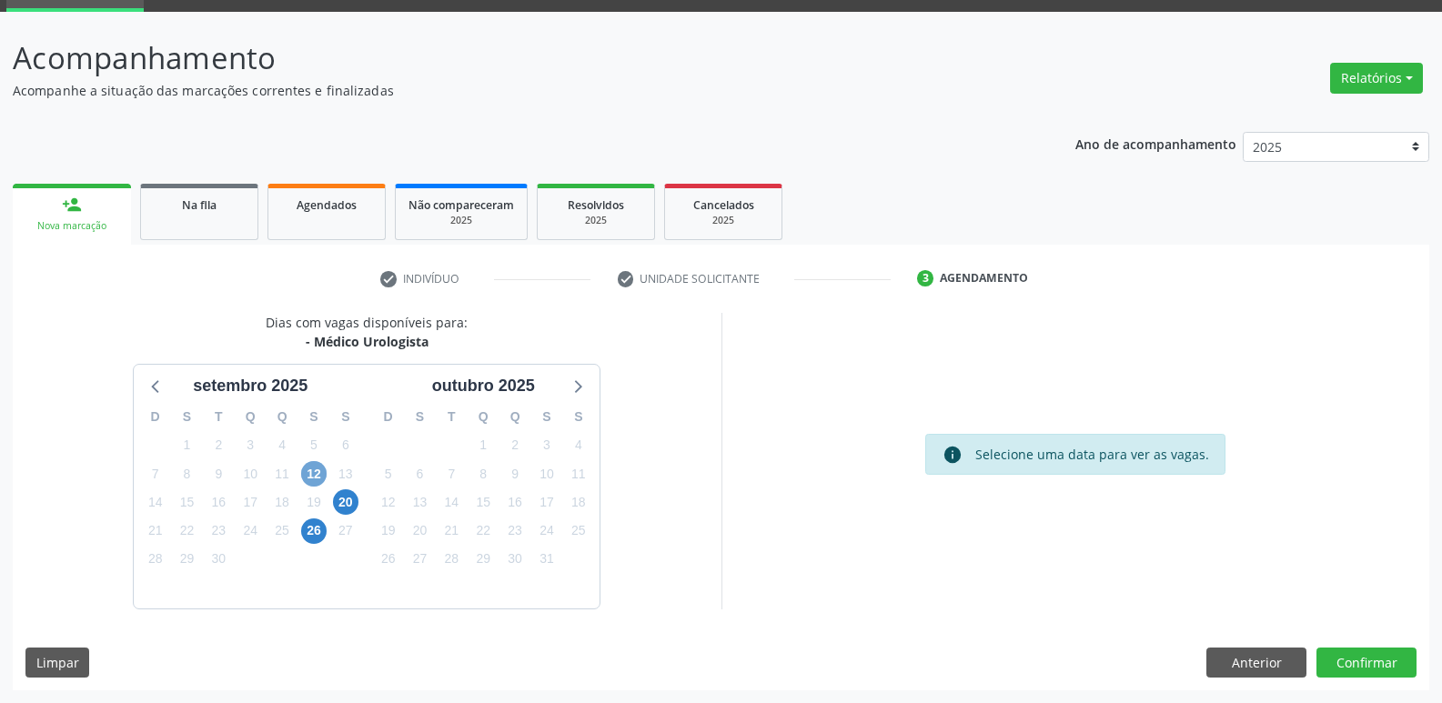
click at [307, 473] on span "12" at bounding box center [313, 473] width 25 height 25
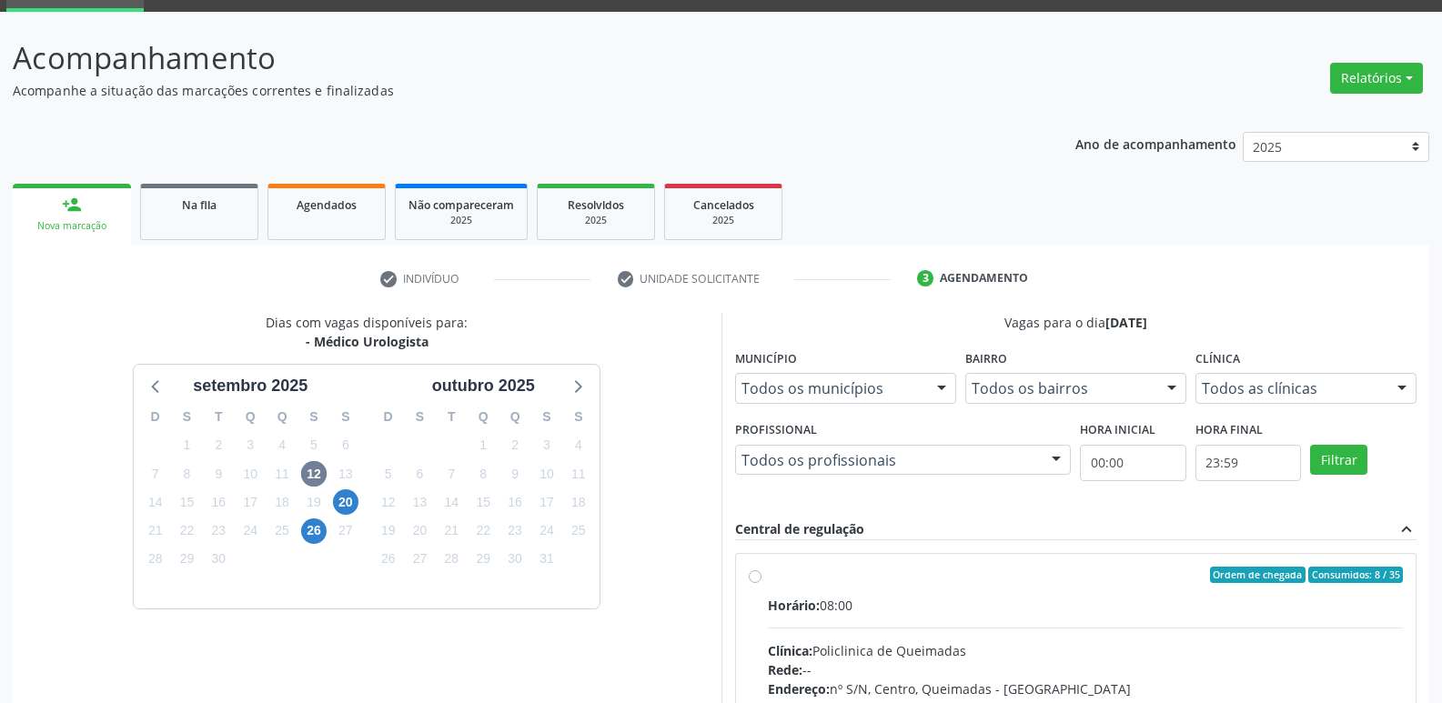
drag, startPoint x: 1067, startPoint y: 551, endPoint x: 1332, endPoint y: 374, distance: 318.6
click at [1231, 575] on label "Ordem de chegada Consumidos: 8 / 35 Horário: 08:00 Clínica: Policlinica de Quei…" at bounding box center [1086, 706] width 636 height 279
radio input "true"
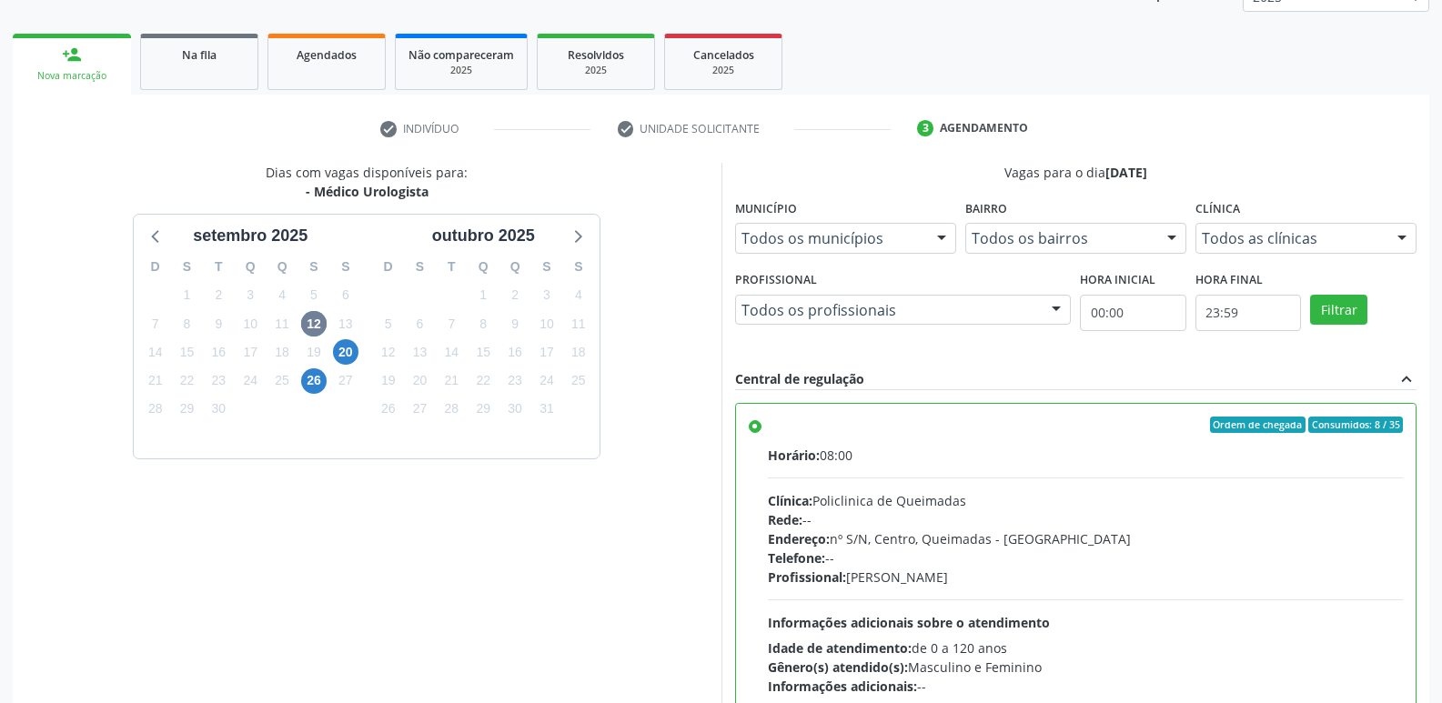
scroll to position [384, 0]
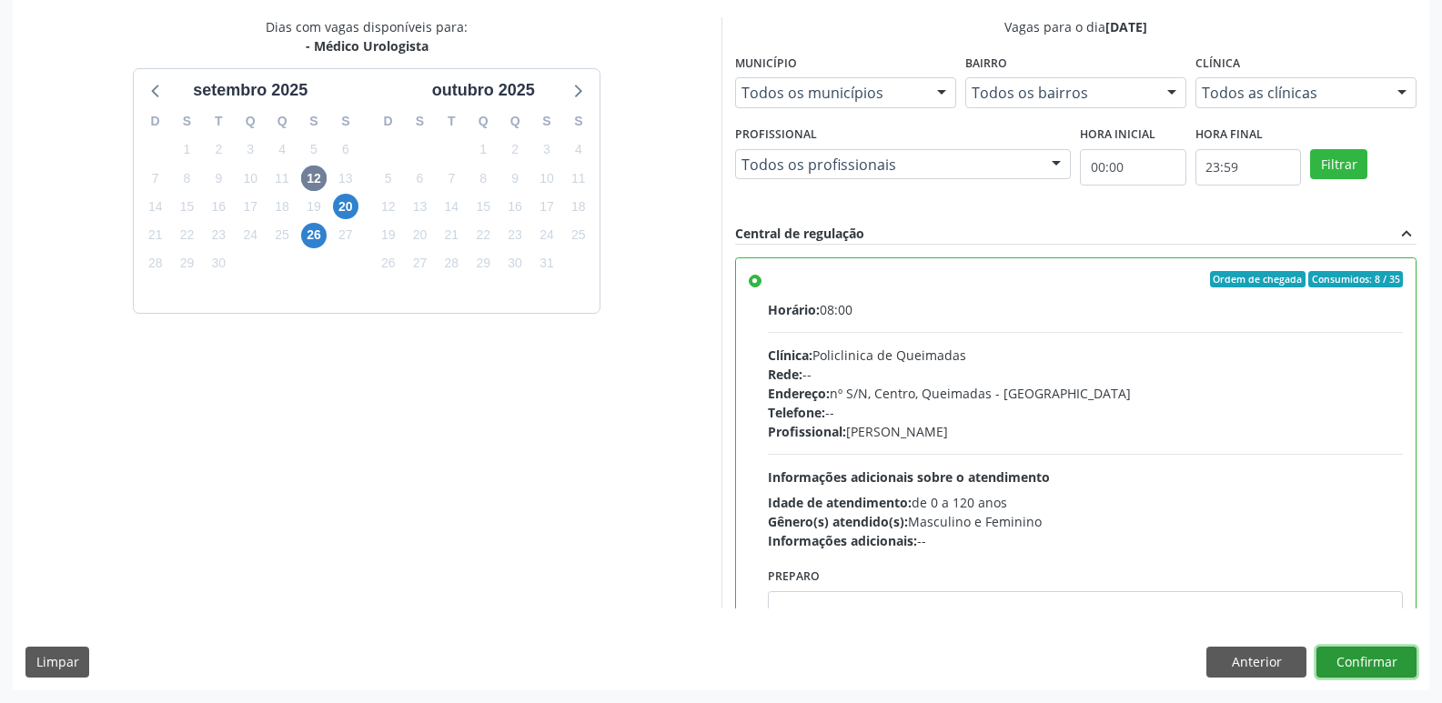
click at [1350, 662] on button "Confirmar" at bounding box center [1366, 662] width 100 height 31
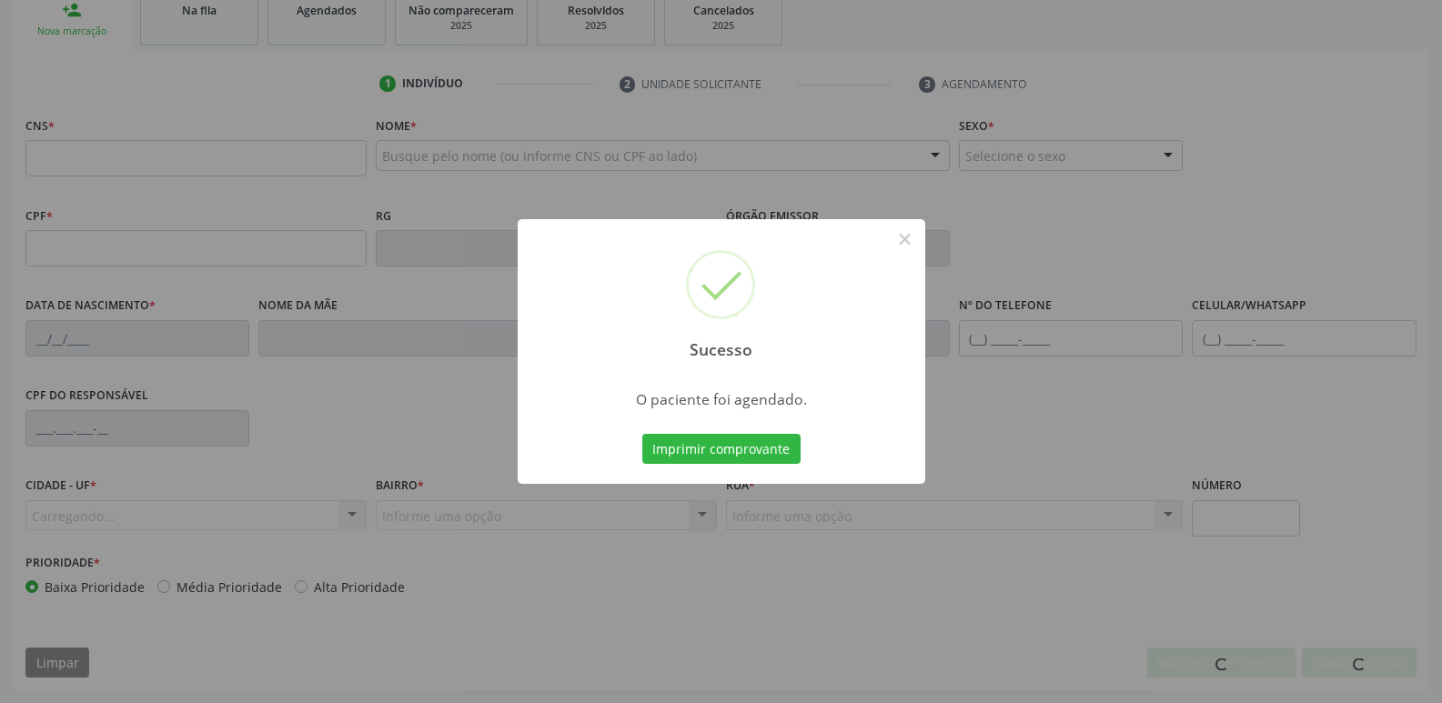
scroll to position [283, 0]
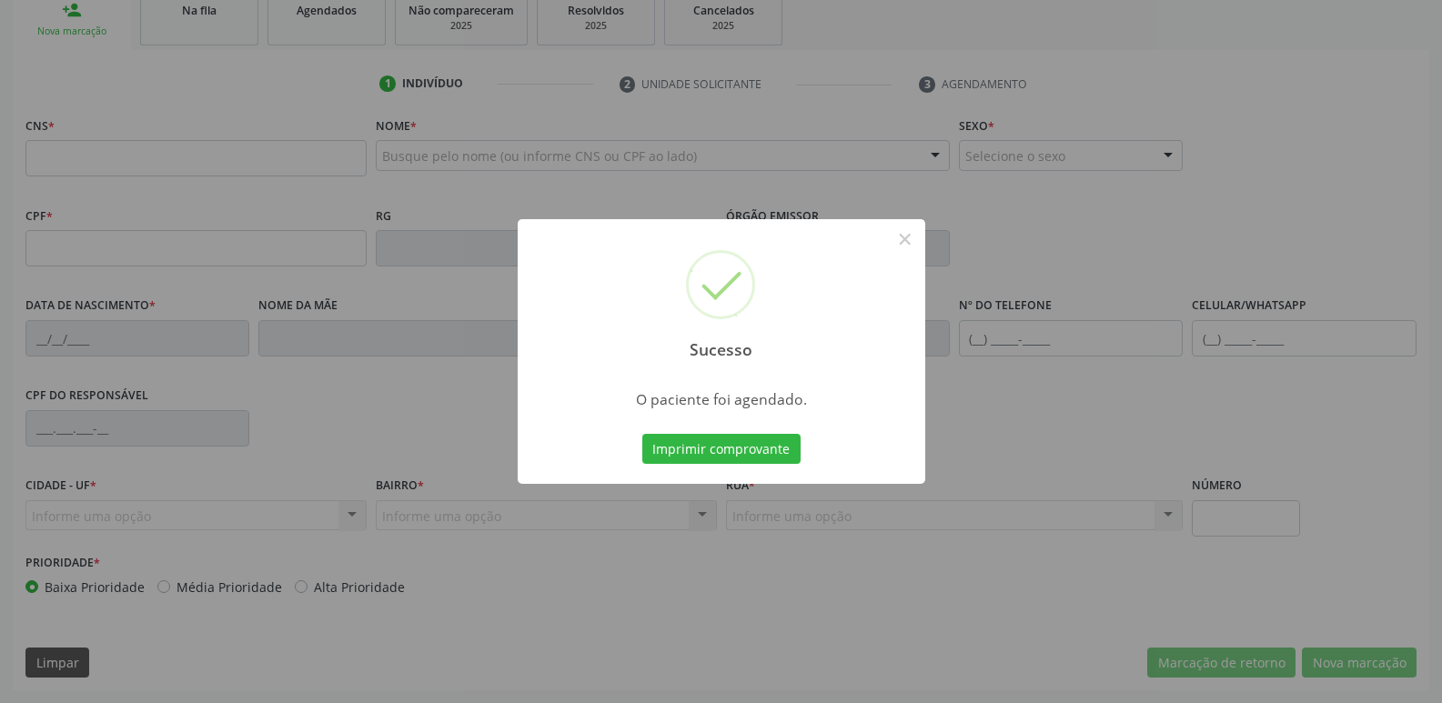
click at [642, 434] on button "Imprimir comprovante" at bounding box center [721, 449] width 158 height 31
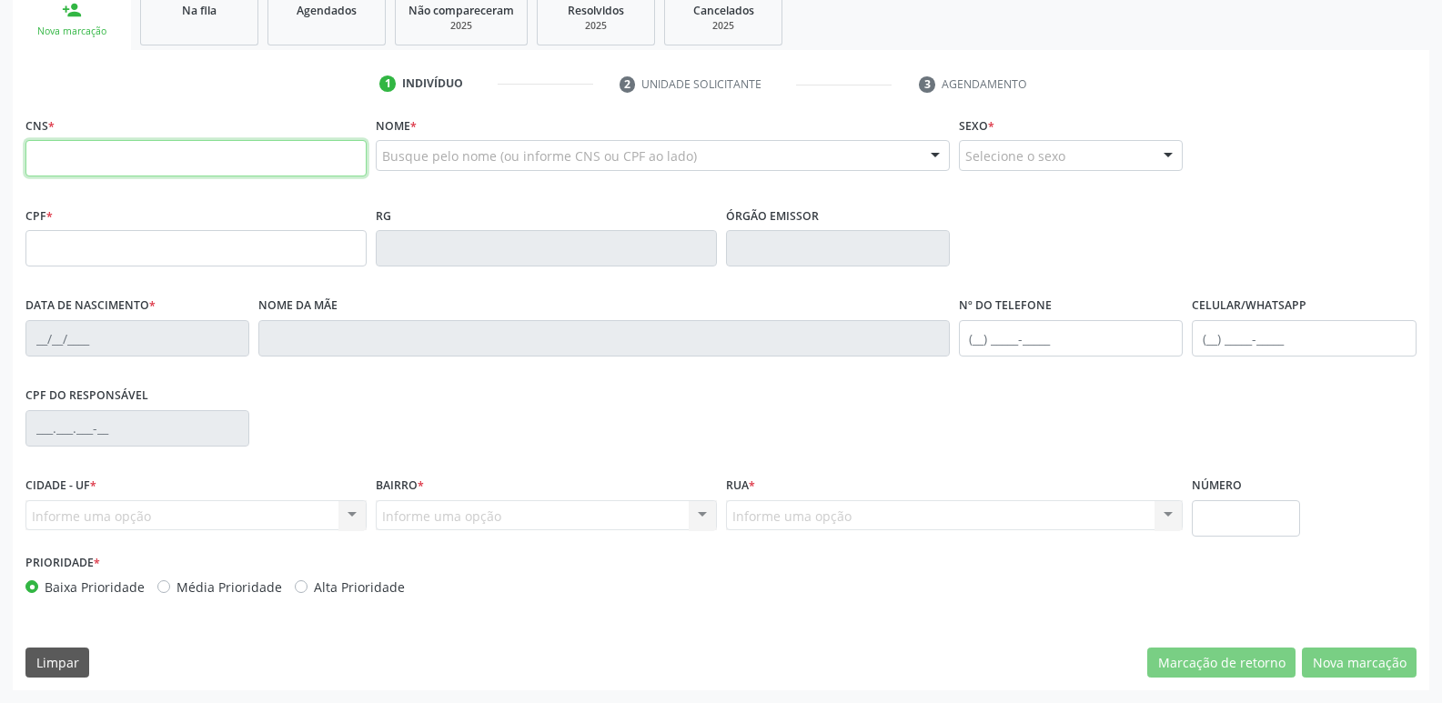
click at [126, 147] on input "text" at bounding box center [195, 158] width 341 height 36
type input "700 4089 2887 0640"
type input "091.039.264-19"
type input "08/05/1989"
type input "Antônia Gomes de Almeida"
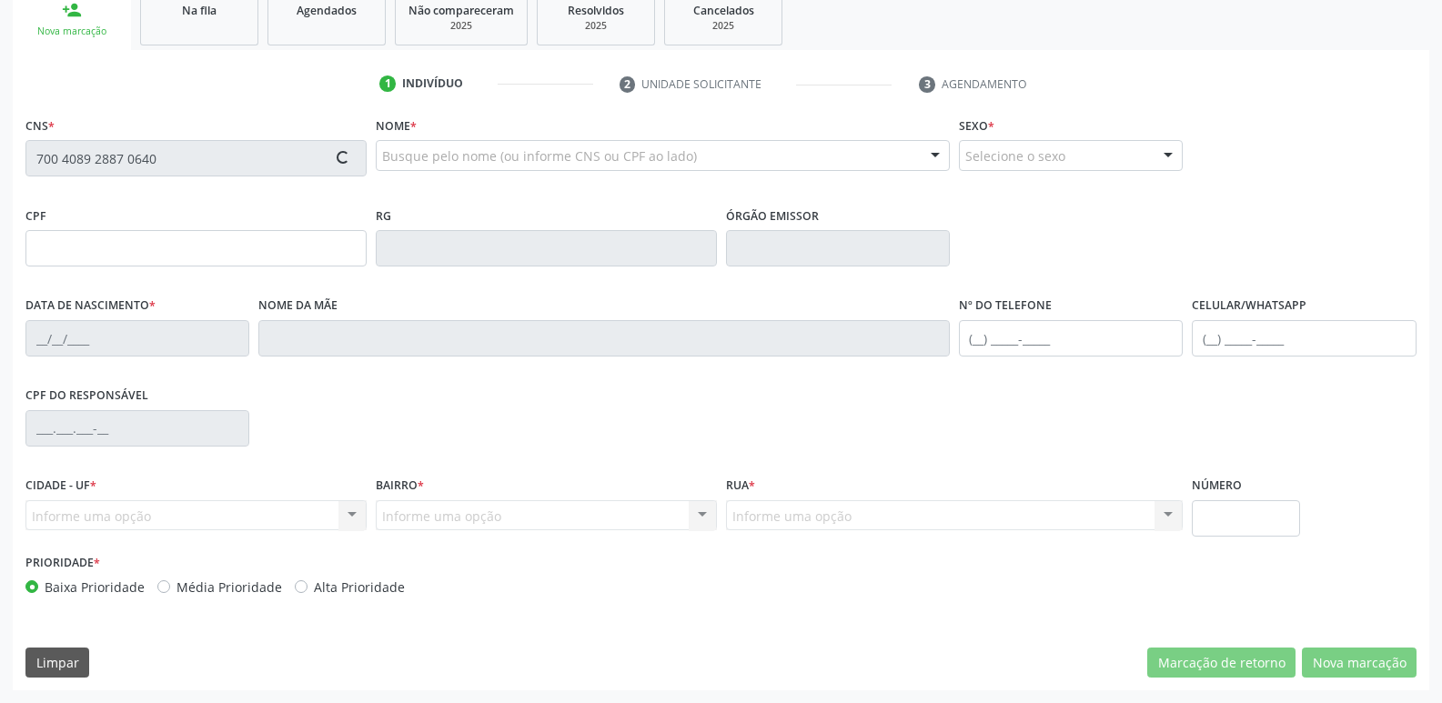
type input "(83) 99339-1388"
type input "094.355.974-08"
type input "115"
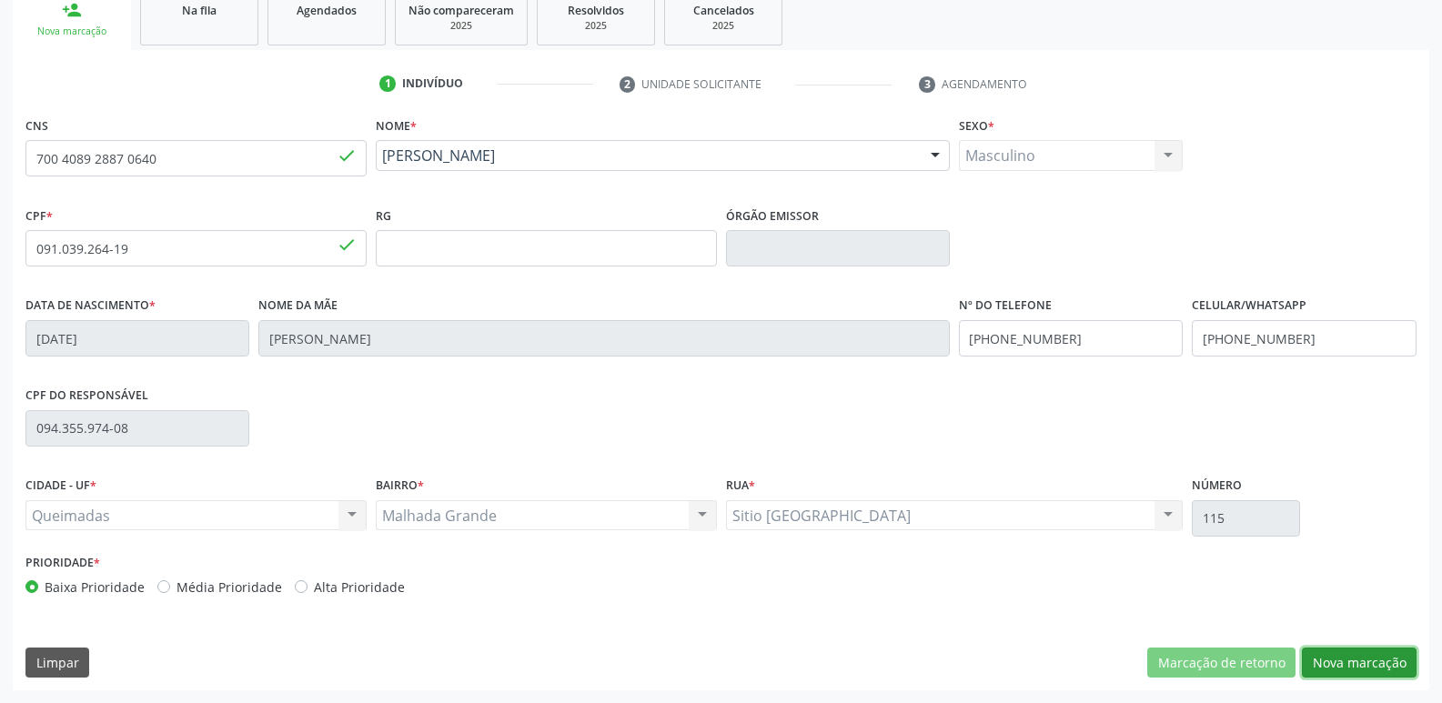
click at [1317, 662] on button "Nova marcação" at bounding box center [1359, 663] width 115 height 31
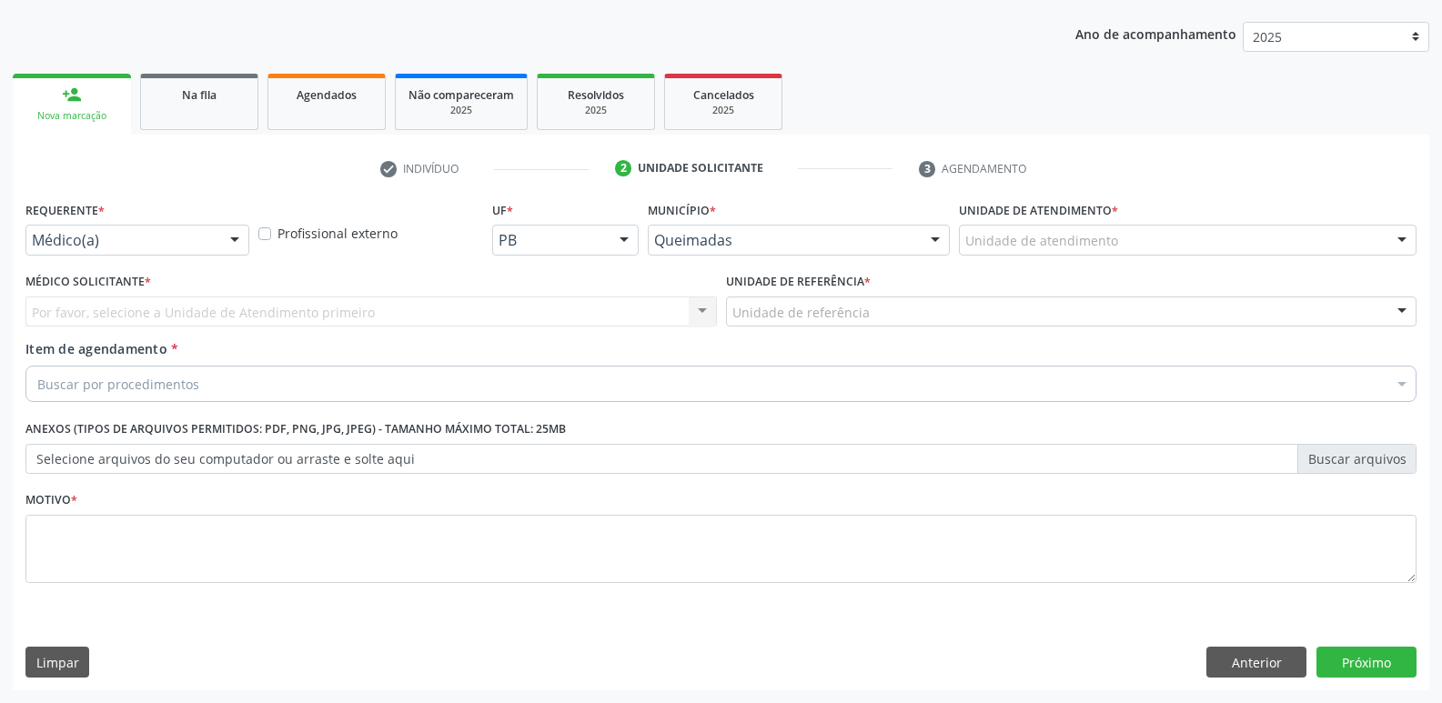
scroll to position [198, 0]
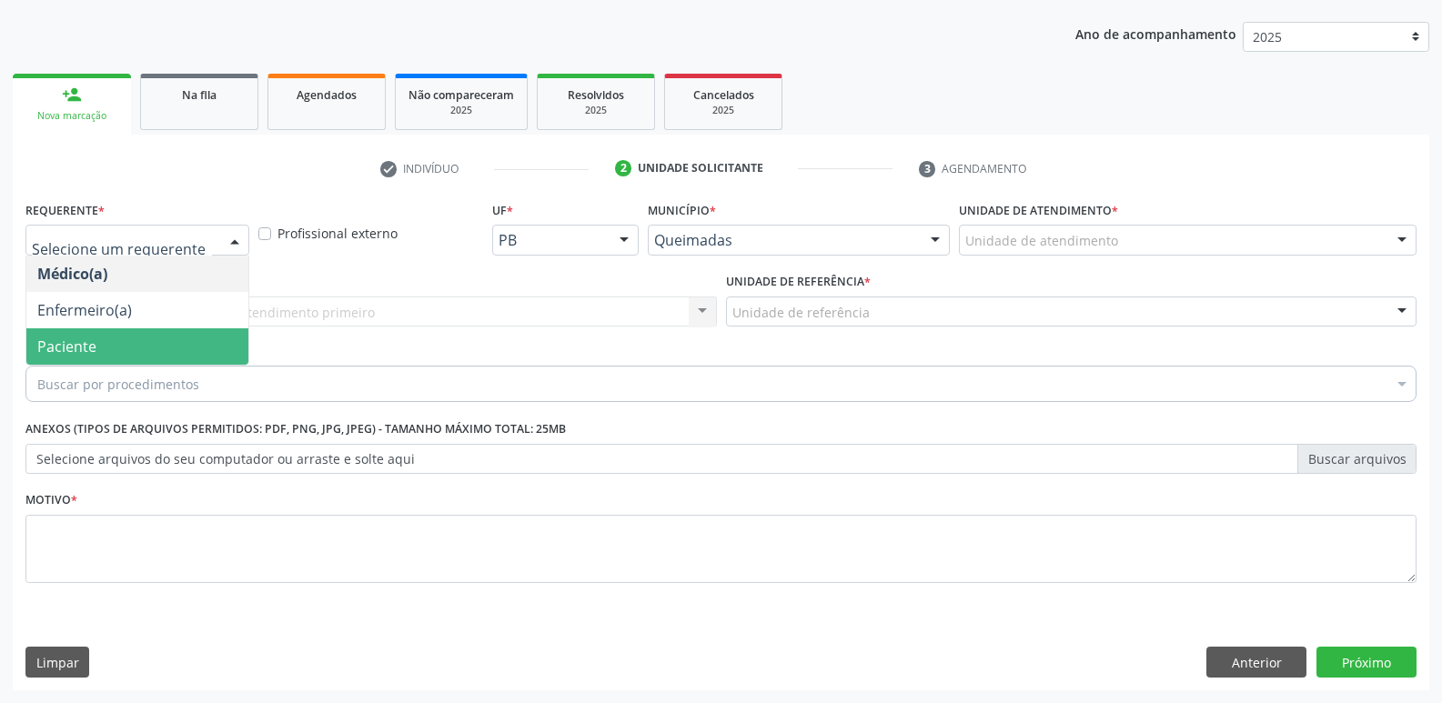
drag, startPoint x: 153, startPoint y: 341, endPoint x: 202, endPoint y: 320, distance: 53.4
click at [157, 338] on span "Paciente" at bounding box center [137, 346] width 222 height 36
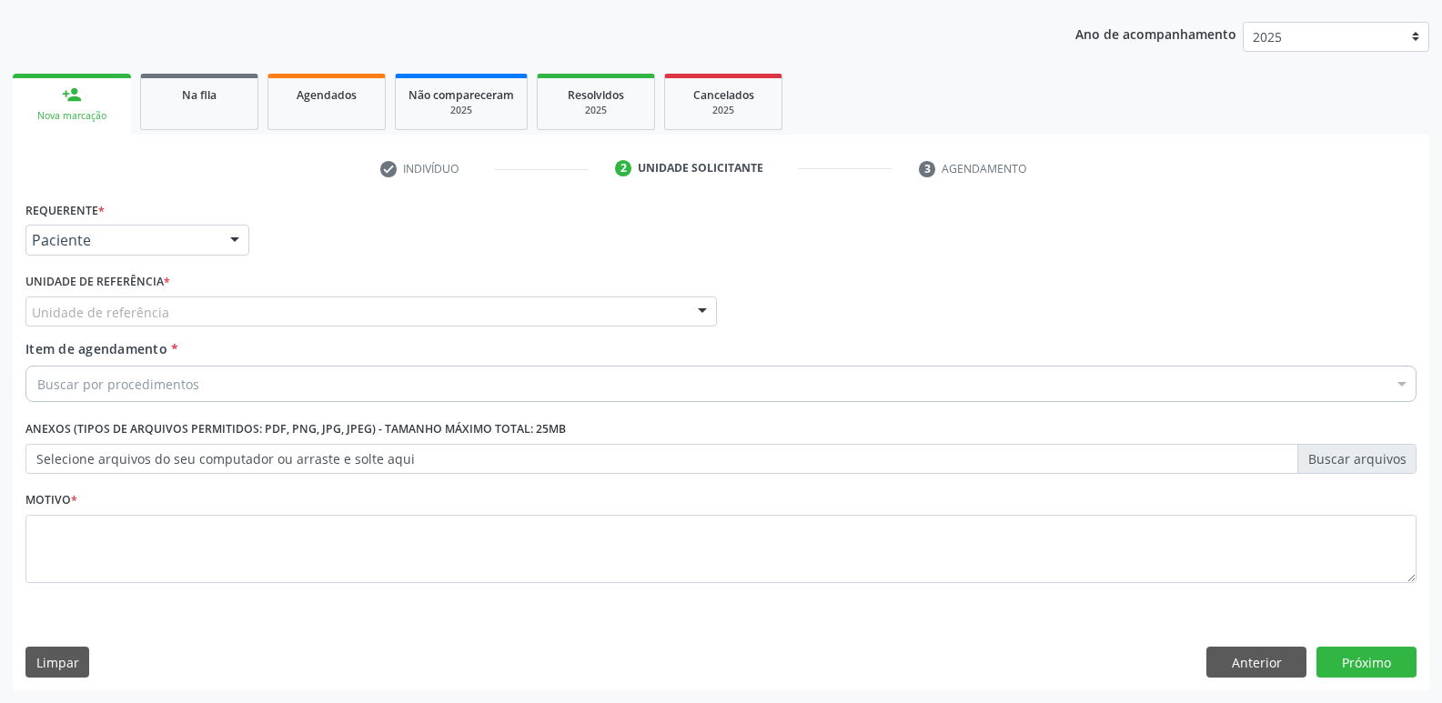
click at [223, 312] on div "Unidade de referência" at bounding box center [370, 312] width 691 height 31
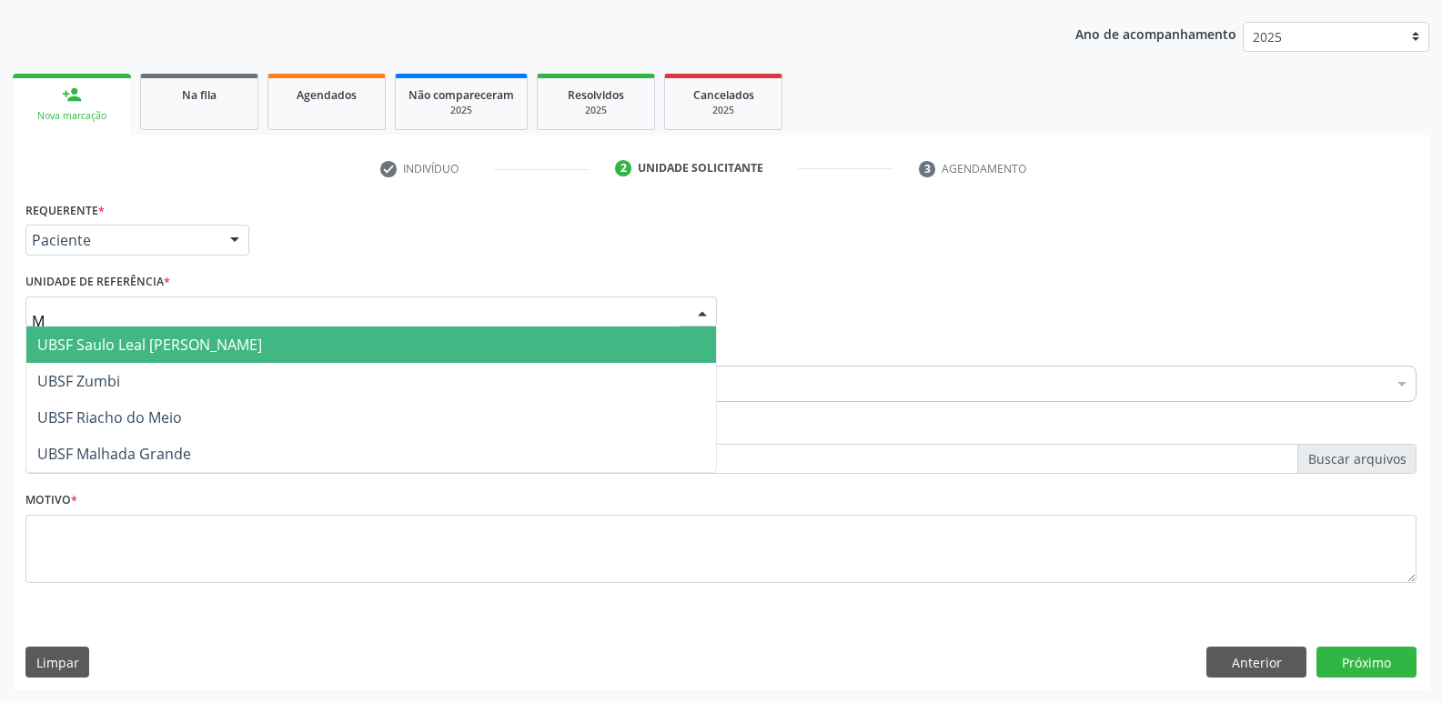
type input "MA"
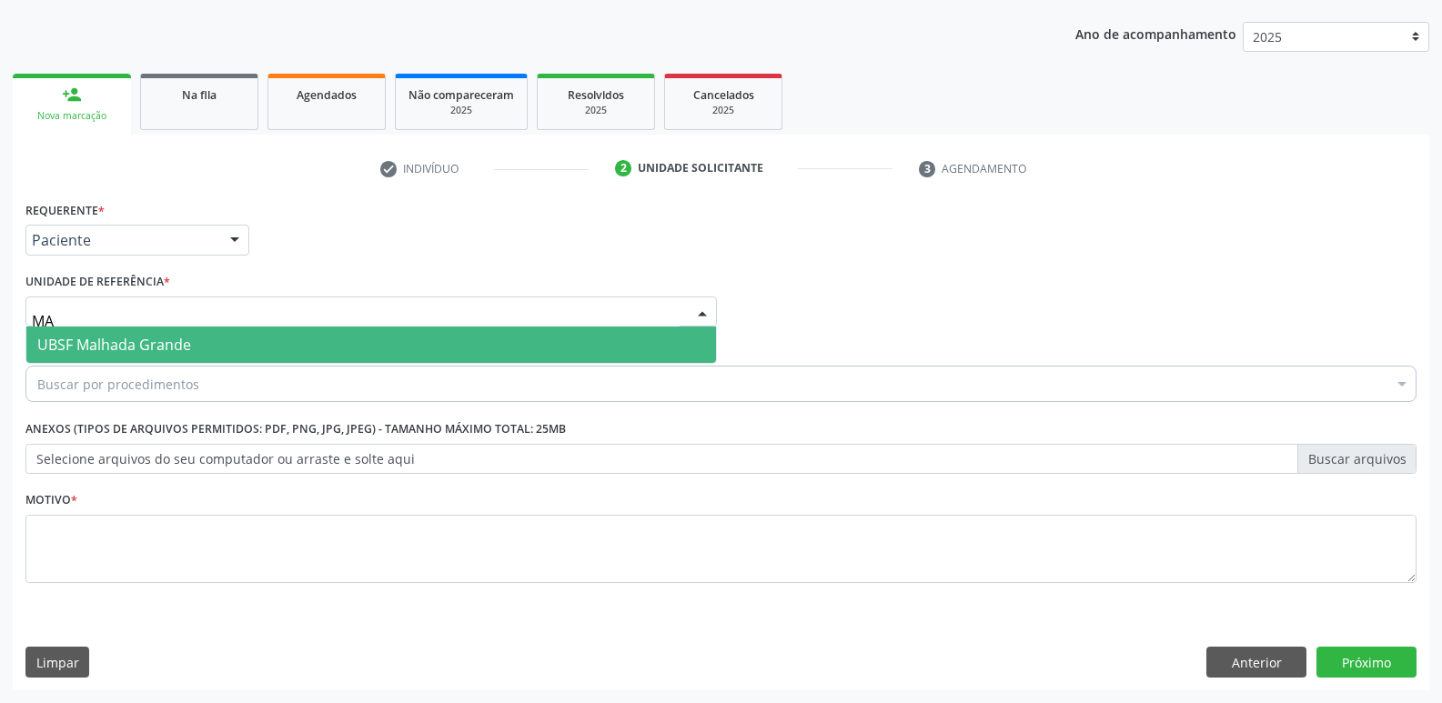
click at [192, 341] on span "UBSF Malhada Grande" at bounding box center [370, 345] width 689 height 36
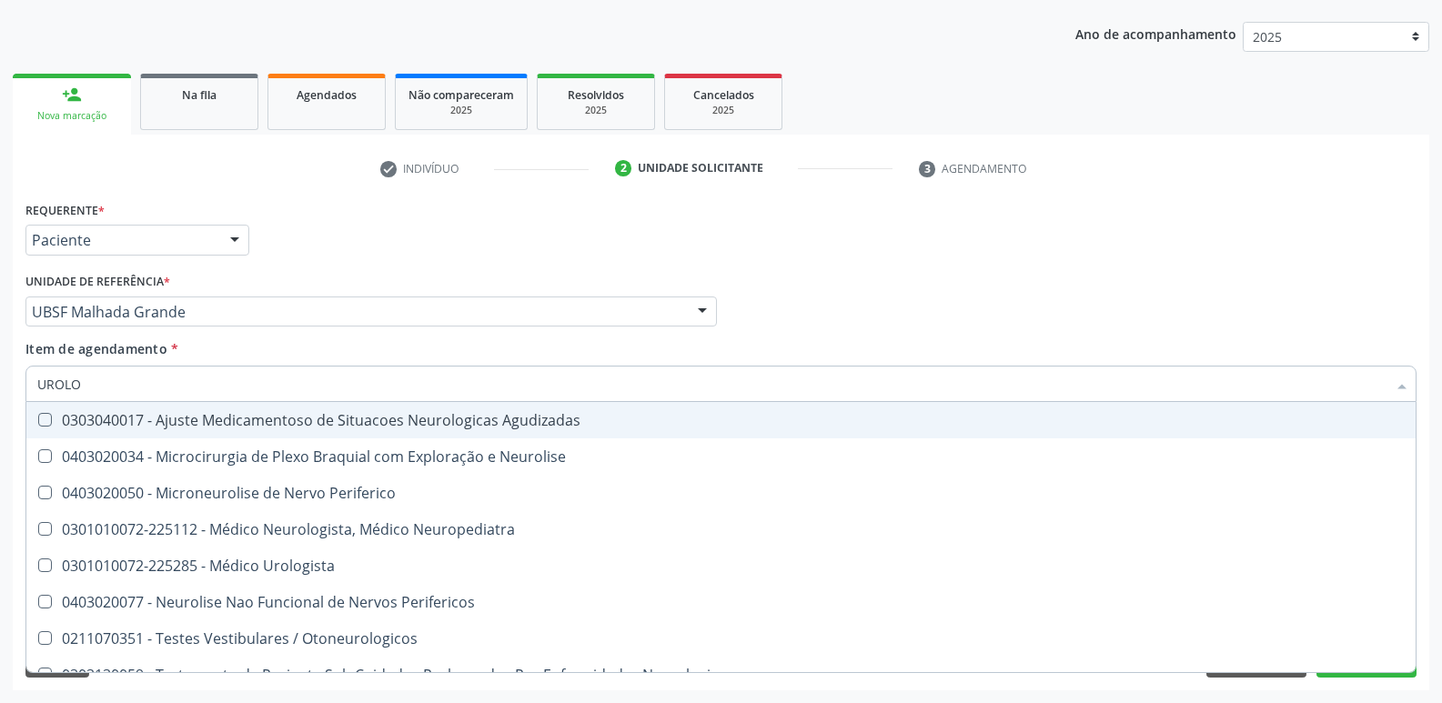
type input "UROLOG"
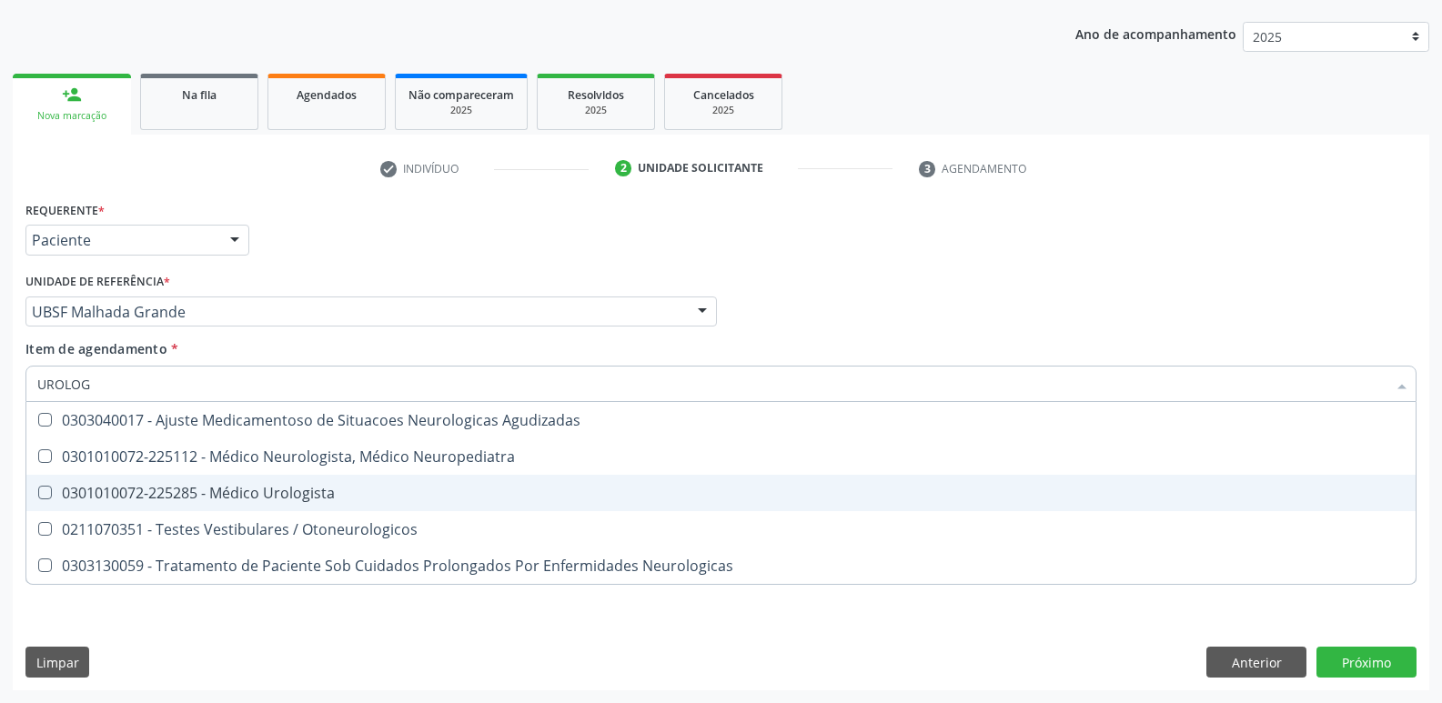
click at [242, 490] on div "0301010072-225285 - Médico Urologista" at bounding box center [720, 493] width 1367 height 15
checkbox Urologista "true"
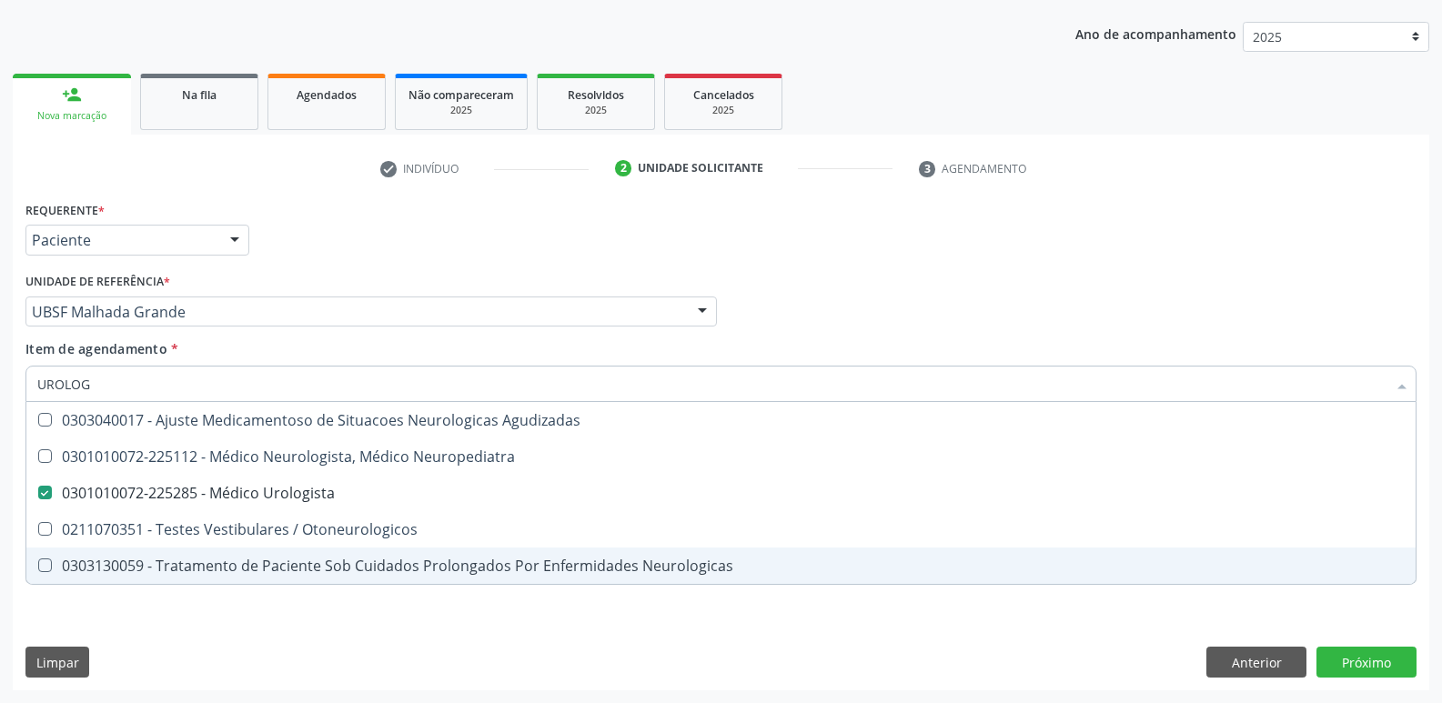
drag, startPoint x: 226, startPoint y: 659, endPoint x: 249, endPoint y: 604, distance: 60.3
click at [226, 658] on div "Requerente * Paciente Médico(a) Enfermeiro(a) Paciente Nenhum resultado encontr…" at bounding box center [721, 443] width 1416 height 494
checkbox Neuropediatra "true"
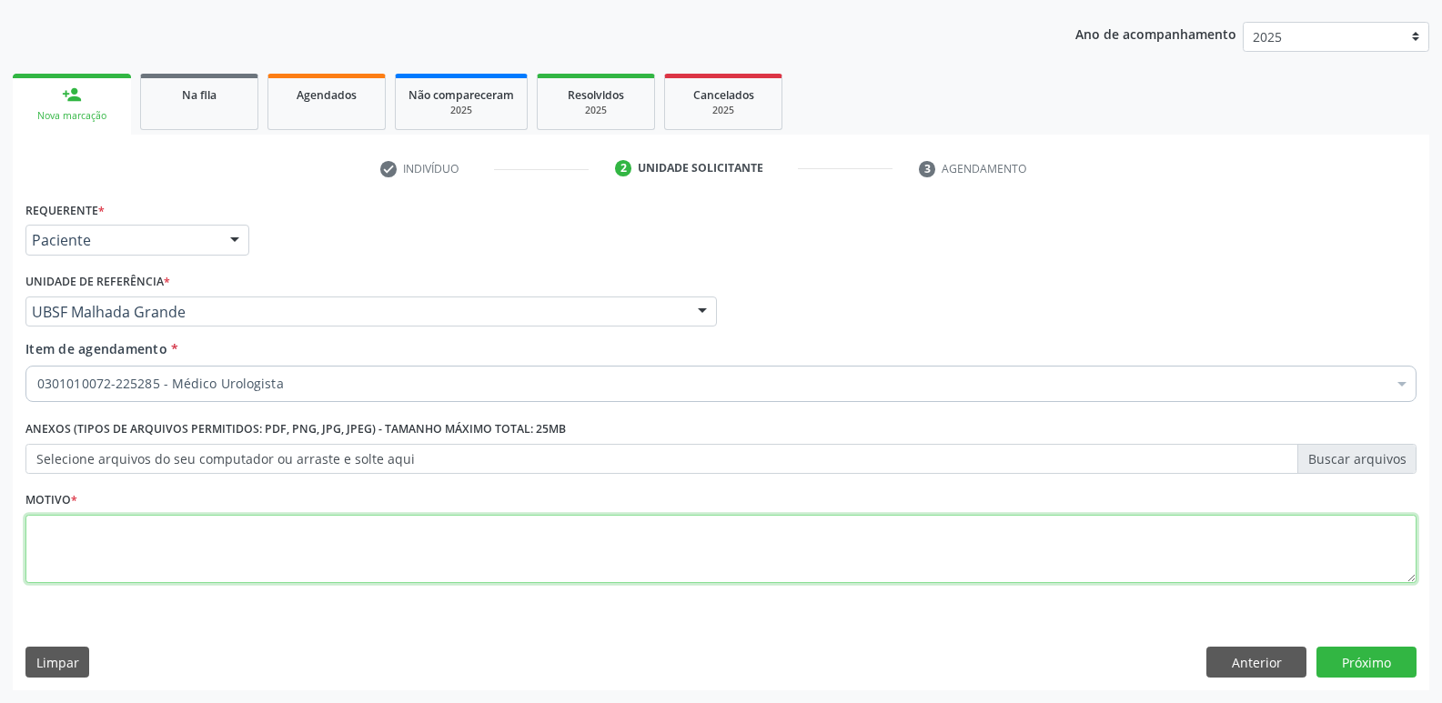
drag, startPoint x: 277, startPoint y: 564, endPoint x: 262, endPoint y: 558, distance: 15.5
click at [277, 563] on textarea at bounding box center [720, 549] width 1391 height 69
paste textarea "avaliação"
type textarea "avaliação"
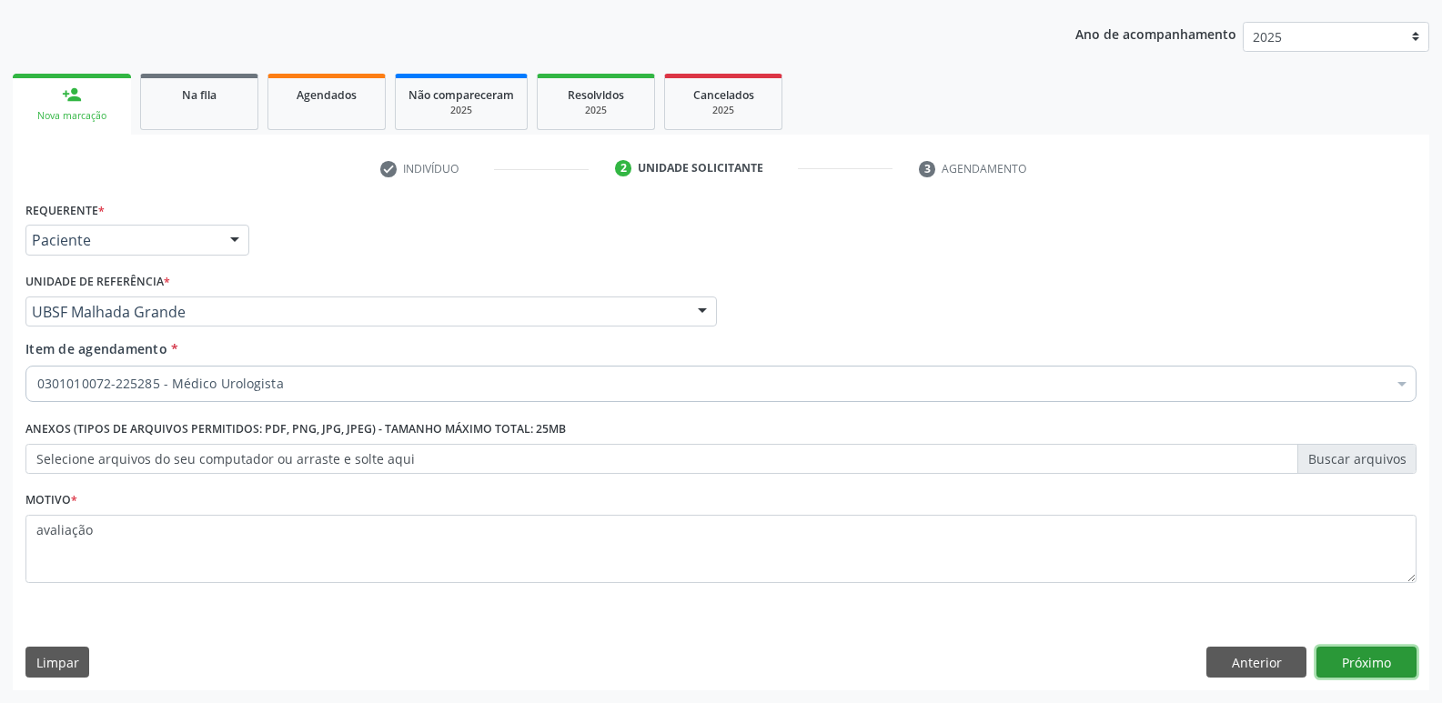
click at [1386, 660] on button "Próximo" at bounding box center [1366, 662] width 100 height 31
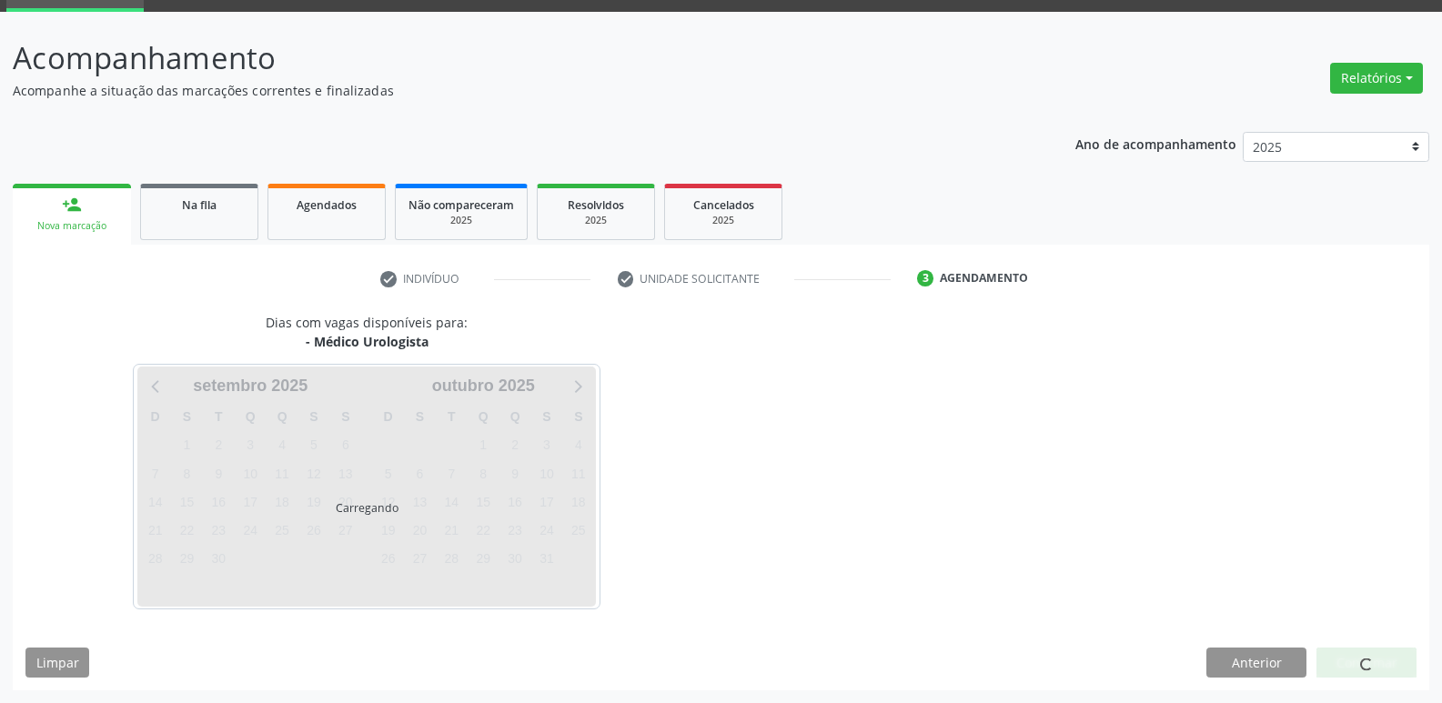
scroll to position [88, 0]
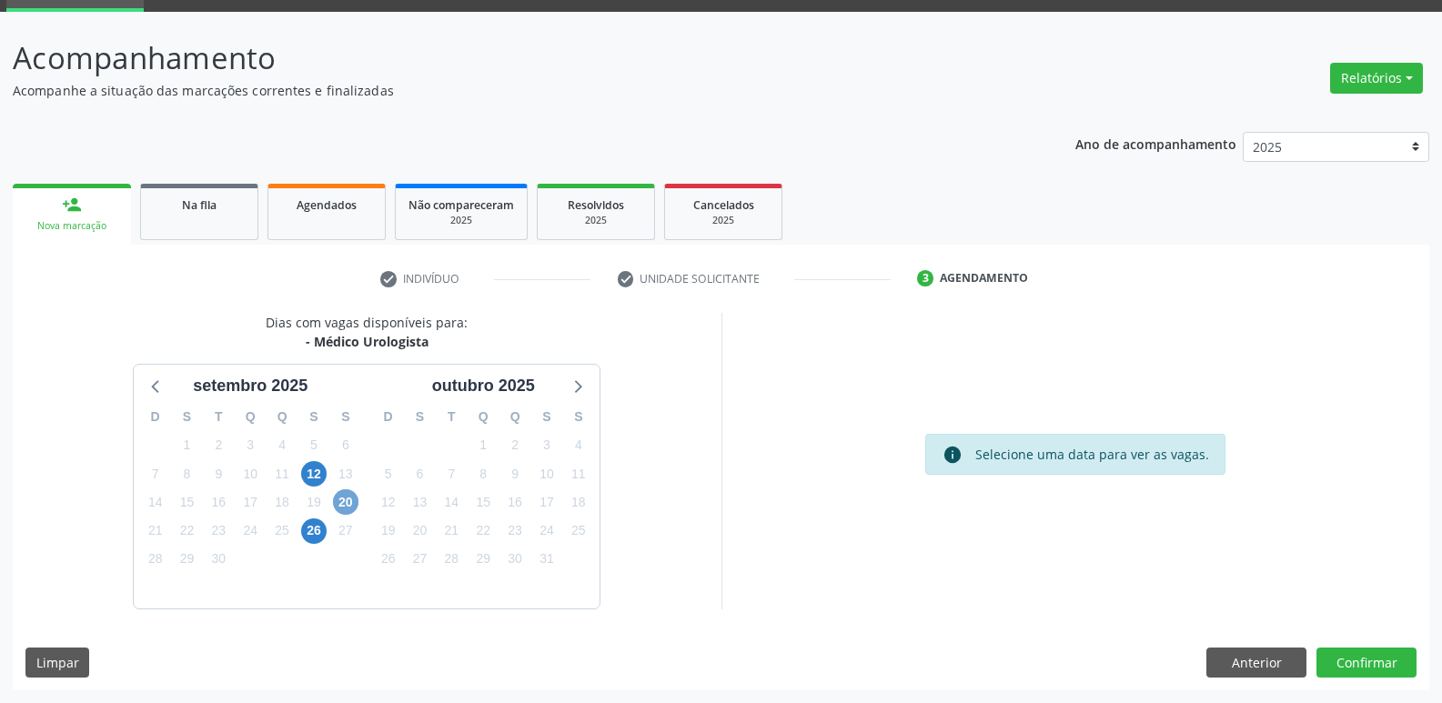
click at [352, 502] on span "20" at bounding box center [345, 501] width 25 height 25
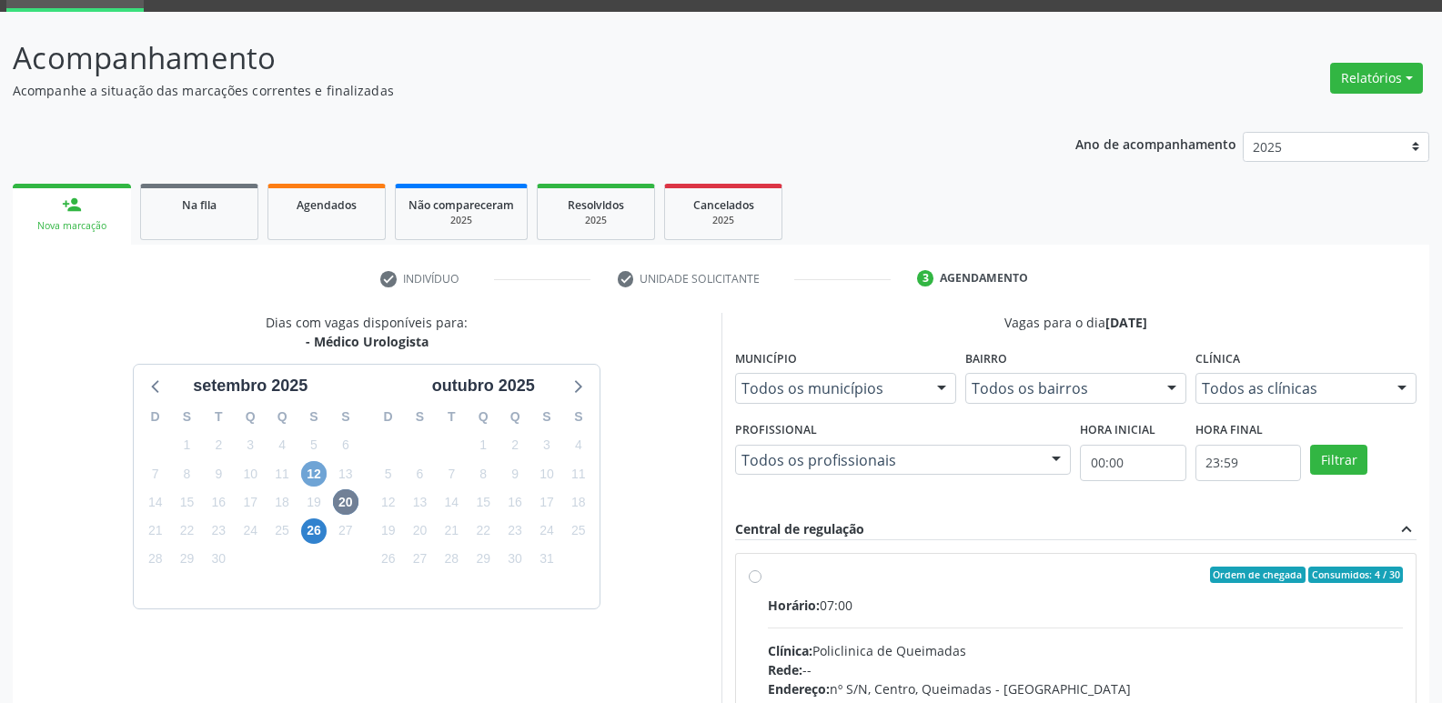
click at [323, 472] on span "12" at bounding box center [313, 473] width 25 height 25
drag, startPoint x: 1093, startPoint y: 598, endPoint x: 1119, endPoint y: 591, distance: 26.5
click at [1119, 591] on label "Ordem de chegada Consumidos: 9 / 35 Horário: 08:00 Clínica: Policlinica de Quei…" at bounding box center [1086, 706] width 636 height 279
click at [761, 583] on input "Ordem de chegada Consumidos: 9 / 35 Horário: 08:00 Clínica: Policlinica de Quei…" at bounding box center [755, 575] width 13 height 16
radio input "true"
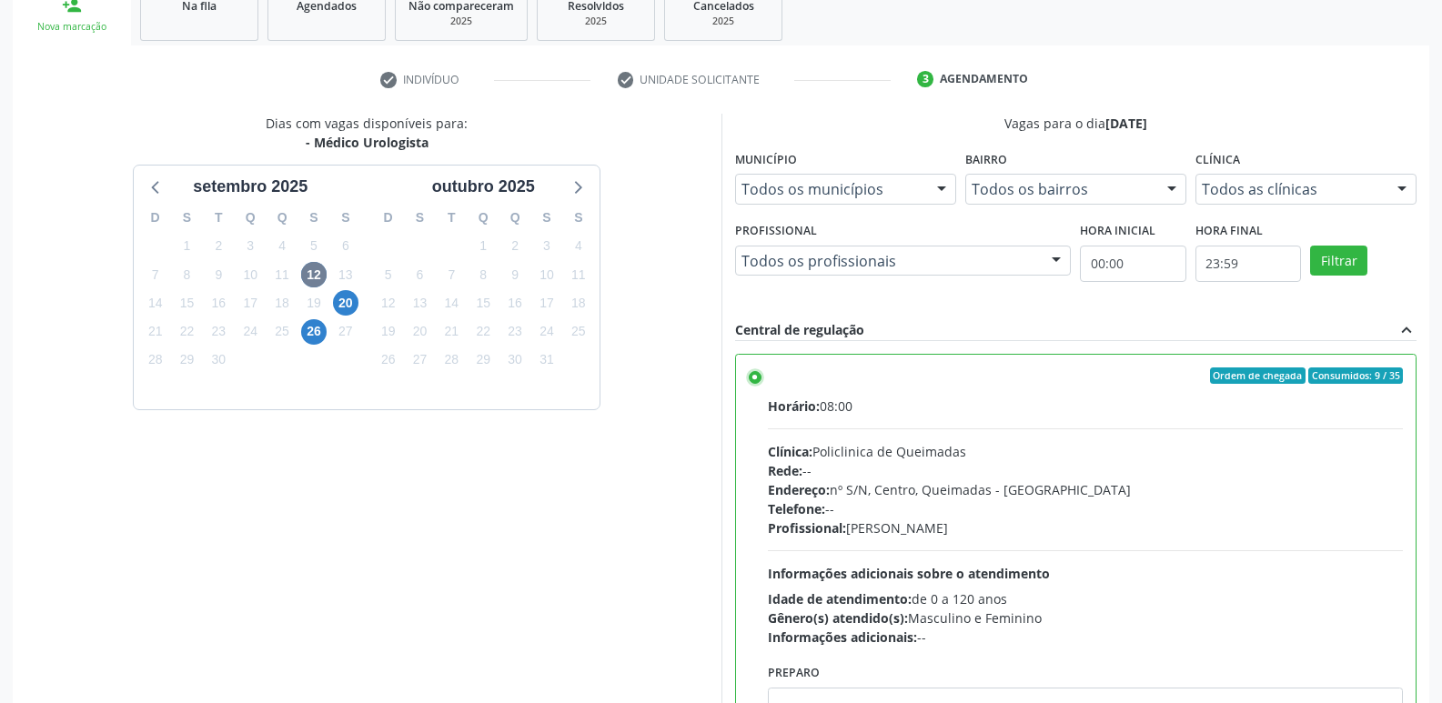
scroll to position [384, 0]
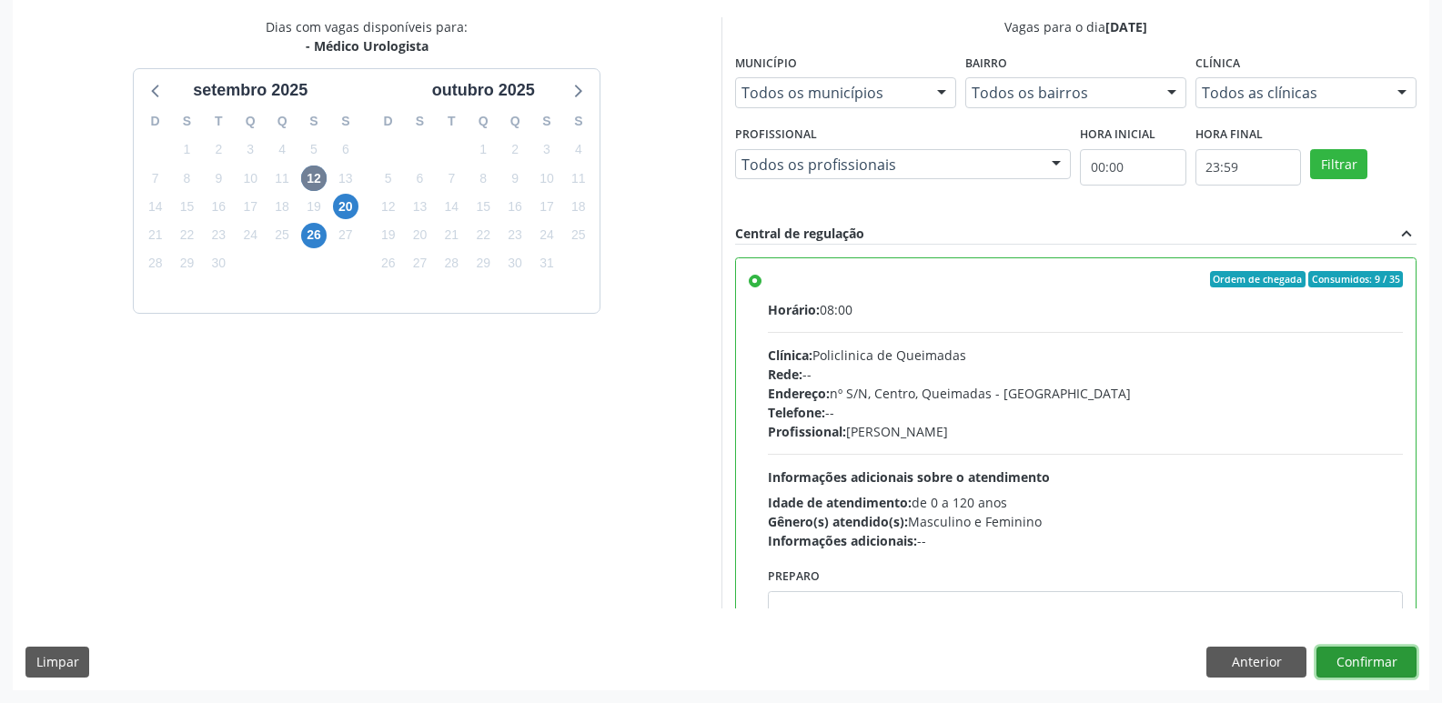
click at [1373, 657] on button "Confirmar" at bounding box center [1366, 662] width 100 height 31
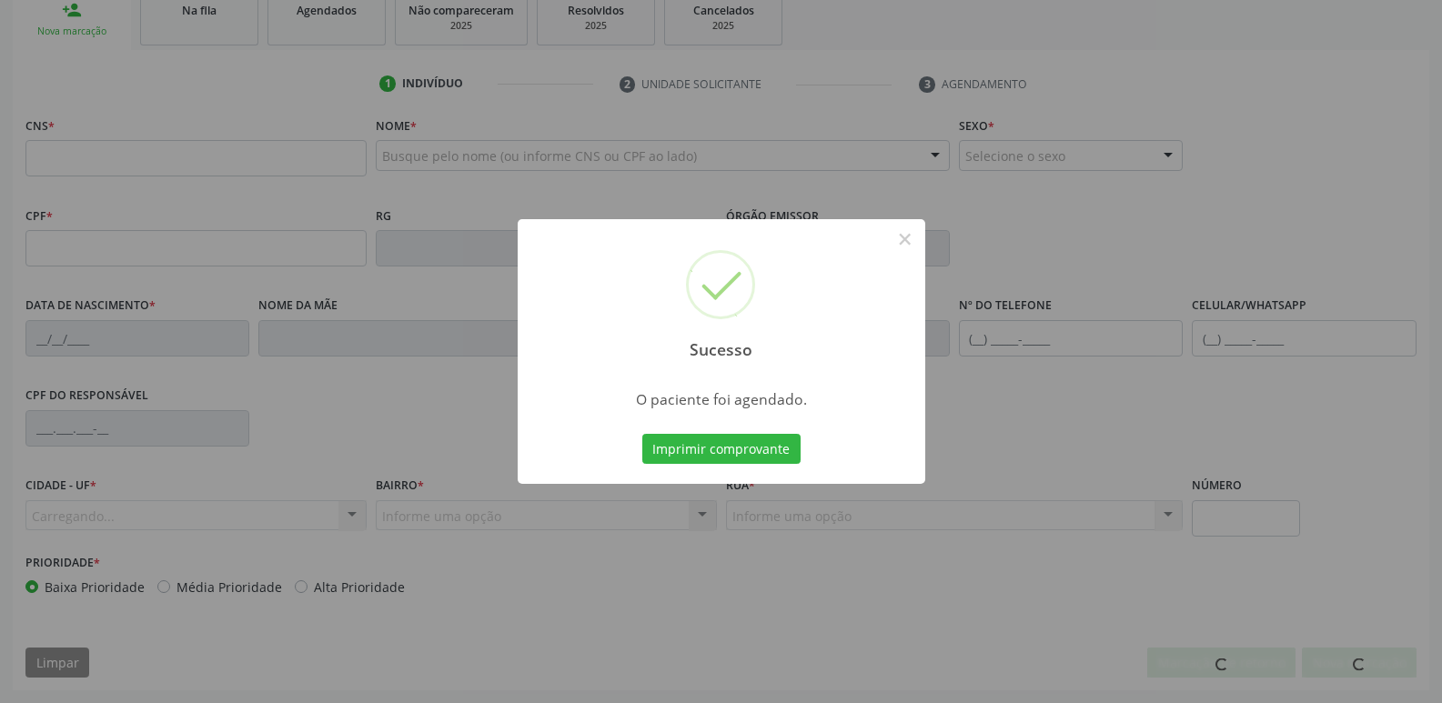
scroll to position [283, 0]
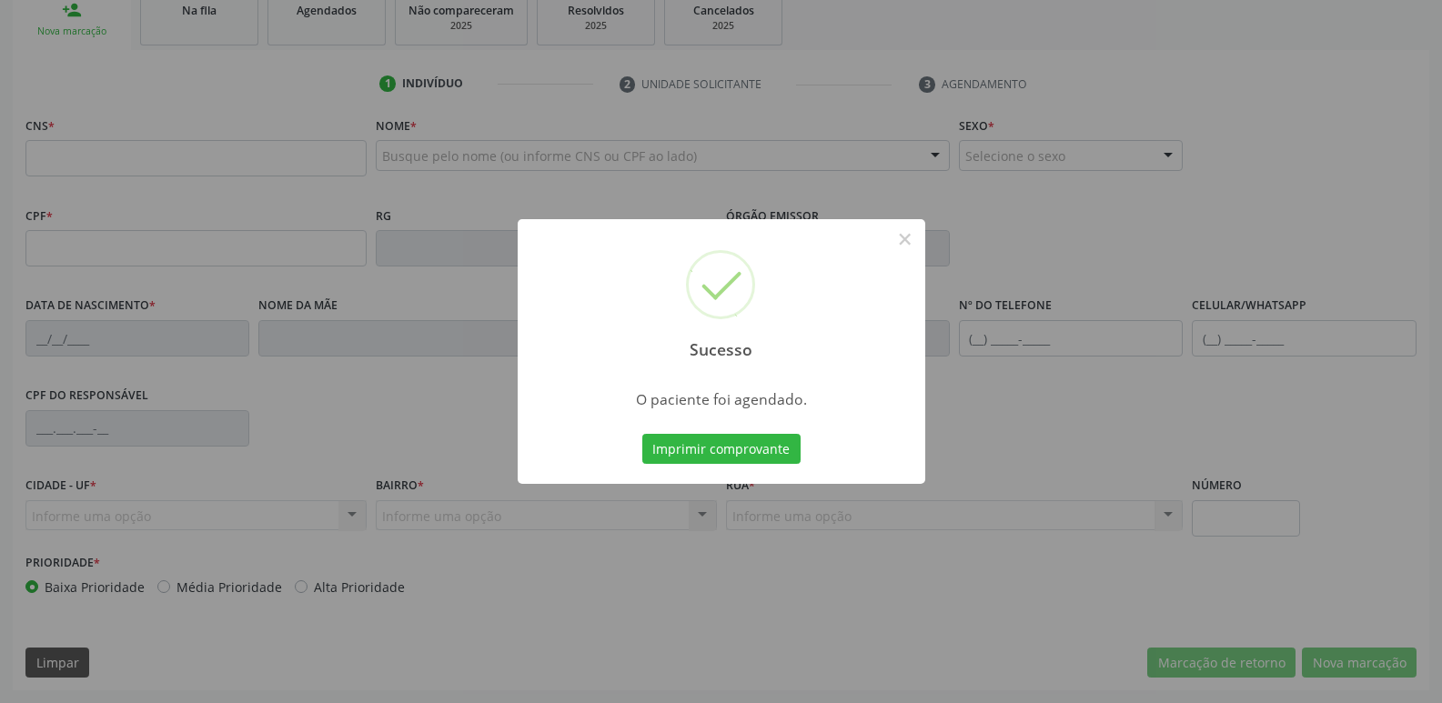
click at [642, 434] on button "Imprimir comprovante" at bounding box center [721, 449] width 158 height 31
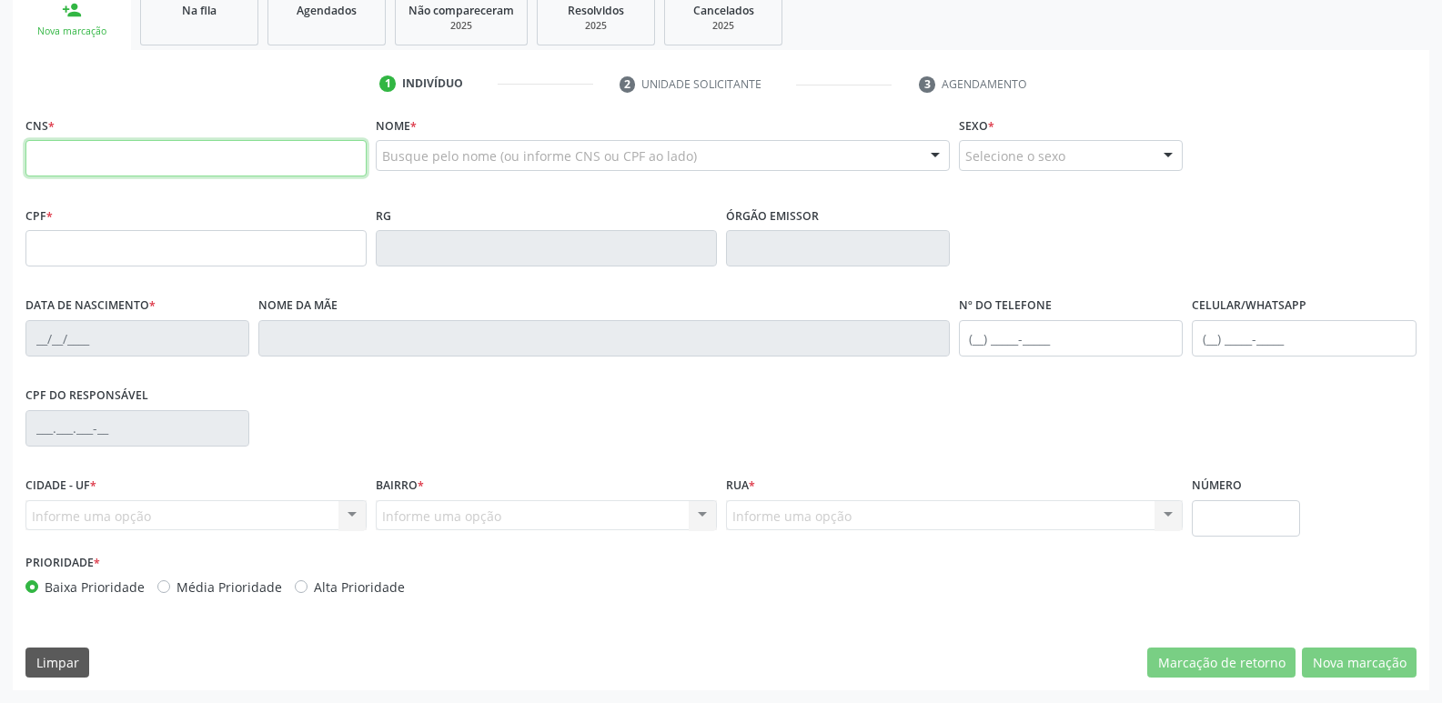
click at [150, 156] on input "text" at bounding box center [195, 158] width 341 height 36
type input "706 2060 4437 8960"
type input "719.837.524-36"
type input "21/11/2004"
type input "Maria das Graças Alves da Silva"
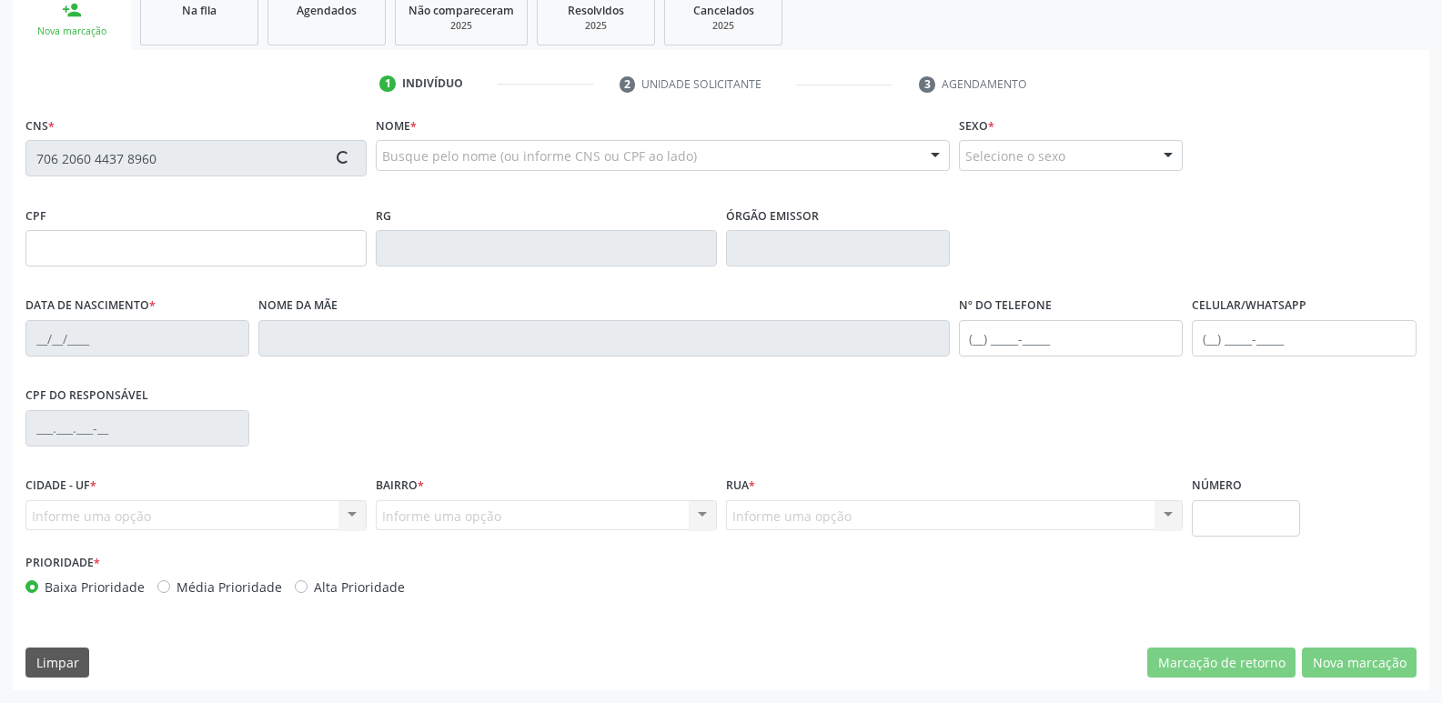
type input "(83) 99168-0272"
type input "043.370.634-12"
type input "149"
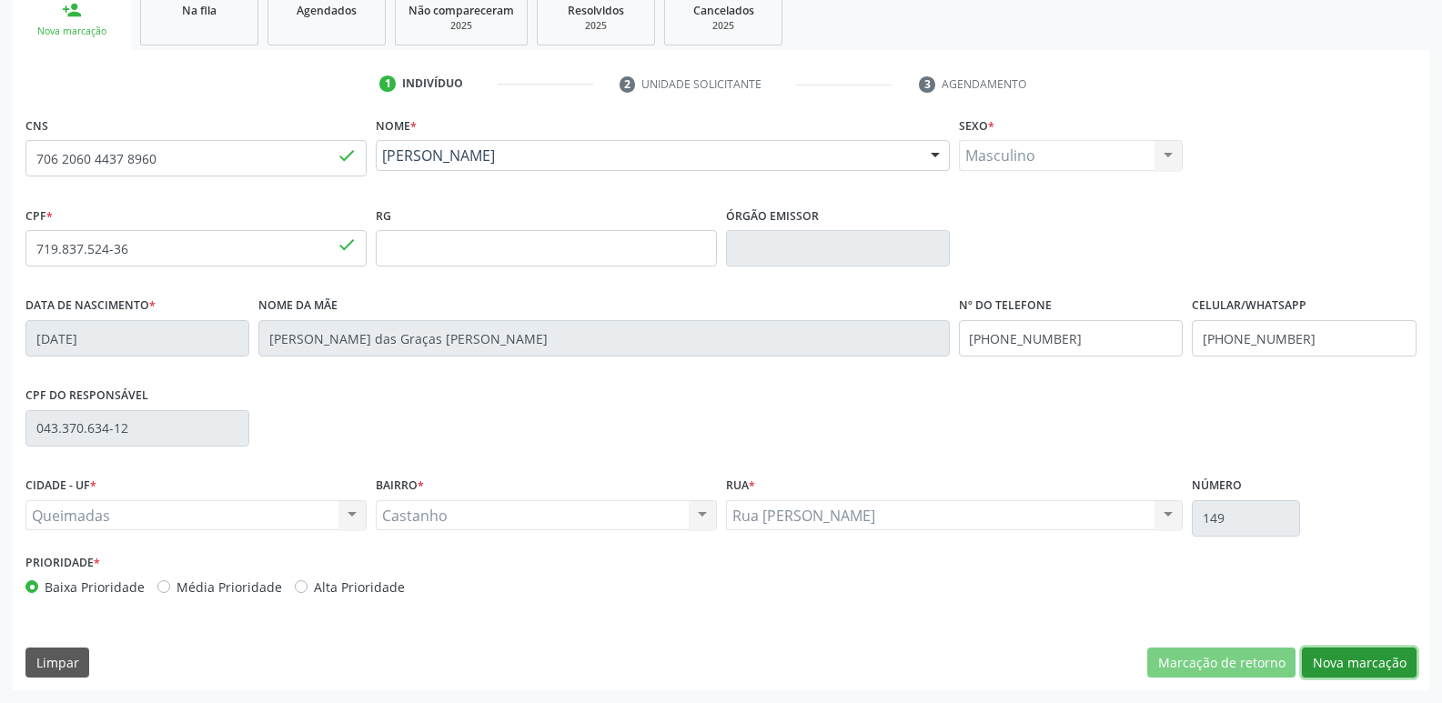
click at [1349, 664] on button "Nova marcação" at bounding box center [1359, 663] width 115 height 31
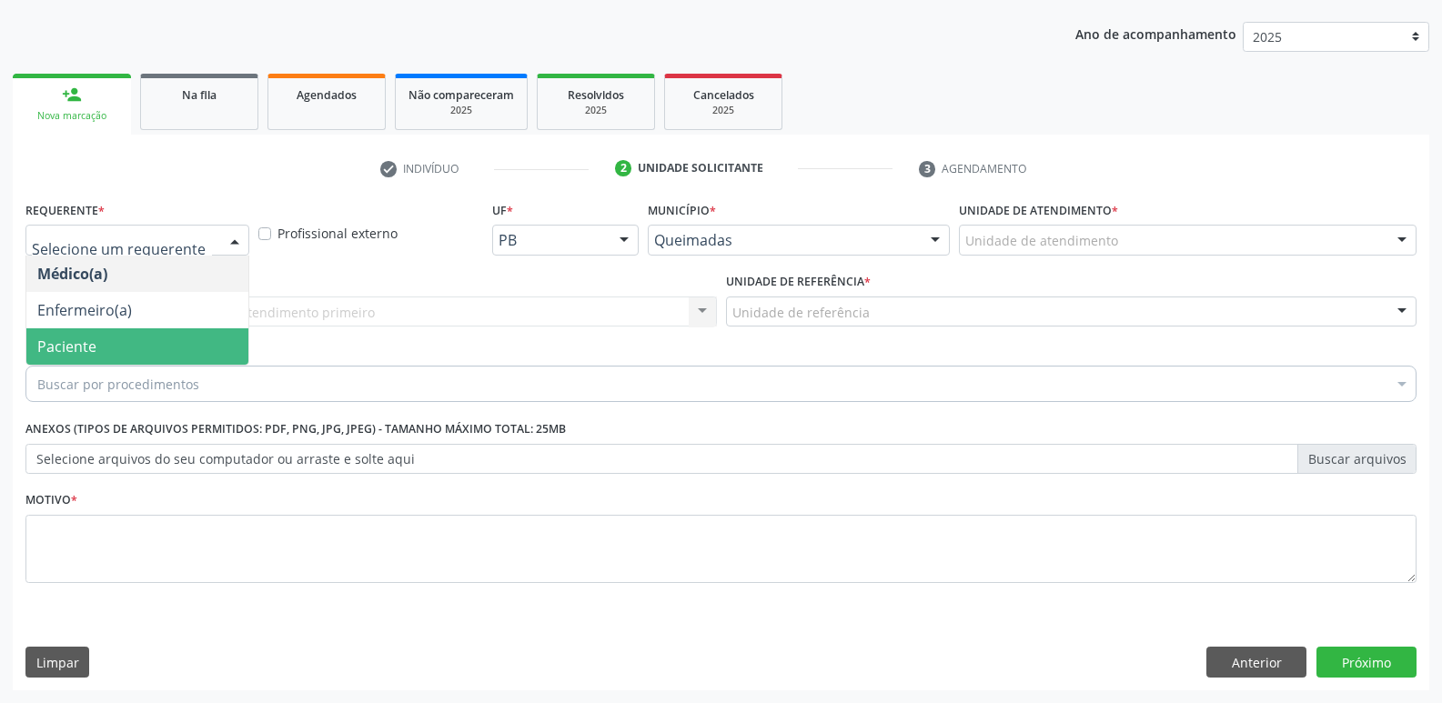
drag, startPoint x: 71, startPoint y: 343, endPoint x: 101, endPoint y: 327, distance: 33.8
click at [72, 343] on span "Paciente" at bounding box center [66, 347] width 59 height 20
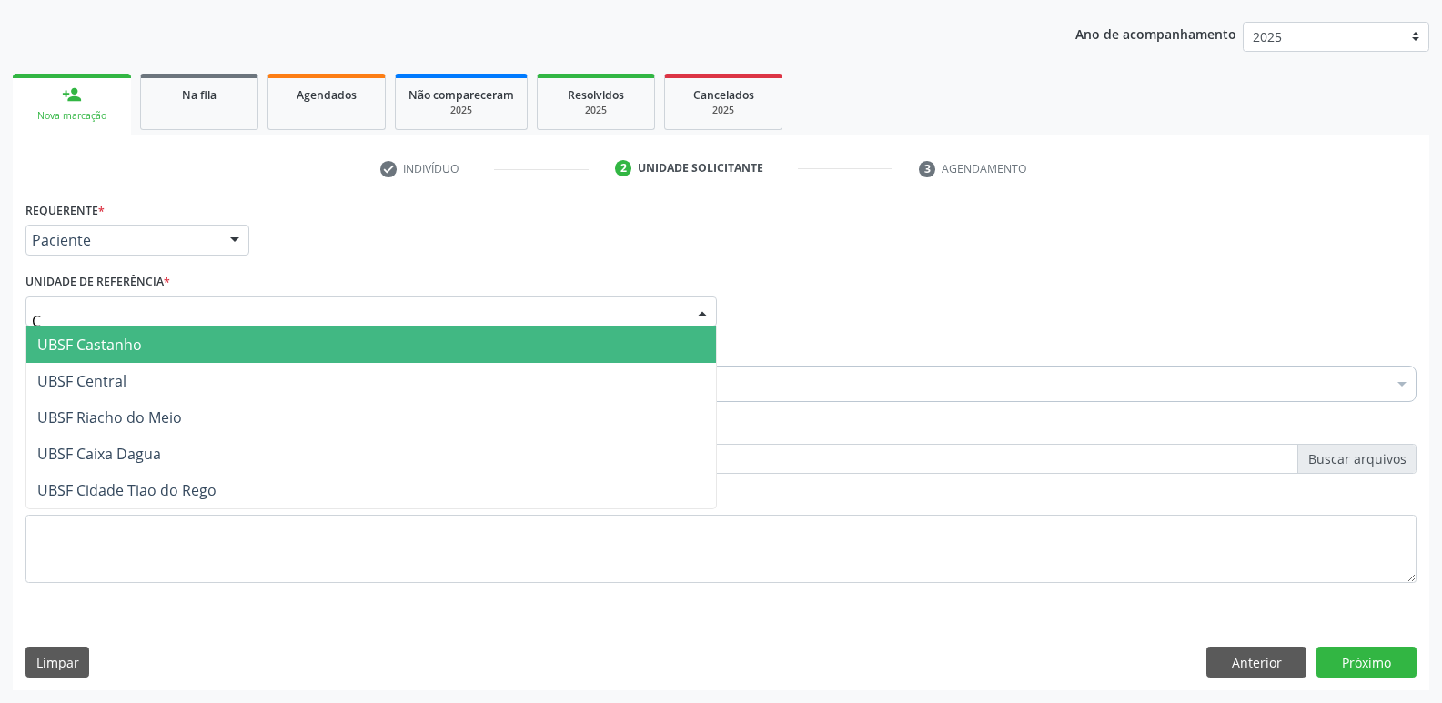
type input "CA"
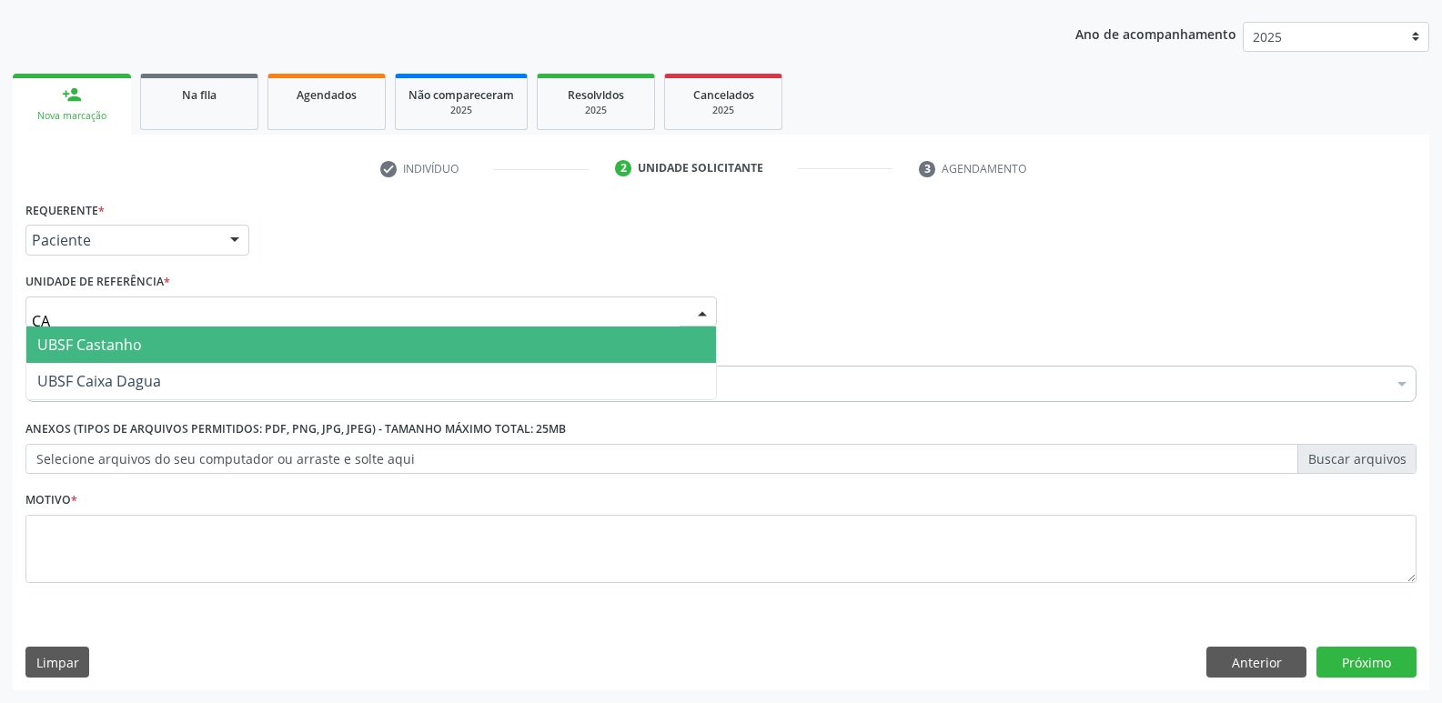
click at [96, 344] on span "UBSF Castanho" at bounding box center [89, 345] width 105 height 20
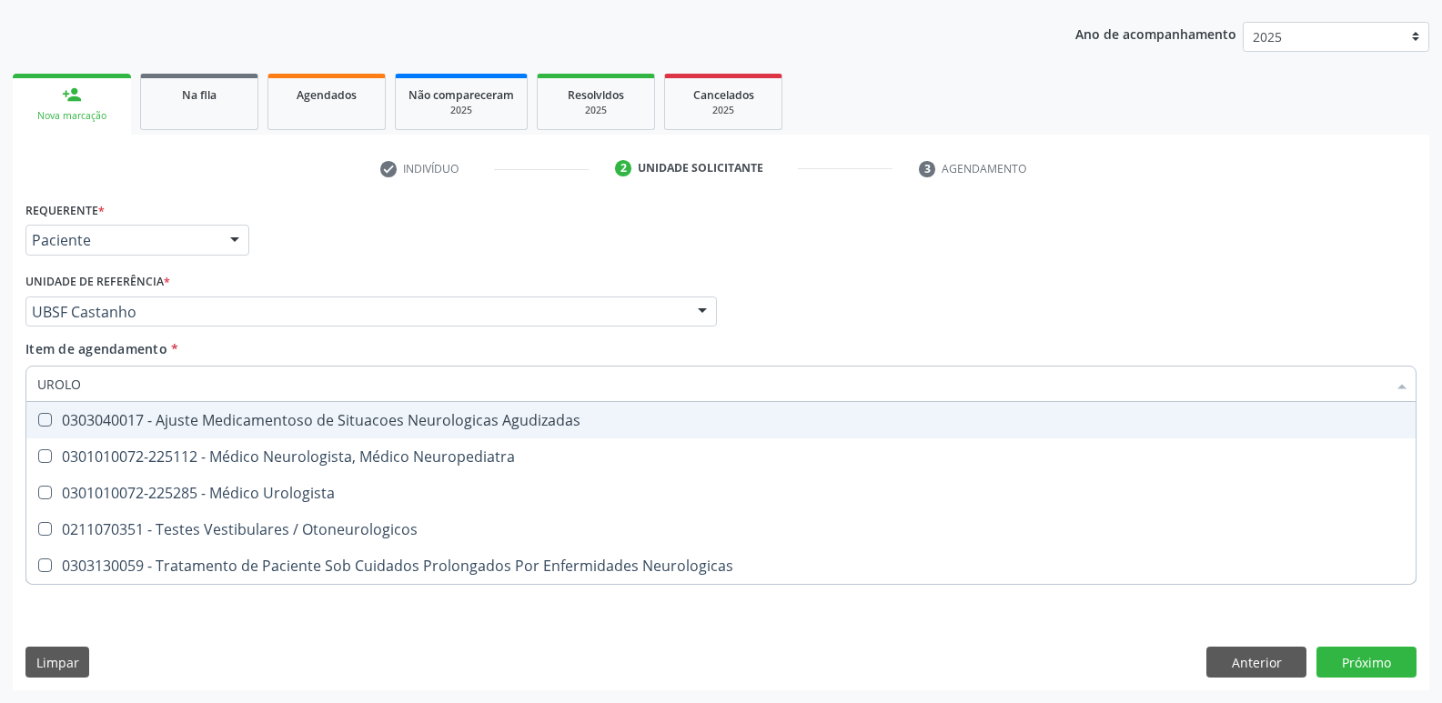
type input "UROLOG"
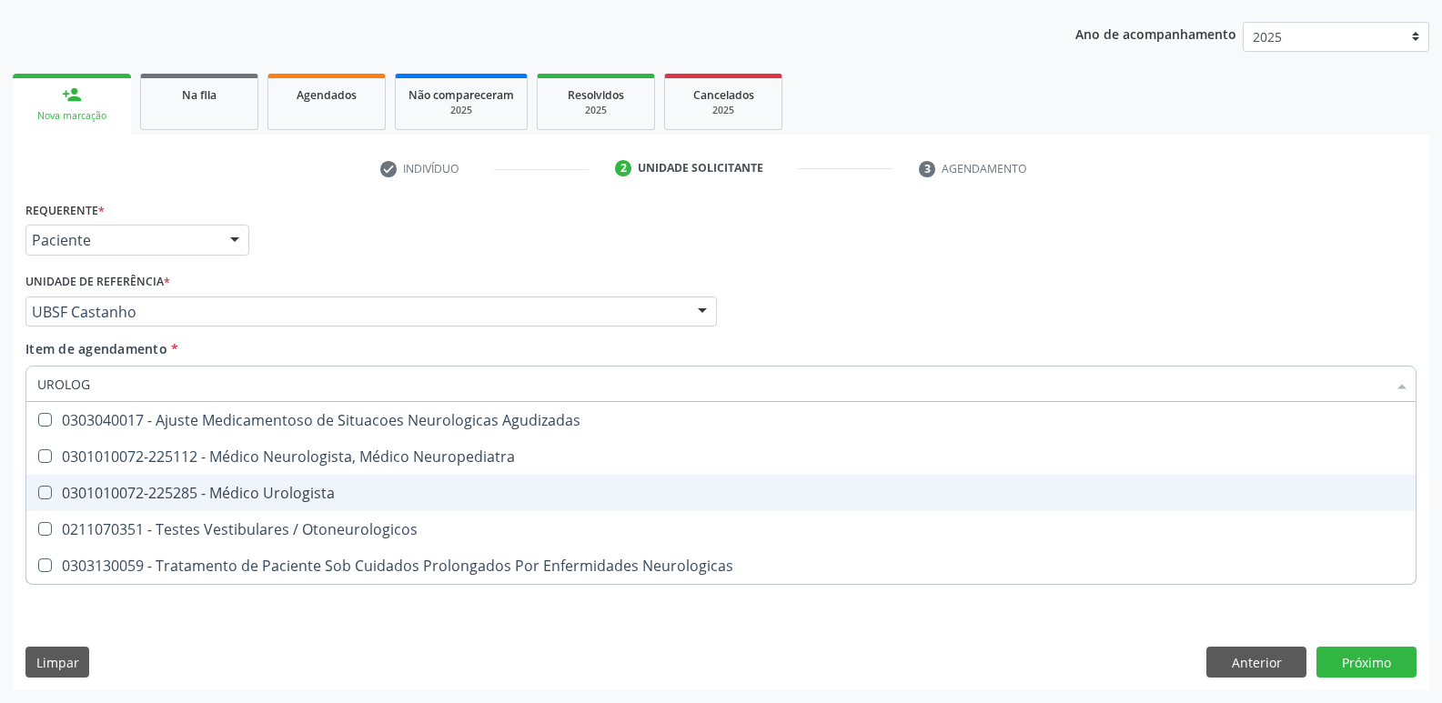
drag, startPoint x: 391, startPoint y: 485, endPoint x: 335, endPoint y: 609, distance: 136.8
click at [386, 490] on span "0301010072-225285 - Médico Urologista" at bounding box center [720, 493] width 1389 height 36
checkbox Urologista "true"
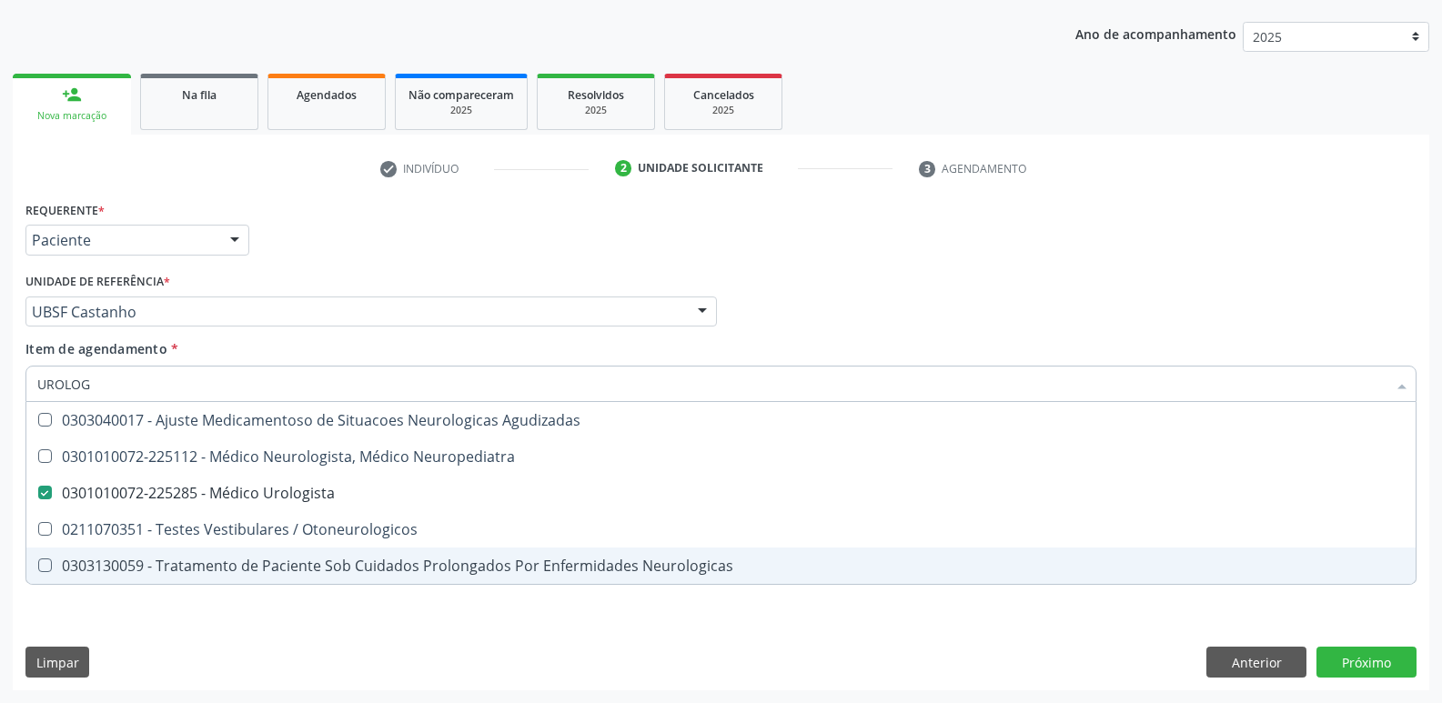
drag, startPoint x: 336, startPoint y: 628, endPoint x: 344, endPoint y: 589, distance: 39.1
click at [337, 628] on div "Requerente * Paciente Médico(a) Enfermeiro(a) Paciente Nenhum resultado encontr…" at bounding box center [721, 443] width 1416 height 494
checkbox Neuropediatra "true"
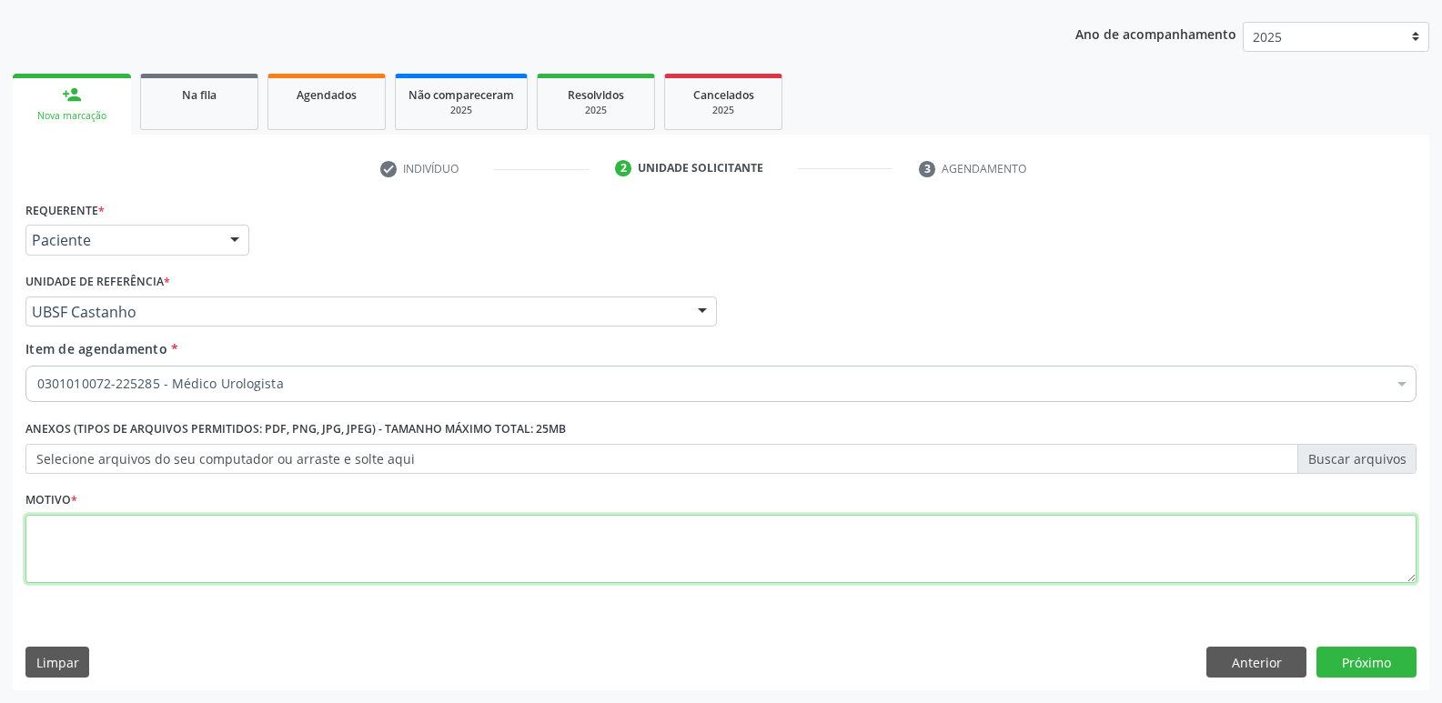
click at [342, 562] on textarea at bounding box center [720, 549] width 1391 height 69
paste textarea "avaliação"
type textarea "avaliação"
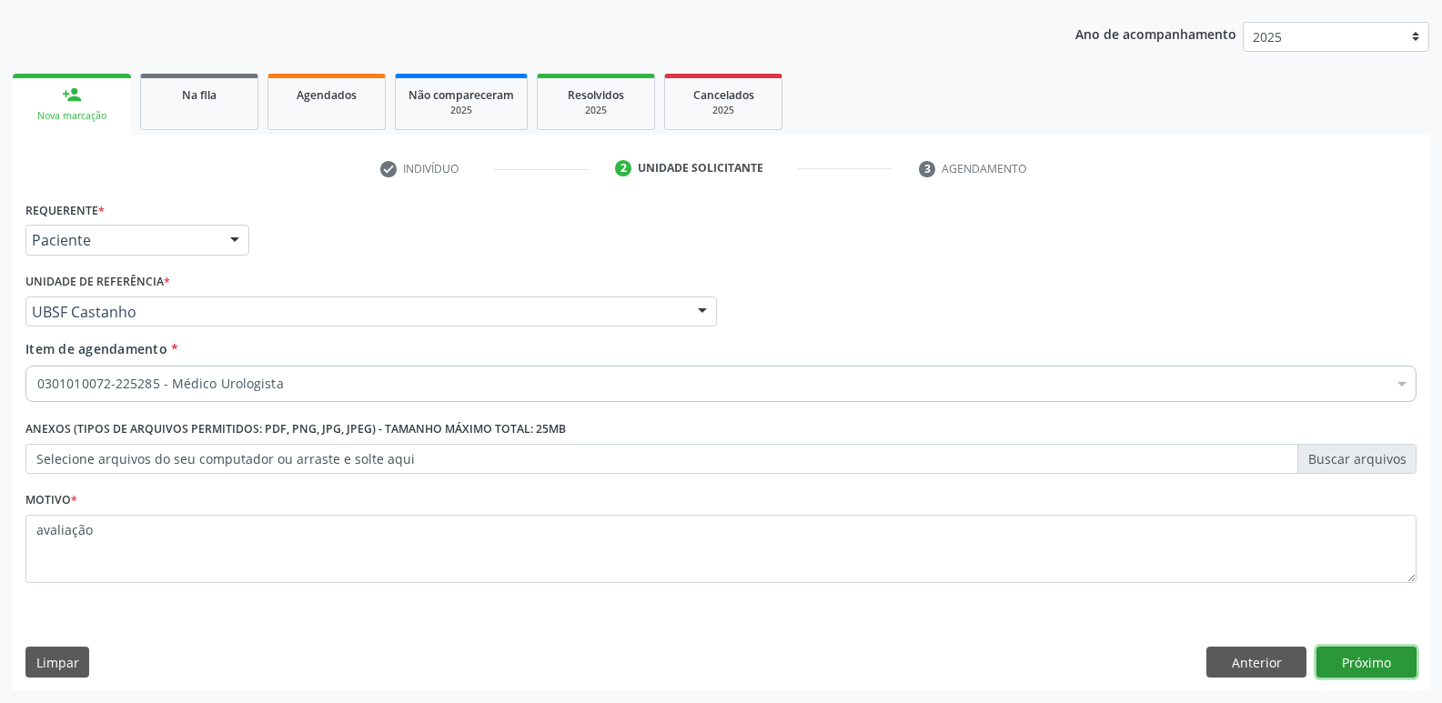
click at [1377, 649] on button "Próximo" at bounding box center [1366, 662] width 100 height 31
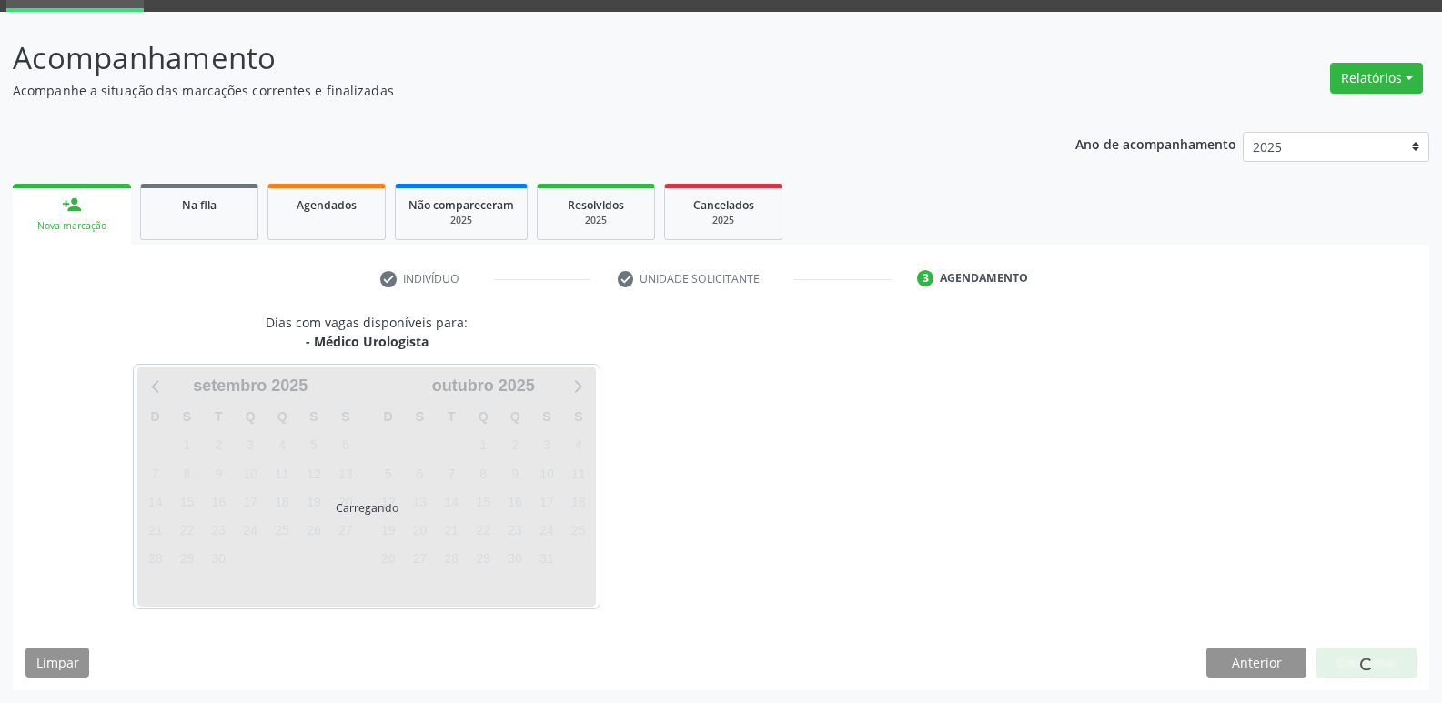
scroll to position [88, 0]
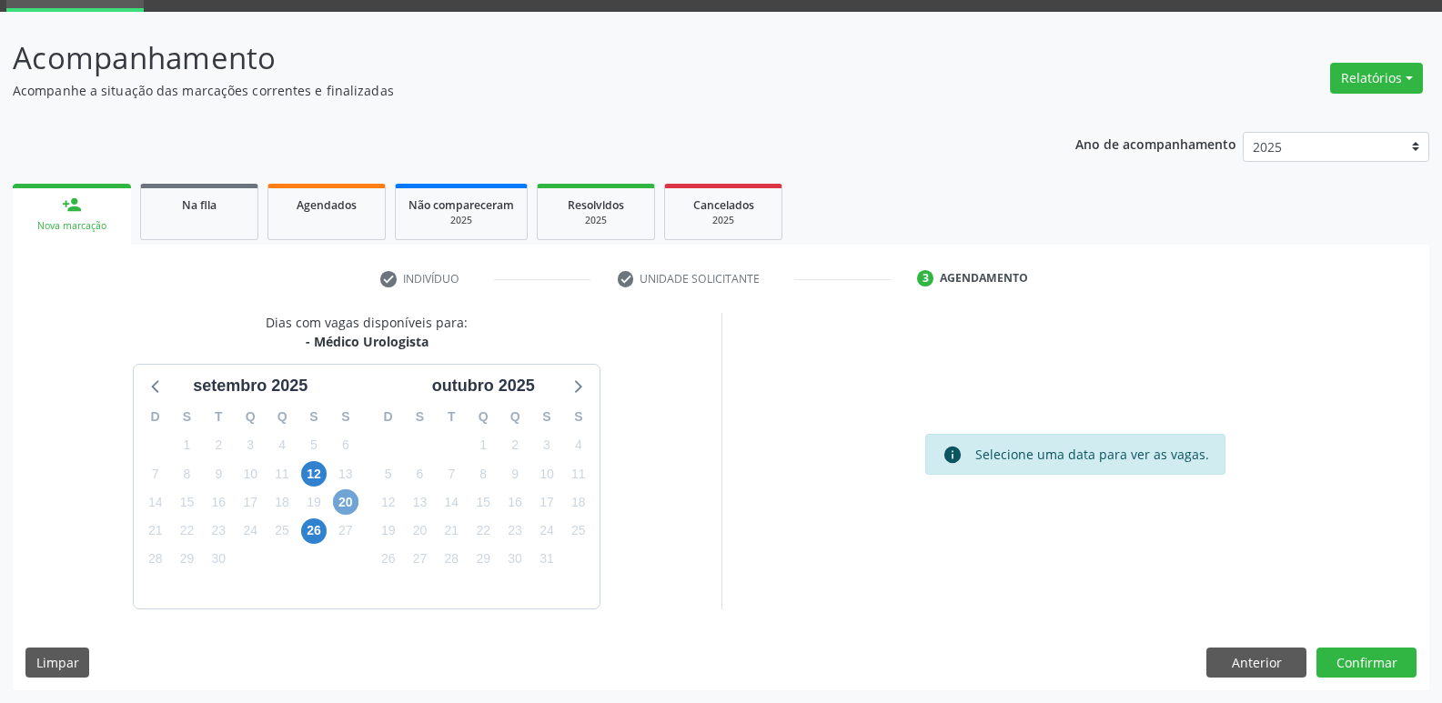
click at [355, 499] on span "20" at bounding box center [345, 501] width 25 height 25
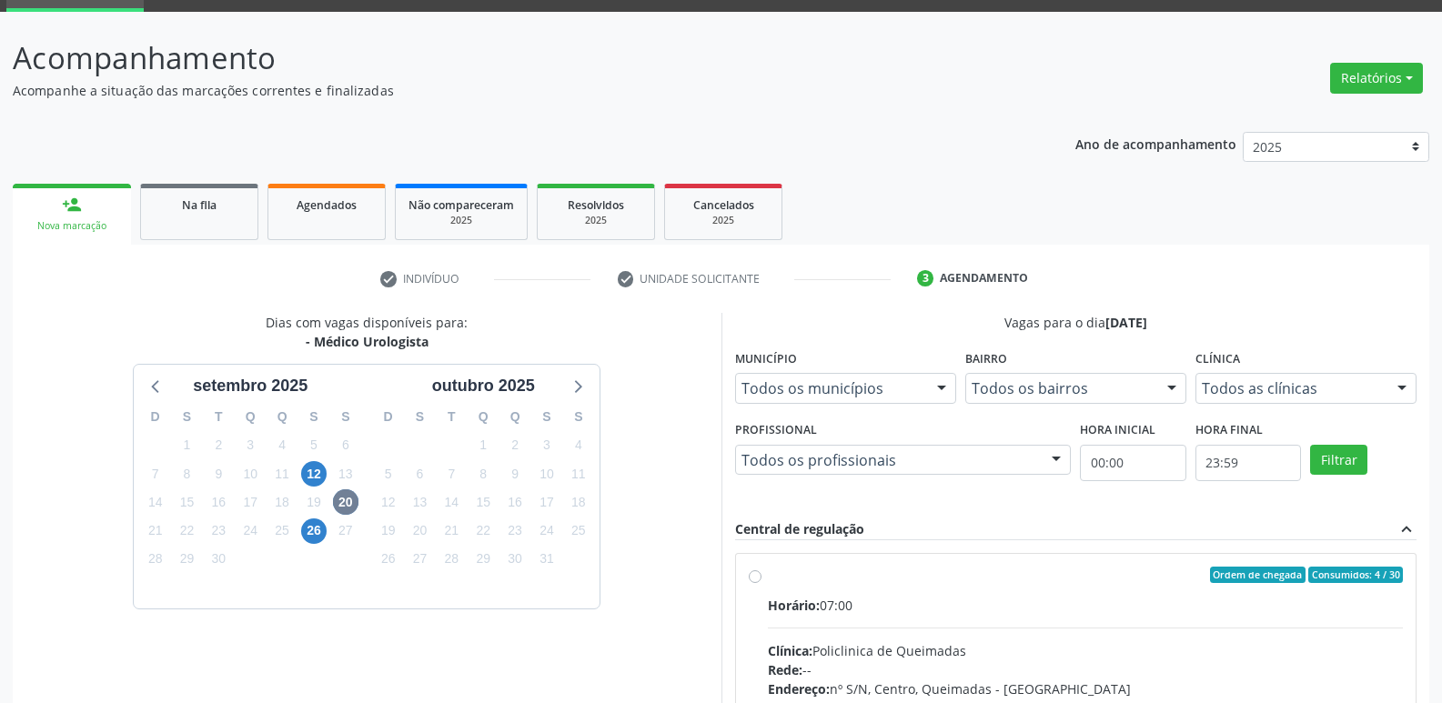
drag, startPoint x: 1112, startPoint y: 604, endPoint x: 1151, endPoint y: 585, distance: 42.7
click at [1119, 604] on div "Horário: 07:00" at bounding box center [1086, 605] width 636 height 19
click at [761, 583] on input "Ordem de chegada Consumidos: 4 / 30 Horário: 07:00 Clínica: Policlinica de Quei…" at bounding box center [755, 575] width 13 height 16
radio input "true"
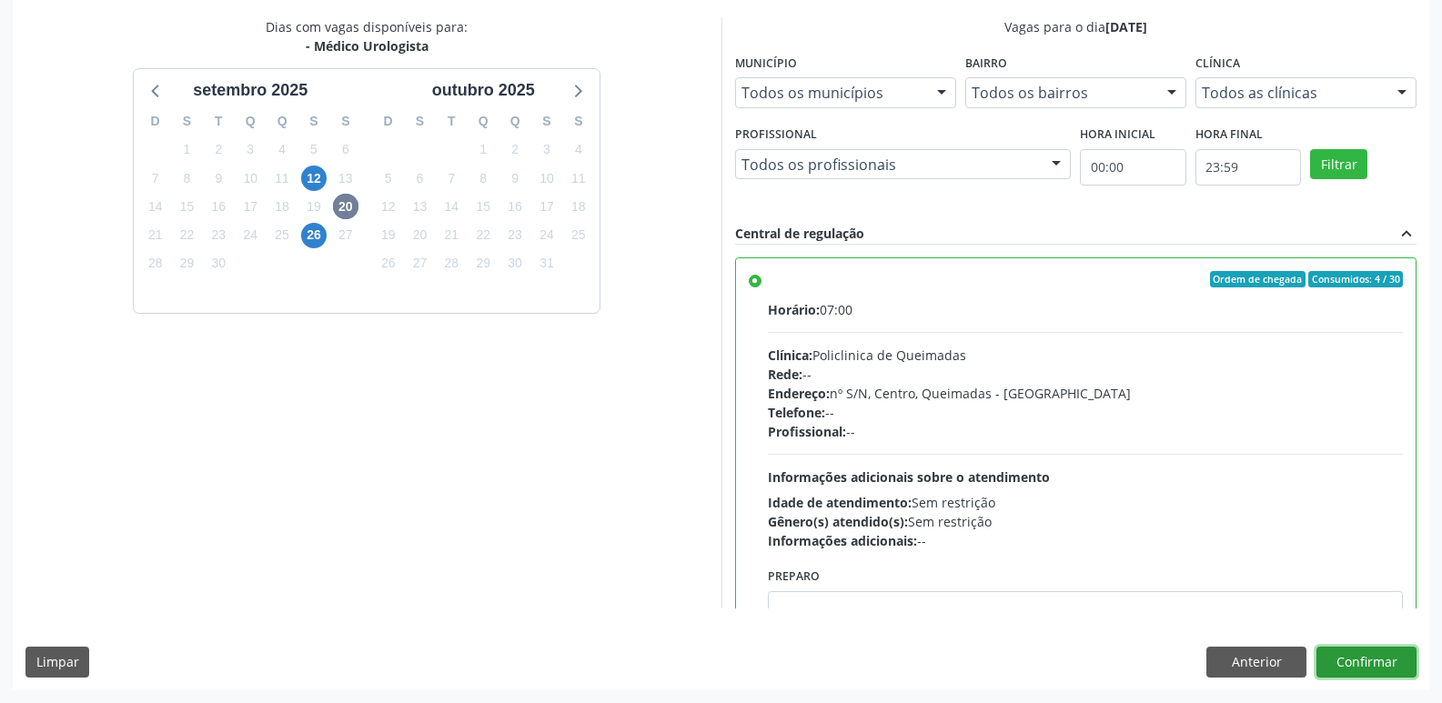
click at [1374, 657] on button "Confirmar" at bounding box center [1366, 662] width 100 height 31
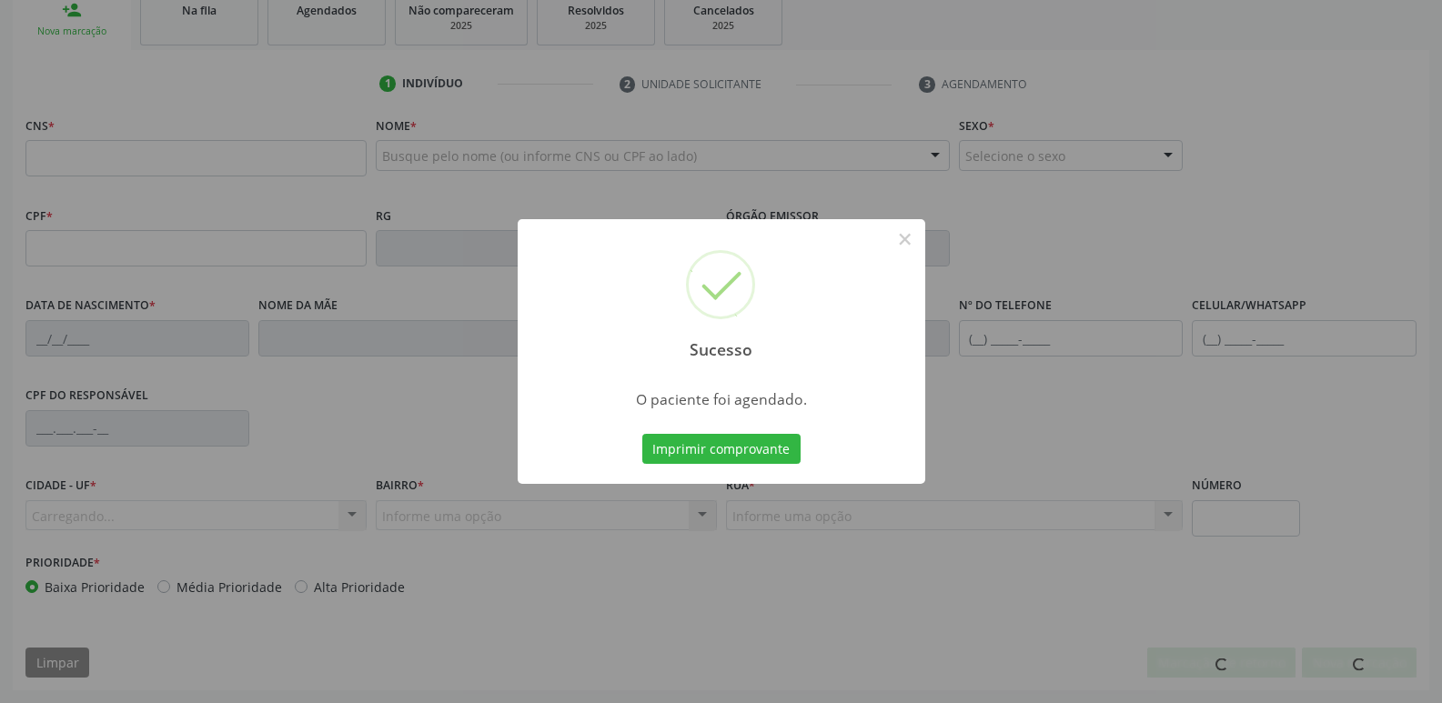
scroll to position [283, 0]
click at [642, 434] on button "Imprimir comprovante" at bounding box center [721, 449] width 158 height 31
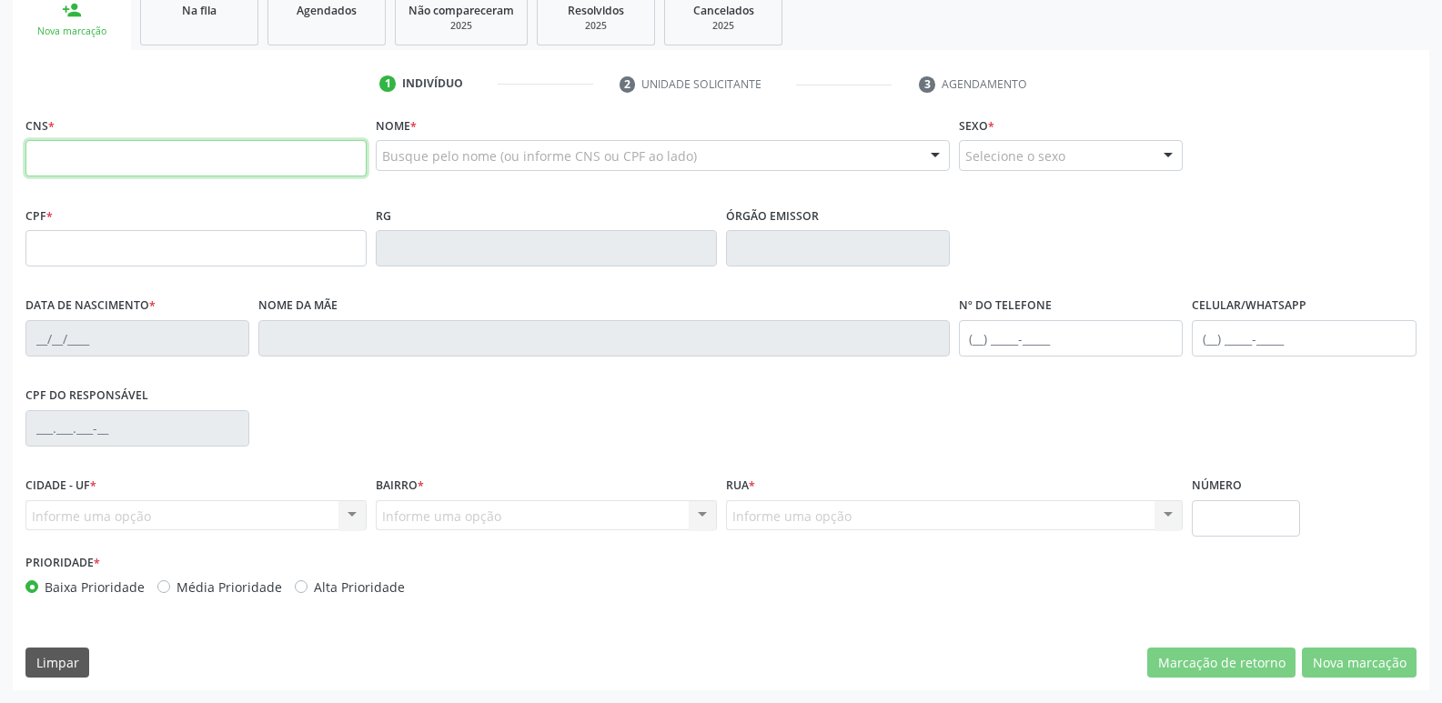
click at [127, 159] on input "text" at bounding box center [195, 158] width 341 height 36
type input "898 0004 6729 7667"
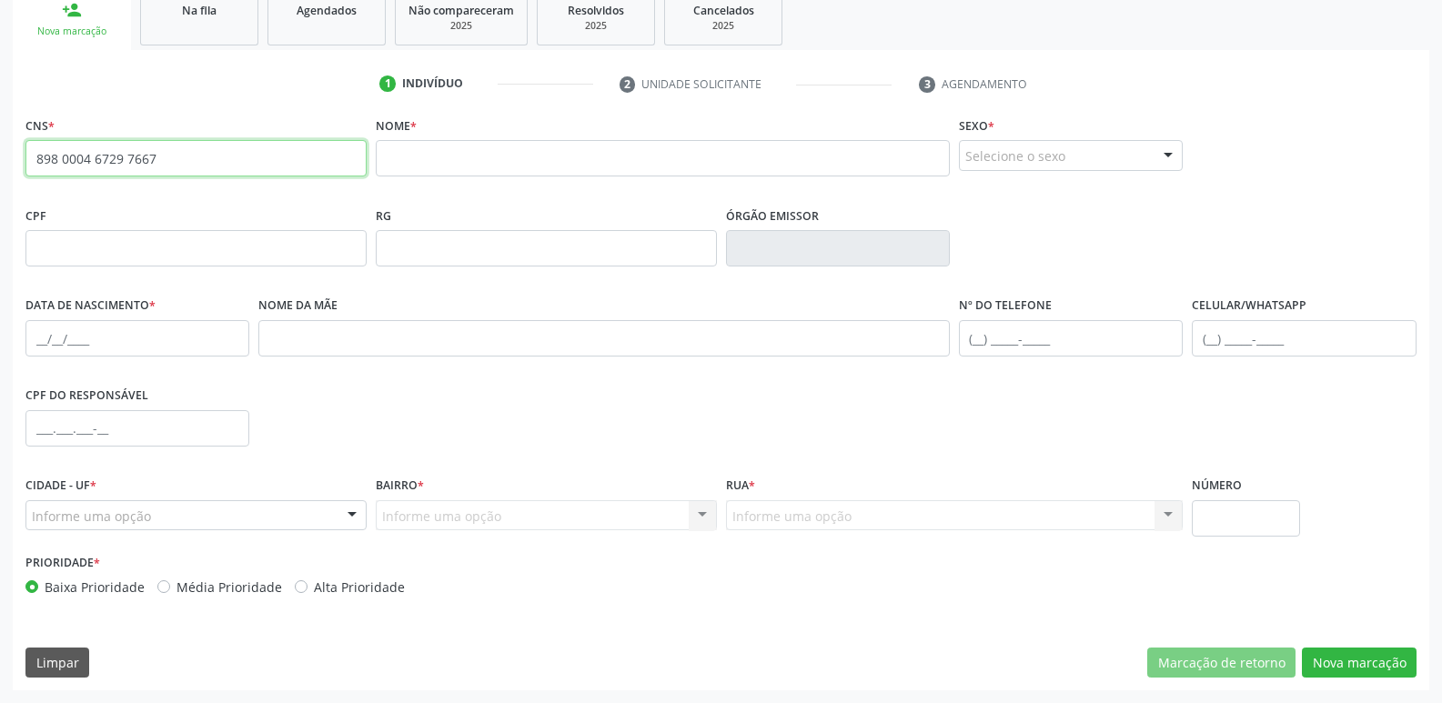
drag, startPoint x: 163, startPoint y: 157, endPoint x: 0, endPoint y: 144, distance: 163.4
click at [0, 144] on div "Acompanhamento Acompanhe a situação das marcações correntes e finalizadas Relat…" at bounding box center [721, 260] width 1442 height 886
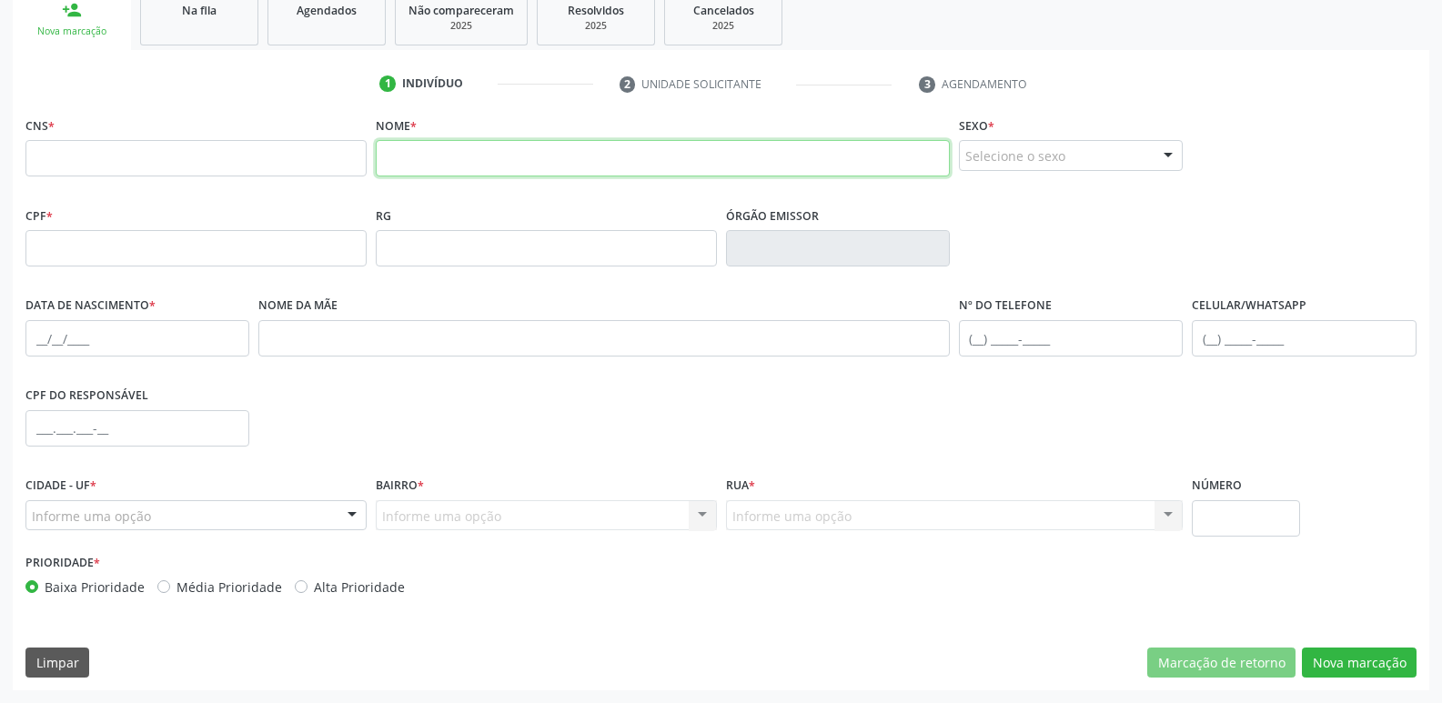
click at [435, 155] on input "text" at bounding box center [663, 158] width 574 height 36
type input "JOSE PEREIRA DE ARAUJO"
drag, startPoint x: 580, startPoint y: 173, endPoint x: 0, endPoint y: 179, distance: 580.3
click at [0, 179] on div "Acompanhamento Acompanhe a situação das marcações correntes e finalizadas Relat…" at bounding box center [721, 260] width 1442 height 886
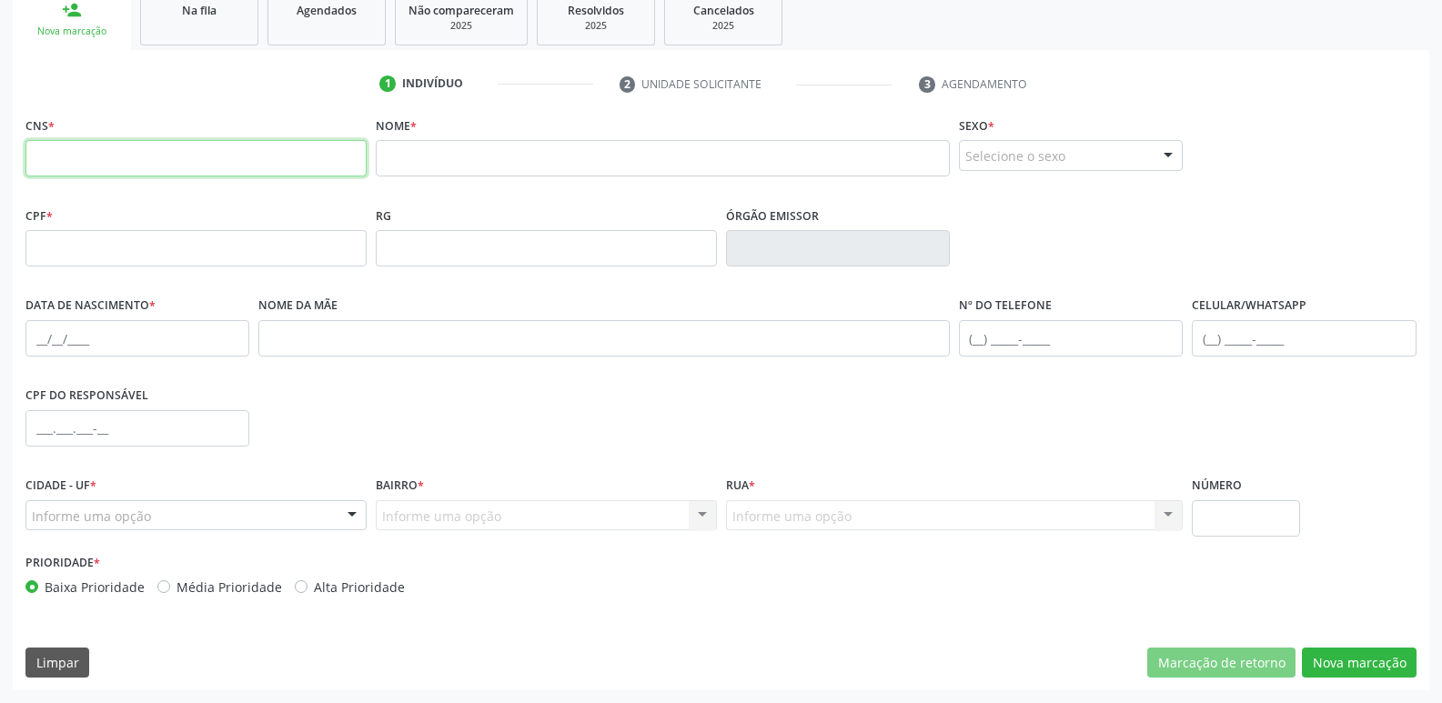
click at [167, 167] on input "text" at bounding box center [195, 158] width 341 height 36
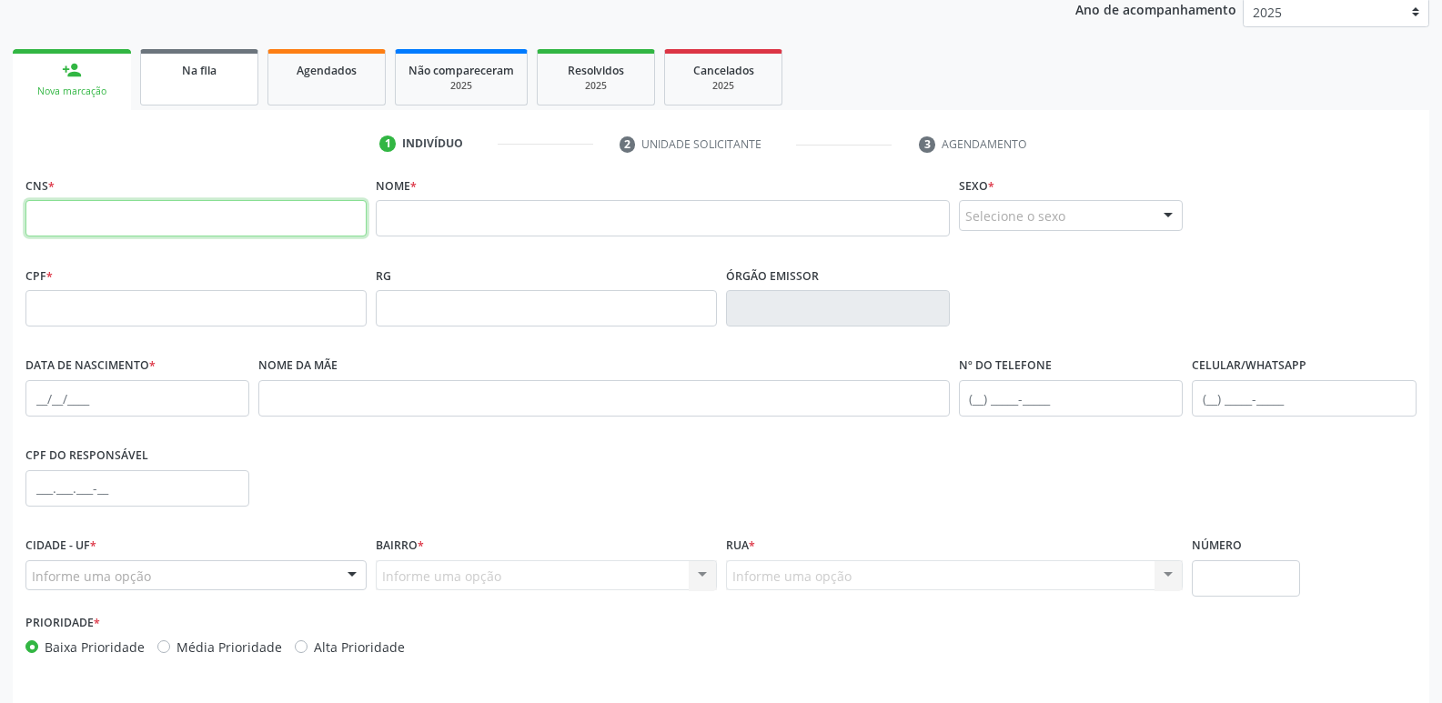
scroll to position [192, 0]
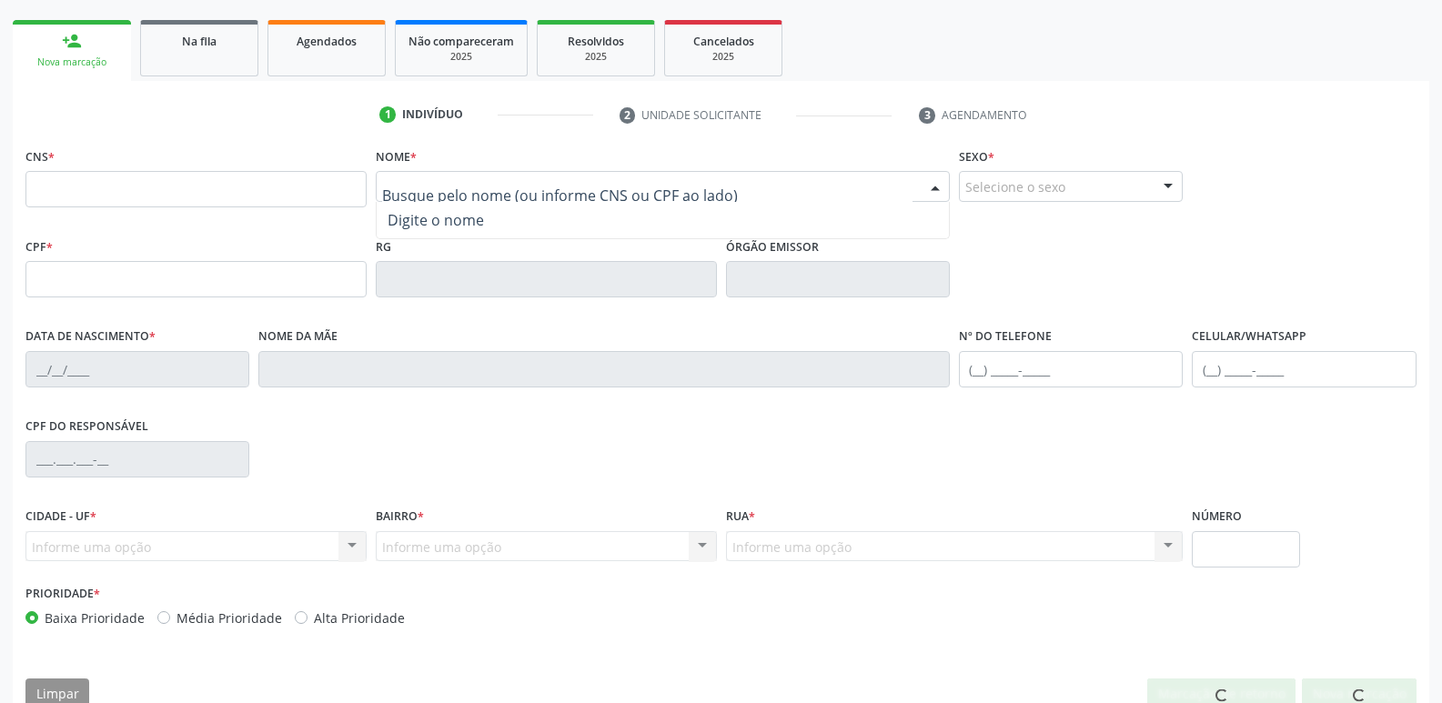
scroll to position [252, 0]
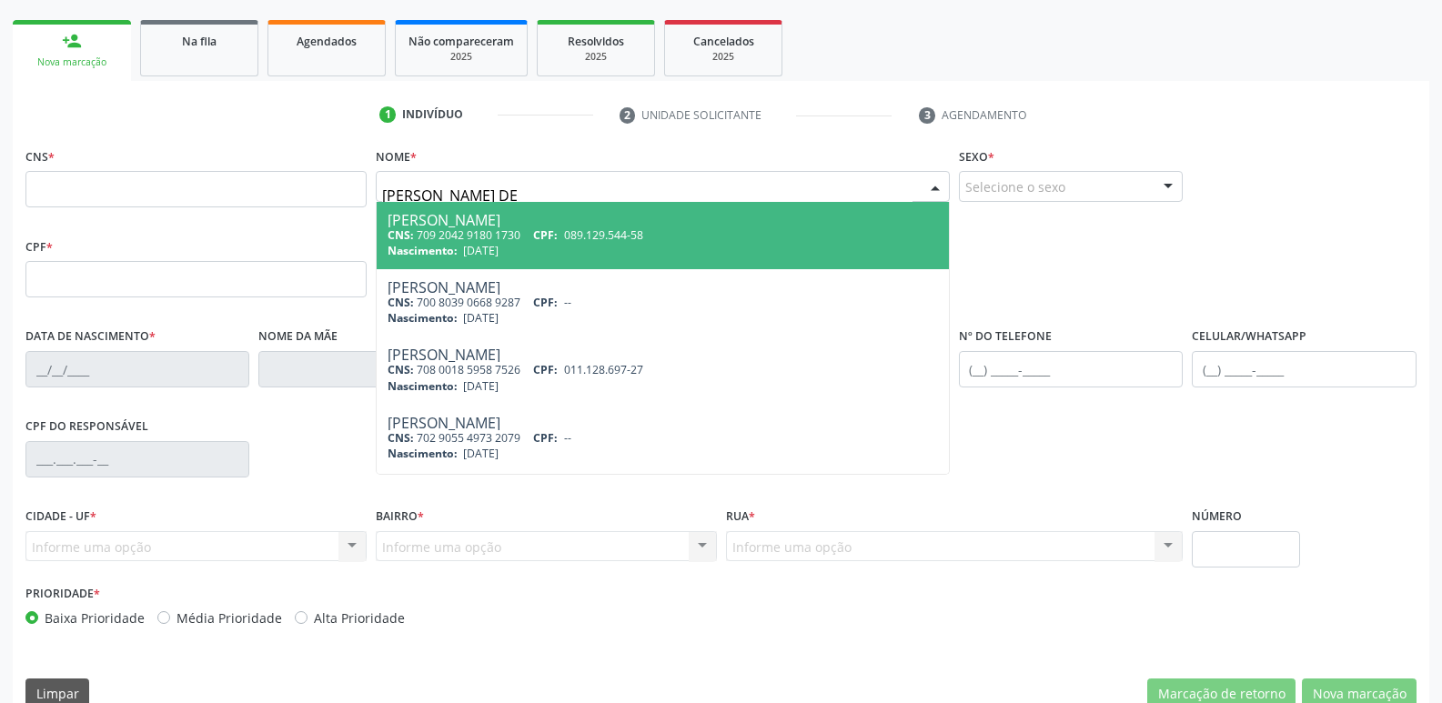
type input "[PERSON_NAME] DE A"
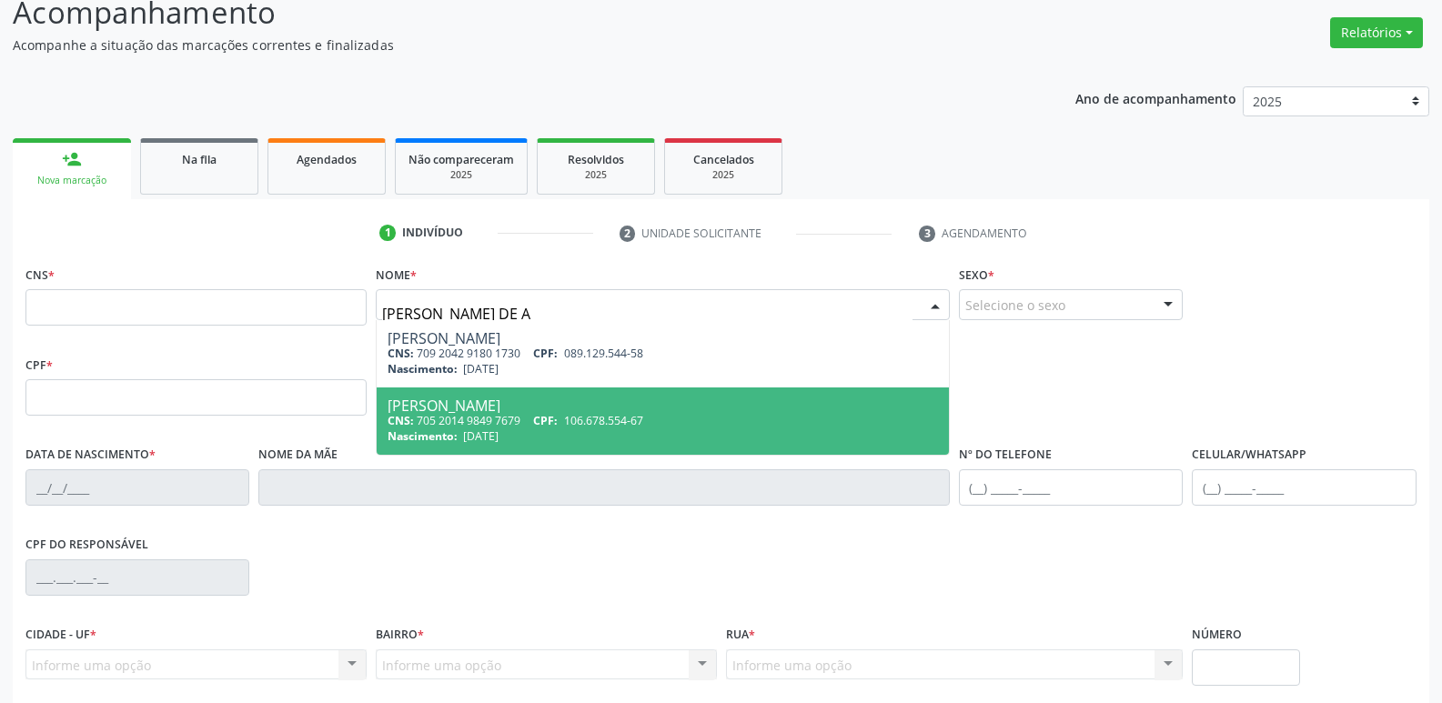
scroll to position [0, 0]
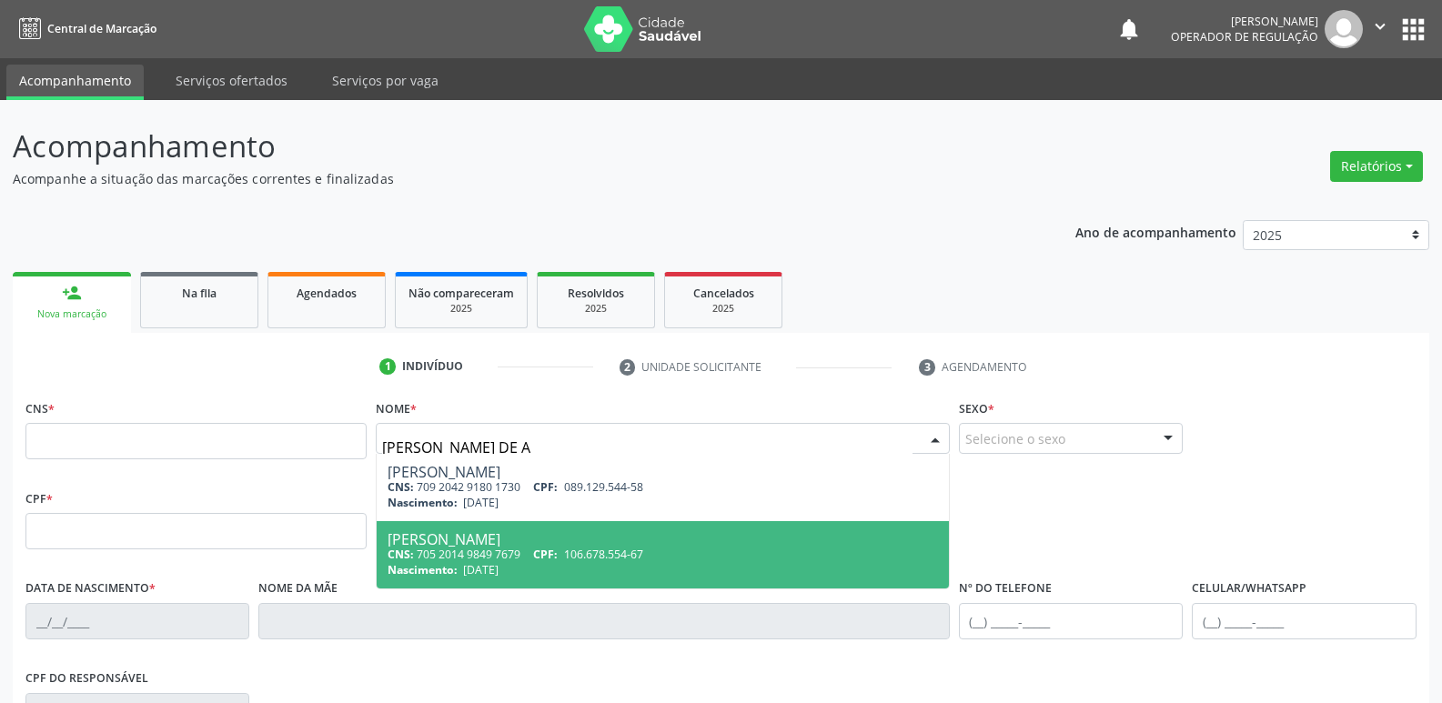
click at [1398, 9] on nav "Central de Marcação notifications Elaine Machado da Silva Operador de regulação…" at bounding box center [721, 29] width 1442 height 58
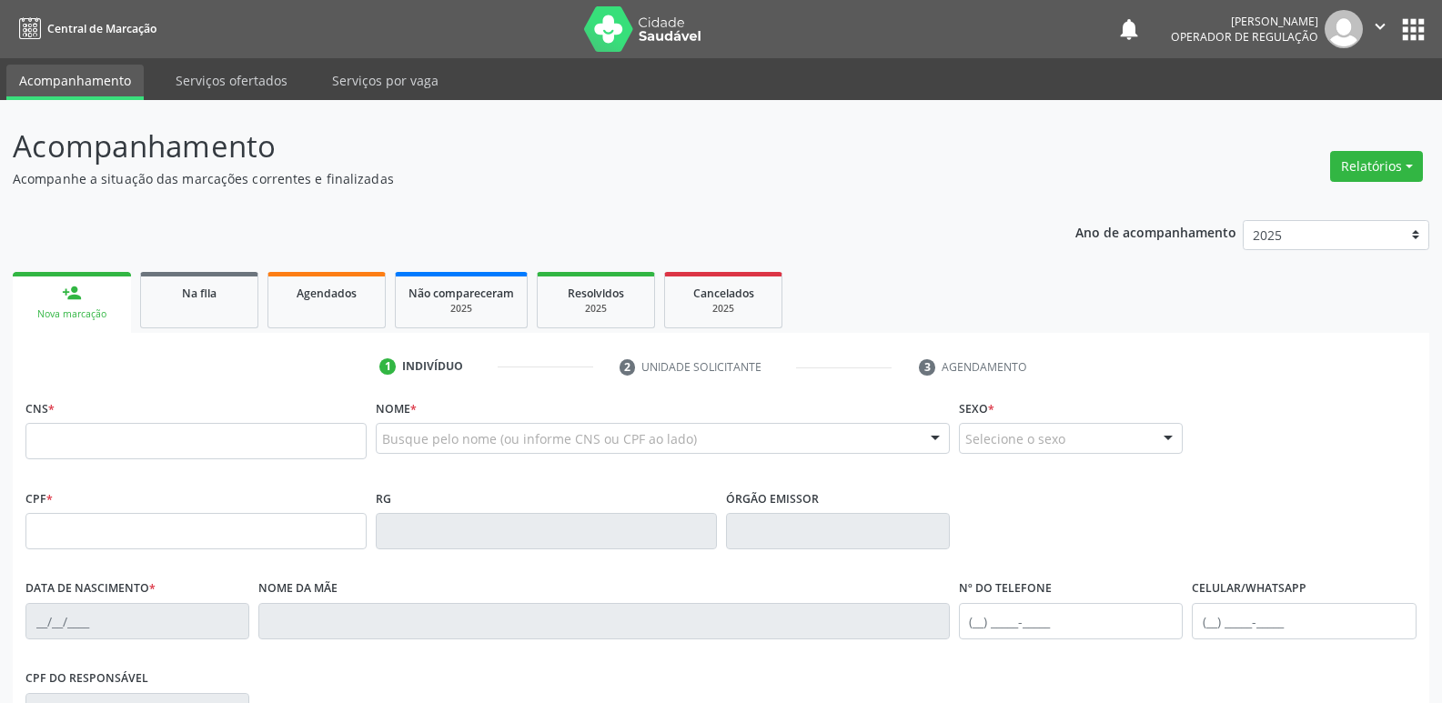
click at [1409, 35] on button "apps" at bounding box center [1413, 30] width 32 height 32
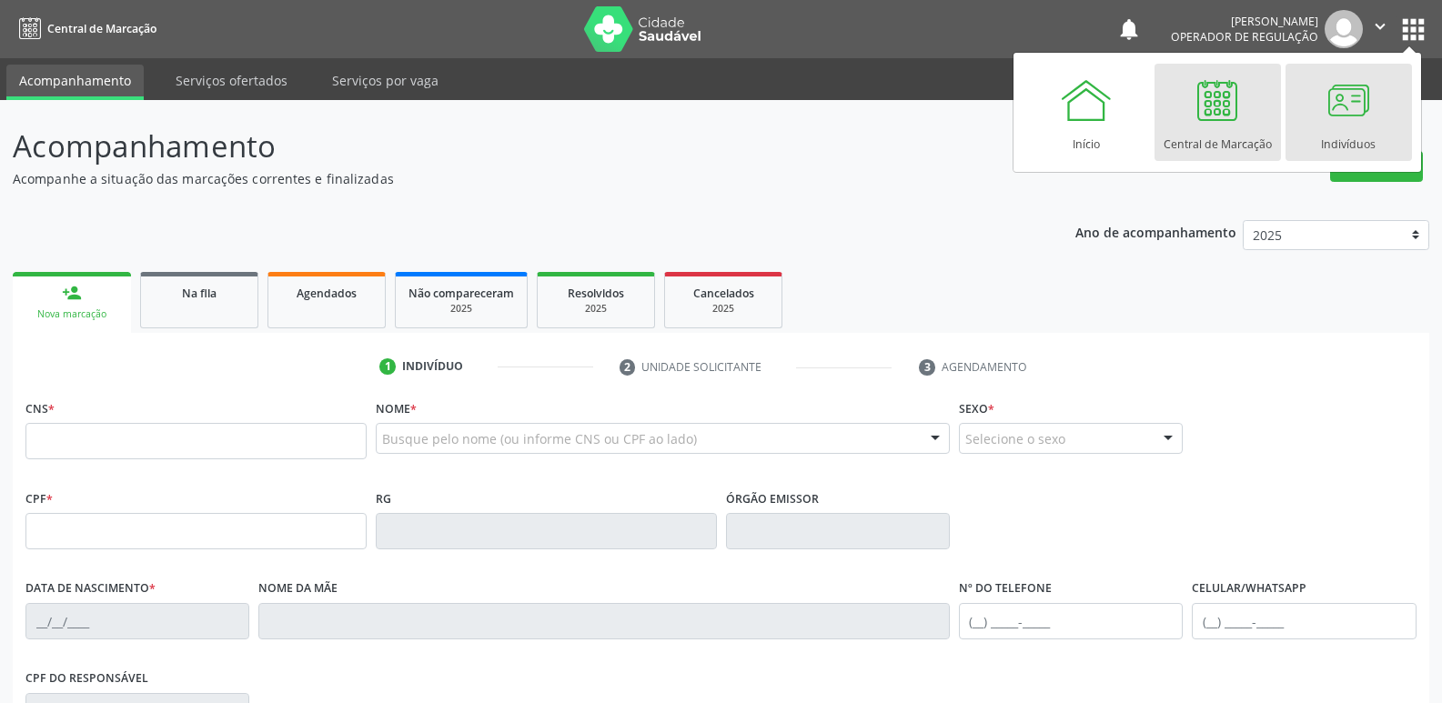
click at [1335, 124] on div at bounding box center [1348, 100] width 55 height 55
